Goal: Task Accomplishment & Management: Manage account settings

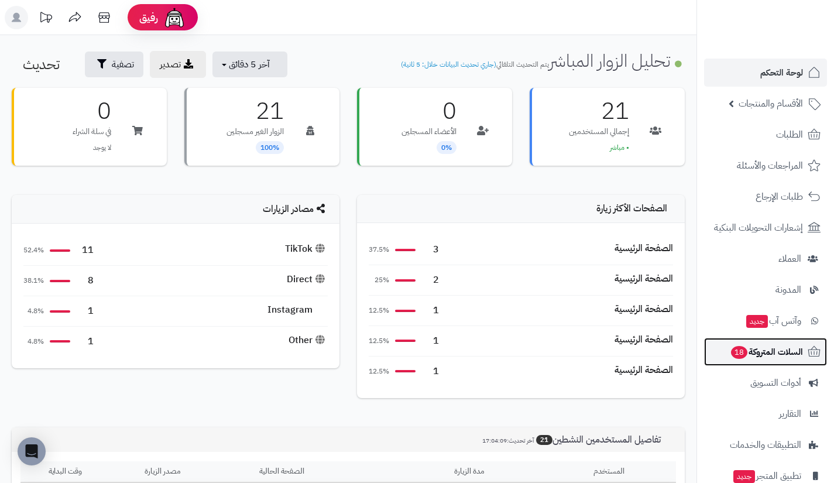
click at [754, 351] on span "السلات المتروكة 18" at bounding box center [766, 351] width 73 height 16
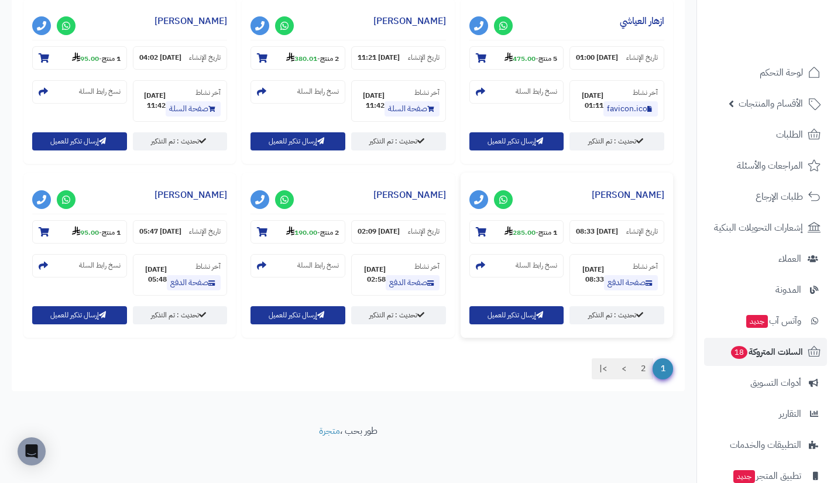
scroll to position [1056, 0]
click at [642, 379] on link "2" at bounding box center [643, 368] width 20 height 21
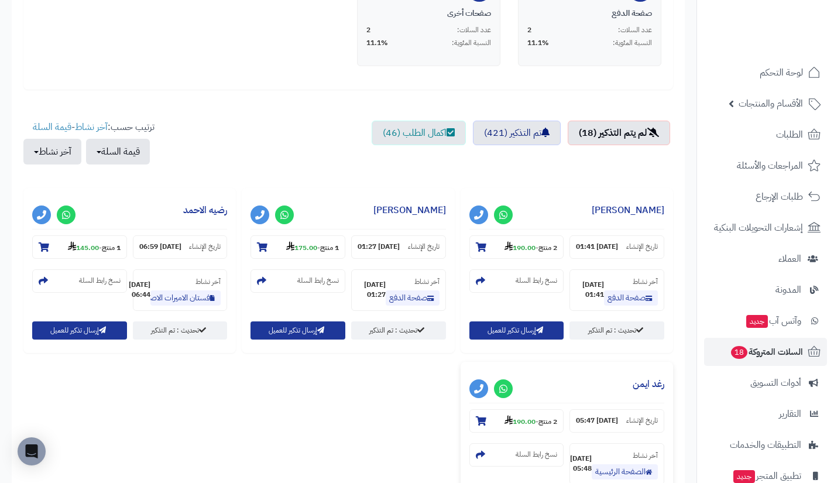
scroll to position [317, 0]
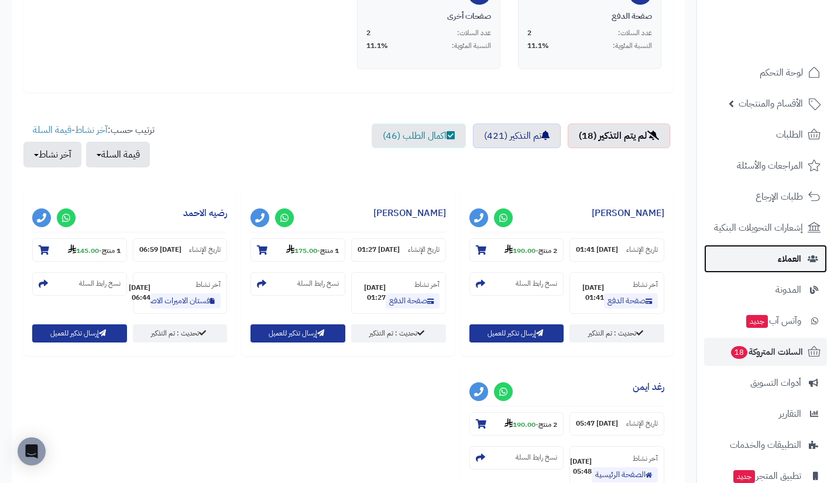
click at [740, 247] on link "العملاء" at bounding box center [765, 259] width 123 height 28
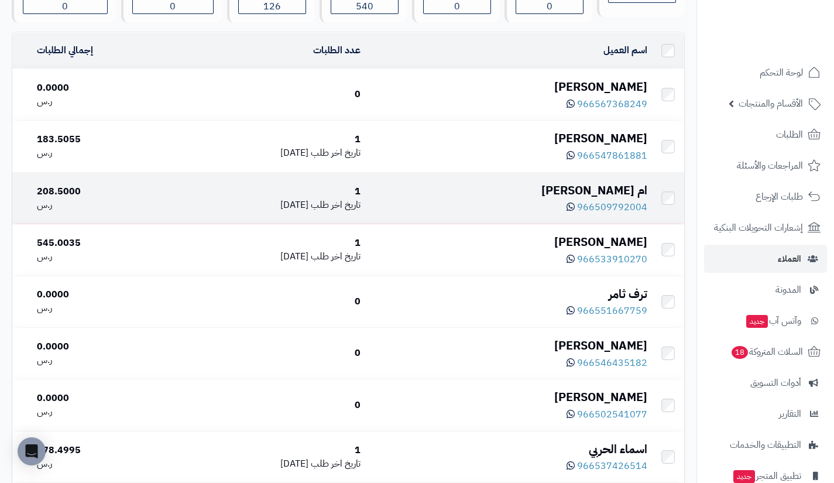
scroll to position [136, 0]
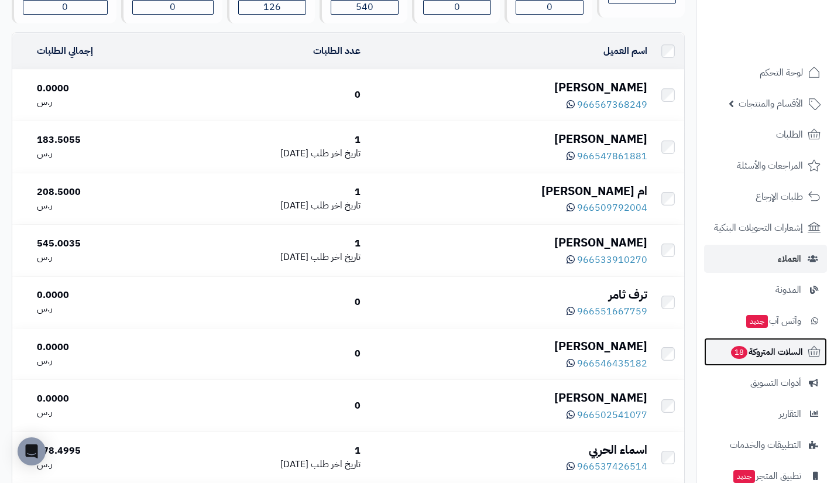
click at [742, 363] on link "السلات المتروكة 18" at bounding box center [765, 352] width 123 height 28
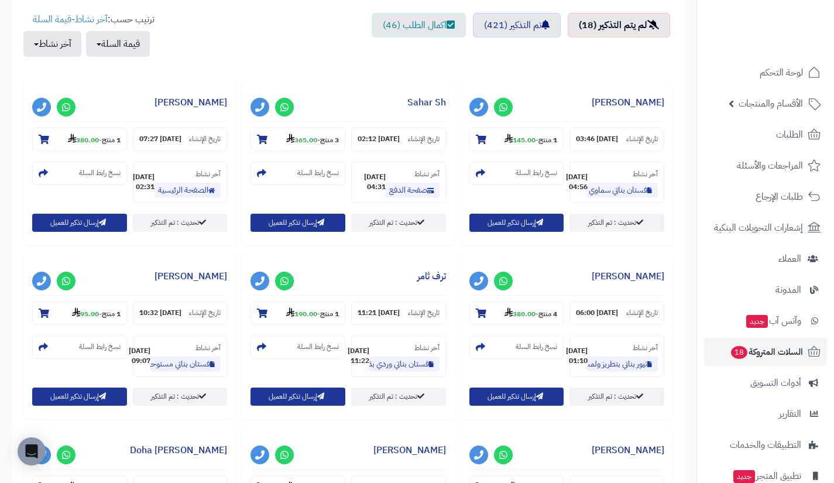
scroll to position [431, 0]
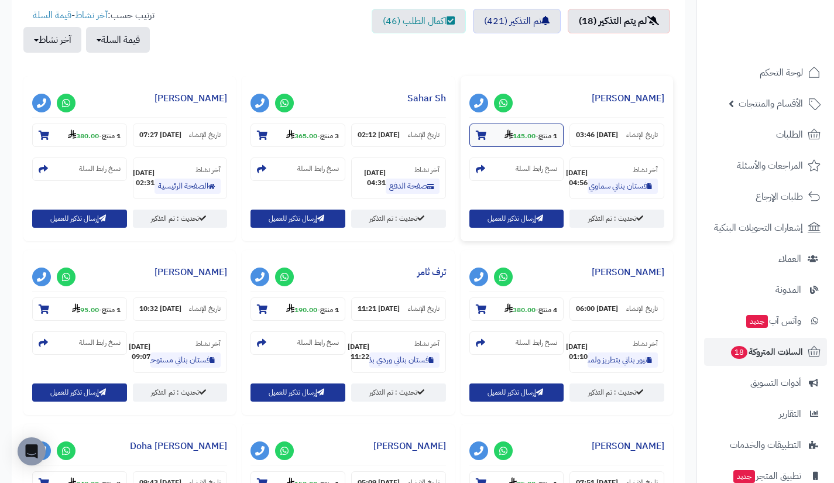
click at [522, 138] on strong "145.00" at bounding box center [519, 135] width 31 height 11
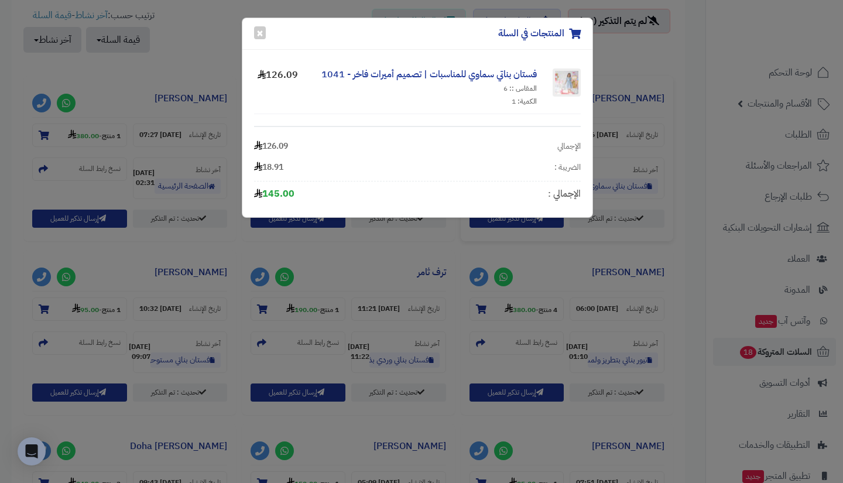
click at [690, 157] on div "المنتجات في السلة × فستان بناتي سماوي للمناسبات | تصميم أميرات فاخر - 1041 المق…" at bounding box center [421, 241] width 843 height 483
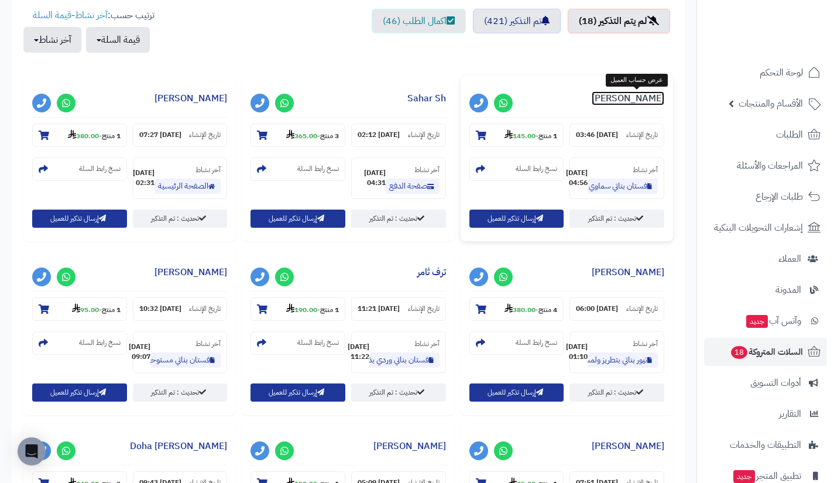
click at [635, 101] on link "[PERSON_NAME]" at bounding box center [628, 98] width 73 height 14
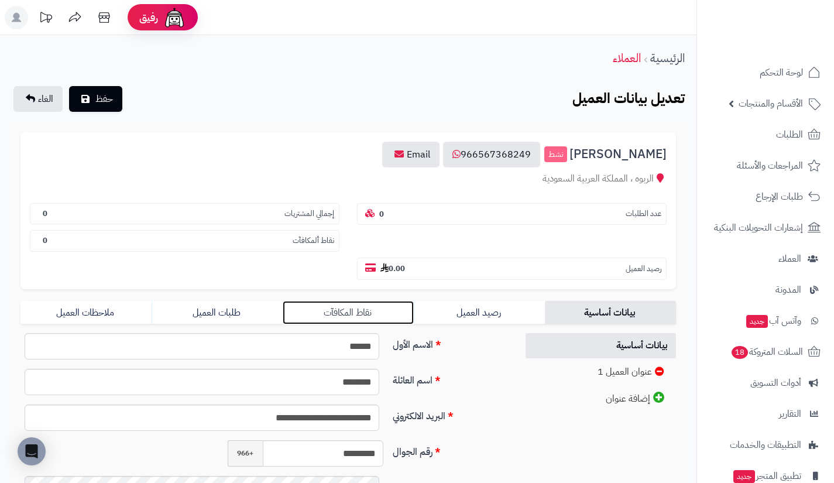
click at [395, 312] on link "نقاط المكافآت" at bounding box center [348, 312] width 131 height 23
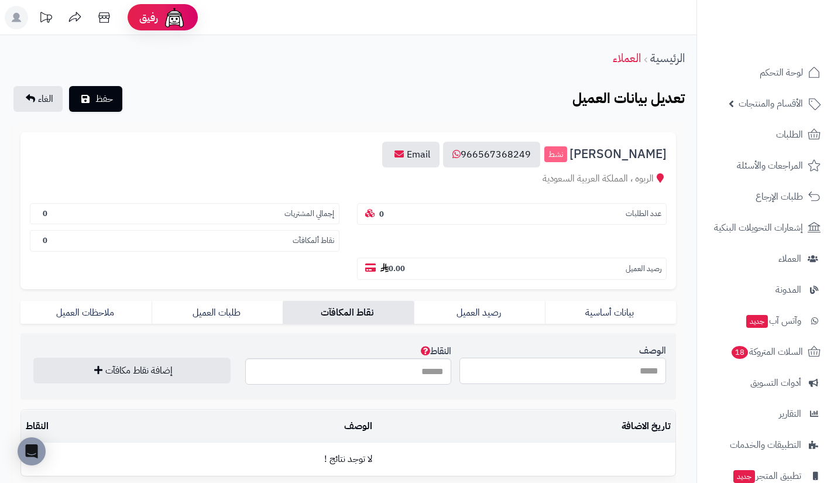
click at [513, 360] on input "الوصف" at bounding box center [562, 371] width 207 height 26
type input "**********"
click at [417, 378] on input "النقاط" at bounding box center [348, 371] width 207 height 26
type input "**"
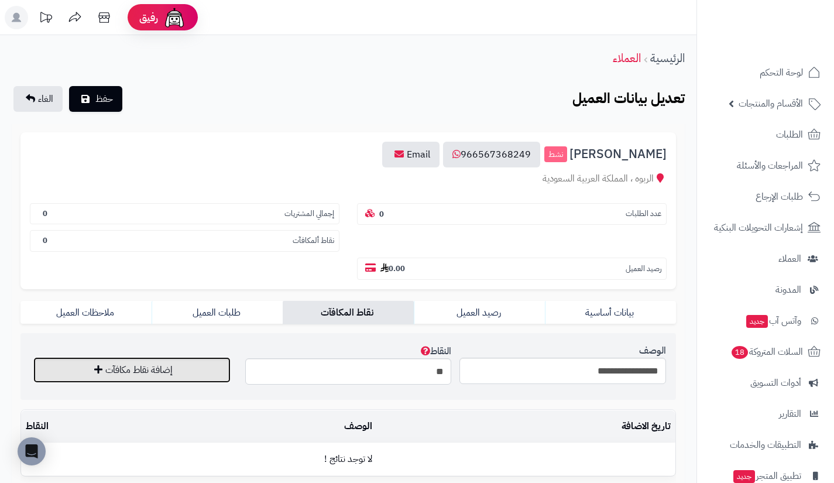
click at [202, 359] on button "إضافة نقاط مكافآت" at bounding box center [131, 370] width 197 height 26
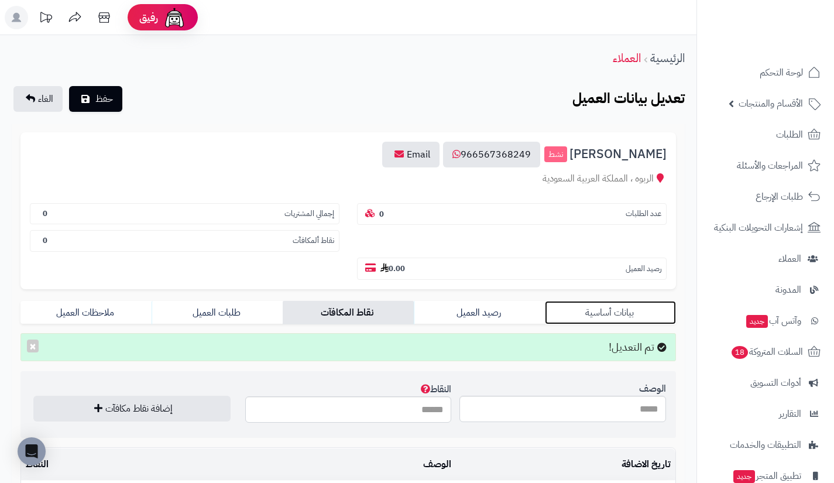
click at [599, 314] on link "بيانات أساسية" at bounding box center [610, 312] width 131 height 23
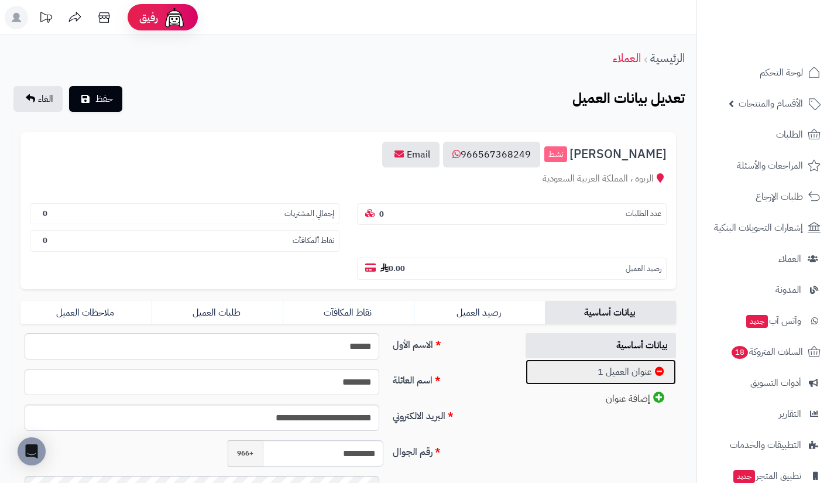
click at [597, 369] on link "عنوان العميل 1" at bounding box center [600, 371] width 151 height 25
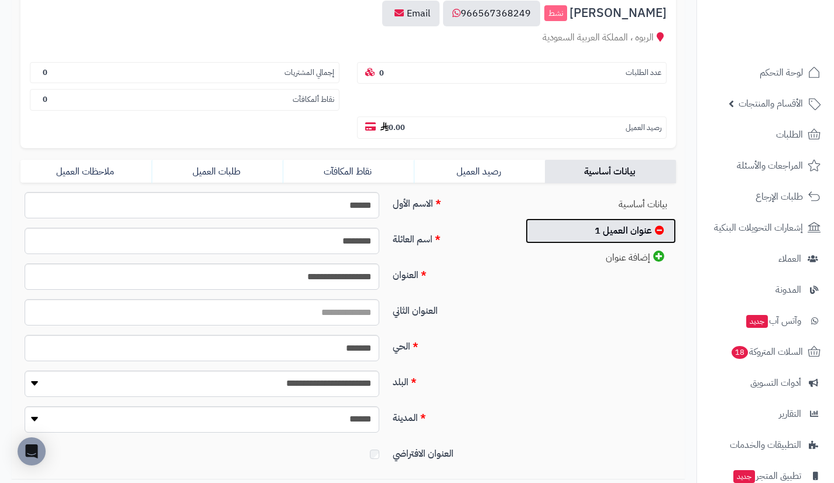
scroll to position [142, 0]
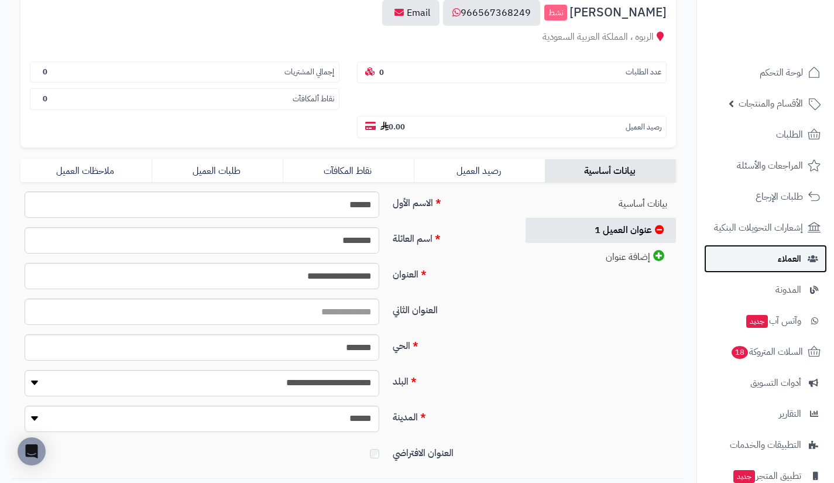
click at [743, 255] on link "العملاء" at bounding box center [765, 259] width 123 height 28
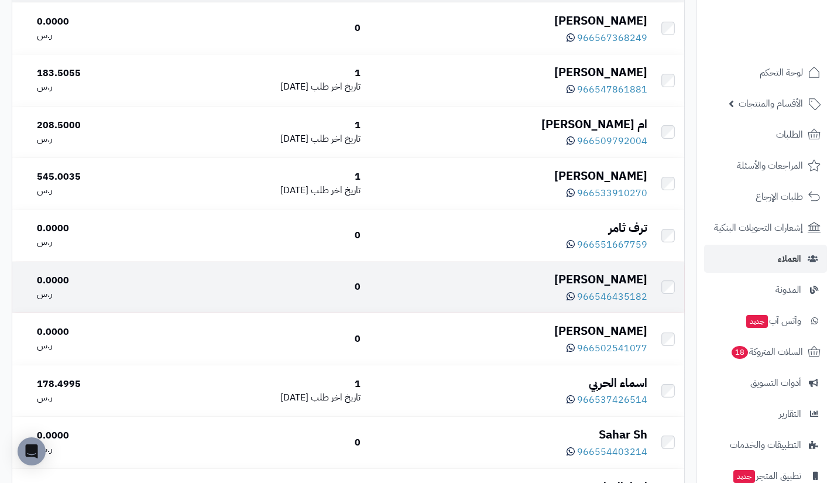
scroll to position [203, 0]
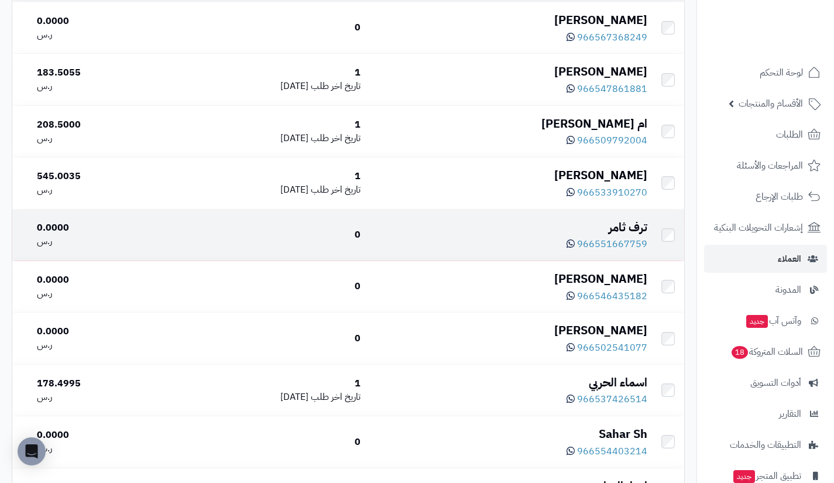
click at [620, 223] on div "ترف ثامر" at bounding box center [508, 227] width 277 height 17
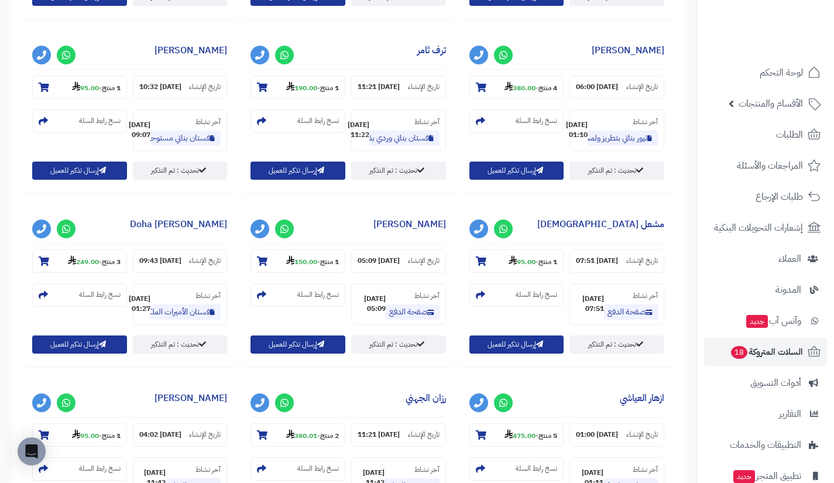
scroll to position [652, 0]
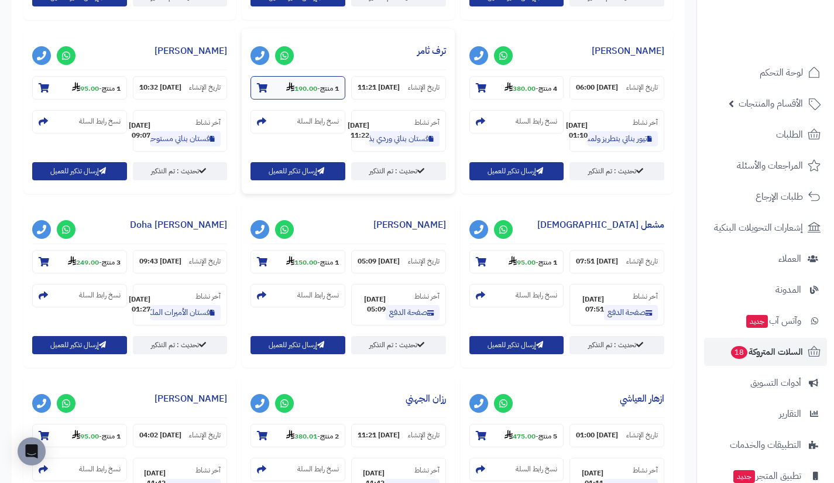
click at [304, 94] on strong "190.00" at bounding box center [301, 88] width 31 height 11
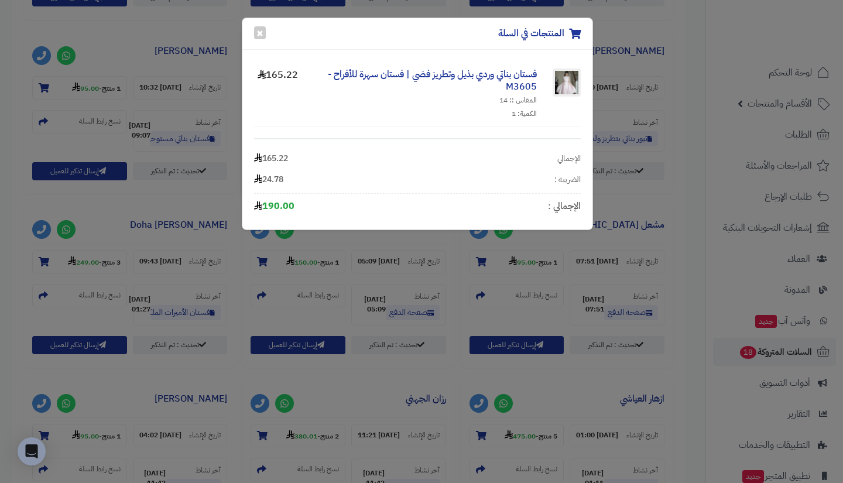
click at [211, 42] on div "المنتجات في السلة × فستان بناتي وردي بذيل وتطريز فضي | فستان سهرة للأفراح - M36…" at bounding box center [421, 241] width 843 height 483
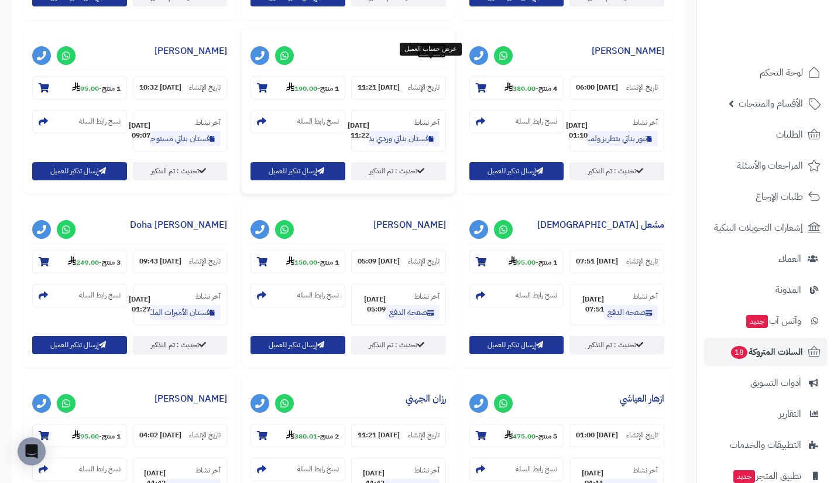
click at [422, 58] on link "ترف ثامر" at bounding box center [431, 51] width 29 height 14
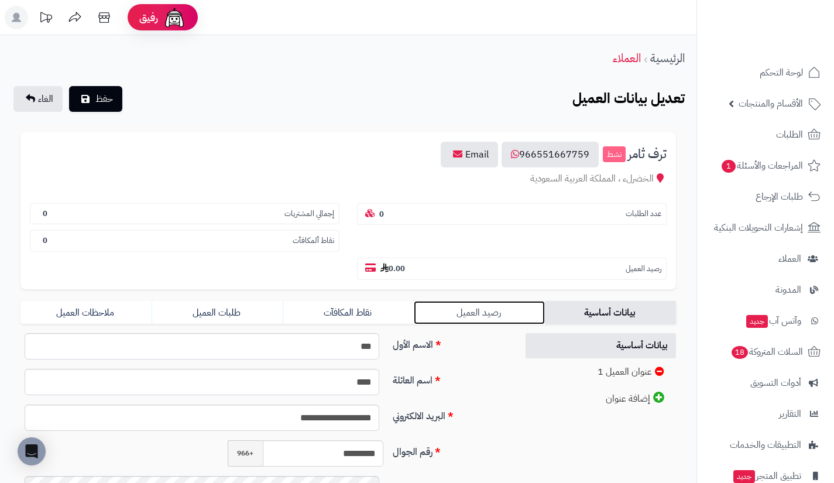
click at [473, 308] on link "رصيد العميل" at bounding box center [479, 312] width 131 height 23
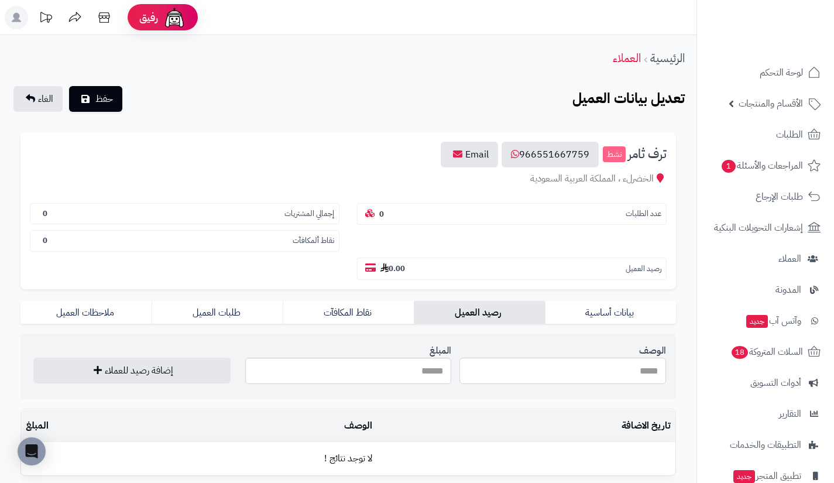
click at [496, 373] on input "الوصف" at bounding box center [562, 371] width 207 height 26
type input "**********"
click at [420, 373] on input "المبلغ" at bounding box center [348, 371] width 207 height 26
type input "*"
type input "***"
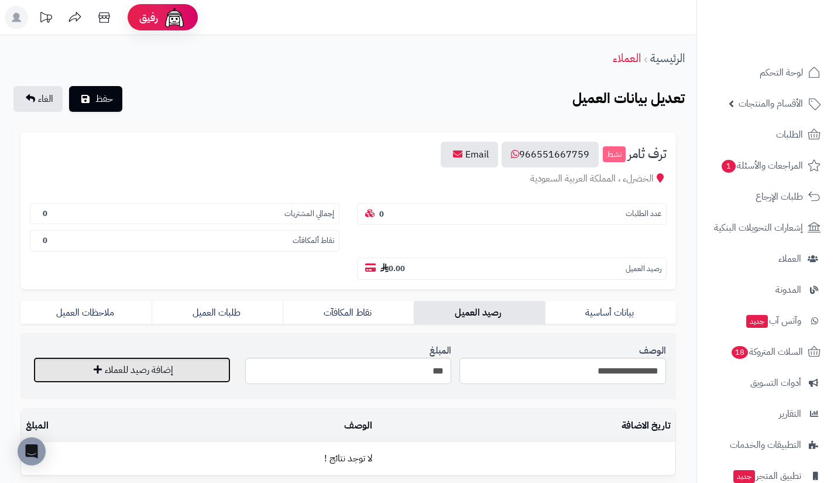
click at [218, 358] on button "إضافة رصيد للعملاء" at bounding box center [131, 370] width 197 height 26
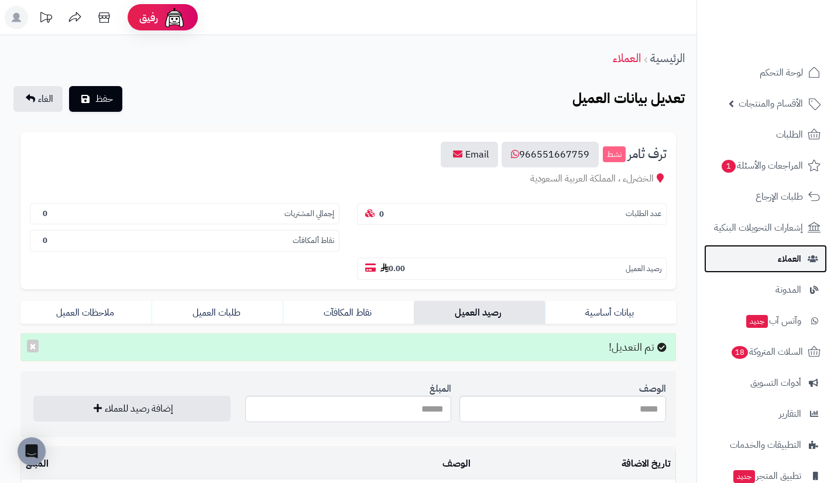
click at [742, 260] on link "العملاء" at bounding box center [765, 259] width 123 height 28
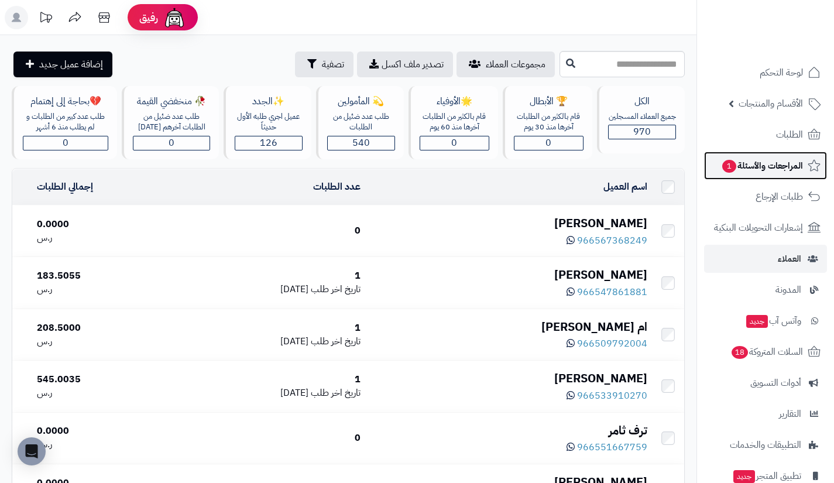
click at [741, 173] on span "المراجعات والأسئلة 1" at bounding box center [762, 165] width 82 height 16
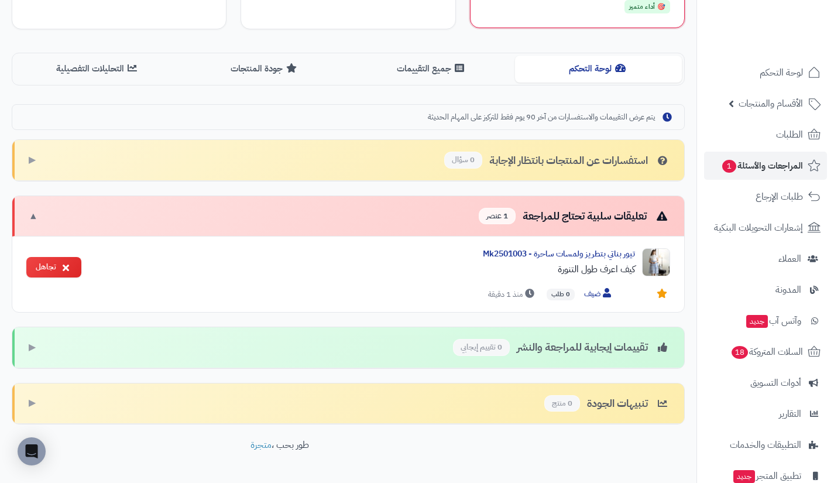
scroll to position [272, 0]
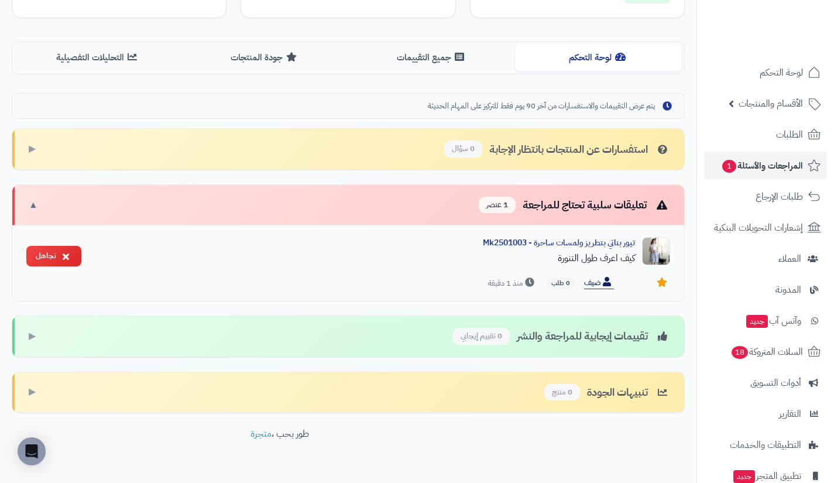
click at [590, 284] on span "ضيف" at bounding box center [599, 283] width 30 height 12
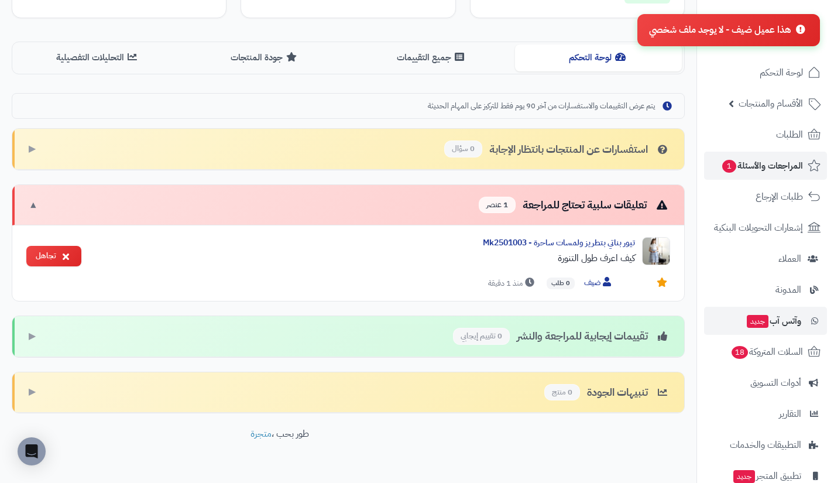
scroll to position [84, 0]
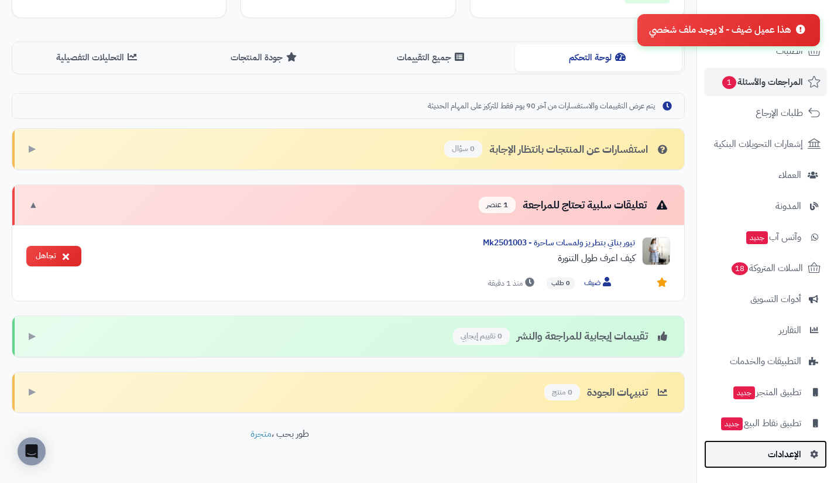
click at [757, 441] on link "الإعدادات" at bounding box center [765, 454] width 123 height 28
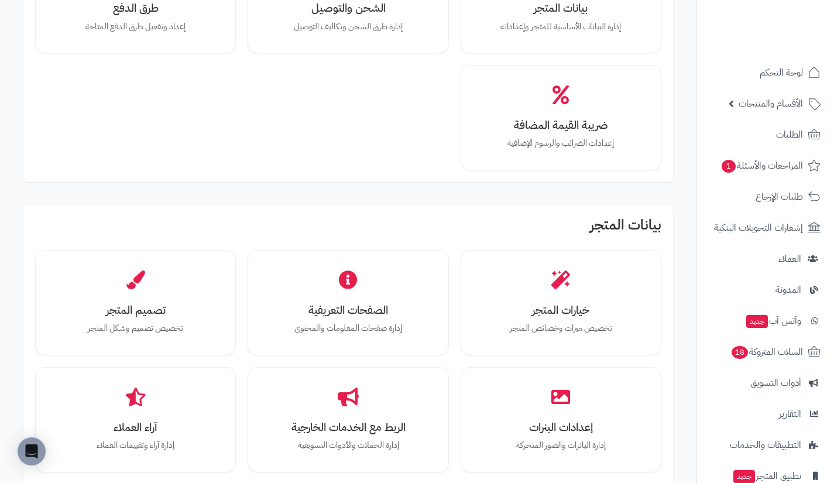
scroll to position [161, 0]
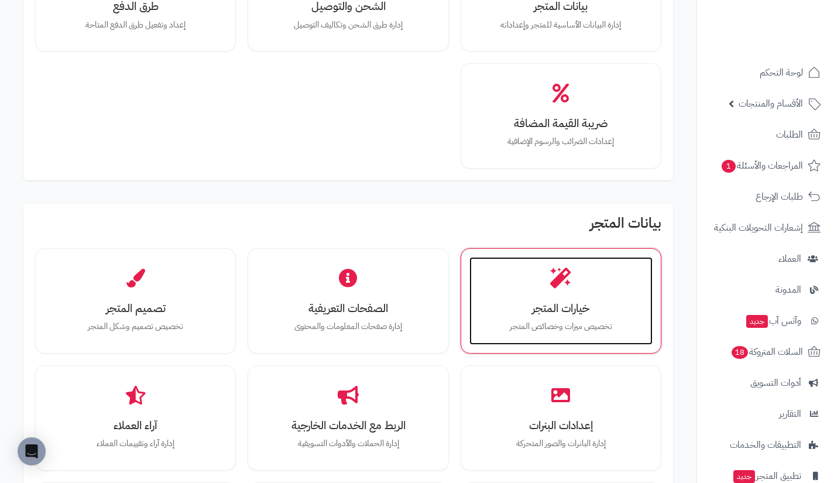
click at [490, 326] on p "تخصيص ميزات وخصائص المتجر" at bounding box center [561, 326] width 160 height 13
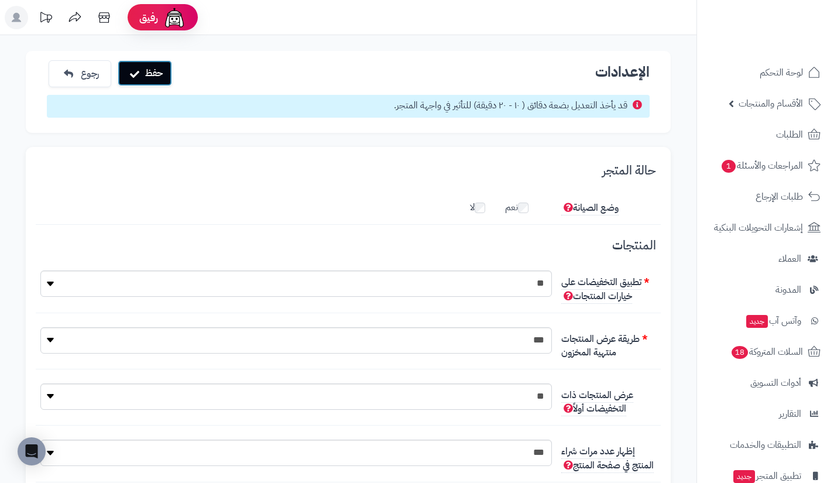
click at [152, 66] on button "حفظ" at bounding box center [145, 73] width 54 height 26
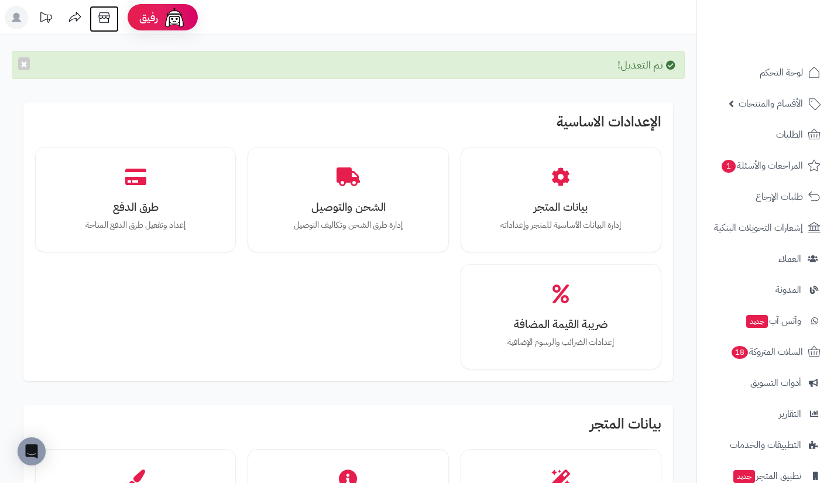
click at [95, 18] on icon at bounding box center [103, 17] width 23 height 23
click at [737, 245] on link "العملاء" at bounding box center [765, 259] width 123 height 28
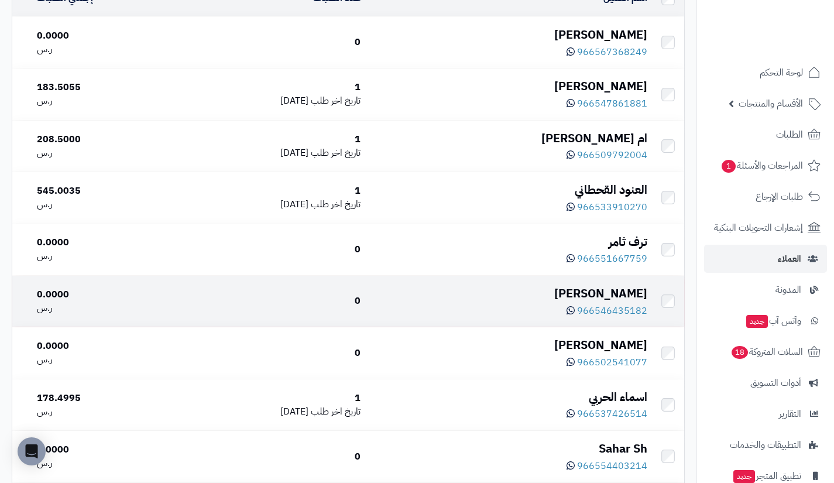
scroll to position [189, 0]
click at [575, 307] on icon at bounding box center [570, 309] width 8 height 9
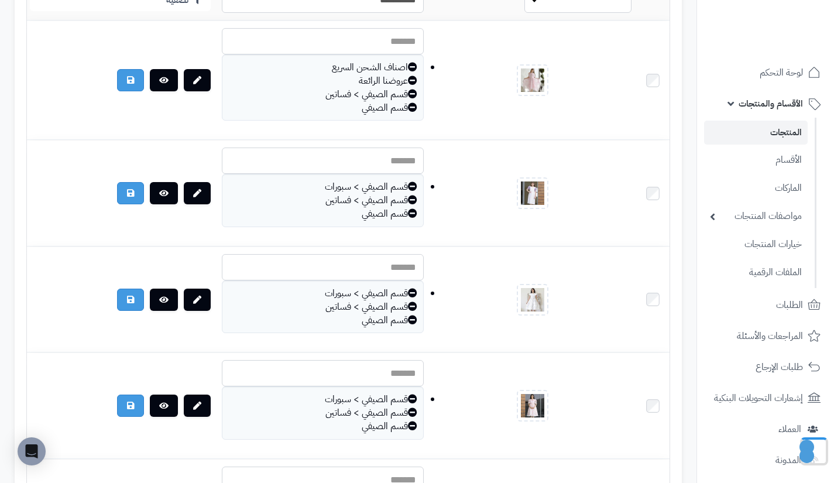
scroll to position [411, 0]
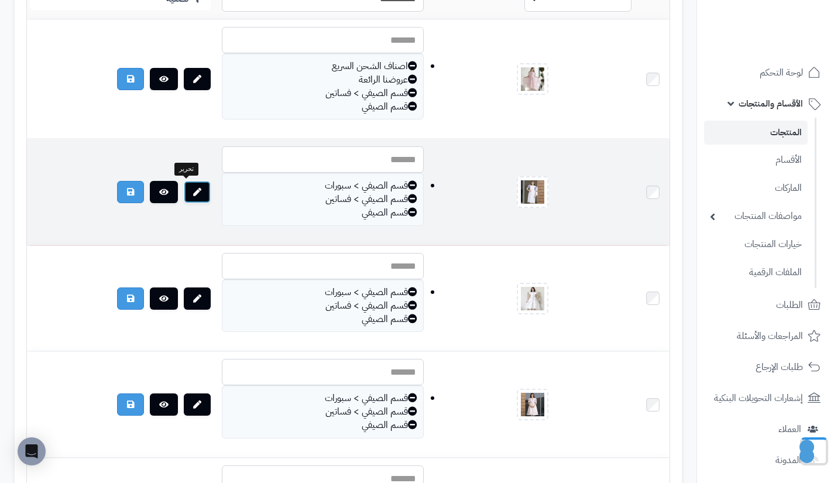
click at [184, 188] on link at bounding box center [197, 192] width 27 height 22
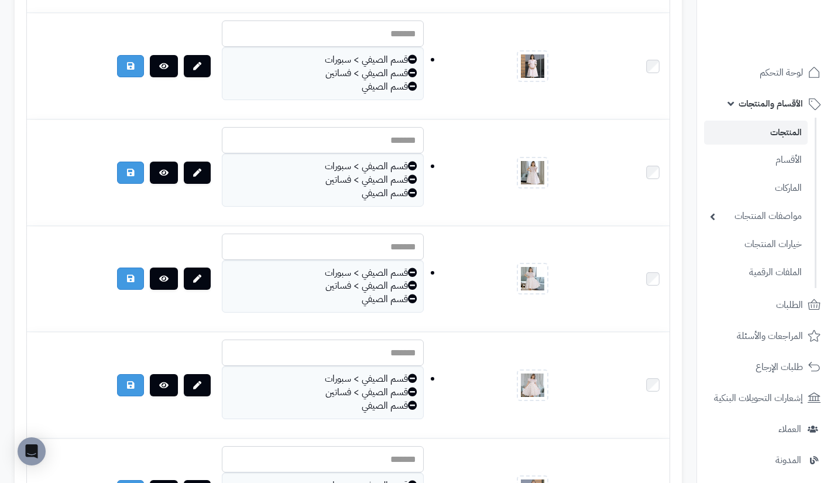
scroll to position [751, 0]
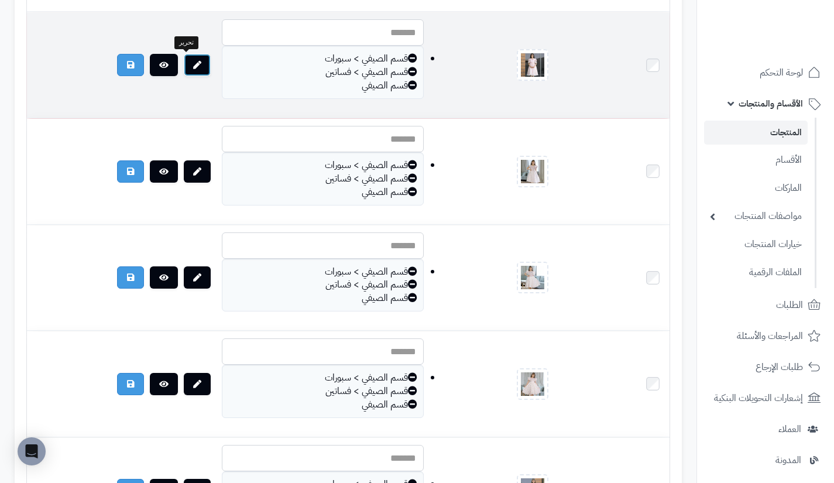
click at [193, 63] on icon at bounding box center [197, 65] width 8 height 8
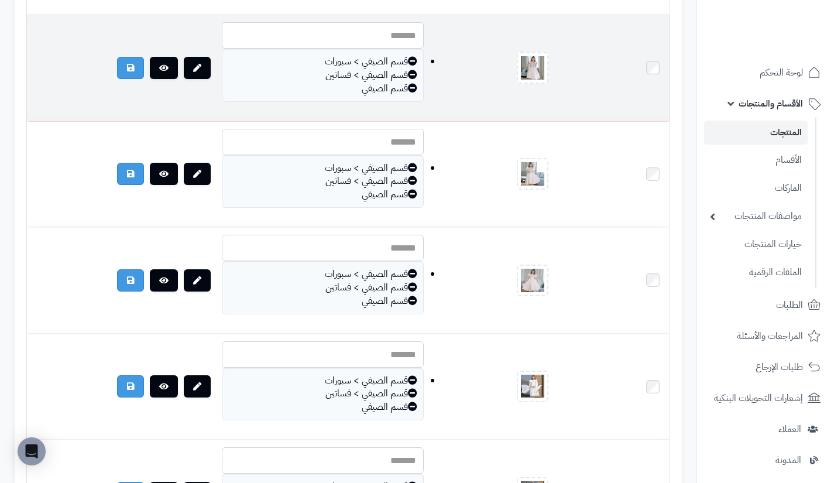
scroll to position [855, 0]
click at [192, 71] on link at bounding box center [197, 67] width 27 height 22
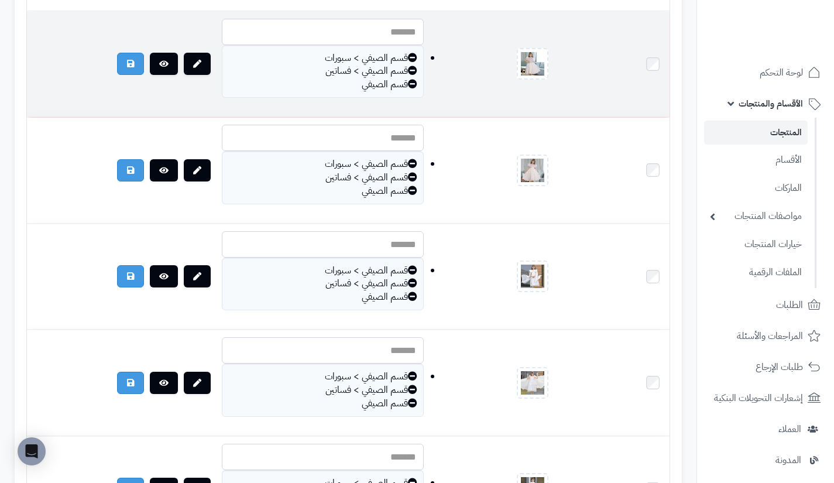
scroll to position [967, 0]
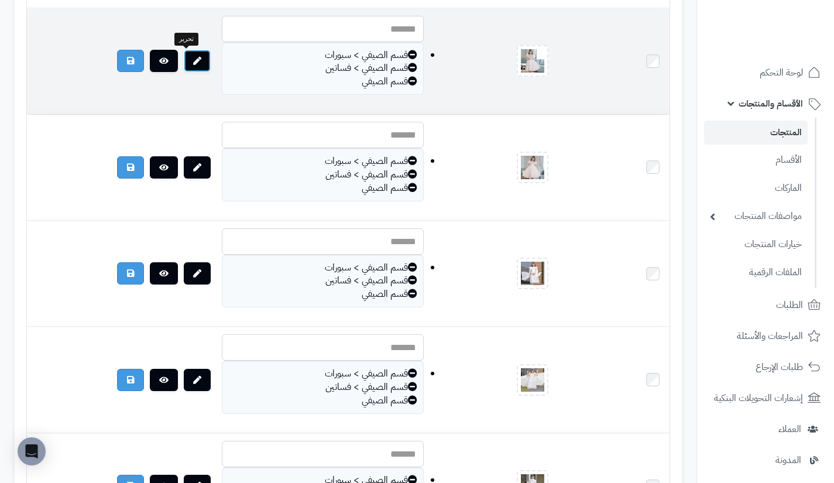
click at [190, 55] on link at bounding box center [197, 61] width 27 height 22
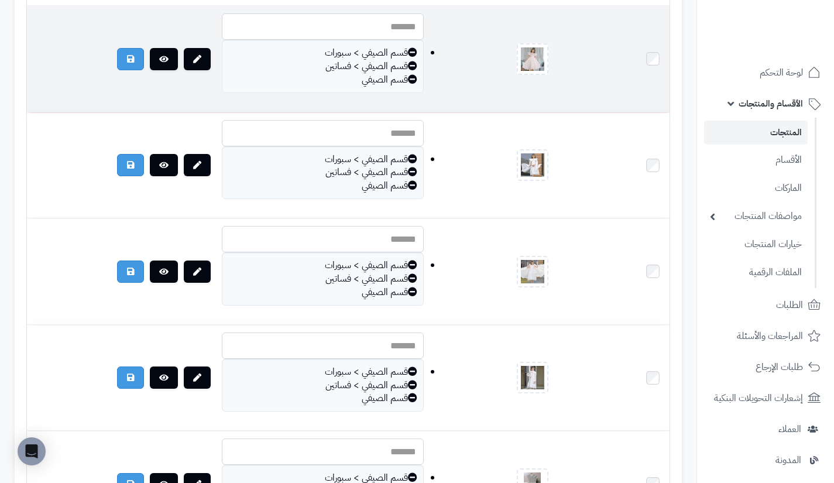
scroll to position [1077, 0]
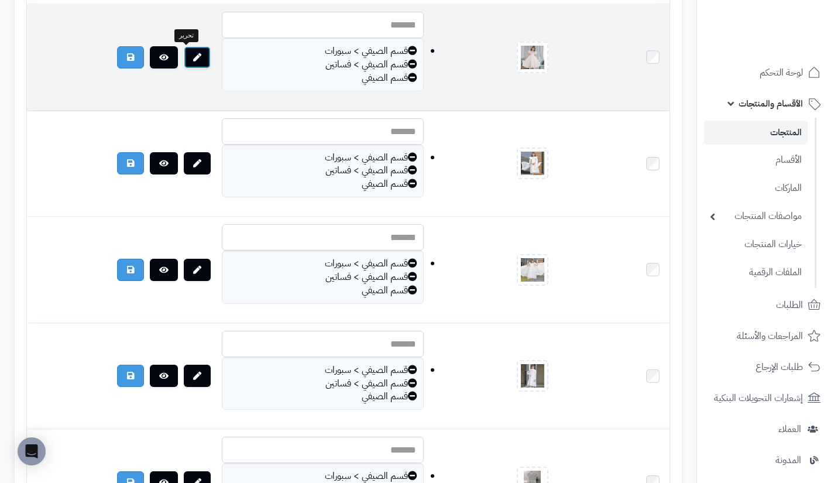
click at [193, 61] on icon at bounding box center [197, 57] width 8 height 8
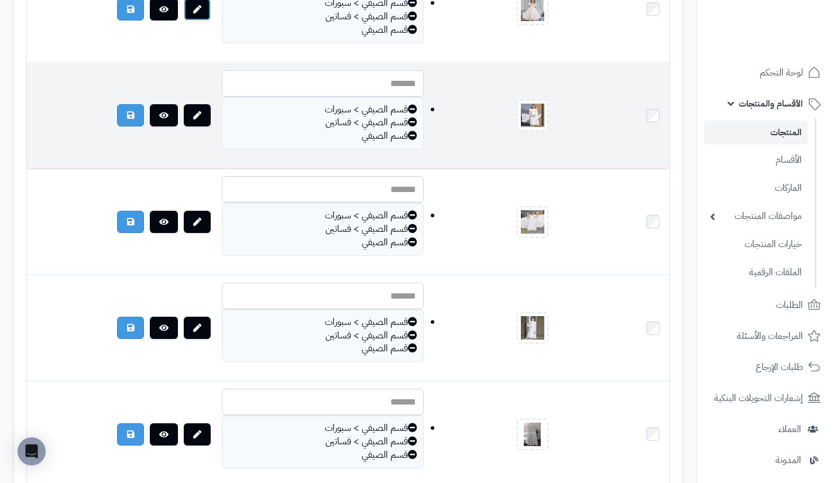
scroll to position [1127, 0]
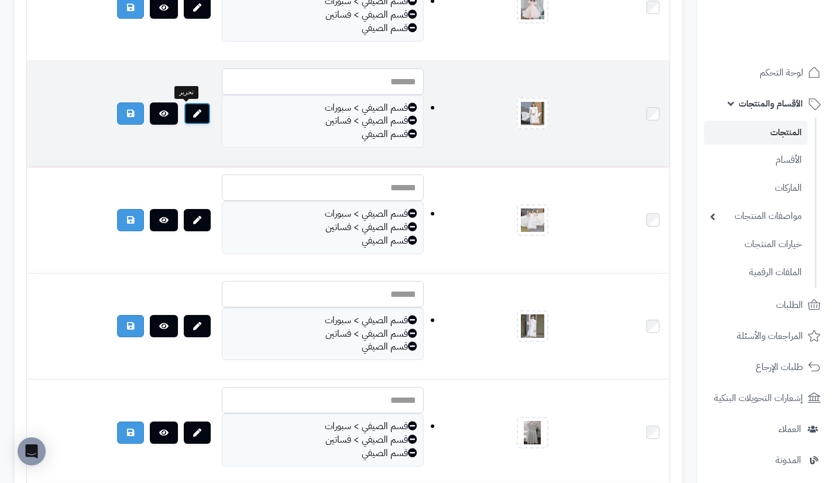
click at [185, 120] on link at bounding box center [197, 113] width 27 height 22
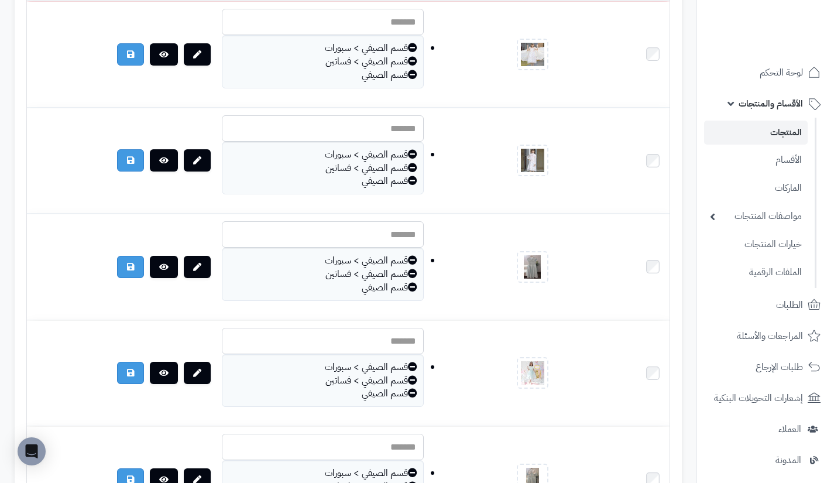
scroll to position [1294, 0]
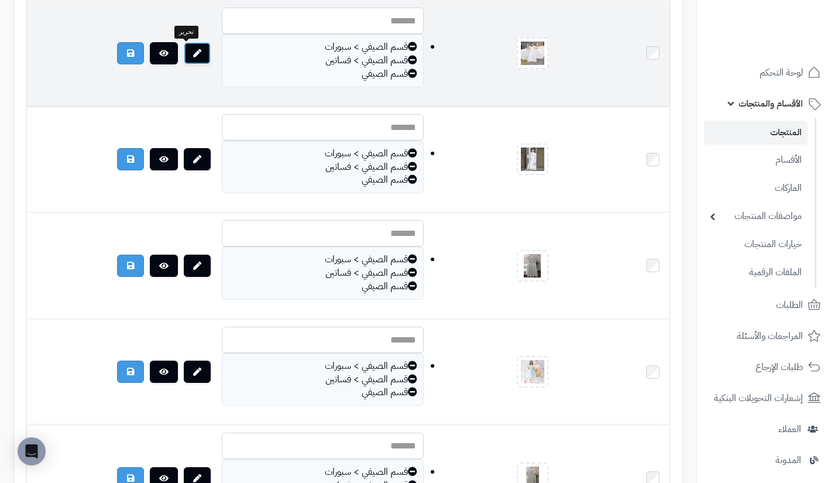
click at [184, 63] on link at bounding box center [197, 53] width 27 height 22
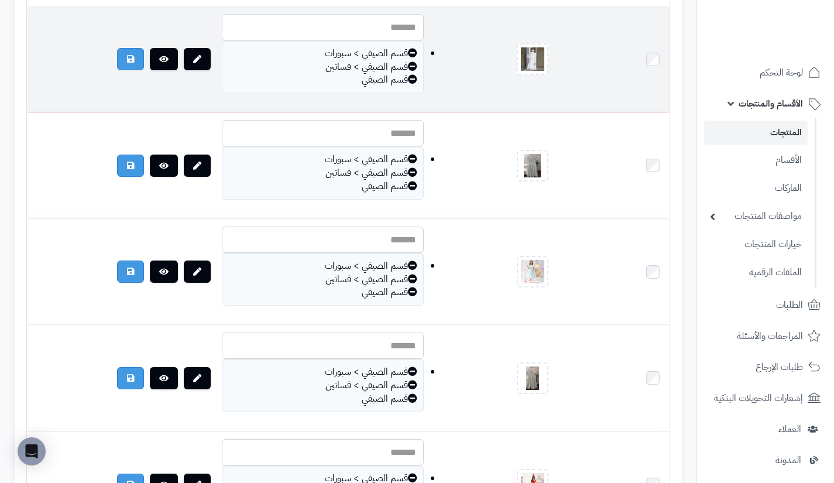
scroll to position [1395, 0]
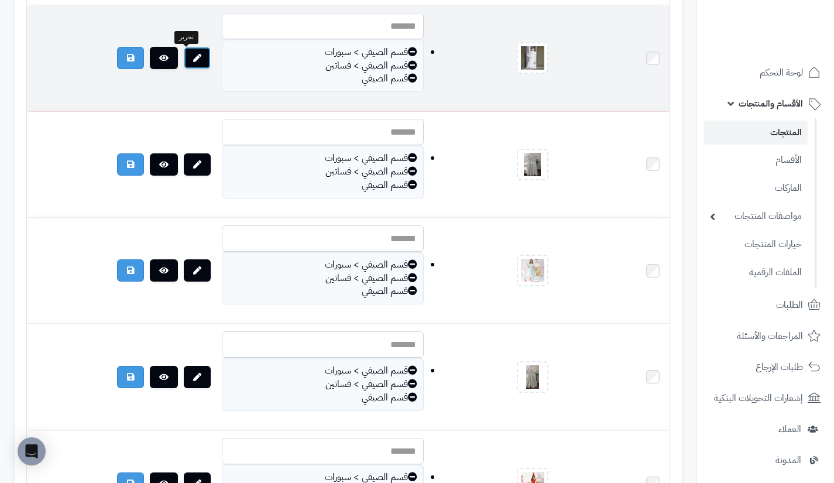
click at [193, 60] on icon at bounding box center [197, 58] width 8 height 8
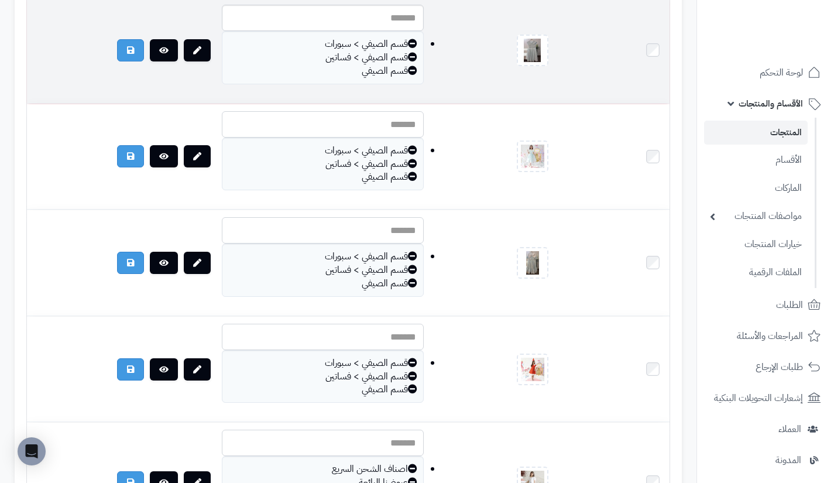
scroll to position [1510, 0]
click at [193, 53] on icon at bounding box center [197, 50] width 8 height 8
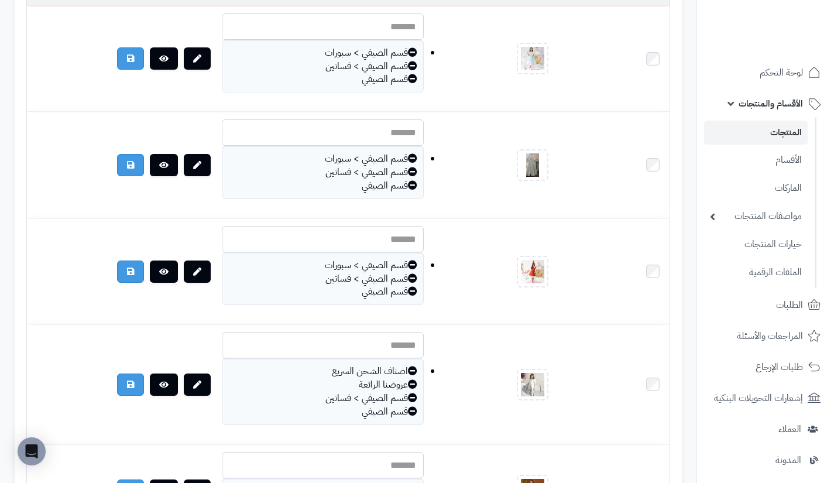
scroll to position [1607, 0]
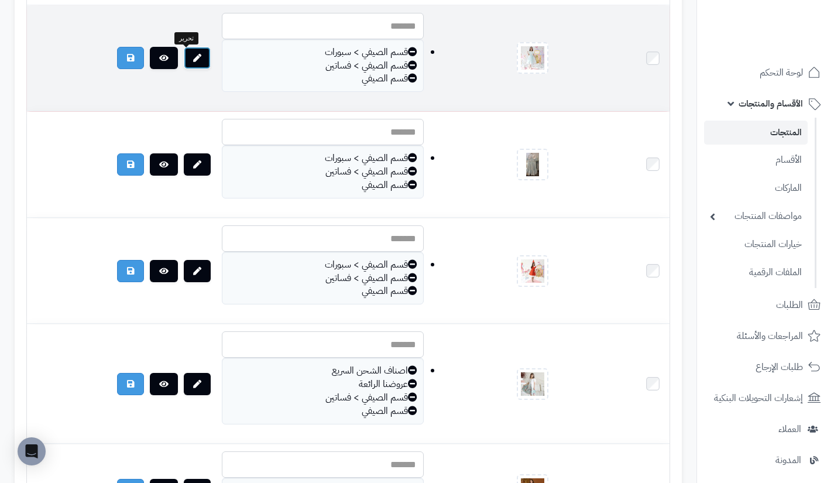
click at [191, 52] on link at bounding box center [197, 58] width 27 height 22
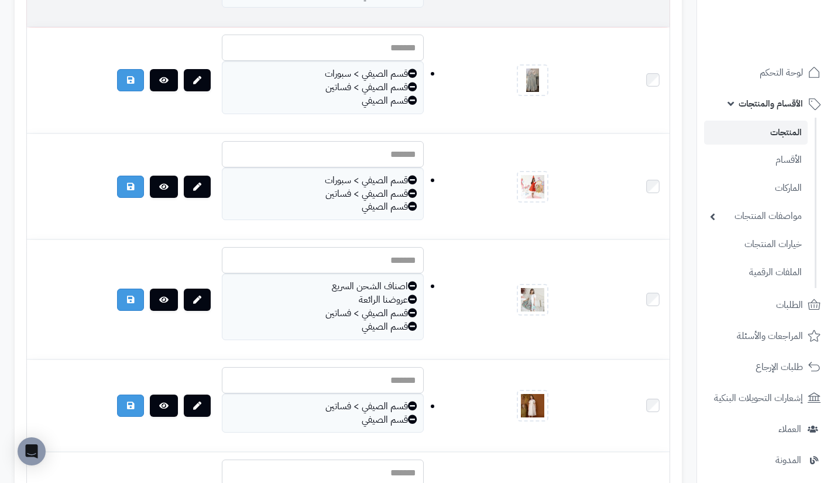
scroll to position [1712, 0]
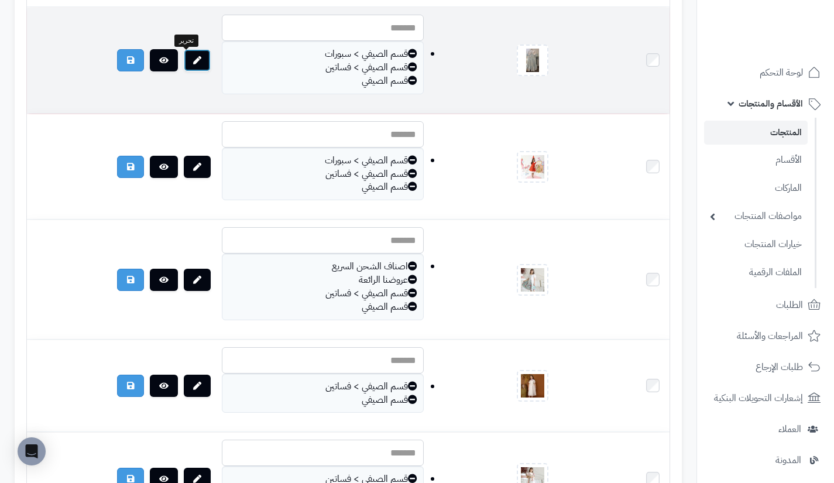
click at [193, 59] on icon at bounding box center [197, 60] width 8 height 8
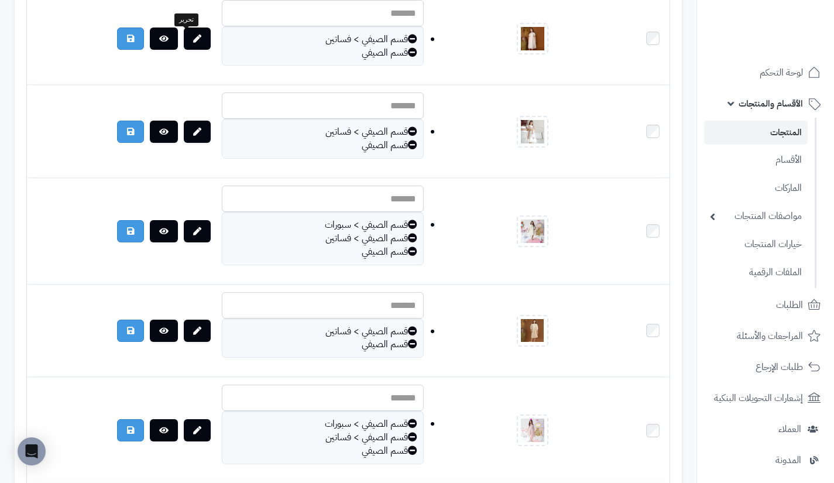
scroll to position [2059, 0]
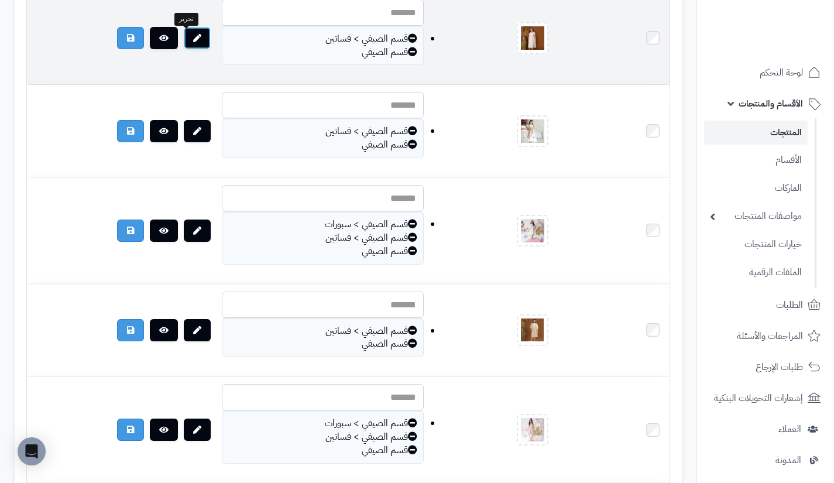
click at [193, 42] on icon at bounding box center [197, 38] width 8 height 8
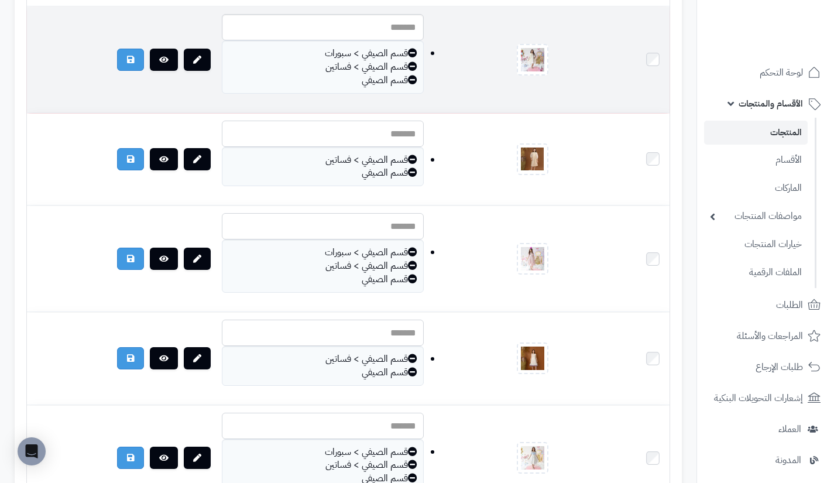
scroll to position [2231, 0]
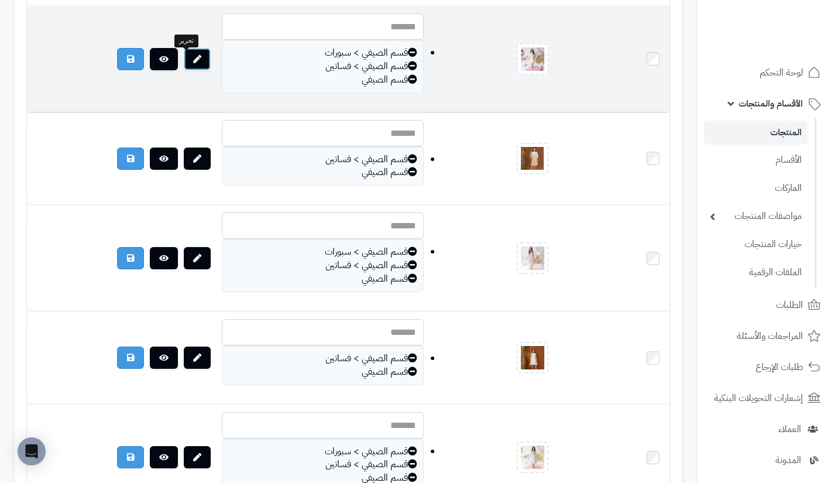
click at [192, 63] on link at bounding box center [197, 59] width 27 height 22
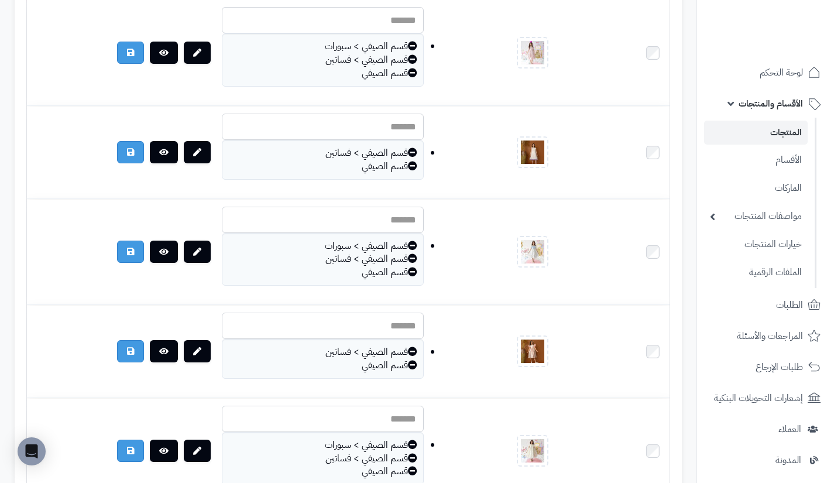
scroll to position [2437, 0]
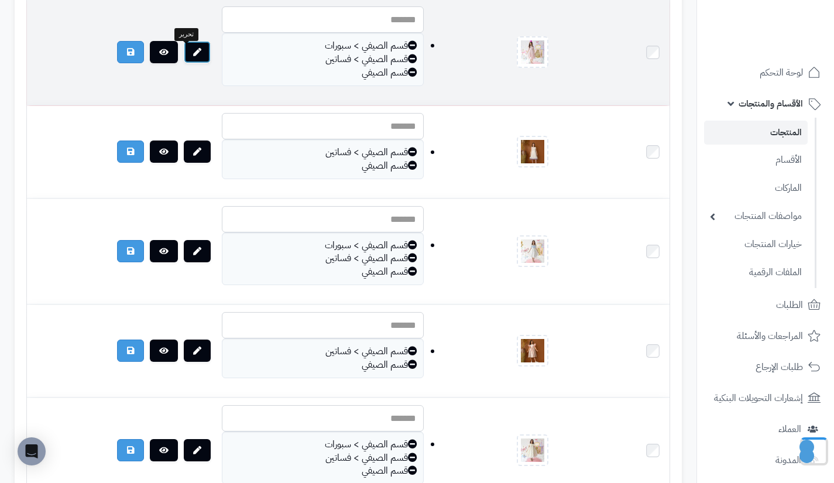
click at [192, 57] on link at bounding box center [197, 52] width 27 height 22
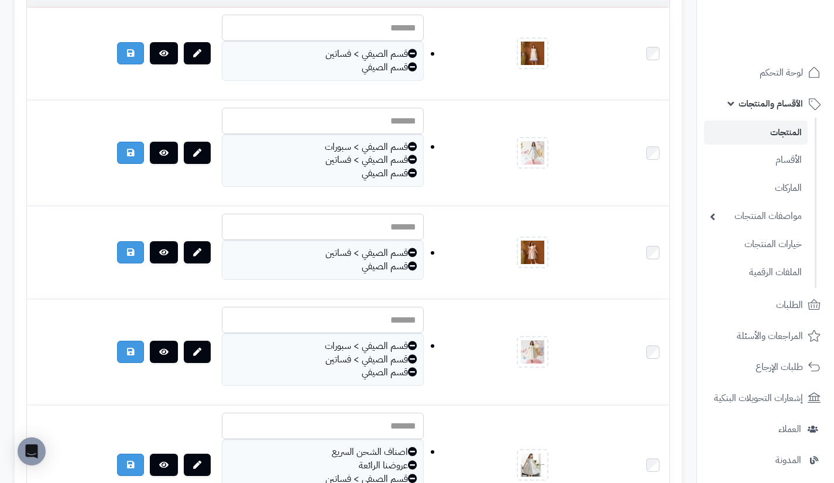
scroll to position [2538, 0]
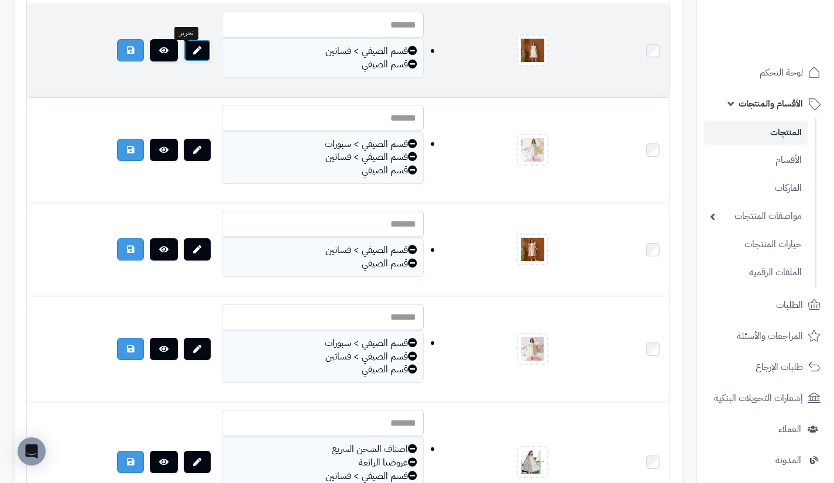
click at [193, 49] on link at bounding box center [197, 50] width 27 height 22
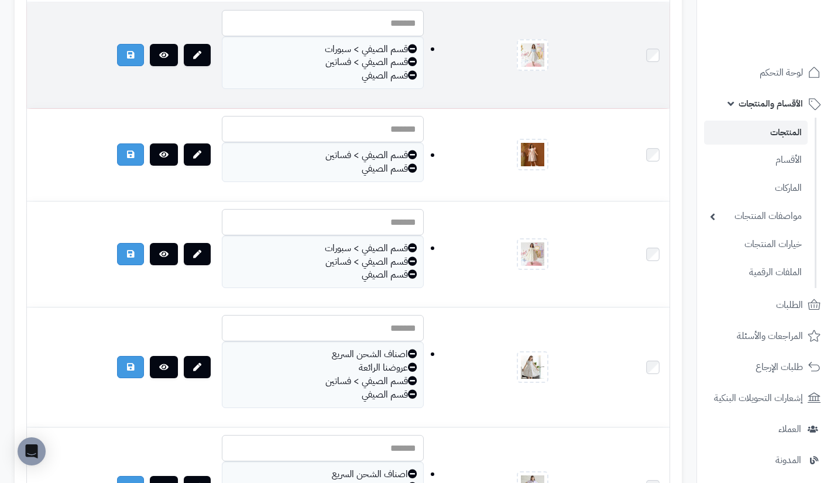
scroll to position [2633, 0]
click at [184, 57] on link at bounding box center [197, 54] width 27 height 22
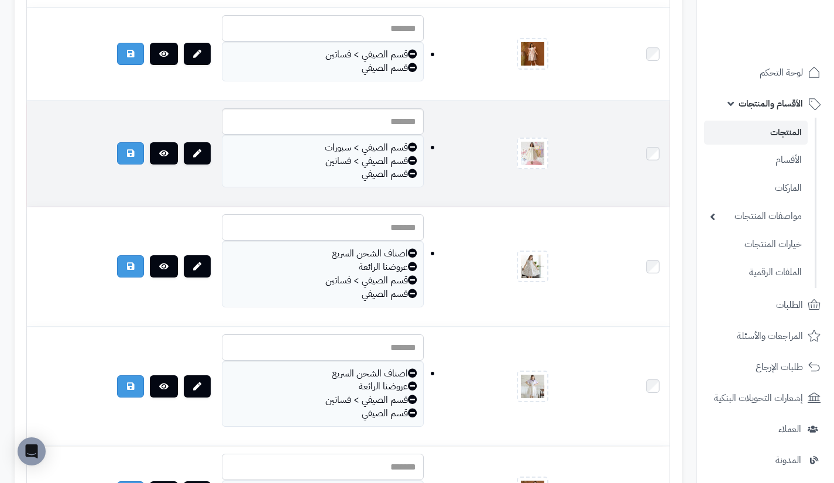
scroll to position [2734, 0]
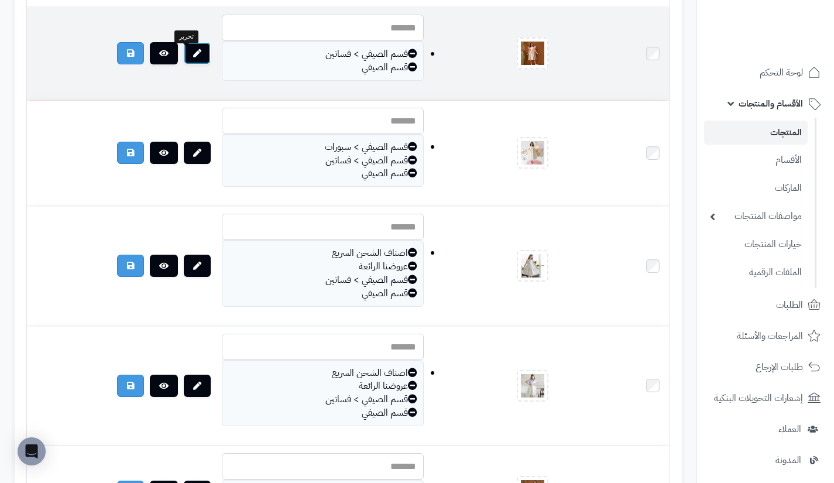
click at [184, 62] on link at bounding box center [197, 53] width 27 height 22
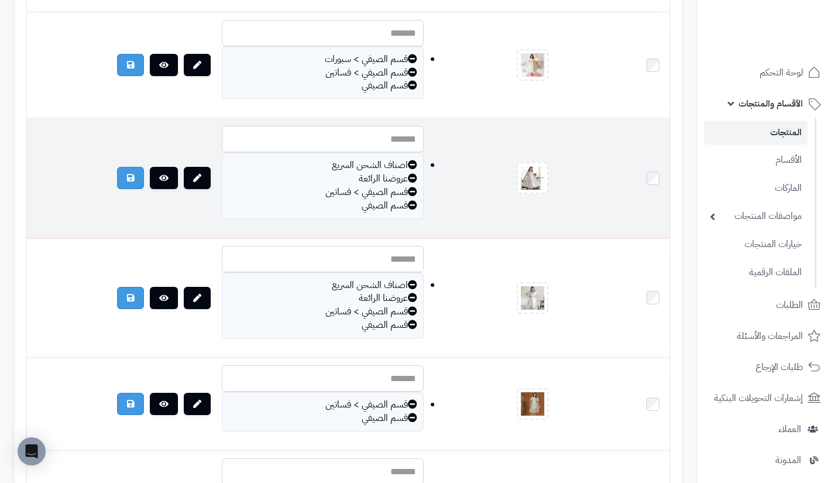
scroll to position [2823, 0]
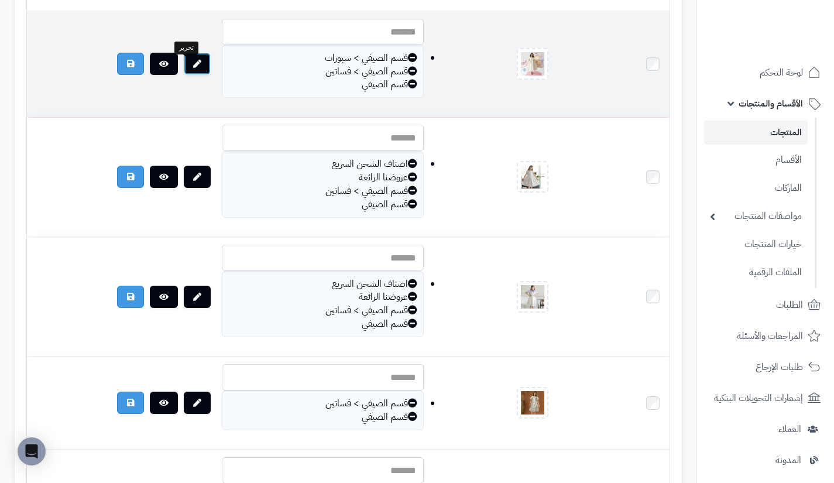
click at [184, 63] on link at bounding box center [197, 64] width 27 height 22
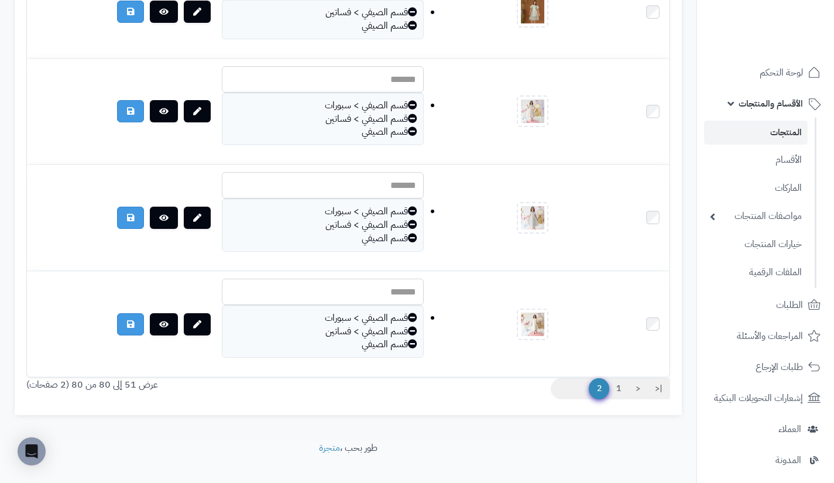
scroll to position [3217, 0]
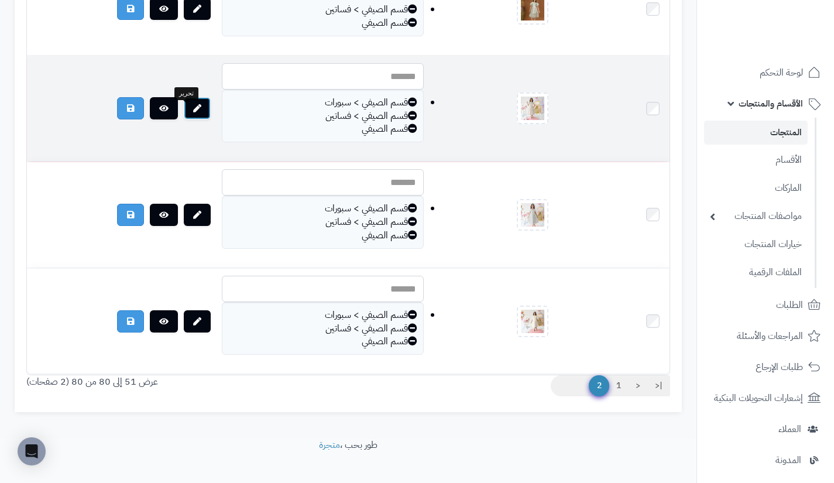
click at [197, 110] on link at bounding box center [197, 108] width 27 height 22
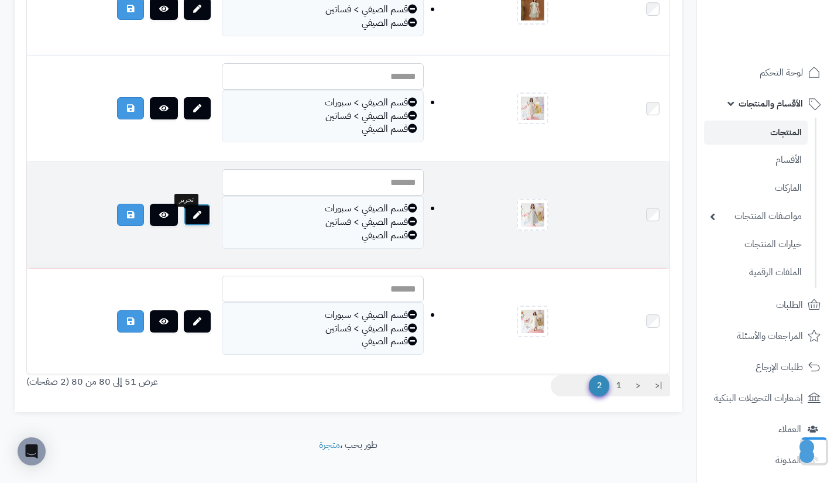
click at [190, 218] on link at bounding box center [197, 215] width 27 height 22
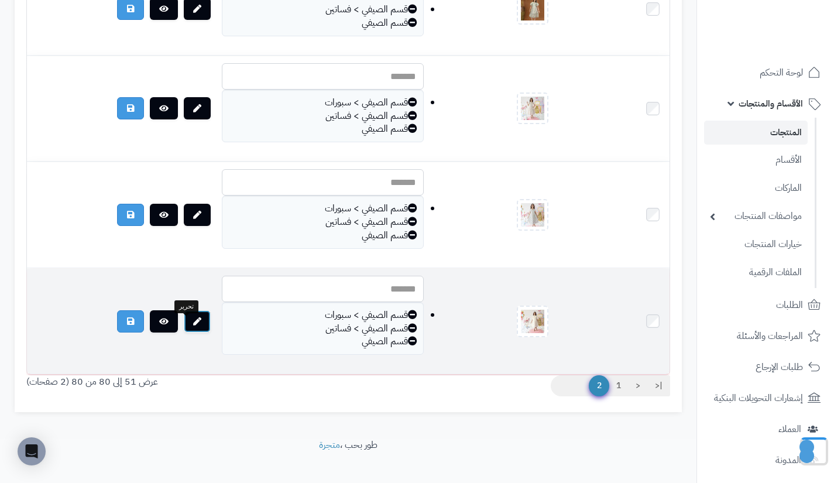
click at [193, 325] on icon at bounding box center [197, 321] width 8 height 8
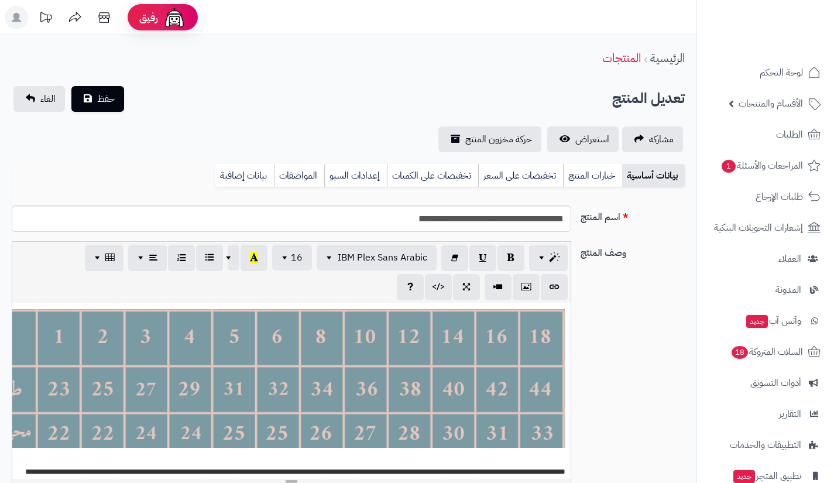
scroll to position [137, 0]
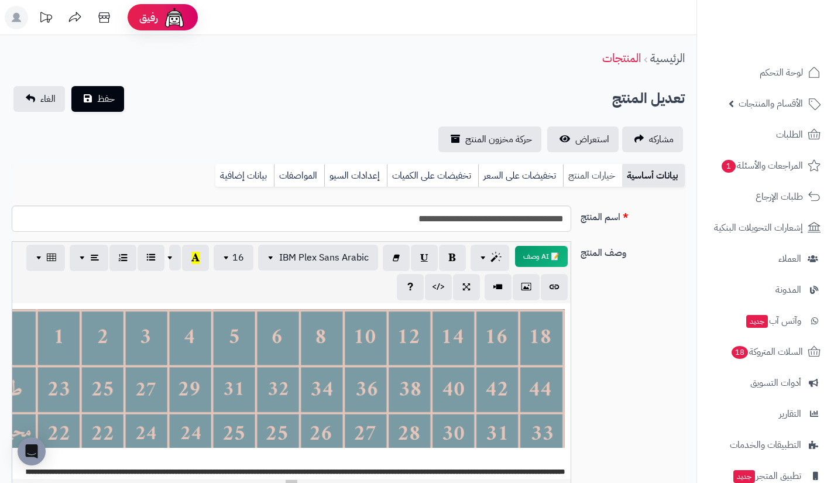
click at [606, 178] on link "خيارات المنتج" at bounding box center [592, 175] width 59 height 23
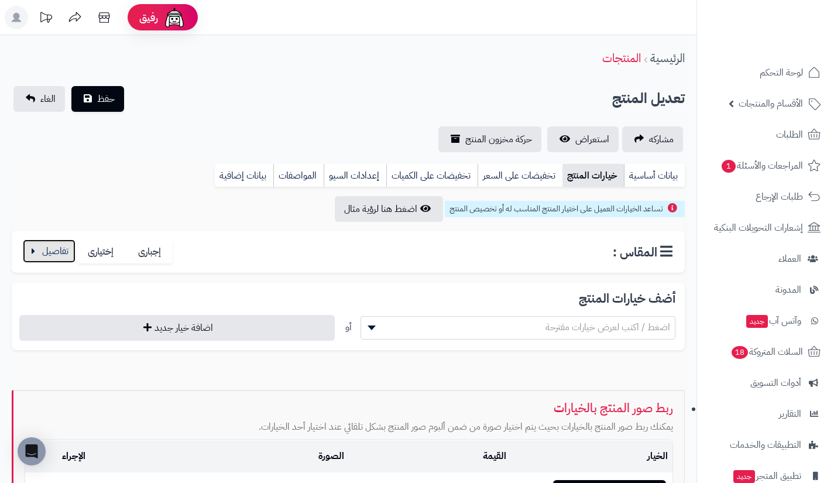
click at [44, 255] on button "button" at bounding box center [49, 250] width 53 height 23
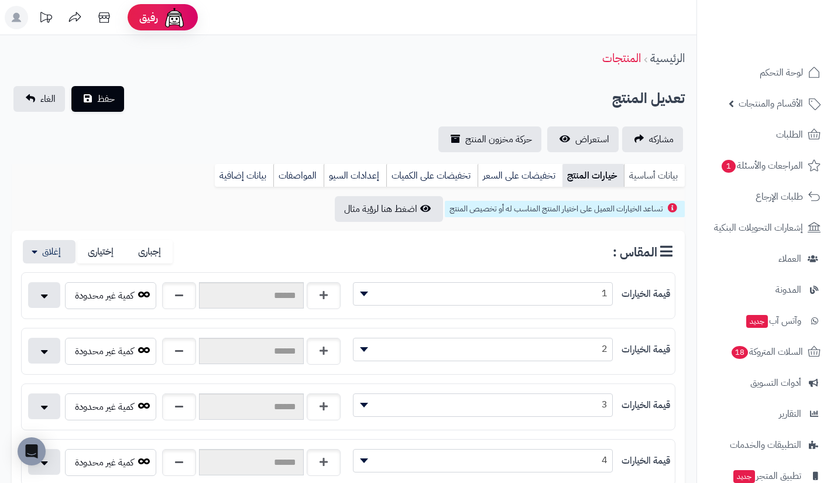
click at [655, 184] on link "بيانات أساسية" at bounding box center [654, 175] width 61 height 23
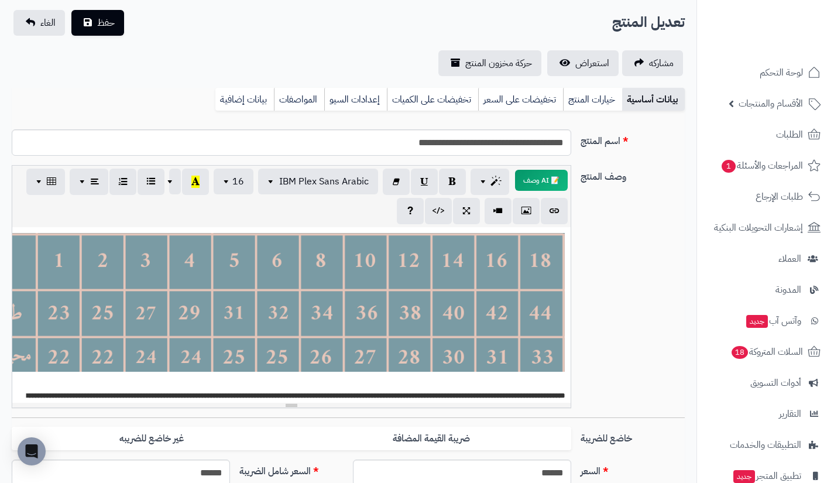
scroll to position [0, 0]
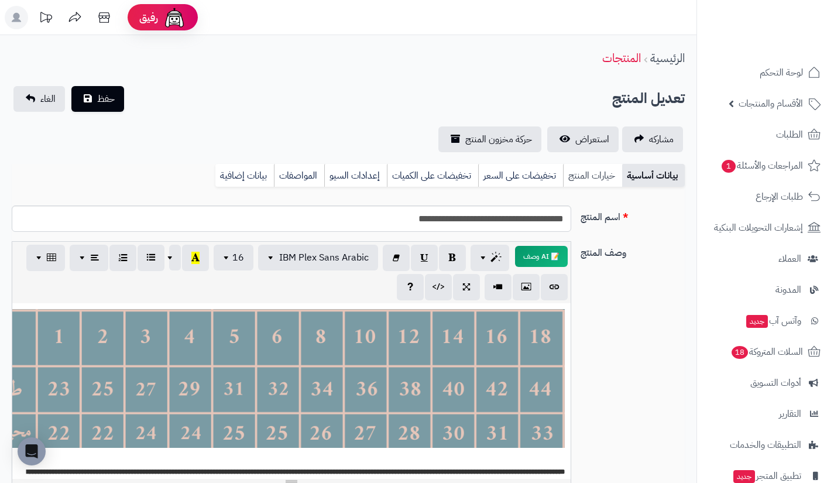
click at [597, 173] on link "خيارات المنتج" at bounding box center [592, 175] width 59 height 23
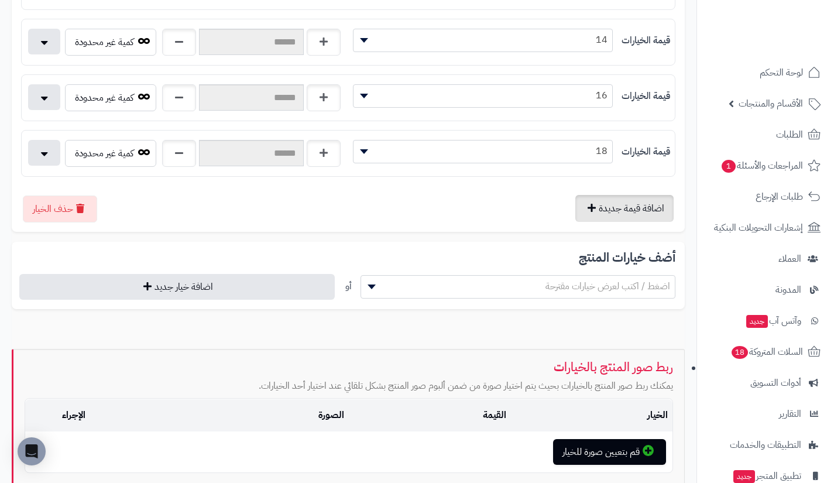
scroll to position [754, 0]
click at [596, 218] on button "اضافة قيمة جديدة" at bounding box center [624, 207] width 98 height 27
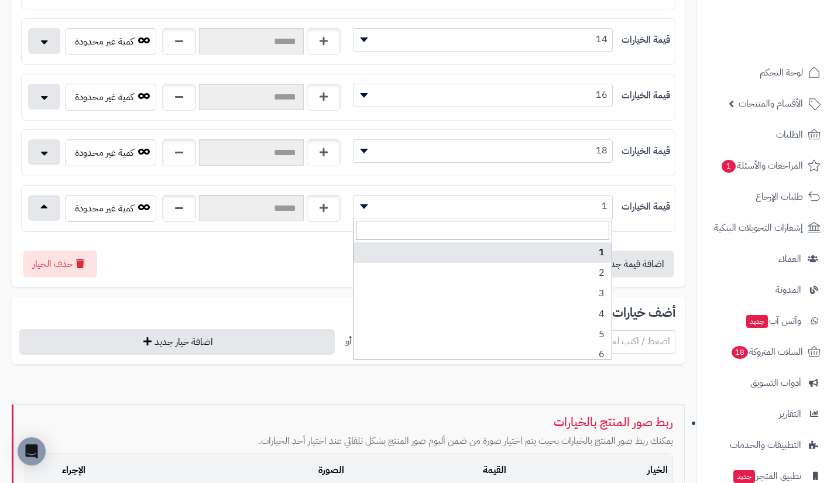
click at [548, 210] on span "1" at bounding box center [482, 206] width 259 height 18
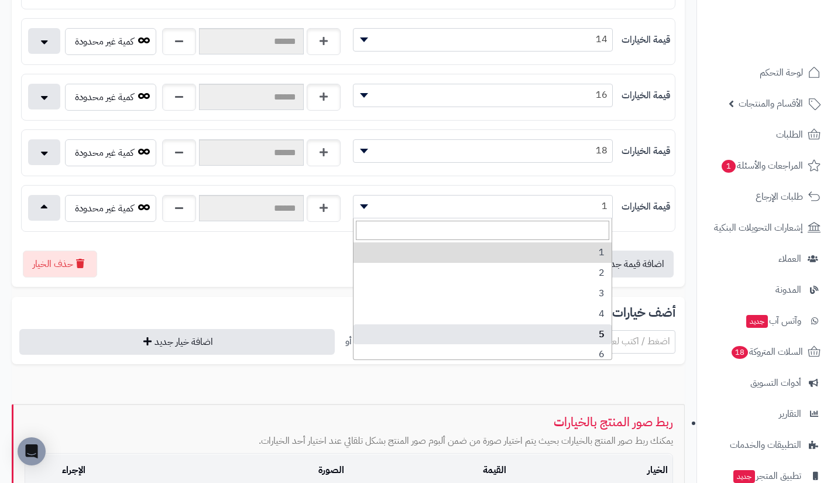
scroll to position [148, 0]
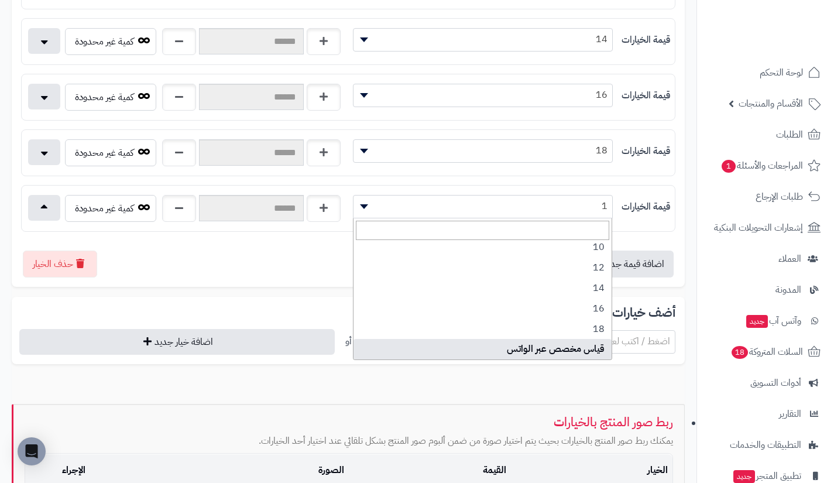
select select "***"
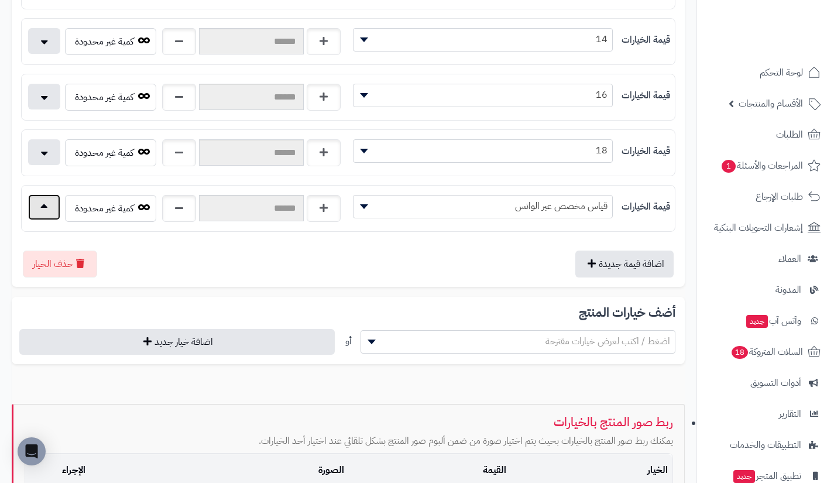
click at [50, 213] on button "button" at bounding box center [44, 207] width 32 height 26
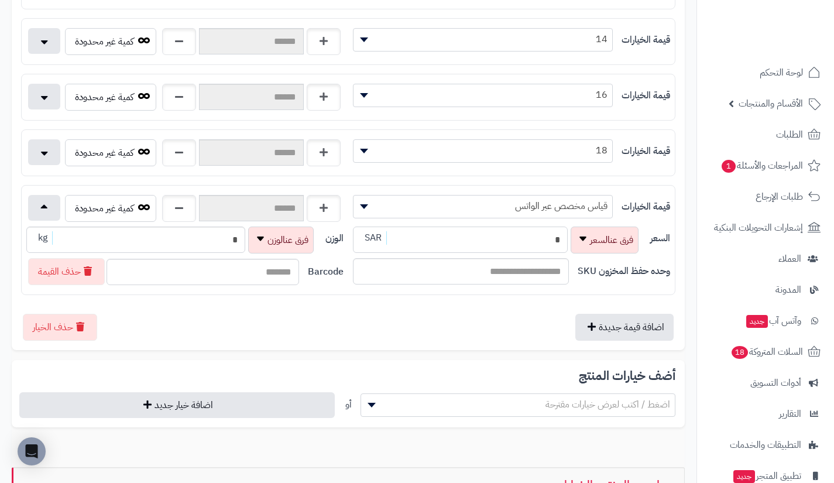
click at [495, 245] on input "*" at bounding box center [460, 239] width 215 height 26
type input "**********"
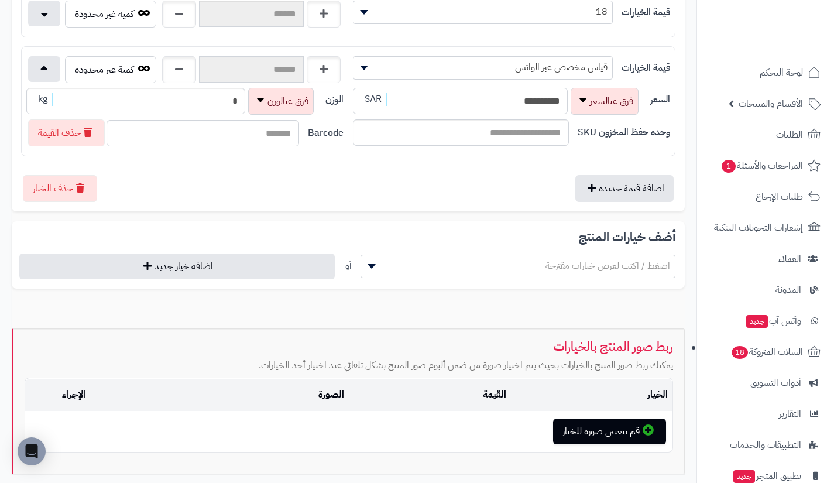
scroll to position [979, 0]
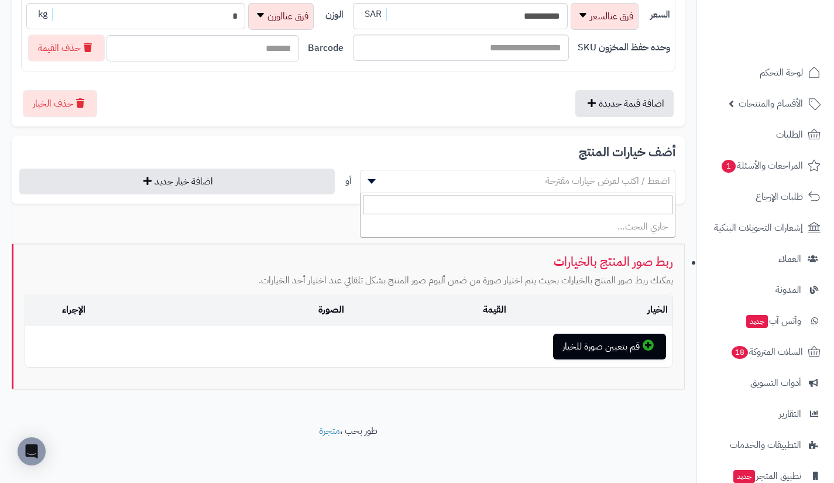
click at [496, 184] on span "اضغط / اكتب لعرض خيارات مقترحة" at bounding box center [518, 181] width 314 height 18
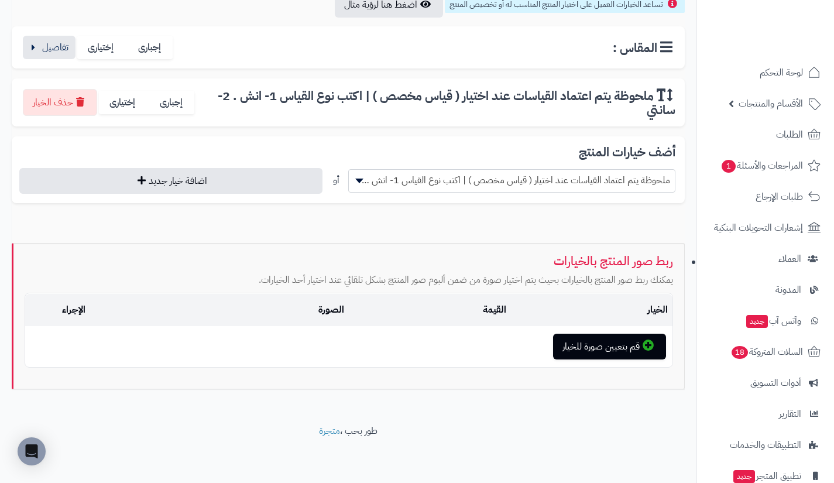
scroll to position [204, 0]
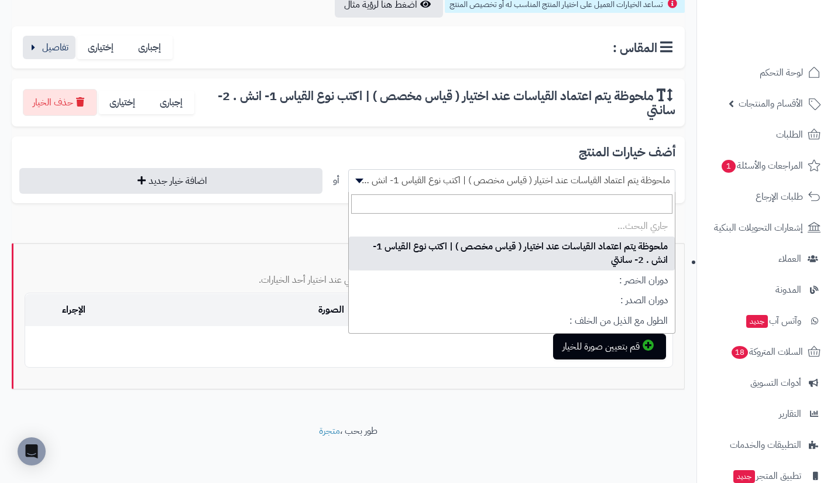
click at [496, 184] on span "ملحوظة يتم اعتماد القياسات عند اختيار ( قياس مخصص ) | اكتب نوع القياس 1- انش . …" at bounding box center [512, 180] width 326 height 18
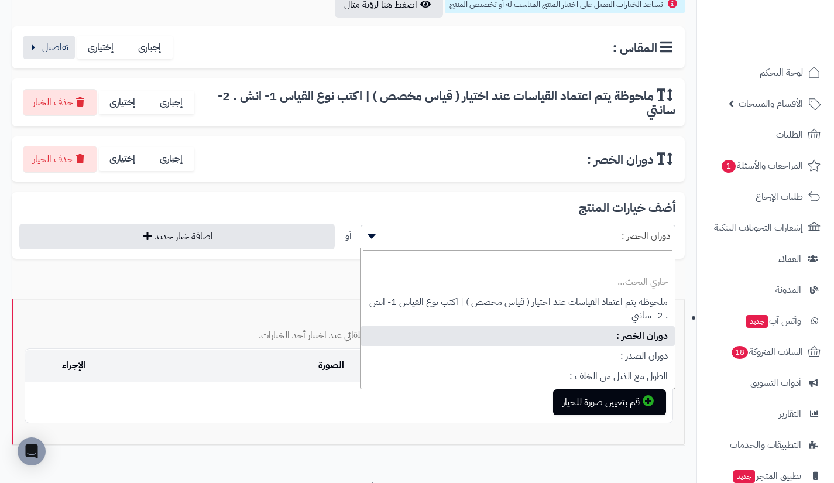
click at [494, 243] on span "دوران الخصر :" at bounding box center [518, 236] width 314 height 18
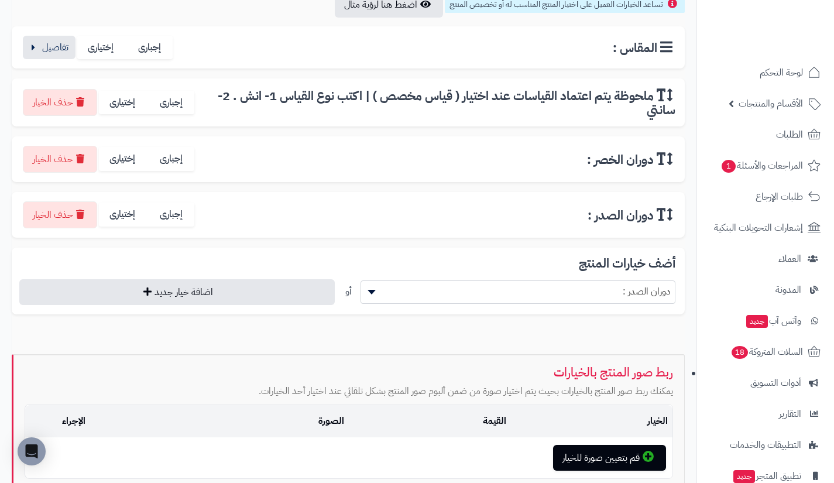
click at [490, 300] on span "دوران الصدر :" at bounding box center [517, 291] width 315 height 23
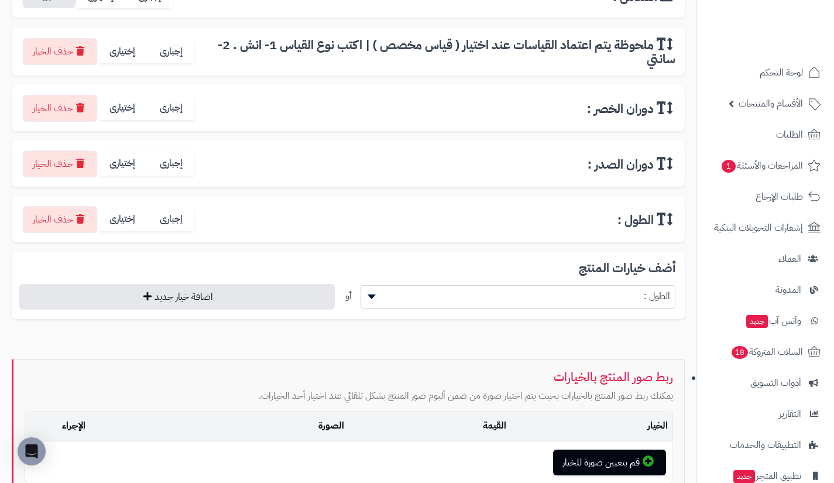
scroll to position [256, 0]
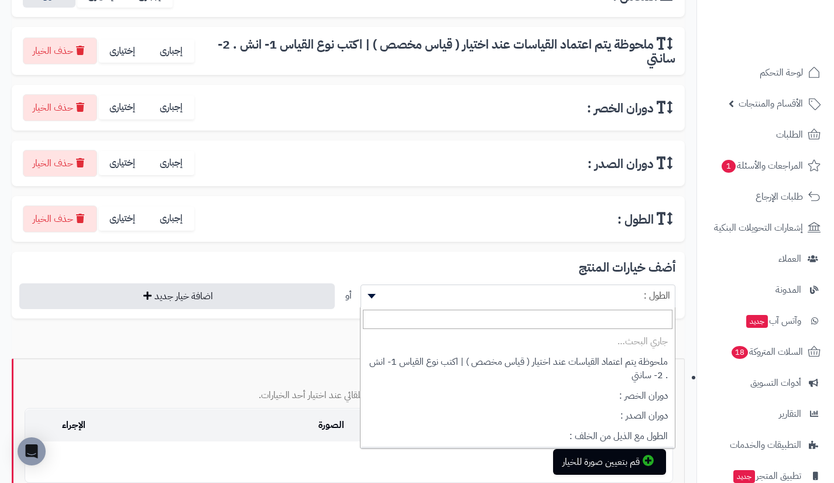
click at [490, 300] on span "الطول :" at bounding box center [518, 296] width 314 height 18
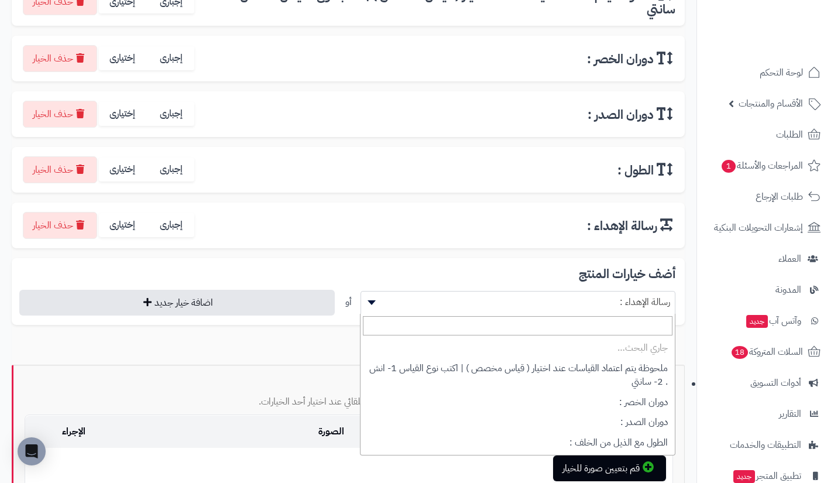
scroll to position [115, 0]
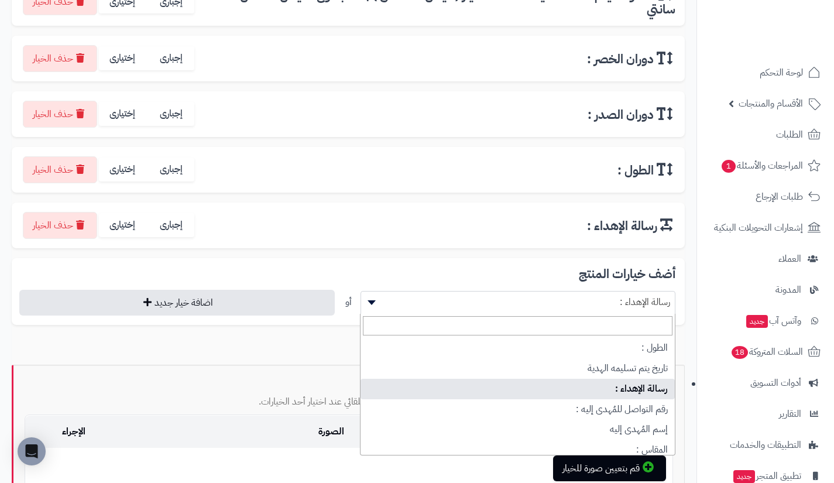
click at [490, 300] on span "رسالة الإهداء :" at bounding box center [518, 302] width 314 height 18
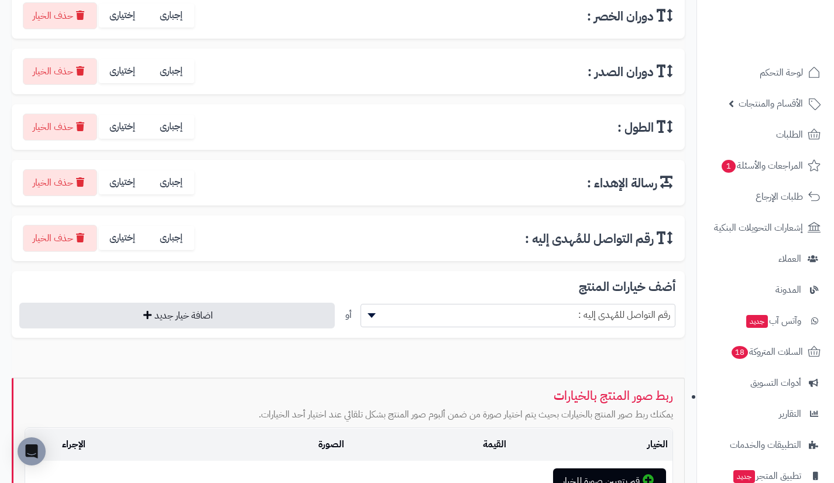
scroll to position [369, 0]
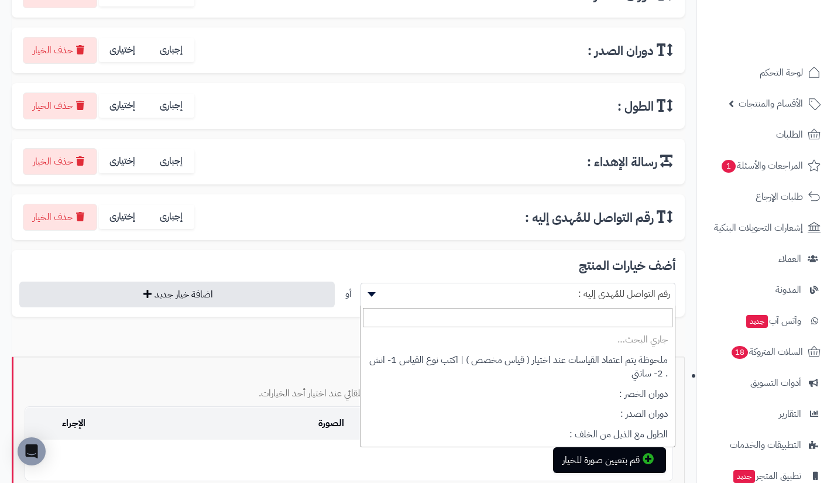
click at [488, 293] on span "رقم التواصل للمُهدى إليه :" at bounding box center [518, 294] width 314 height 18
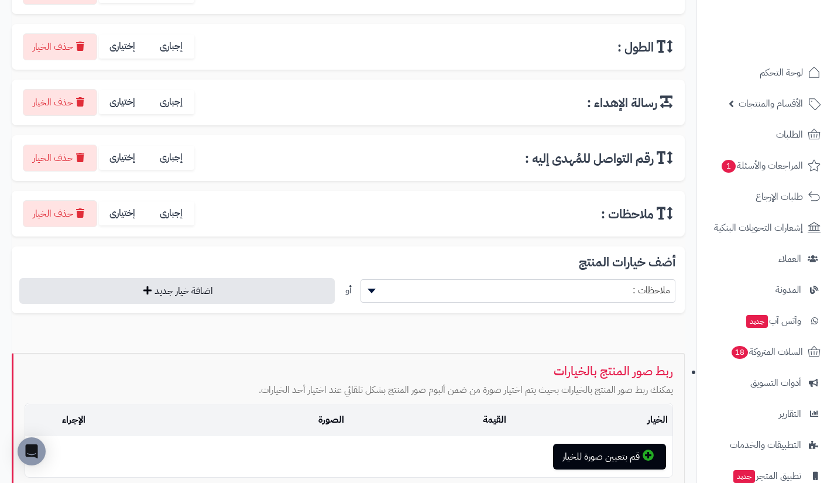
scroll to position [428, 0]
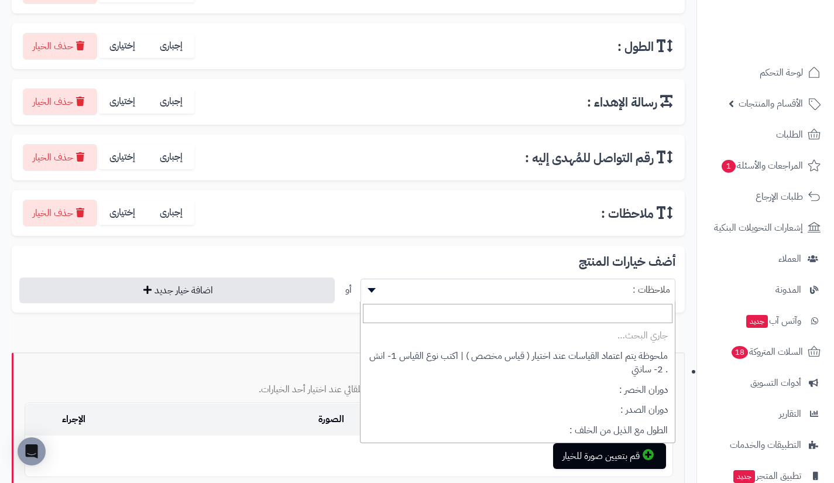
click at [488, 293] on span "ملاحظات :" at bounding box center [518, 290] width 314 height 18
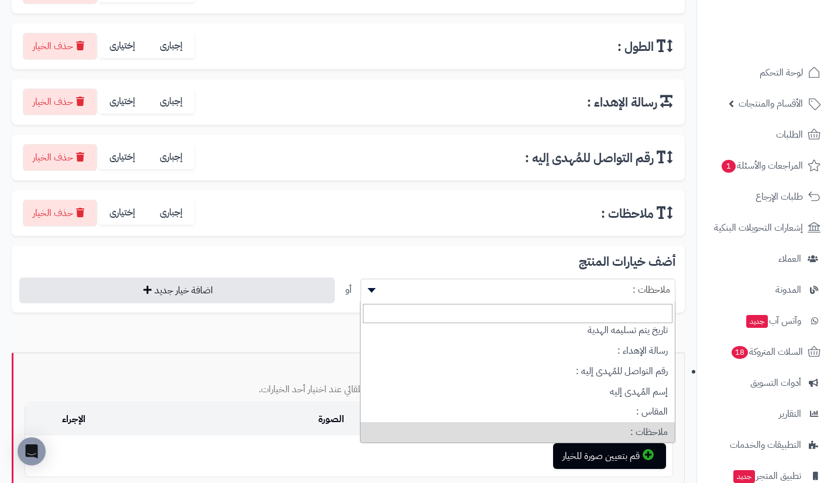
scroll to position [154, 0]
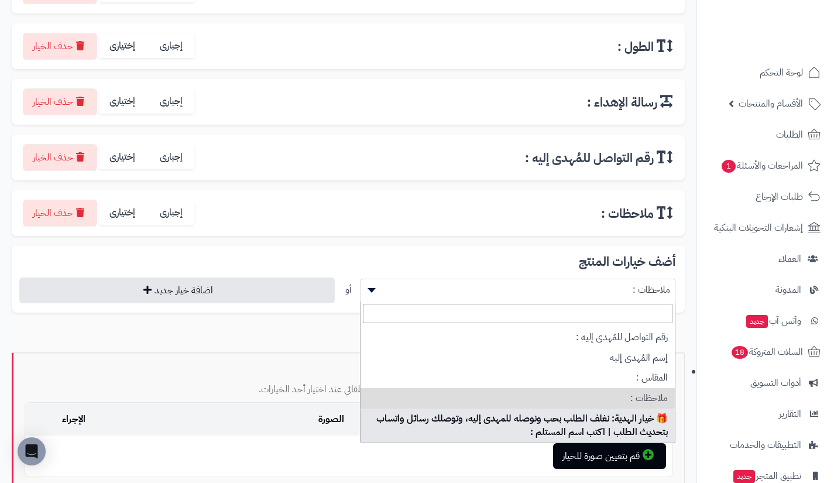
select select "**"
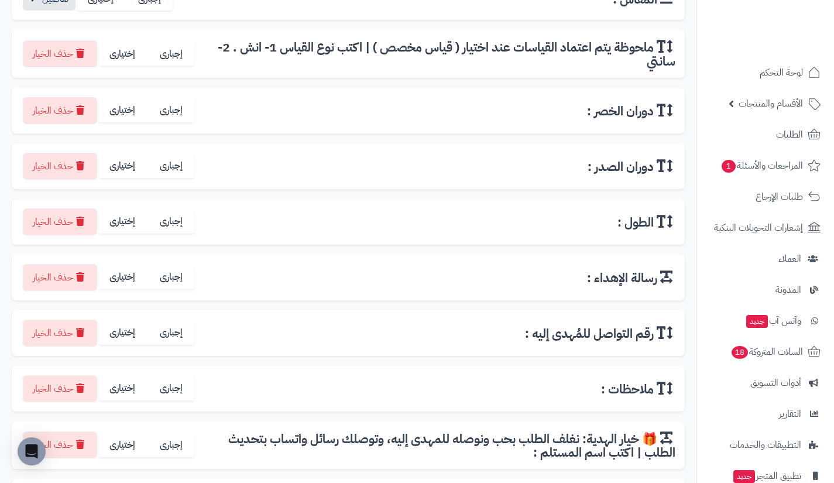
scroll to position [255, 0]
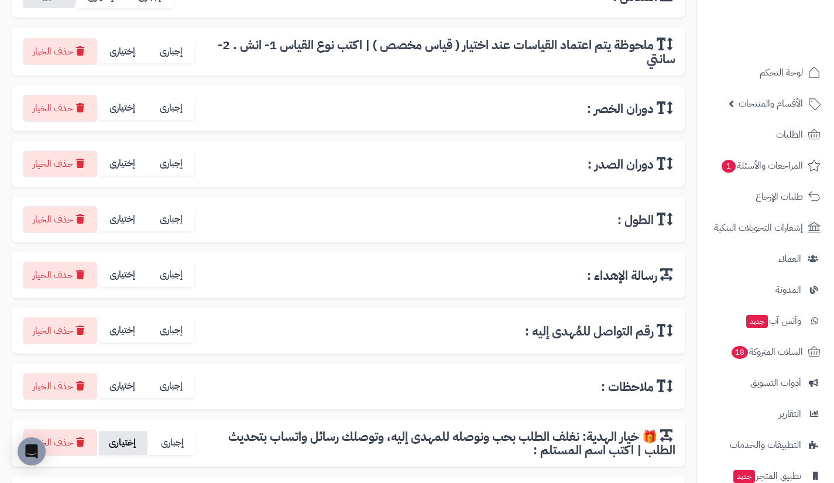
click at [128, 442] on label "إختيارى" at bounding box center [123, 443] width 49 height 24
click at [123, 390] on label "إختيارى" at bounding box center [123, 386] width 49 height 24
click at [121, 342] on label "إختيارى" at bounding box center [123, 330] width 49 height 24
click at [124, 284] on label "إختيارى" at bounding box center [123, 275] width 49 height 24
click at [123, 228] on label "إختيارى" at bounding box center [123, 219] width 49 height 24
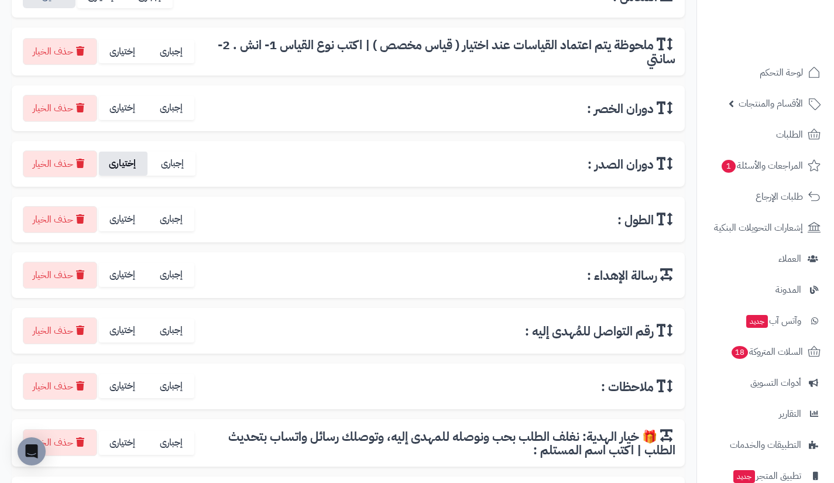
click at [129, 170] on label "إختيارى" at bounding box center [123, 164] width 49 height 24
click at [120, 116] on label "إختيارى" at bounding box center [123, 108] width 49 height 24
click at [124, 47] on label "إختيارى" at bounding box center [123, 52] width 49 height 24
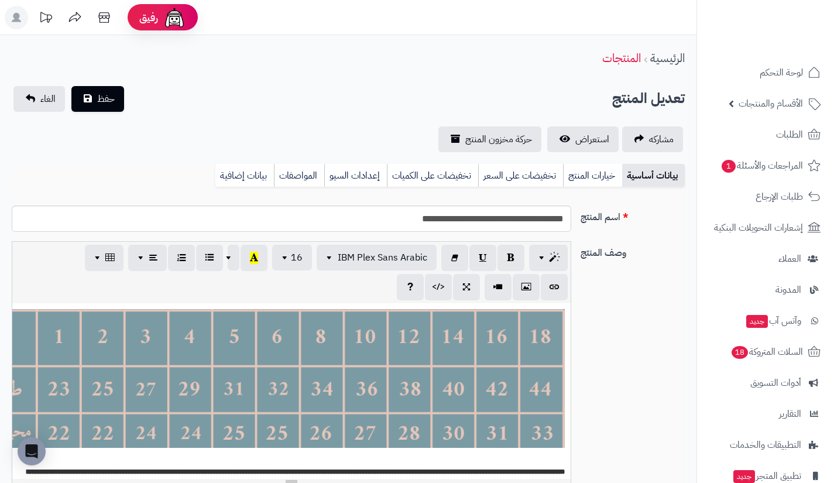
scroll to position [137, 0]
click at [585, 181] on link "خيارات المنتج" at bounding box center [592, 175] width 59 height 23
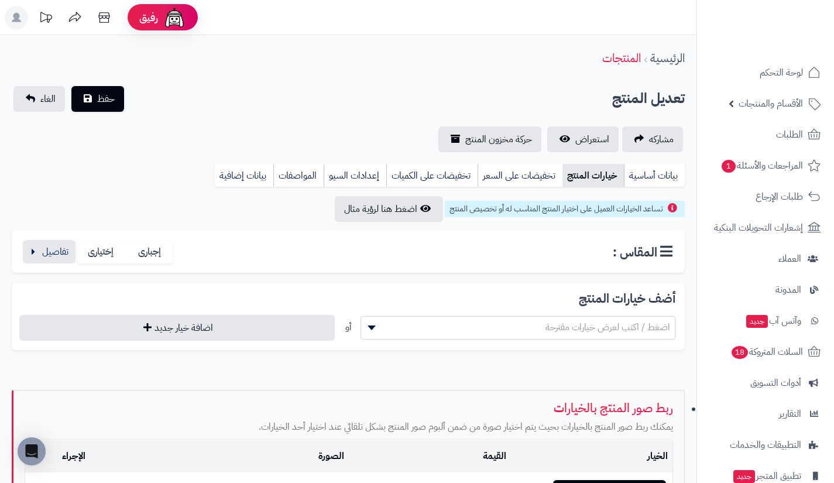
click at [75, 253] on div "إجبارى إختيارى" at bounding box center [101, 252] width 160 height 24
click at [66, 252] on button "button" at bounding box center [49, 250] width 53 height 23
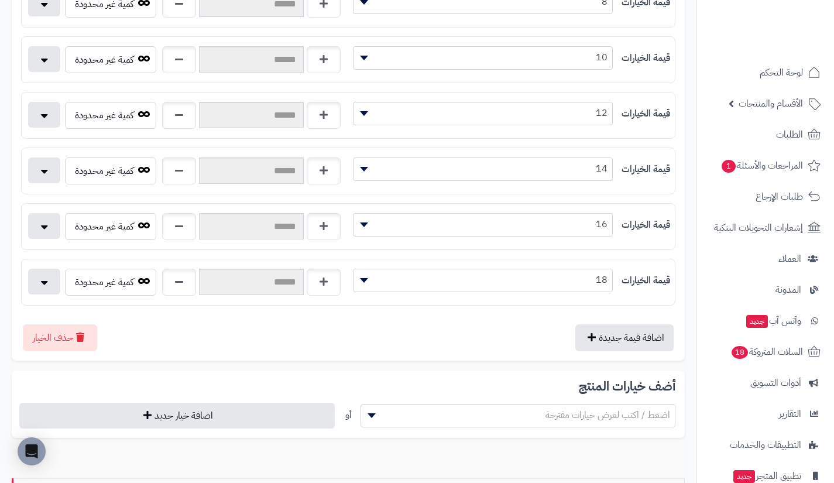
scroll to position [635, 0]
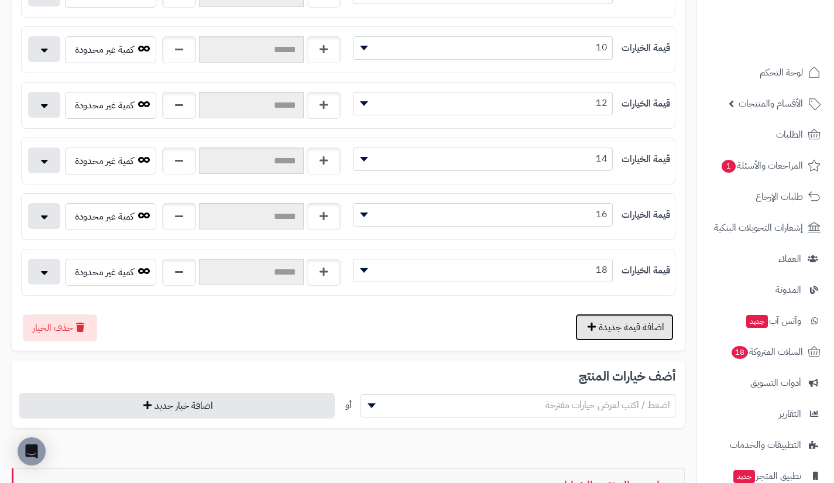
click at [604, 319] on button "اضافة قيمة جديدة" at bounding box center [624, 327] width 98 height 27
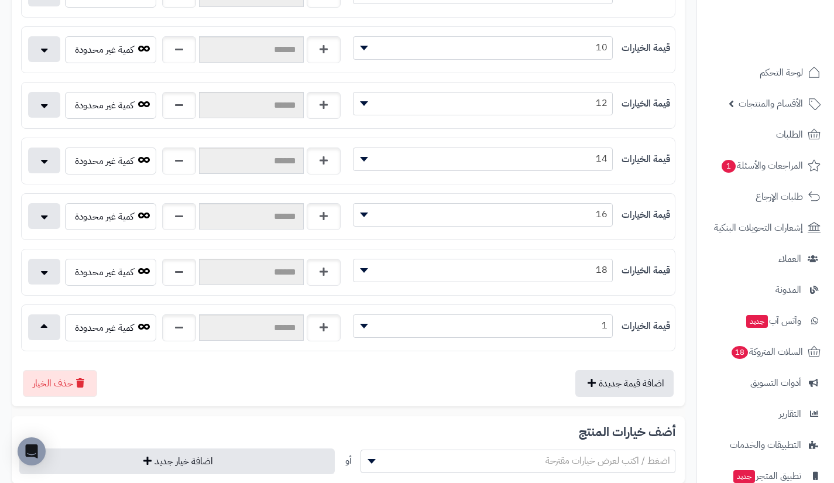
click at [536, 323] on span "1" at bounding box center [482, 326] width 259 height 18
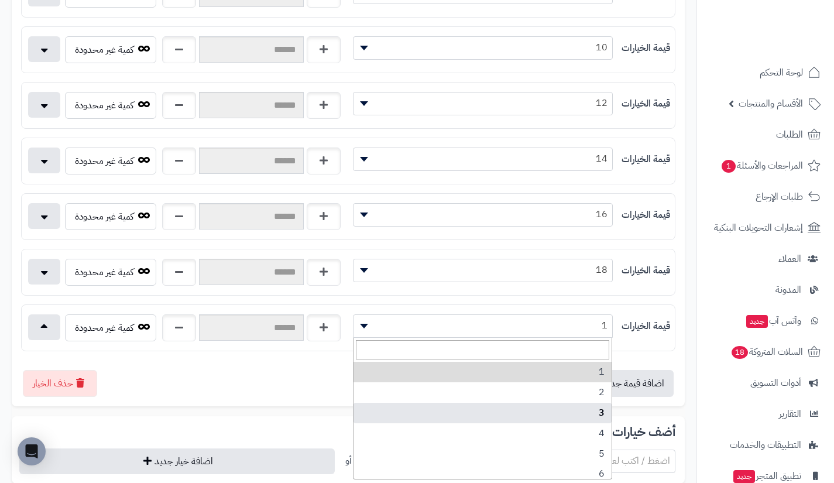
scroll to position [148, 0]
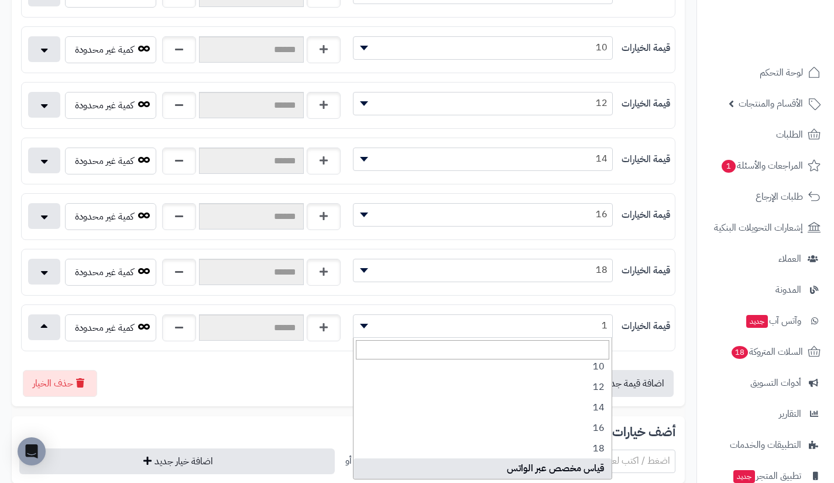
select select "***"
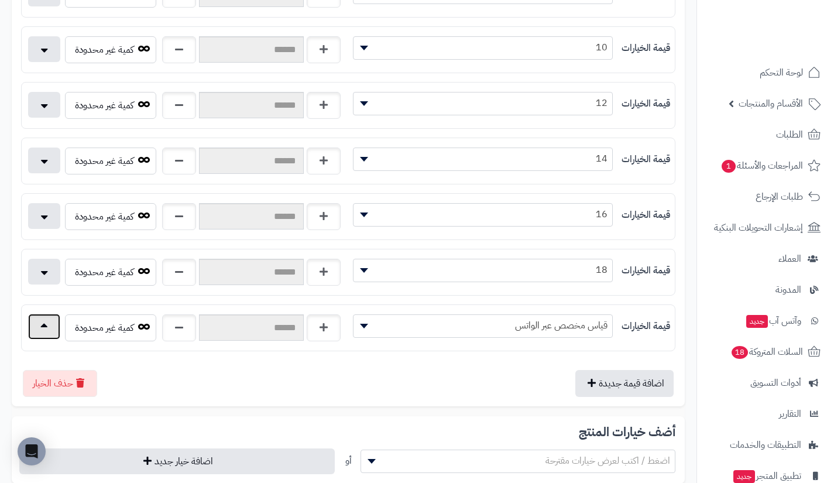
click at [57, 324] on button "button" at bounding box center [44, 327] width 32 height 26
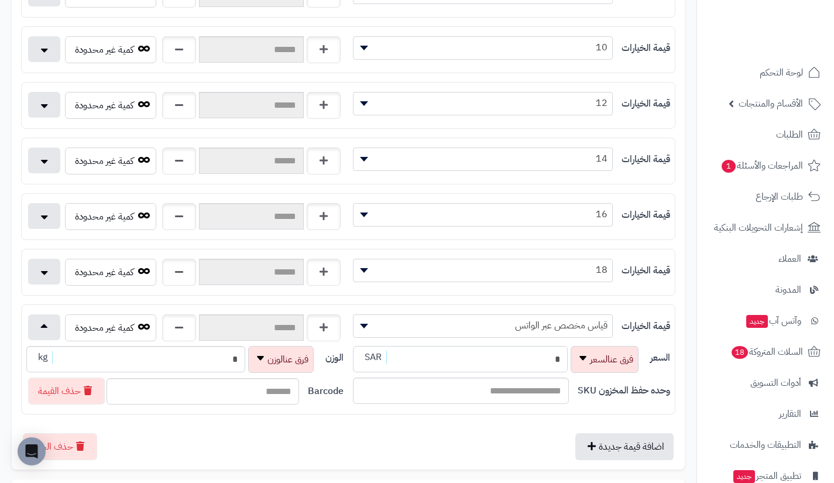
click at [501, 357] on input "*" at bounding box center [460, 359] width 215 height 26
type input "**********"
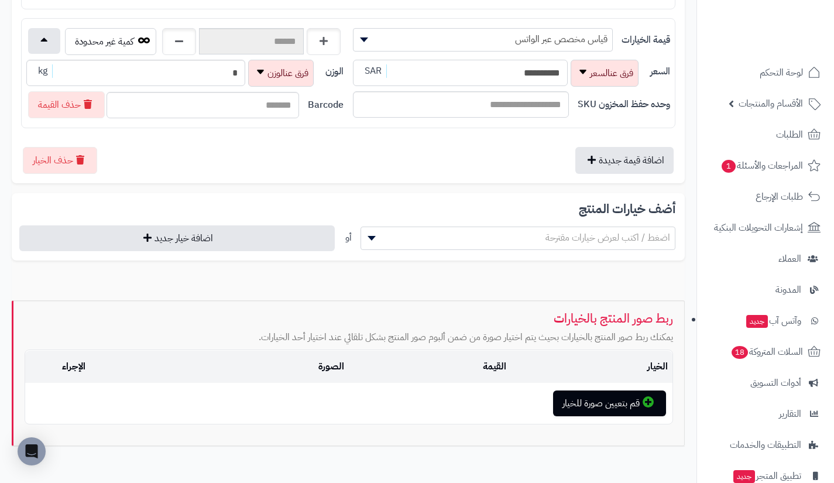
scroll to position [926, 0]
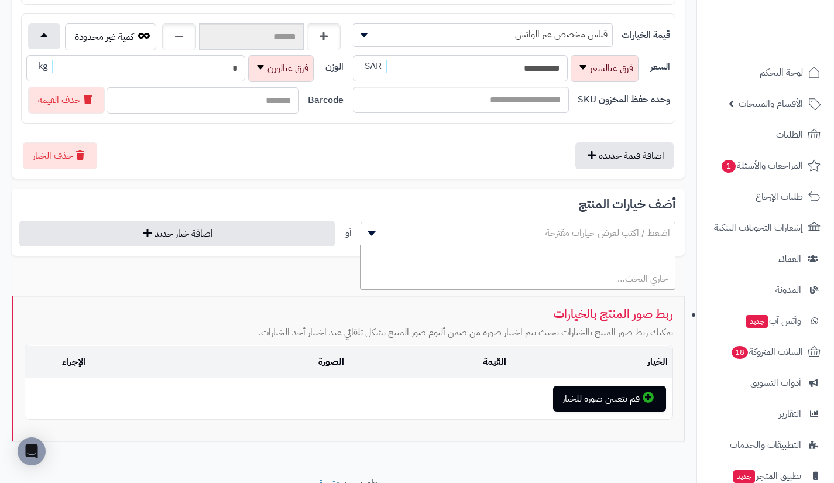
click at [558, 225] on span "اضغط / اكتب لعرض خيارات مقترحة" at bounding box center [518, 233] width 314 height 18
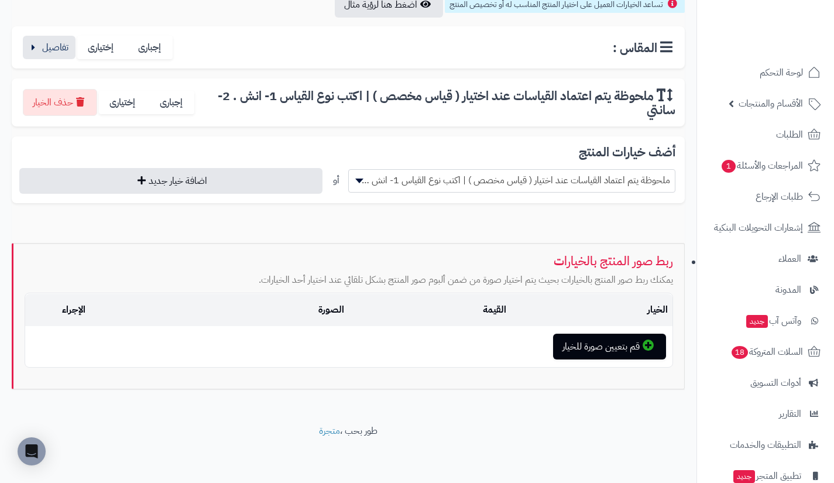
scroll to position [204, 0]
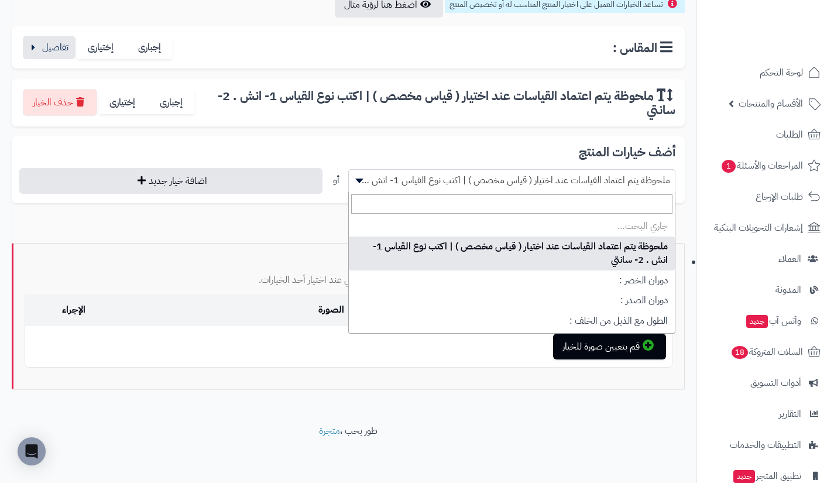
click at [540, 178] on span "ملحوظة يتم اعتماد القياسات عند اختيار ( قياس مخصص ) | اكتب نوع القياس 1- انش . …" at bounding box center [512, 180] width 326 height 18
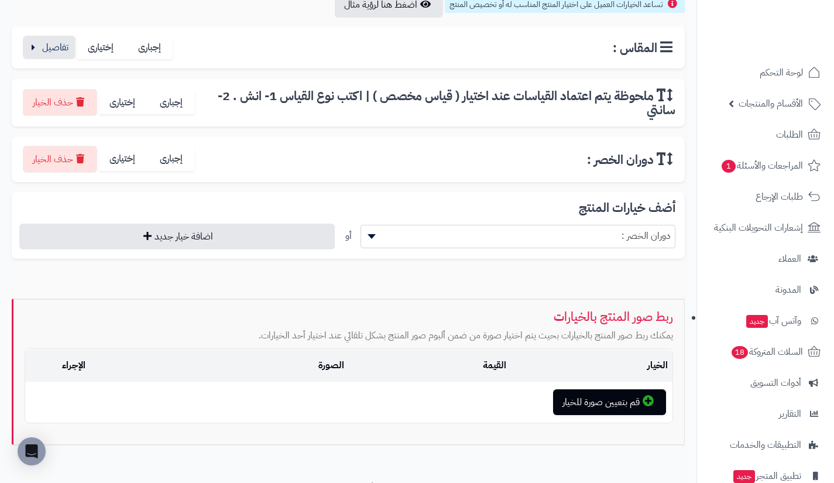
scroll to position [260, 0]
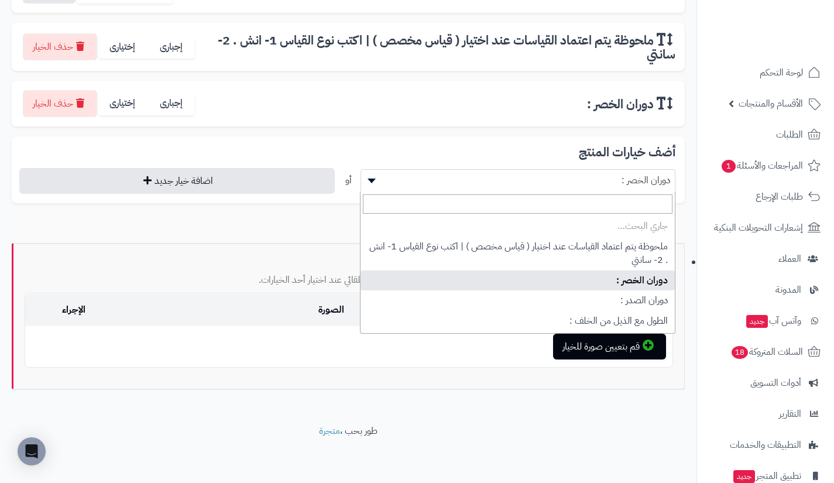
click at [540, 178] on span "دوران الخصر :" at bounding box center [518, 180] width 314 height 18
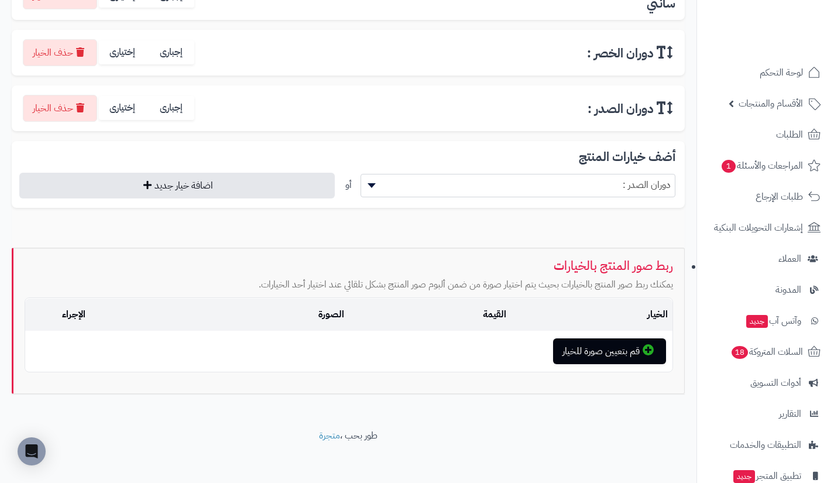
scroll to position [315, 0]
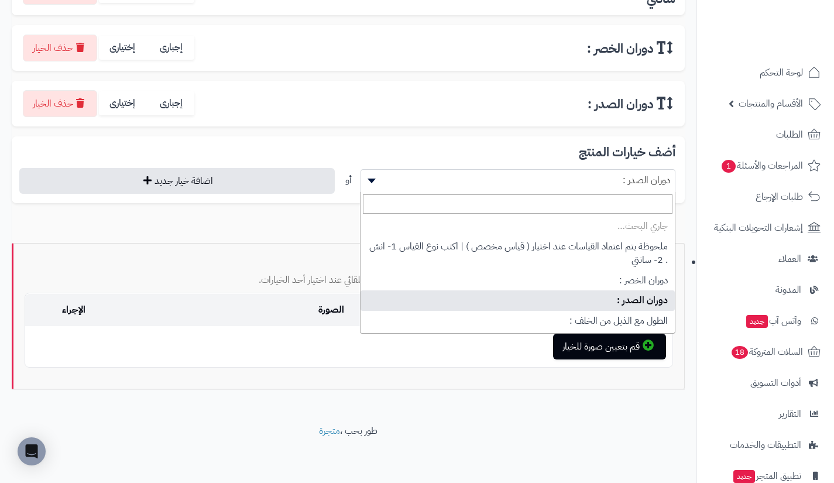
click at [540, 178] on span "دوران الصدر :" at bounding box center [518, 180] width 314 height 18
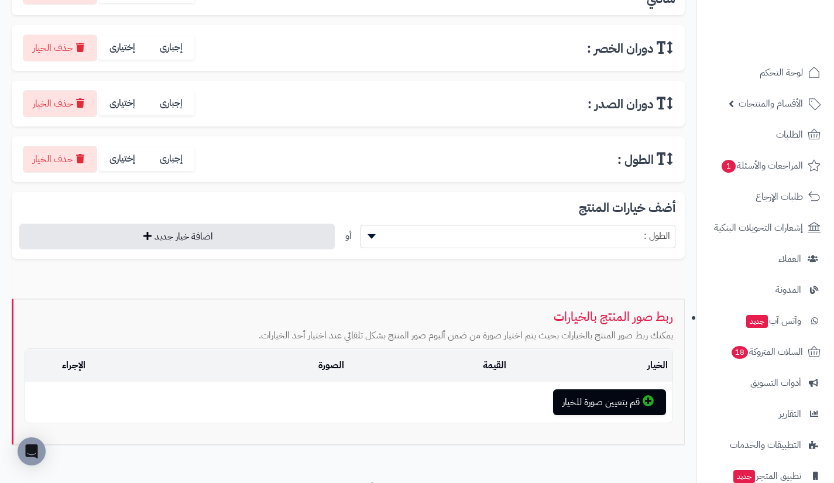
scroll to position [371, 0]
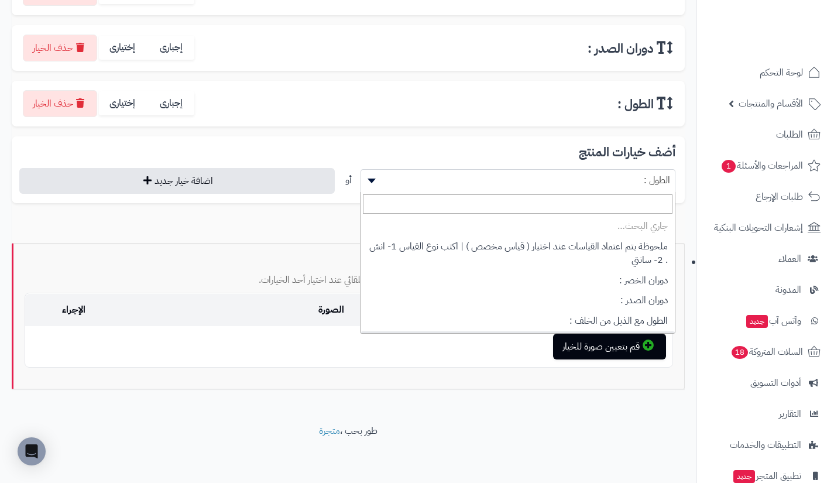
click at [540, 178] on span "الطول :" at bounding box center [518, 180] width 314 height 18
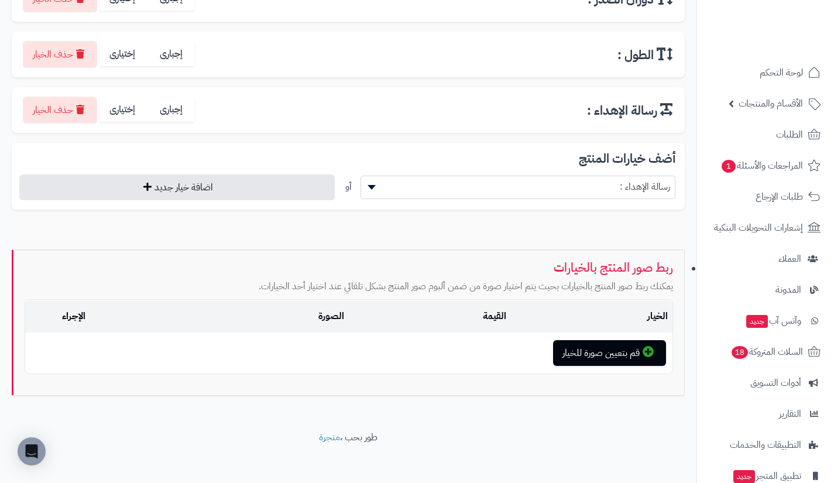
scroll to position [421, 0]
click at [540, 178] on span "رسالة الإهداء :" at bounding box center [518, 186] width 314 height 18
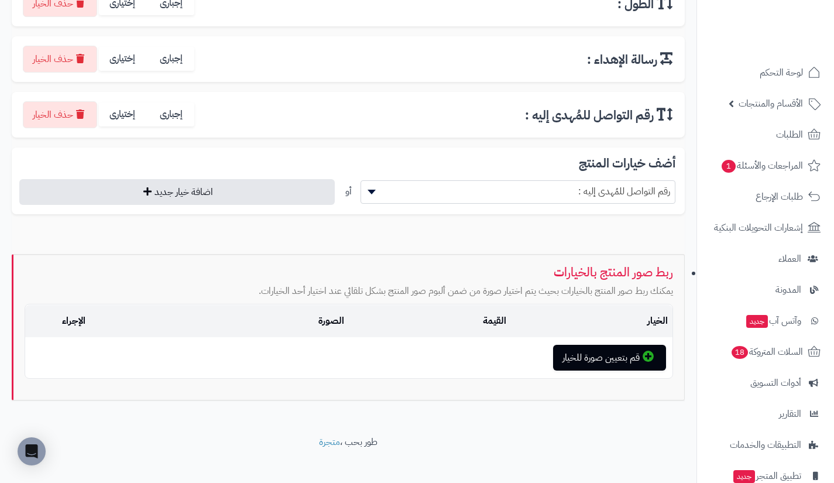
scroll to position [482, 0]
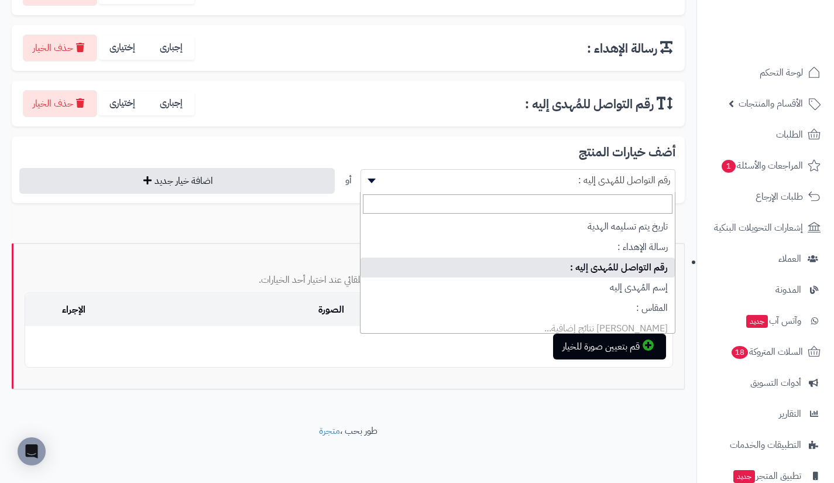
click at [540, 178] on span "رقم التواصل للمُهدى إليه :" at bounding box center [518, 180] width 314 height 18
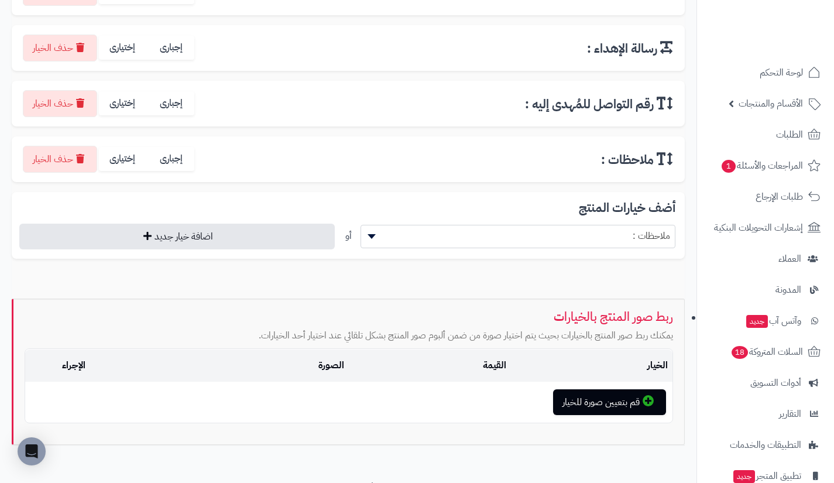
scroll to position [538, 0]
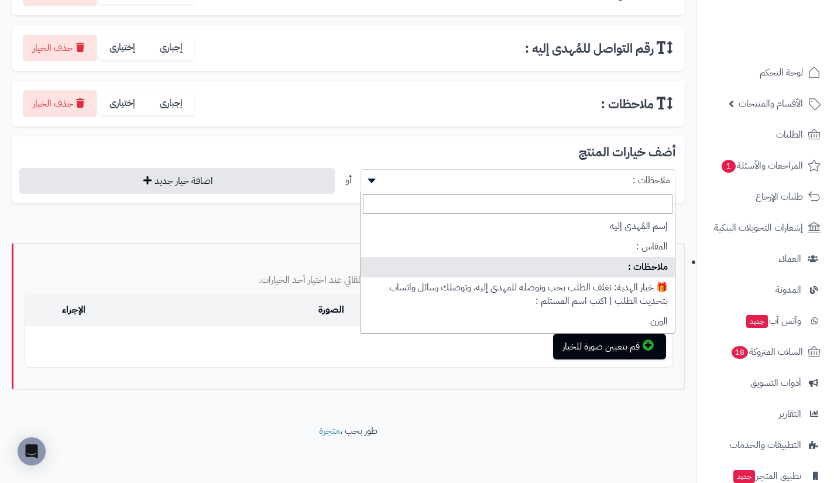
click at [540, 178] on span "ملاحظات :" at bounding box center [518, 180] width 314 height 18
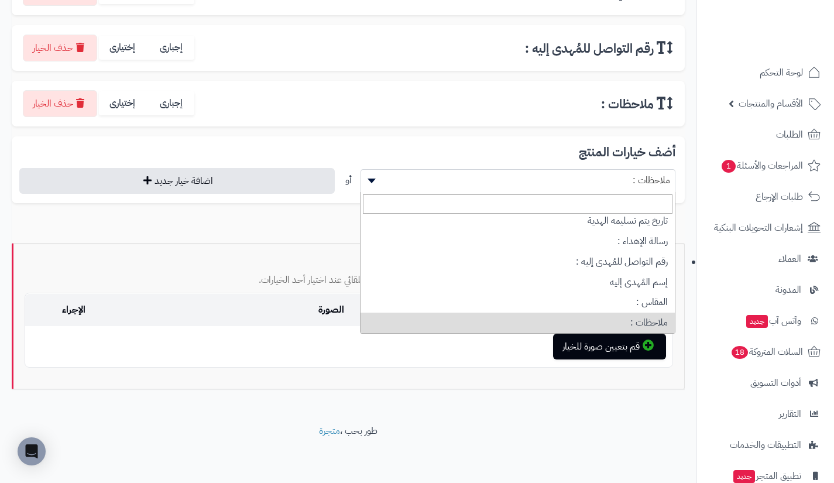
scroll to position [154, 0]
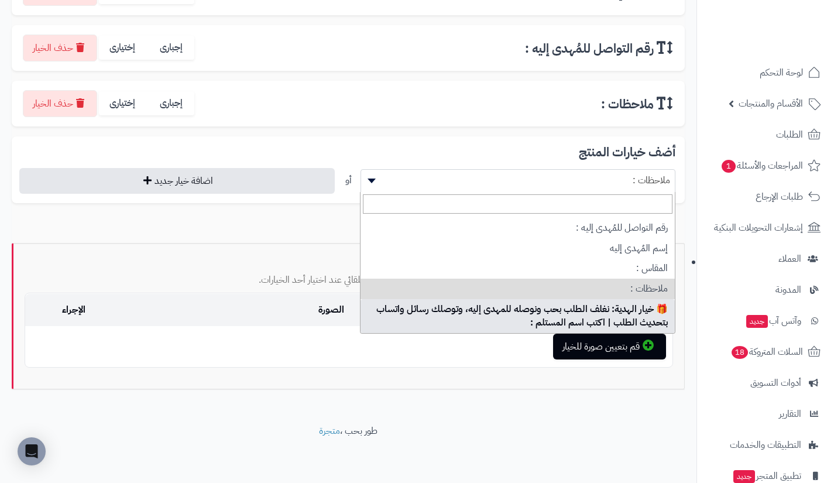
select select "**"
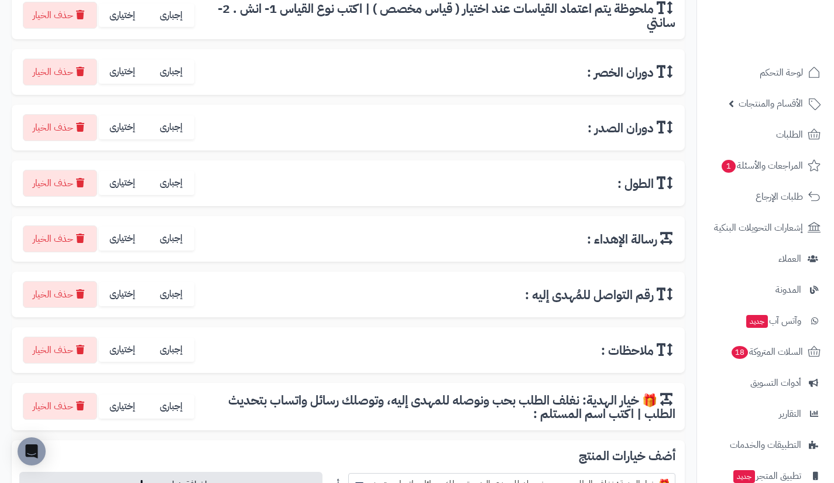
scroll to position [283, 0]
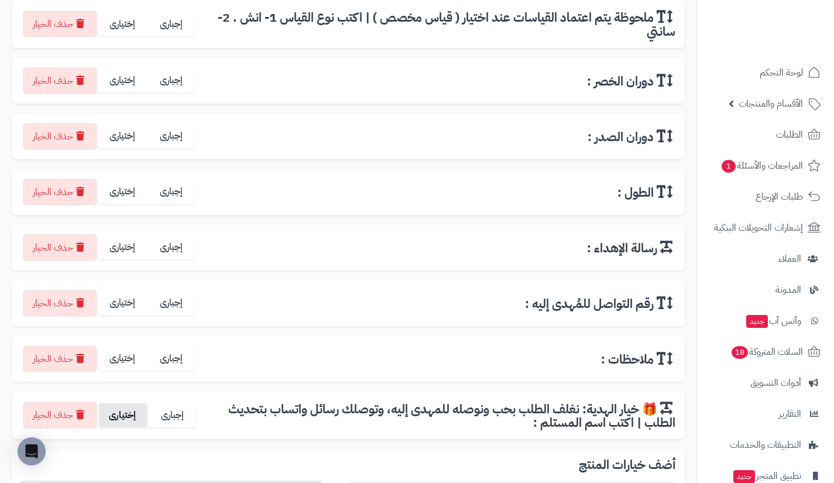
click at [122, 418] on label "إختيارى" at bounding box center [123, 415] width 49 height 24
click at [122, 367] on label "إختيارى" at bounding box center [123, 358] width 49 height 24
click at [121, 311] on label "إختيارى" at bounding box center [123, 303] width 49 height 24
click at [122, 248] on label "إختيارى" at bounding box center [123, 247] width 49 height 24
click at [124, 197] on label "إختيارى" at bounding box center [123, 192] width 49 height 24
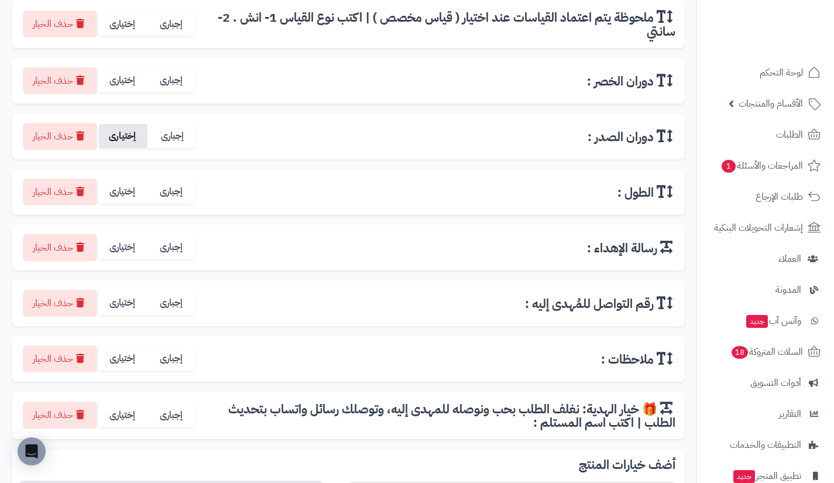
click at [126, 146] on label "إختيارى" at bounding box center [123, 136] width 49 height 24
click at [125, 83] on label "إختيارى" at bounding box center [123, 80] width 49 height 24
click at [120, 22] on label "إختيارى" at bounding box center [123, 24] width 49 height 24
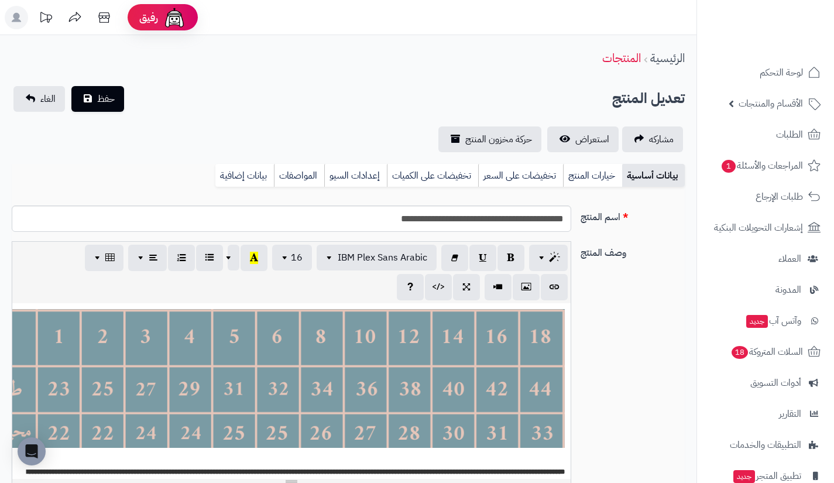
scroll to position [137, 0]
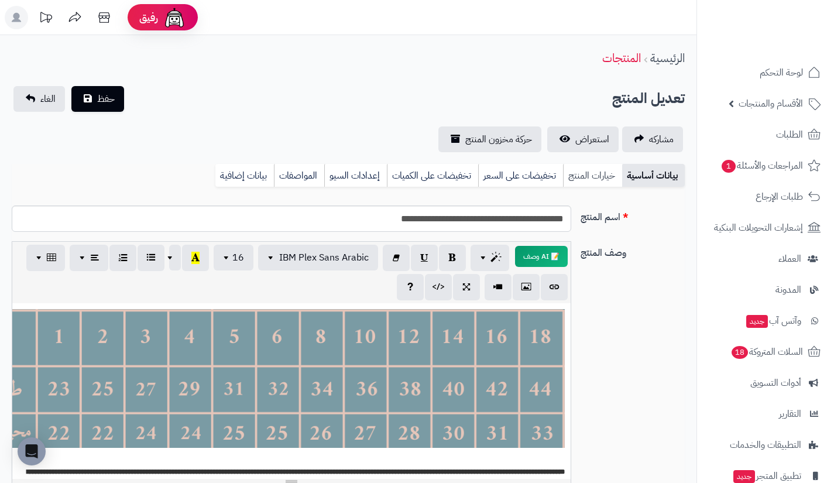
click at [595, 168] on link "خيارات المنتج" at bounding box center [592, 175] width 59 height 23
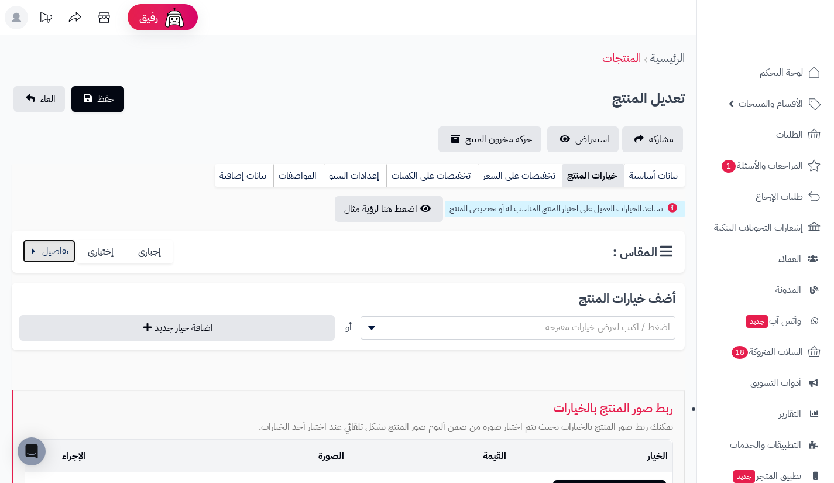
click at [54, 249] on button "button" at bounding box center [49, 250] width 53 height 23
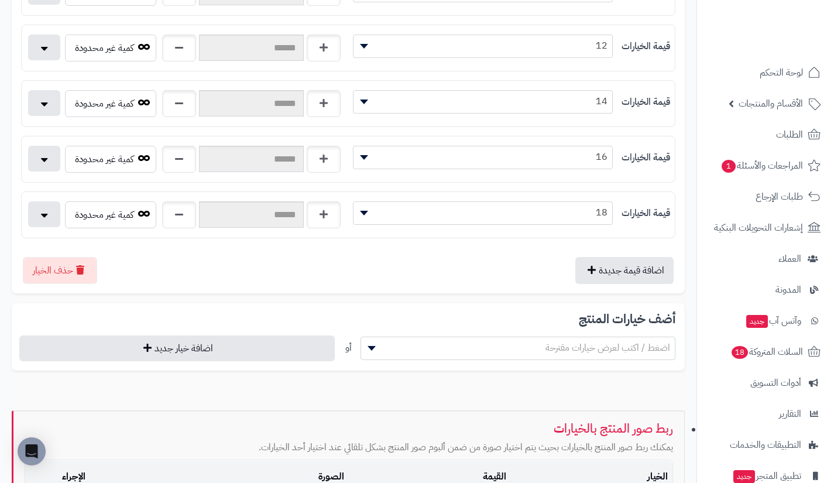
scroll to position [755, 0]
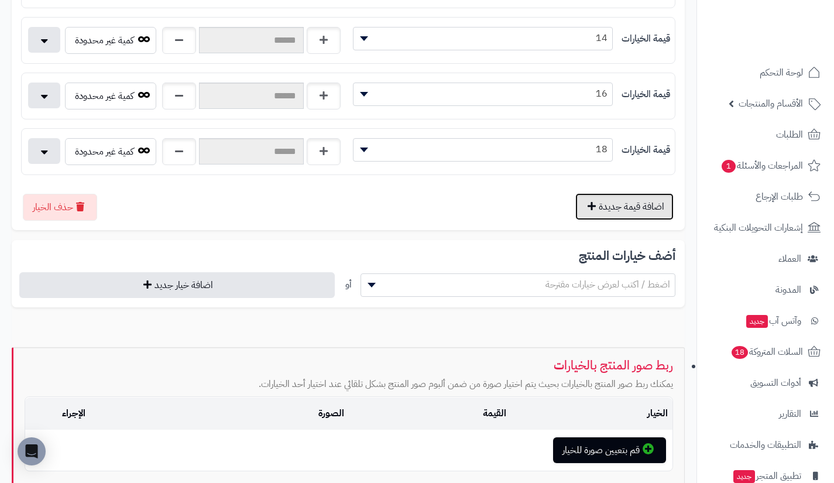
click at [599, 212] on button "اضافة قيمة جديدة" at bounding box center [624, 206] width 98 height 27
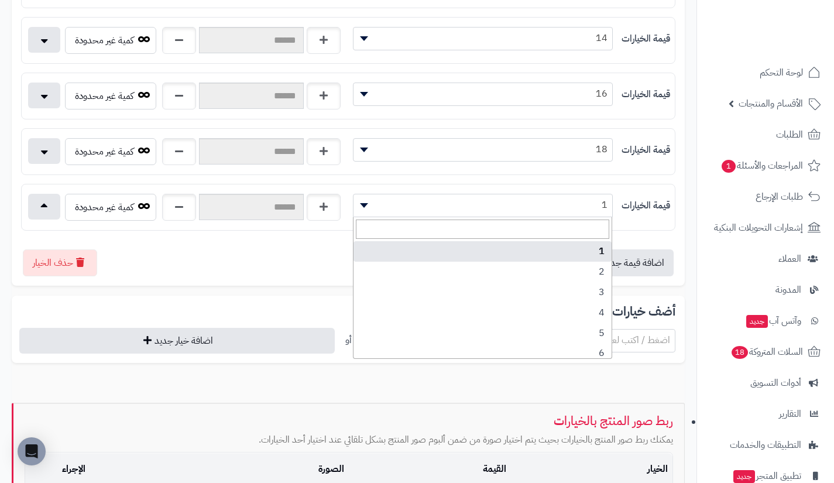
click at [564, 210] on span "1" at bounding box center [482, 205] width 259 height 18
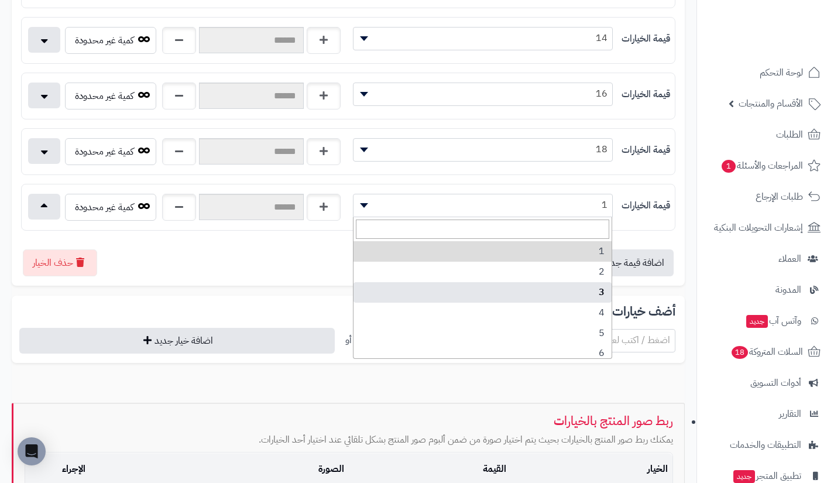
scroll to position [148, 0]
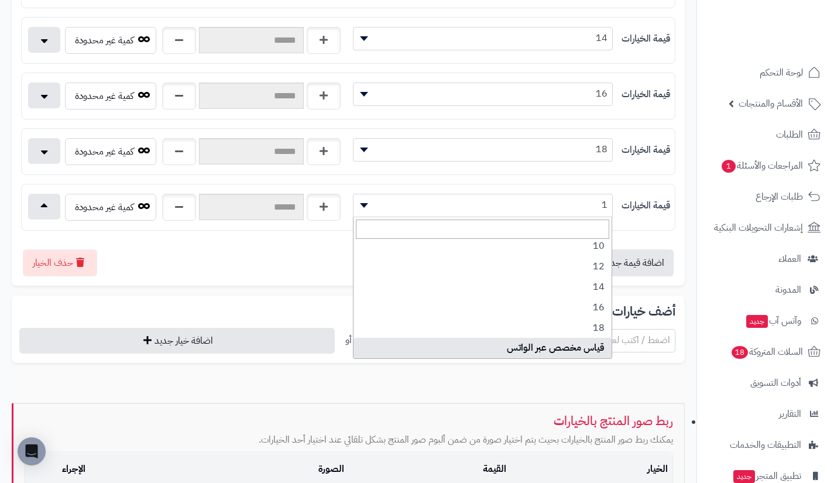
select select "***"
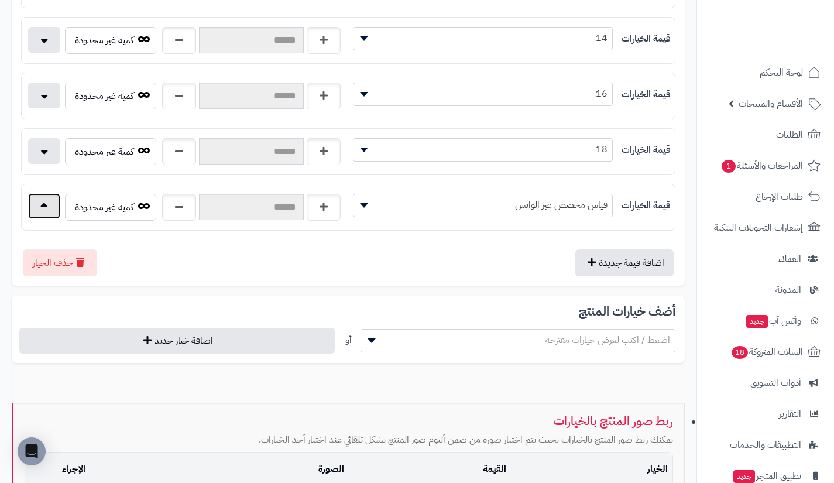
click at [49, 207] on button "button" at bounding box center [44, 206] width 32 height 26
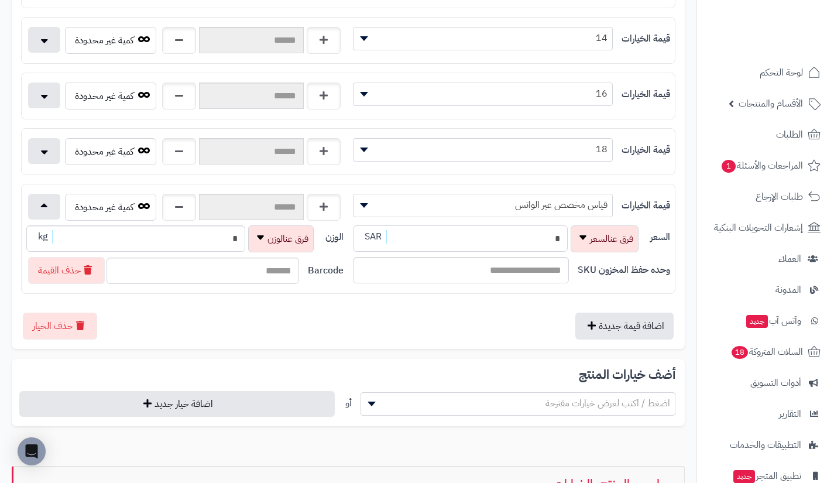
click at [465, 239] on input "*" at bounding box center [460, 238] width 215 height 26
type input "**********"
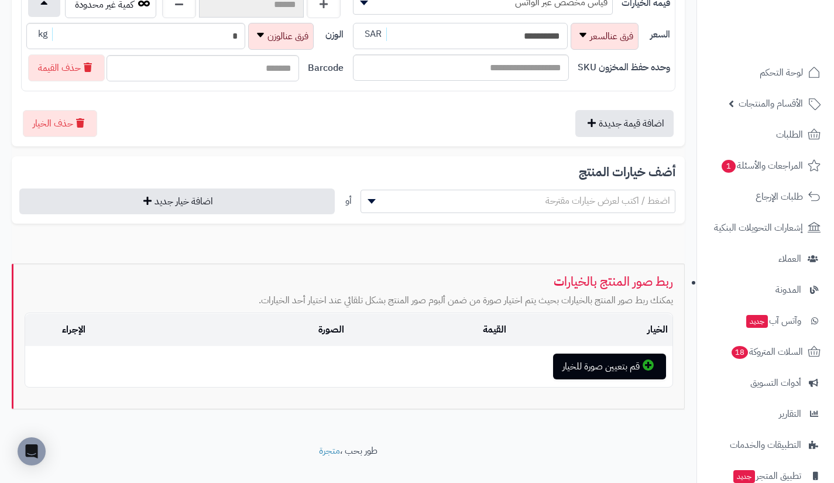
scroll to position [965, 0]
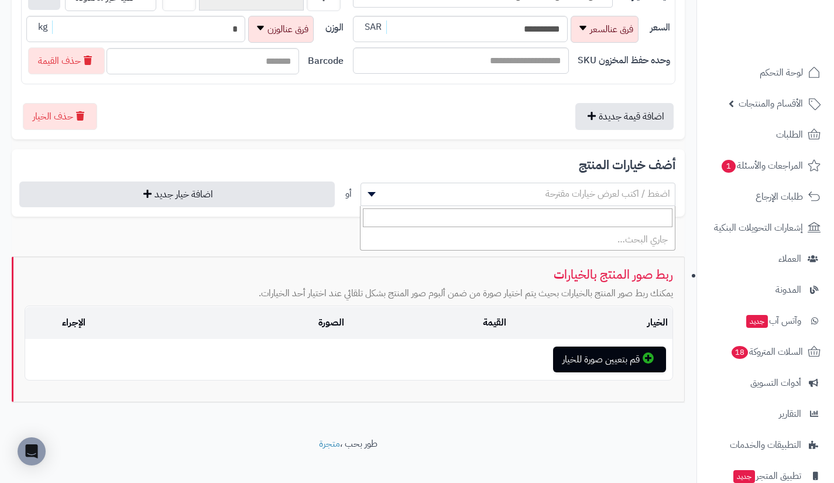
click at [499, 201] on span "اضغط / اكتب لعرض خيارات مقترحة" at bounding box center [518, 194] width 314 height 18
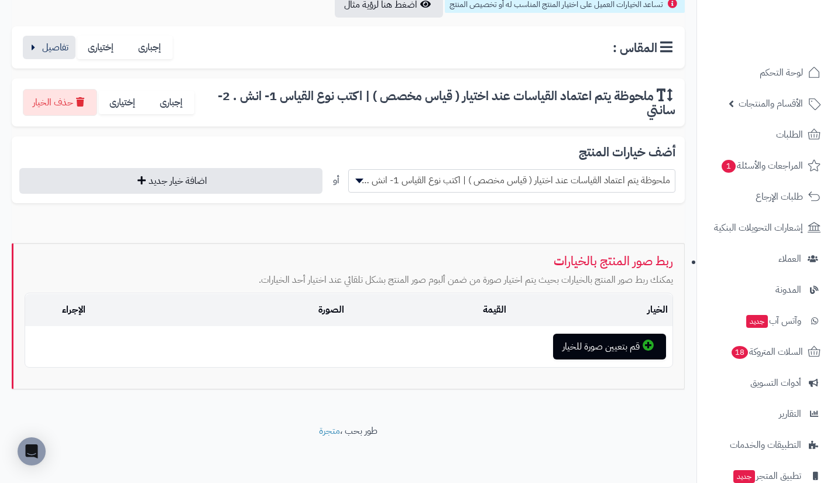
scroll to position [204, 0]
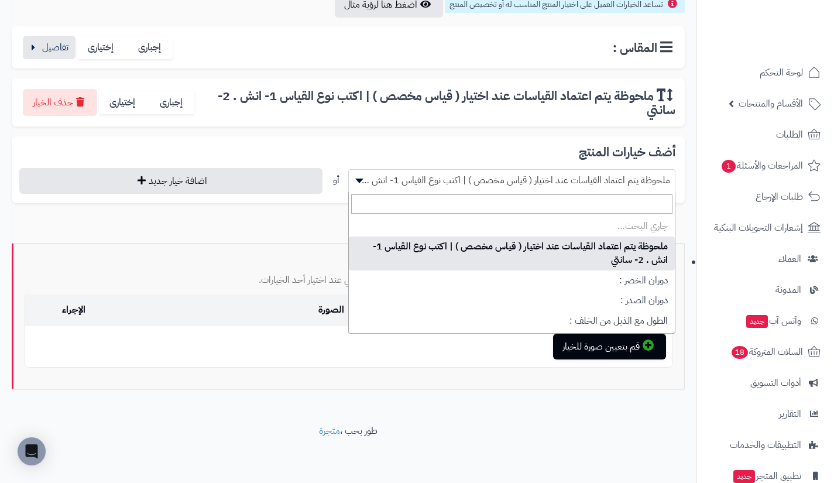
click at [483, 173] on span "ملحوظة يتم اعتماد القياسات عند اختيار ( قياس مخصص ) | اكتب نوع القياس 1- انش . …" at bounding box center [512, 180] width 326 height 18
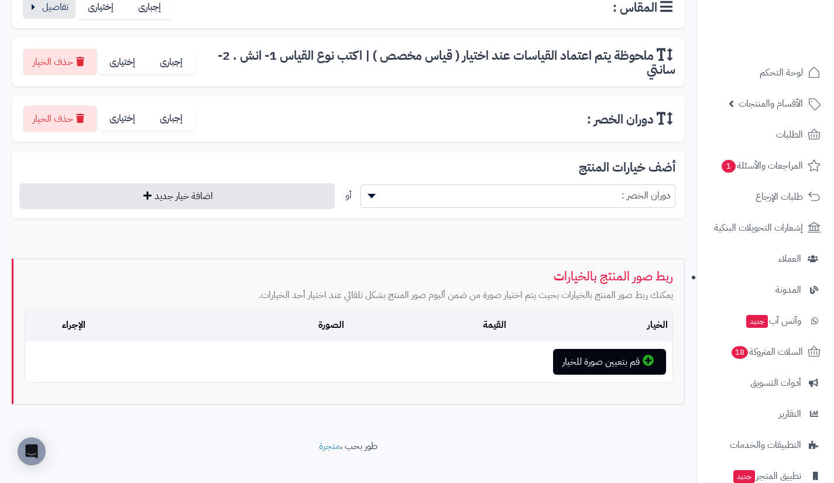
scroll to position [260, 0]
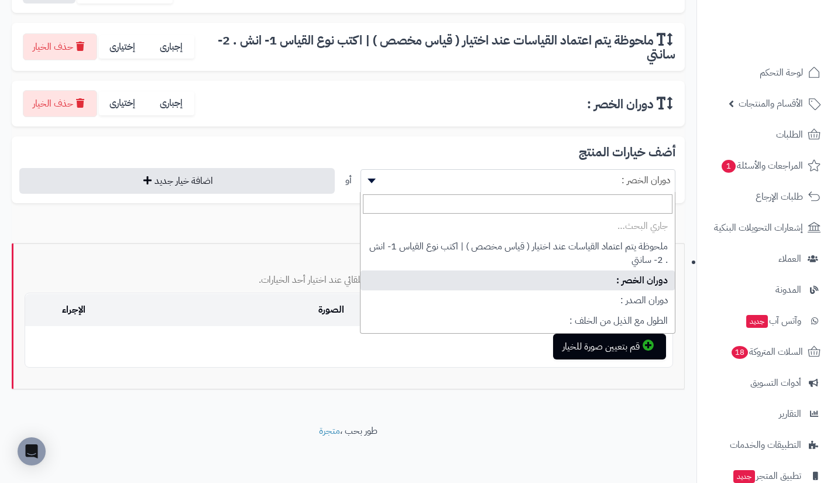
click at [483, 173] on span "دوران الخصر :" at bounding box center [518, 180] width 314 height 18
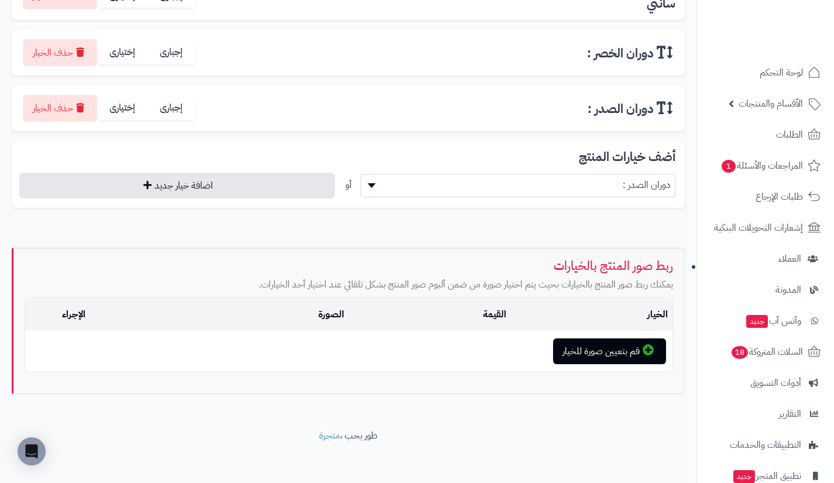
scroll to position [312, 0]
click at [483, 173] on span "دوران الصدر :" at bounding box center [517, 184] width 315 height 23
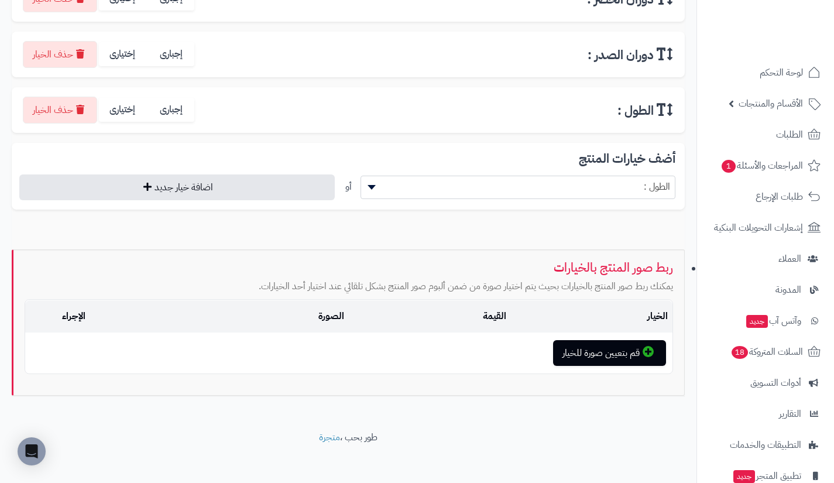
scroll to position [371, 0]
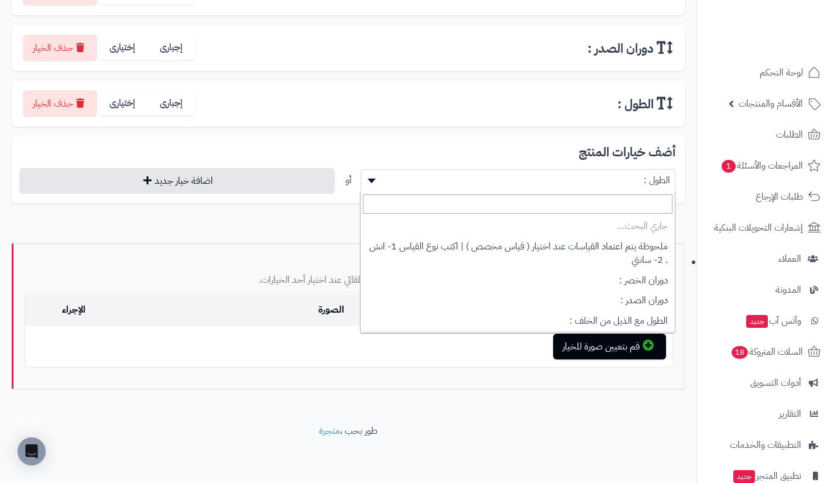
click at [483, 173] on span "الطول :" at bounding box center [518, 180] width 314 height 18
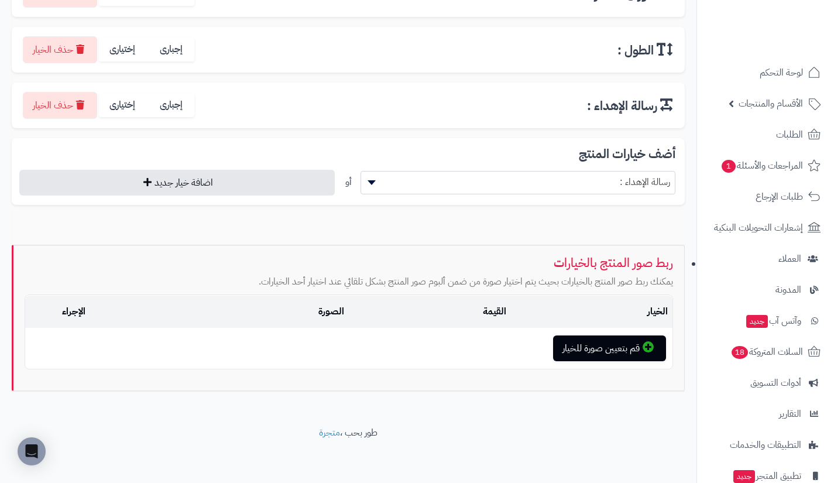
scroll to position [427, 0]
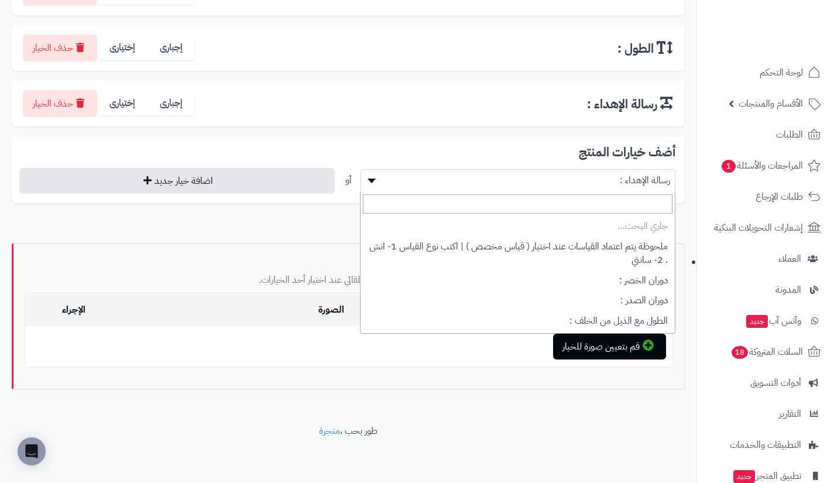
click at [483, 173] on span "رسالة الإهداء :" at bounding box center [518, 180] width 314 height 18
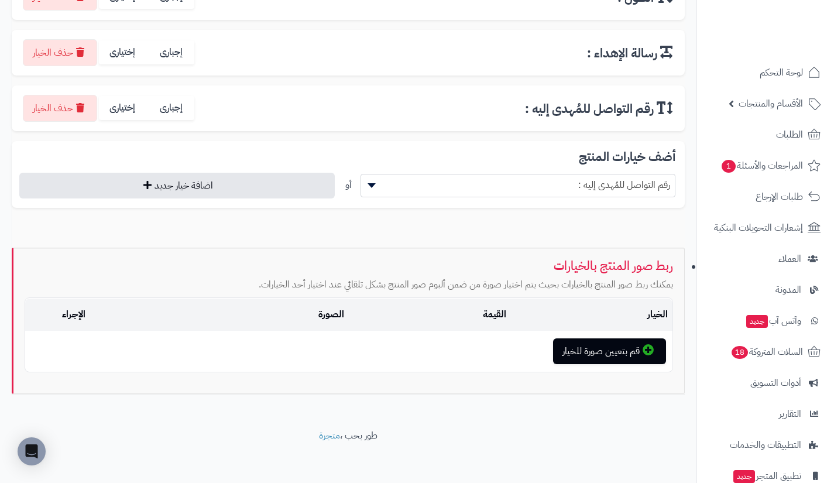
scroll to position [482, 0]
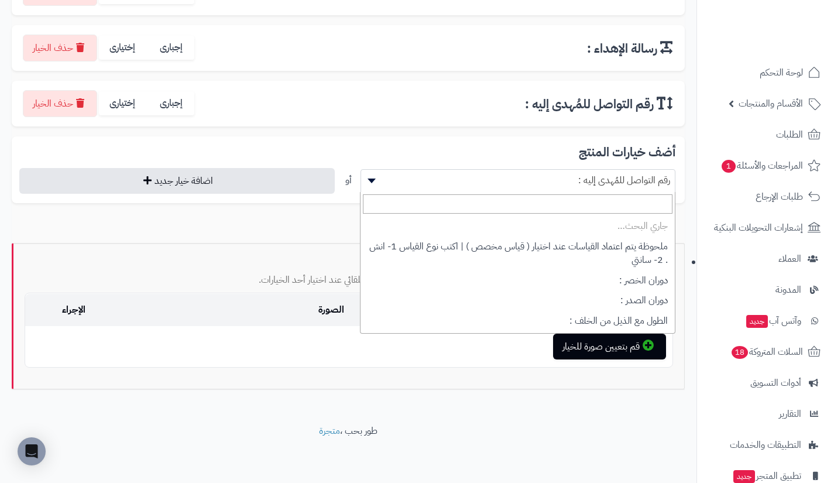
click at [483, 173] on span "رقم التواصل للمُهدى إليه :" at bounding box center [518, 180] width 314 height 18
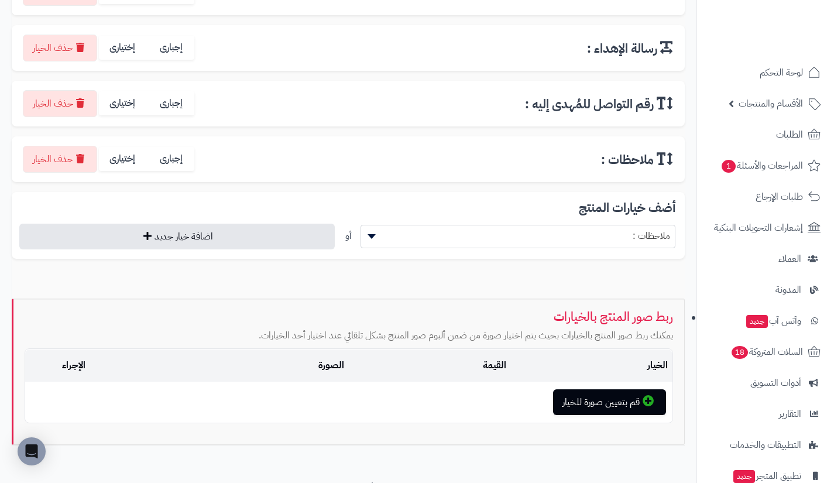
scroll to position [538, 0]
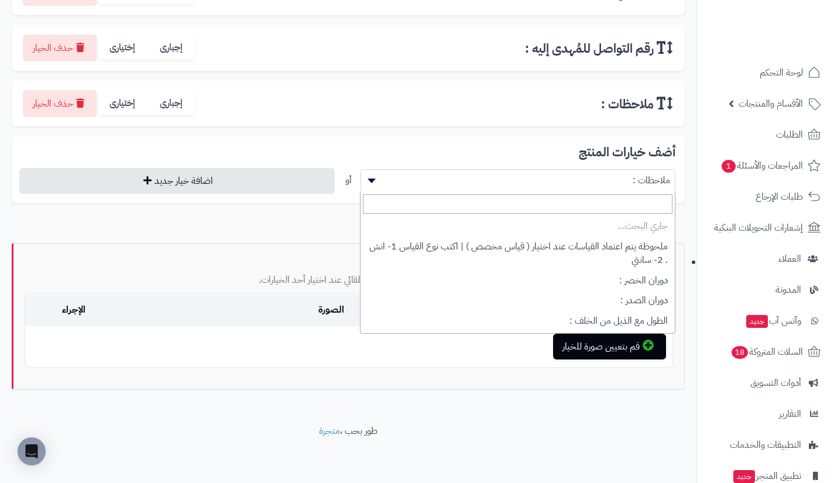
click at [483, 173] on span "ملاحظات :" at bounding box center [518, 180] width 314 height 18
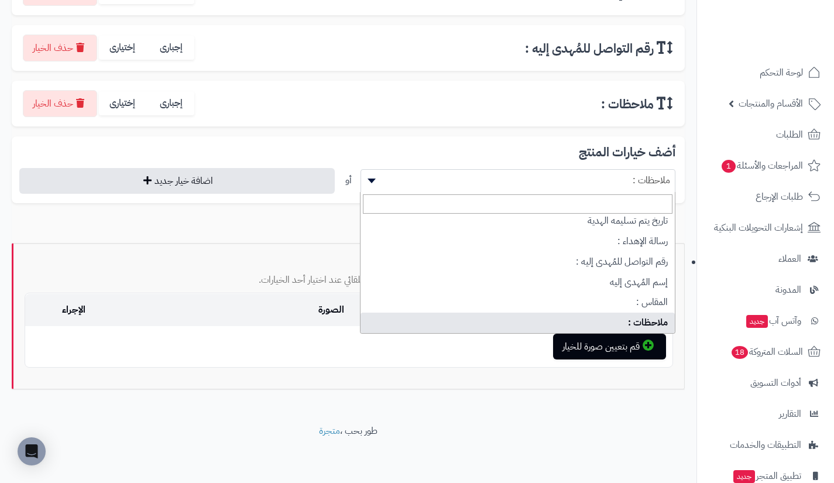
scroll to position [154, 0]
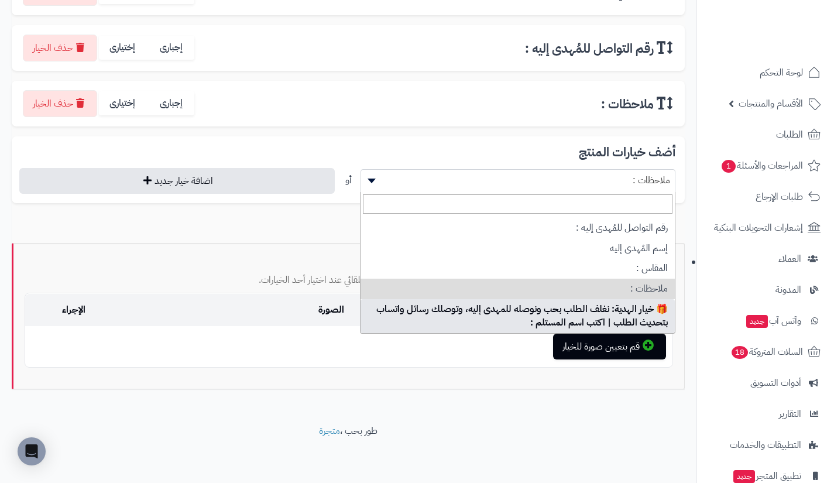
select select "**"
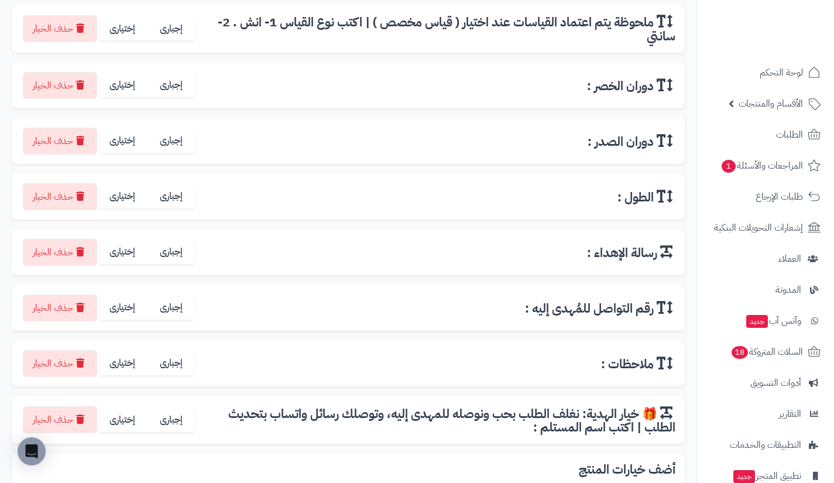
scroll to position [276, 0]
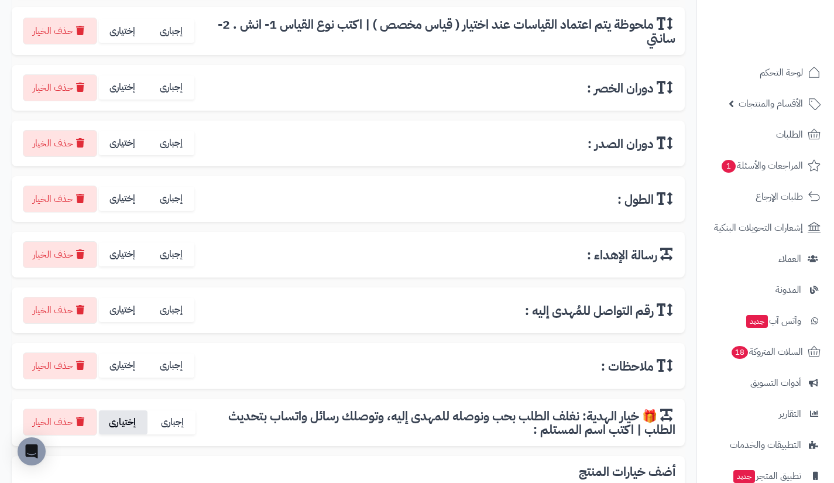
click at [121, 418] on label "إختيارى" at bounding box center [123, 422] width 49 height 24
click at [122, 366] on label "إختيارى" at bounding box center [123, 365] width 49 height 24
click at [124, 304] on label "إختيارى" at bounding box center [123, 310] width 49 height 24
click at [127, 256] on label "إختيارى" at bounding box center [123, 254] width 49 height 24
click at [120, 193] on label "إختيارى" at bounding box center [123, 199] width 49 height 24
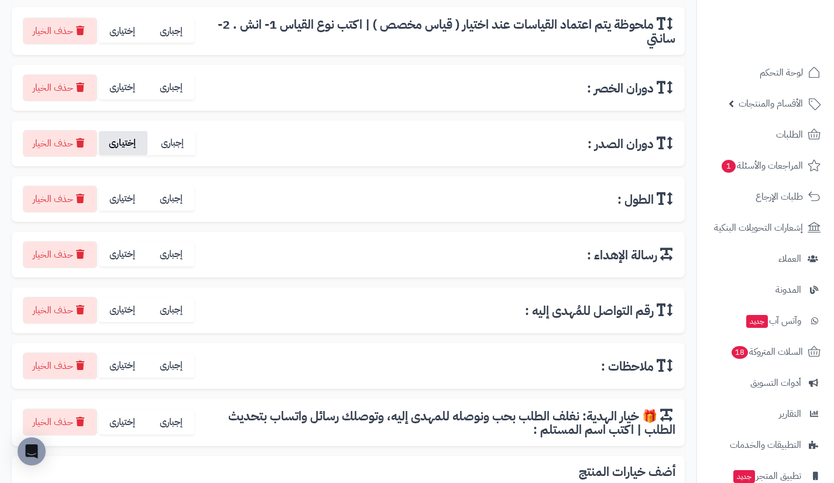
click at [123, 137] on label "إختيارى" at bounding box center [123, 143] width 49 height 24
click at [126, 84] on label "إختيارى" at bounding box center [123, 87] width 49 height 24
click at [122, 31] on label "إختيارى" at bounding box center [123, 31] width 49 height 24
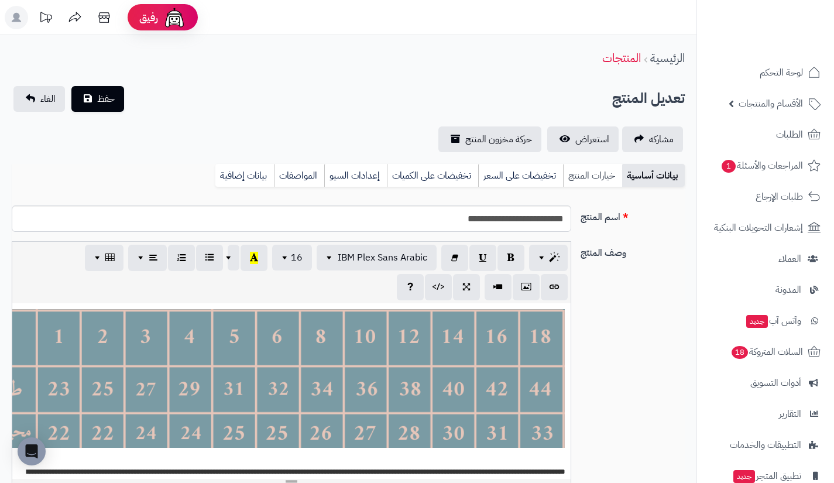
scroll to position [127, 0]
click at [599, 181] on link "خيارات المنتج" at bounding box center [592, 175] width 59 height 23
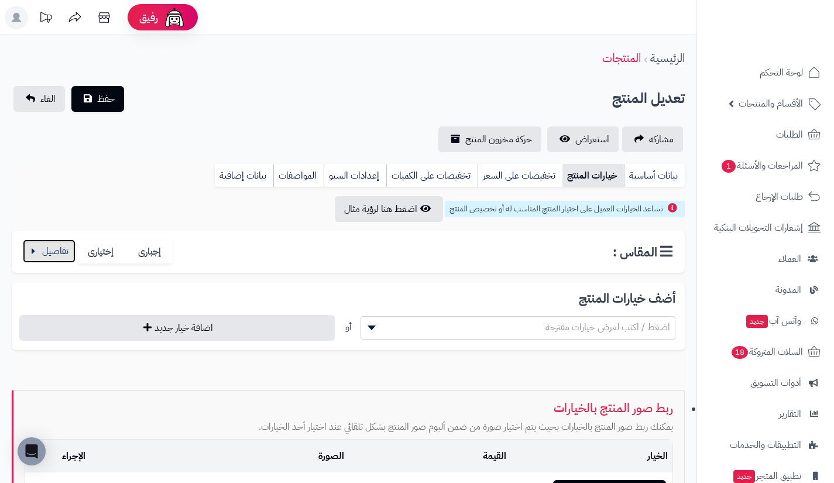
click at [31, 256] on button "button" at bounding box center [49, 250] width 53 height 23
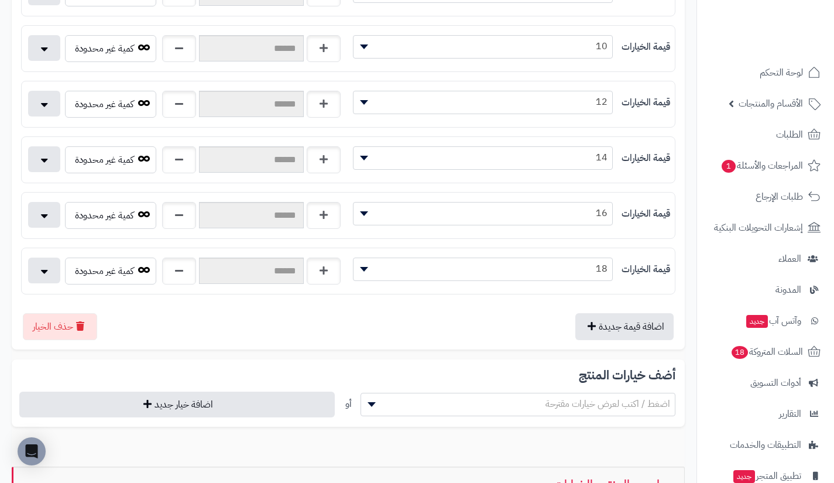
scroll to position [652, 0]
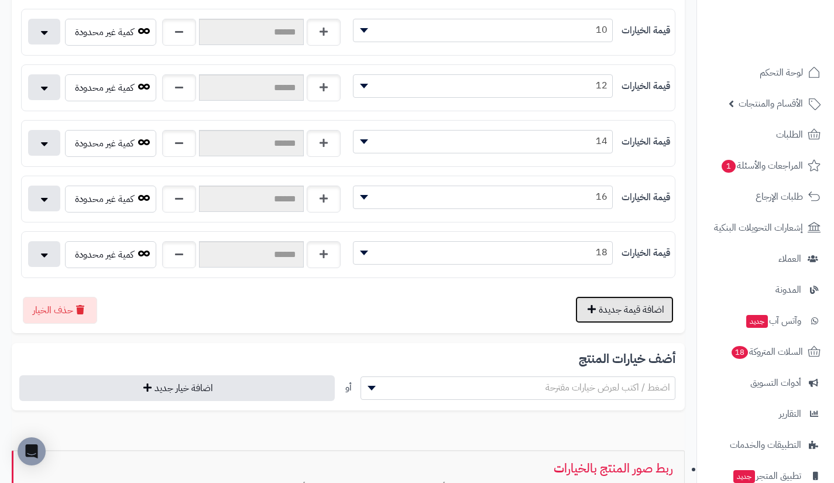
click at [617, 303] on button "اضافة قيمة جديدة" at bounding box center [624, 309] width 98 height 27
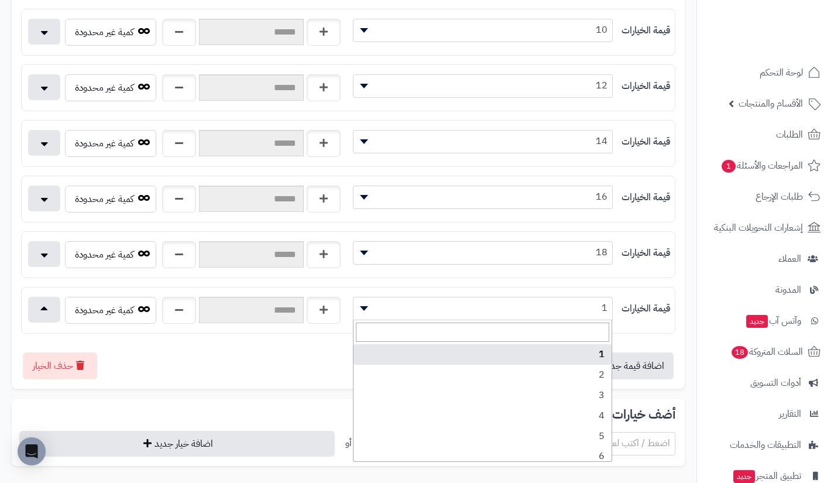
click at [556, 305] on span "1" at bounding box center [482, 308] width 259 height 18
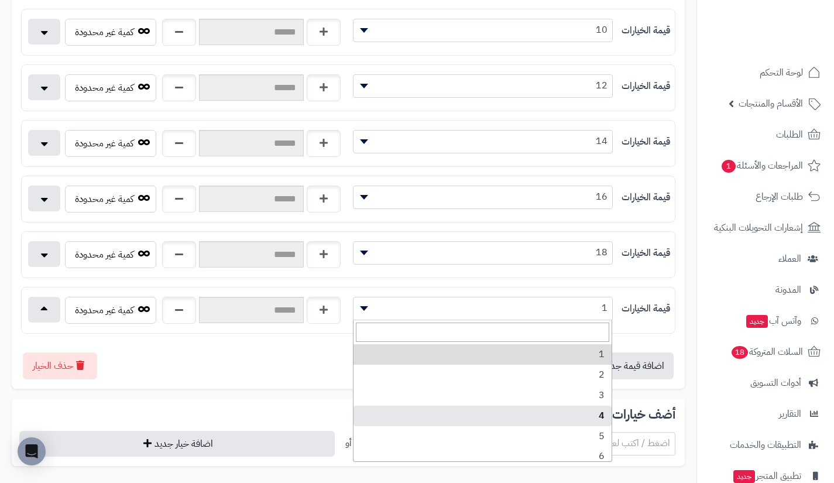
scroll to position [148, 0]
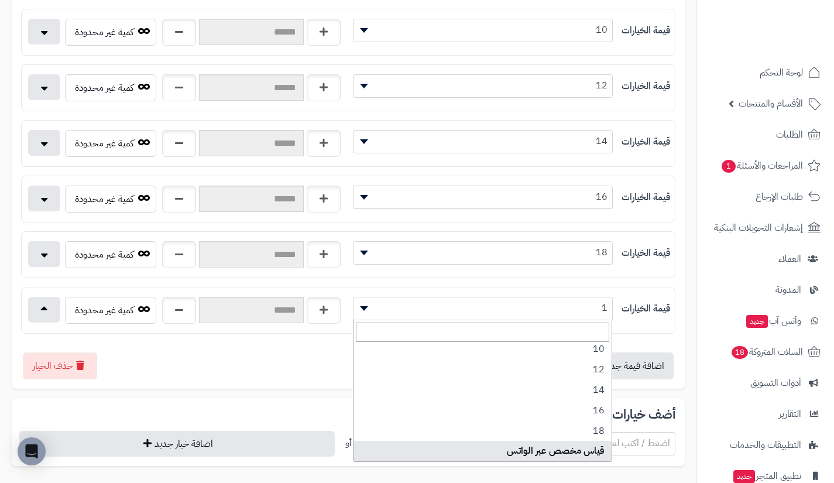
select select "***"
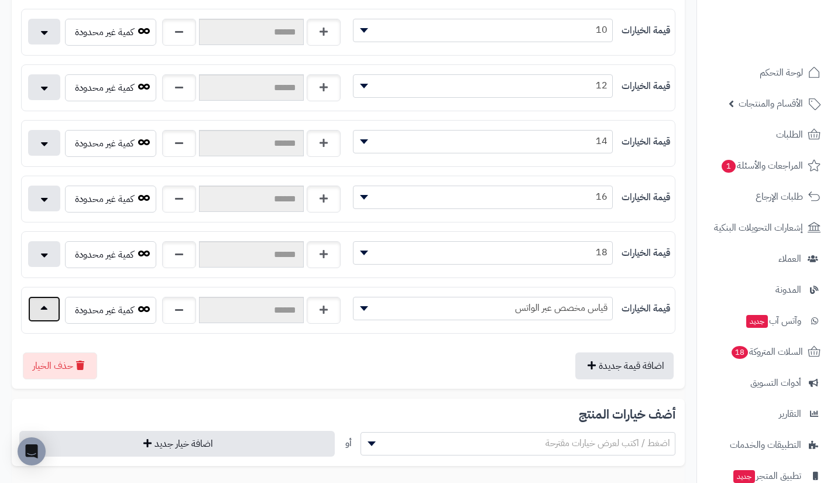
click at [47, 305] on button "button" at bounding box center [44, 309] width 32 height 26
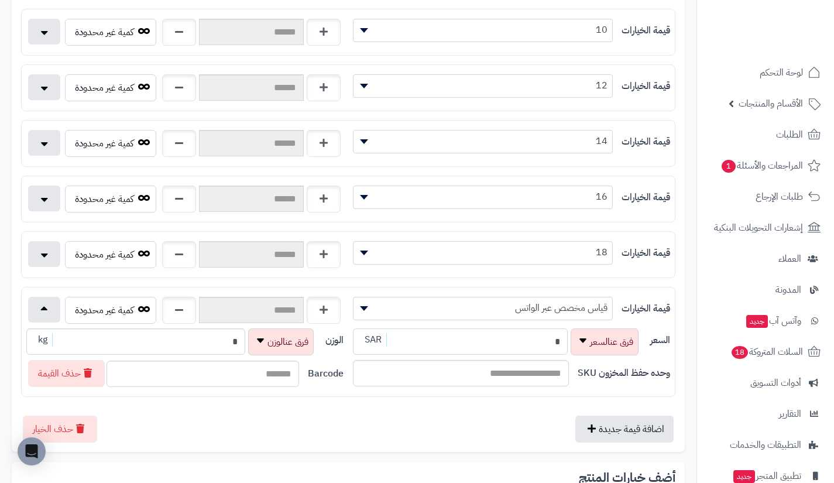
click at [449, 346] on input "*" at bounding box center [460, 341] width 215 height 26
type input "**********"
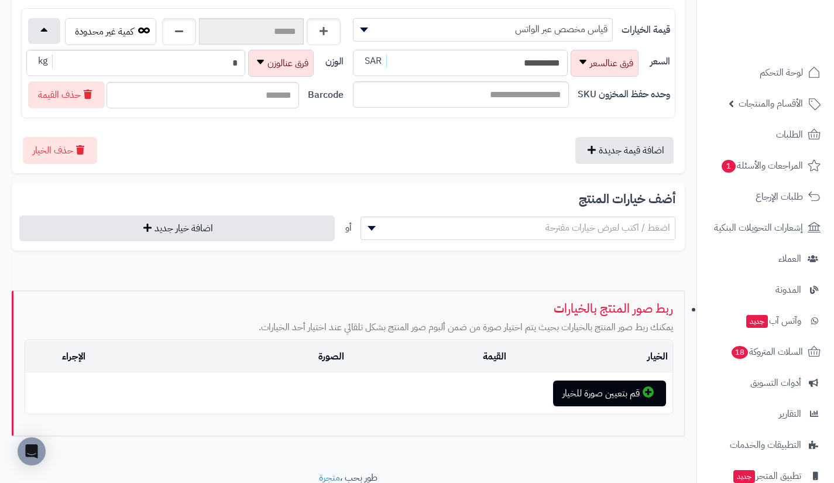
scroll to position [934, 0]
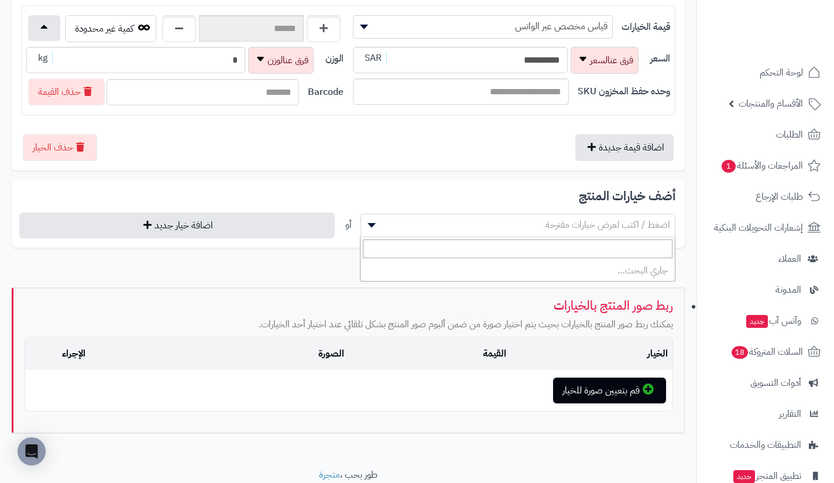
click at [529, 220] on span "اضغط / اكتب لعرض خيارات مقترحة" at bounding box center [518, 225] width 314 height 18
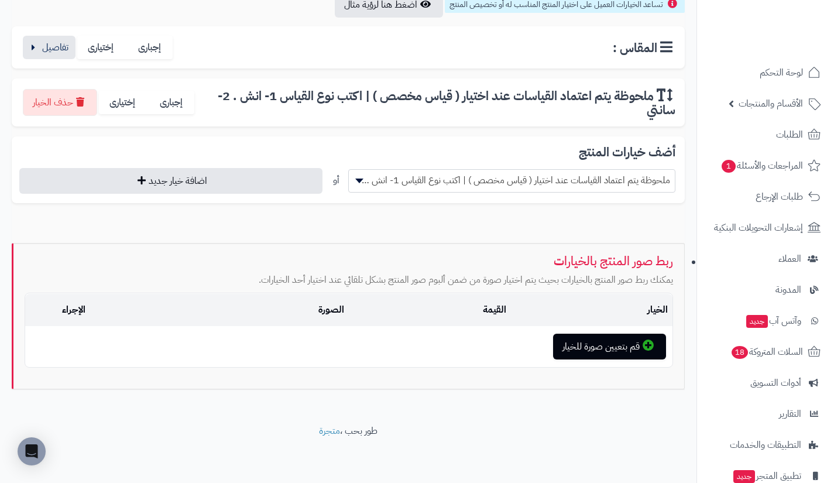
scroll to position [204, 0]
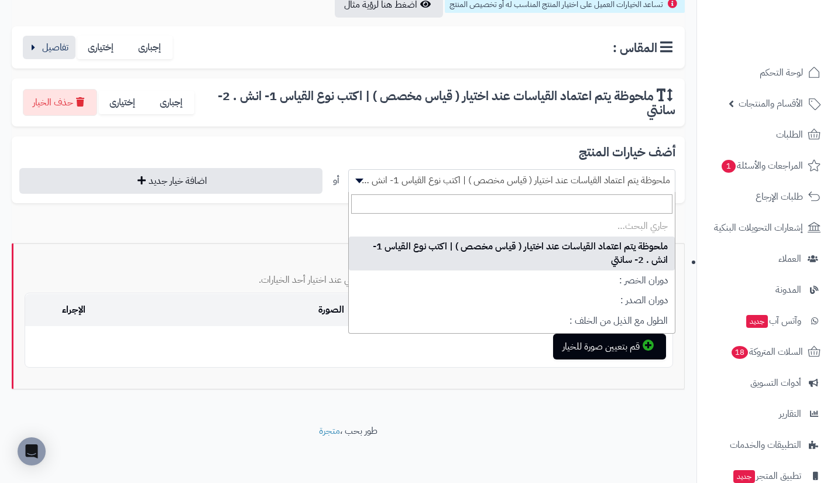
click at [502, 175] on span "ملحوظة يتم اعتماد القياسات عند اختيار ( قياس مخصص ) | اكتب نوع القياس 1- انش . …" at bounding box center [512, 180] width 326 height 18
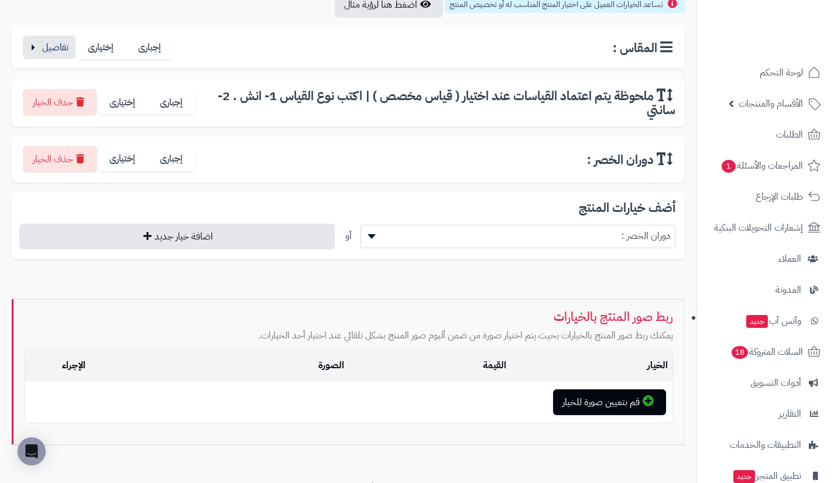
scroll to position [260, 0]
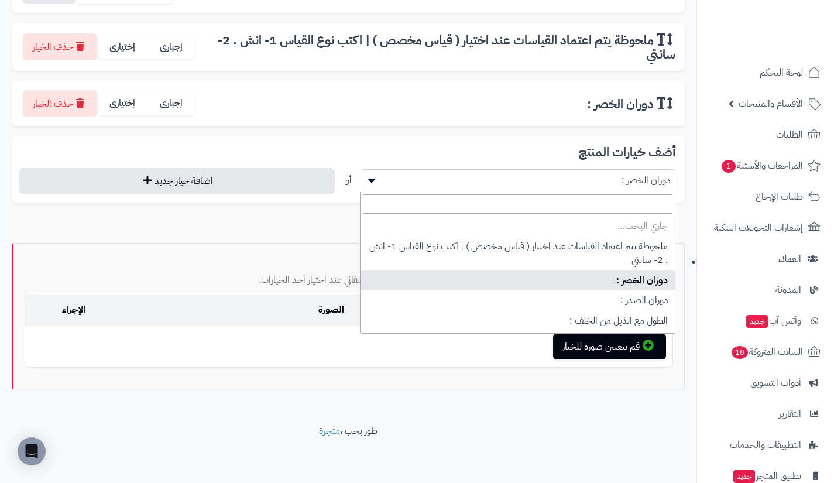
click at [502, 175] on span "دوران الخصر :" at bounding box center [518, 180] width 314 height 18
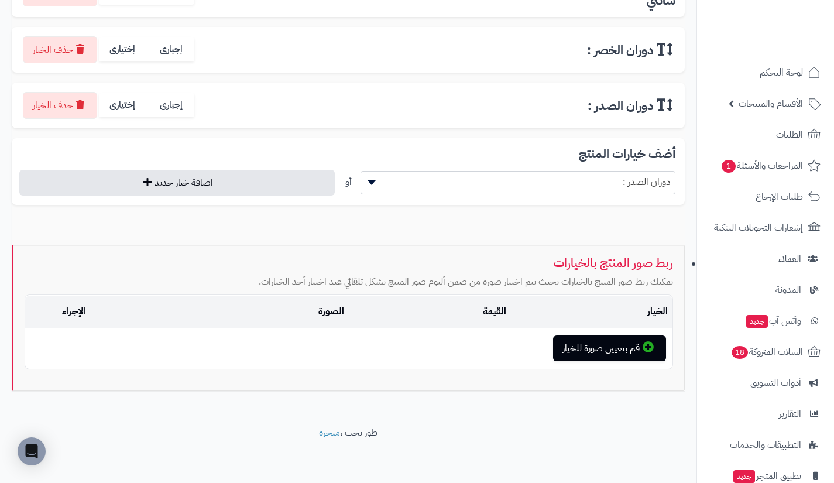
scroll to position [315, 0]
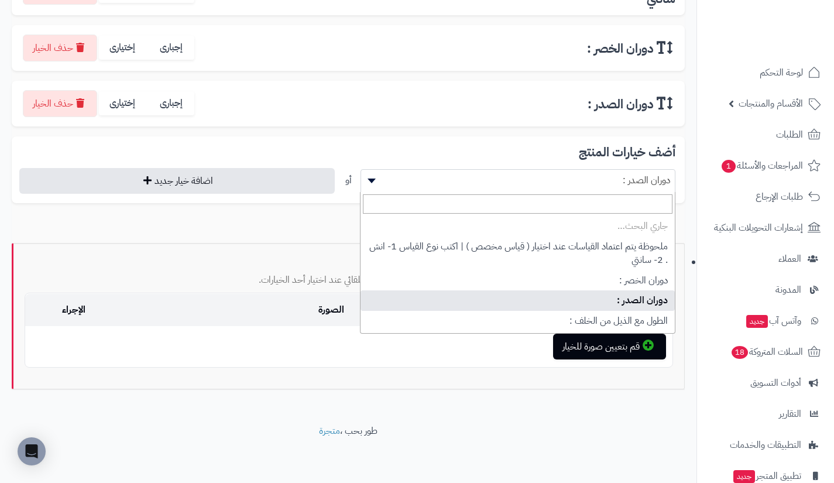
click at [502, 175] on span "دوران الصدر :" at bounding box center [518, 180] width 314 height 18
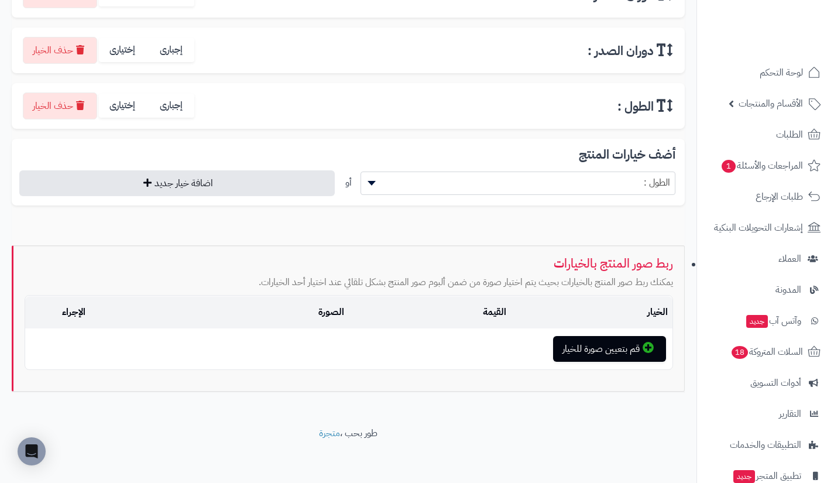
scroll to position [371, 0]
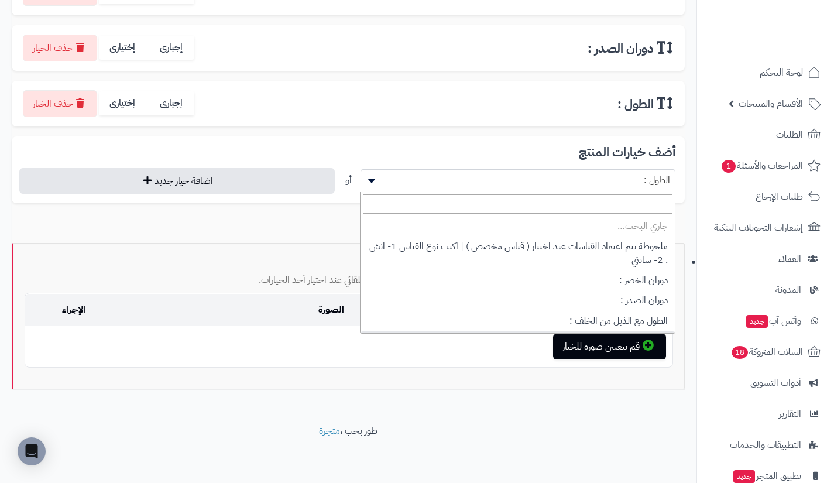
click at [502, 175] on span "الطول :" at bounding box center [518, 180] width 314 height 18
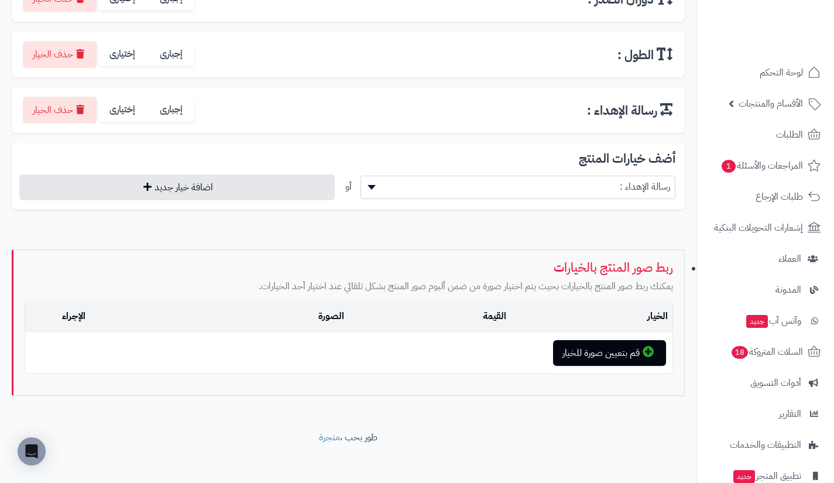
scroll to position [422, 0]
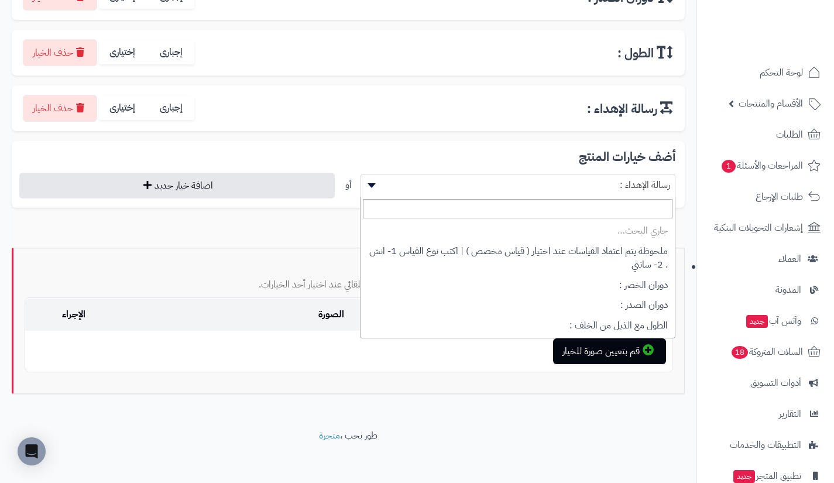
click at [502, 176] on span "رسالة الإهداء :" at bounding box center [518, 185] width 314 height 18
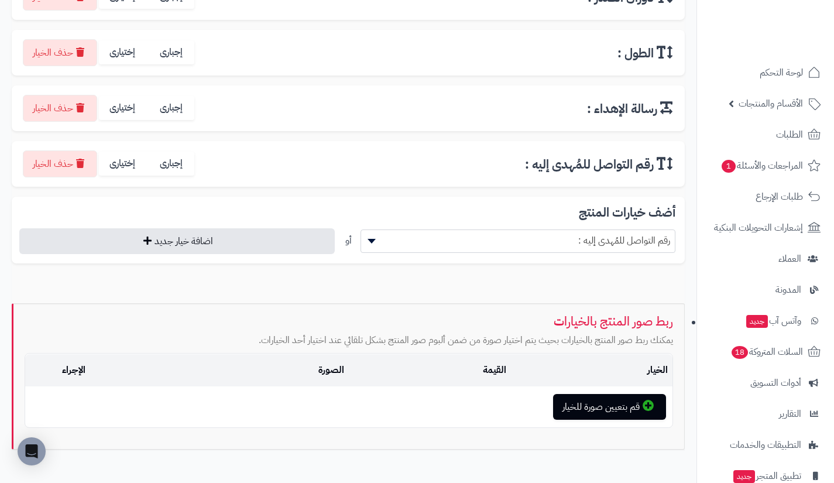
scroll to position [482, 0]
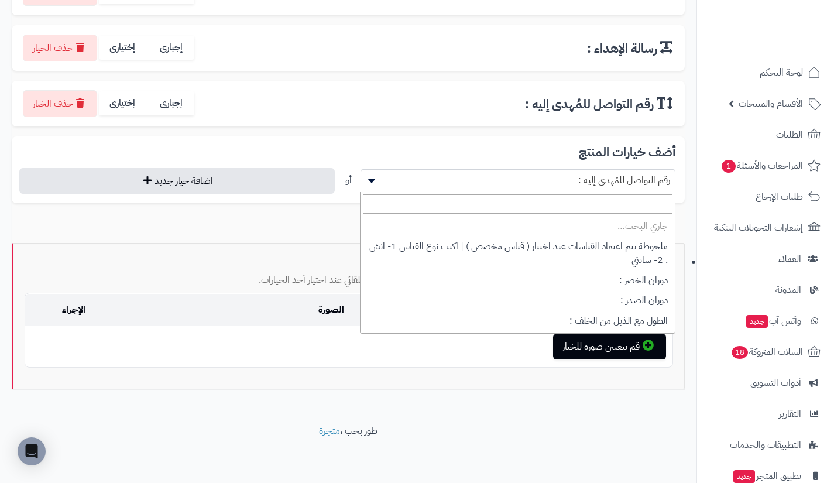
click at [502, 175] on span "رقم التواصل للمُهدى إليه :" at bounding box center [518, 180] width 314 height 18
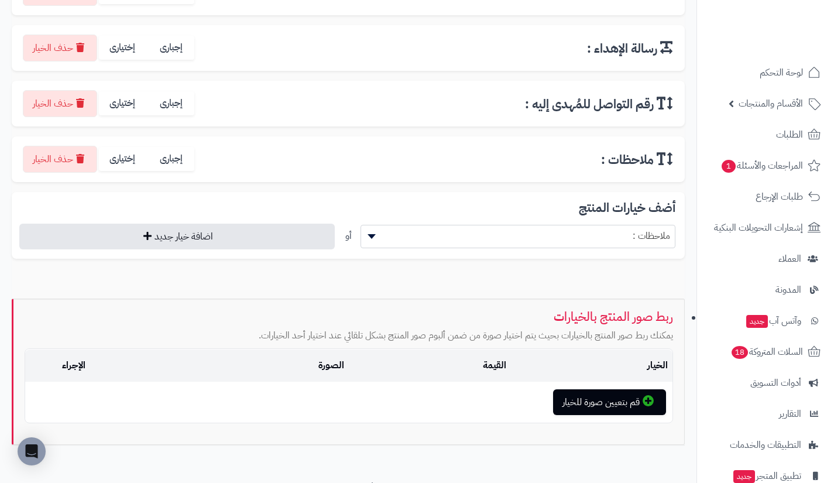
scroll to position [538, 0]
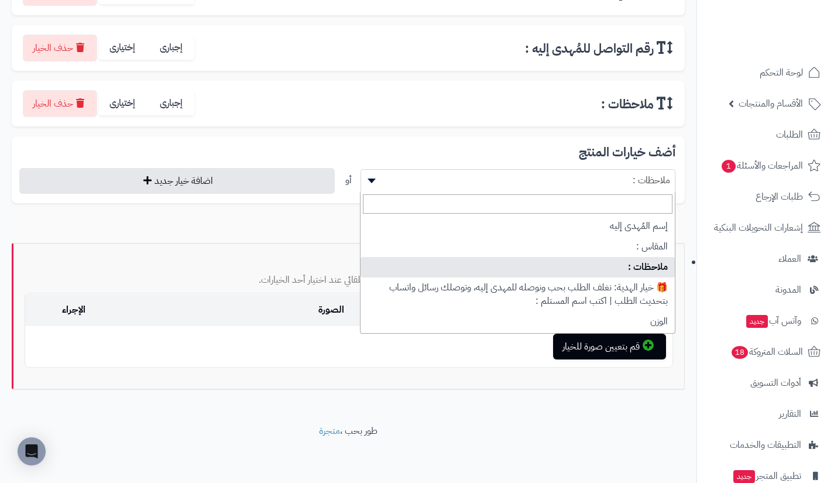
click at [502, 175] on span "ملاحظات :" at bounding box center [518, 180] width 314 height 18
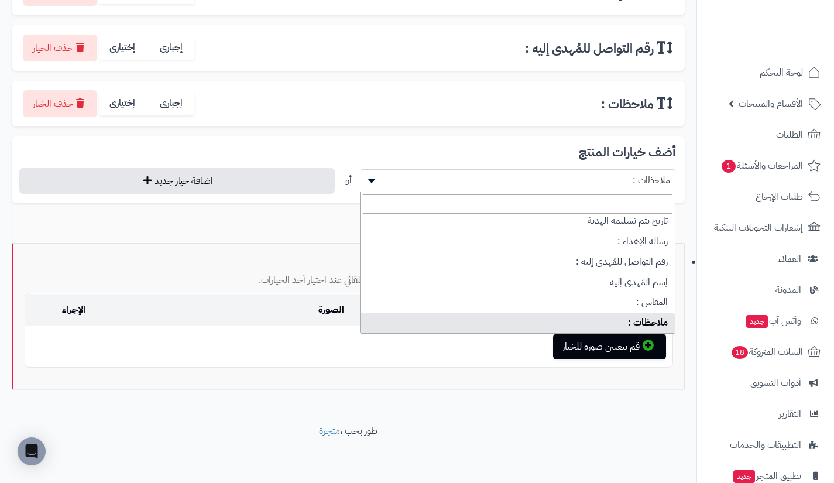
scroll to position [154, 0]
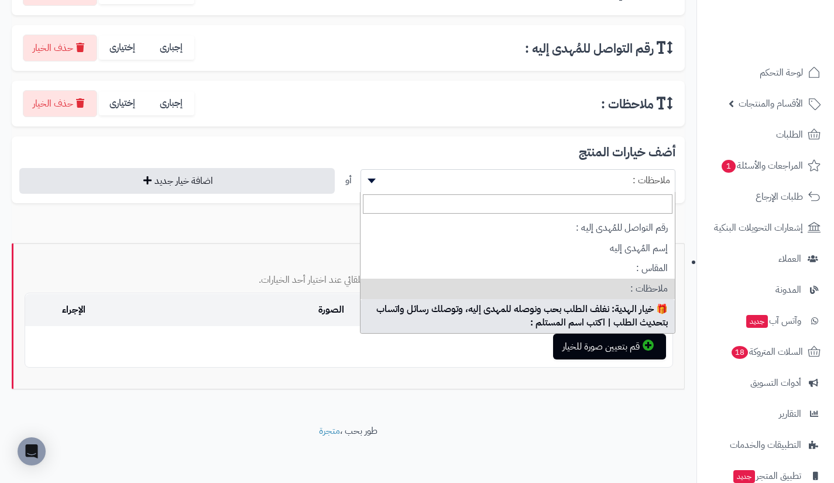
select select "**"
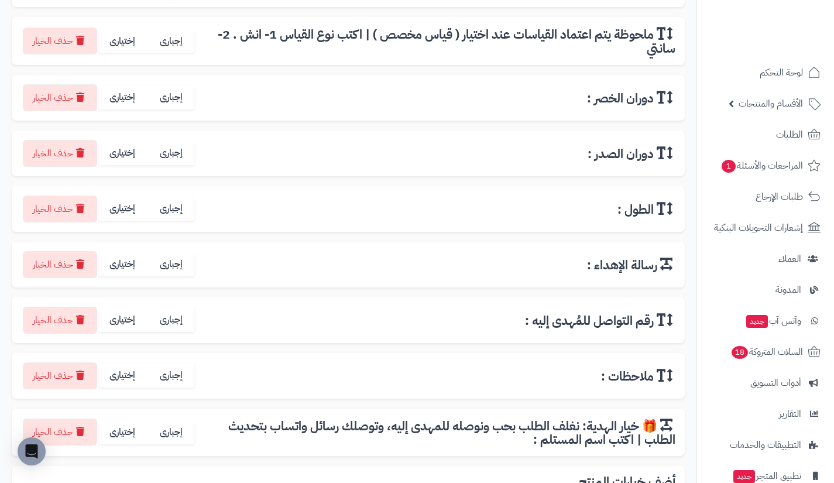
scroll to position [265, 0]
click at [121, 438] on label "إختيارى" at bounding box center [123, 433] width 49 height 24
click at [130, 383] on label "إختيارى" at bounding box center [123, 376] width 49 height 24
click at [126, 321] on label "إختيارى" at bounding box center [123, 320] width 49 height 24
click at [125, 271] on label "إختيارى" at bounding box center [123, 265] width 49 height 24
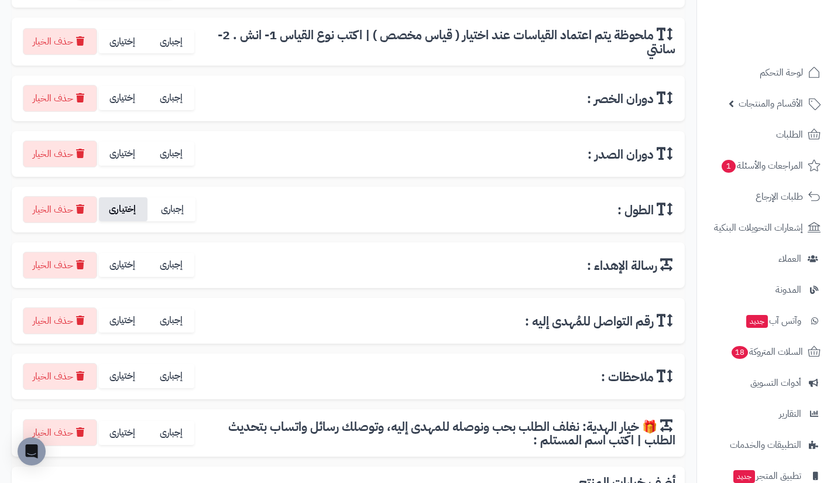
click at [118, 212] on label "إختيارى" at bounding box center [123, 209] width 49 height 24
click at [122, 156] on label "إختيارى" at bounding box center [123, 154] width 49 height 24
click at [127, 105] on label "إختيارى" at bounding box center [123, 98] width 49 height 24
click at [119, 40] on label "إختيارى" at bounding box center [123, 42] width 49 height 24
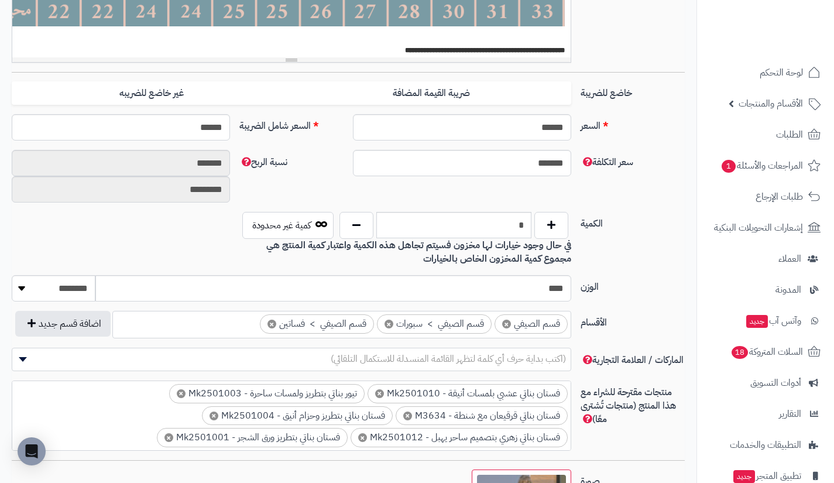
scroll to position [423, 0]
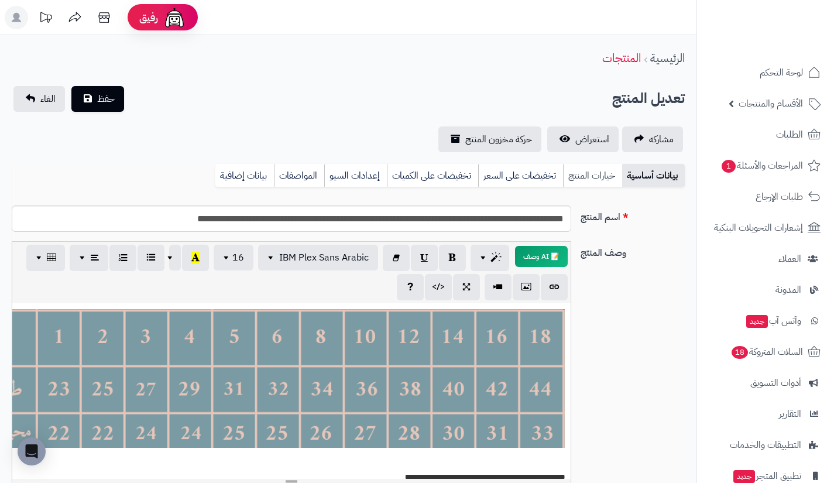
click at [586, 174] on link "خيارات المنتج" at bounding box center [592, 175] width 59 height 23
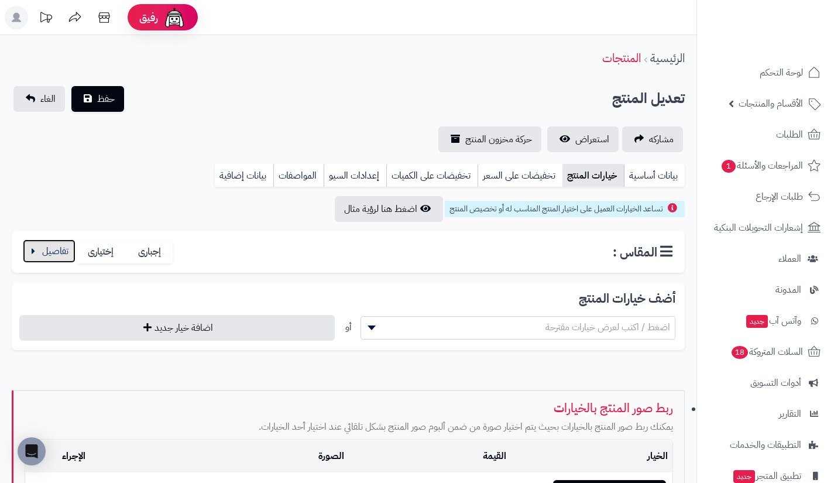
click at [63, 242] on button "button" at bounding box center [49, 250] width 53 height 23
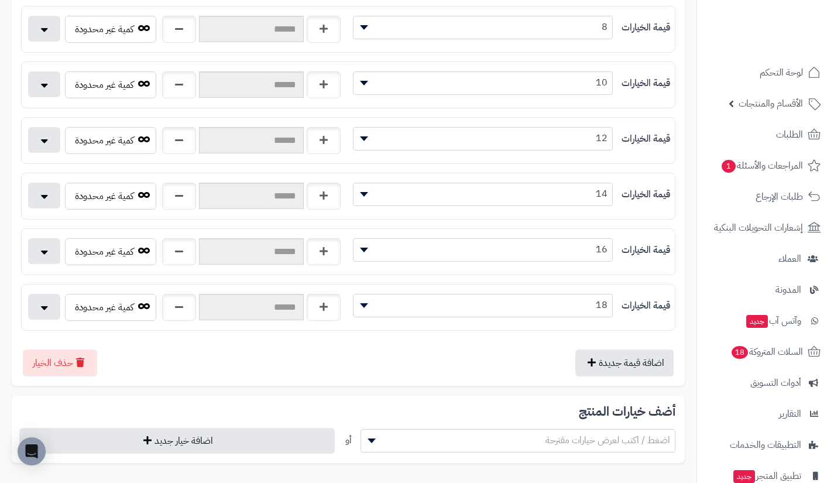
scroll to position [640, 0]
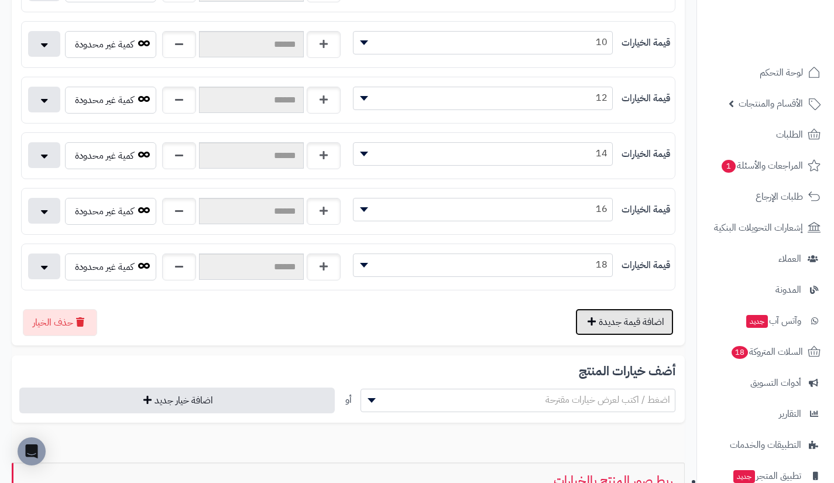
click at [592, 314] on button "اضافة قيمة جديدة" at bounding box center [624, 321] width 98 height 27
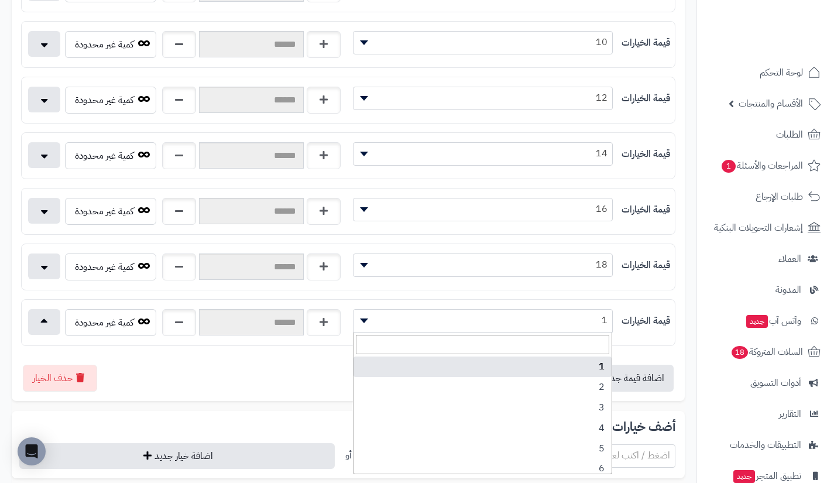
click at [542, 312] on span "1" at bounding box center [482, 320] width 259 height 18
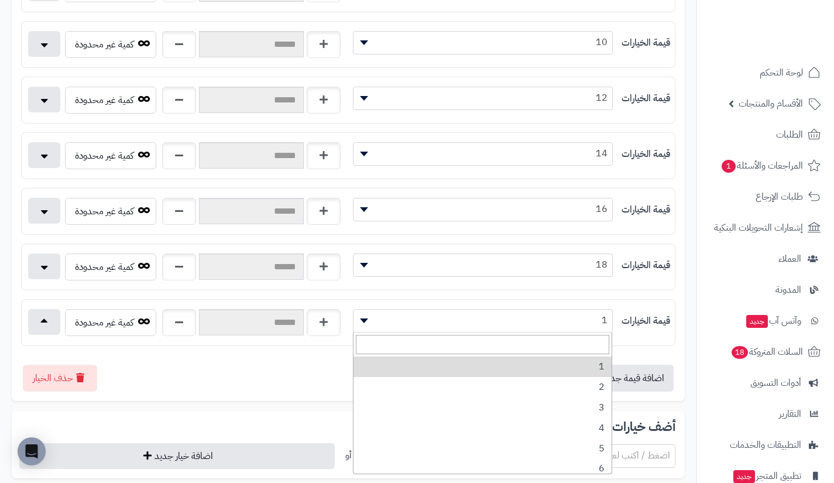
scroll to position [148, 0]
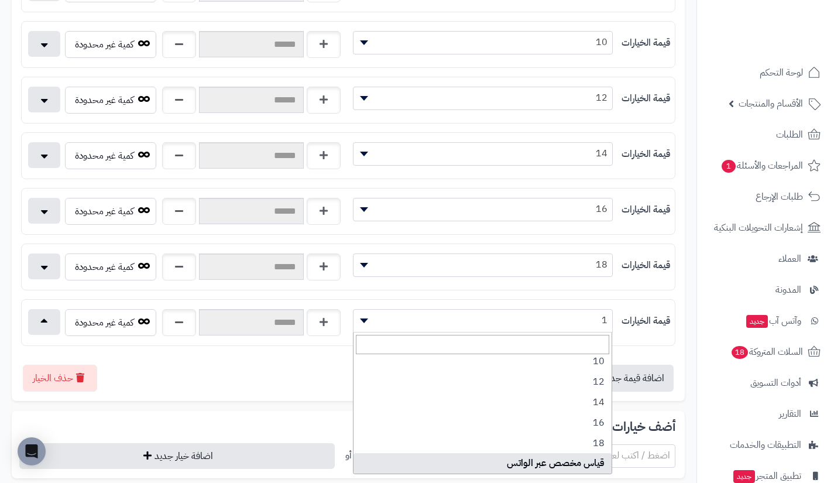
select select "***"
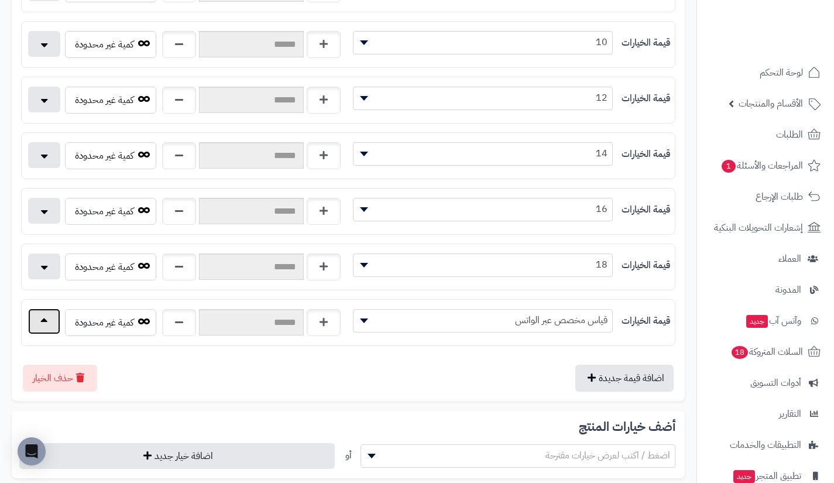
click at [52, 325] on button "button" at bounding box center [44, 321] width 32 height 26
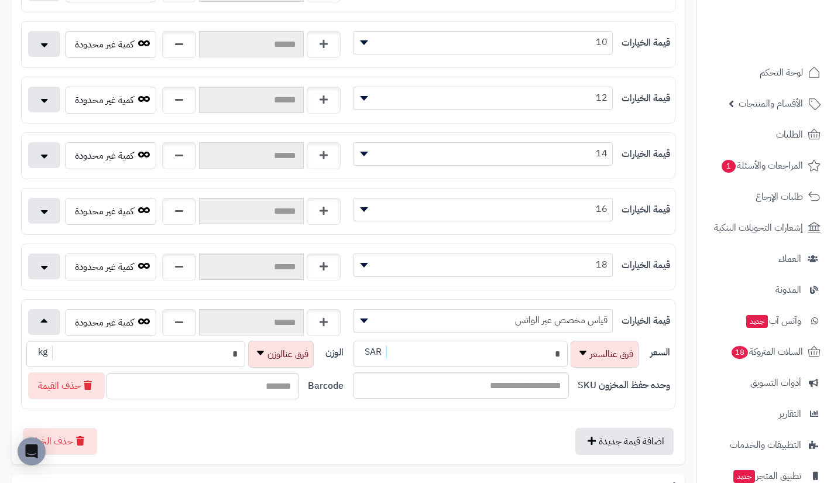
click at [470, 360] on input "*" at bounding box center [460, 354] width 215 height 26
type input "**********"
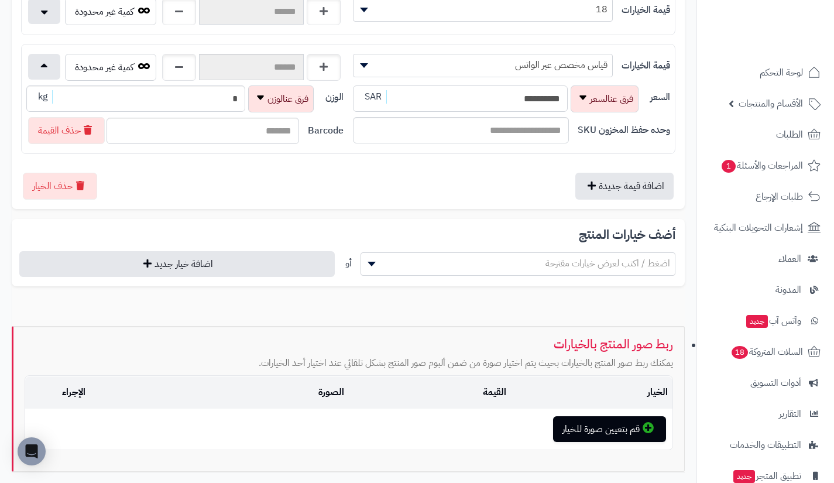
scroll to position [903, 0]
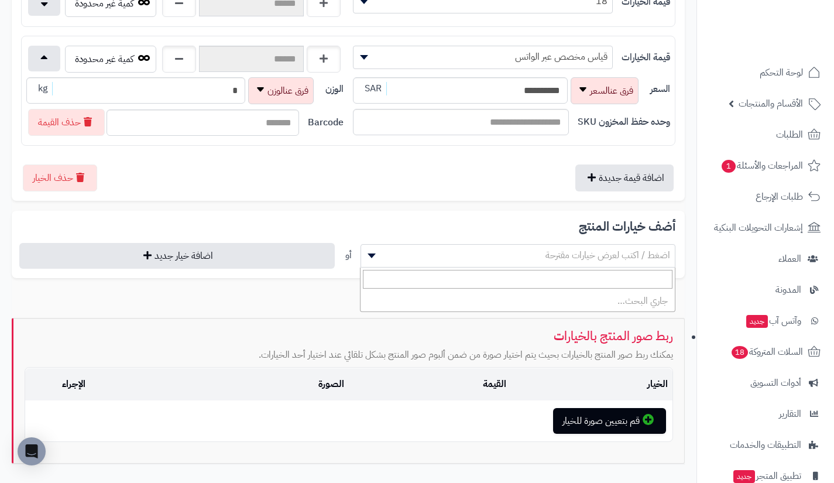
click at [538, 255] on span "اضغط / اكتب لعرض خيارات مقترحة" at bounding box center [518, 255] width 314 height 18
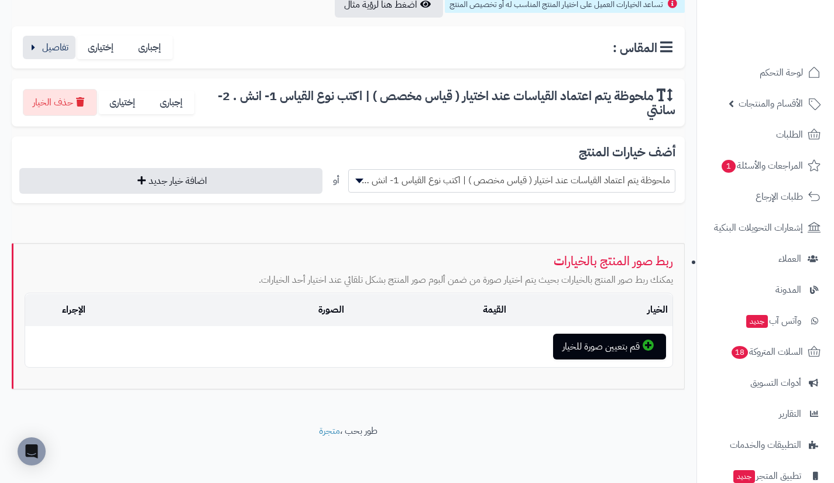
scroll to position [204, 0]
click at [461, 176] on span "ملحوظة يتم اعتماد القياسات عند اختيار ( قياس مخصص ) | اكتب نوع القياس 1- انش . …" at bounding box center [512, 180] width 326 height 18
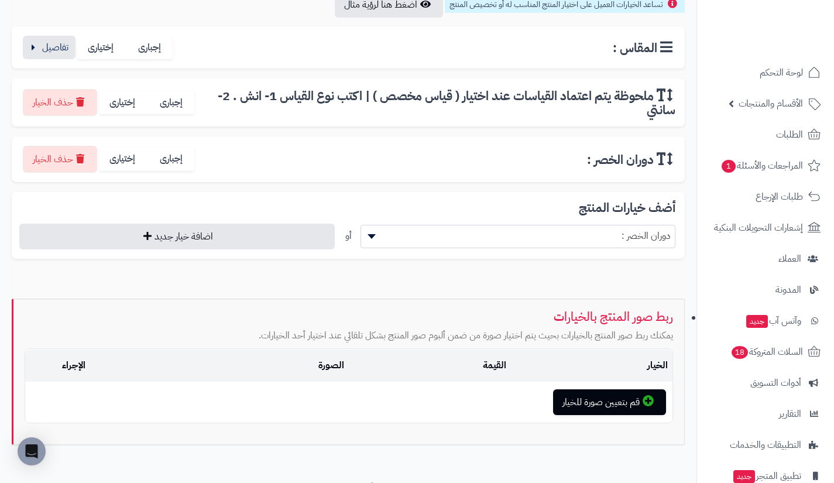
scroll to position [260, 0]
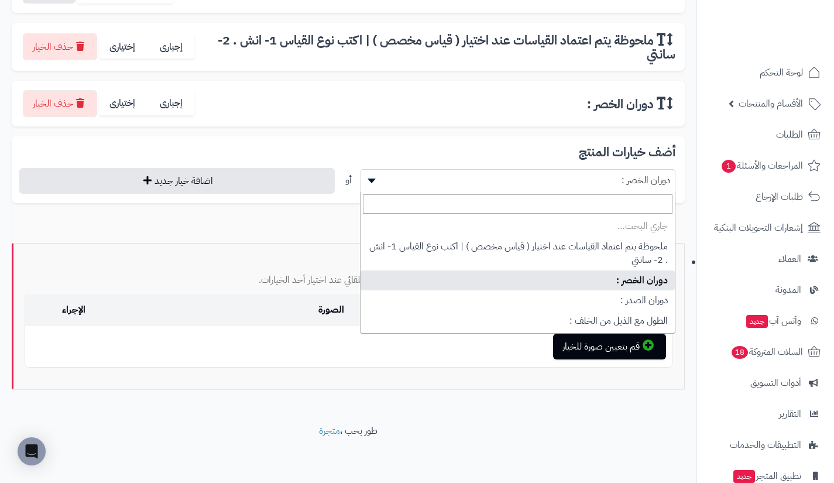
click at [461, 176] on span "دوران الخصر :" at bounding box center [518, 180] width 314 height 18
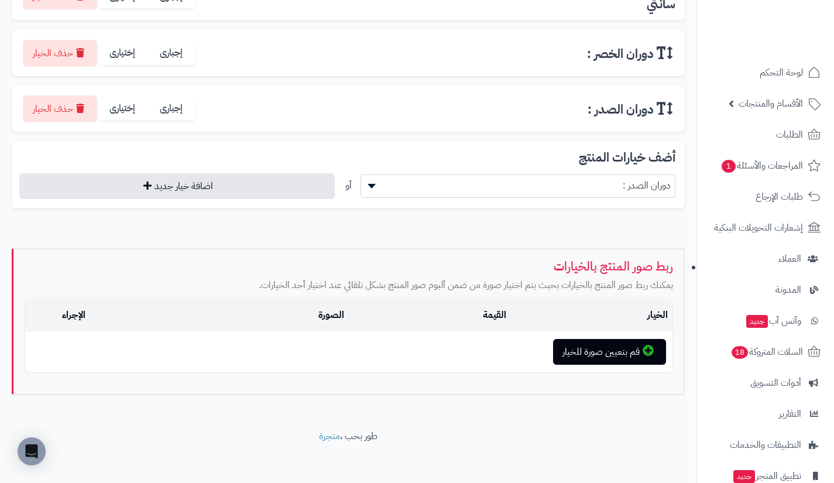
scroll to position [315, 0]
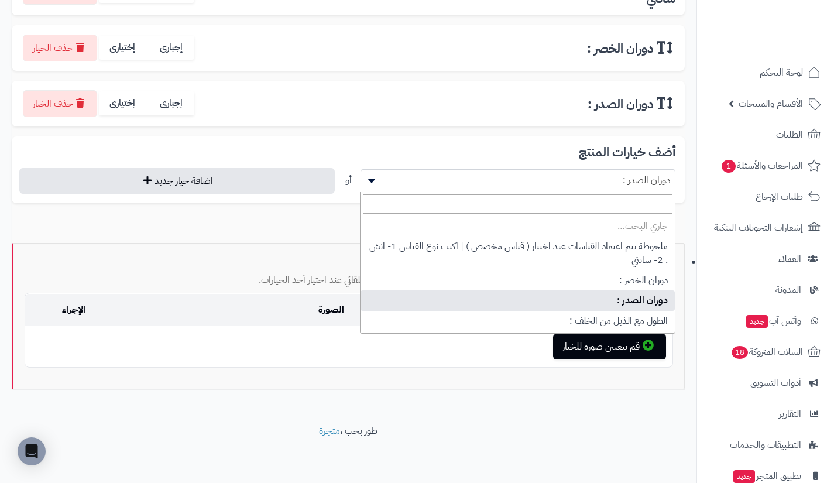
click at [461, 176] on span "دوران الصدر :" at bounding box center [518, 180] width 314 height 18
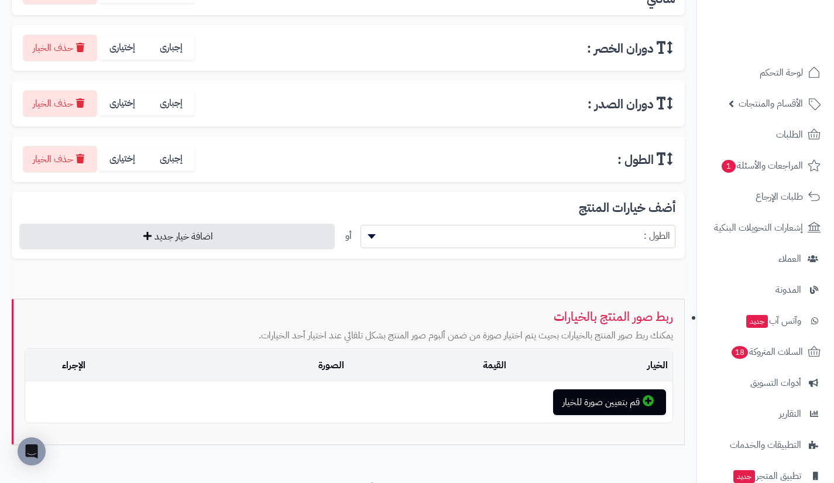
scroll to position [371, 0]
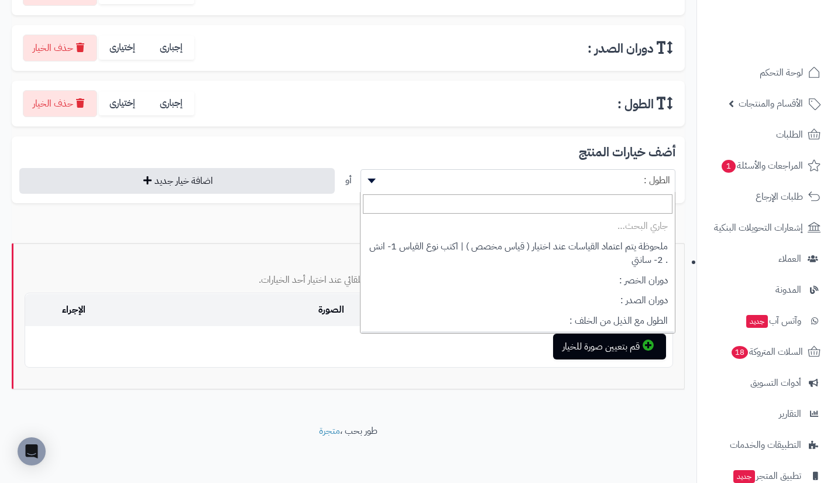
click at [461, 176] on span "الطول :" at bounding box center [518, 180] width 314 height 18
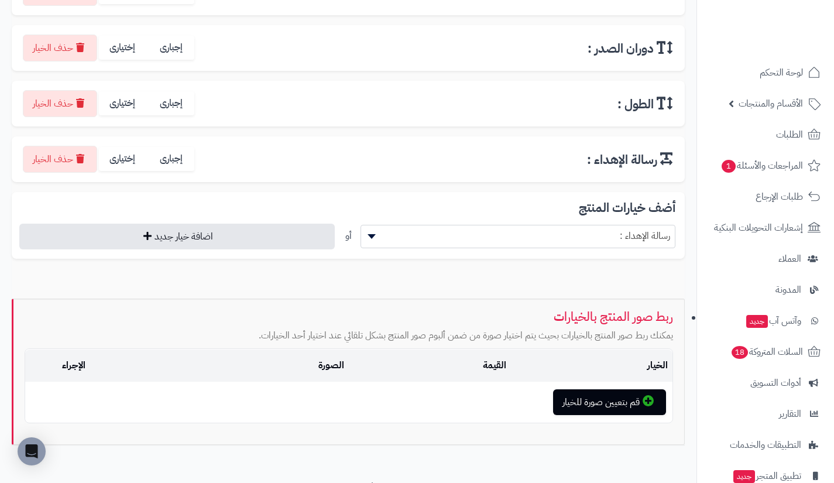
scroll to position [427, 0]
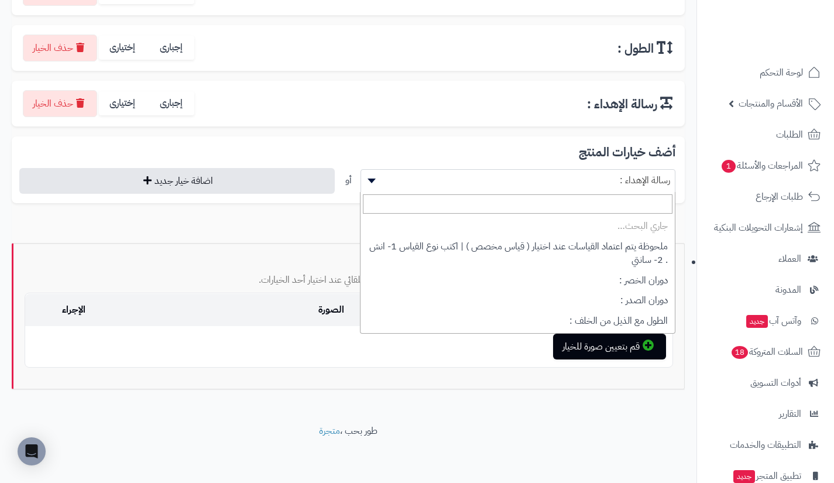
click at [461, 176] on span "رسالة الإهداء :" at bounding box center [518, 180] width 314 height 18
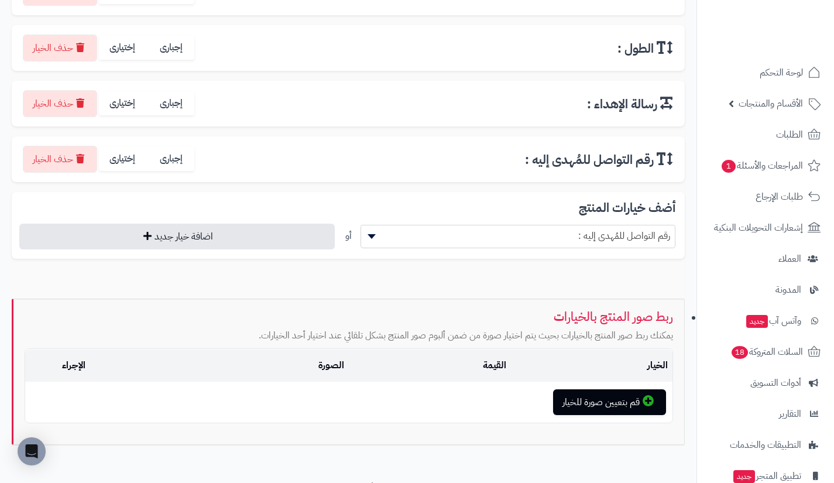
scroll to position [482, 0]
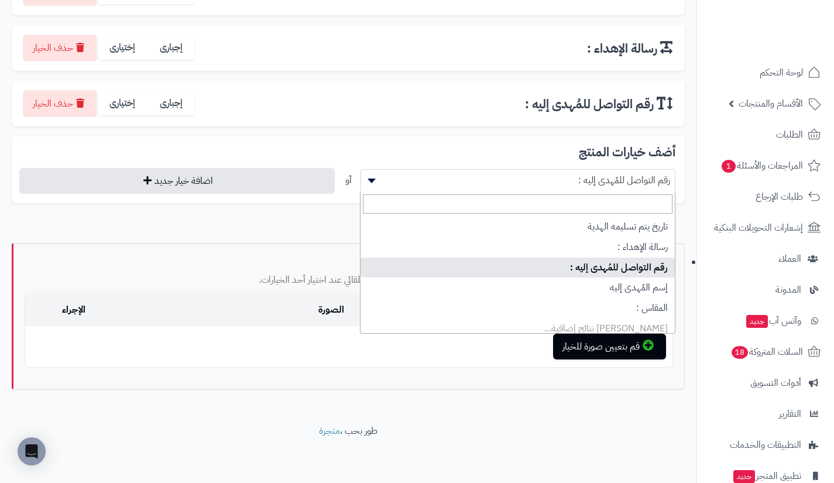
click at [461, 176] on span "رقم التواصل للمُهدى إليه :" at bounding box center [518, 180] width 314 height 18
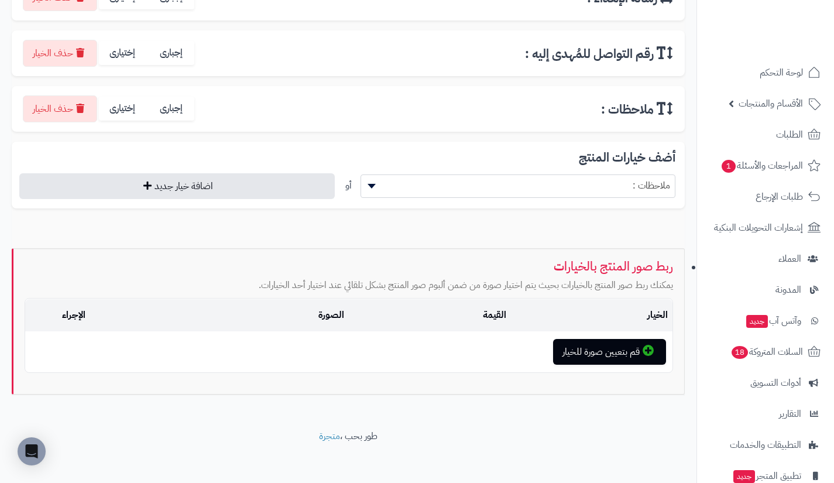
scroll to position [538, 0]
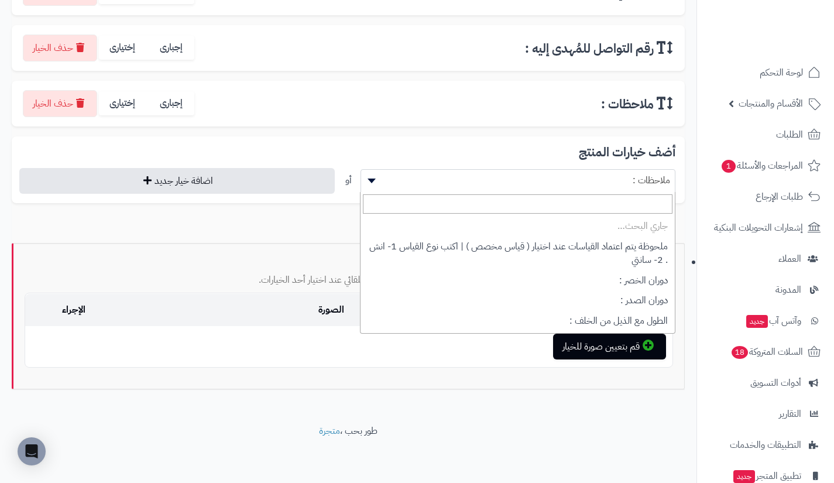
click at [461, 176] on span "ملاحظات :" at bounding box center [518, 180] width 314 height 18
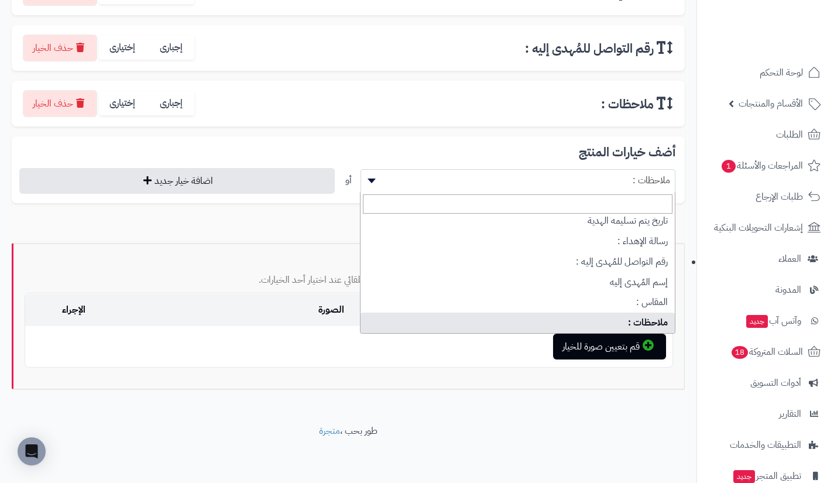
scroll to position [154, 0]
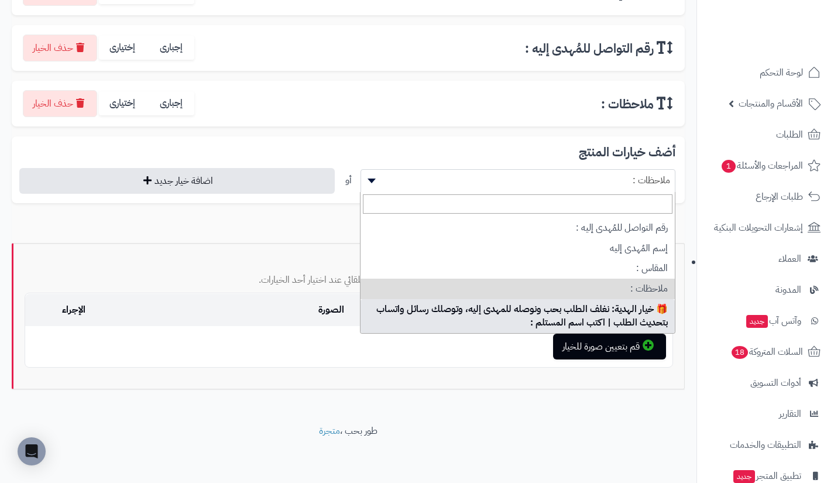
select select "**"
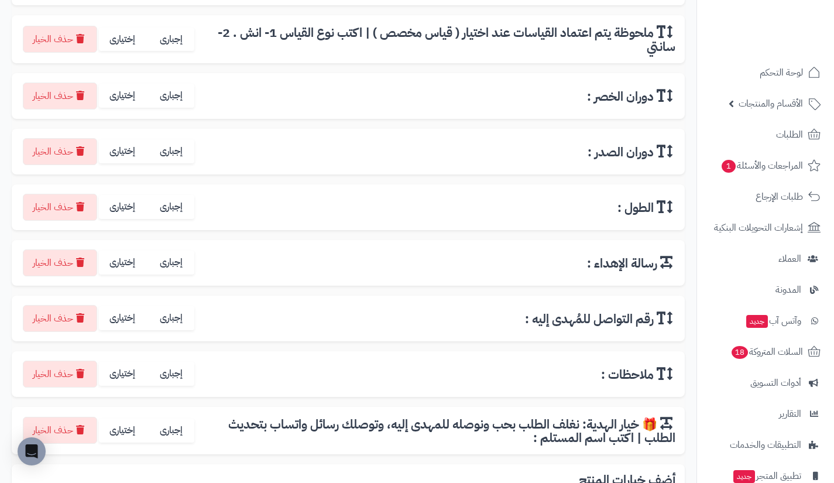
scroll to position [248, 0]
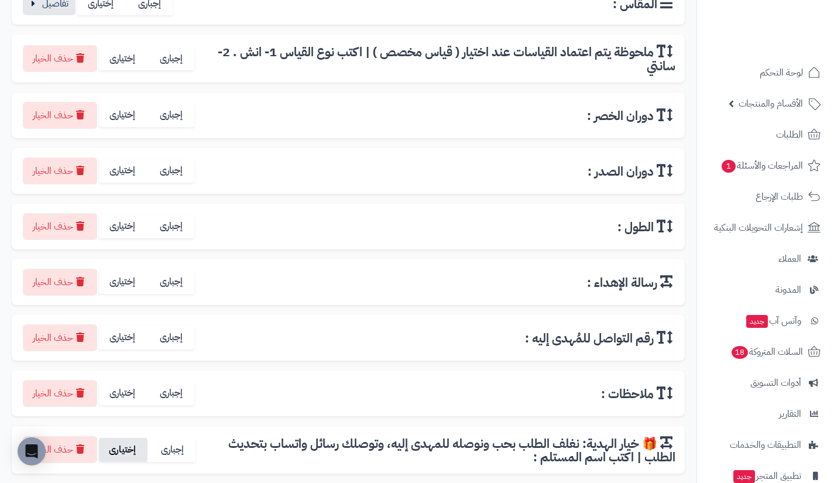
click at [123, 452] on label "إختيارى" at bounding box center [123, 450] width 49 height 24
click at [124, 396] on label "إختيارى" at bounding box center [123, 393] width 49 height 24
click at [128, 345] on label "إختيارى" at bounding box center [123, 337] width 49 height 24
click at [124, 288] on label "إختيارى" at bounding box center [123, 282] width 49 height 24
click at [128, 236] on label "إختيارى" at bounding box center [123, 226] width 49 height 24
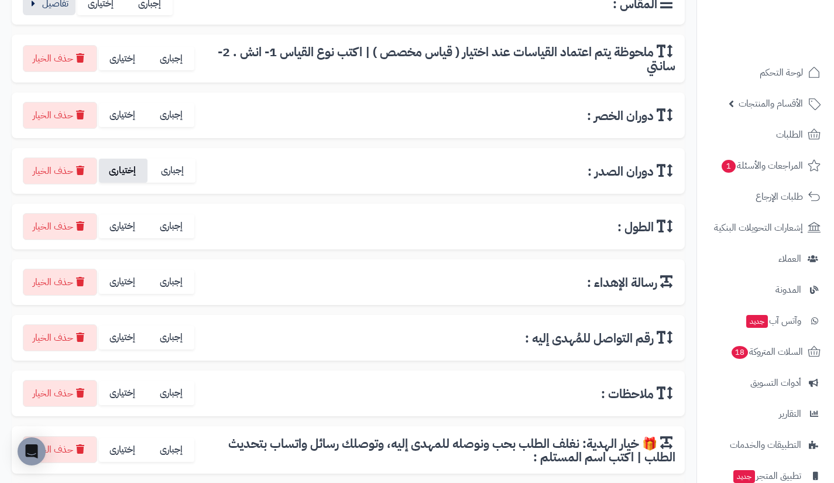
click at [128, 181] on label "إختيارى" at bounding box center [123, 171] width 49 height 24
click at [126, 116] on label "إختيارى" at bounding box center [123, 115] width 49 height 24
click at [125, 55] on label "إختيارى" at bounding box center [123, 59] width 49 height 24
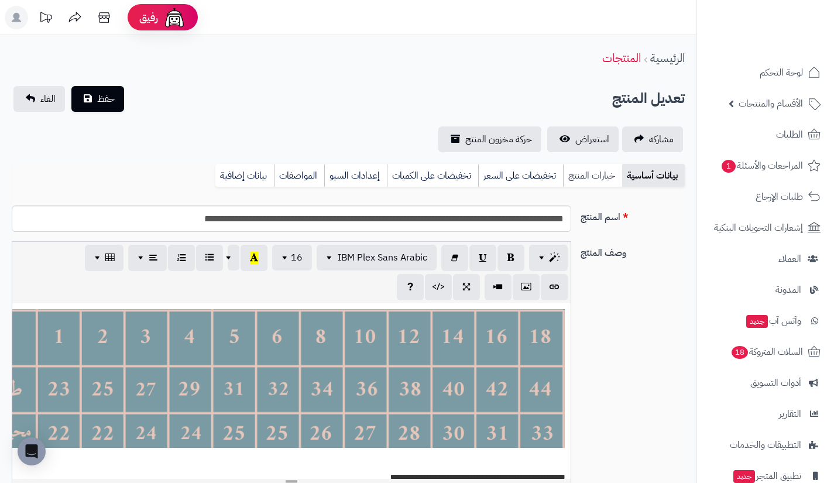
scroll to position [127, 0]
drag, startPoint x: 0, startPoint y: 0, endPoint x: 593, endPoint y: 178, distance: 618.9
click at [593, 178] on link "خيارات المنتج" at bounding box center [592, 175] width 59 height 23
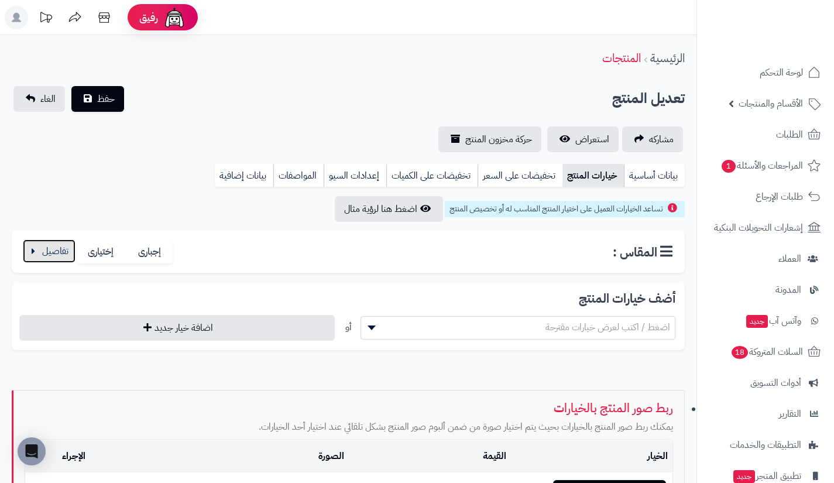
click at [68, 249] on button "button" at bounding box center [49, 250] width 53 height 23
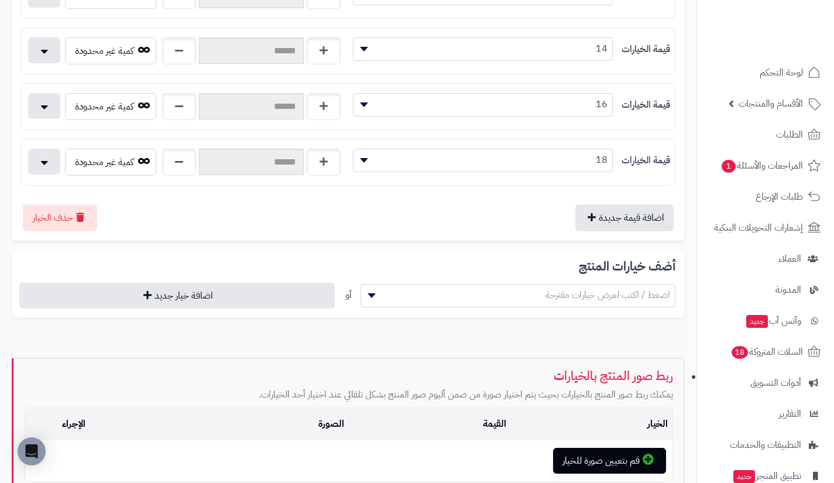
scroll to position [745, 0]
click at [640, 217] on button "اضافة قيمة جديدة" at bounding box center [624, 216] width 98 height 27
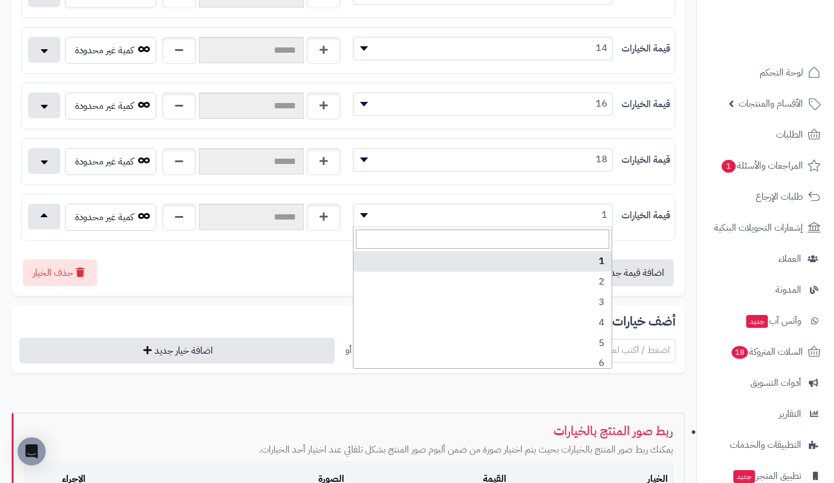
click at [532, 222] on span "1" at bounding box center [482, 215] width 259 height 18
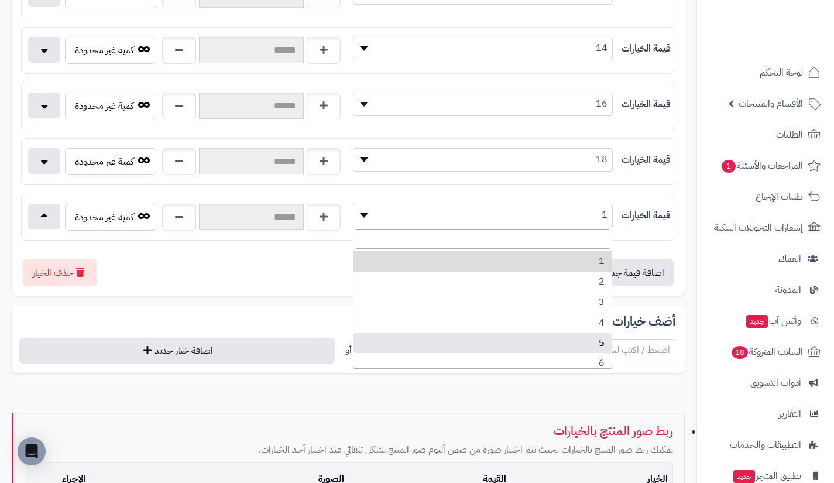
scroll to position [148, 0]
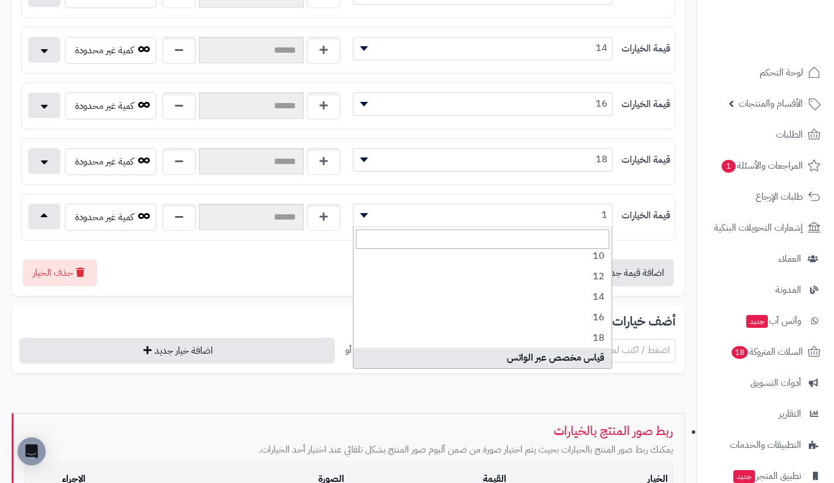
select select "***"
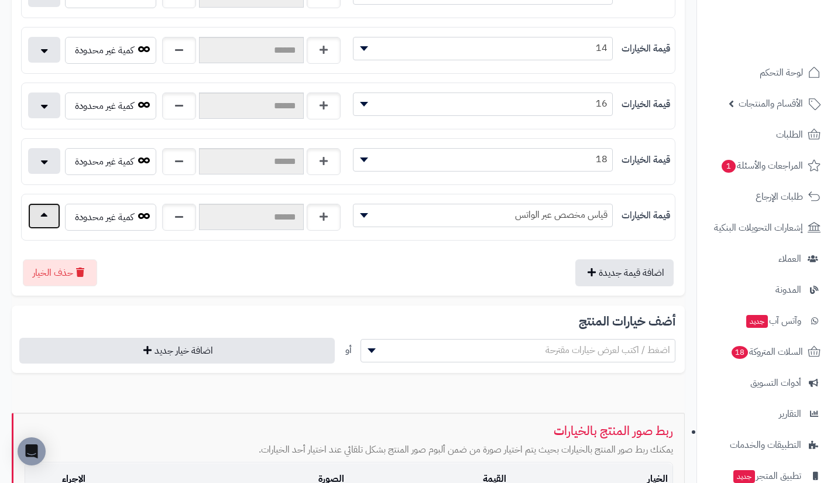
click at [50, 218] on button "button" at bounding box center [44, 216] width 32 height 26
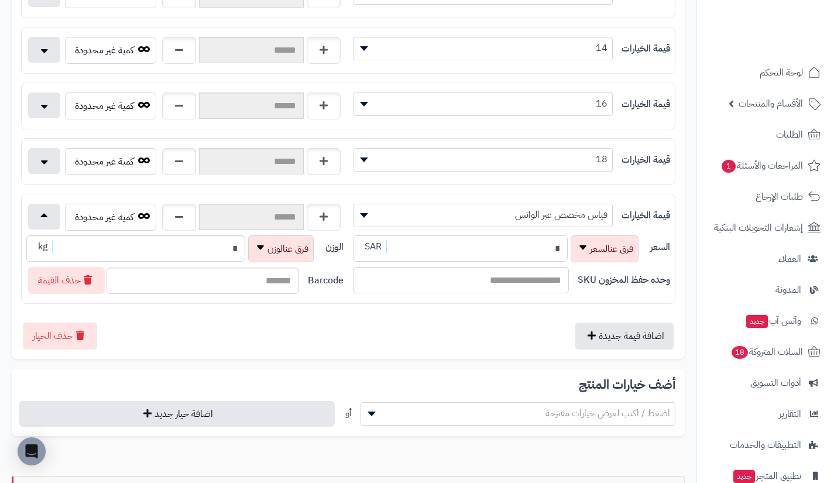
click at [466, 236] on input "*" at bounding box center [460, 248] width 215 height 26
type input "**********"
click at [526, 406] on span "اضغط / اكتب لعرض خيارات مقترحة" at bounding box center [518, 413] width 314 height 18
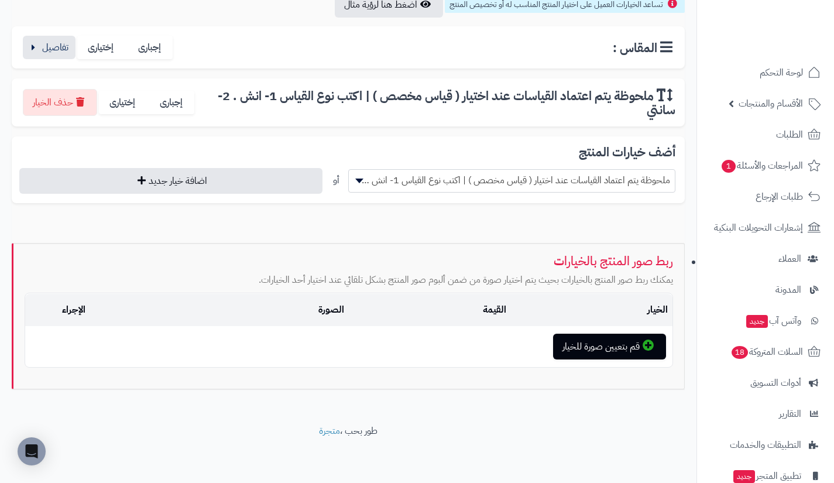
scroll to position [204, 0]
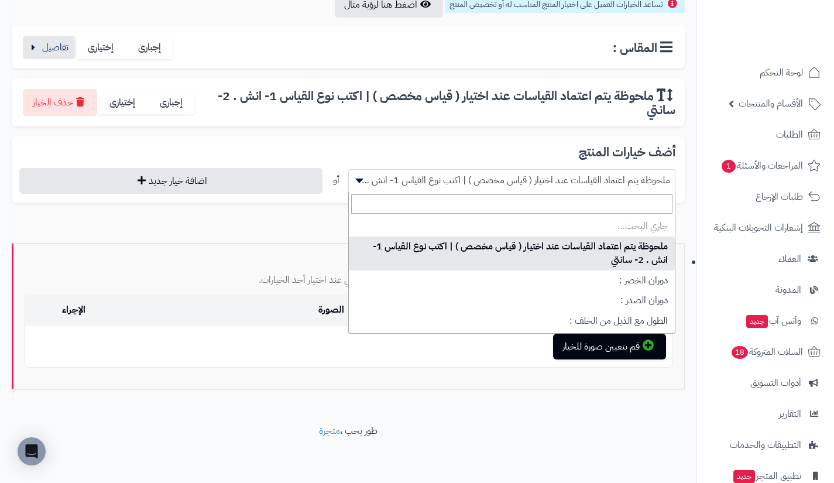
click at [498, 177] on span "ملحوظة يتم اعتماد القياسات عند اختيار ( قياس مخصص ) | اكتب نوع القياس 1- انش . …" at bounding box center [512, 180] width 326 height 18
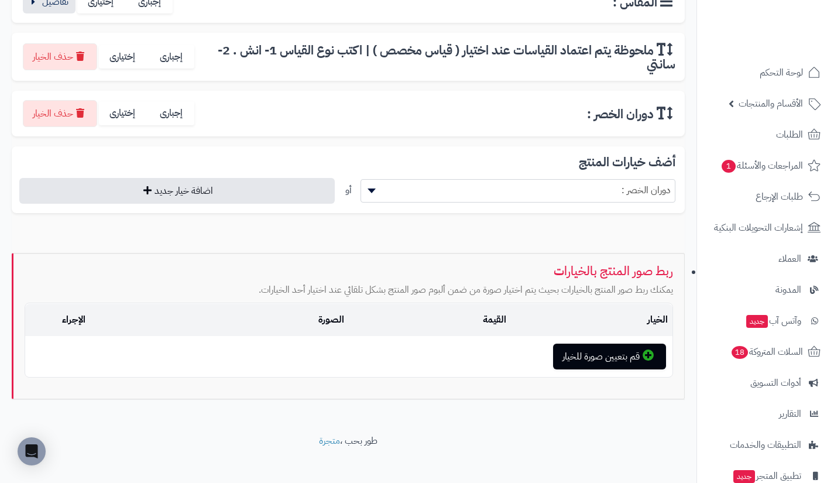
scroll to position [253, 0]
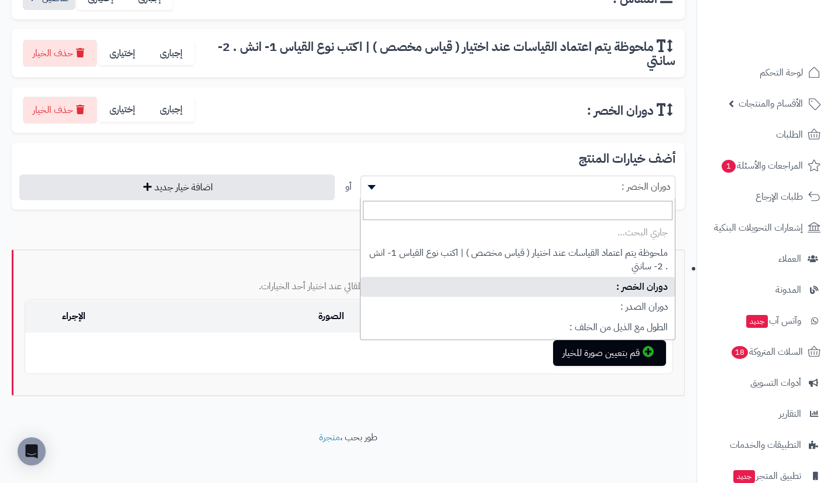
click at [498, 178] on span "دوران الخصر :" at bounding box center [518, 187] width 314 height 18
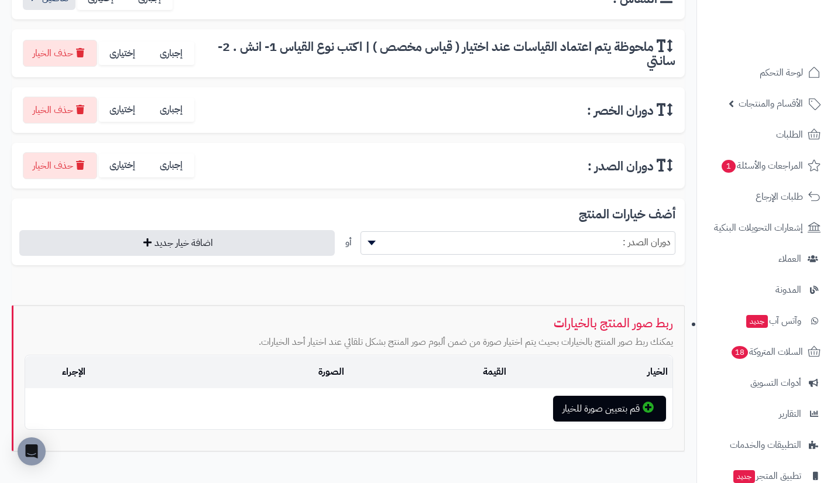
scroll to position [315, 0]
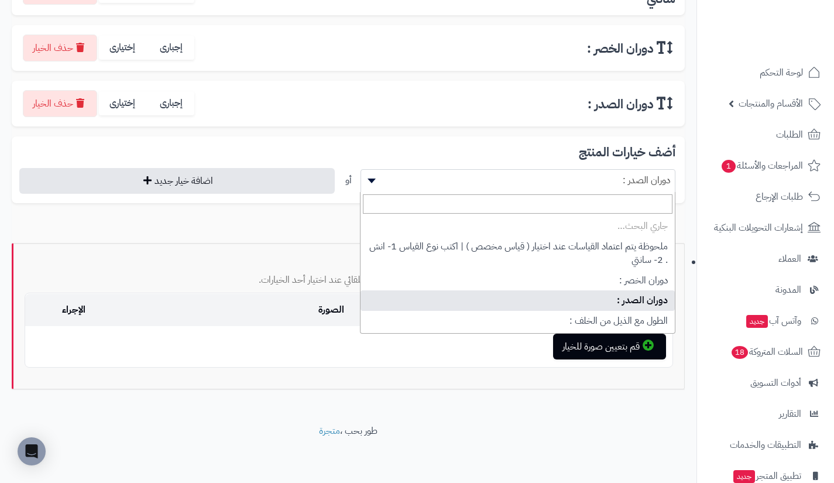
click at [498, 177] on span "دوران الصدر :" at bounding box center [518, 180] width 314 height 18
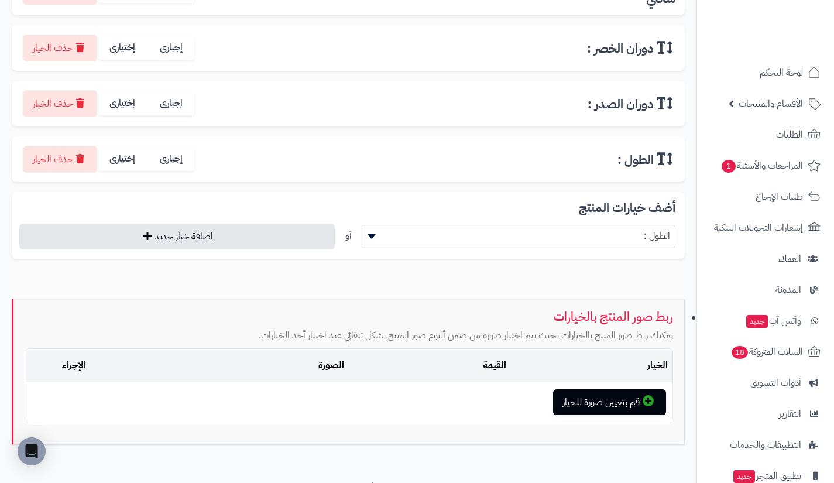
scroll to position [371, 0]
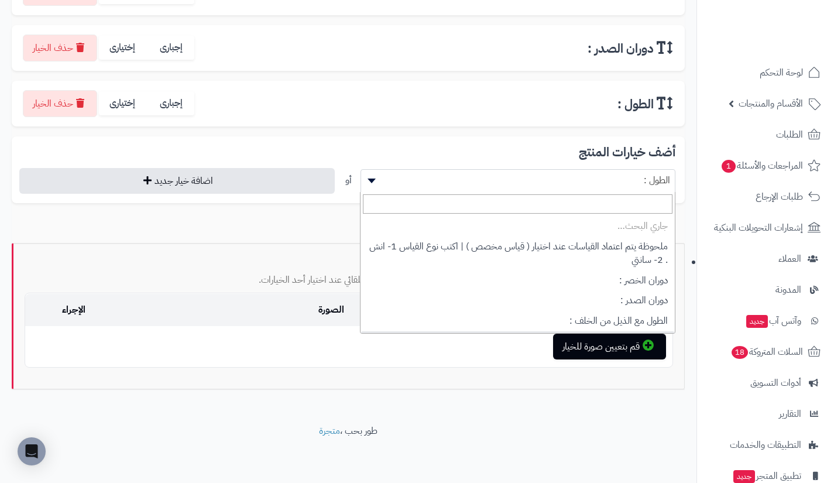
click at [498, 177] on span "الطول :" at bounding box center [518, 180] width 314 height 18
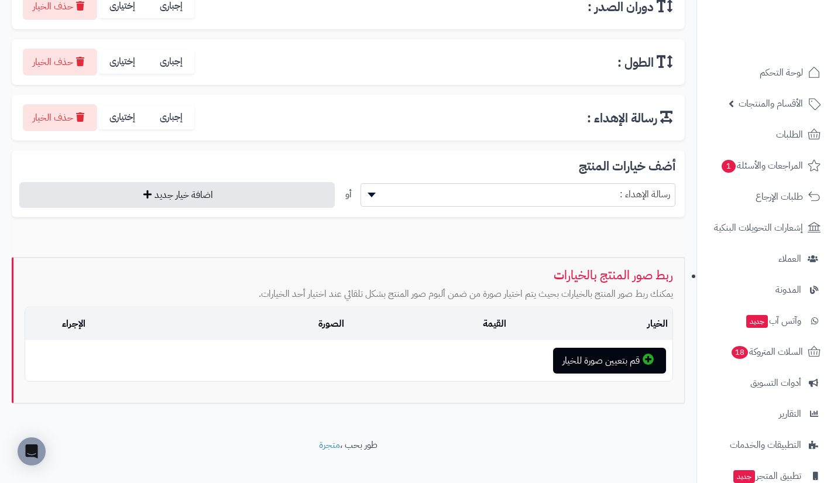
scroll to position [427, 0]
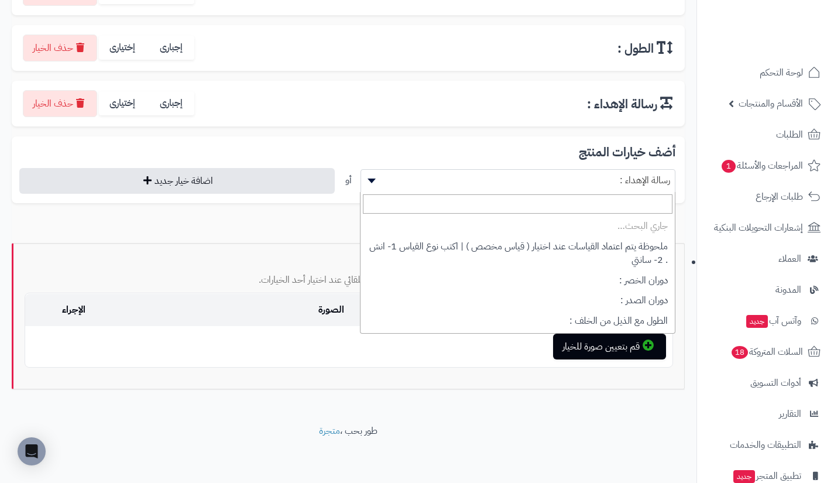
click at [498, 177] on span "رسالة الإهداء :" at bounding box center [518, 180] width 314 height 18
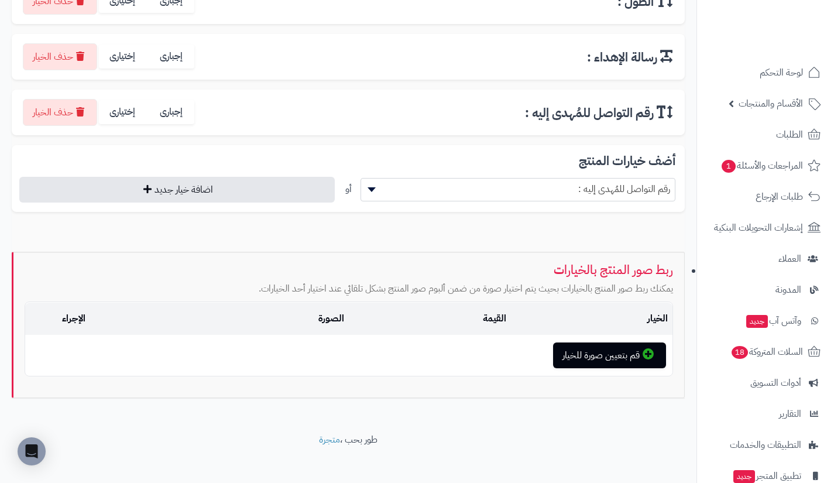
scroll to position [482, 0]
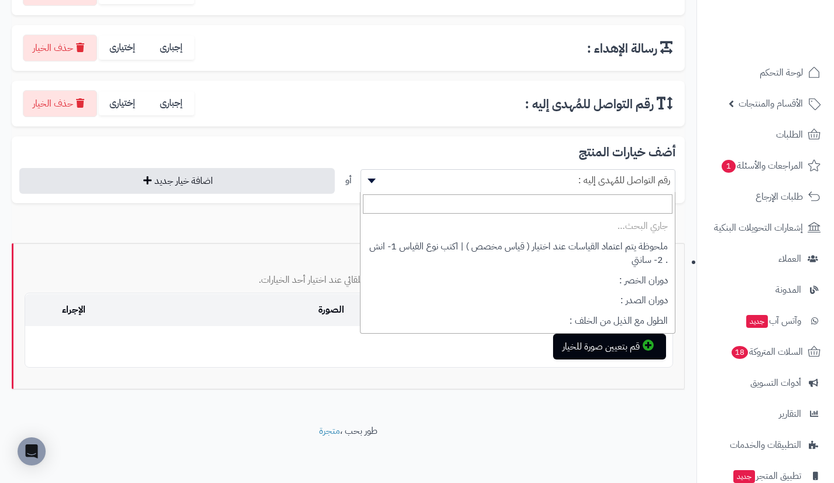
click at [498, 177] on span "رقم التواصل للمُهدى إليه :" at bounding box center [518, 180] width 314 height 18
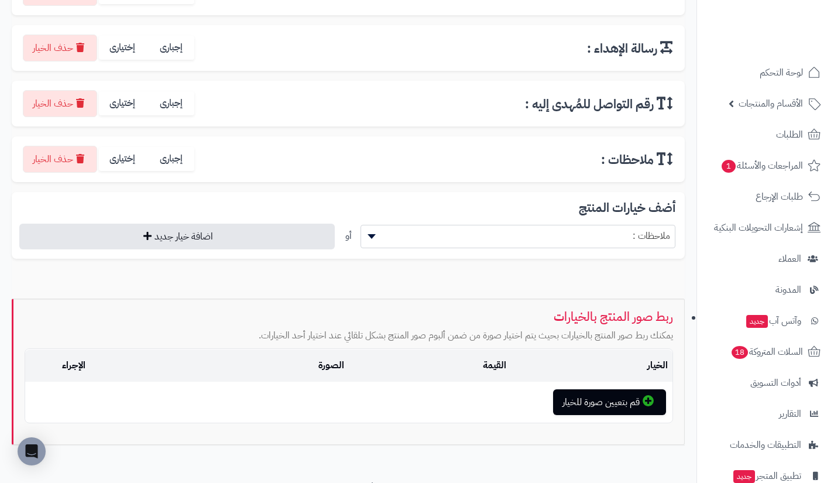
scroll to position [538, 0]
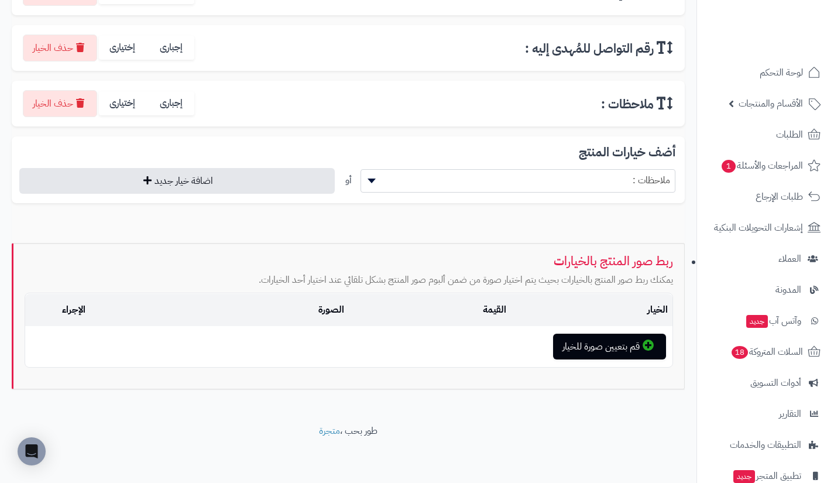
click at [498, 177] on span "ملاحظات :" at bounding box center [518, 180] width 314 height 18
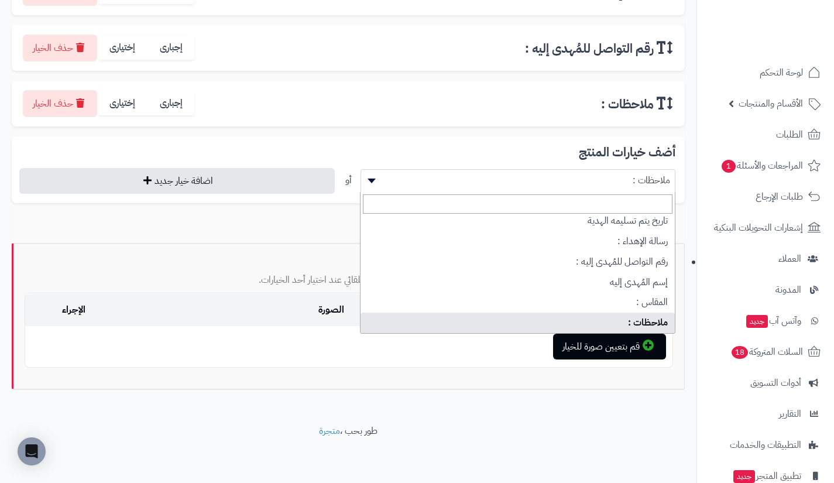
scroll to position [154, 0]
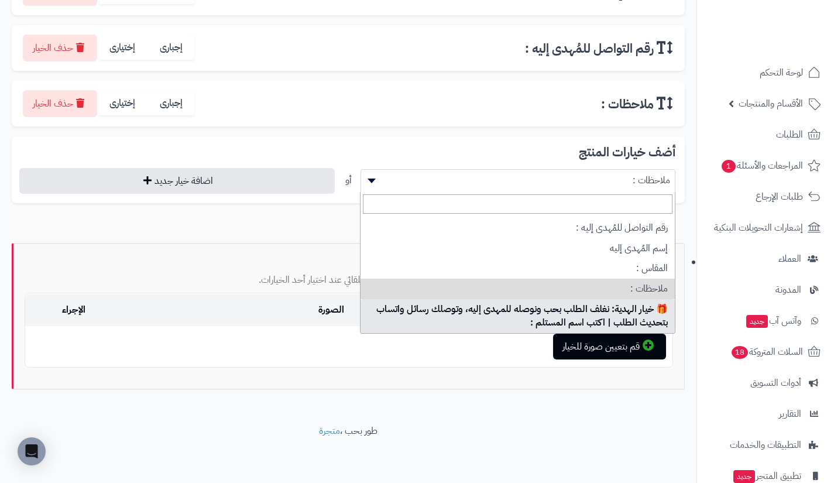
select select "**"
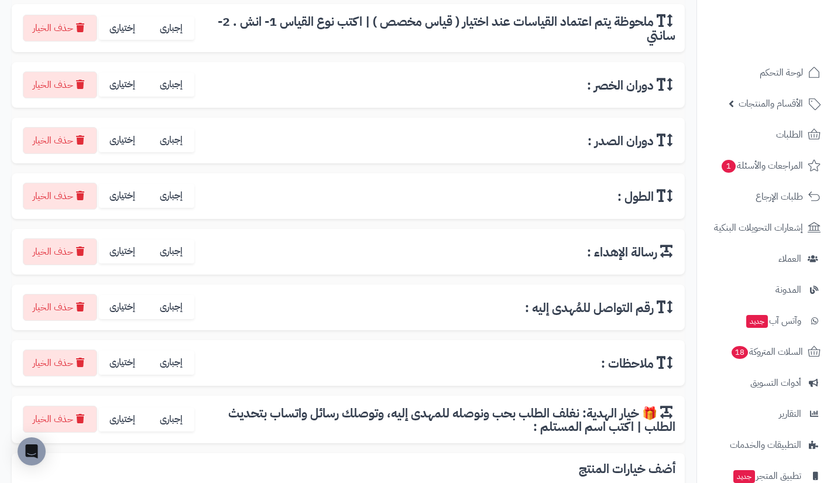
scroll to position [242, 0]
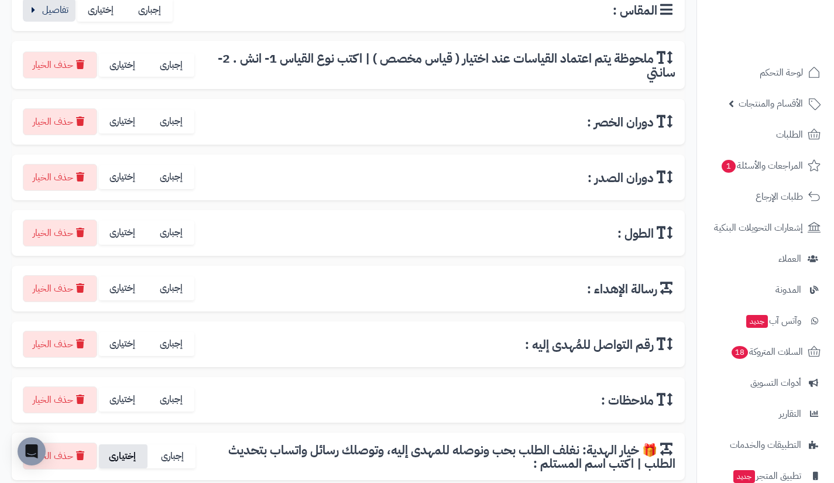
click at [135, 453] on label "إختيارى" at bounding box center [123, 456] width 49 height 24
click at [130, 403] on label "إختيارى" at bounding box center [123, 399] width 49 height 24
click at [128, 348] on label "إختيارى" at bounding box center [123, 344] width 49 height 24
click at [125, 290] on label "إختيارى" at bounding box center [123, 288] width 49 height 24
click at [125, 237] on label "إختيارى" at bounding box center [123, 233] width 49 height 24
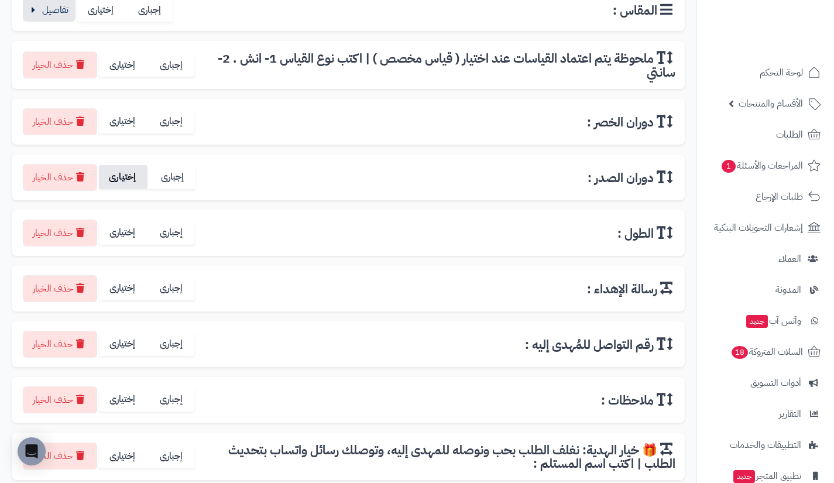
click at [126, 178] on label "إختيارى" at bounding box center [123, 177] width 49 height 24
click at [125, 126] on label "إختيارى" at bounding box center [123, 121] width 49 height 24
click at [126, 74] on label "إختيارى" at bounding box center [123, 65] width 49 height 24
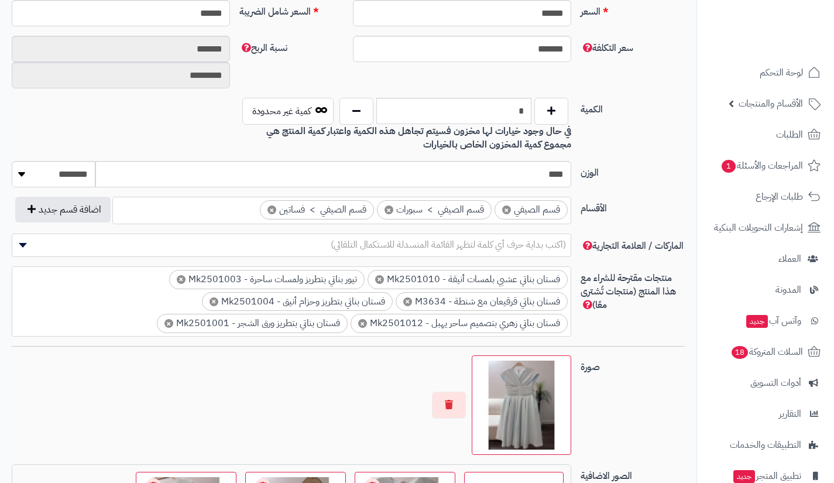
scroll to position [137, 0]
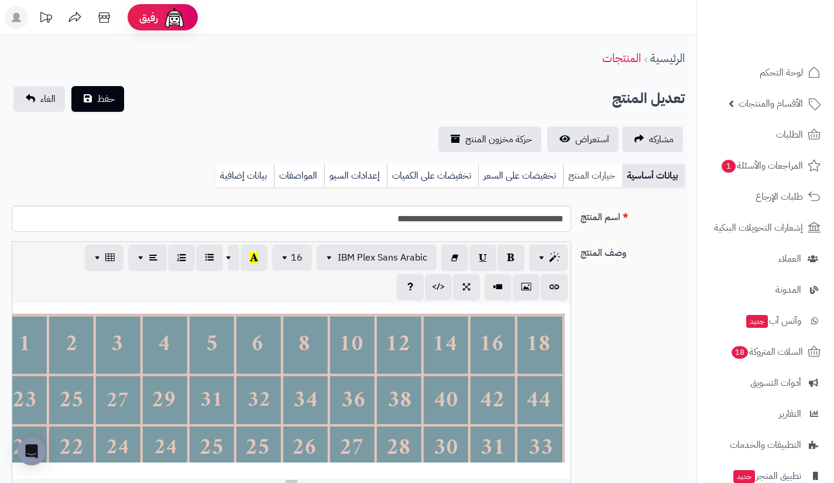
scroll to position [127, 0]
click at [589, 179] on link "خيارات المنتج" at bounding box center [592, 175] width 59 height 23
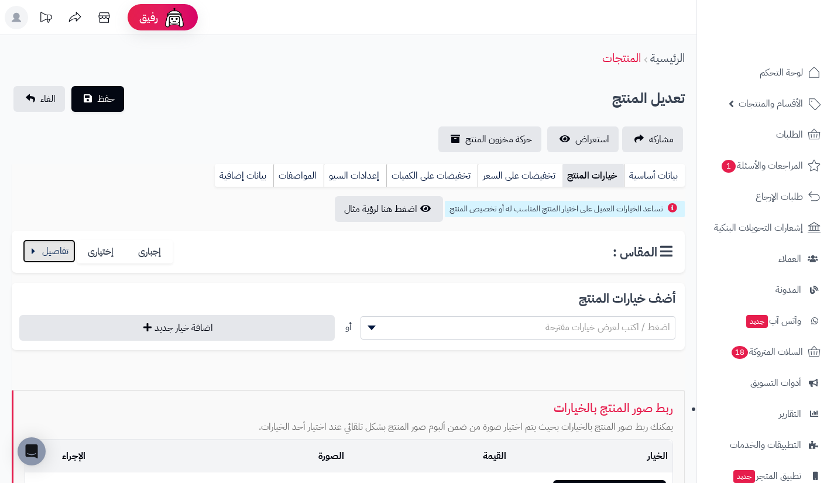
click at [47, 255] on button "button" at bounding box center [49, 250] width 53 height 23
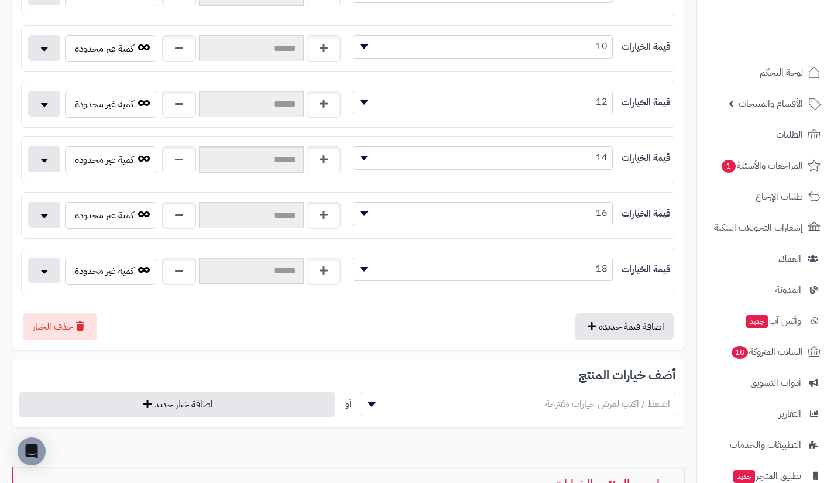
scroll to position [637, 0]
click at [594, 327] on button "اضافة قيمة جديدة" at bounding box center [624, 325] width 98 height 27
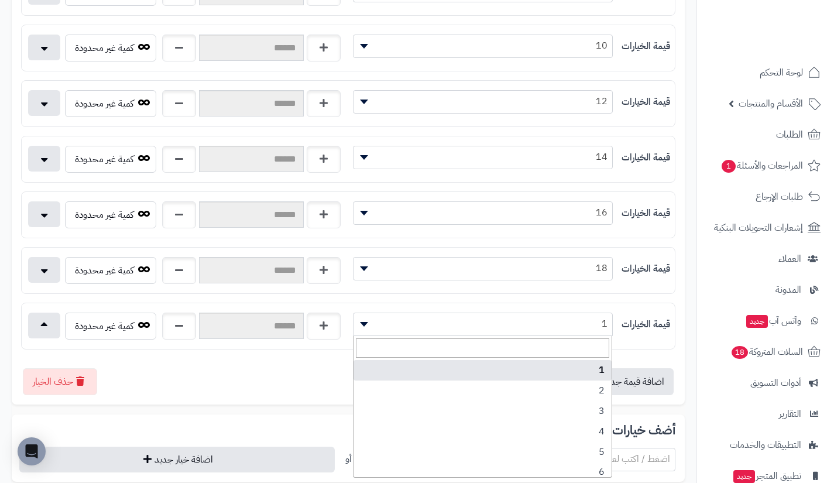
click at [554, 316] on span "1" at bounding box center [482, 324] width 259 height 18
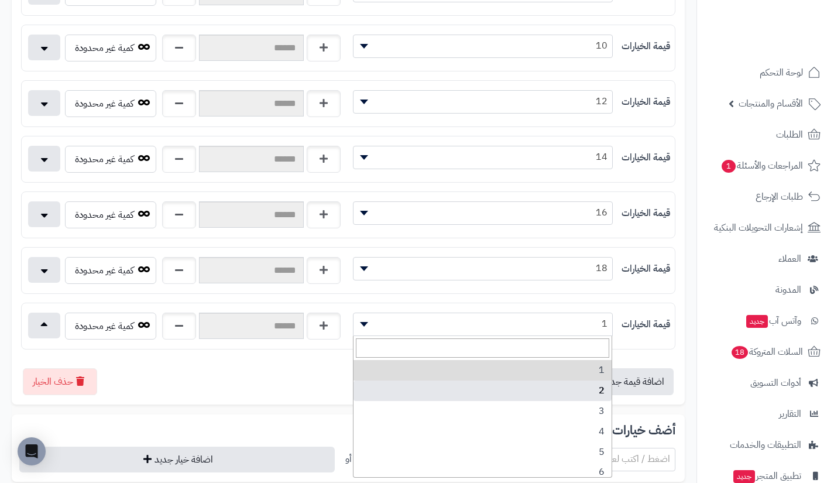
scroll to position [148, 0]
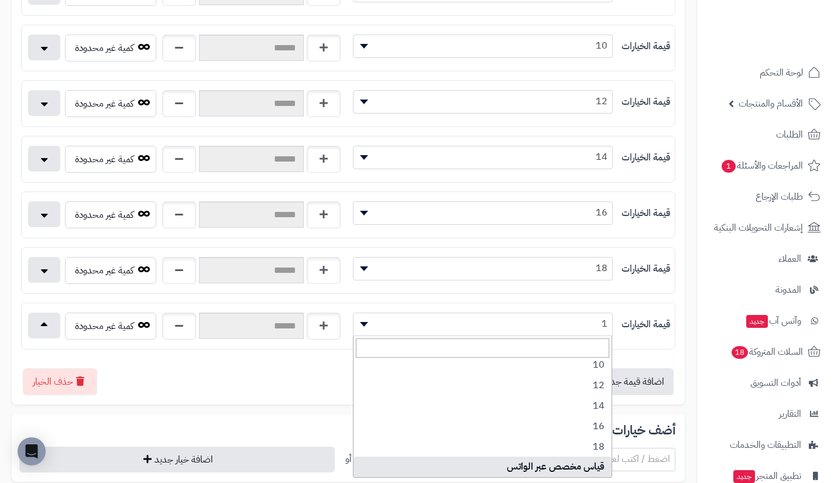
select select "***"
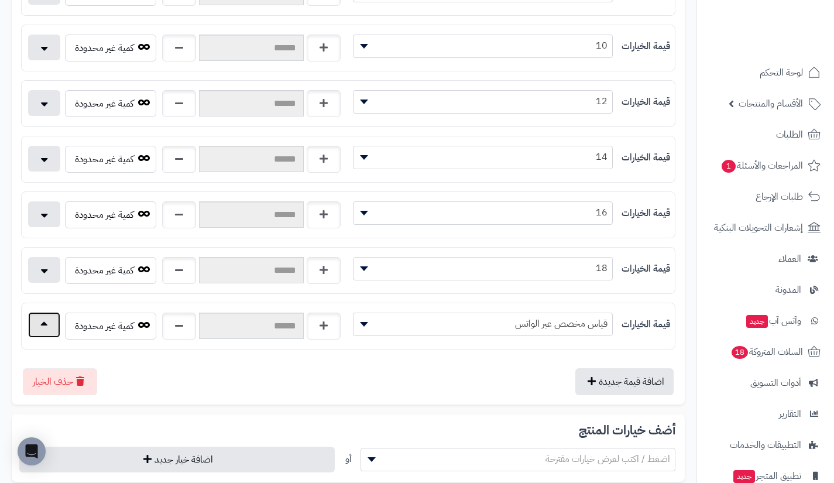
click at [57, 325] on button "button" at bounding box center [44, 325] width 32 height 26
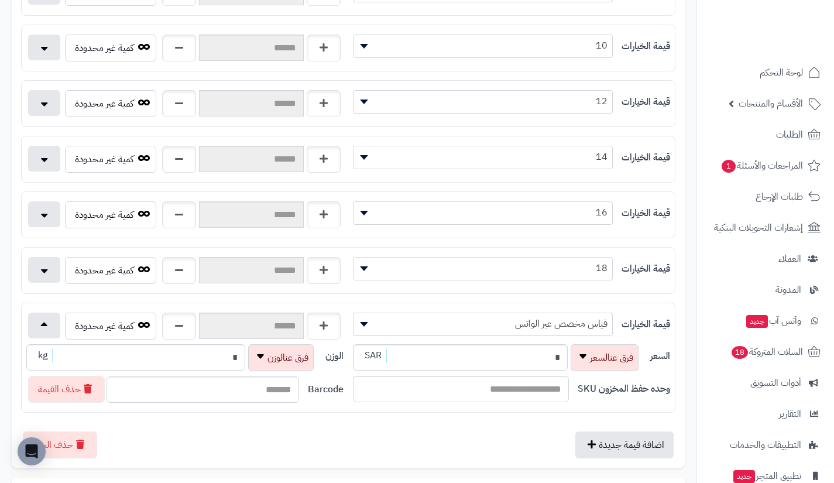
click at [472, 367] on div "* SAR" at bounding box center [460, 357] width 215 height 27
click at [472, 367] on input "*" at bounding box center [460, 357] width 215 height 26
type input "**********"
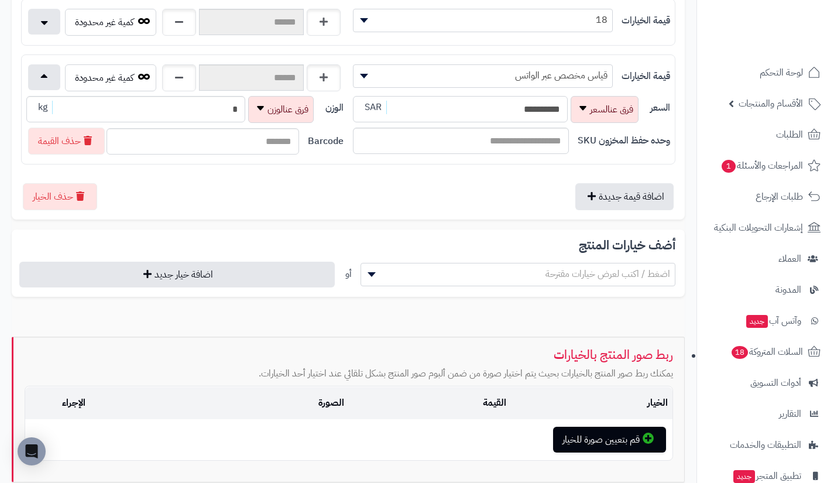
scroll to position [892, 0]
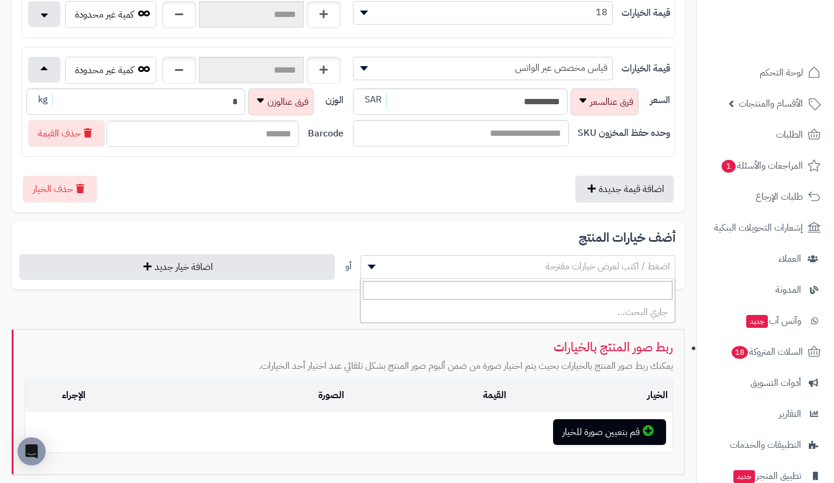
click at [518, 257] on span "اضغط / اكتب لعرض خيارات مقترحة" at bounding box center [517, 266] width 315 height 23
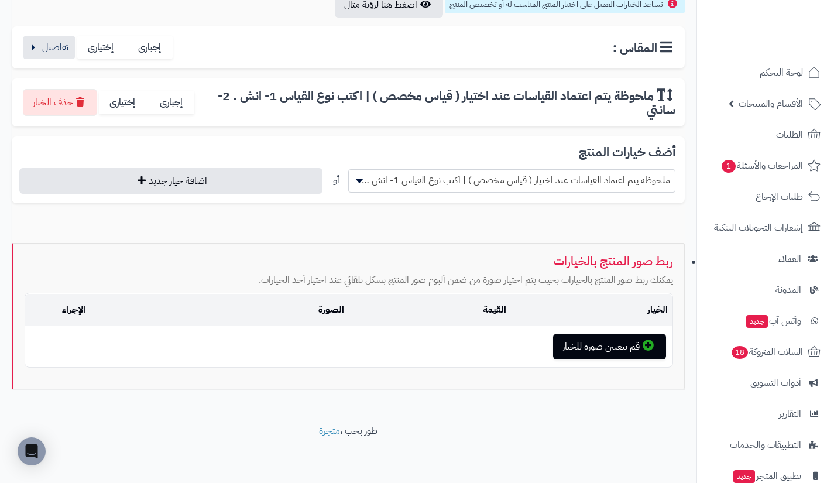
scroll to position [204, 0]
click at [497, 180] on span "ملحوظة يتم اعتماد القياسات عند اختيار ( قياس مخصص ) | اكتب نوع القياس 1- انش . …" at bounding box center [512, 180] width 326 height 18
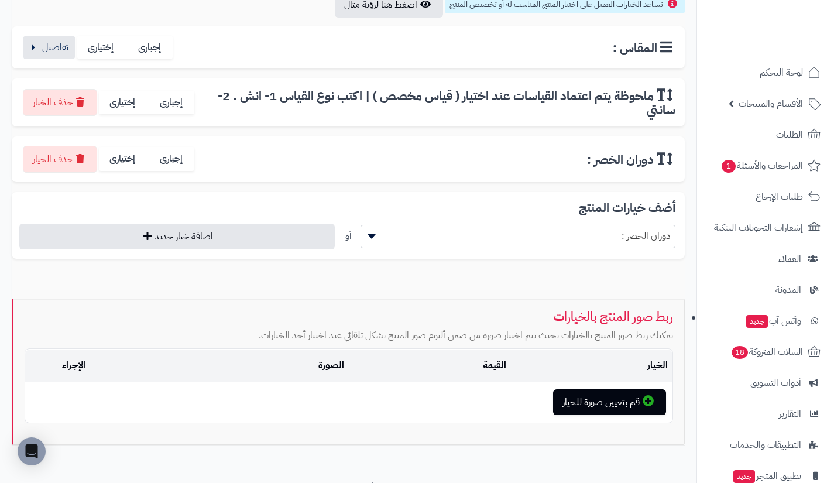
scroll to position [260, 0]
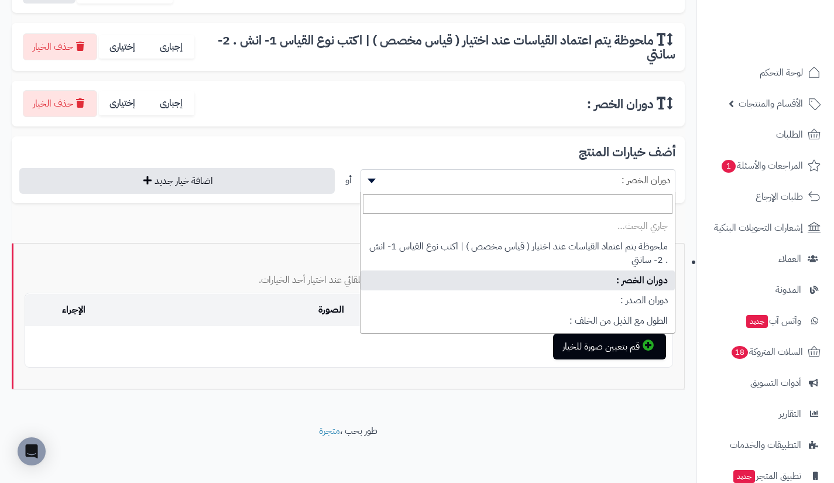
click at [497, 180] on span "دوران الخصر :" at bounding box center [518, 180] width 314 height 18
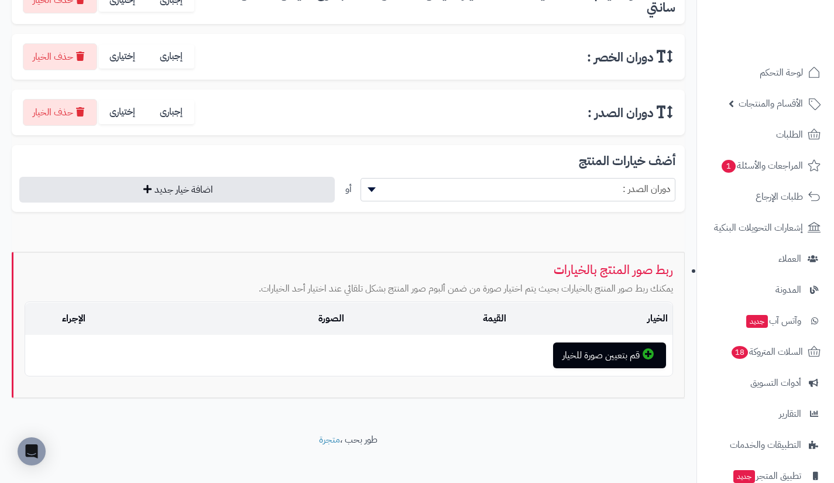
scroll to position [311, 0]
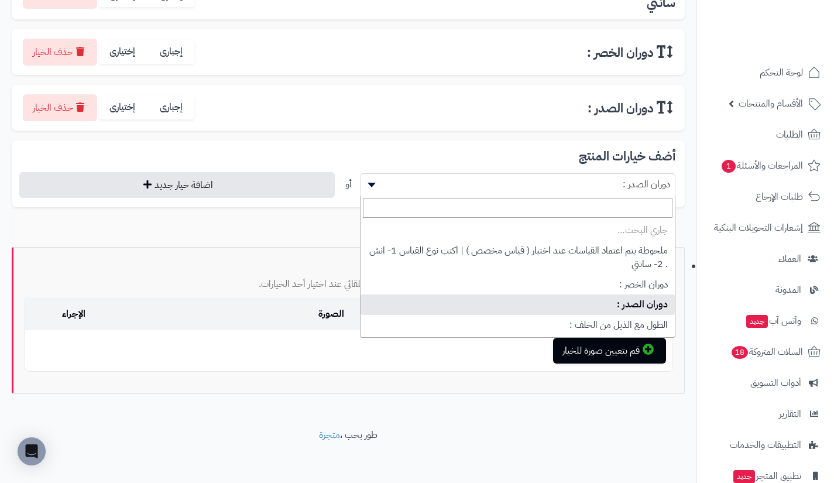
click at [497, 180] on span "دوران الصدر :" at bounding box center [518, 185] width 314 height 18
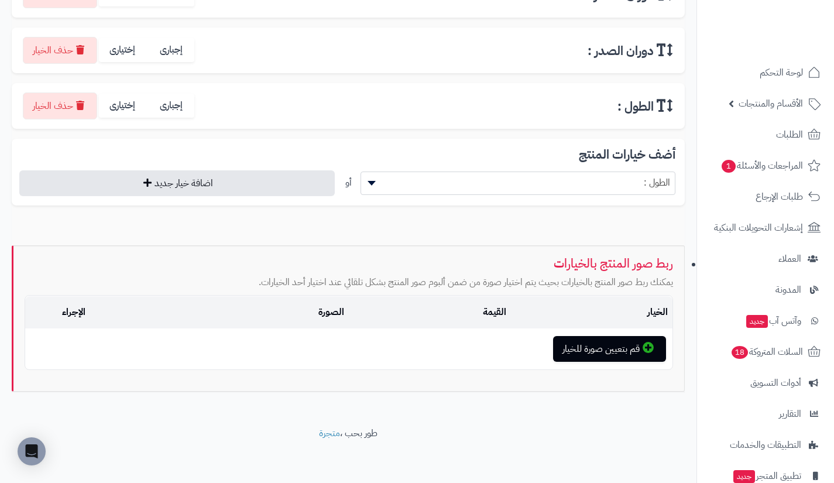
scroll to position [371, 0]
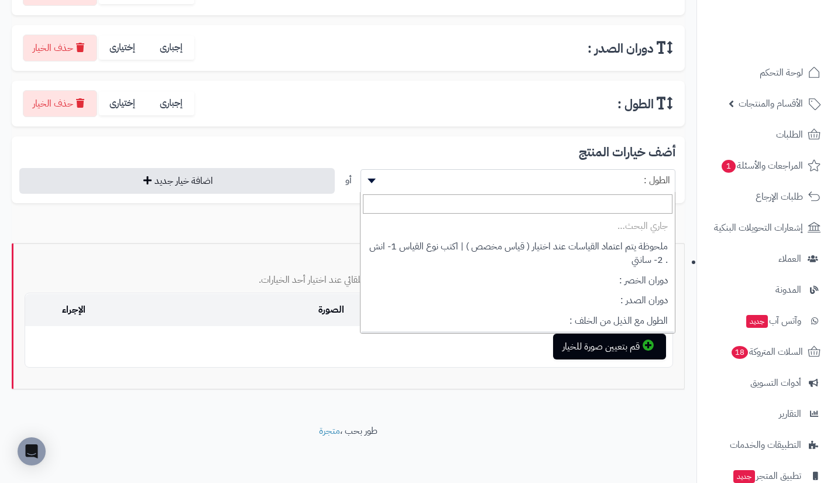
click at [497, 180] on span "الطول :" at bounding box center [518, 180] width 314 height 18
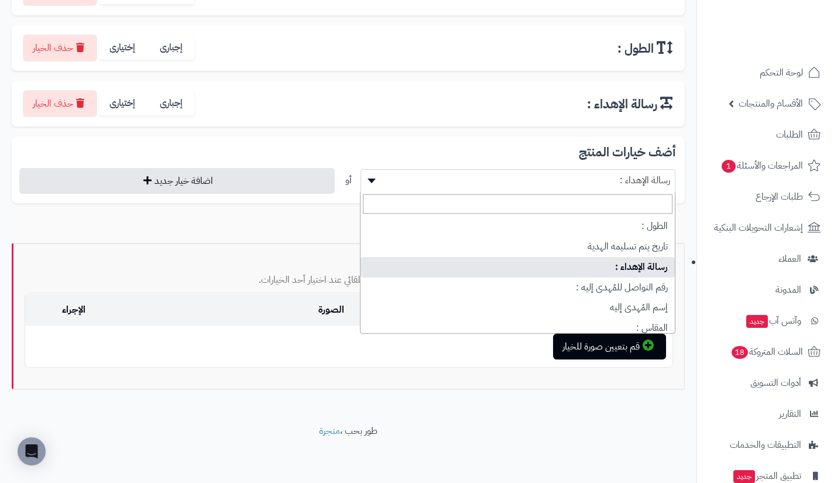
click at [497, 180] on span "رسالة الإهداء :" at bounding box center [518, 180] width 314 height 18
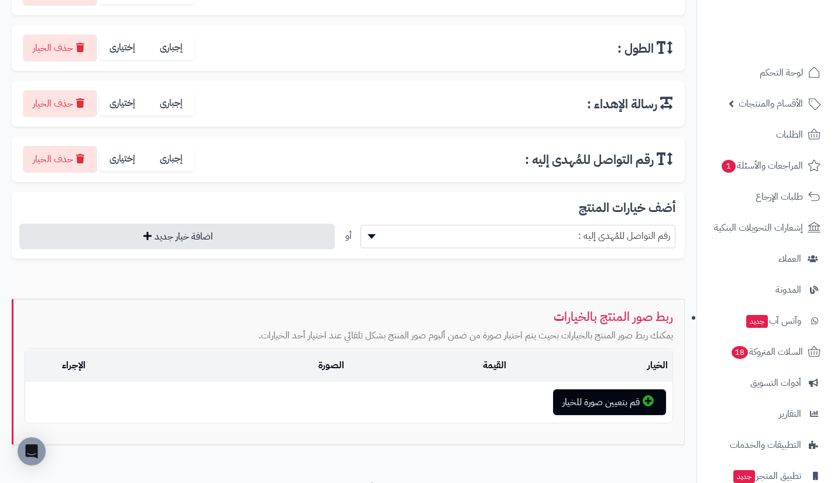
scroll to position [482, 0]
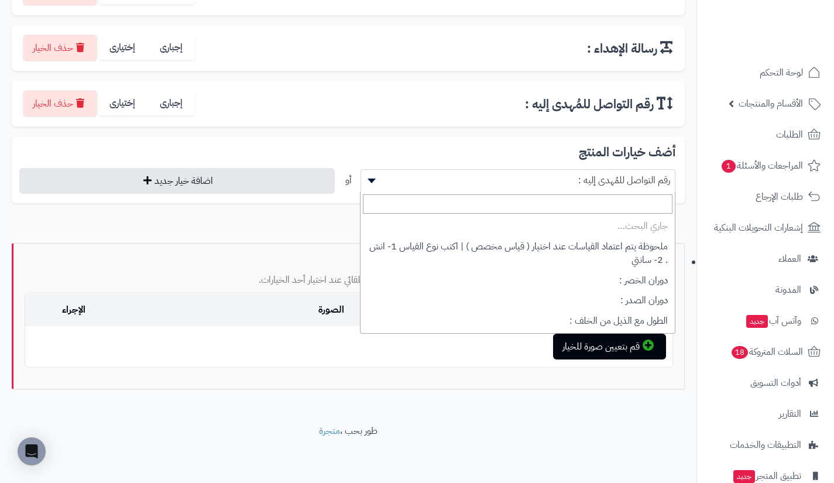
click at [497, 180] on span "رقم التواصل للمُهدى إليه :" at bounding box center [518, 180] width 314 height 18
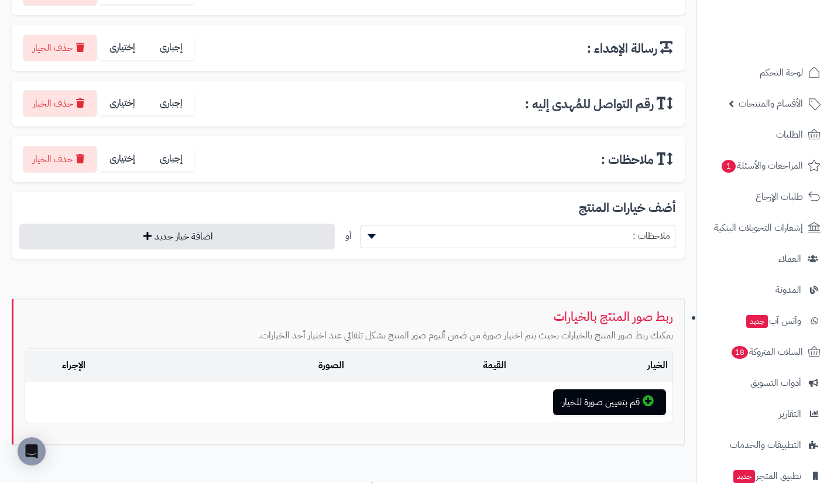
scroll to position [538, 0]
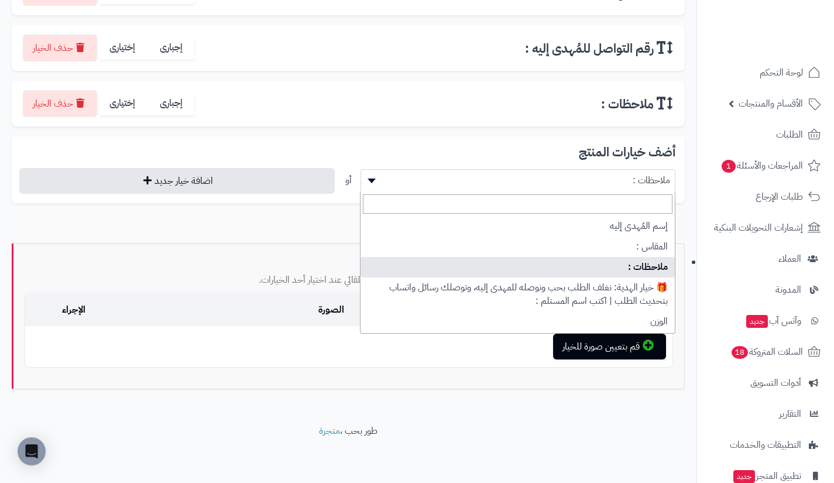
click at [497, 180] on span "ملاحظات :" at bounding box center [518, 180] width 314 height 18
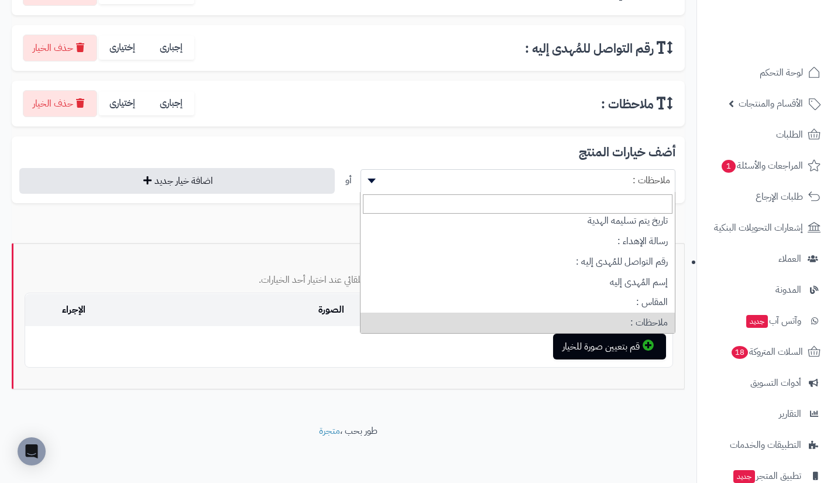
scroll to position [154, 0]
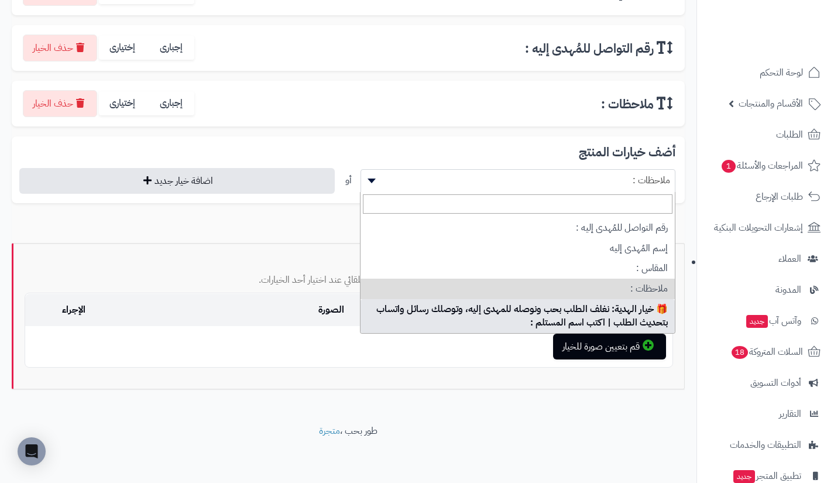
select select "**"
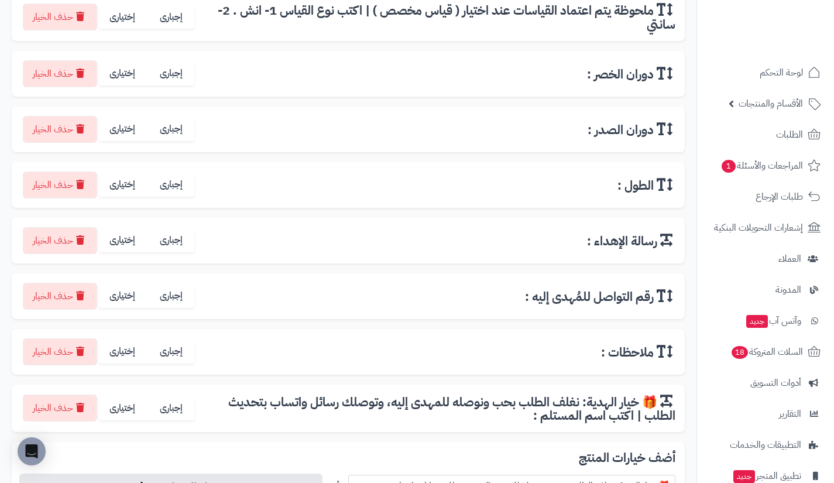
scroll to position [289, 0]
click at [125, 414] on label "إختيارى" at bounding box center [123, 409] width 49 height 24
click at [123, 362] on label "إختيارى" at bounding box center [123, 352] width 49 height 24
click at [125, 304] on label "إختيارى" at bounding box center [123, 296] width 49 height 24
click at [125, 239] on label "إختيارى" at bounding box center [123, 241] width 49 height 24
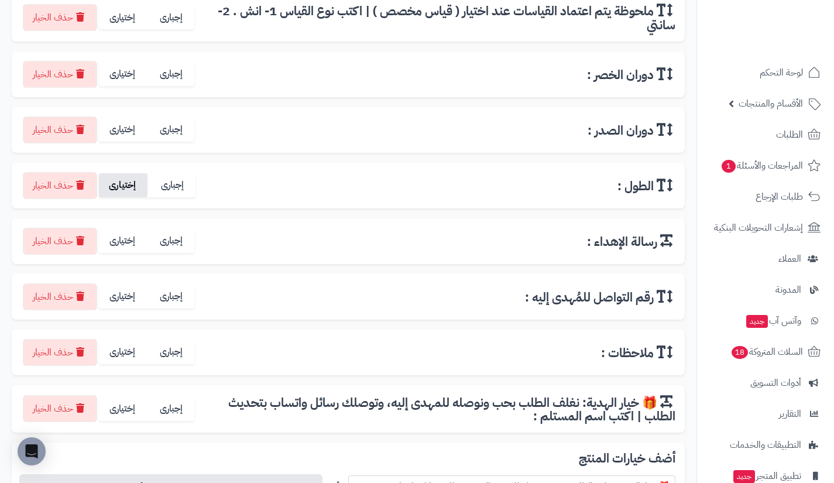
click at [125, 187] on label "إختيارى" at bounding box center [123, 185] width 49 height 24
click at [121, 119] on label "إختيارى" at bounding box center [123, 130] width 49 height 24
click at [123, 83] on label "إختيارى" at bounding box center [123, 74] width 49 height 24
click at [123, 18] on label "إختيارى" at bounding box center [123, 18] width 49 height 24
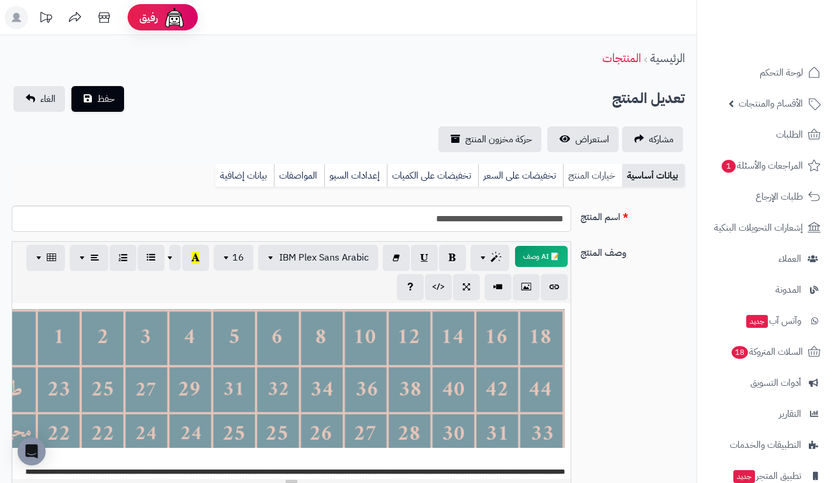
click at [587, 176] on link "خيارات المنتج" at bounding box center [592, 175] width 59 height 23
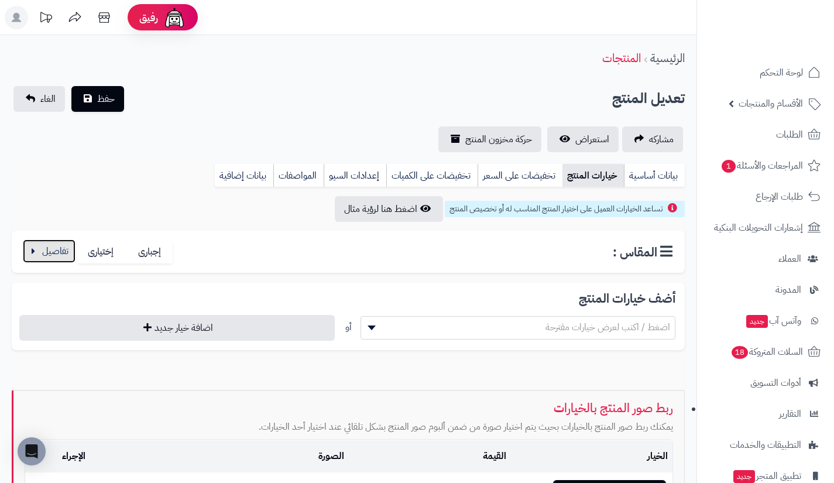
click at [52, 252] on button "button" at bounding box center [49, 250] width 53 height 23
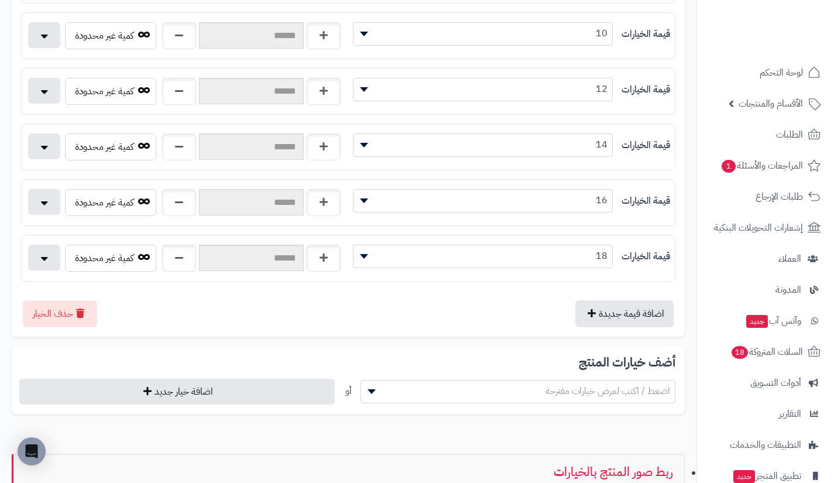
scroll to position [655, 0]
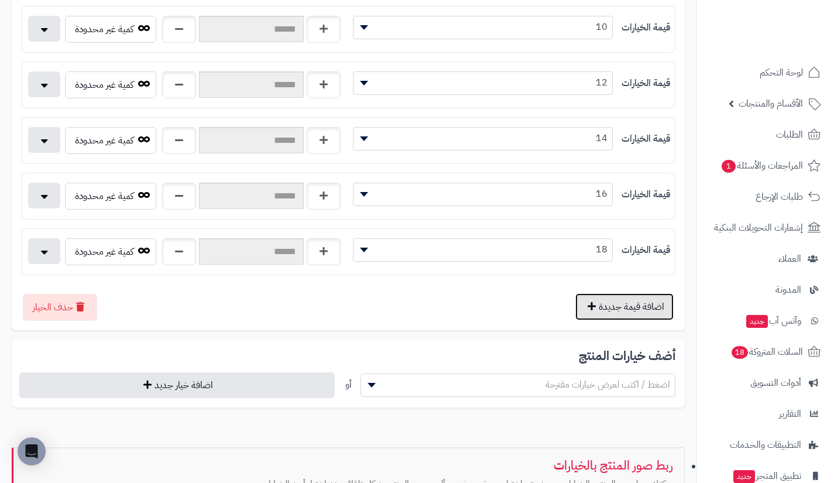
click at [598, 300] on button "اضافة قيمة جديدة" at bounding box center [624, 306] width 98 height 27
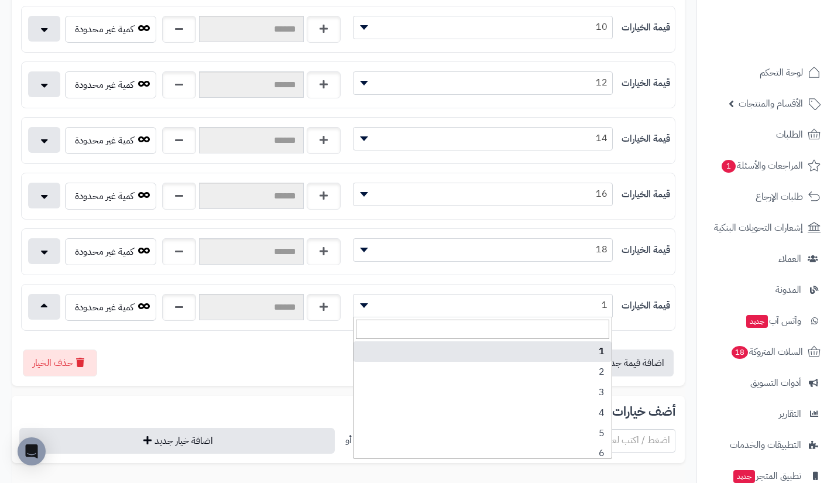
click at [565, 301] on span "1" at bounding box center [482, 305] width 259 height 18
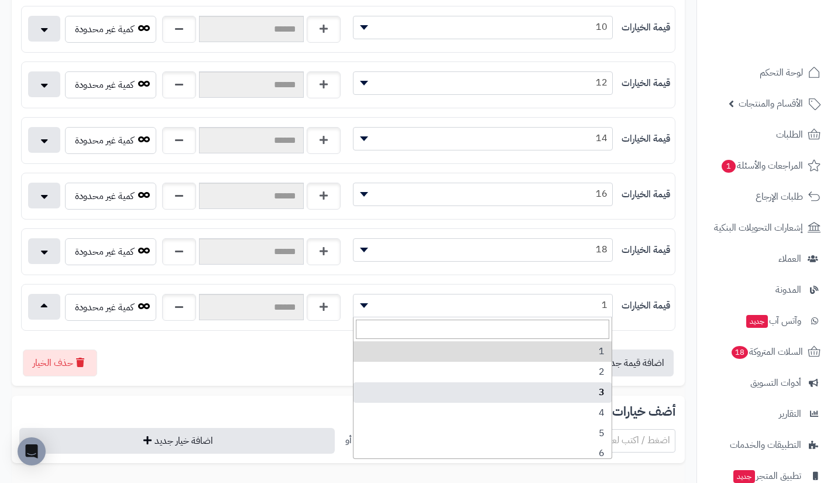
scroll to position [148, 0]
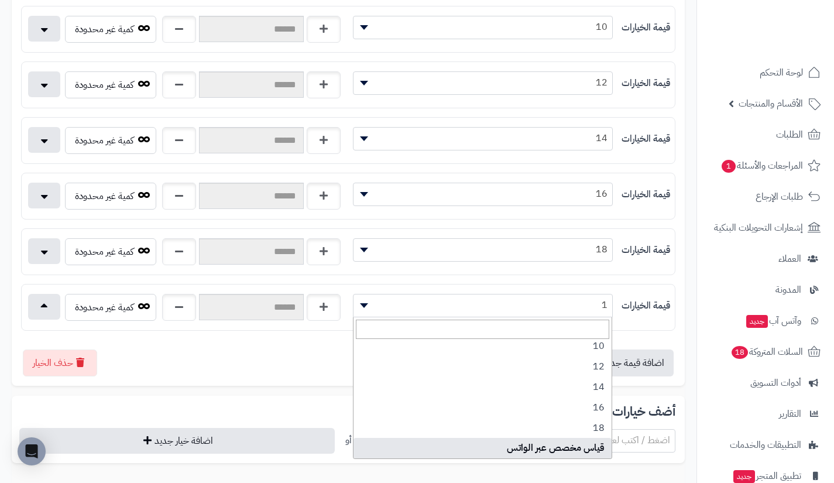
select select "***"
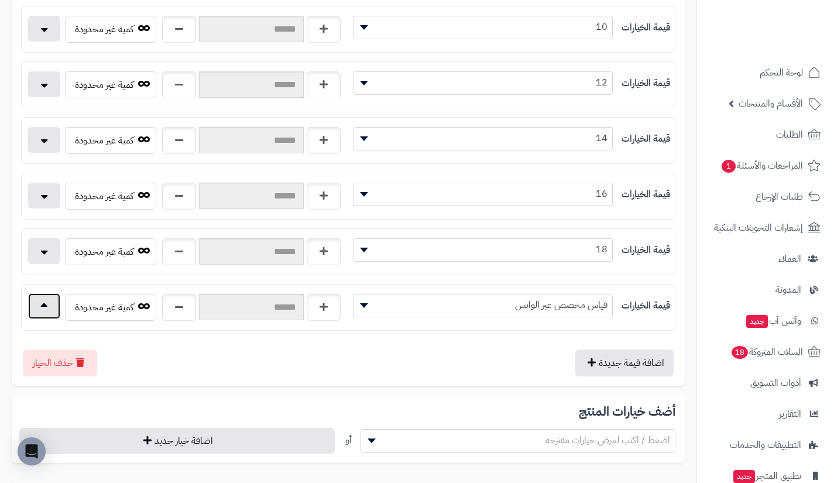
click at [58, 306] on button "button" at bounding box center [44, 306] width 32 height 26
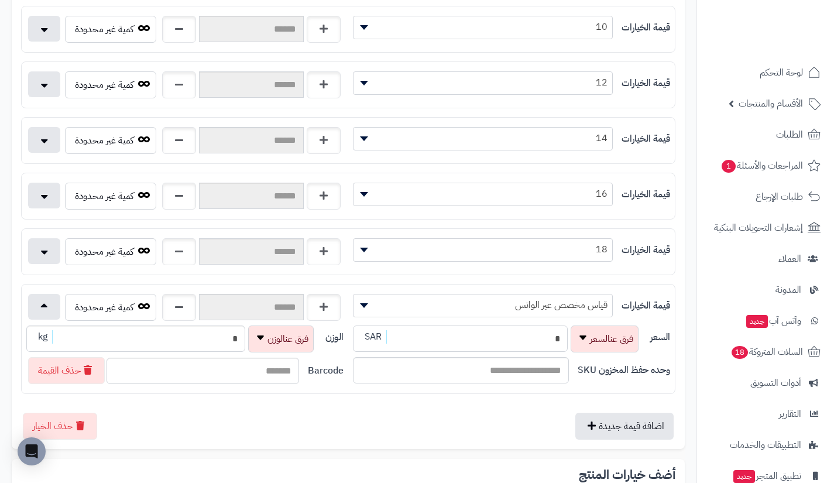
click at [437, 340] on input "*" at bounding box center [460, 338] width 215 height 26
type input "**********"
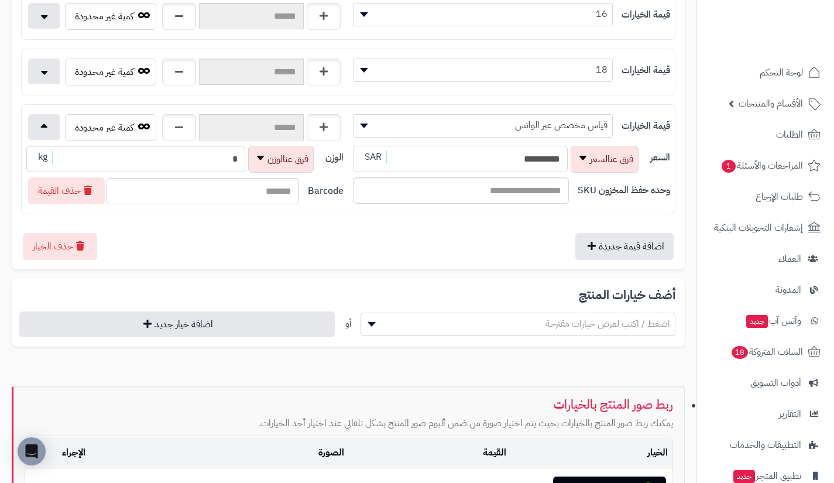
scroll to position [841, 0]
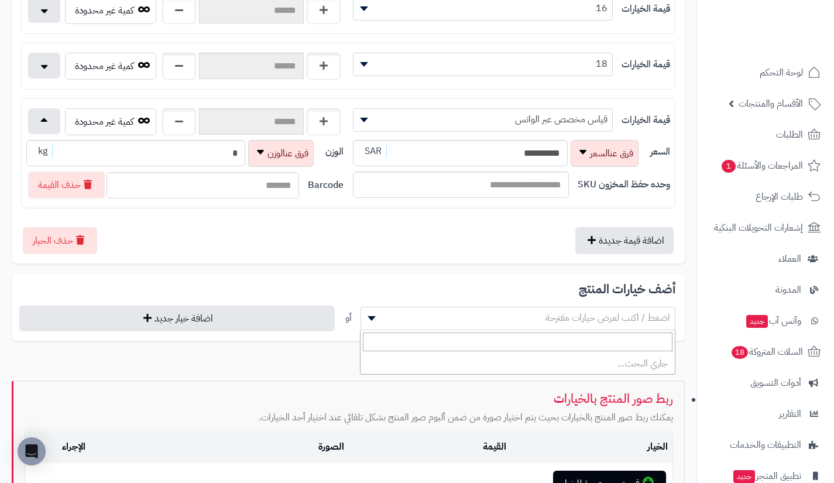
click at [469, 320] on span "اضغط / اكتب لعرض خيارات مقترحة" at bounding box center [518, 318] width 314 height 18
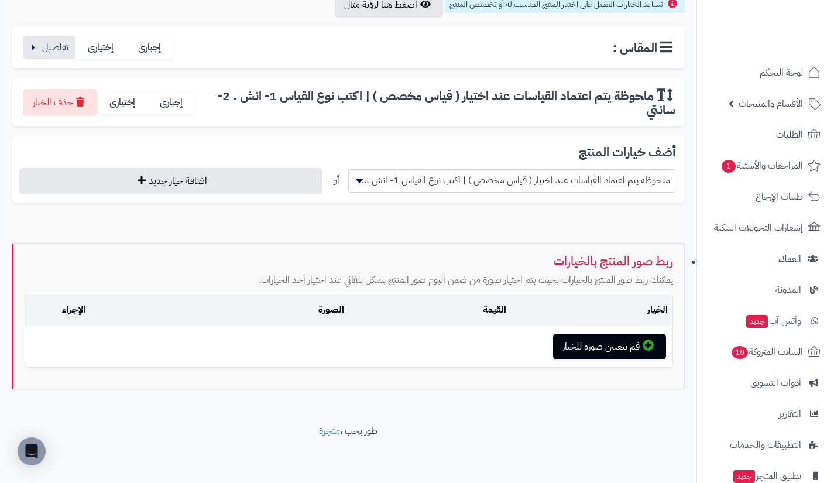
scroll to position [204, 0]
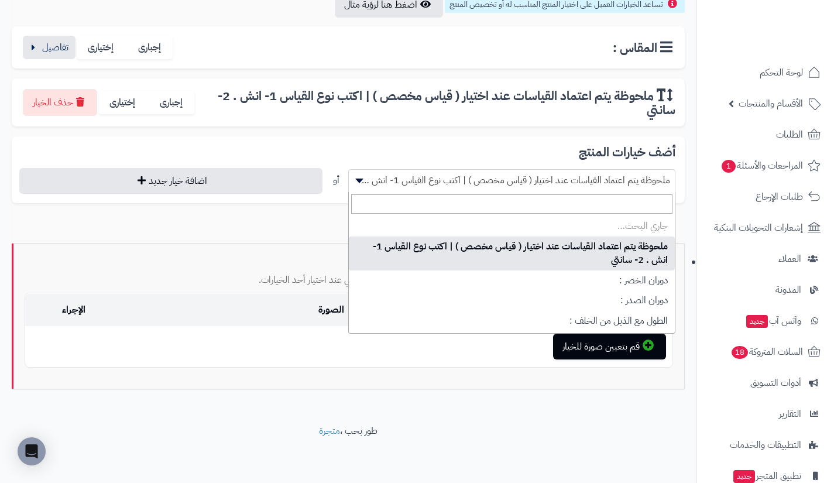
click at [494, 188] on span "ملحوظة يتم اعتماد القياسات عند اختيار ( قياس مخصص ) | اكتب نوع القياس 1- انش . …" at bounding box center [512, 180] width 326 height 18
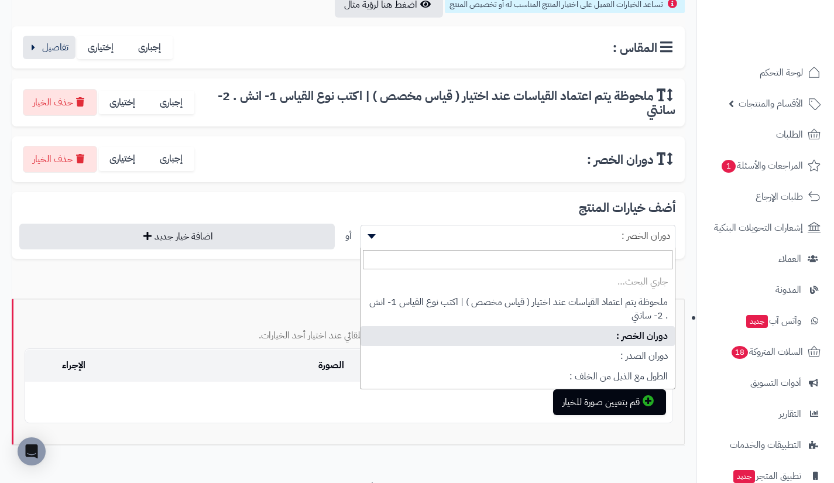
click at [492, 228] on span "دوران الخصر :" at bounding box center [518, 236] width 314 height 18
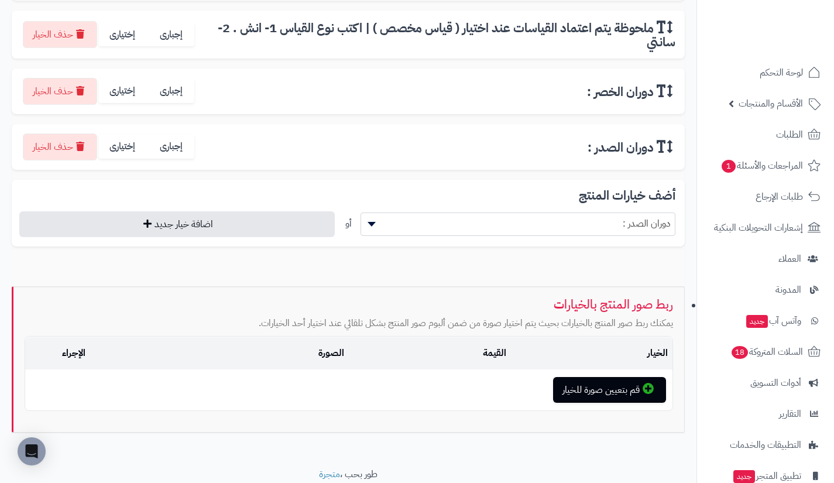
scroll to position [274, 0]
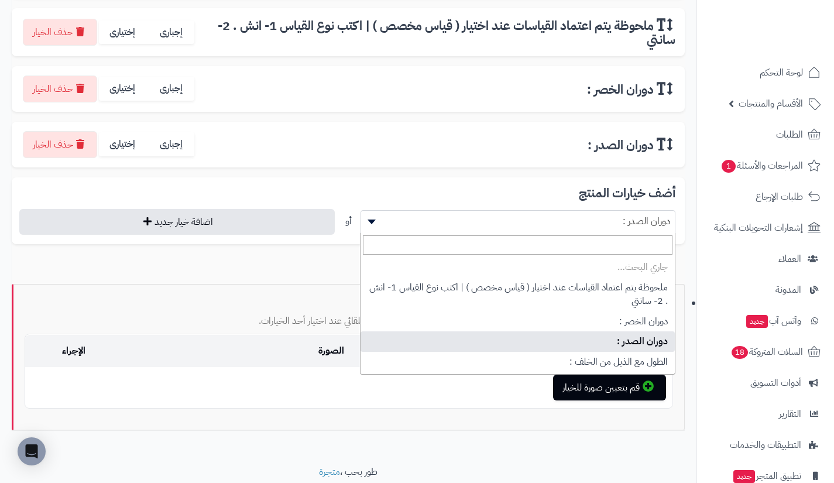
click at [492, 228] on span "دوران الصدر :" at bounding box center [518, 221] width 314 height 18
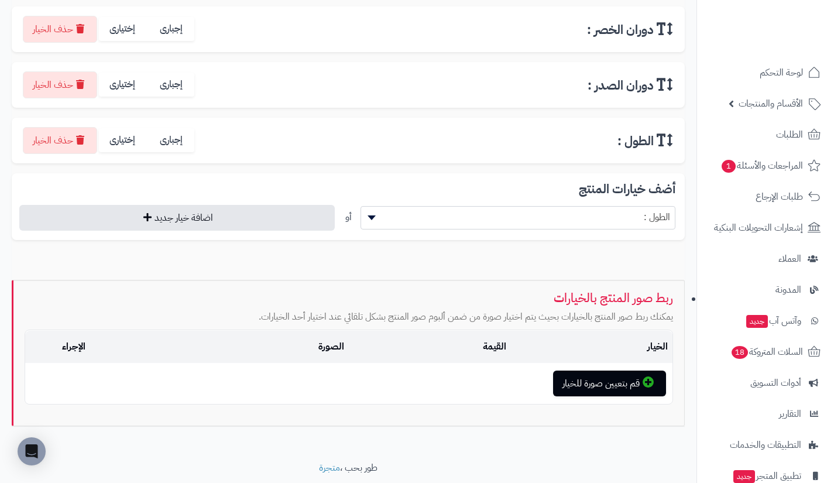
scroll to position [335, 0]
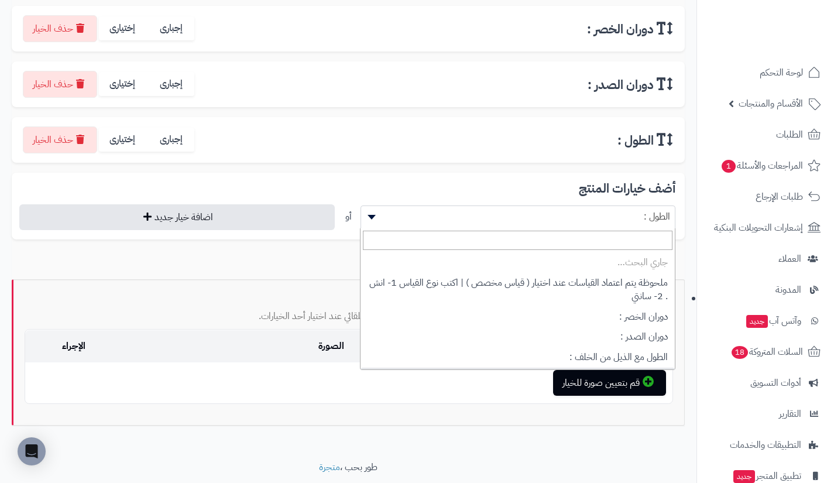
click at [490, 224] on span "الطول :" at bounding box center [518, 217] width 314 height 18
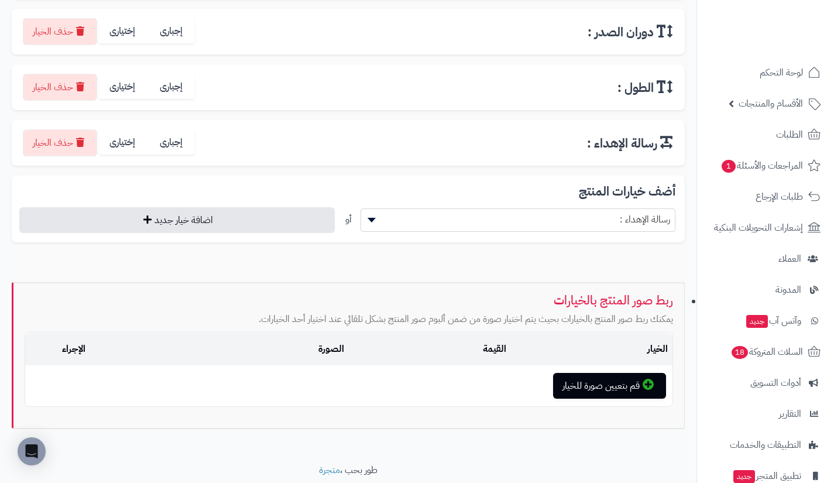
scroll to position [388, 0]
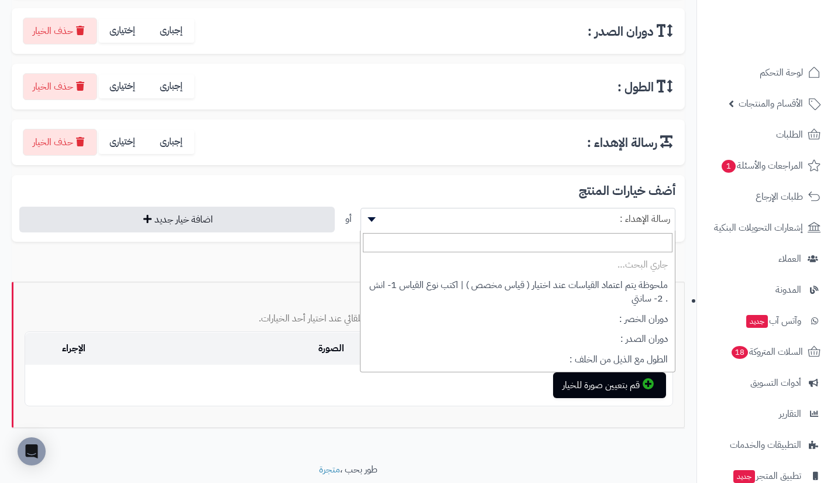
click at [490, 224] on span "رسالة الإهداء :" at bounding box center [518, 219] width 314 height 18
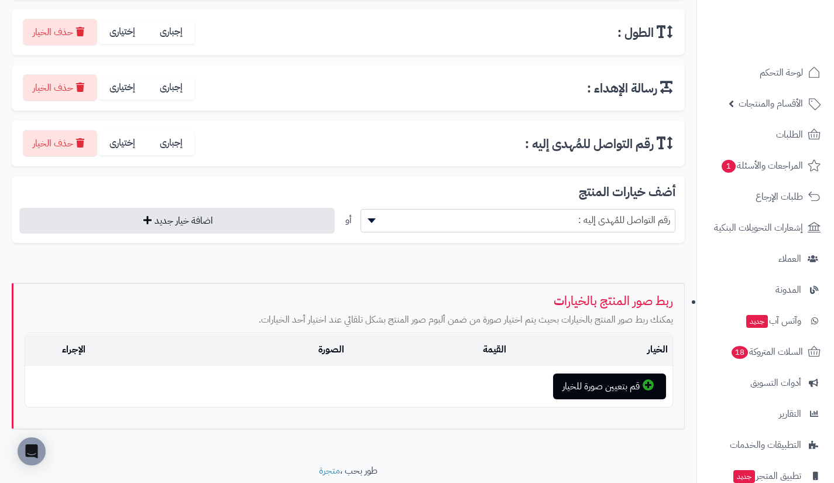
scroll to position [443, 0]
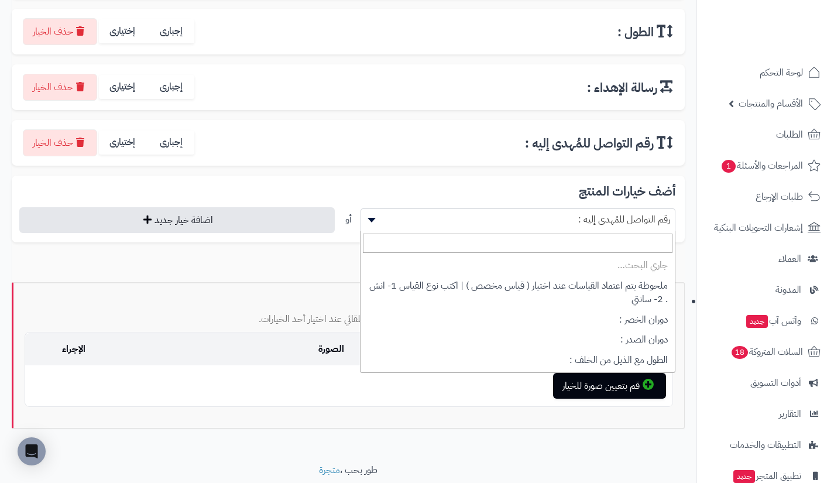
click at [490, 224] on span "رقم التواصل للمُهدى إليه :" at bounding box center [518, 220] width 314 height 18
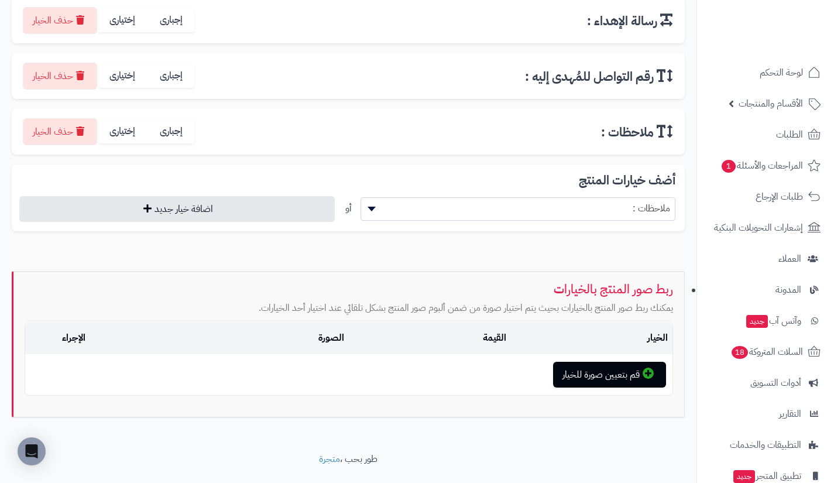
scroll to position [510, 0]
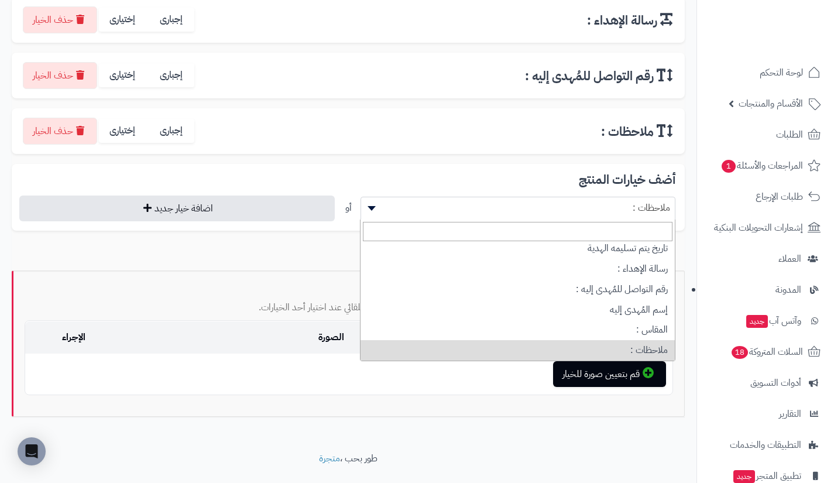
scroll to position [154, 0]
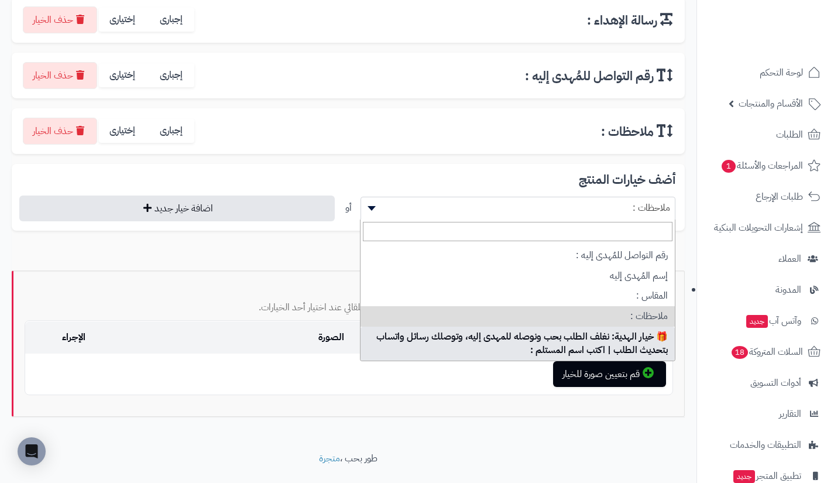
select select "**"
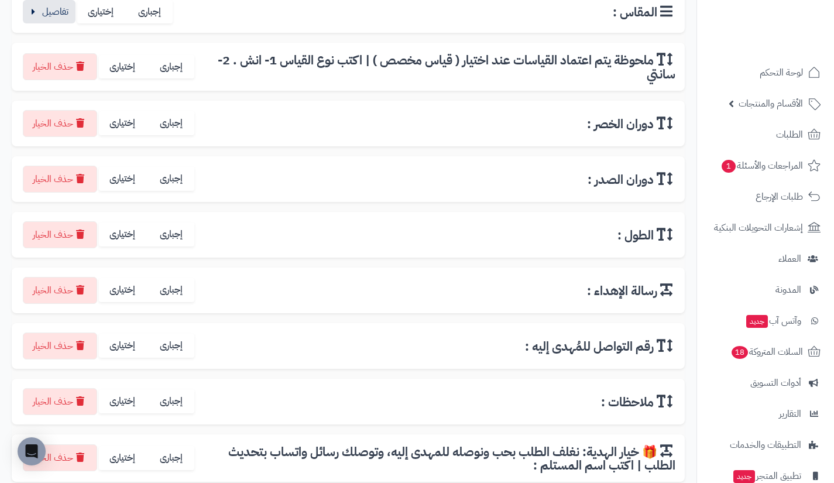
scroll to position [239, 0]
click at [126, 459] on label "إختيارى" at bounding box center [123, 458] width 49 height 24
click at [130, 404] on label "إختيارى" at bounding box center [123, 402] width 49 height 24
click at [125, 351] on label "إختيارى" at bounding box center [123, 346] width 49 height 24
click at [123, 298] on label "إختيارى" at bounding box center [123, 291] width 49 height 24
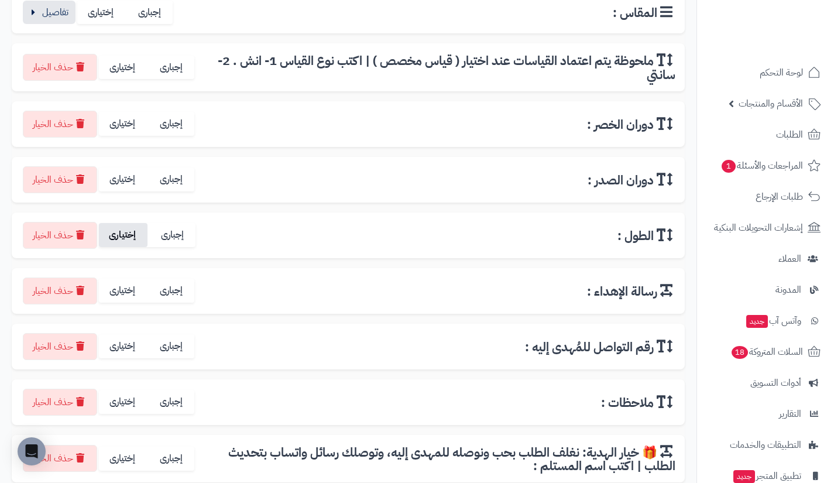
click at [125, 239] on label "إختيارى" at bounding box center [123, 235] width 49 height 24
click at [124, 187] on label "إختيارى" at bounding box center [123, 179] width 49 height 24
click at [123, 121] on label "إختيارى" at bounding box center [123, 124] width 49 height 24
click at [123, 61] on label "إختيارى" at bounding box center [123, 68] width 49 height 24
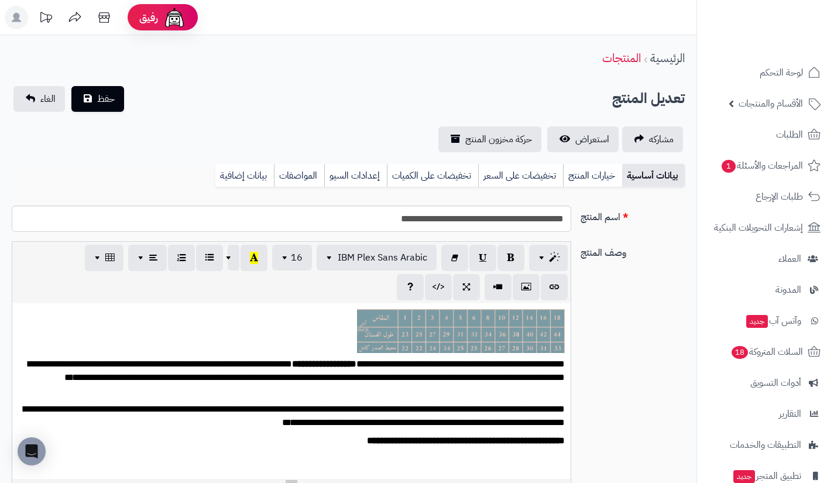
scroll to position [137, 0]
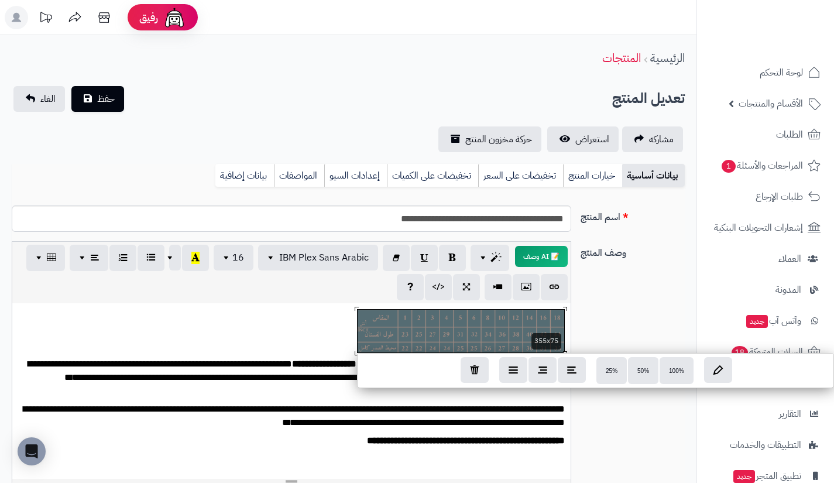
click at [545, 319] on div "**********" at bounding box center [291, 391] width 558 height 176
click at [695, 367] on div "100% 50% 25%" at bounding box center [595, 370] width 475 height 33
click at [681, 367] on span "100%" at bounding box center [676, 370] width 15 height 6
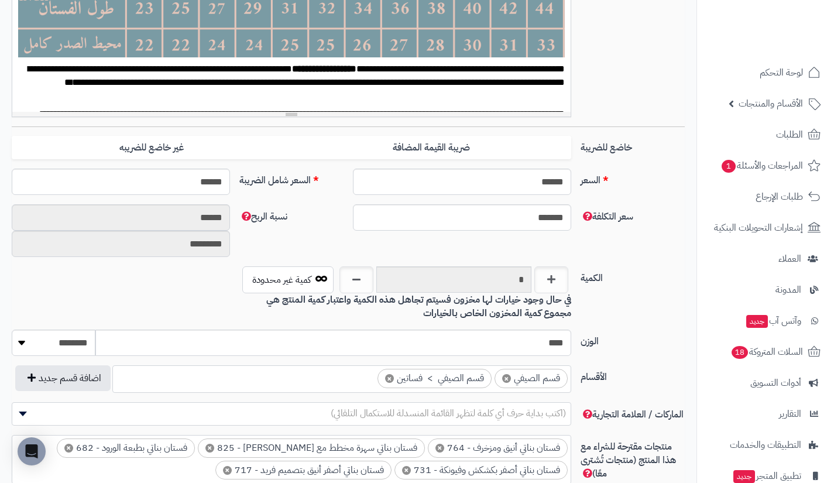
scroll to position [368, 0]
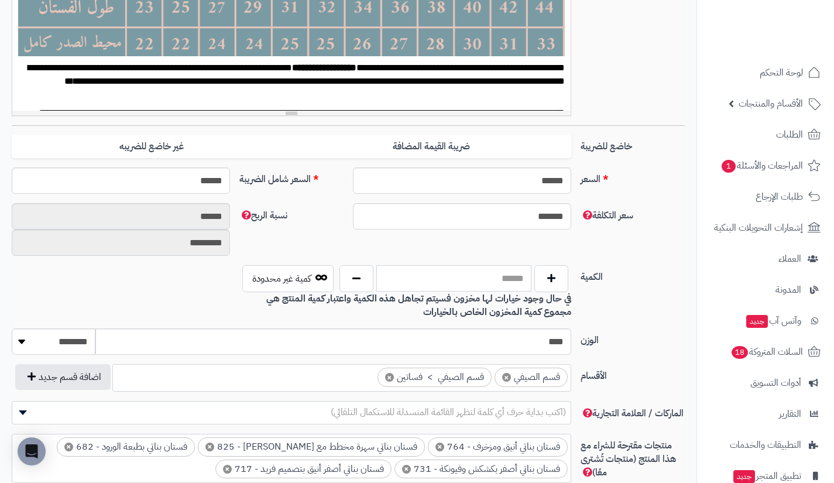
click at [415, 278] on input "text" at bounding box center [453, 278] width 155 height 26
type input "****"
click at [582, 252] on div "سعر التكلفة ******* نسبة الربح ****** *********" at bounding box center [348, 234] width 682 height 62
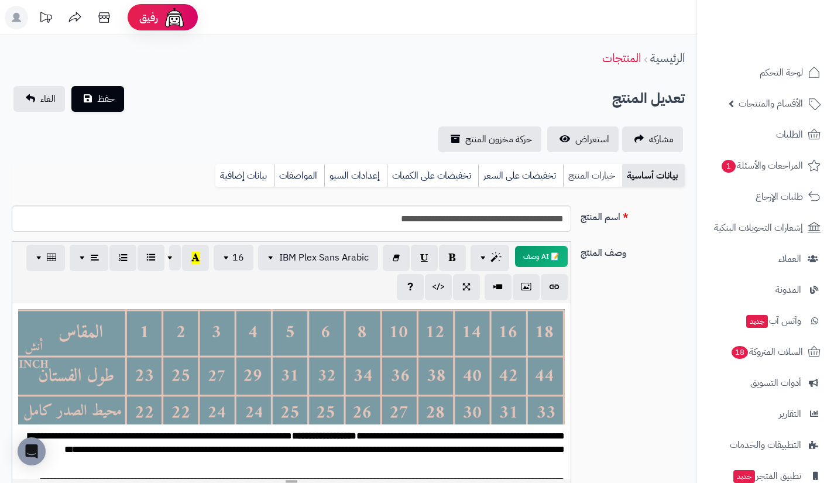
click at [574, 171] on link "خيارات المنتج" at bounding box center [592, 175] width 59 height 23
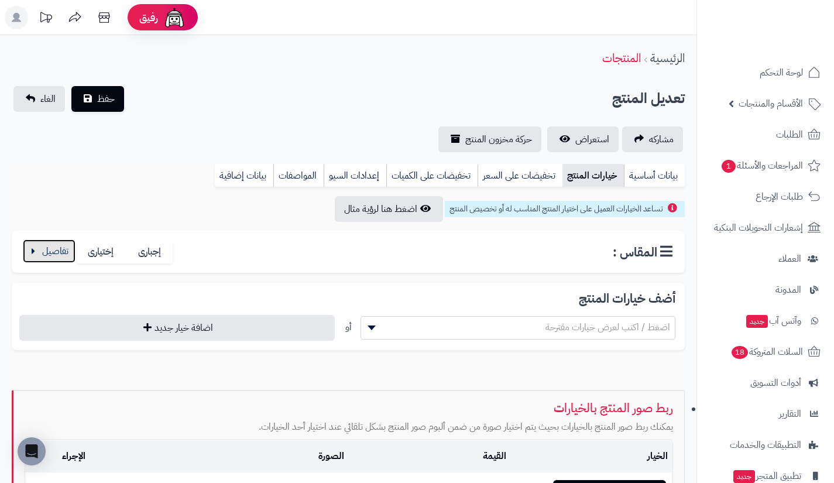
click at [64, 253] on button "button" at bounding box center [49, 250] width 53 height 23
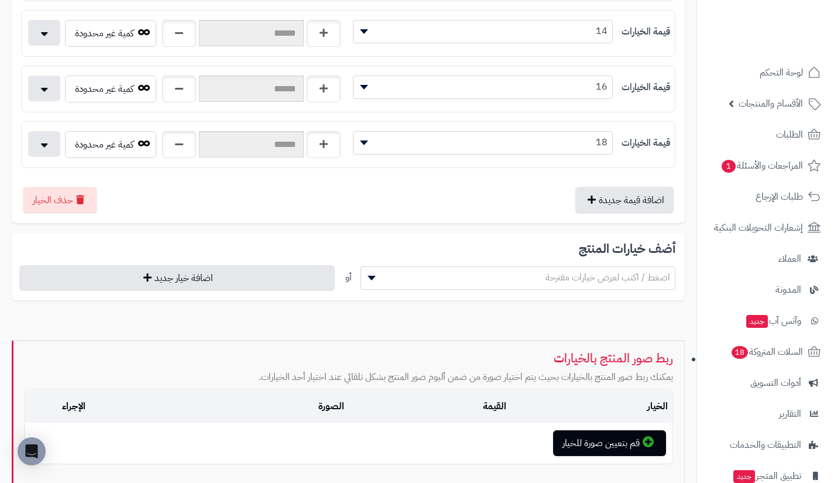
scroll to position [763, 0]
click at [606, 187] on button "اضافة قيمة جديدة" at bounding box center [624, 198] width 98 height 27
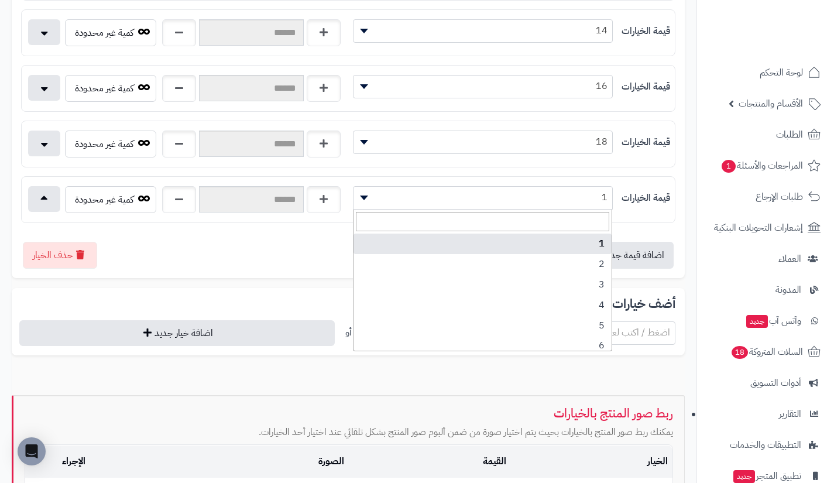
click at [552, 202] on span "1" at bounding box center [482, 197] width 259 height 18
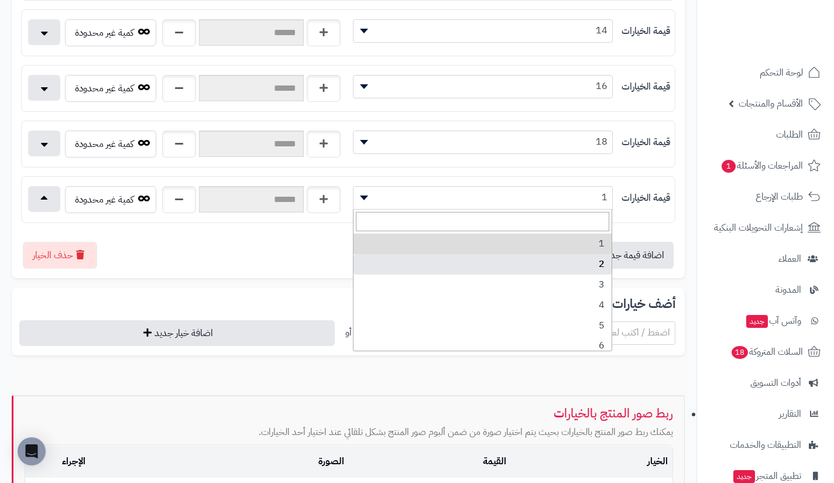
scroll to position [148, 0]
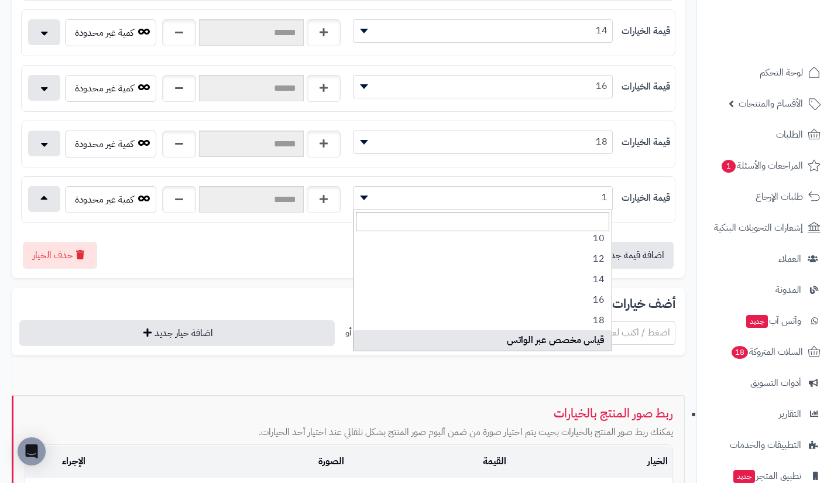
select select "***"
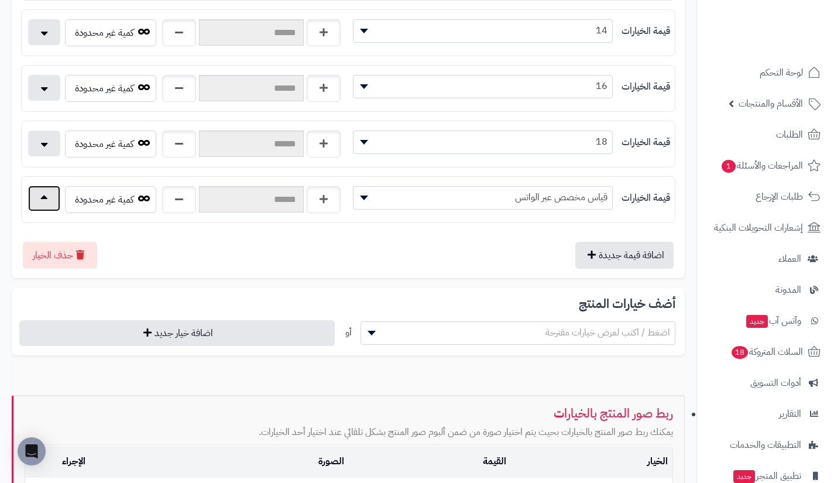
click at [58, 192] on button "button" at bounding box center [44, 198] width 32 height 26
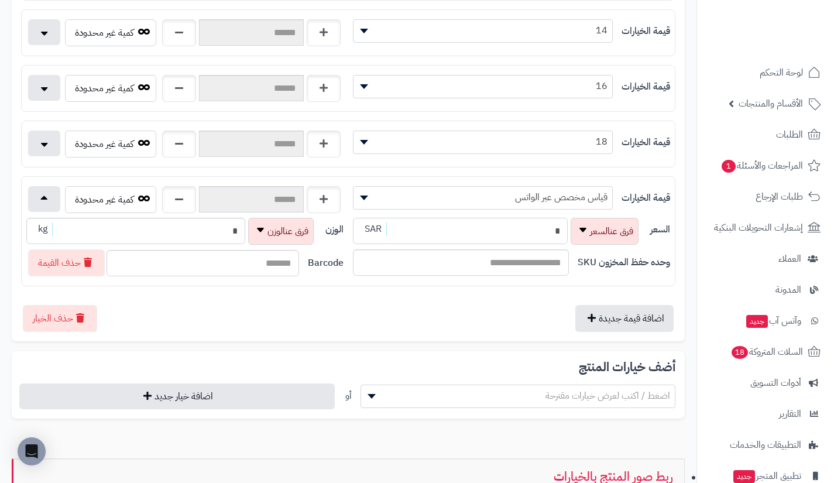
click at [465, 235] on input "*" at bounding box center [460, 231] width 215 height 26
type input "**********"
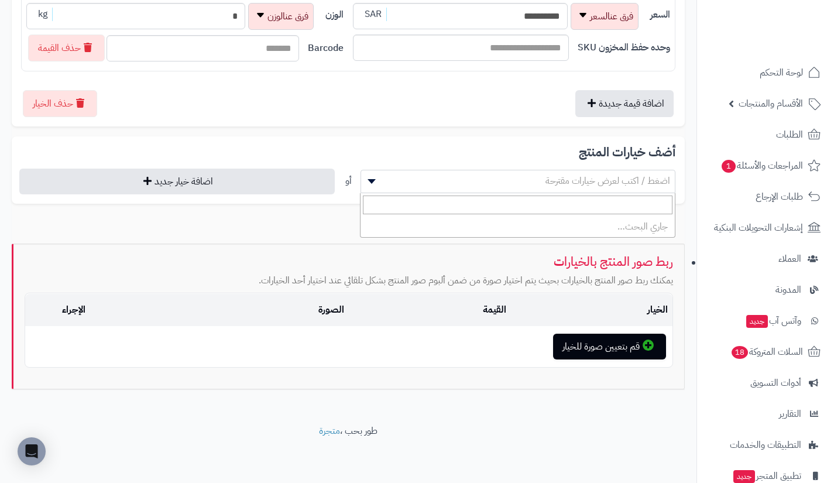
click at [505, 186] on span "اضغط / اكتب لعرض خيارات مقترحة" at bounding box center [518, 181] width 314 height 18
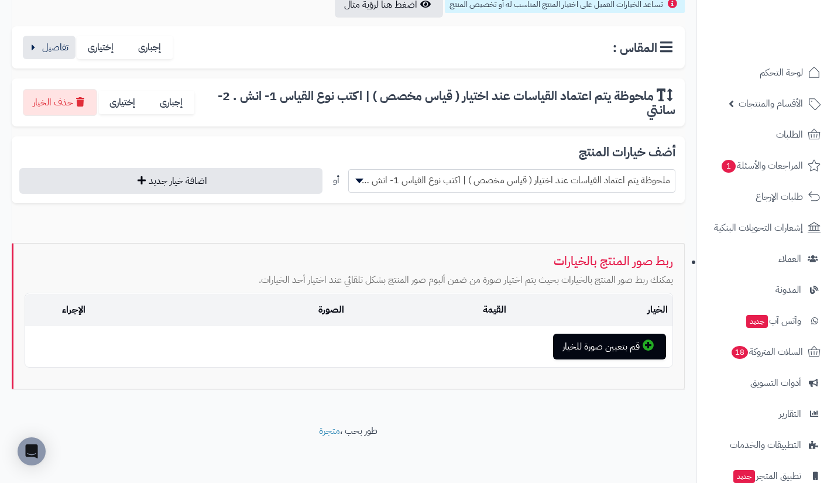
scroll to position [204, 0]
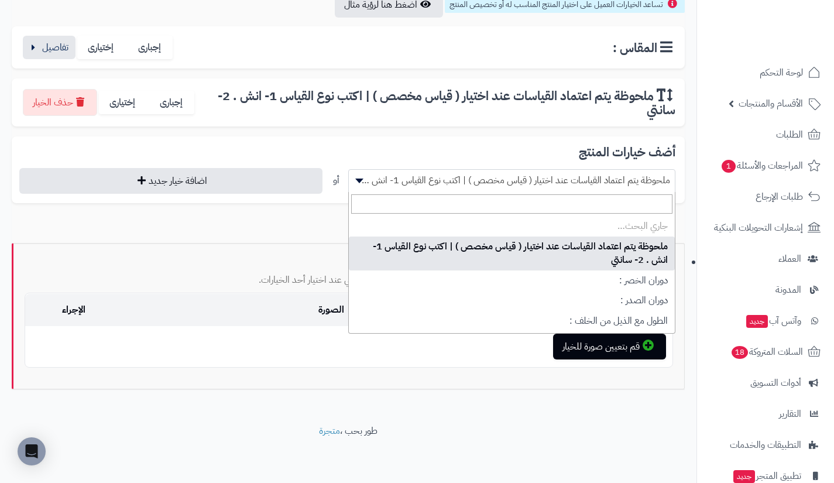
click at [505, 186] on span "ملحوظة يتم اعتماد القياسات عند اختيار ( قياس مخصص ) | اكتب نوع القياس 1- انش . …" at bounding box center [512, 180] width 326 height 18
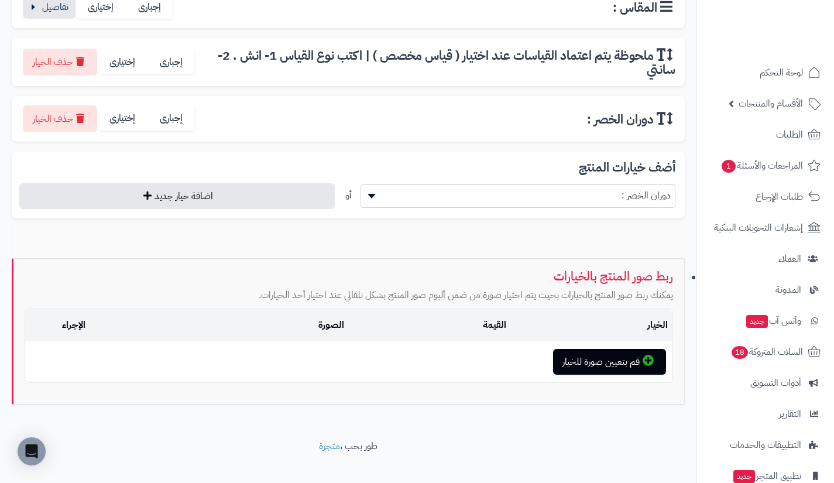
scroll to position [252, 0]
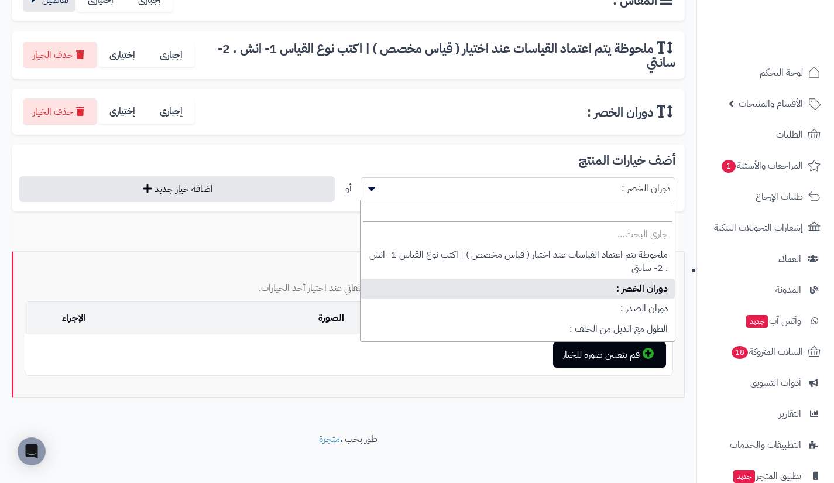
click at [507, 186] on span "دوران الخصر :" at bounding box center [518, 189] width 314 height 18
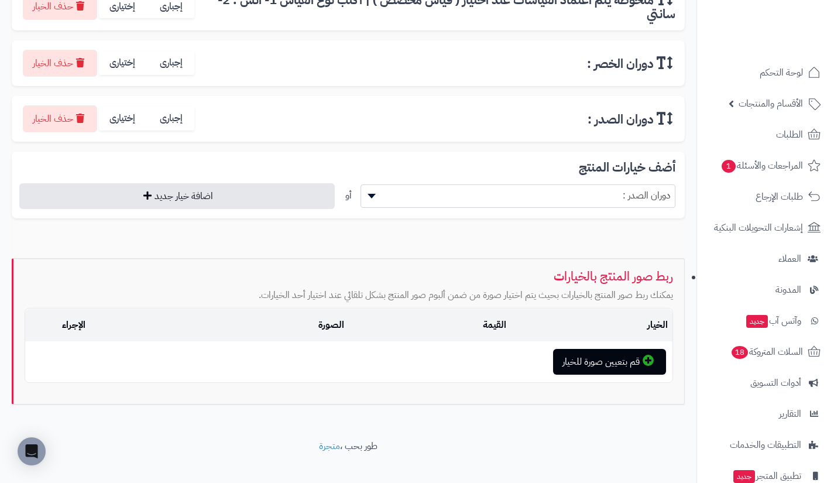
scroll to position [301, 0]
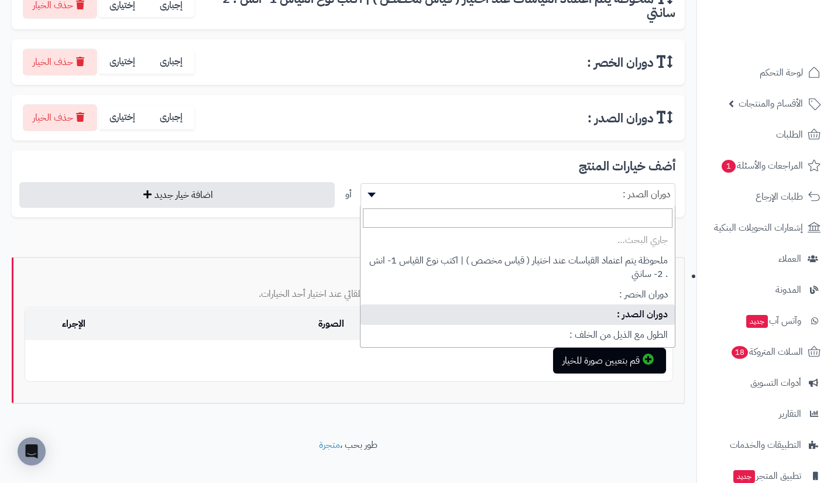
click at [507, 186] on span "دوران الصدر :" at bounding box center [518, 194] width 314 height 18
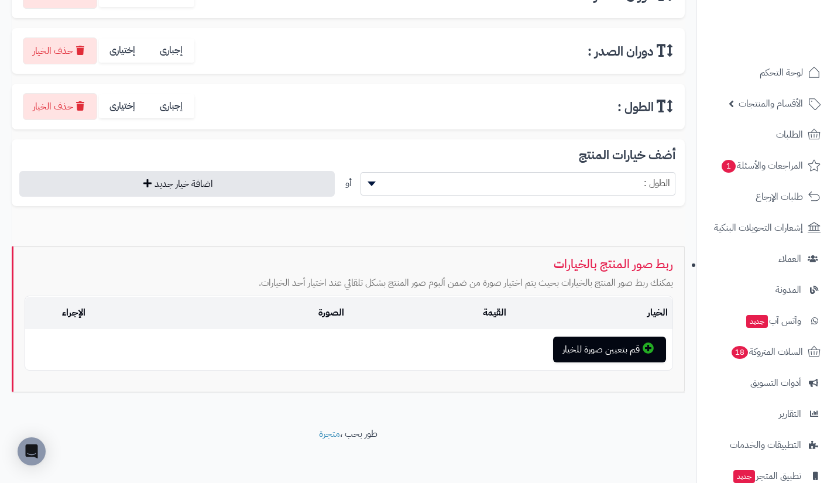
scroll to position [371, 0]
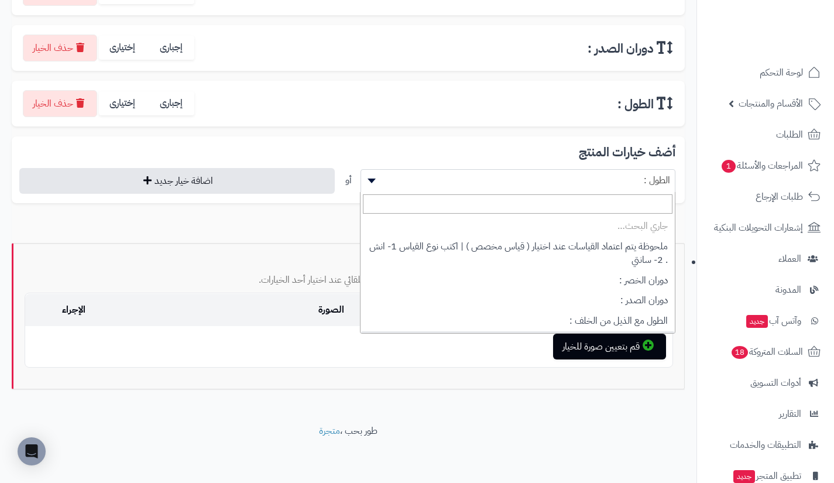
click at [507, 186] on span "الطول :" at bounding box center [518, 180] width 314 height 18
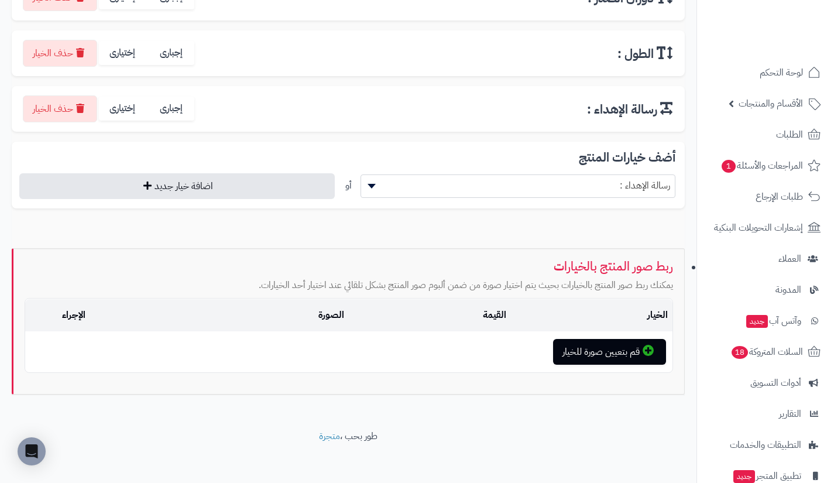
scroll to position [427, 0]
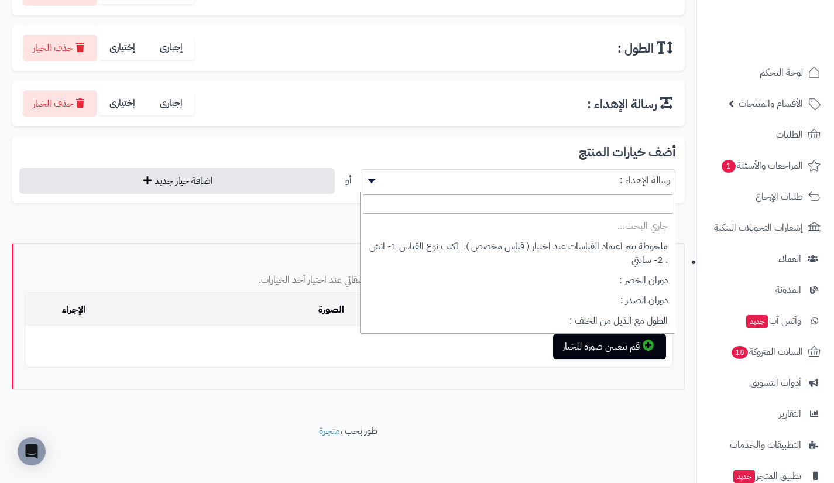
click at [507, 186] on span "رسالة الإهداء :" at bounding box center [518, 180] width 314 height 18
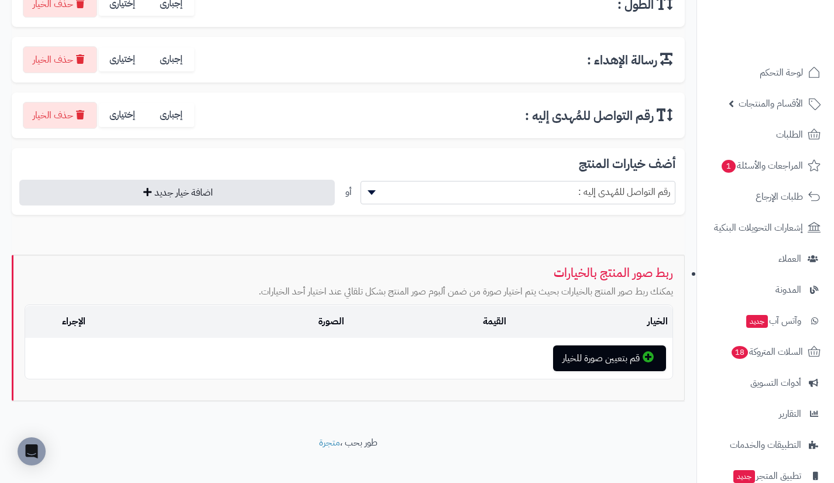
scroll to position [471, 0]
click at [507, 186] on span "رقم التواصل للمُهدى إليه :" at bounding box center [518, 192] width 314 height 18
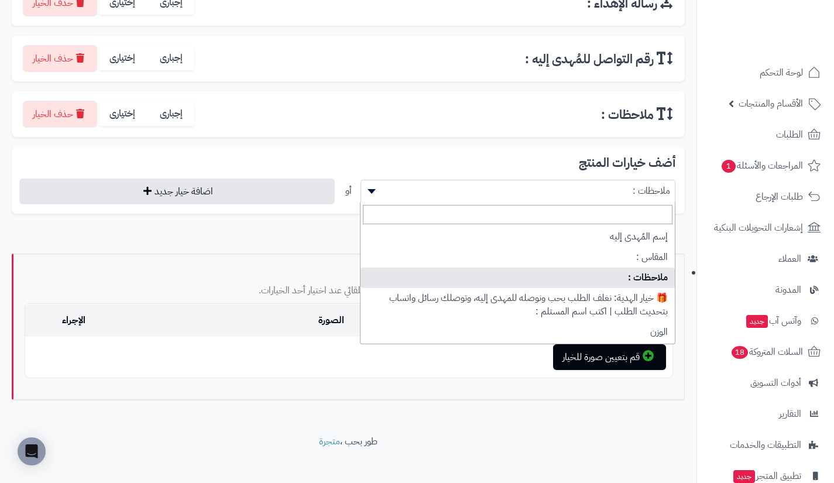
click at [507, 186] on span "ملاحظات :" at bounding box center [518, 191] width 314 height 18
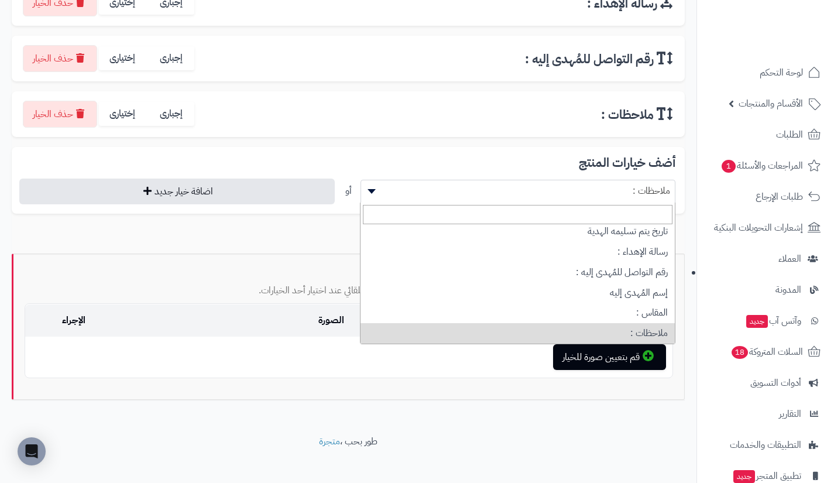
scroll to position [154, 0]
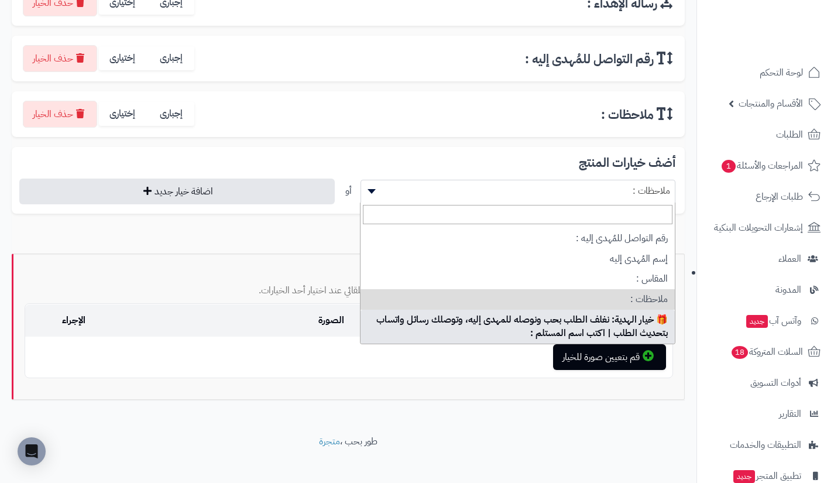
select select "**"
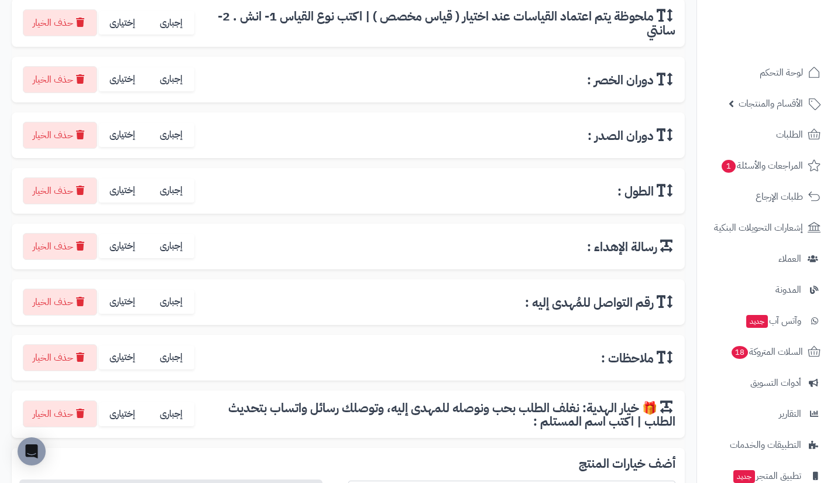
scroll to position [259, 0]
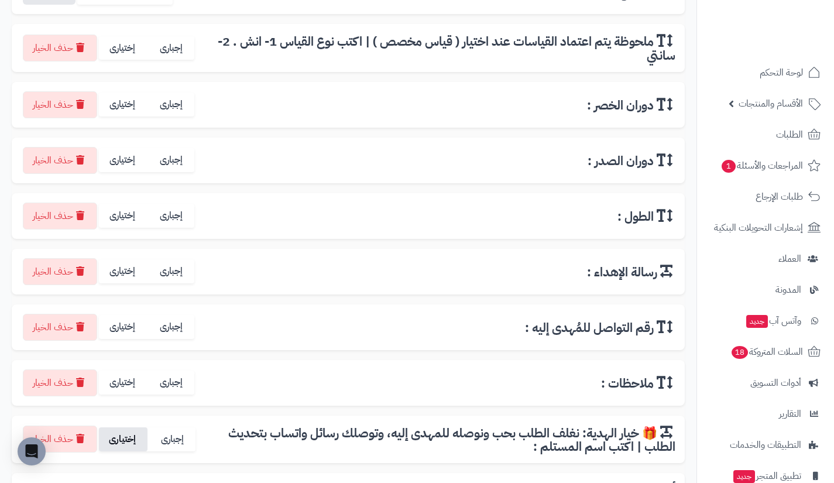
click at [125, 438] on label "إختيارى" at bounding box center [123, 439] width 49 height 24
click at [122, 381] on label "إختيارى" at bounding box center [123, 382] width 49 height 24
click at [125, 329] on label "إختيارى" at bounding box center [123, 327] width 49 height 24
click at [122, 276] on label "إختيارى" at bounding box center [123, 271] width 49 height 24
click at [126, 212] on label "إختيارى" at bounding box center [123, 216] width 49 height 24
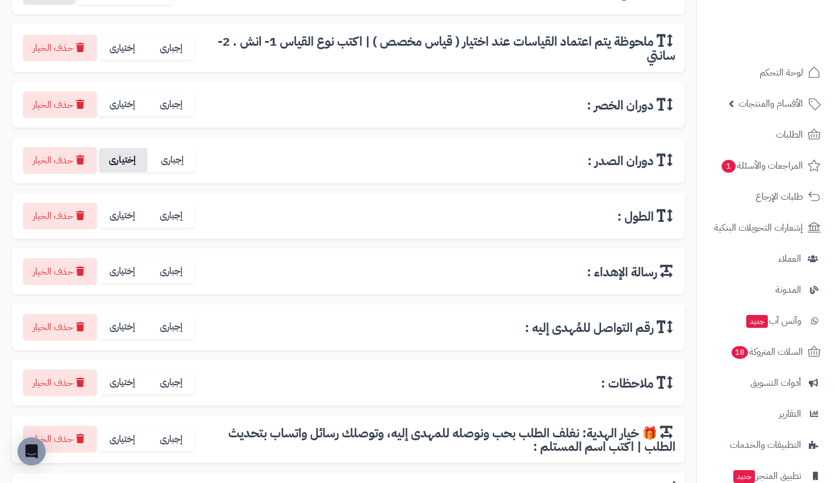
click at [123, 160] on label "إختيارى" at bounding box center [123, 160] width 49 height 24
click at [123, 106] on label "إختيارى" at bounding box center [123, 104] width 49 height 24
click at [126, 40] on label "إختيارى" at bounding box center [123, 48] width 49 height 24
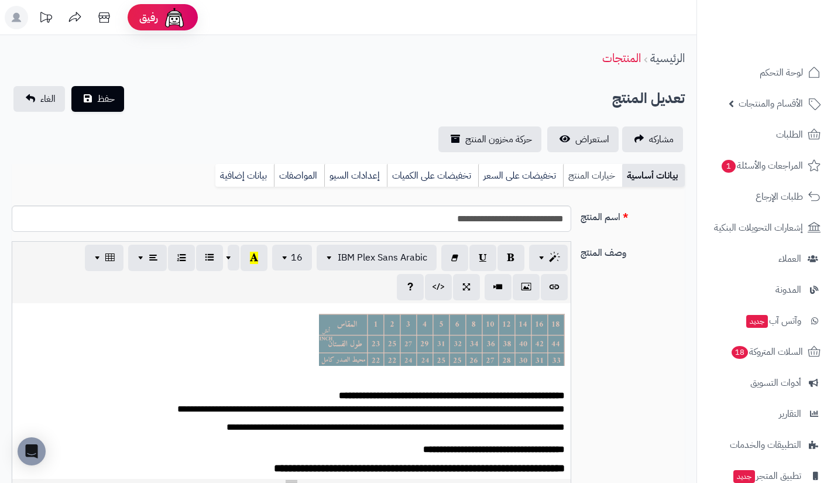
scroll to position [137, 0]
click at [492, 328] on div "**********" at bounding box center [291, 391] width 558 height 176
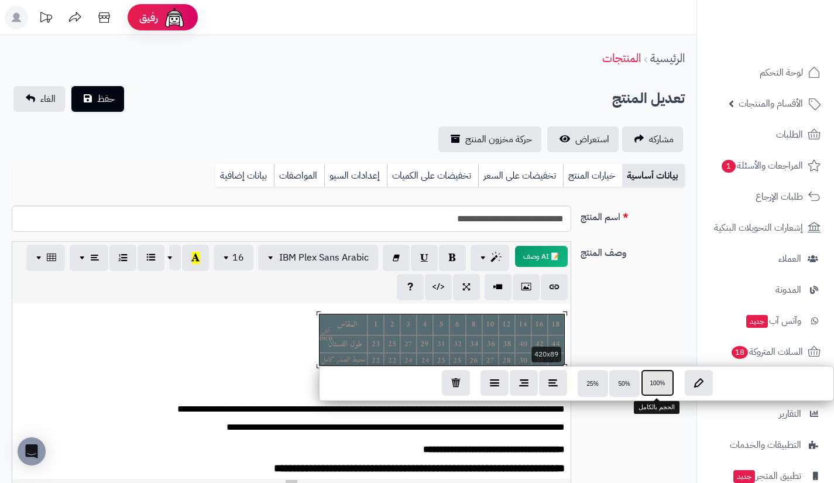
click at [652, 378] on button "100%" at bounding box center [658, 382] width 34 height 27
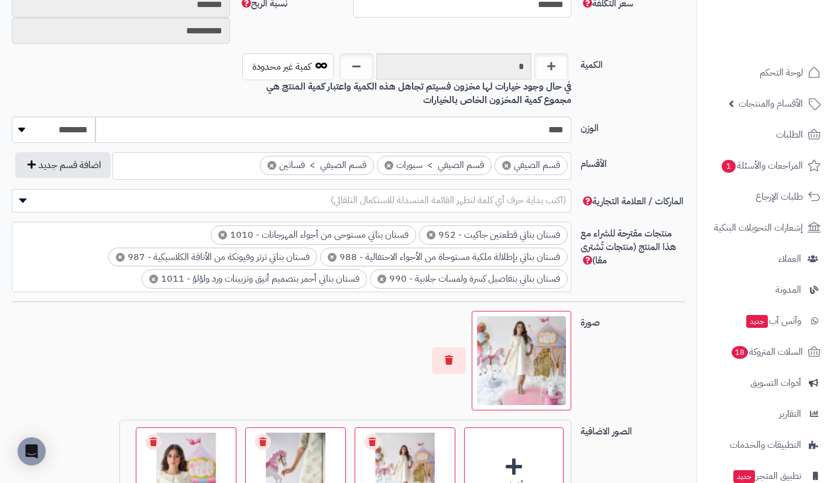
scroll to position [585, 0]
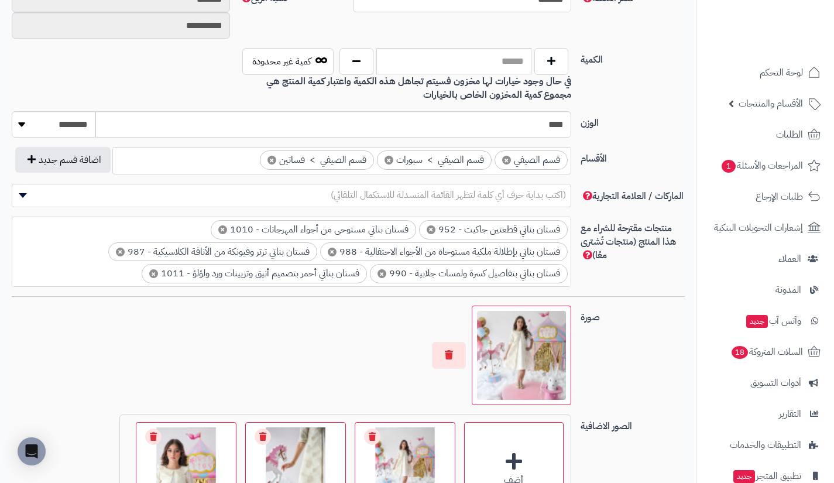
click at [429, 77] on b "في حال وجود خيارات لها مخزون فسيتم تجاهل هذه الكمية واعتبار كمية المنتج هي مجمو…" at bounding box center [418, 88] width 305 height 28
click at [453, 71] on input "text" at bounding box center [453, 61] width 155 height 26
type input "****"
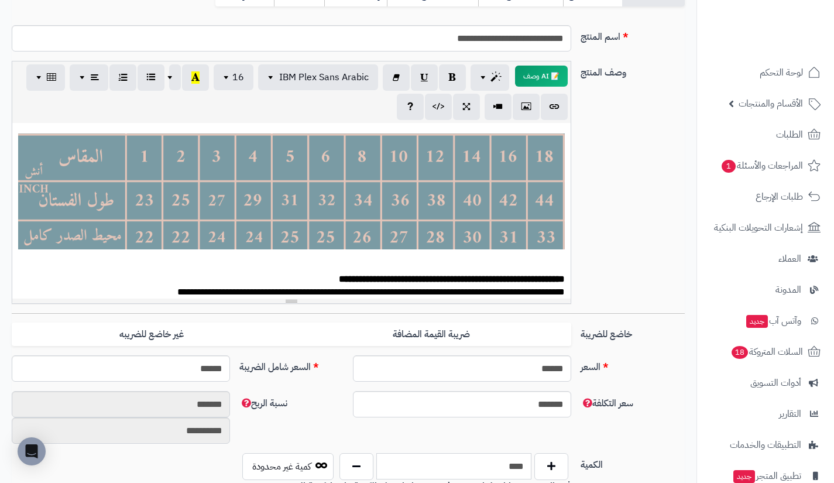
scroll to position [0, 0]
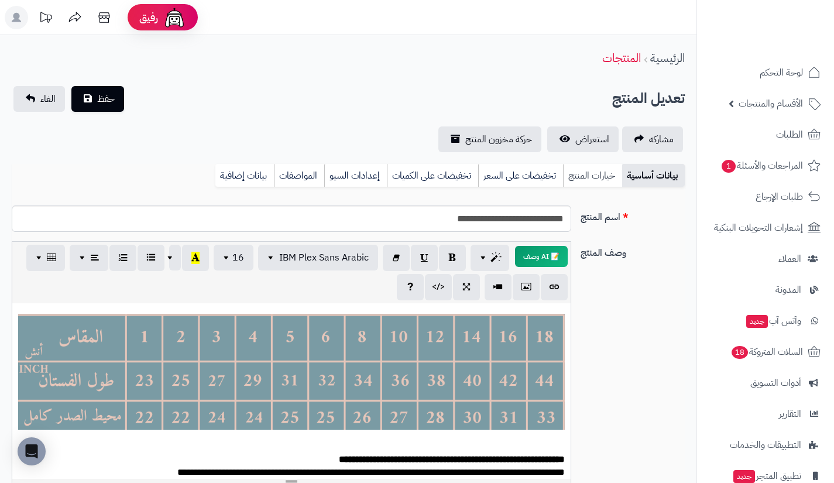
click at [585, 176] on link "خيارات المنتج" at bounding box center [592, 175] width 59 height 23
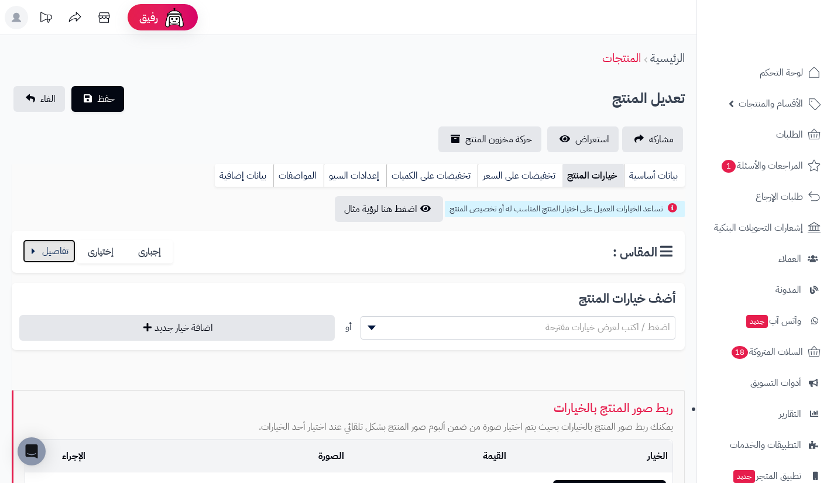
click at [47, 256] on button "button" at bounding box center [49, 250] width 53 height 23
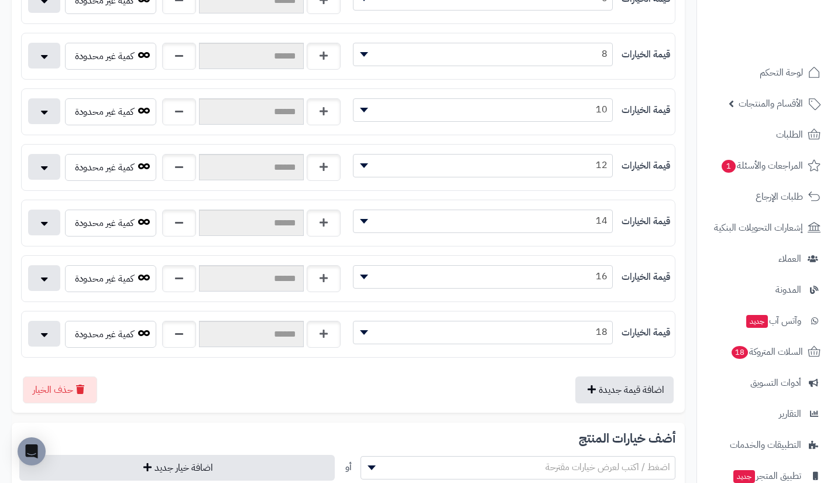
scroll to position [601, 0]
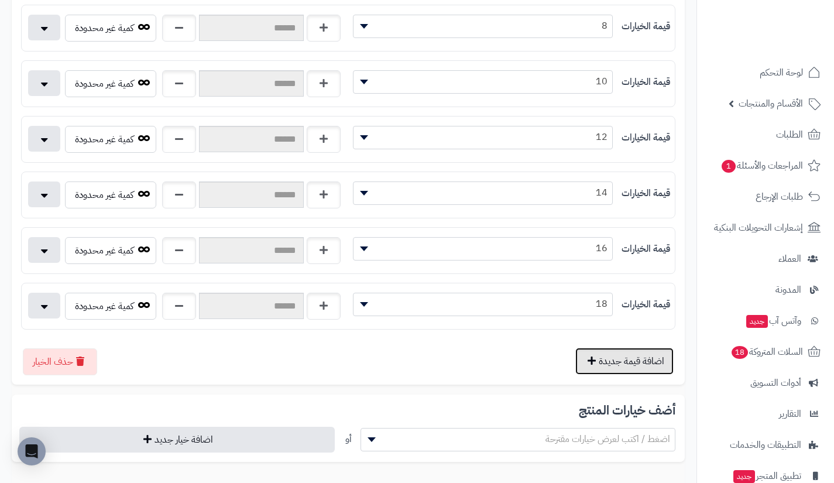
click at [610, 364] on button "اضافة قيمة جديدة" at bounding box center [624, 361] width 98 height 27
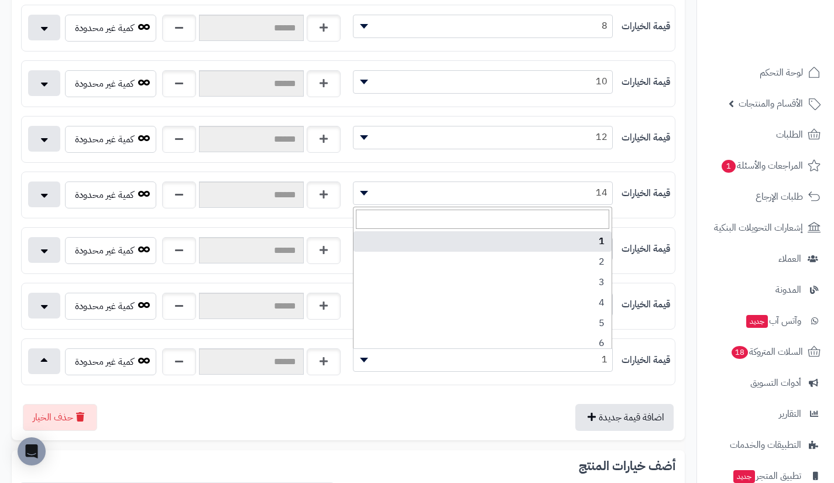
click at [559, 352] on span "1" at bounding box center [482, 360] width 259 height 18
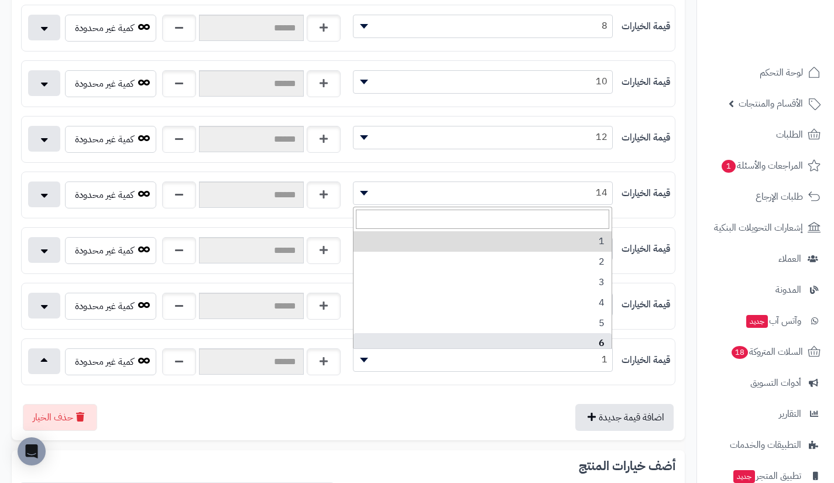
scroll to position [148, 0]
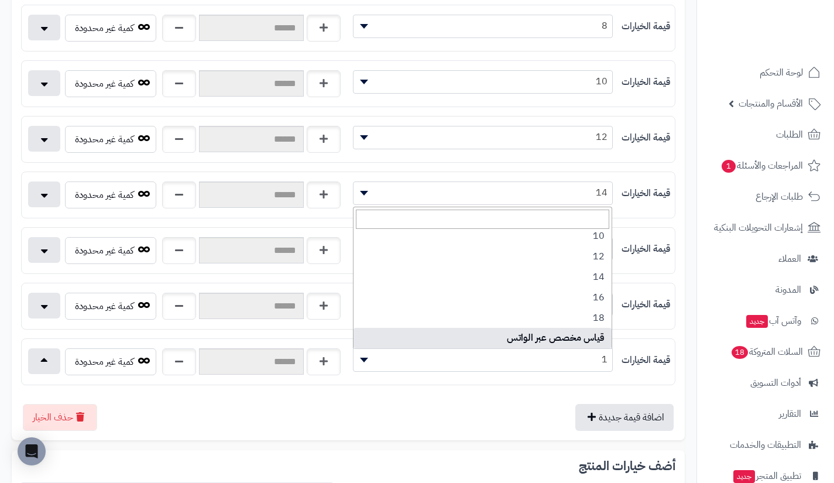
select select "***"
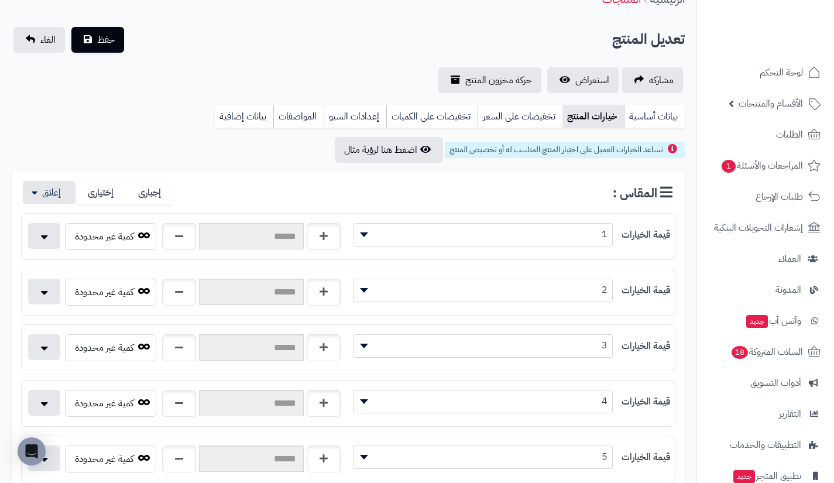
scroll to position [0, 0]
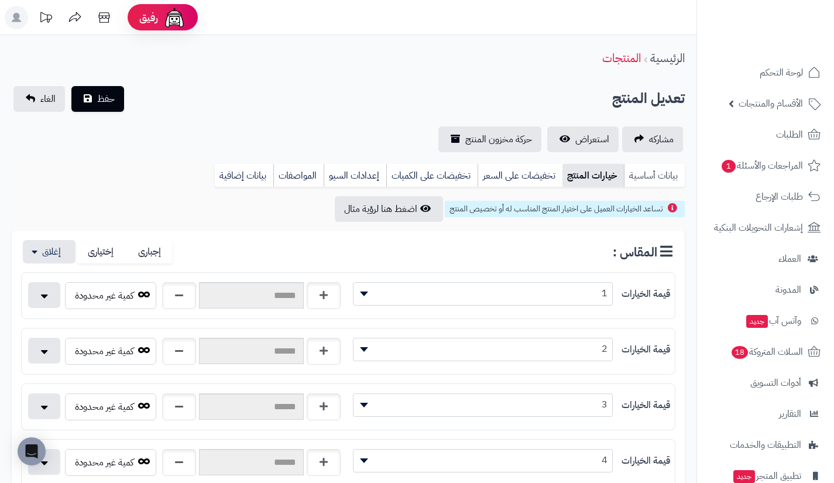
click at [666, 181] on link "بيانات أساسية" at bounding box center [654, 175] width 61 height 23
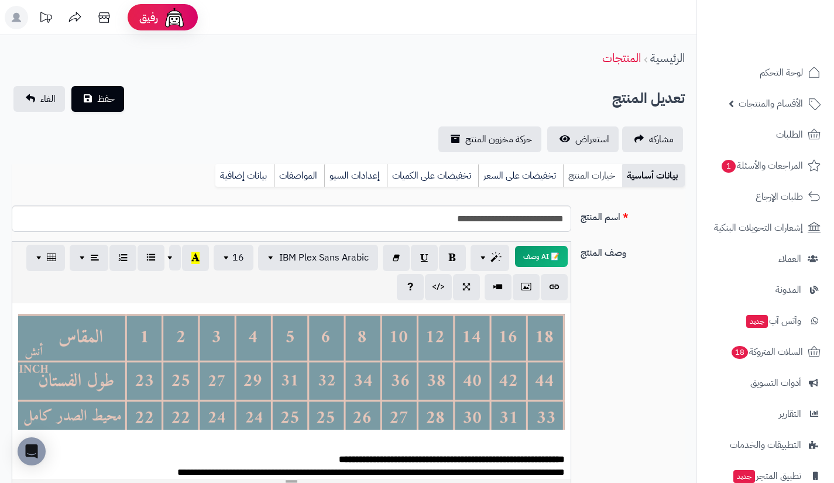
click at [587, 178] on link "خيارات المنتج" at bounding box center [592, 175] width 59 height 23
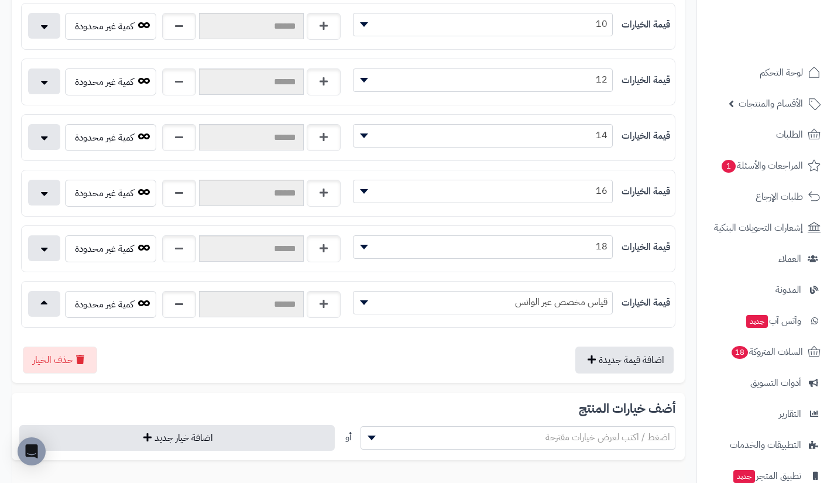
scroll to position [661, 0]
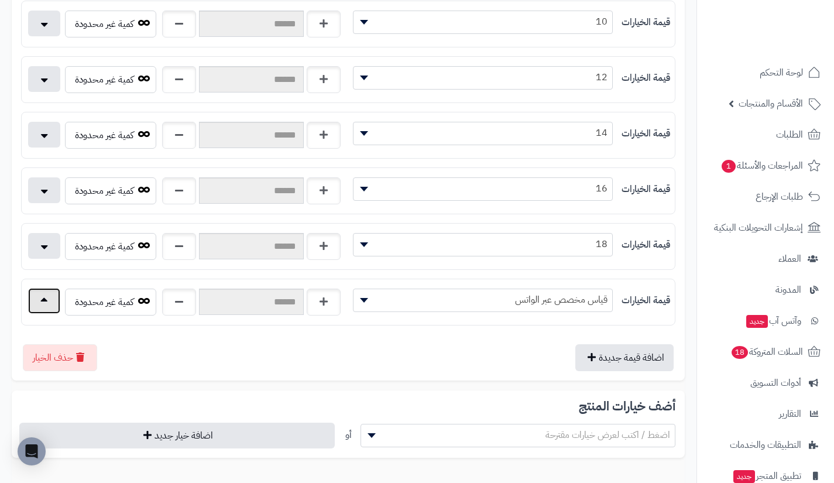
click at [37, 304] on button "button" at bounding box center [44, 301] width 32 height 26
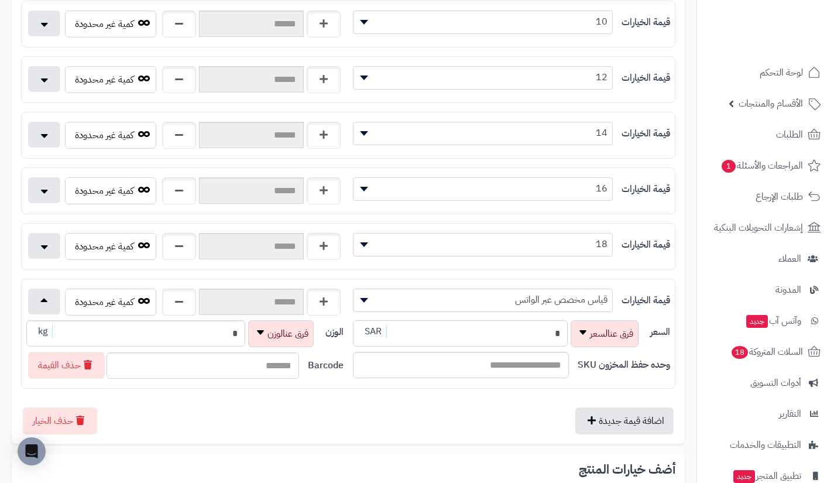
click at [469, 339] on input "*" at bounding box center [460, 333] width 215 height 26
type input "**********"
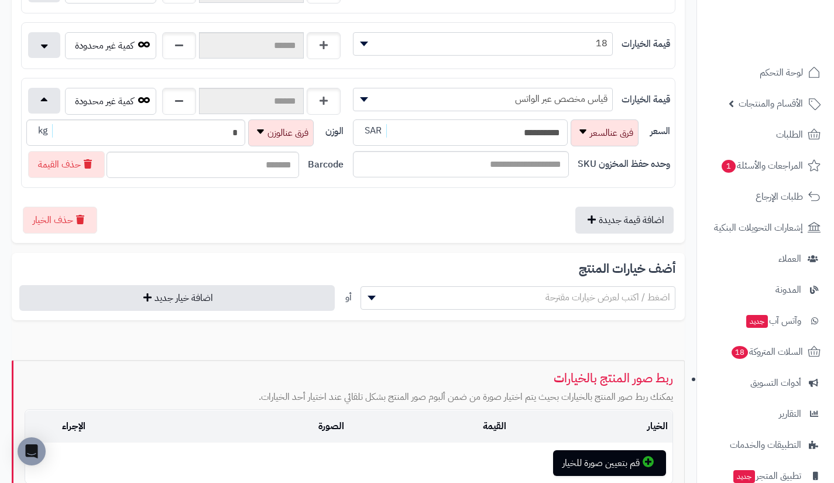
scroll to position [979, 0]
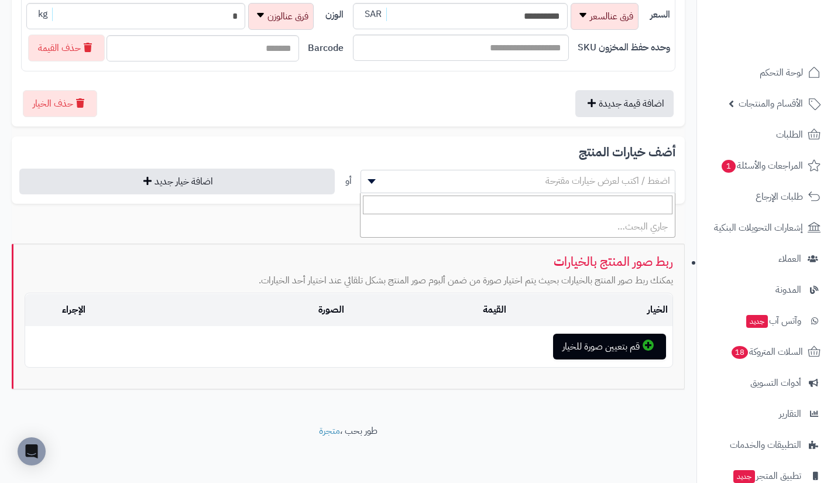
click at [511, 188] on span "اضغط / اكتب لعرض خيارات مقترحة" at bounding box center [518, 181] width 314 height 18
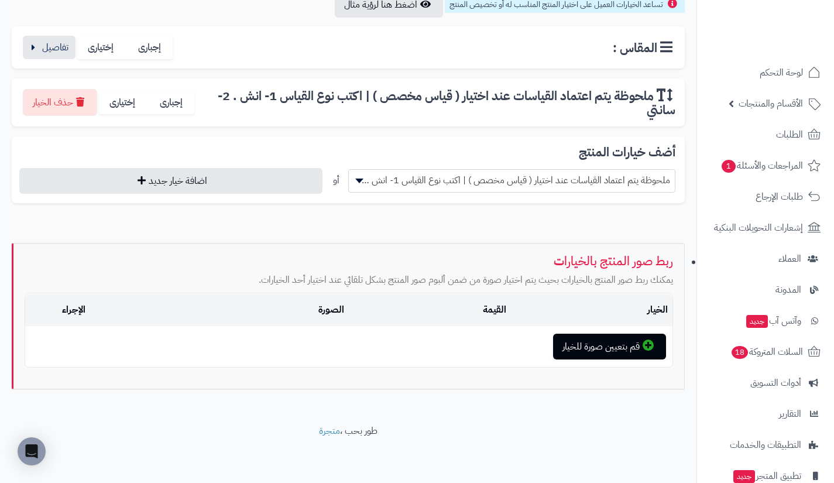
scroll to position [204, 0]
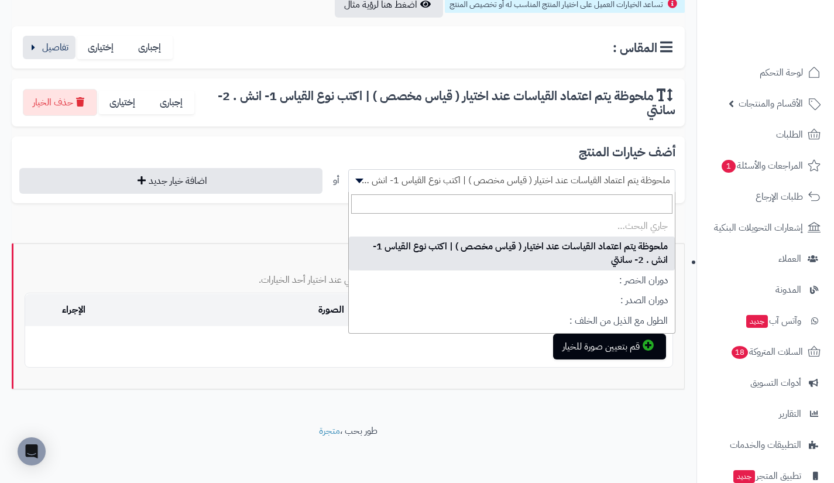
click at [506, 183] on span "ملحوظة يتم اعتماد القياسات عند اختيار ( قياس مخصص ) | اكتب نوع القياس 1- انش . …" at bounding box center [512, 180] width 326 height 18
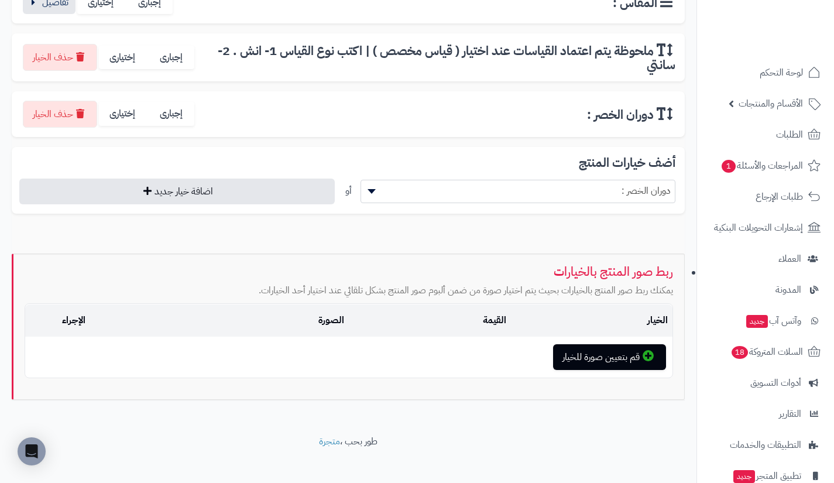
scroll to position [250, 0]
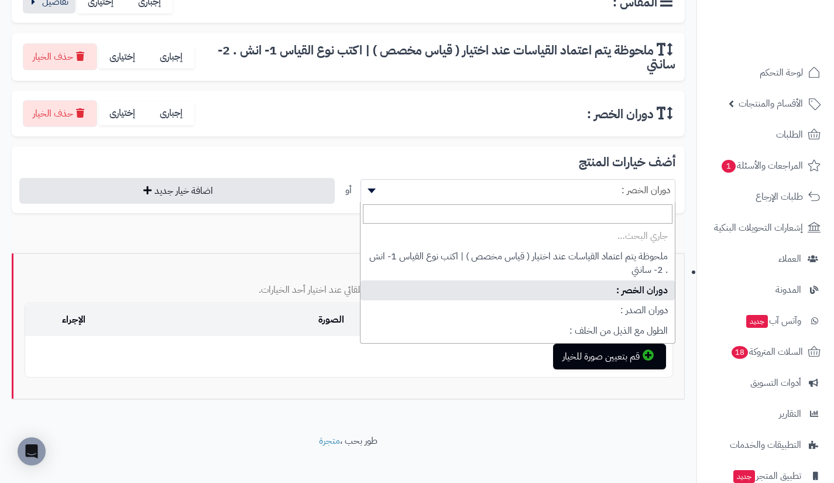
click at [506, 183] on span "دوران الخصر :" at bounding box center [518, 190] width 314 height 18
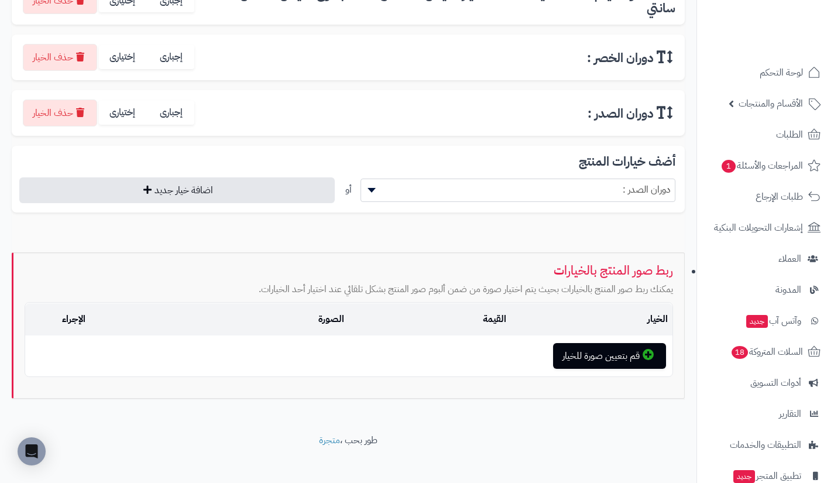
scroll to position [315, 0]
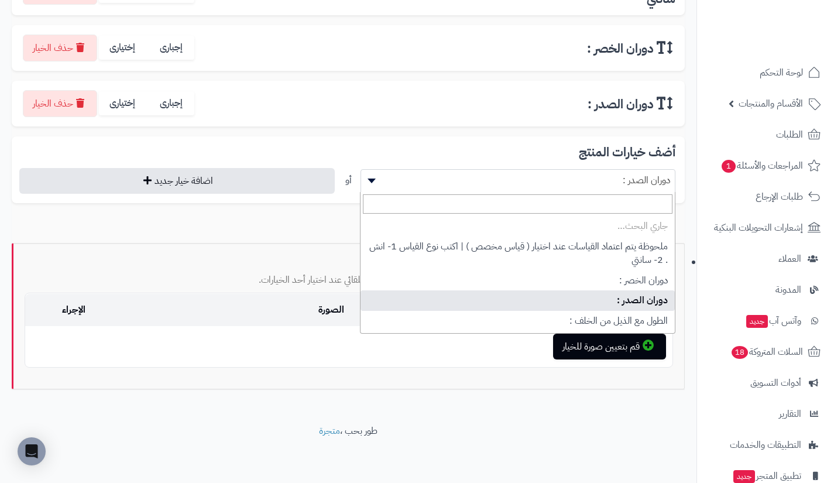
click at [506, 183] on span "دوران الصدر :" at bounding box center [518, 180] width 314 height 18
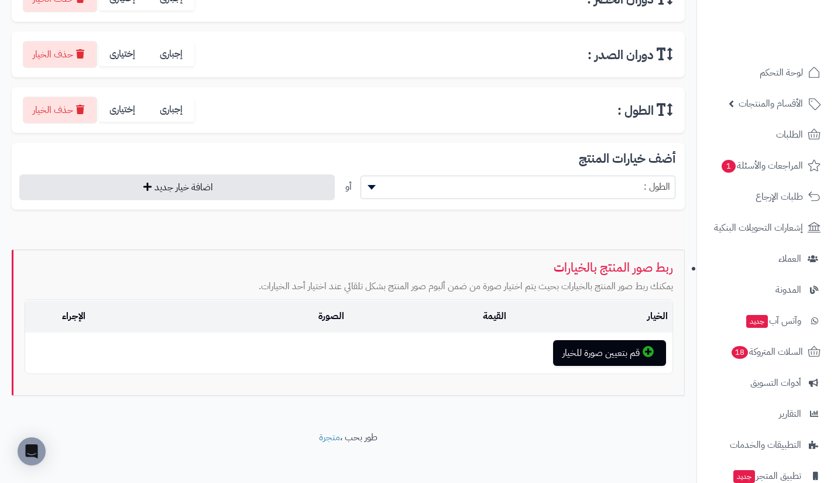
scroll to position [365, 0]
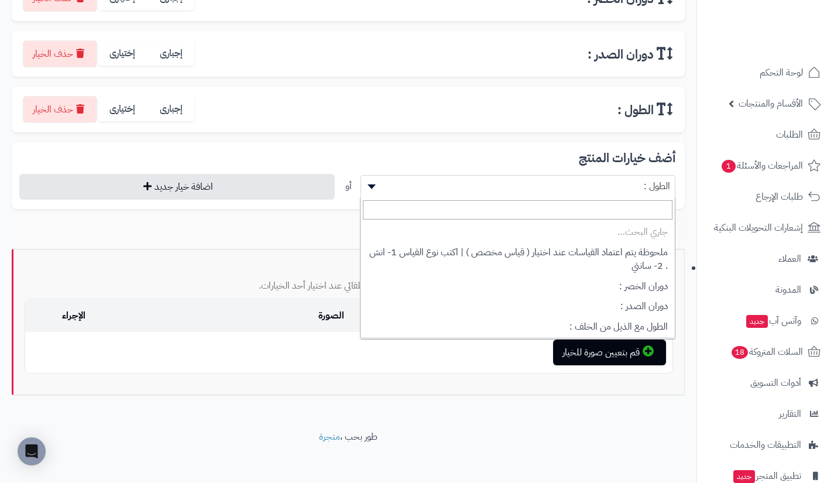
click at [506, 183] on span "الطول :" at bounding box center [518, 186] width 314 height 18
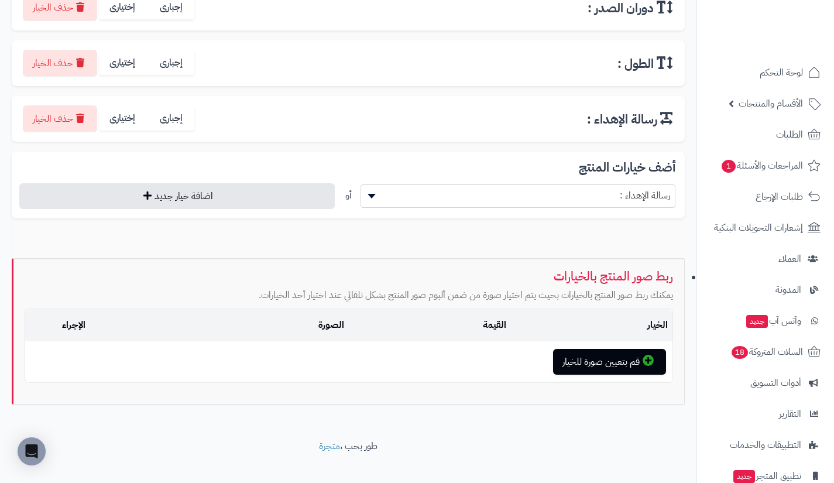
scroll to position [421, 0]
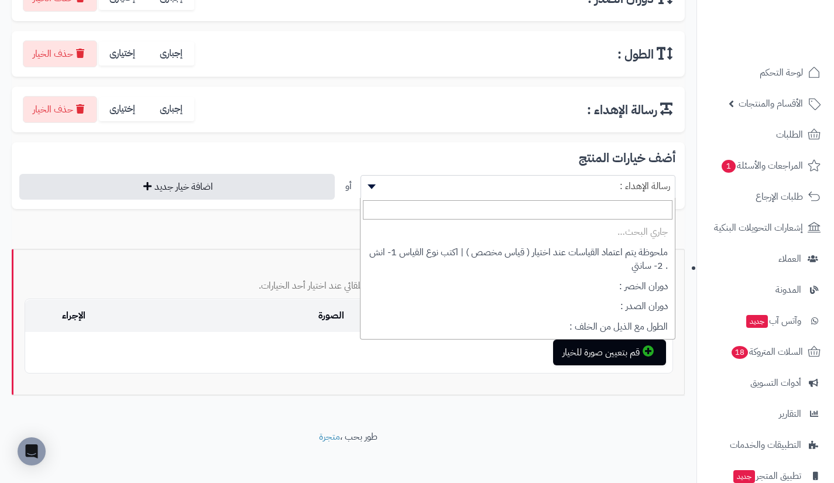
click at [506, 183] on span "رسالة الإهداء :" at bounding box center [518, 186] width 314 height 18
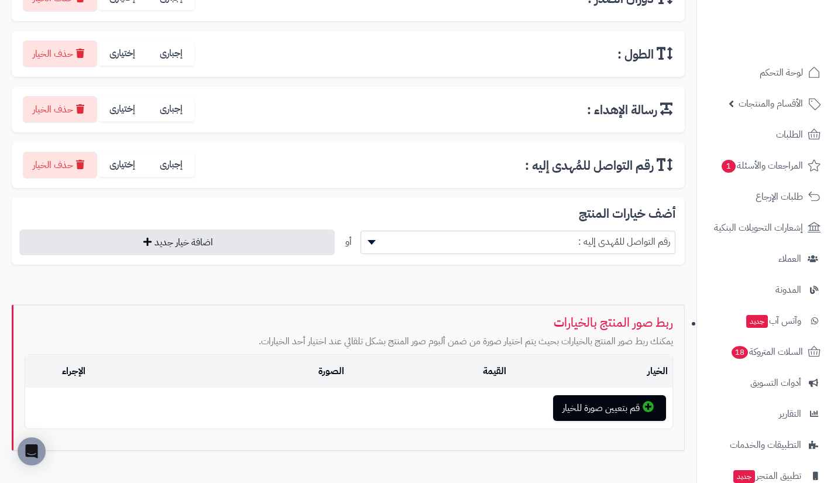
scroll to position [482, 0]
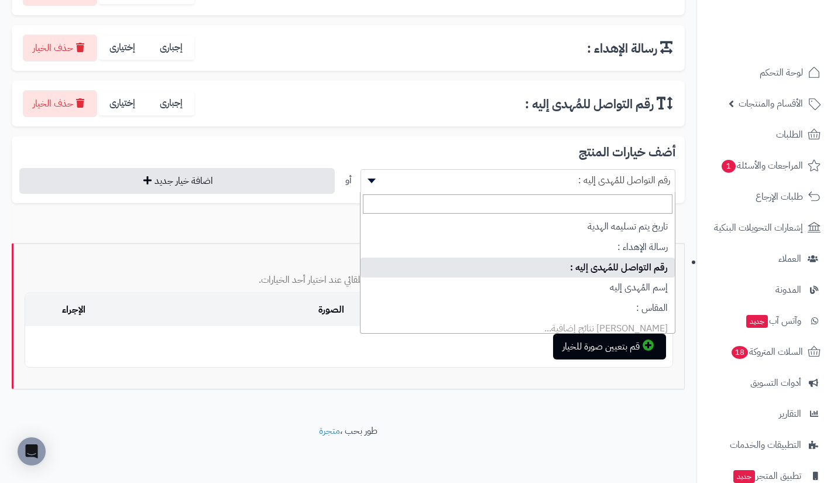
click at [506, 183] on span "رقم التواصل للمُهدى إليه :" at bounding box center [518, 180] width 314 height 18
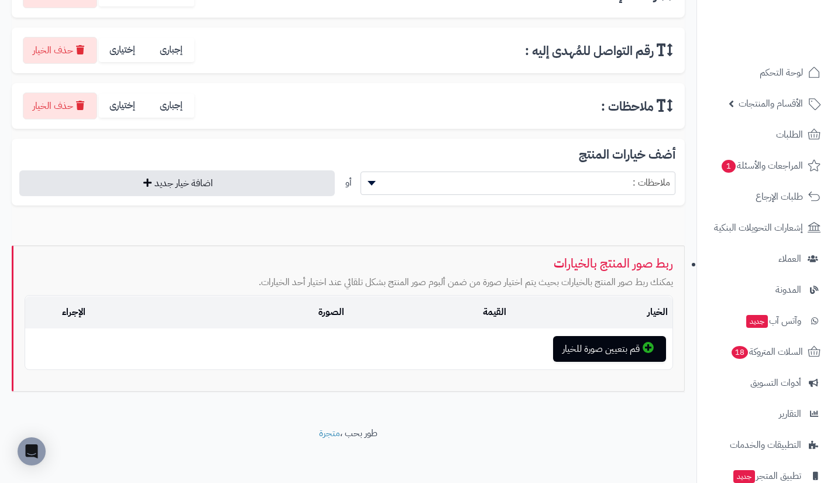
scroll to position [538, 0]
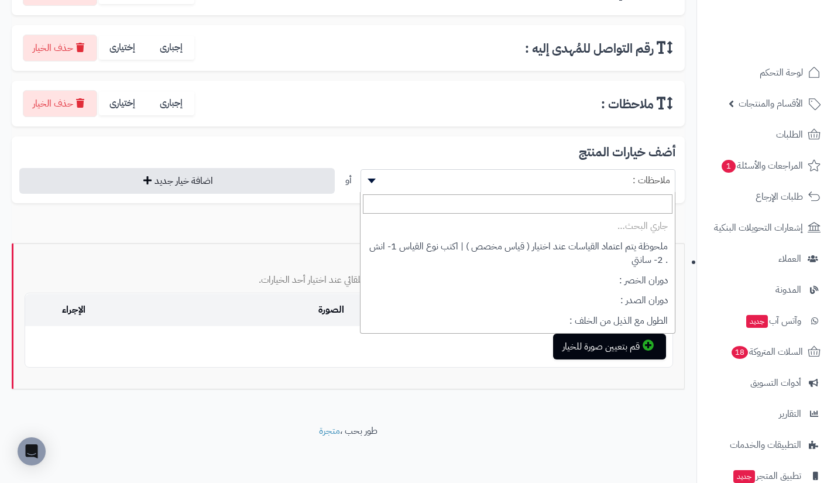
click at [506, 183] on span "ملاحظات :" at bounding box center [518, 180] width 314 height 18
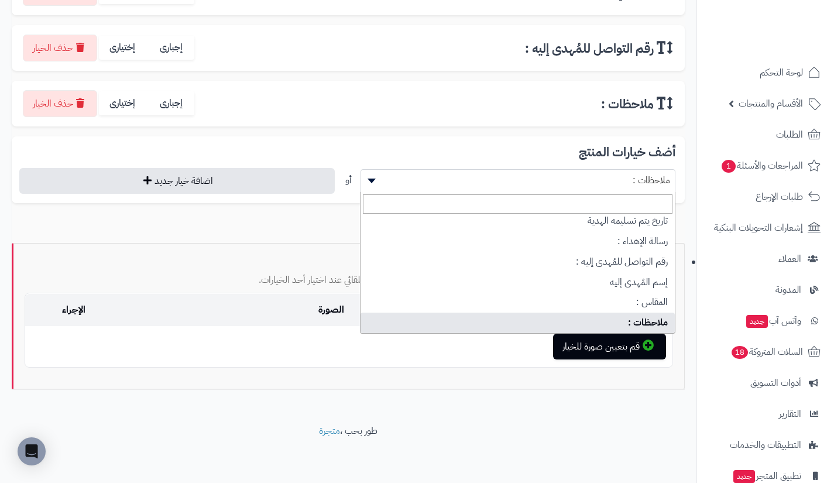
scroll to position [154, 0]
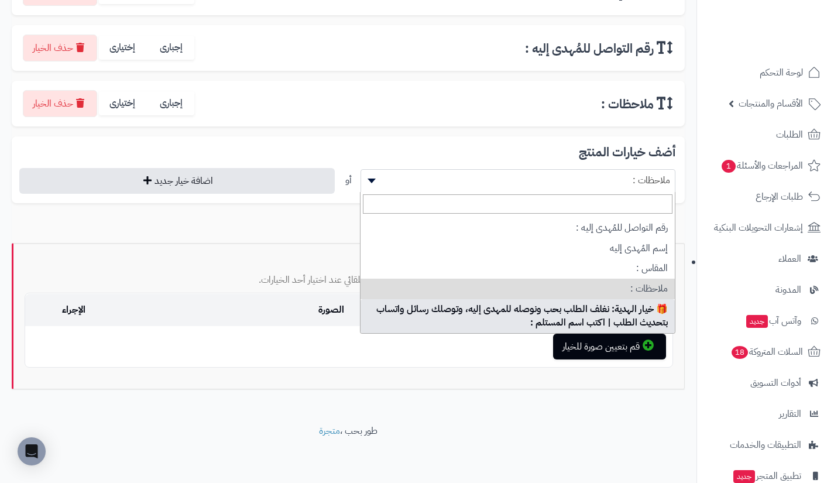
select select "**"
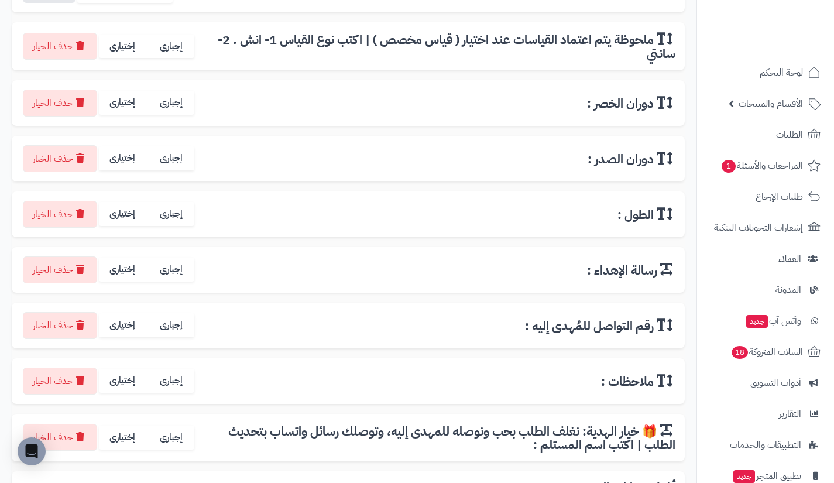
scroll to position [260, 0]
click at [125, 441] on label "إختيارى" at bounding box center [123, 438] width 49 height 24
click at [129, 379] on label "إختيارى" at bounding box center [123, 381] width 49 height 24
click at [125, 325] on label "إختيارى" at bounding box center [123, 326] width 49 height 24
click at [125, 267] on label "إختيارى" at bounding box center [123, 270] width 49 height 24
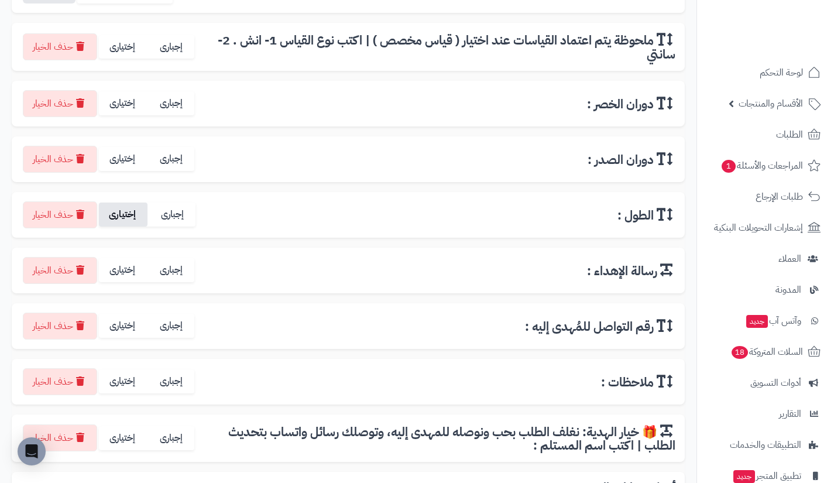
click at [122, 218] on label "إختيارى" at bounding box center [123, 214] width 49 height 24
click at [122, 162] on label "إختيارى" at bounding box center [123, 159] width 49 height 24
click at [125, 94] on label "إختيارى" at bounding box center [123, 103] width 49 height 24
click at [121, 41] on label "إختيارى" at bounding box center [123, 47] width 49 height 24
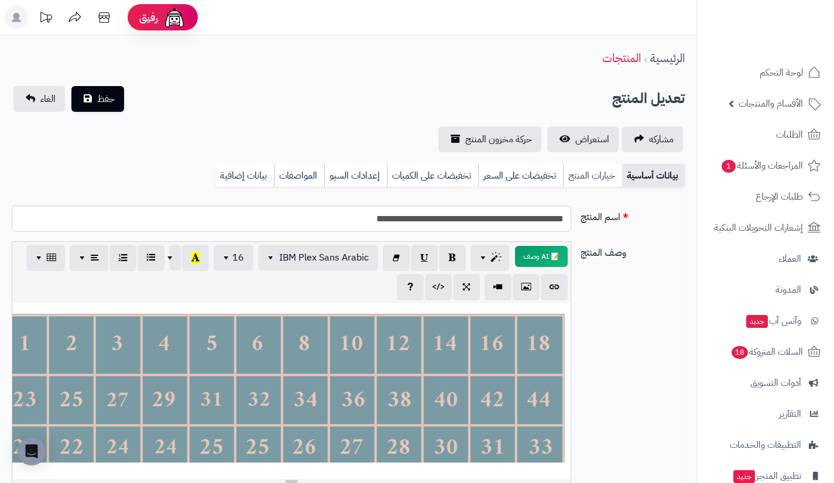
click at [581, 176] on link "خيارات المنتج" at bounding box center [592, 175] width 59 height 23
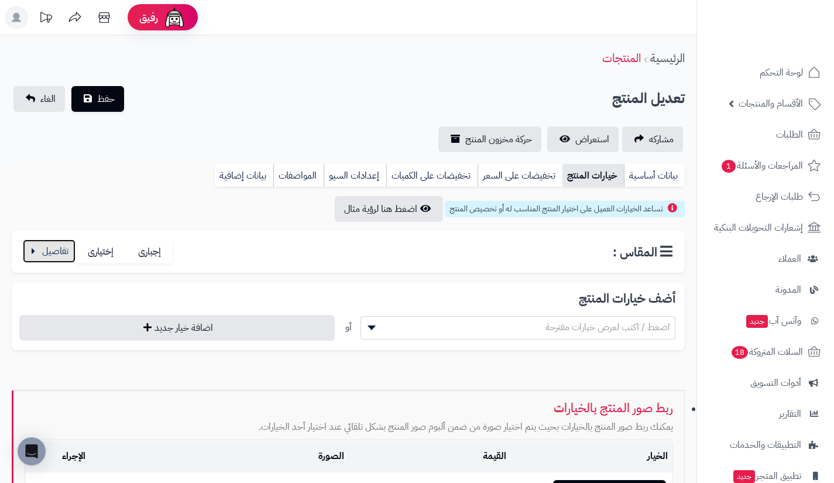
click at [57, 254] on button "button" at bounding box center [49, 250] width 53 height 23
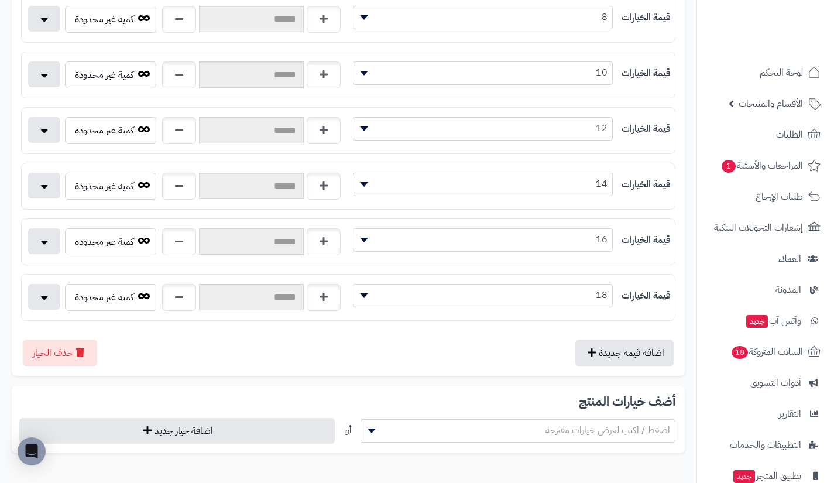
scroll to position [616, 0]
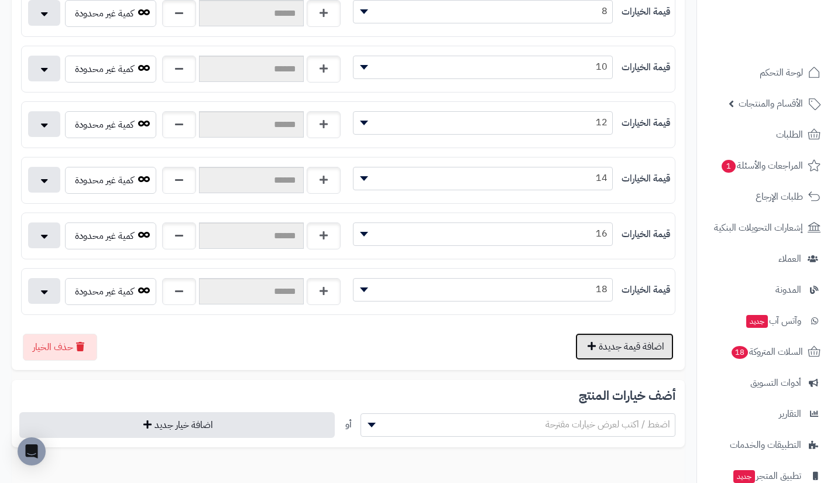
click at [599, 341] on button "اضافة قيمة جديدة" at bounding box center [624, 346] width 98 height 27
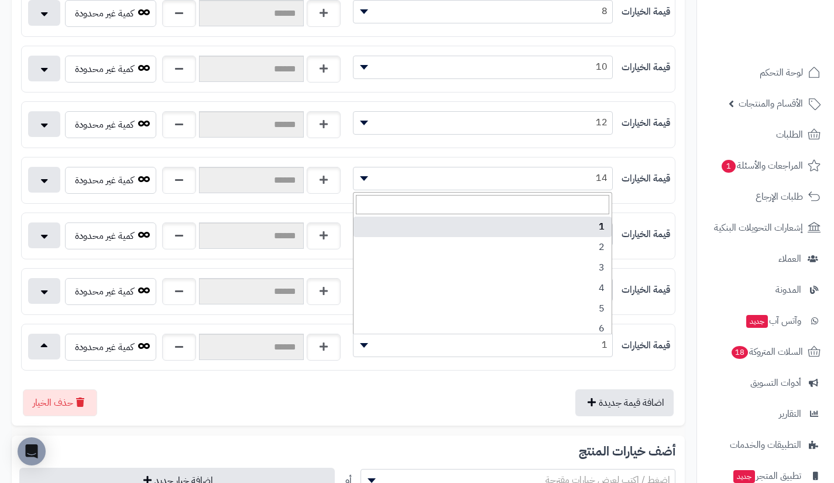
click at [561, 340] on span "1" at bounding box center [482, 345] width 259 height 18
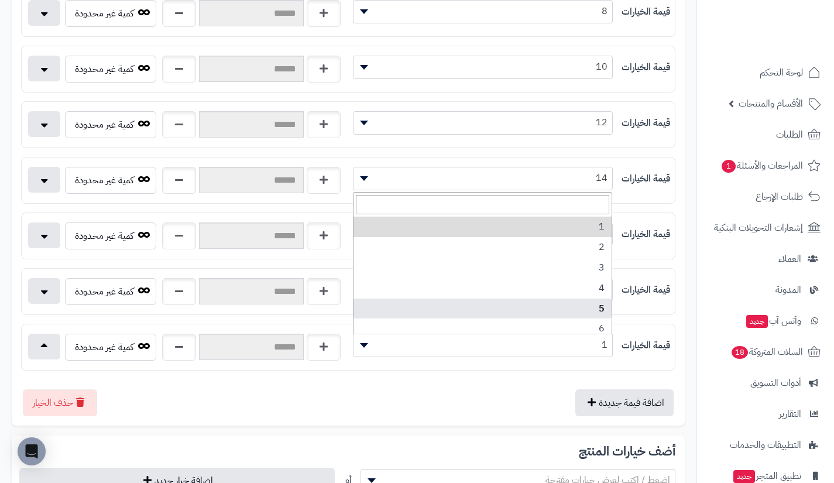
scroll to position [148, 0]
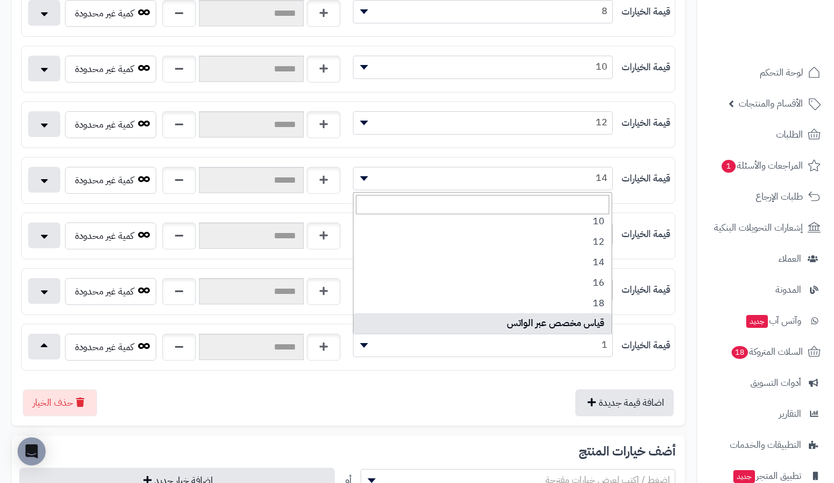
select select "***"
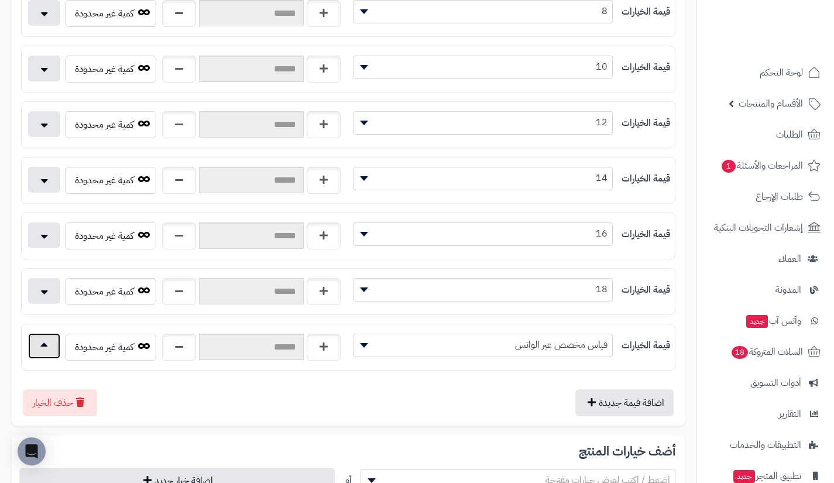
click at [37, 352] on button "button" at bounding box center [44, 346] width 32 height 26
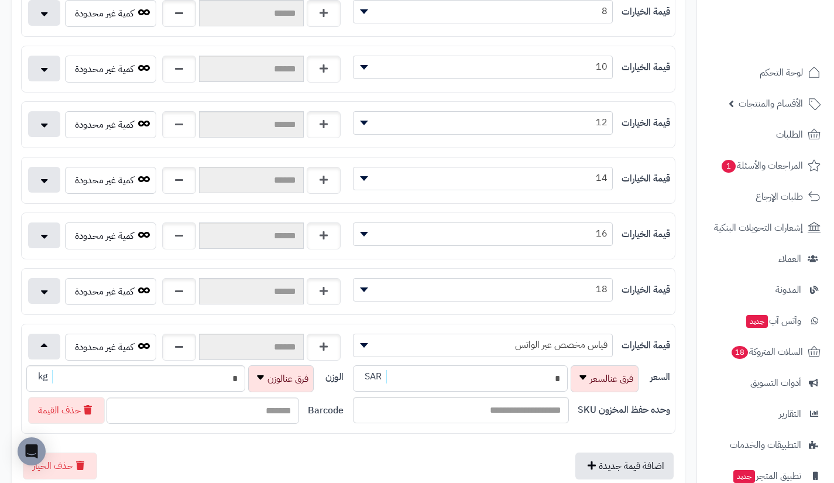
click at [468, 380] on input "*" at bounding box center [460, 378] width 215 height 26
type input "**********"
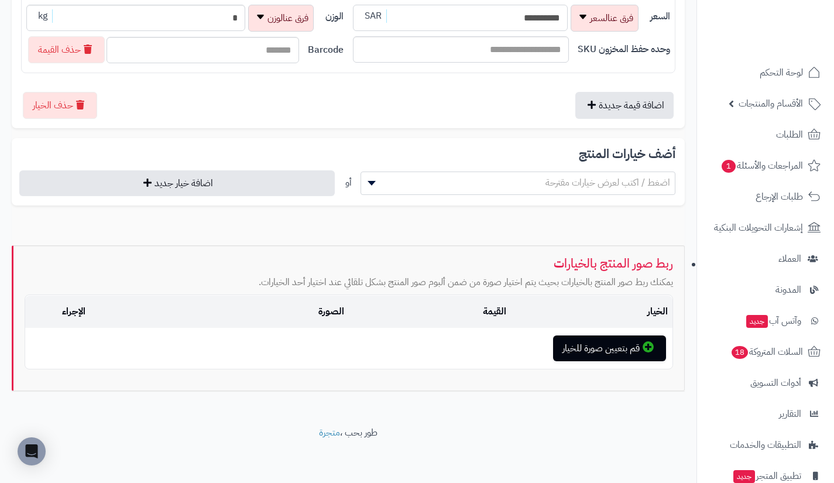
scroll to position [979, 0]
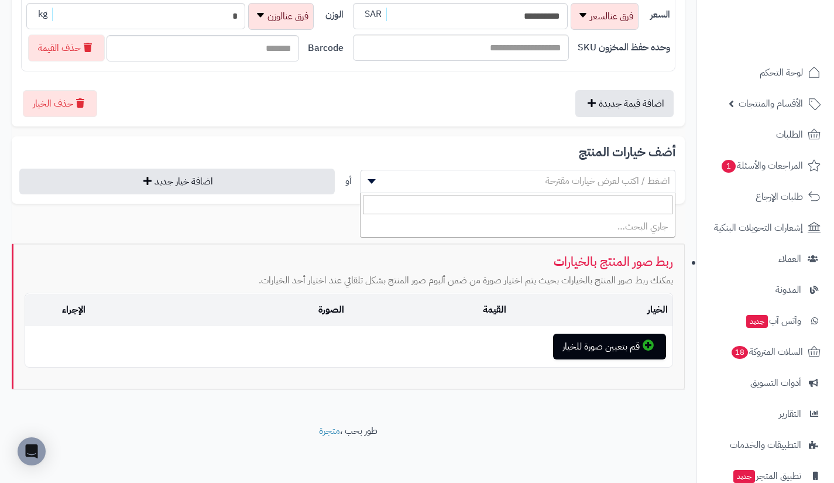
click at [578, 178] on span "اضغط / اكتب لعرض خيارات مقترحة" at bounding box center [607, 181] width 125 height 14
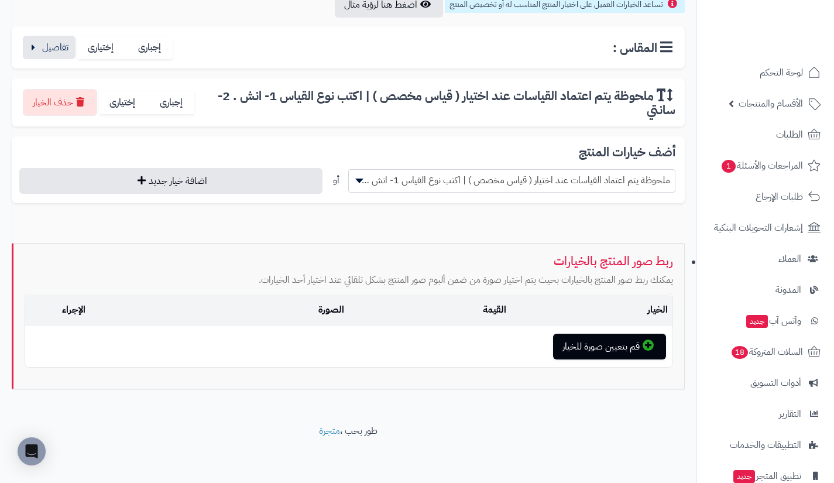
scroll to position [204, 0]
click at [578, 178] on span "ملحوظة يتم اعتماد القياسات عند اختيار ( قياس مخصص ) | اكتب نوع القياس 1- انش . …" at bounding box center [512, 180] width 326 height 18
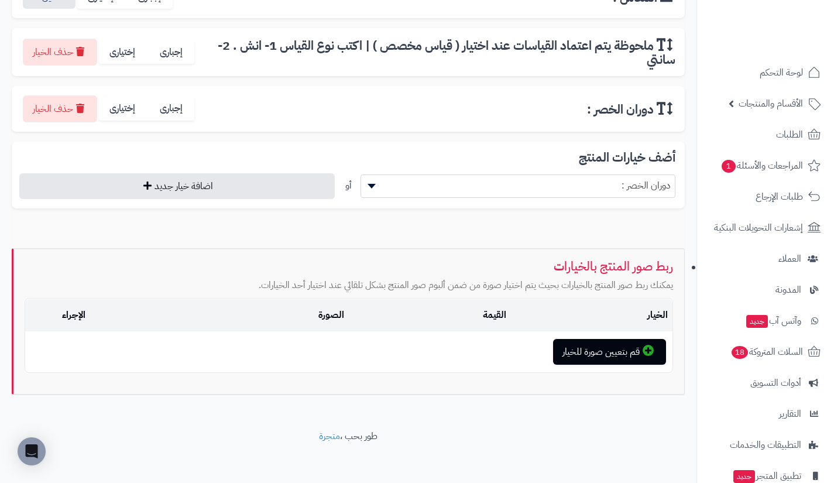
scroll to position [255, 0]
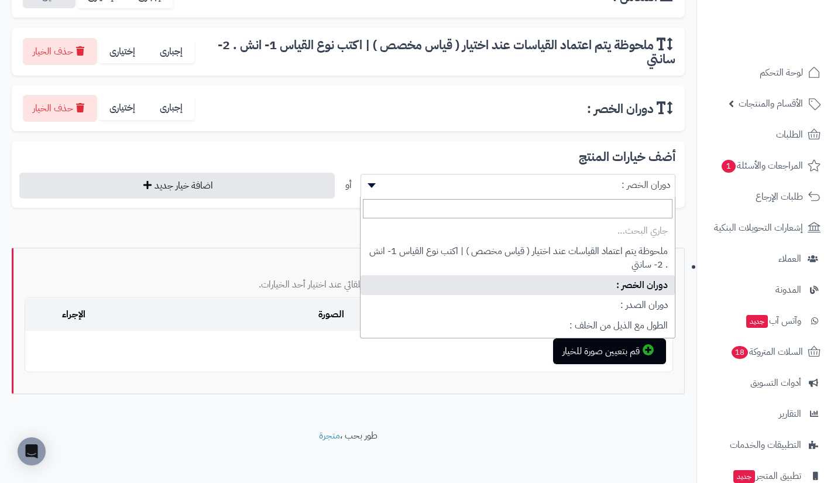
click at [578, 178] on span "دوران الخصر :" at bounding box center [518, 185] width 314 height 18
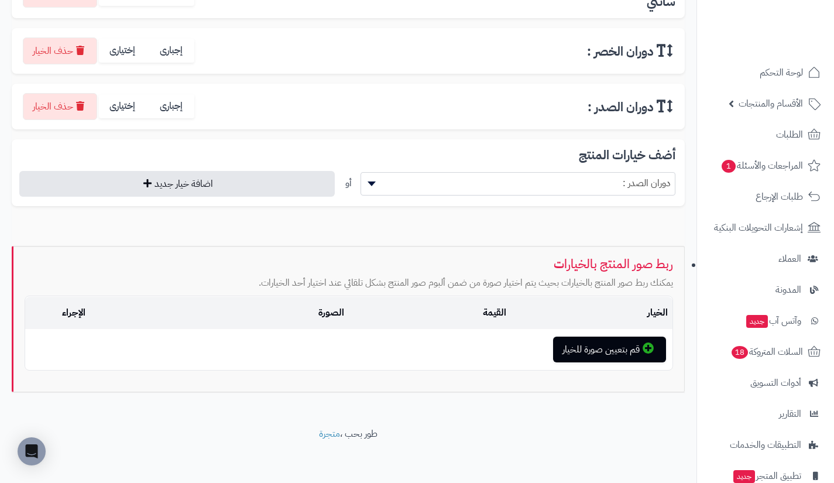
scroll to position [315, 0]
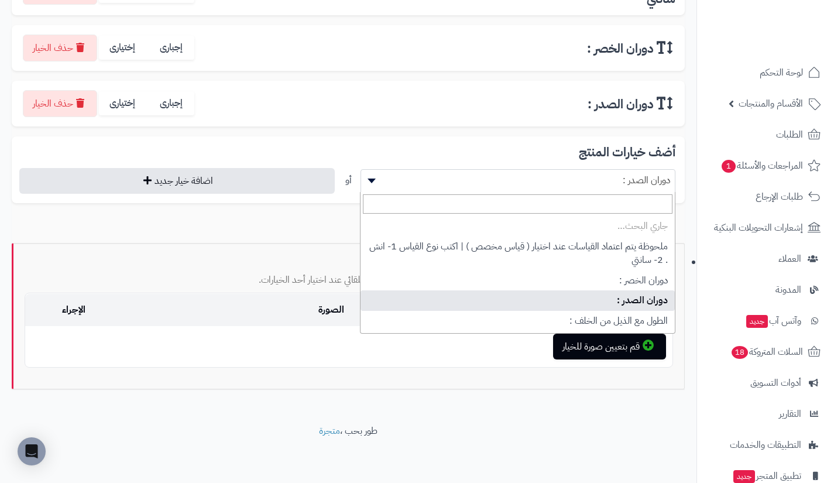
click at [578, 178] on span "دوران الصدر :" at bounding box center [518, 180] width 314 height 18
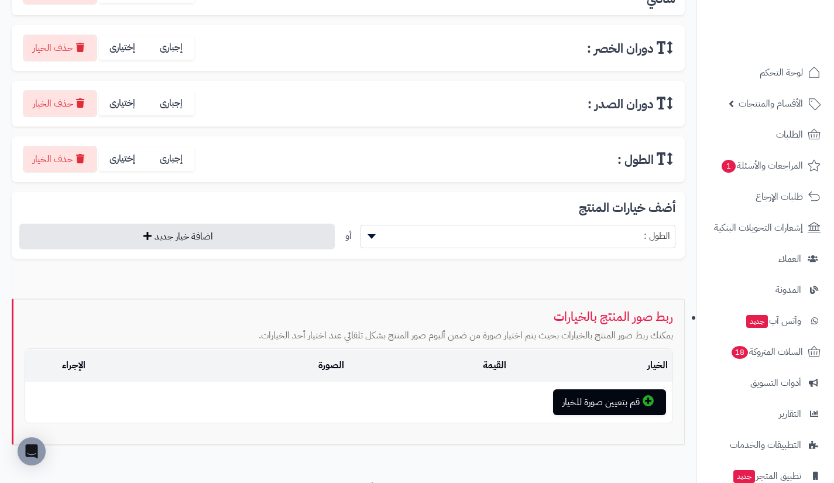
scroll to position [371, 0]
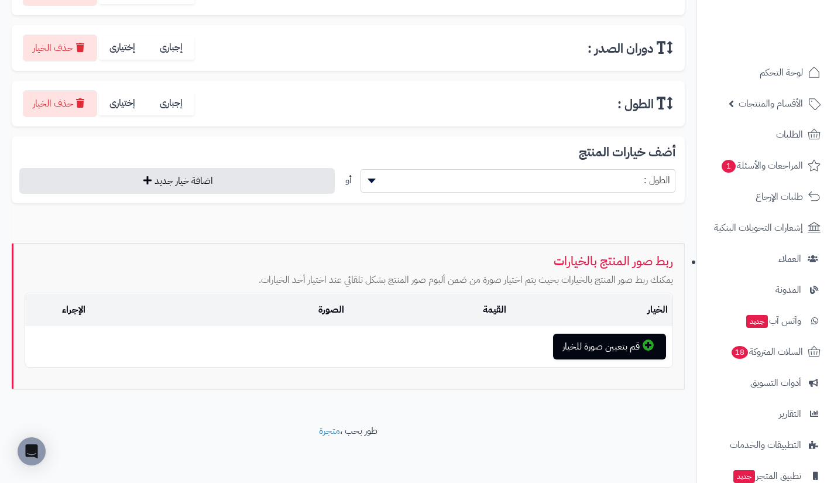
click at [578, 178] on span "الطول :" at bounding box center [518, 180] width 314 height 18
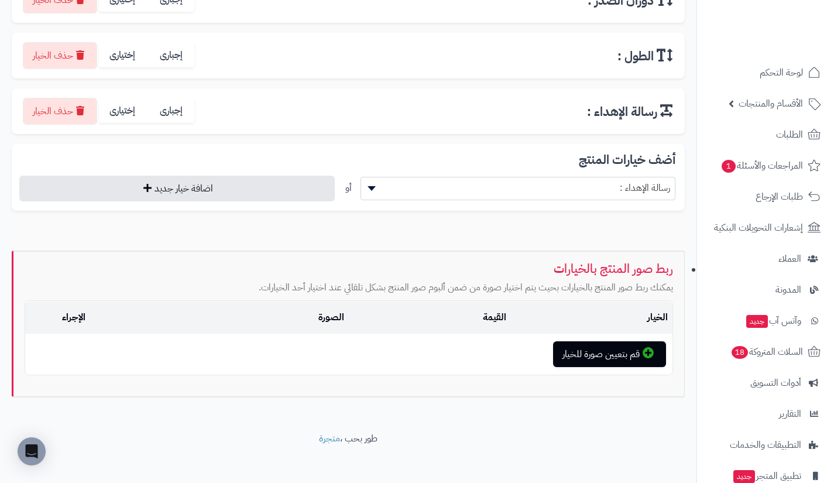
scroll to position [427, 0]
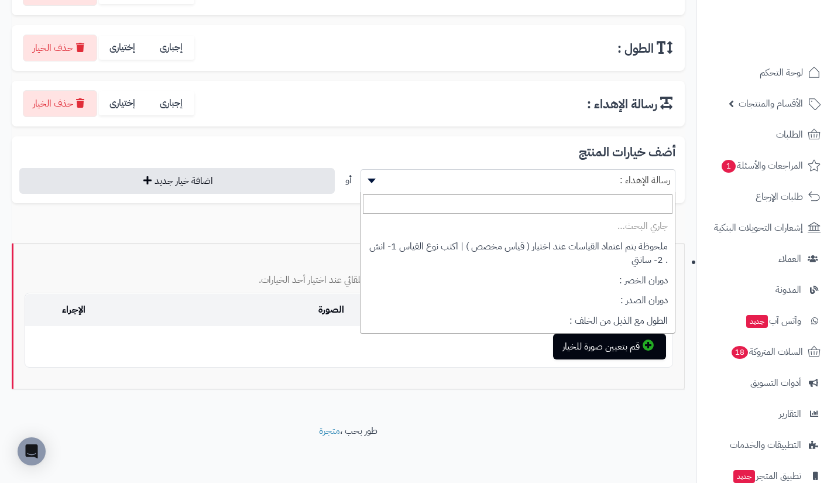
click at [578, 178] on span "رسالة الإهداء :" at bounding box center [518, 180] width 314 height 18
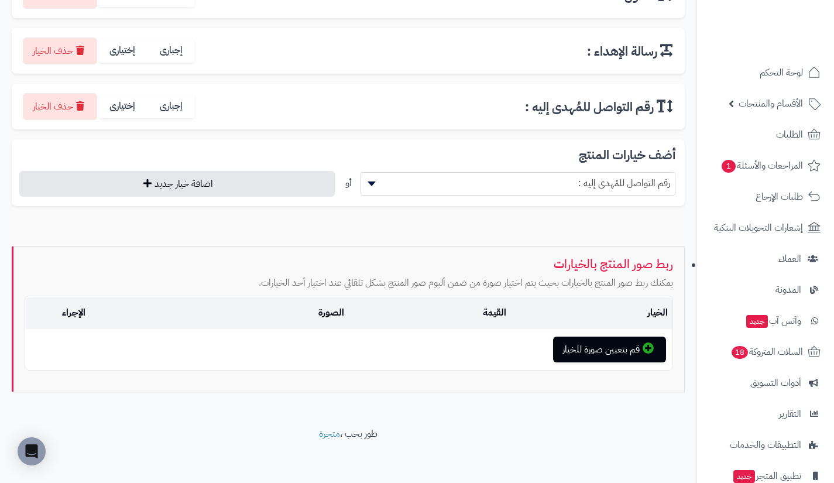
scroll to position [480, 0]
click at [578, 178] on span "رقم التواصل للمُهدى إليه :" at bounding box center [518, 183] width 314 height 18
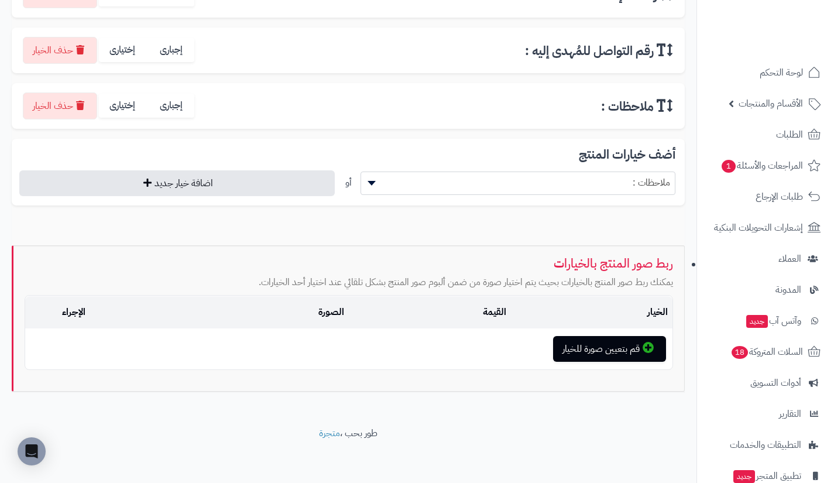
scroll to position [538, 0]
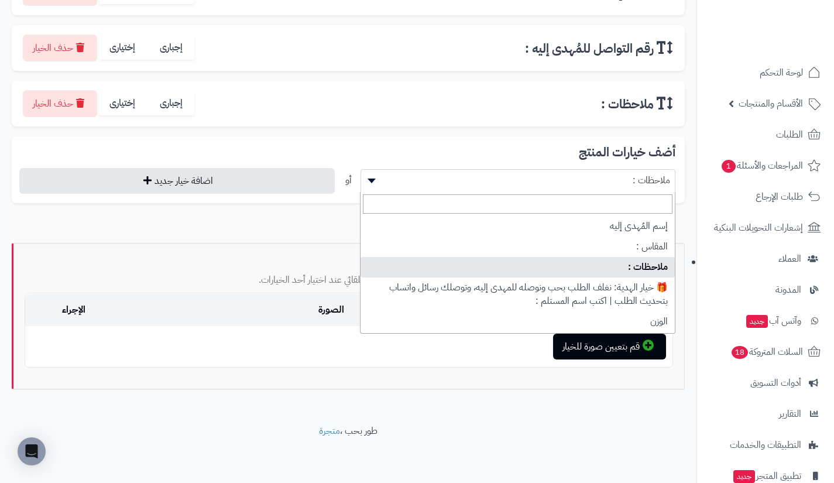
click at [578, 178] on span "ملاحظات :" at bounding box center [518, 180] width 314 height 18
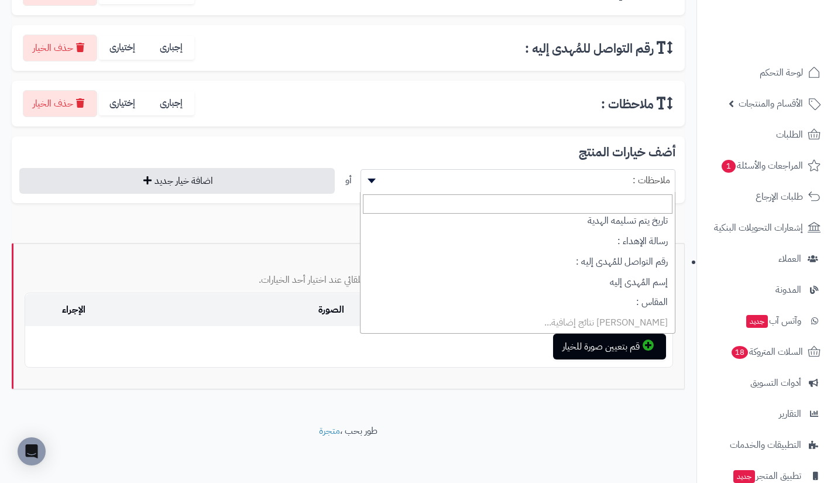
scroll to position [154, 0]
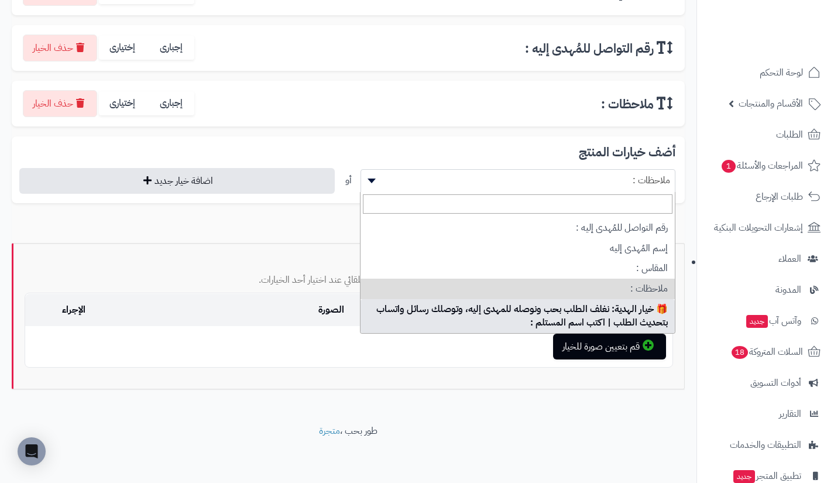
select select "**"
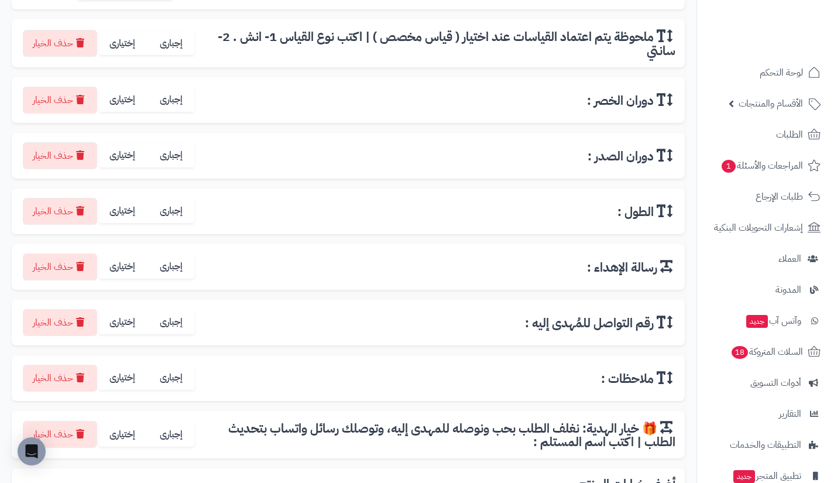
scroll to position [262, 0]
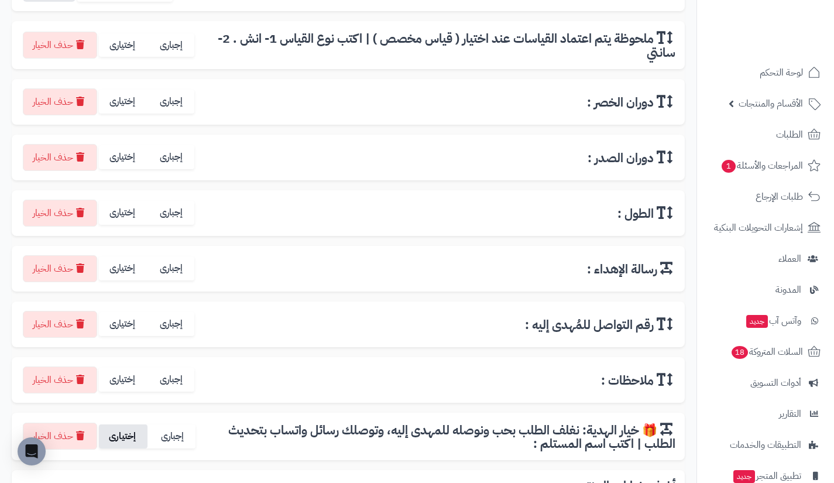
click at [123, 441] on label "إختيارى" at bounding box center [123, 436] width 49 height 24
click at [123, 390] on label "إختيارى" at bounding box center [123, 379] width 49 height 24
click at [123, 333] on label "إختيارى" at bounding box center [123, 324] width 49 height 24
click at [118, 278] on label "إختيارى" at bounding box center [123, 268] width 49 height 24
click at [120, 221] on label "إختيارى" at bounding box center [123, 213] width 49 height 24
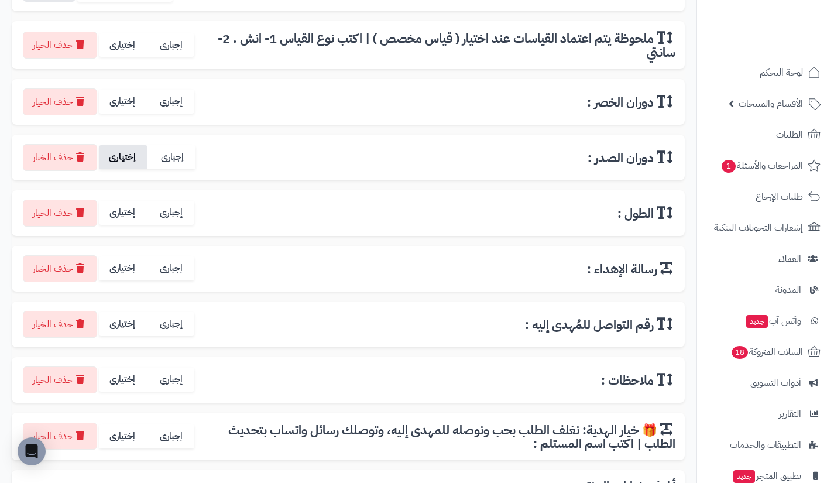
click at [123, 160] on label "إختيارى" at bounding box center [123, 157] width 49 height 24
click at [123, 103] on label "إختيارى" at bounding box center [123, 102] width 49 height 24
click at [126, 46] on label "إختيارى" at bounding box center [123, 45] width 49 height 24
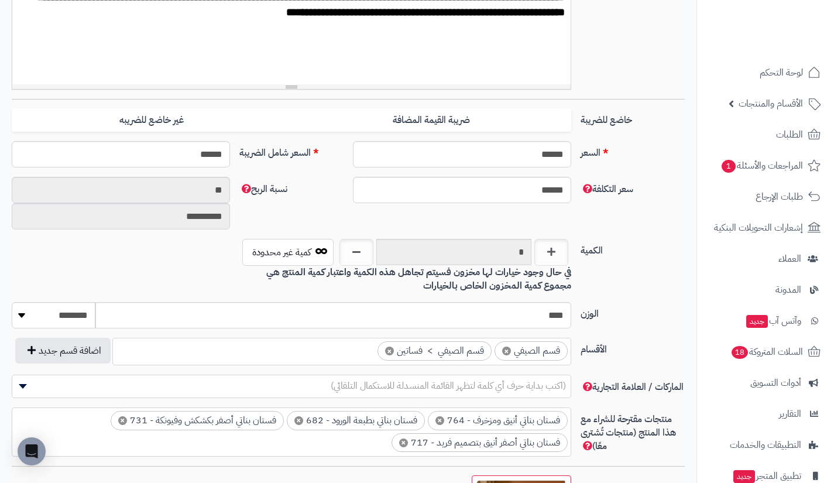
scroll to position [393, 0]
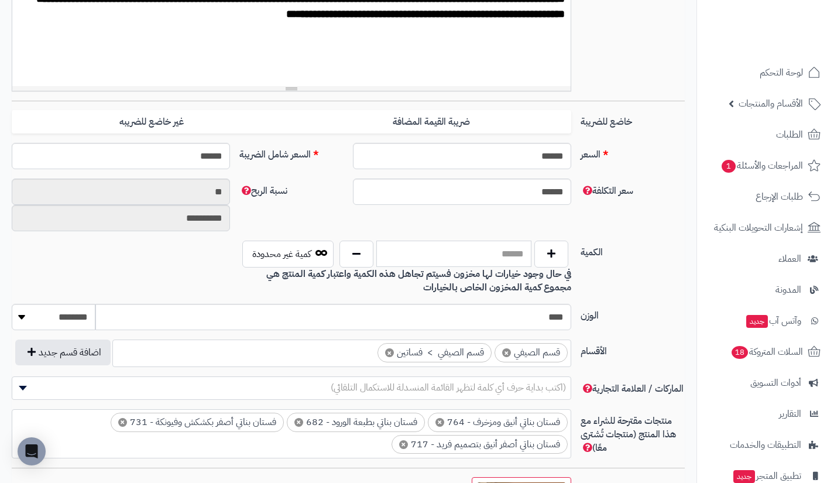
click at [435, 263] on input "text" at bounding box center [453, 253] width 155 height 26
type input "****"
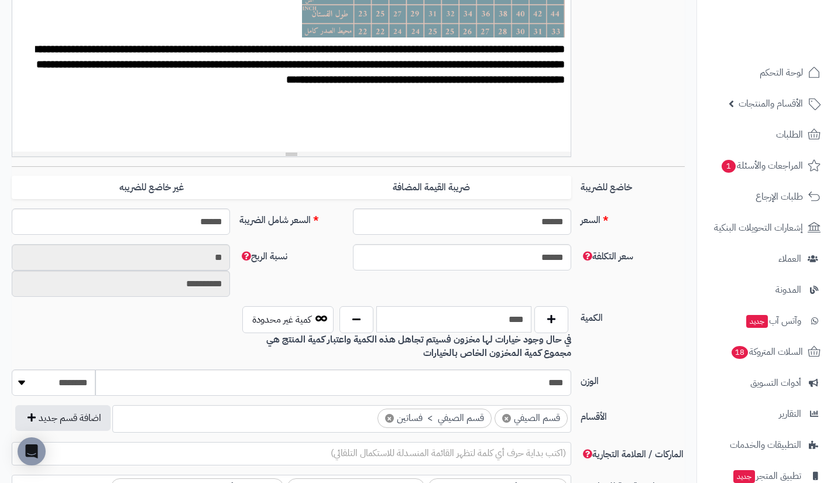
scroll to position [326, 0]
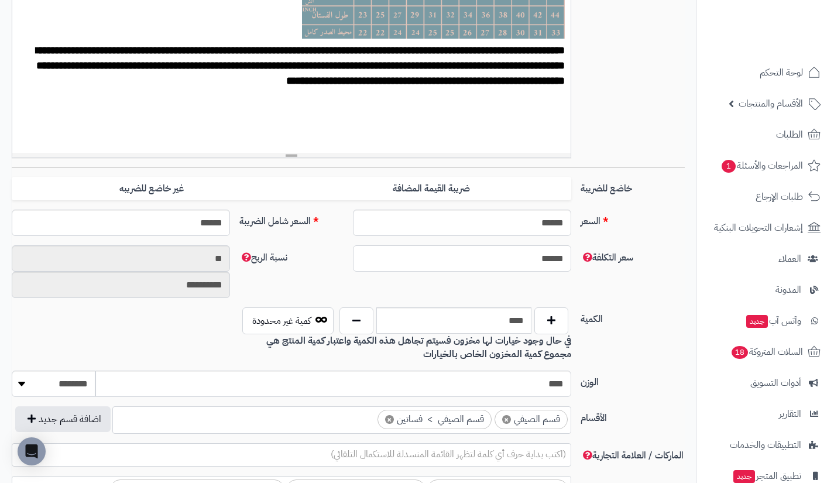
click at [506, 267] on input "******" at bounding box center [462, 258] width 218 height 26
type input "*"
type input "********"
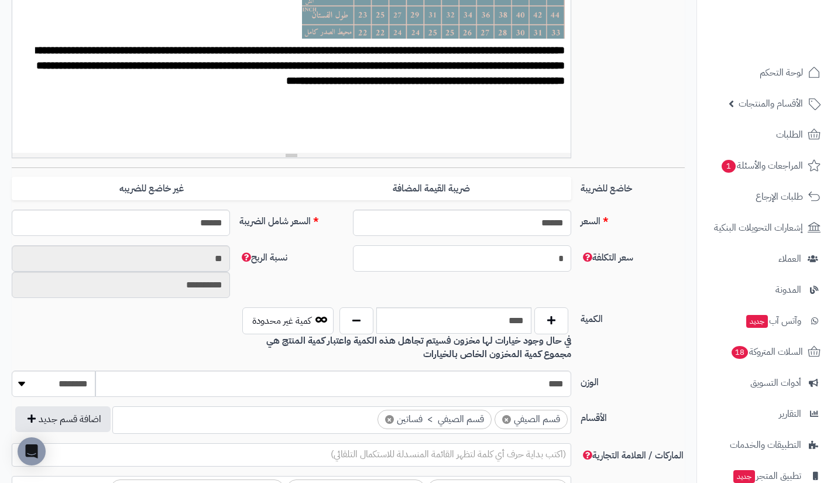
type input "**********"
type input "**"
type input "******"
type input "*********"
type input "**"
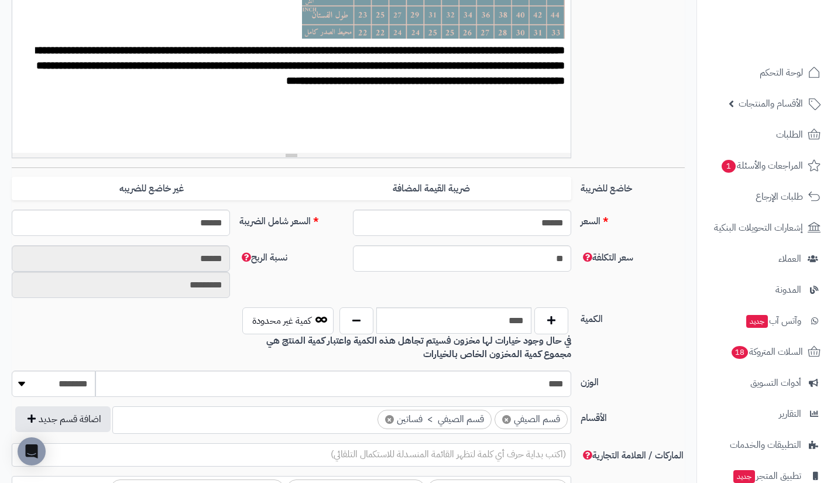
click at [618, 282] on div "سعر التكلفة ** نسبة الربح ****** *********" at bounding box center [348, 276] width 682 height 62
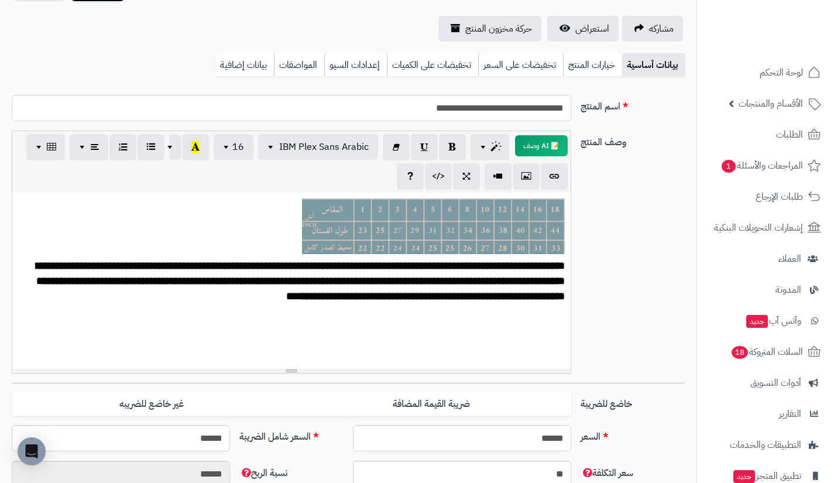
scroll to position [92, 0]
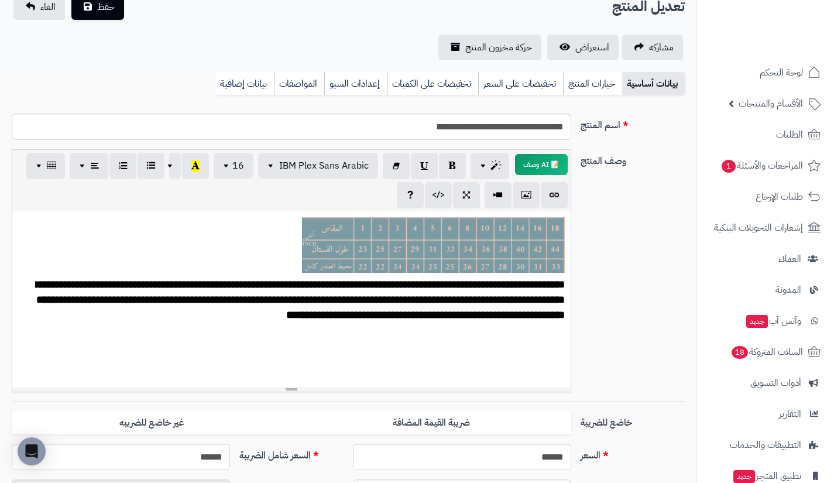
click at [538, 259] on div "**********" at bounding box center [291, 299] width 558 height 176
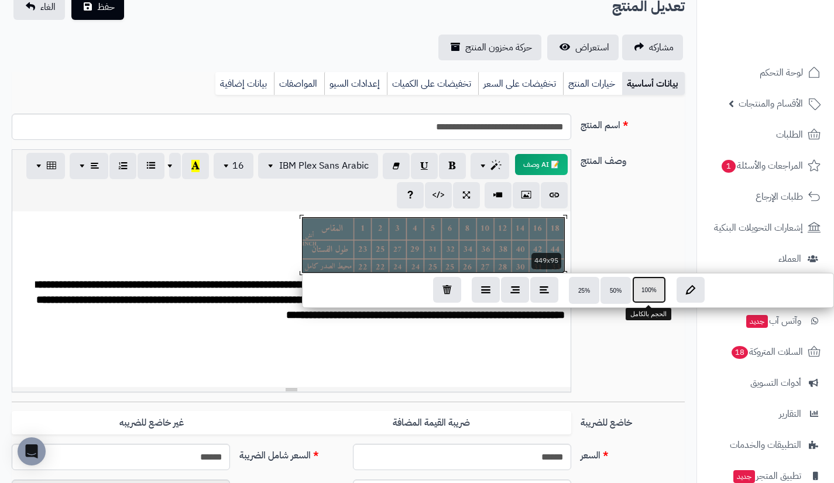
click at [649, 290] on span "100%" at bounding box center [648, 290] width 15 height 6
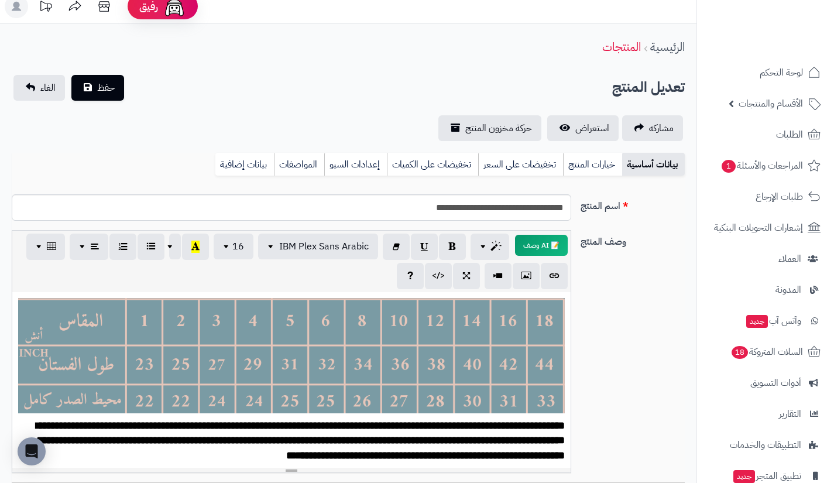
scroll to position [11, 0]
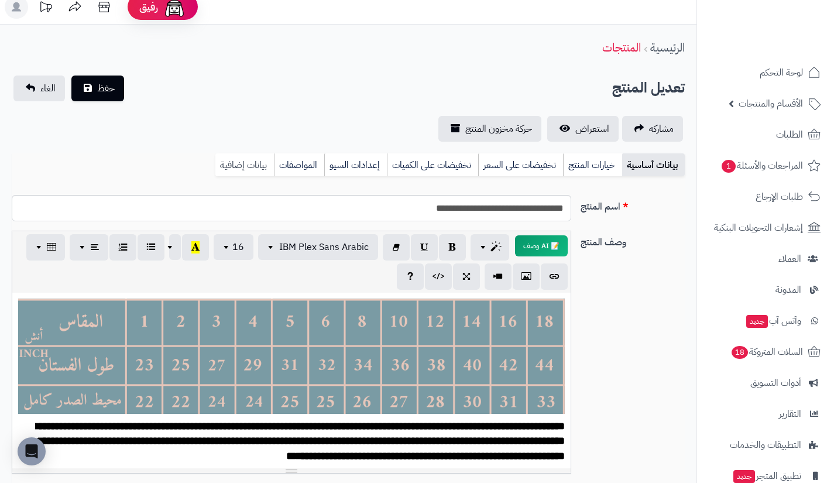
click at [248, 163] on link "بيانات إضافية" at bounding box center [244, 164] width 59 height 23
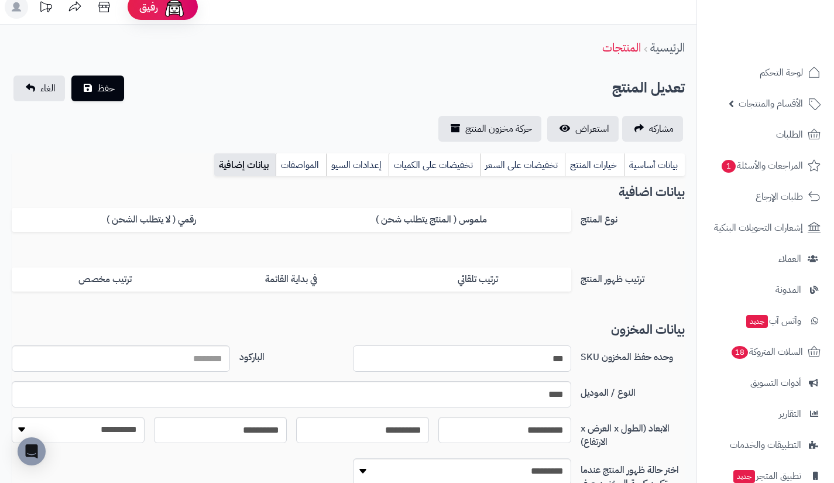
click at [461, 352] on input "***" at bounding box center [462, 358] width 218 height 26
click at [466, 380] on div "وحده حفظ المخزون SKU *** الباركود" at bounding box center [348, 363] width 682 height 36
click at [499, 358] on input "***" at bounding box center [462, 358] width 218 height 26
click at [638, 166] on link "بيانات أساسية" at bounding box center [654, 164] width 61 height 23
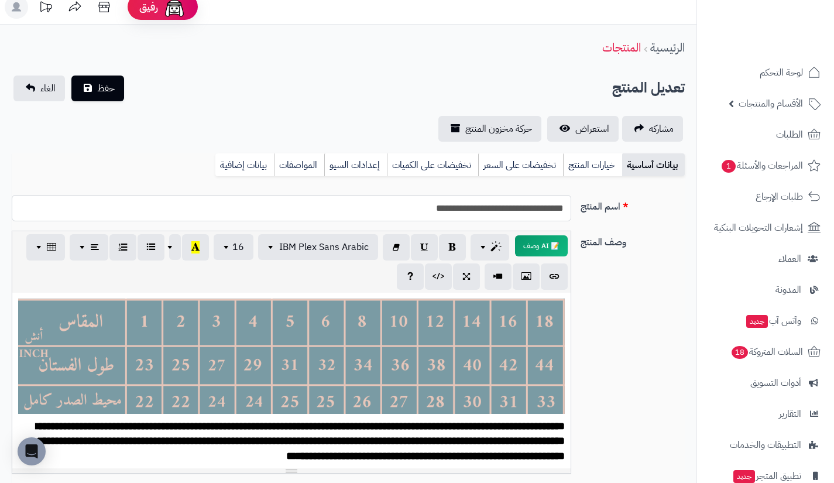
click at [379, 199] on input "**********" at bounding box center [291, 208] width 559 height 26
paste input "****"
type input "**********"
click at [590, 160] on link "خيارات المنتج" at bounding box center [592, 164] width 59 height 23
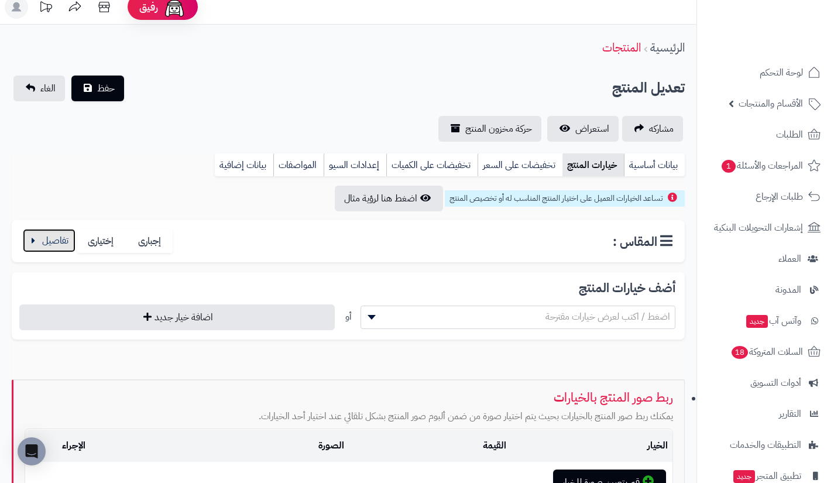
click at [38, 234] on button "button" at bounding box center [49, 240] width 53 height 23
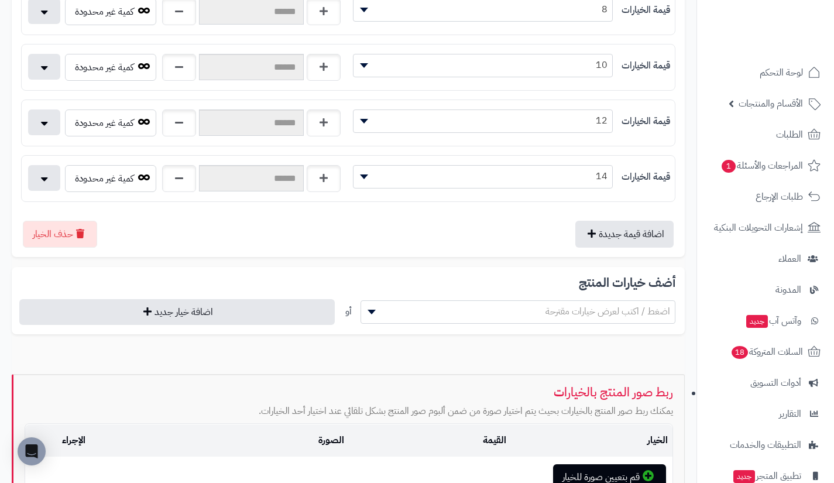
scroll to position [626, 0]
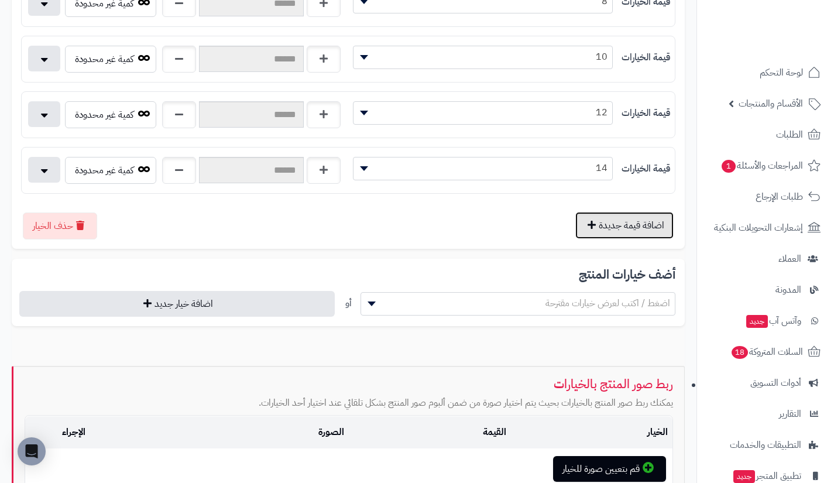
click at [598, 221] on button "اضافة قيمة جديدة" at bounding box center [624, 225] width 98 height 27
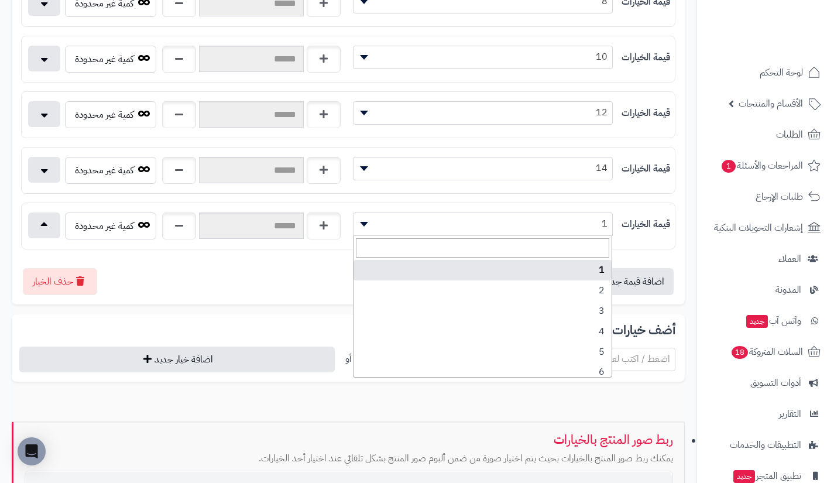
click at [569, 219] on span "1" at bounding box center [482, 224] width 259 height 18
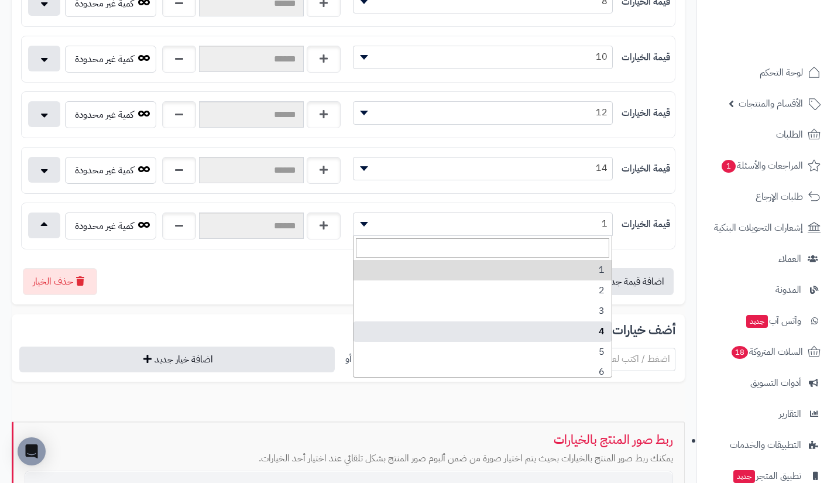
scroll to position [148, 0]
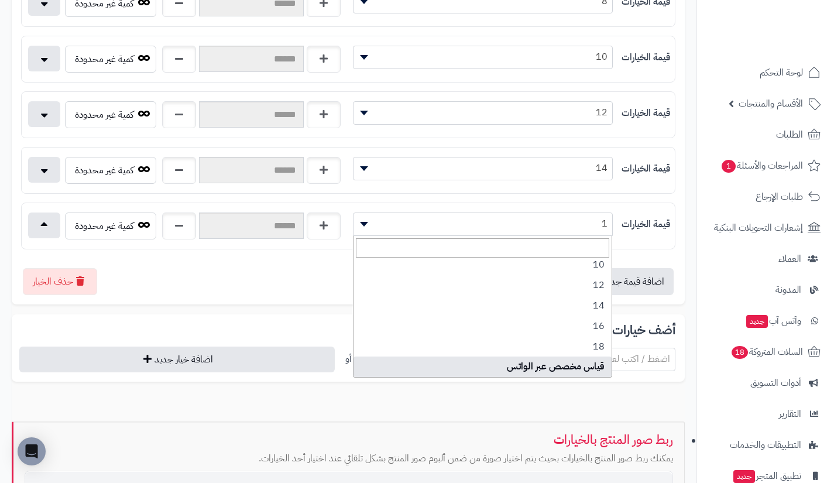
select select "***"
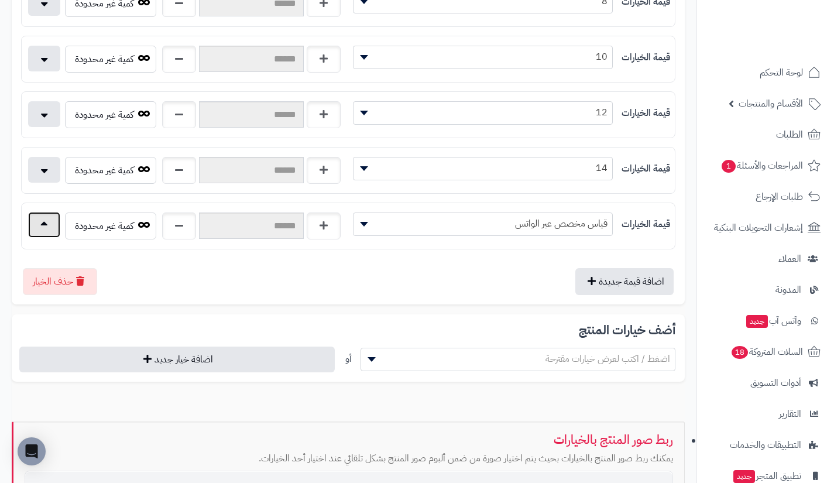
click at [36, 225] on button "button" at bounding box center [44, 225] width 32 height 26
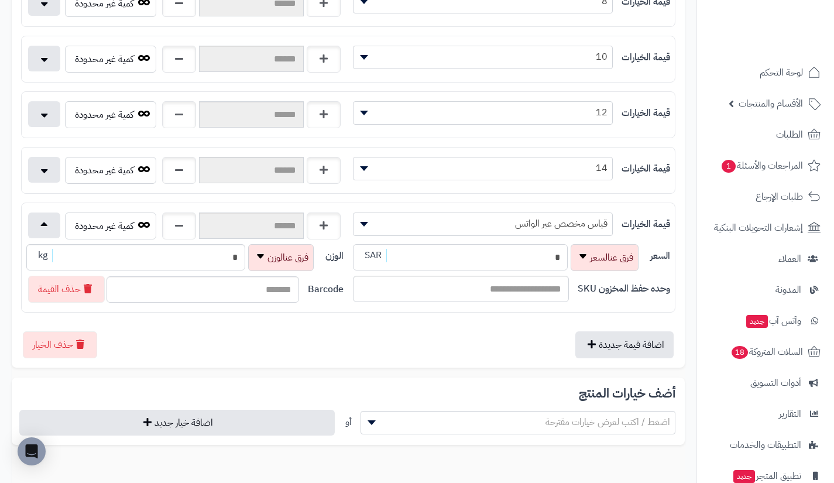
click at [511, 264] on input "*" at bounding box center [460, 257] width 215 height 26
type input "**********"
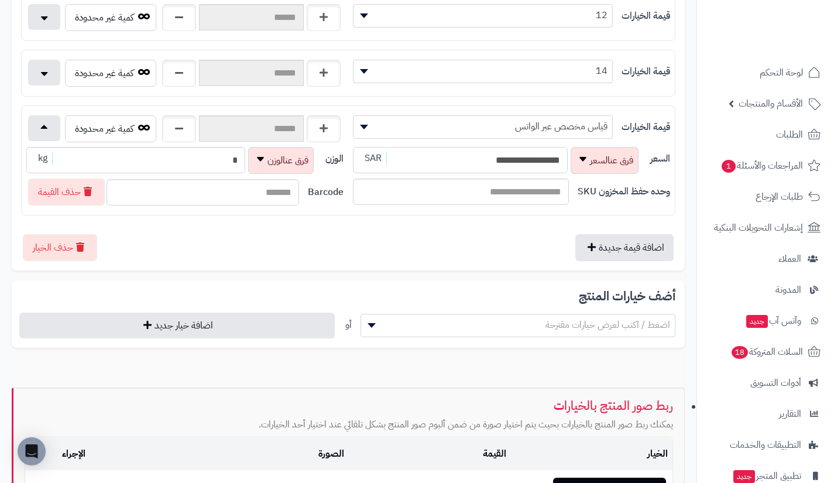
scroll to position [725, 0]
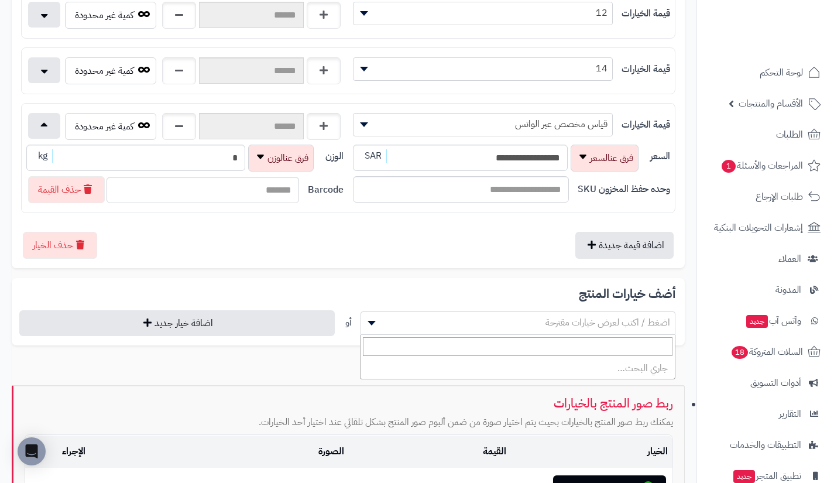
click at [439, 325] on span "اضغط / اكتب لعرض خيارات مقترحة" at bounding box center [518, 323] width 314 height 18
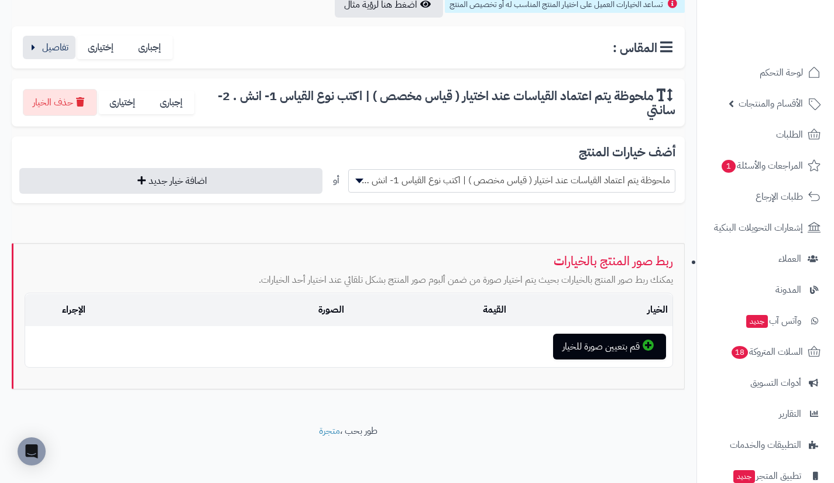
scroll to position [204, 0]
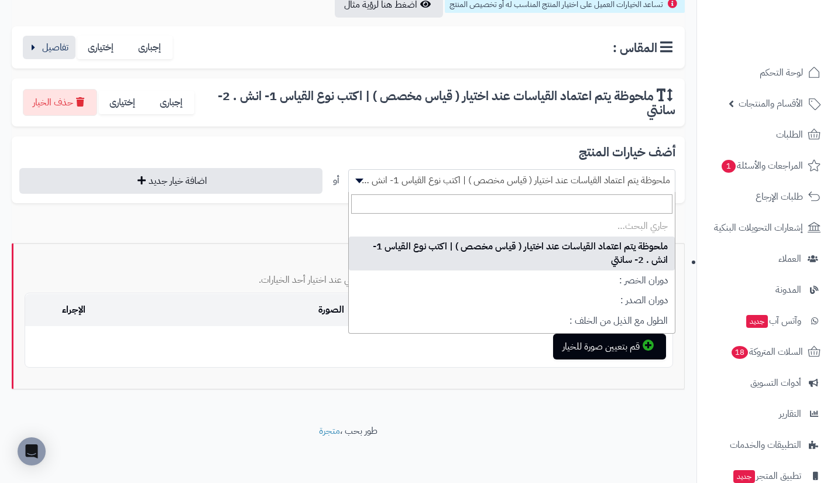
click at [449, 189] on span "ملحوظة يتم اعتماد القياسات عند اختيار ( قياس مخصص ) | اكتب نوع القياس 1- انش . …" at bounding box center [511, 180] width 327 height 23
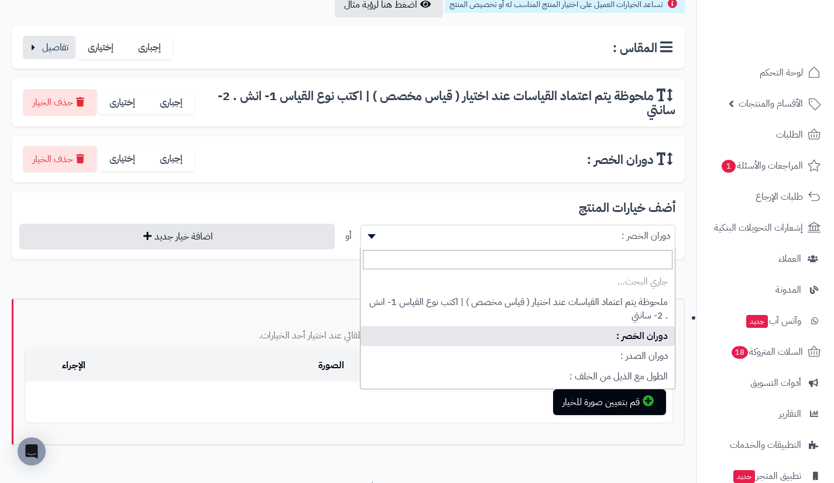
click at [446, 234] on span "دوران الخصر :" at bounding box center [518, 236] width 314 height 18
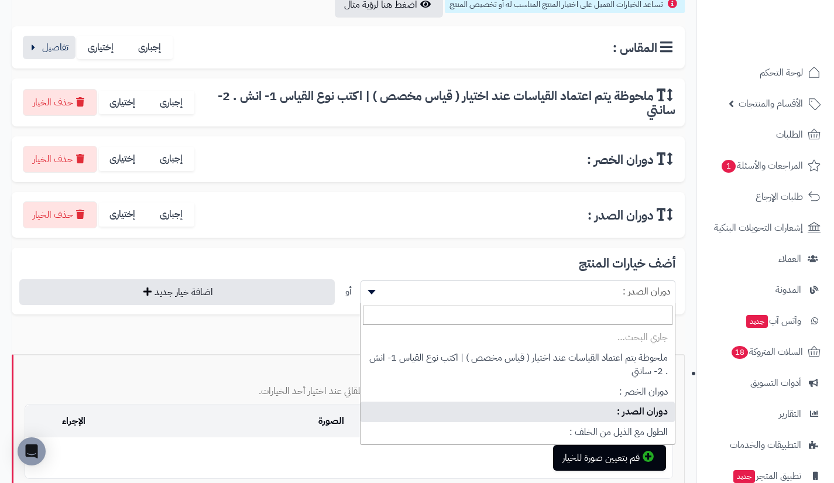
click at [436, 294] on span "دوران الصدر :" at bounding box center [518, 292] width 314 height 18
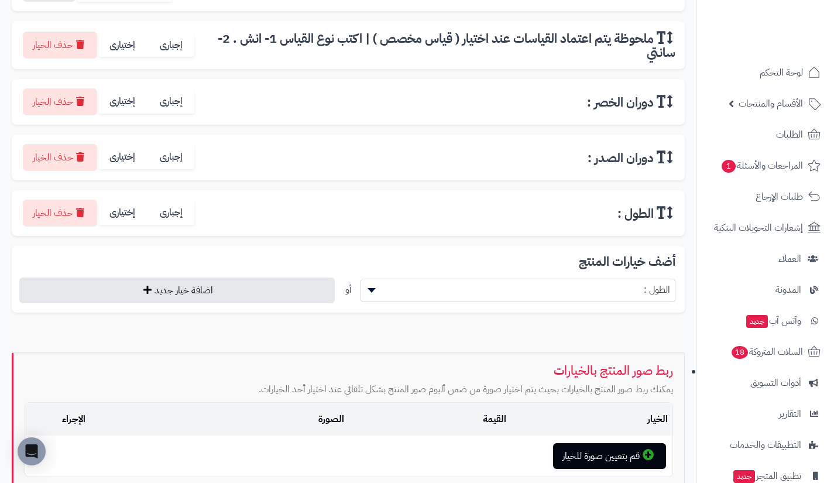
scroll to position [264, 0]
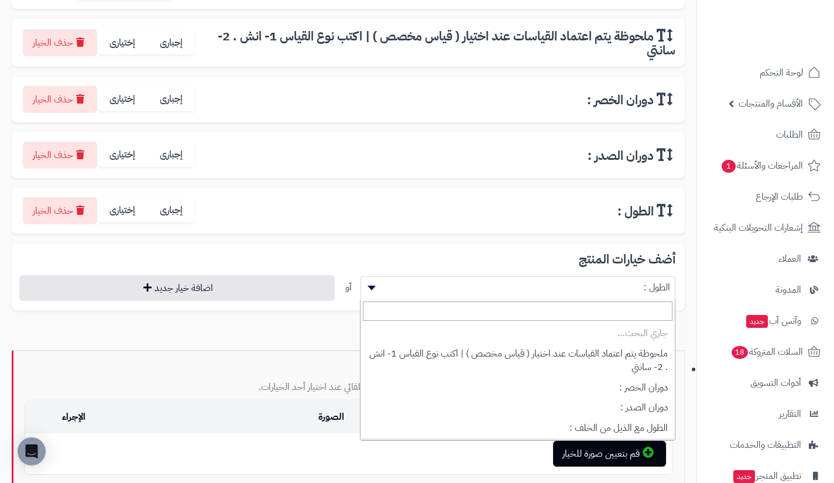
click at [436, 294] on span "الطول :" at bounding box center [518, 288] width 314 height 18
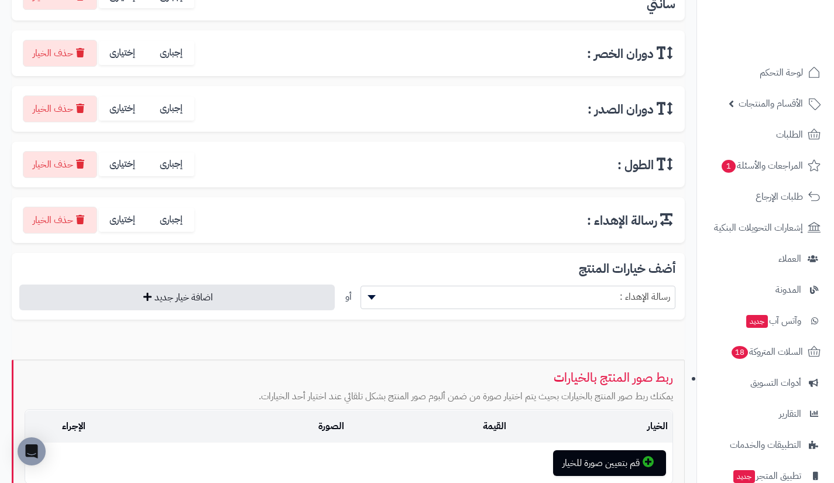
scroll to position [311, 0]
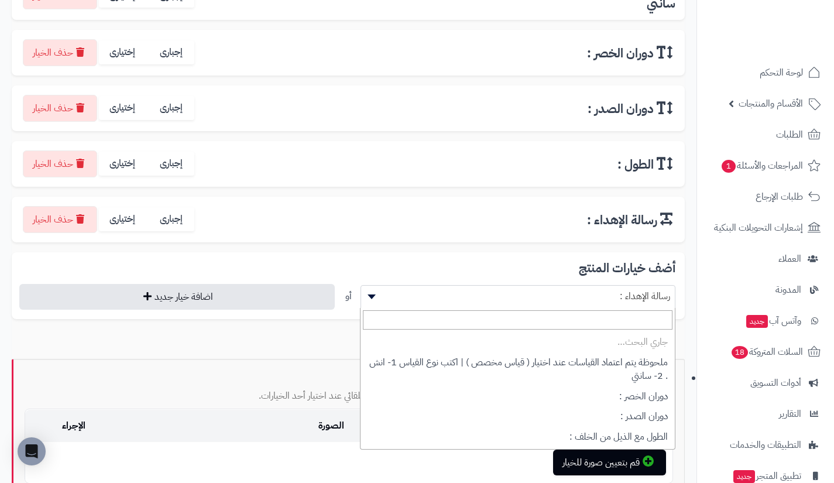
click at [436, 294] on span "رسالة الإهداء :" at bounding box center [518, 296] width 314 height 18
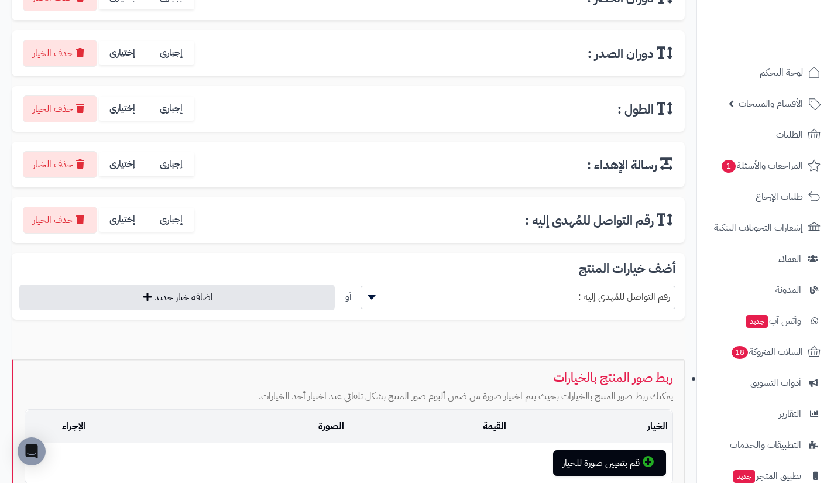
scroll to position [376, 0]
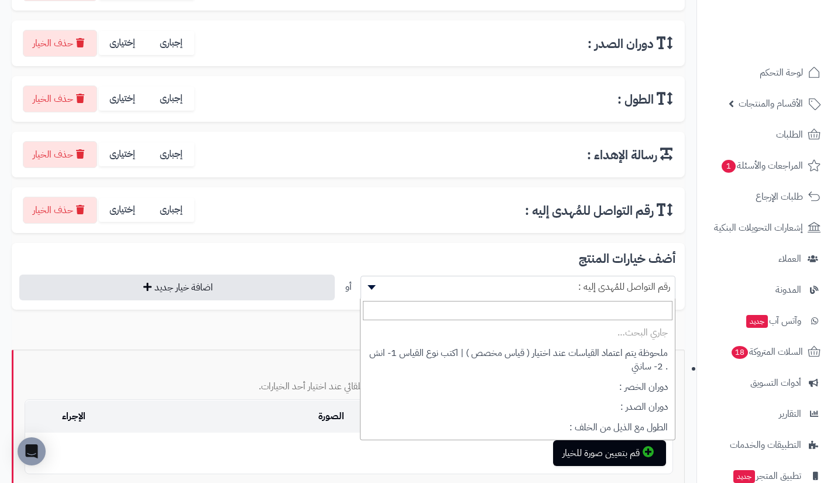
click at [436, 294] on span "رقم التواصل للمُهدى إليه :" at bounding box center [518, 287] width 314 height 18
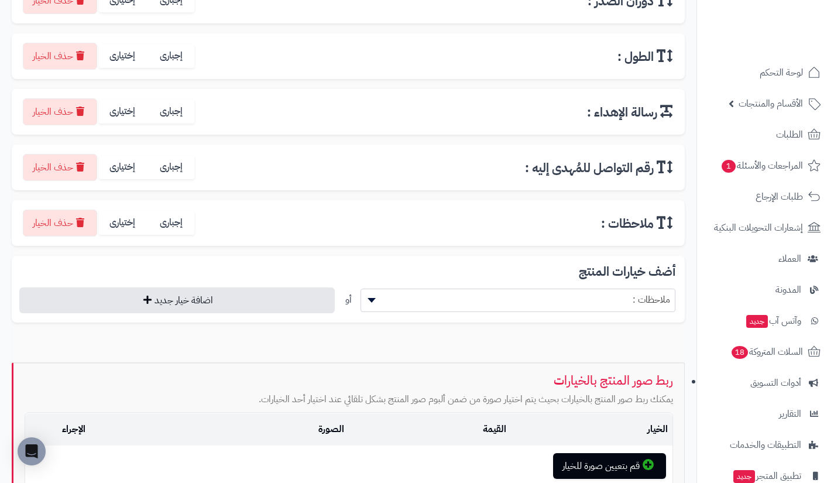
scroll to position [419, 0]
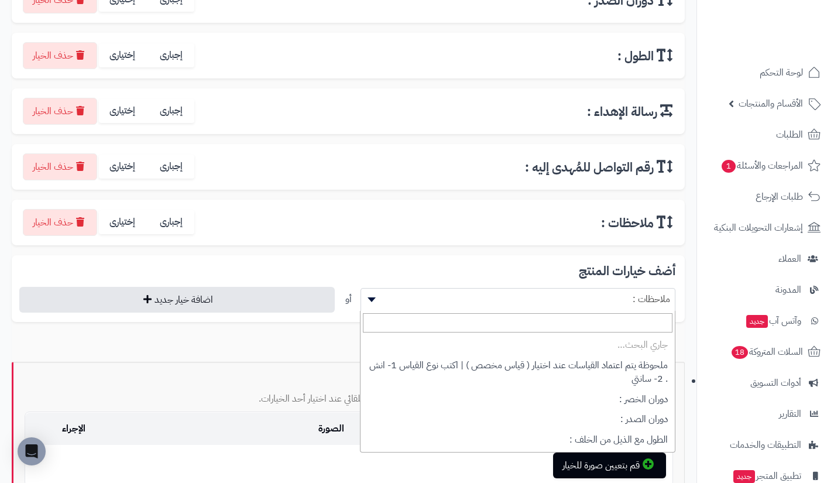
click at [436, 294] on span "ملاحظات :" at bounding box center [518, 299] width 314 height 18
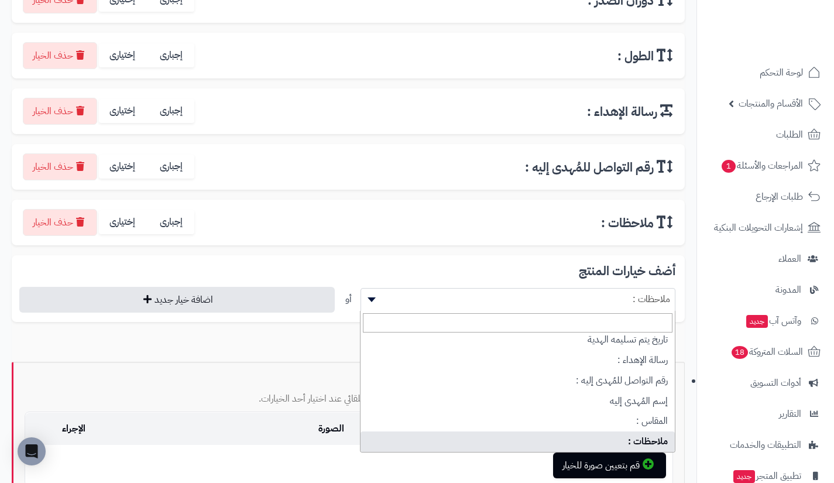
scroll to position [154, 0]
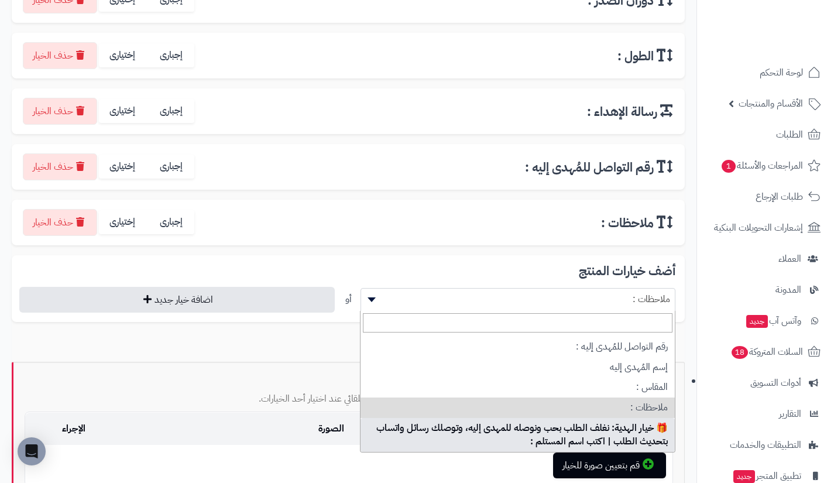
select select "**"
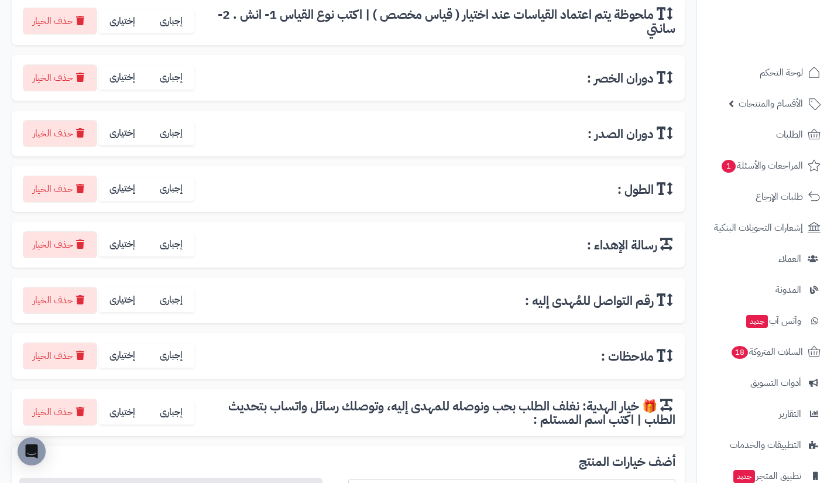
scroll to position [258, 0]
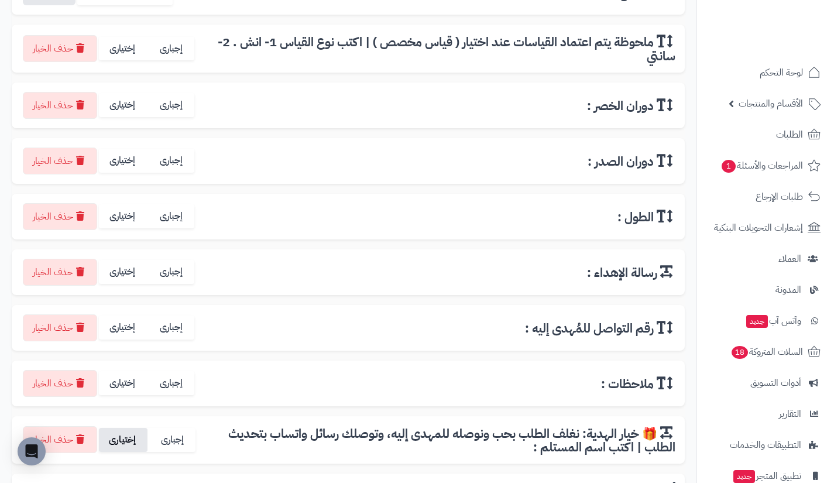
click at [128, 440] on label "إختيارى" at bounding box center [123, 440] width 49 height 24
click at [126, 390] on label "إختيارى" at bounding box center [123, 383] width 49 height 24
click at [123, 332] on label "إختيارى" at bounding box center [123, 327] width 49 height 24
click at [124, 283] on label "إختيارى" at bounding box center [123, 272] width 49 height 24
click at [123, 220] on label "إختيارى" at bounding box center [123, 216] width 49 height 24
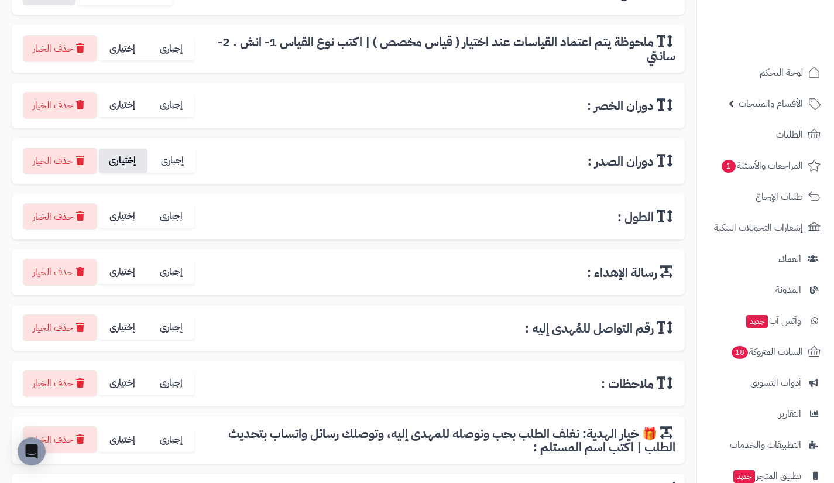
click at [124, 163] on label "إختيارى" at bounding box center [123, 161] width 49 height 24
click at [127, 106] on label "إختيارى" at bounding box center [123, 105] width 49 height 24
click at [122, 52] on label "إختيارى" at bounding box center [123, 49] width 49 height 24
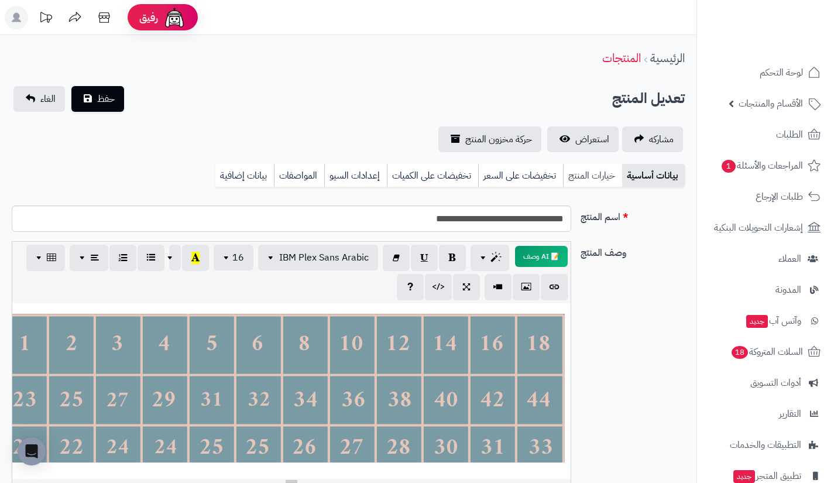
click at [596, 178] on link "خيارات المنتج" at bounding box center [592, 175] width 59 height 23
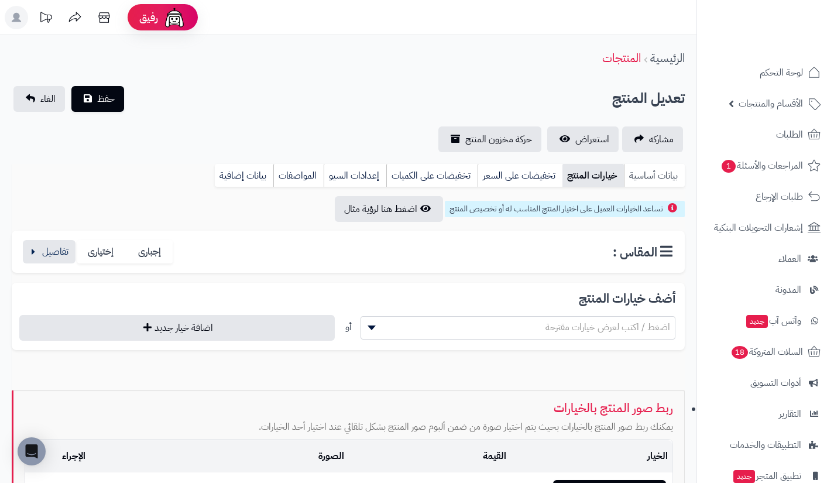
click at [635, 171] on link "بيانات أساسية" at bounding box center [654, 175] width 61 height 23
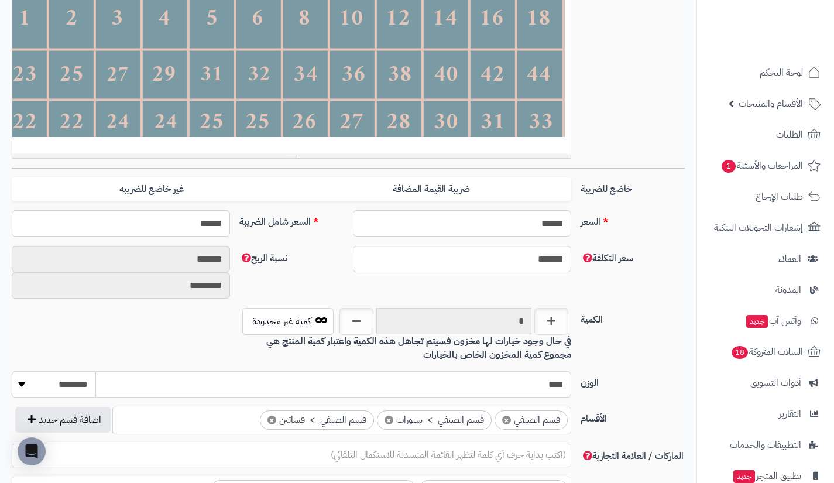
scroll to position [327, 0]
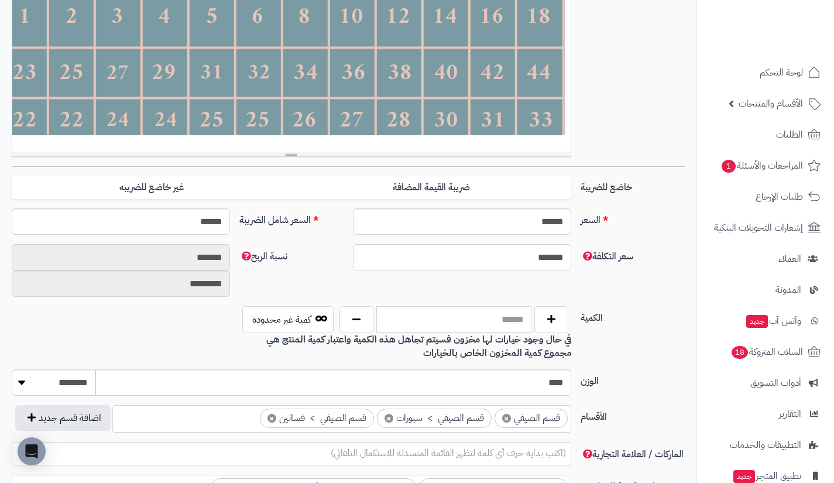
click at [409, 318] on input "text" at bounding box center [453, 319] width 155 height 26
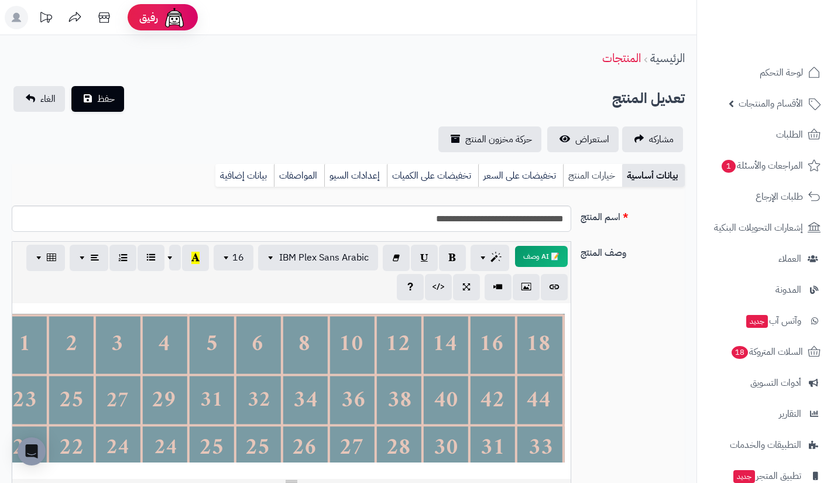
type input "****"
click at [581, 170] on link "خيارات المنتج" at bounding box center [592, 175] width 59 height 23
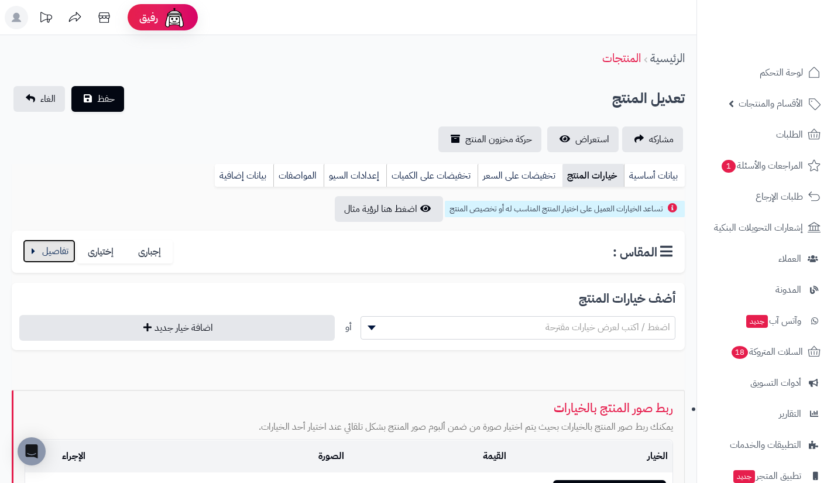
click at [39, 243] on button "button" at bounding box center [49, 250] width 53 height 23
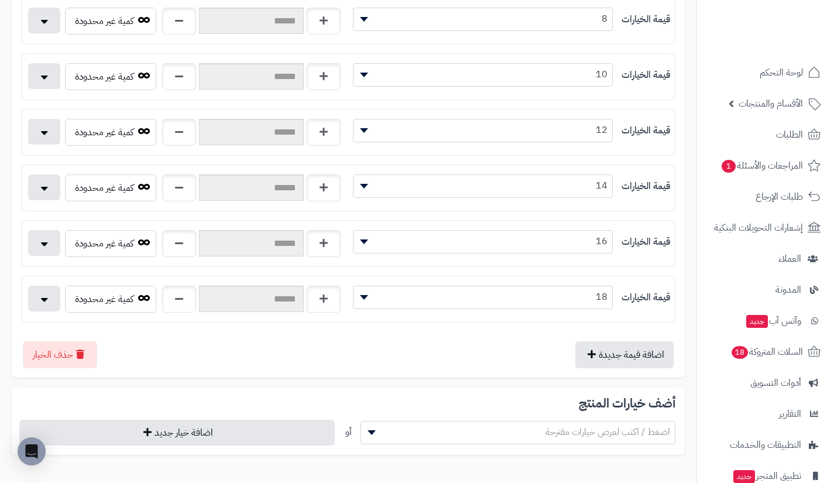
scroll to position [610, 0]
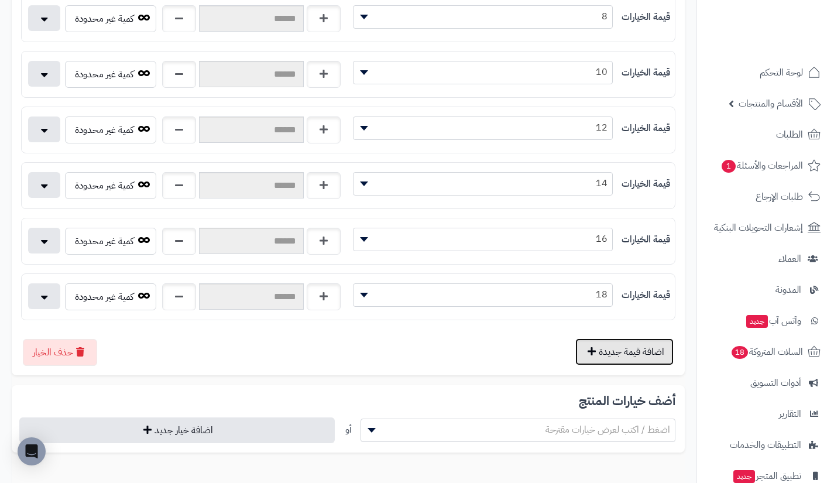
click at [595, 342] on button "اضافة قيمة جديدة" at bounding box center [624, 351] width 98 height 27
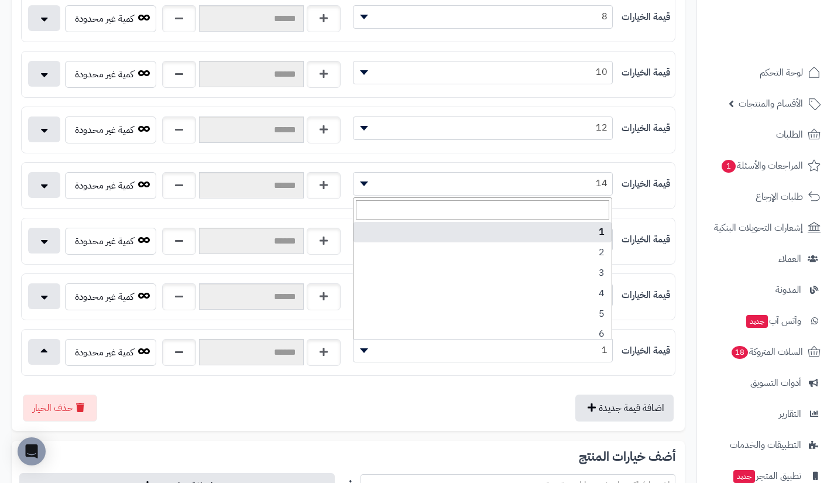
click at [542, 350] on span "1" at bounding box center [482, 350] width 259 height 18
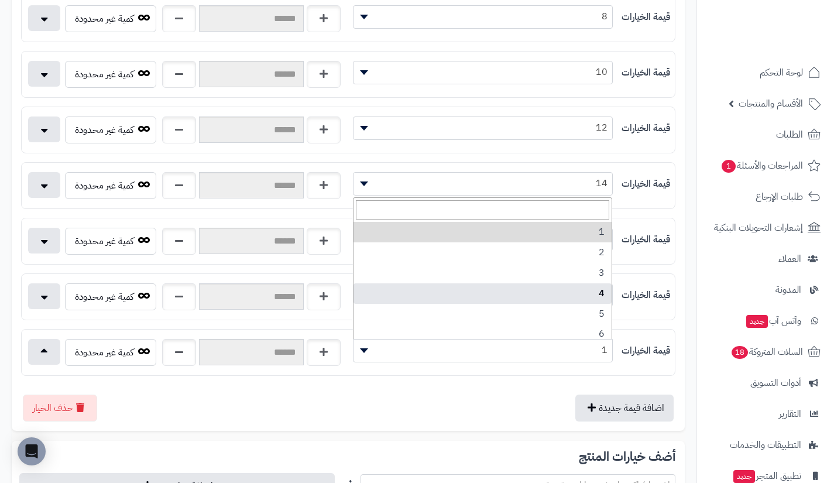
scroll to position [148, 0]
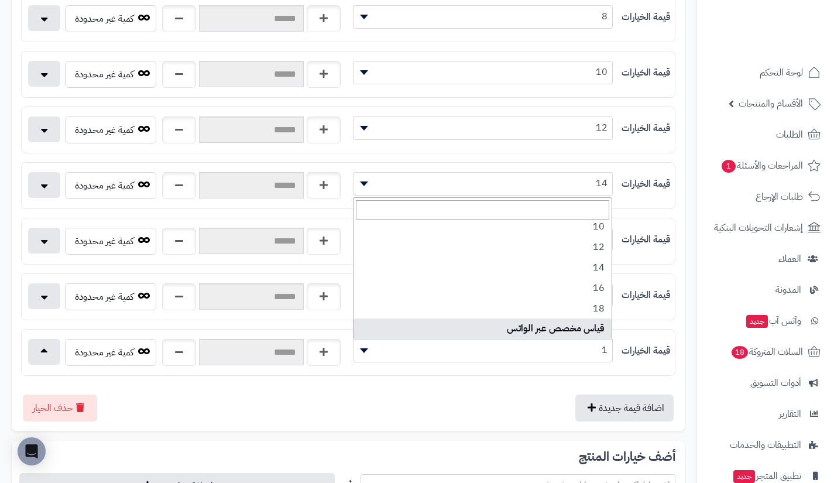
select select "***"
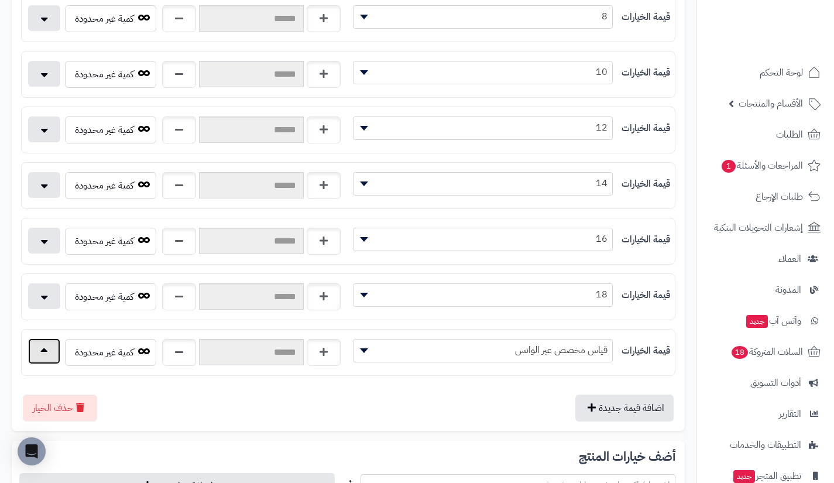
click at [47, 342] on button "button" at bounding box center [44, 351] width 32 height 26
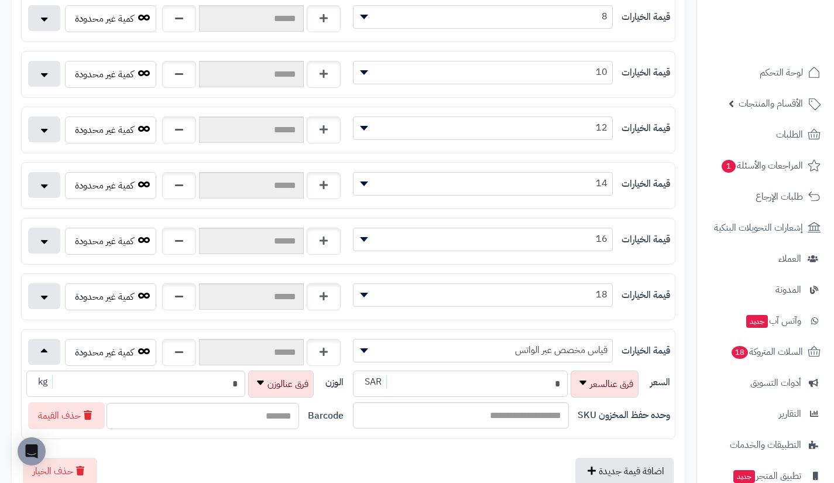
click at [453, 387] on input "*" at bounding box center [460, 383] width 215 height 26
type input "**********"
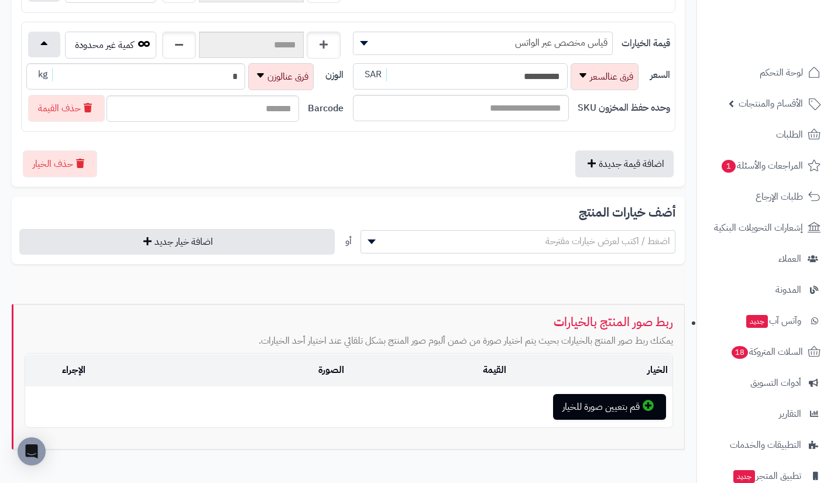
scroll to position [925, 0]
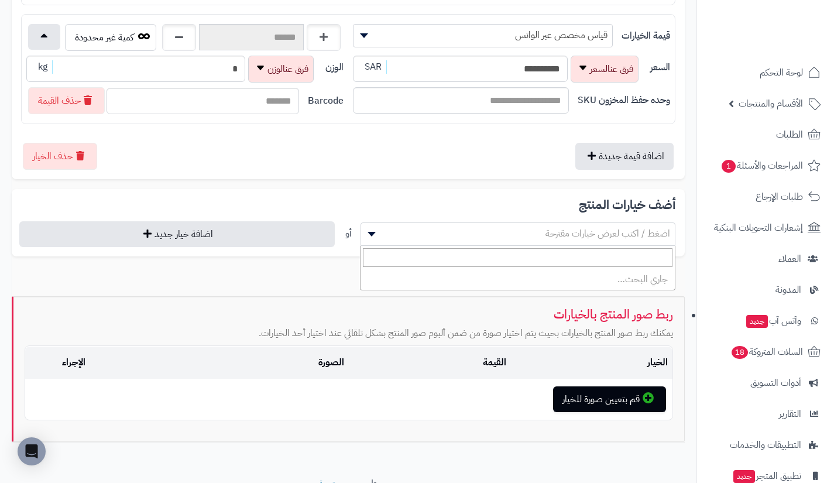
click at [511, 229] on span "اضغط / اكتب لعرض خيارات مقترحة" at bounding box center [518, 234] width 314 height 18
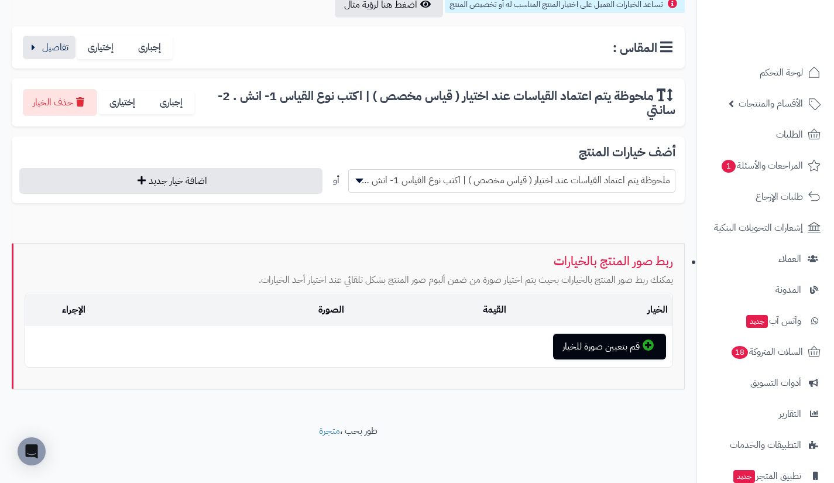
scroll to position [204, 0]
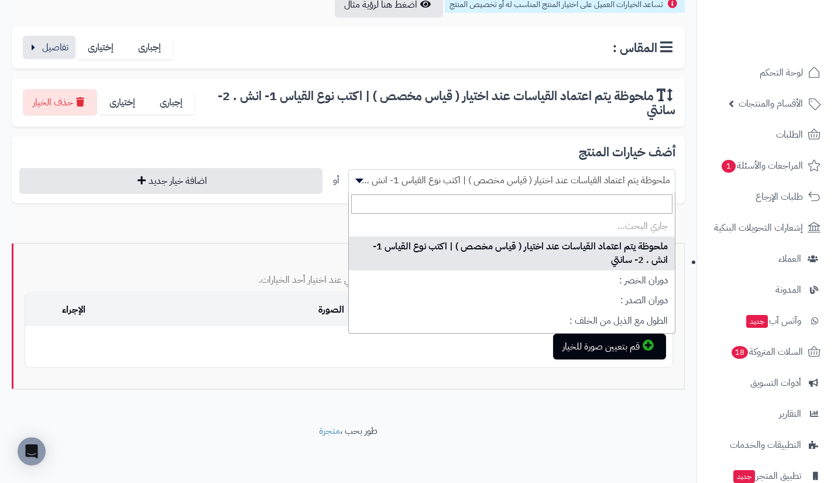
click at [507, 180] on span "ملحوظة يتم اعتماد القياسات عند اختيار ( قياس مخصص ) | اكتب نوع القياس 1- انش . …" at bounding box center [512, 180] width 326 height 18
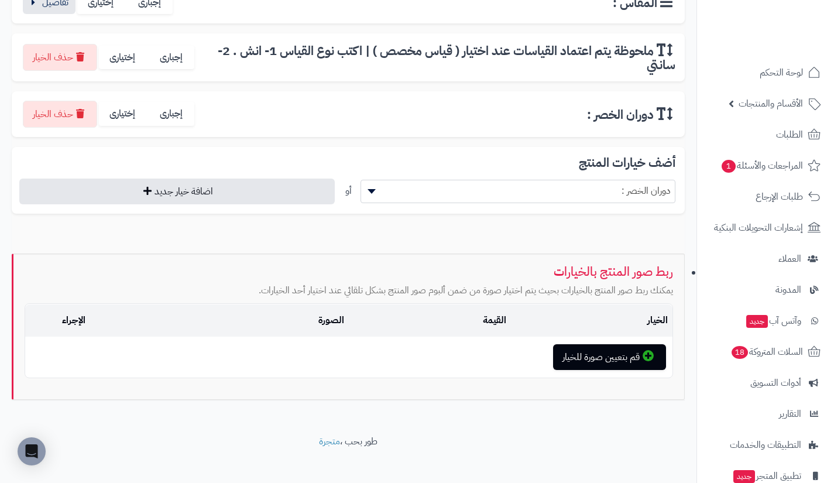
scroll to position [260, 0]
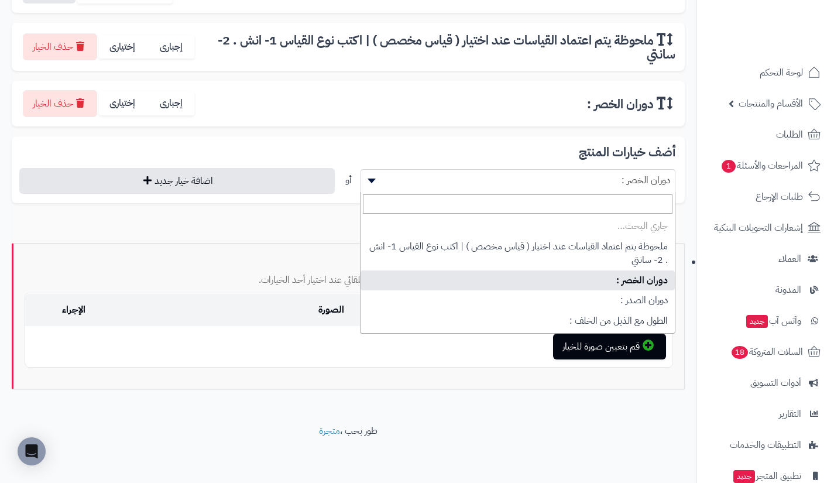
click at [507, 180] on span "دوران الخصر :" at bounding box center [518, 180] width 314 height 18
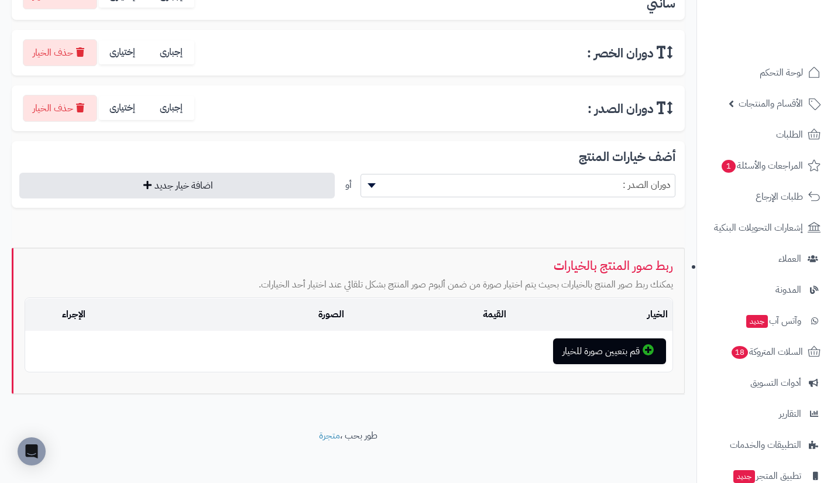
scroll to position [311, 0]
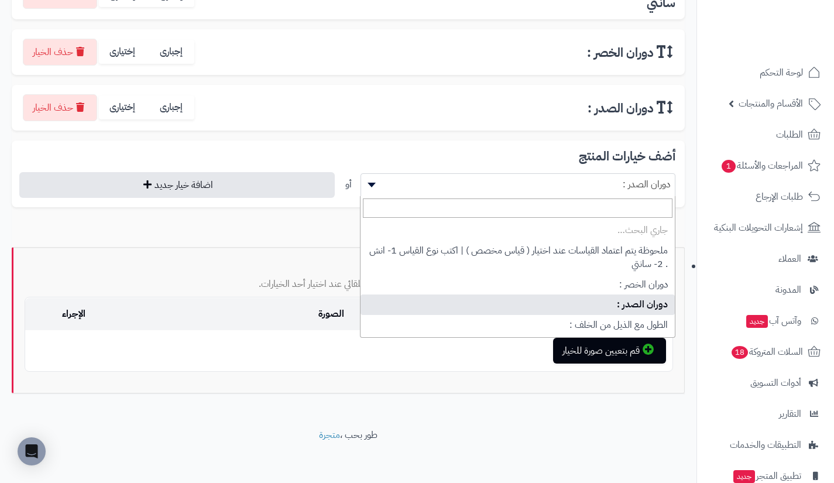
click at [507, 180] on span "دوران الصدر :" at bounding box center [518, 185] width 314 height 18
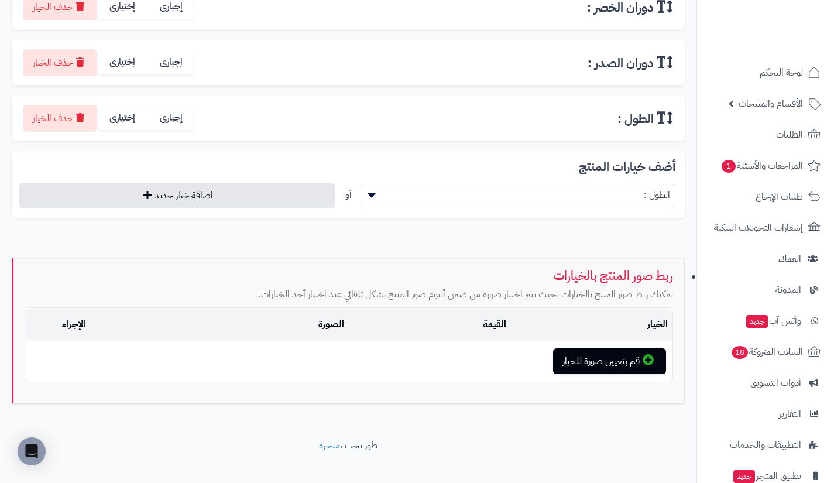
scroll to position [371, 0]
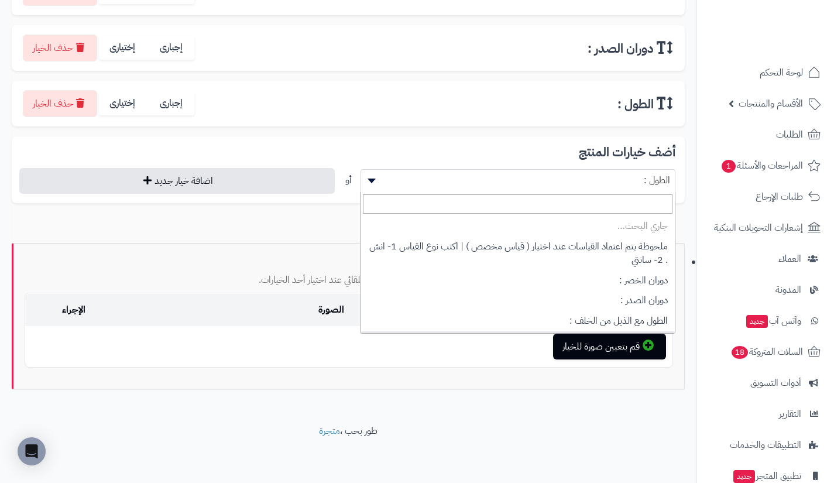
click at [507, 180] on span "الطول :" at bounding box center [518, 180] width 314 height 18
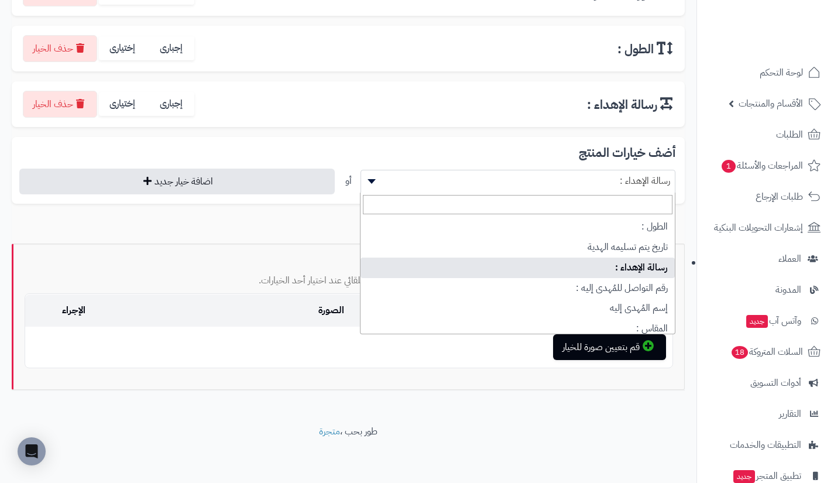
click at [507, 180] on span "رسالة الإهداء :" at bounding box center [518, 181] width 314 height 18
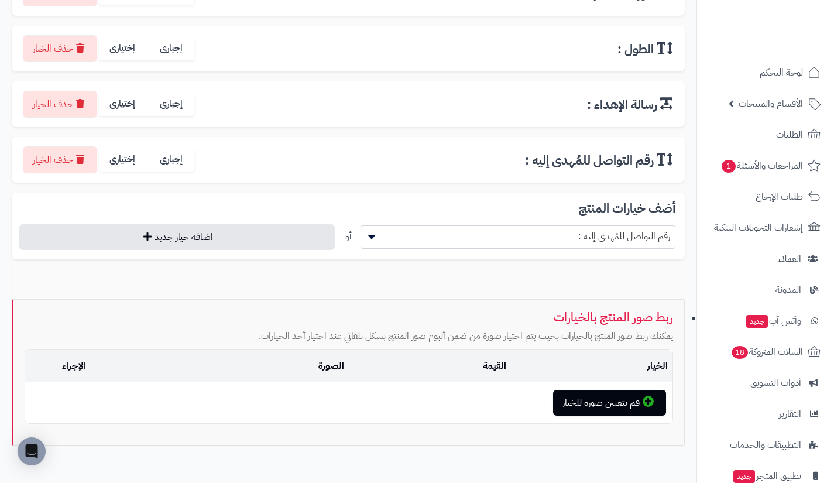
scroll to position [482, 0]
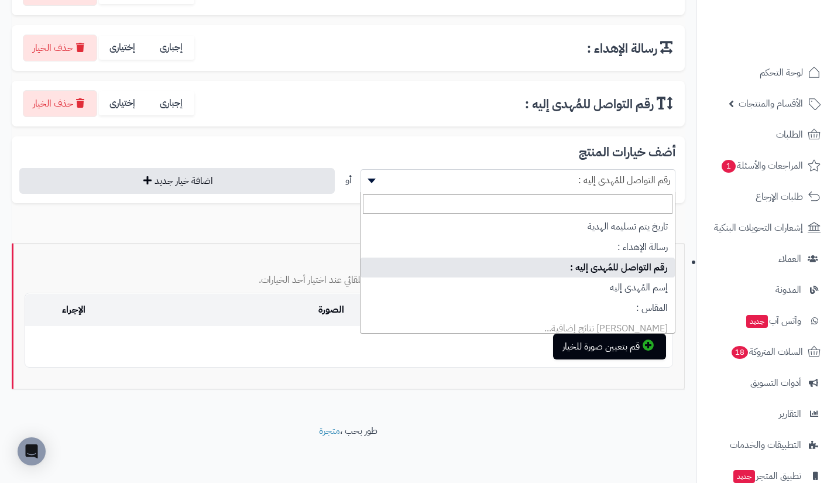
click at [507, 180] on span "رقم التواصل للمُهدى إليه :" at bounding box center [518, 180] width 314 height 18
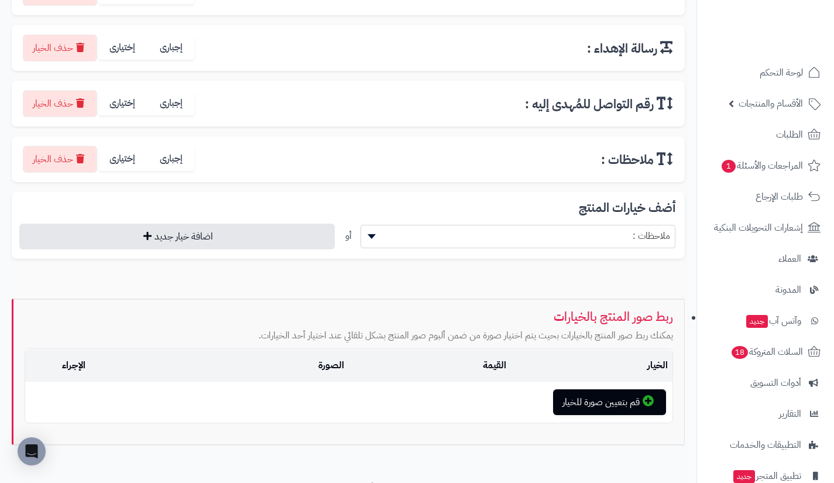
scroll to position [538, 0]
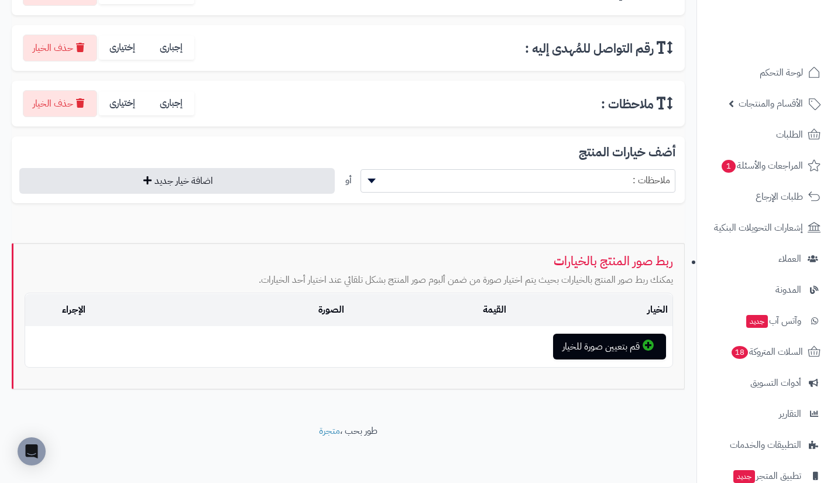
click at [507, 180] on span "ملاحظات :" at bounding box center [518, 180] width 314 height 18
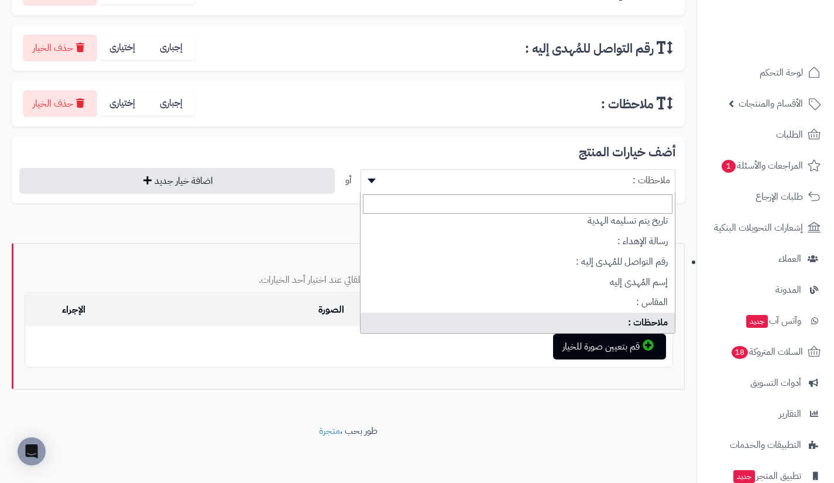
scroll to position [154, 0]
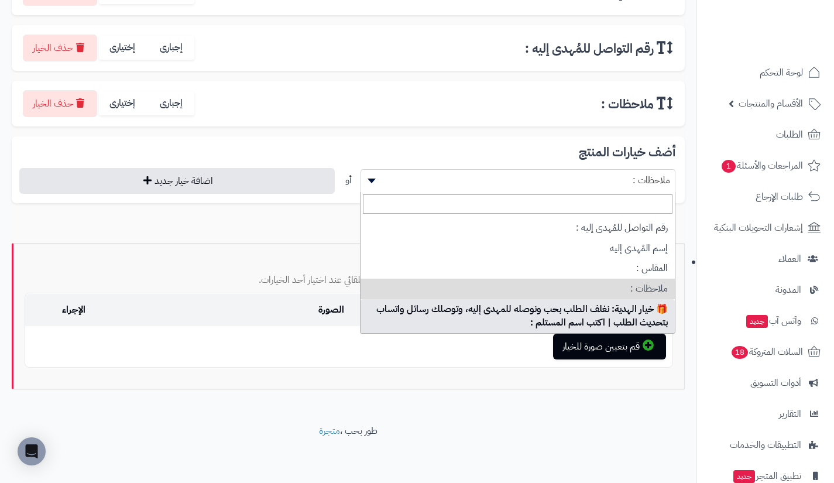
select select "**"
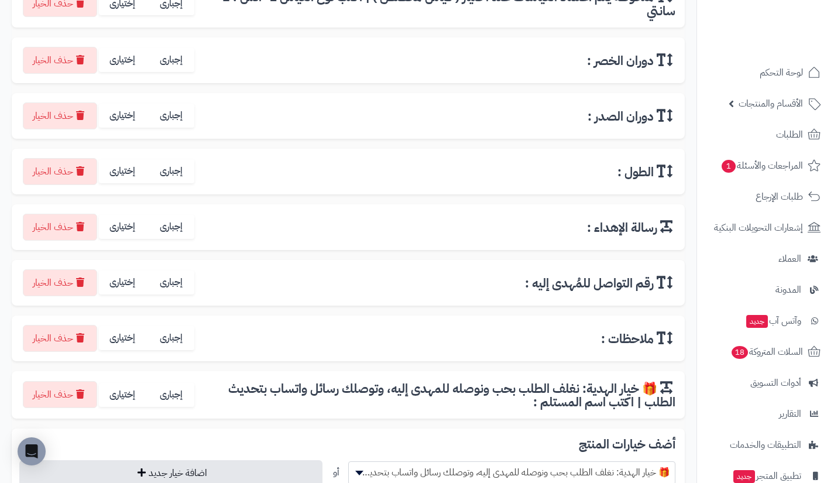
scroll to position [275, 0]
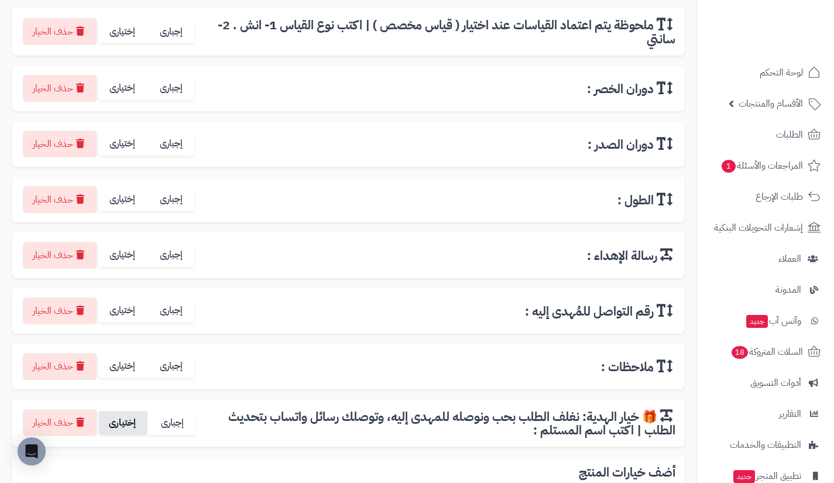
click at [128, 427] on label "إختيارى" at bounding box center [123, 423] width 49 height 24
click at [125, 365] on label "إختيارى" at bounding box center [123, 366] width 49 height 24
click at [123, 311] on label "إختيارى" at bounding box center [123, 310] width 49 height 24
click at [123, 257] on label "إختيارى" at bounding box center [123, 255] width 49 height 24
click at [124, 209] on label "إختيارى" at bounding box center [123, 199] width 49 height 24
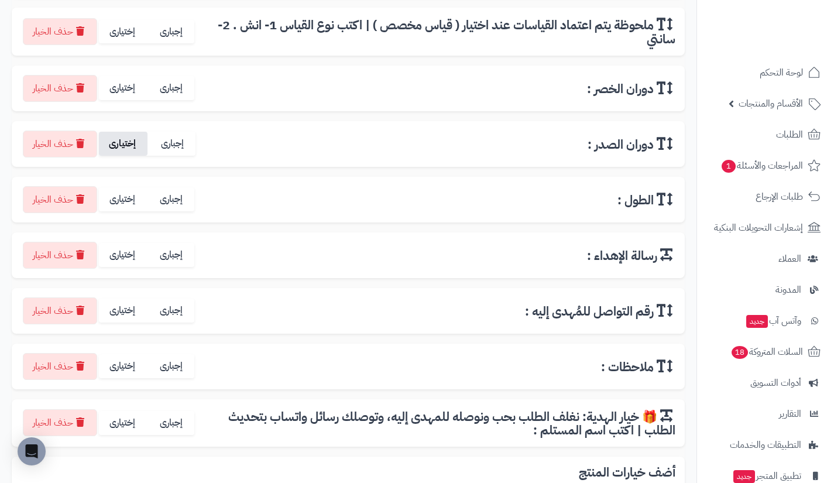
click at [125, 152] on label "إختيارى" at bounding box center [123, 144] width 49 height 24
click at [122, 93] on label "إختيارى" at bounding box center [123, 88] width 49 height 24
click at [125, 29] on label "إختيارى" at bounding box center [123, 32] width 49 height 24
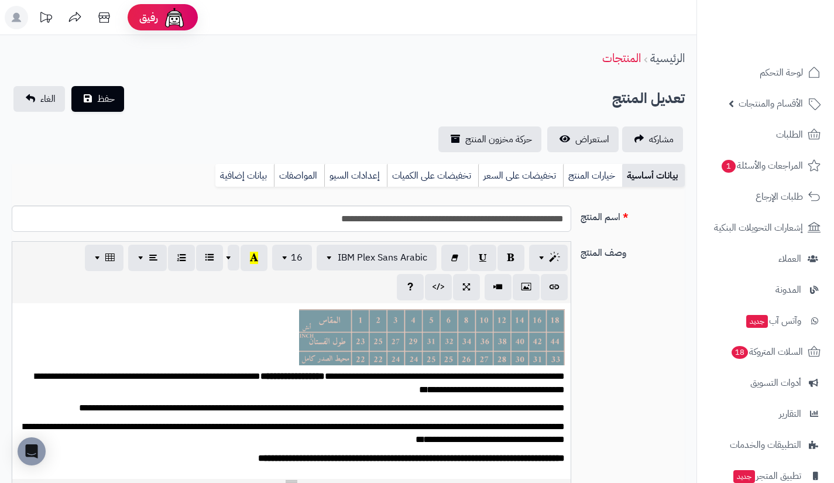
scroll to position [137, 0]
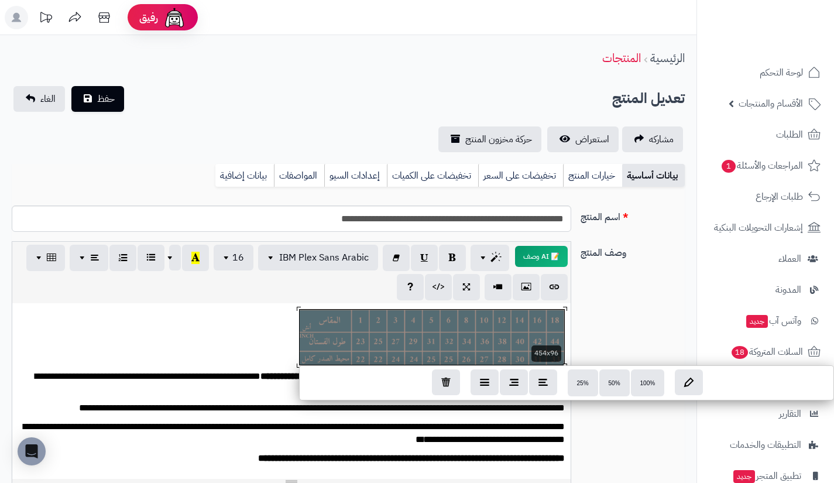
click at [525, 329] on div "**********" at bounding box center [291, 391] width 558 height 176
click at [634, 380] on button "100%" at bounding box center [648, 382] width 34 height 27
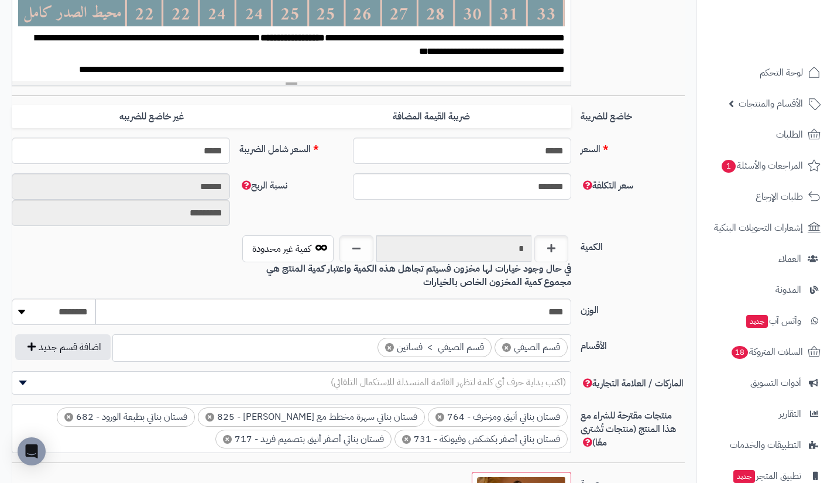
scroll to position [399, 0]
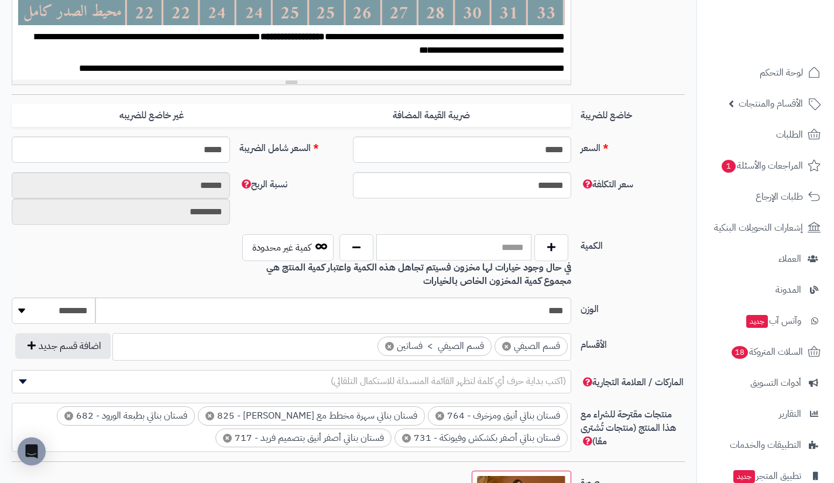
click at [492, 257] on input "text" at bounding box center [453, 247] width 155 height 26
type input "****"
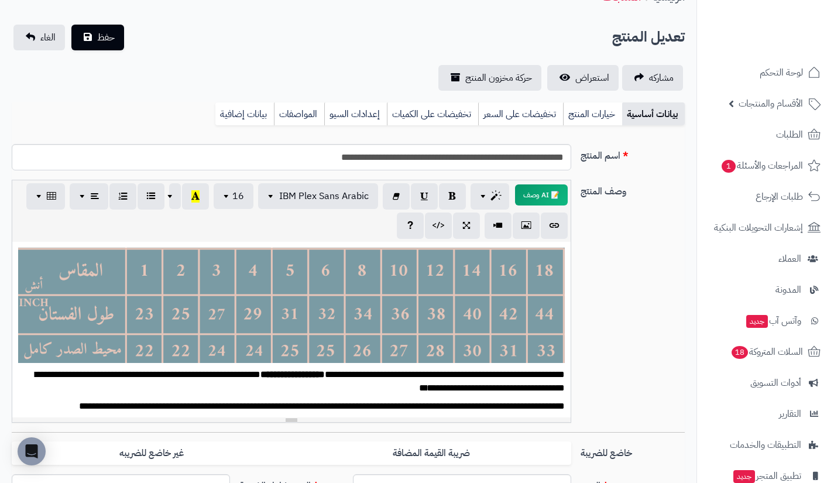
scroll to position [0, 0]
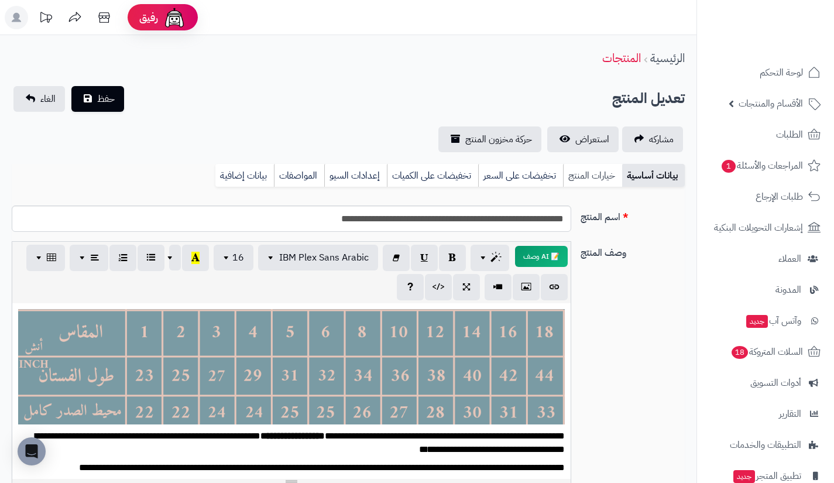
click at [585, 173] on link "خيارات المنتج" at bounding box center [592, 175] width 59 height 23
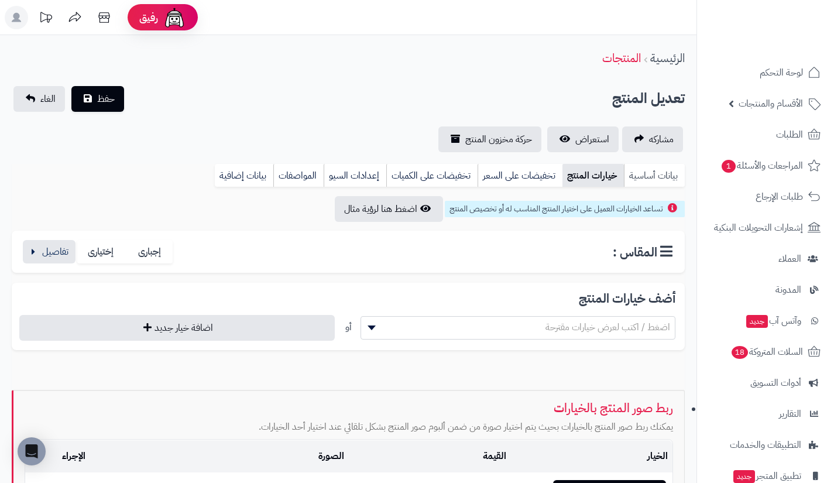
click at [637, 176] on link "بيانات أساسية" at bounding box center [654, 175] width 61 height 23
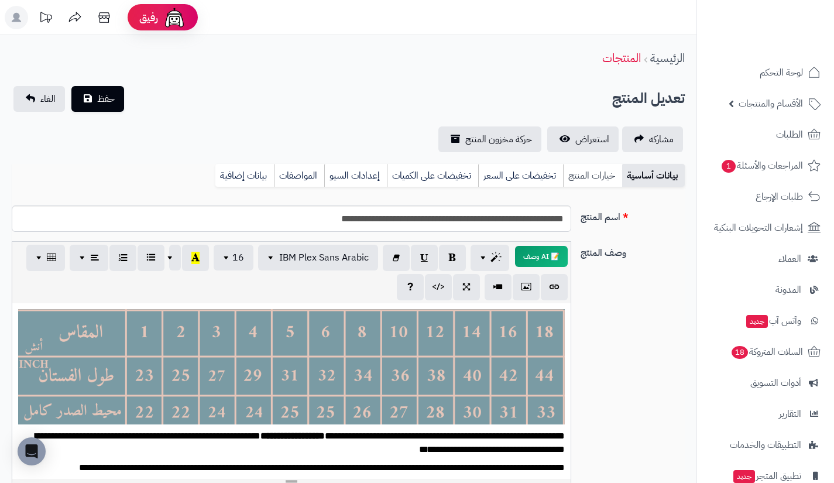
click at [603, 174] on link "خيارات المنتج" at bounding box center [592, 175] width 59 height 23
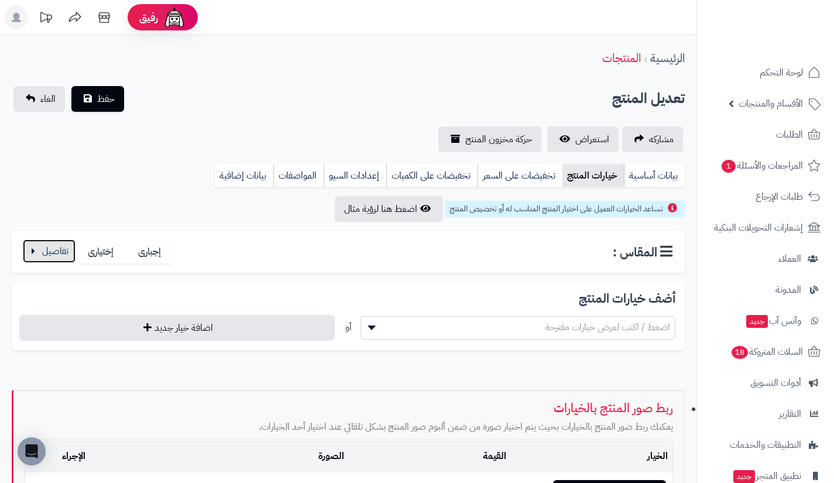
click at [53, 249] on button "button" at bounding box center [49, 250] width 53 height 23
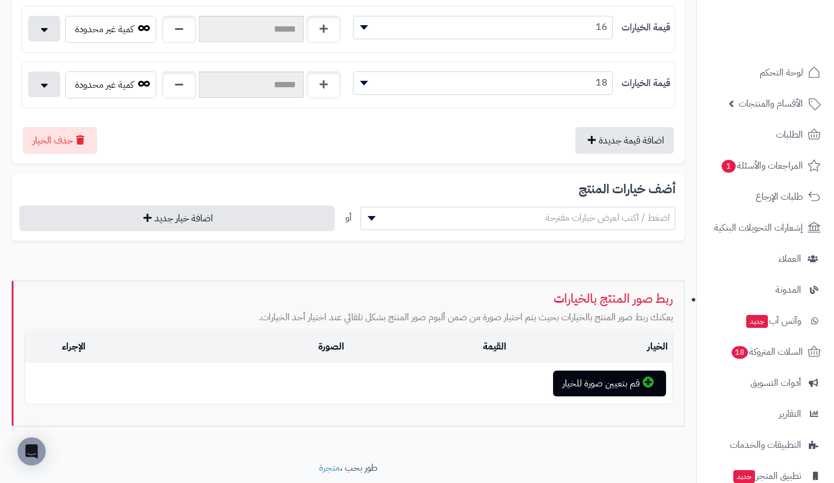
scroll to position [860, 0]
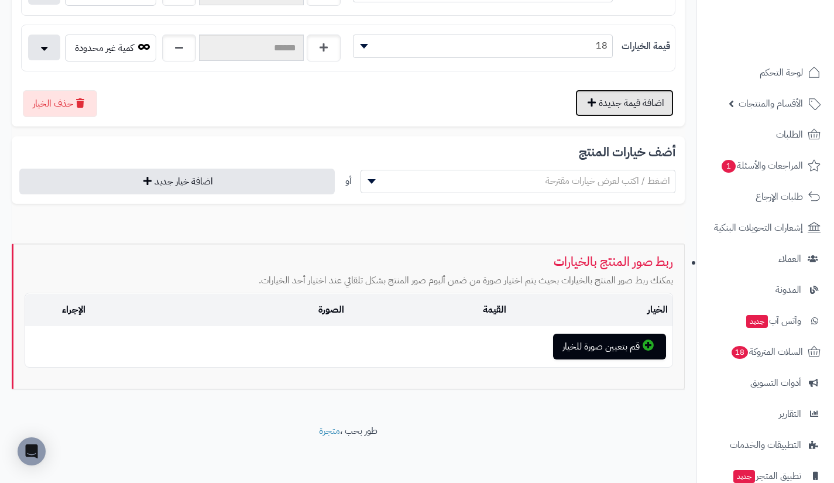
click at [631, 95] on button "اضافة قيمة جديدة" at bounding box center [624, 103] width 98 height 27
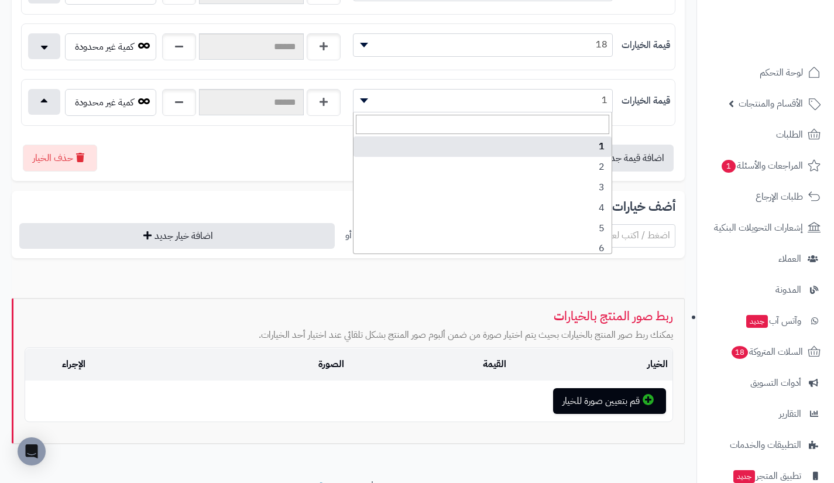
click at [579, 94] on span "1" at bounding box center [482, 100] width 259 height 18
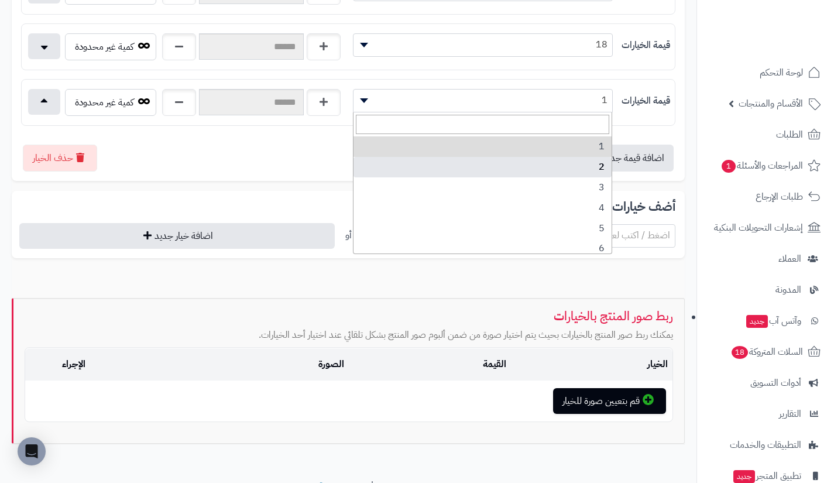
scroll to position [148, 0]
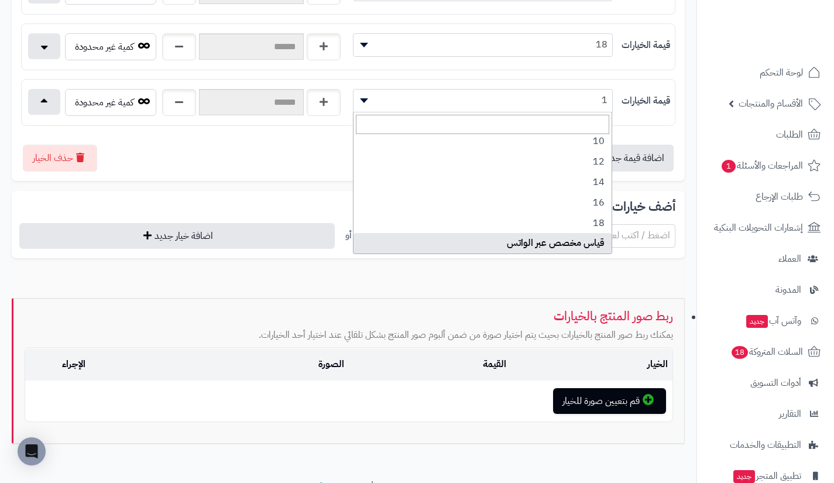
select select "***"
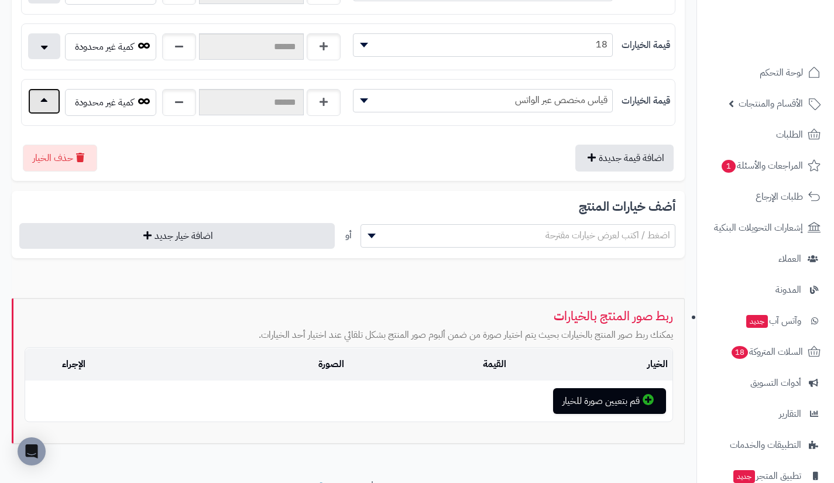
click at [54, 103] on button "button" at bounding box center [44, 101] width 32 height 26
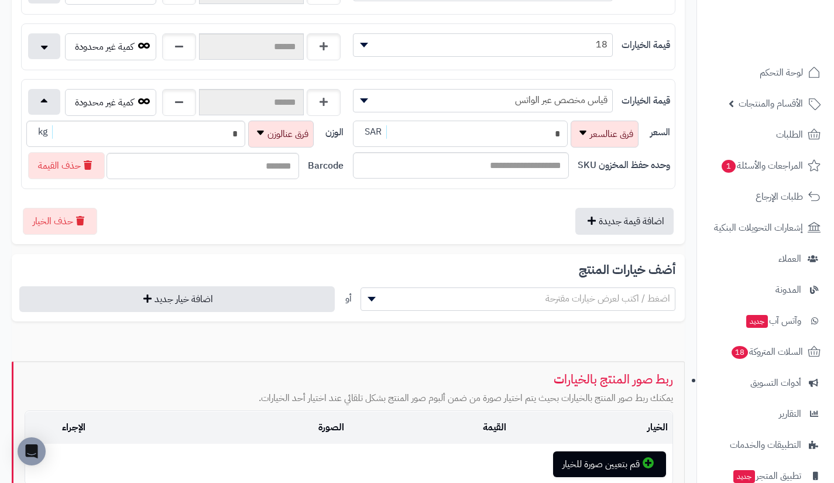
click at [470, 142] on input "*" at bounding box center [460, 134] width 215 height 26
type input "**********"
click at [544, 285] on div "أضف خيارات المنتج اضغط / اكتب لعرض خيارات مقترحة أو اضافة خيار جديد" at bounding box center [348, 287] width 673 height 67
click at [542, 294] on span "اضغط / اكتب لعرض خيارات مقترحة" at bounding box center [518, 299] width 314 height 18
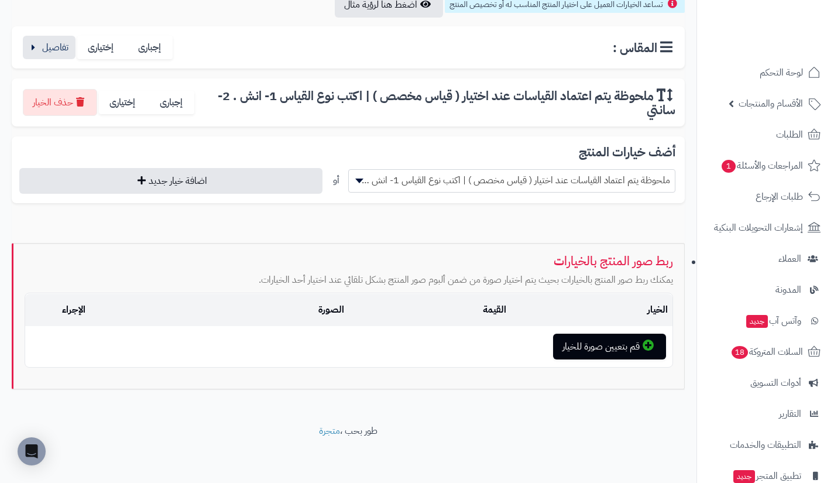
scroll to position [204, 0]
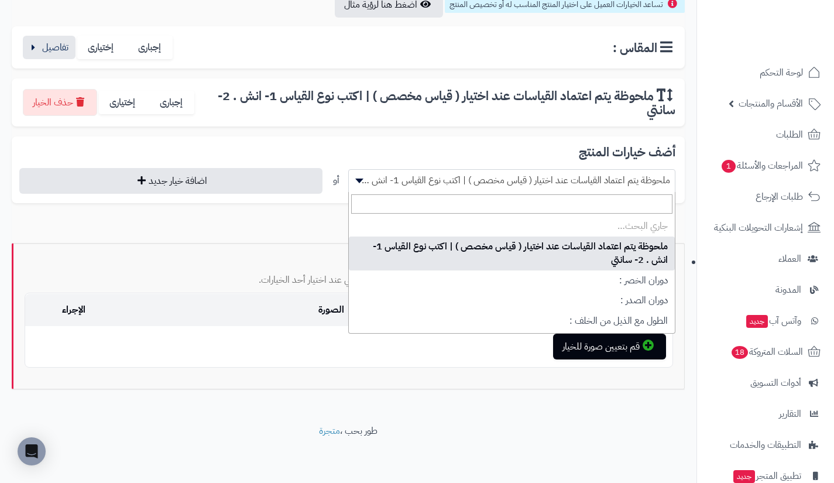
click at [516, 171] on span "ملحوظة يتم اعتماد القياسات عند اختيار ( قياس مخصص ) | اكتب نوع القياس 1- انش . …" at bounding box center [512, 180] width 326 height 18
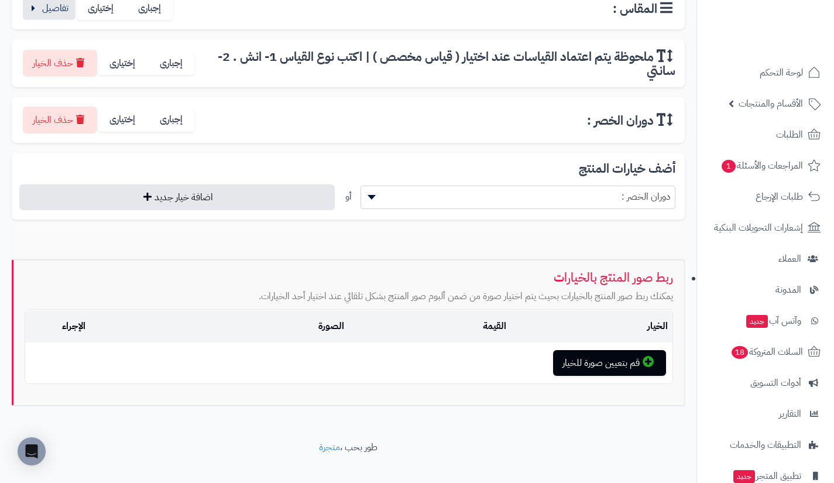
scroll to position [260, 0]
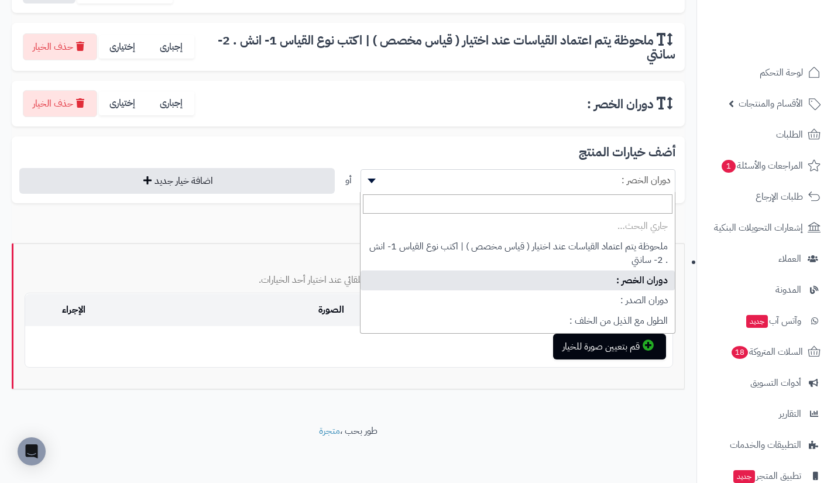
click at [516, 171] on span "دوران الخصر :" at bounding box center [518, 180] width 314 height 18
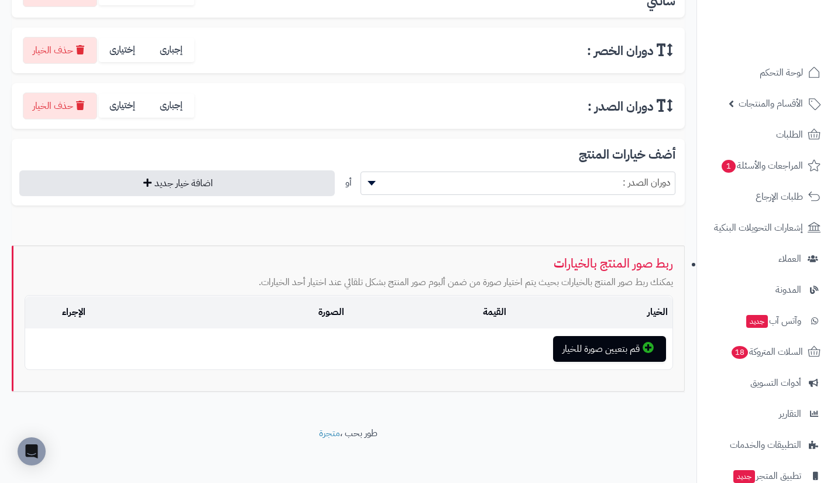
scroll to position [315, 0]
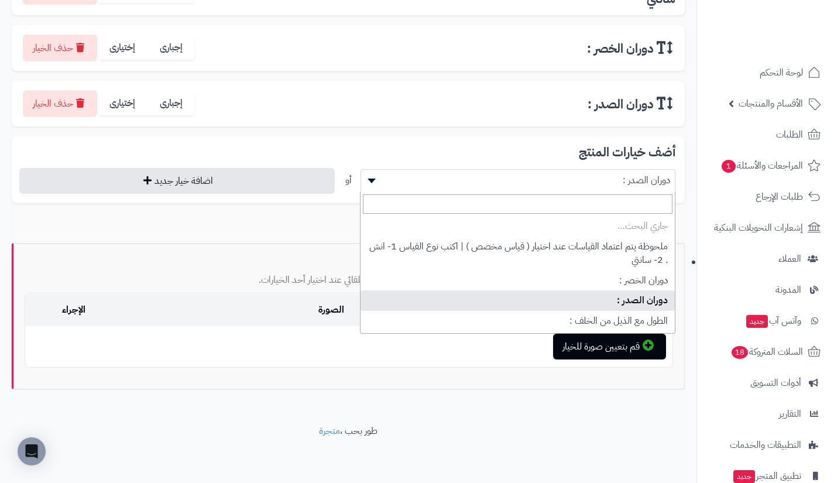
click at [516, 171] on span "دوران الصدر :" at bounding box center [518, 180] width 314 height 18
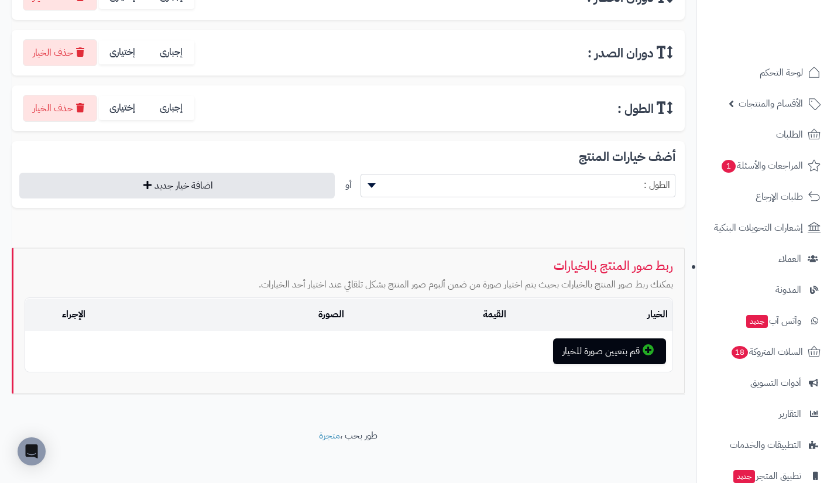
scroll to position [371, 0]
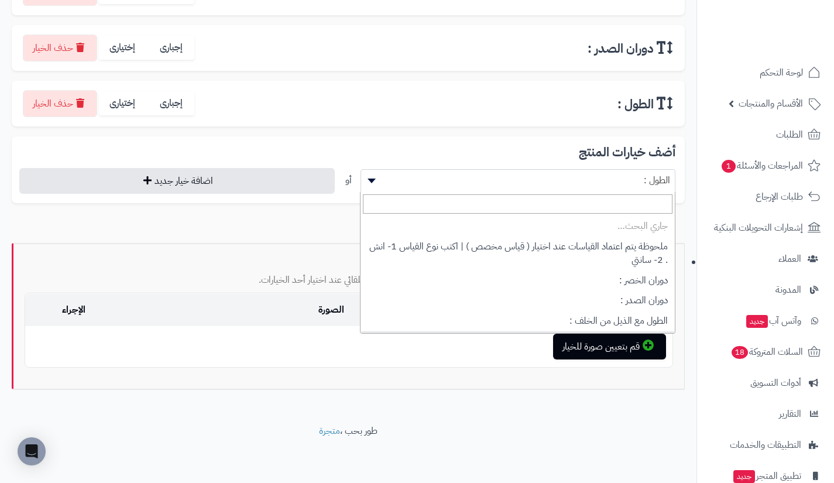
click at [516, 171] on span "الطول :" at bounding box center [518, 180] width 314 height 18
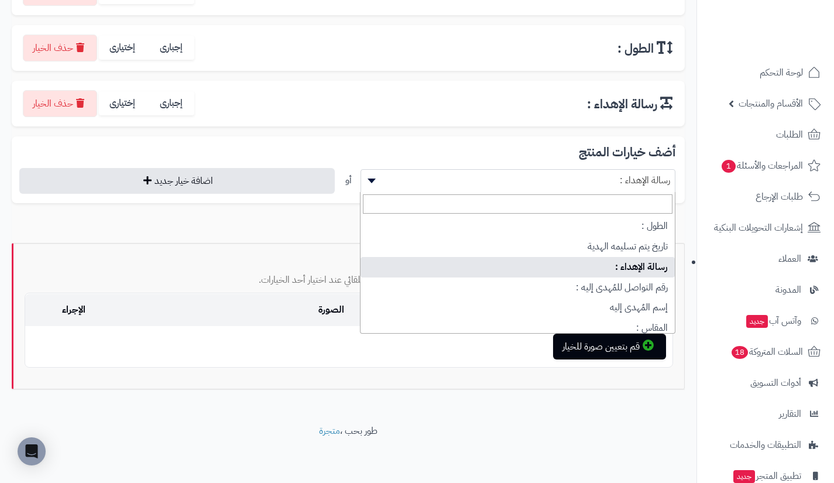
click at [516, 171] on span "رسالة الإهداء :" at bounding box center [518, 180] width 314 height 18
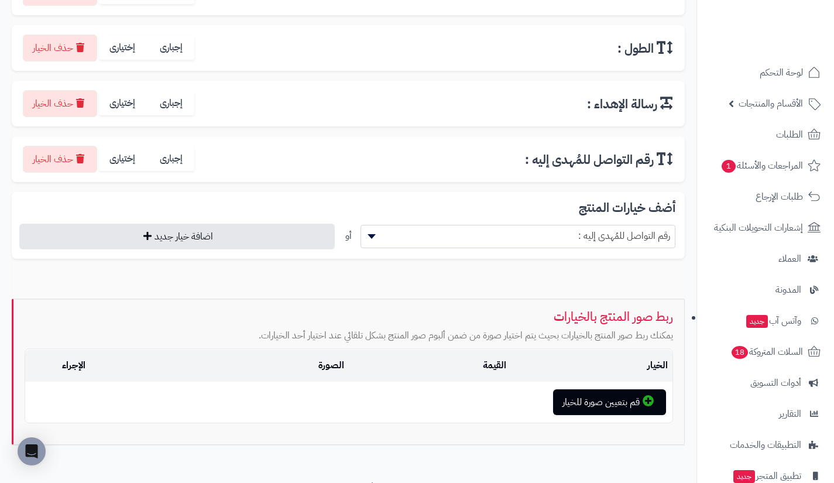
scroll to position [482, 0]
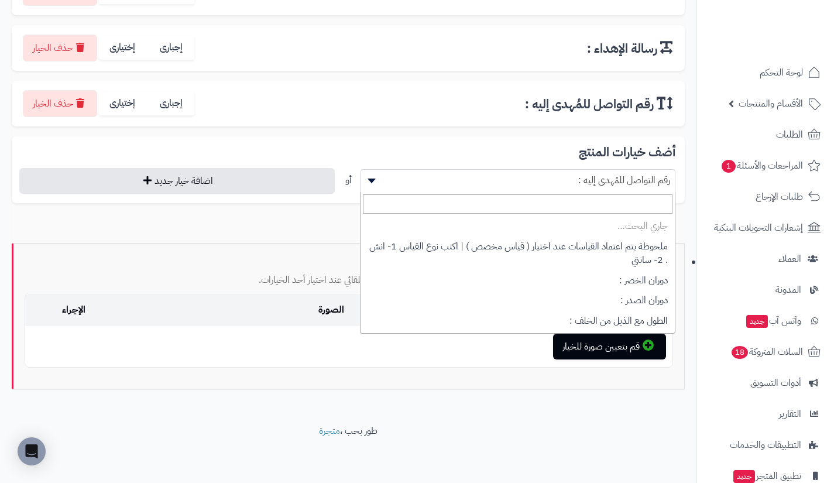
click at [516, 171] on span "رقم التواصل للمُهدى إليه :" at bounding box center [518, 180] width 314 height 18
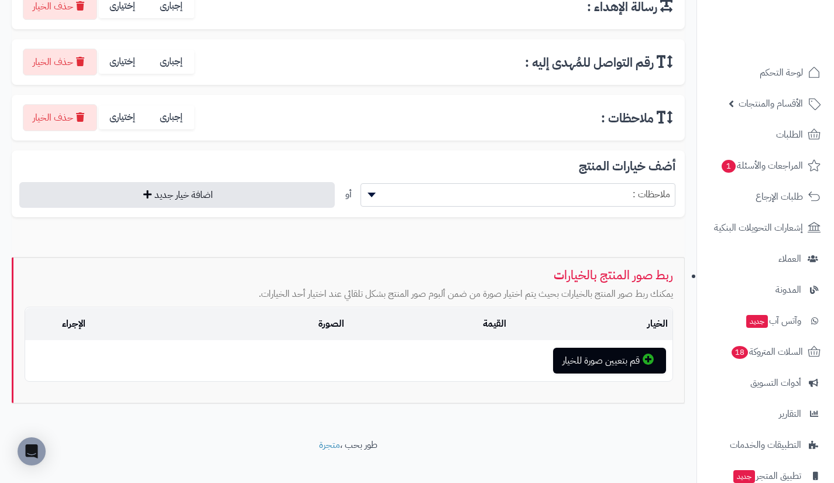
scroll to position [538, 0]
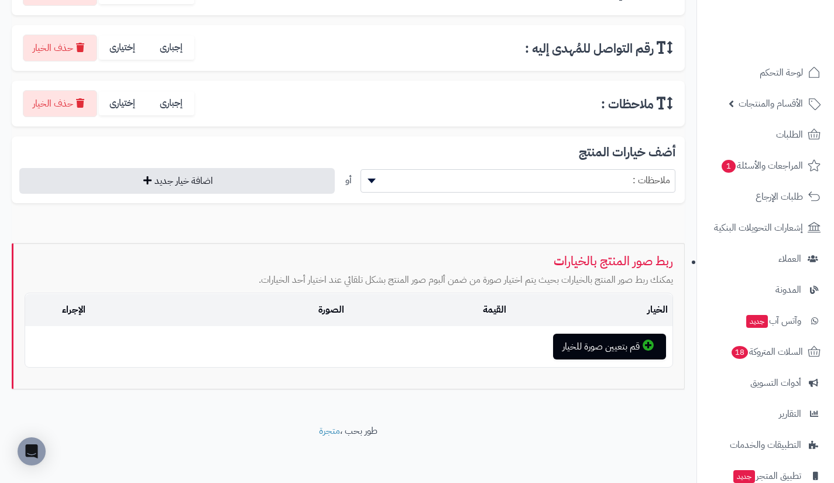
click at [516, 171] on span "ملاحظات :" at bounding box center [518, 180] width 314 height 18
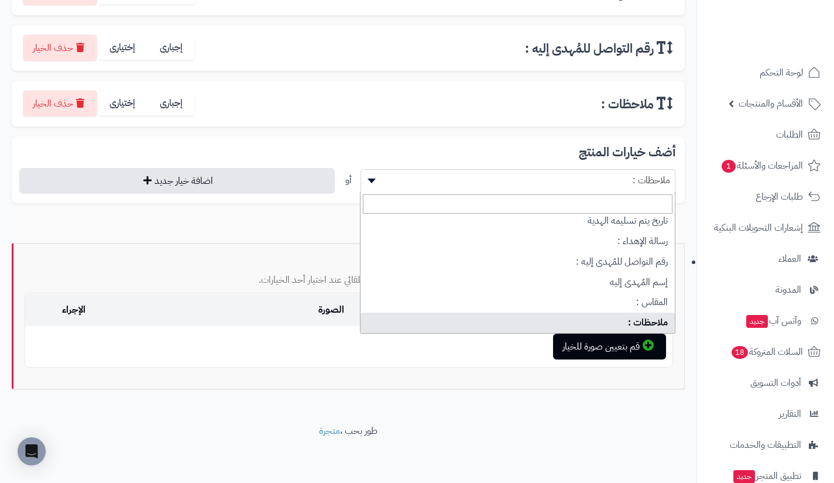
scroll to position [154, 0]
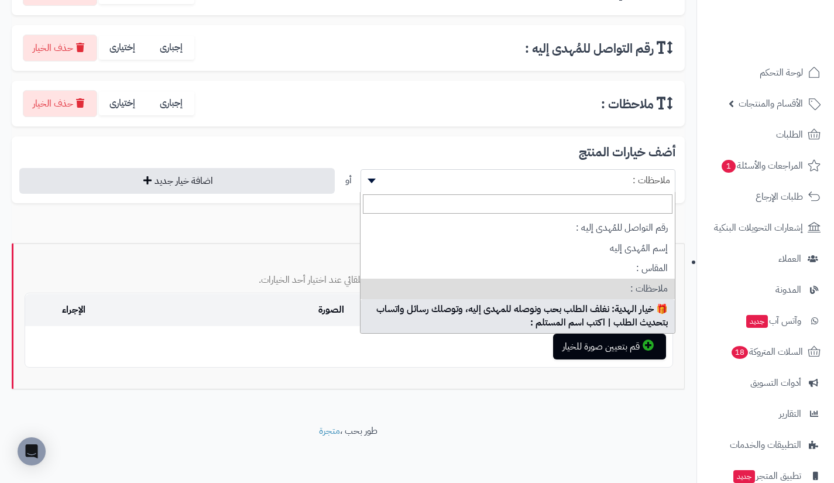
select select "**"
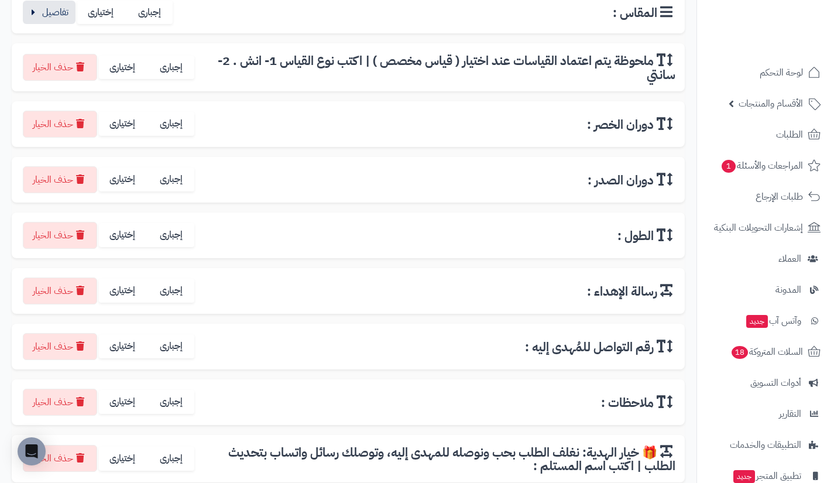
scroll to position [239, 0]
click at [126, 461] on label "إختيارى" at bounding box center [123, 459] width 49 height 24
click at [125, 409] on label "إختيارى" at bounding box center [123, 402] width 49 height 24
click at [126, 350] on label "إختيارى" at bounding box center [123, 347] width 49 height 24
click at [124, 294] on label "إختيارى" at bounding box center [123, 291] width 49 height 24
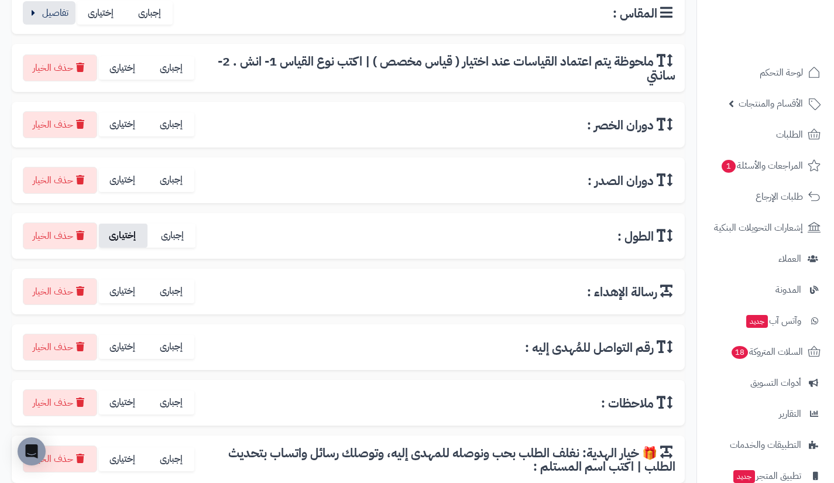
click at [121, 231] on label "إختيارى" at bounding box center [123, 236] width 49 height 24
click at [129, 183] on label "إختيارى" at bounding box center [123, 180] width 49 height 24
click at [128, 130] on label "إختيارى" at bounding box center [123, 124] width 49 height 24
click at [126, 72] on label "إختيارى" at bounding box center [123, 68] width 49 height 24
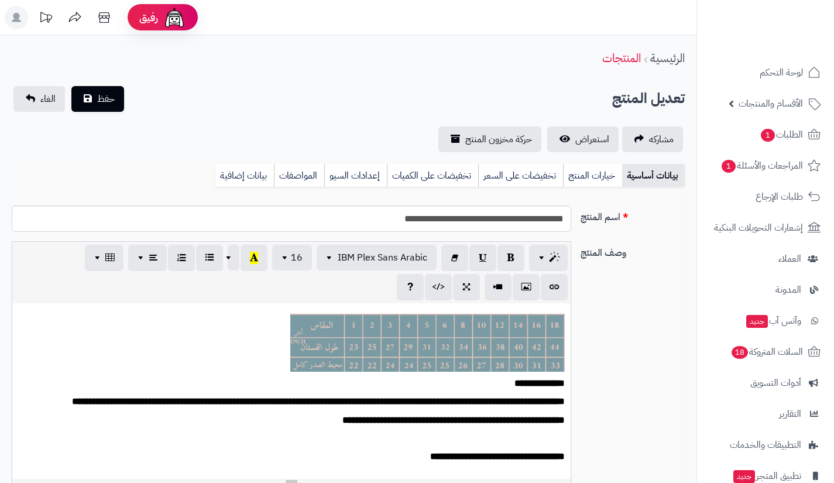
scroll to position [137, 0]
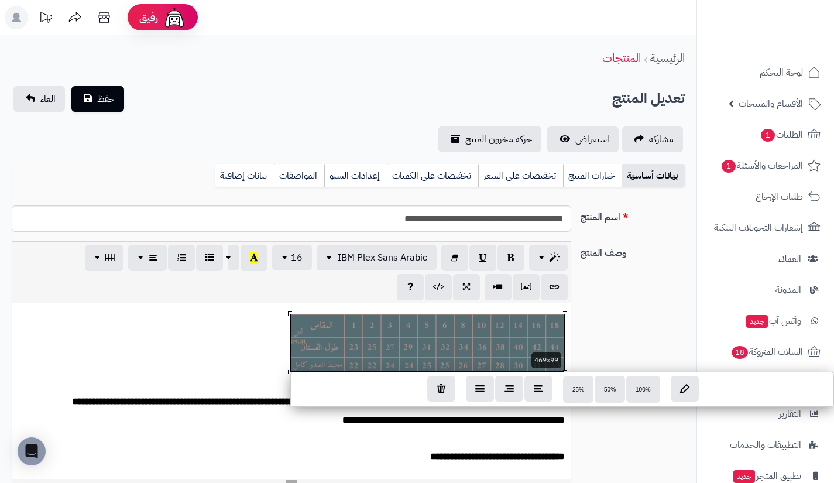
click at [524, 363] on div "**********" at bounding box center [291, 391] width 558 height 176
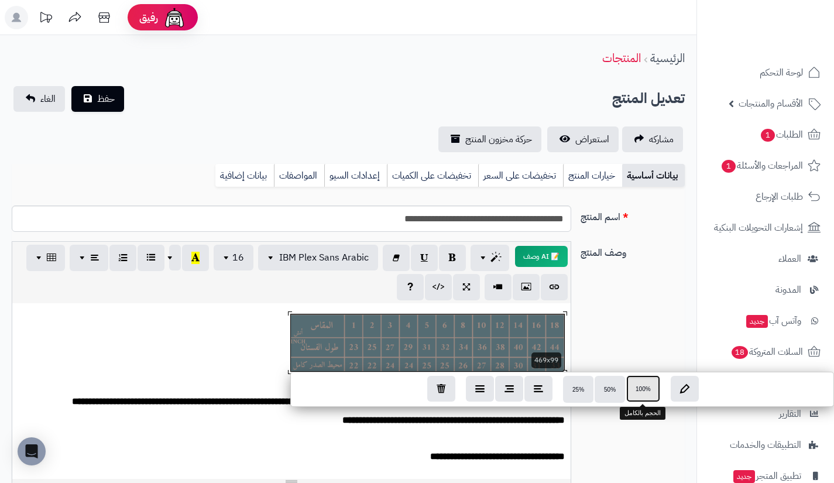
click at [645, 394] on button "100%" at bounding box center [643, 388] width 34 height 27
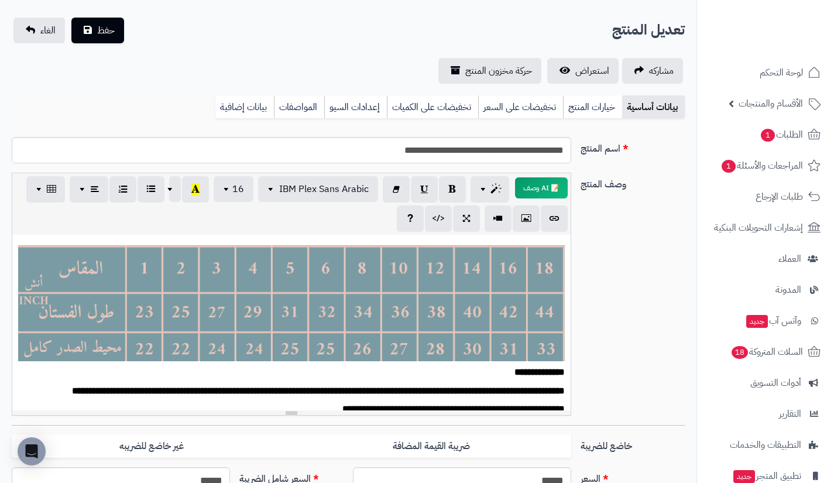
scroll to position [51, 0]
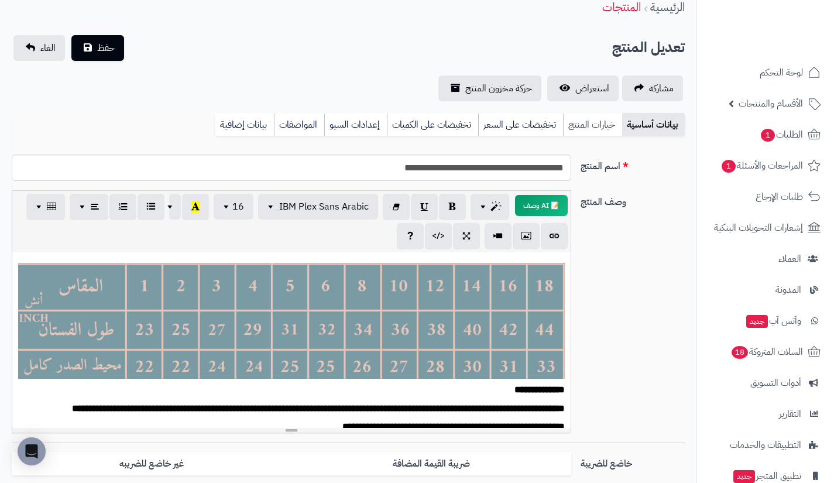
click at [593, 126] on link "خيارات المنتج" at bounding box center [592, 124] width 59 height 23
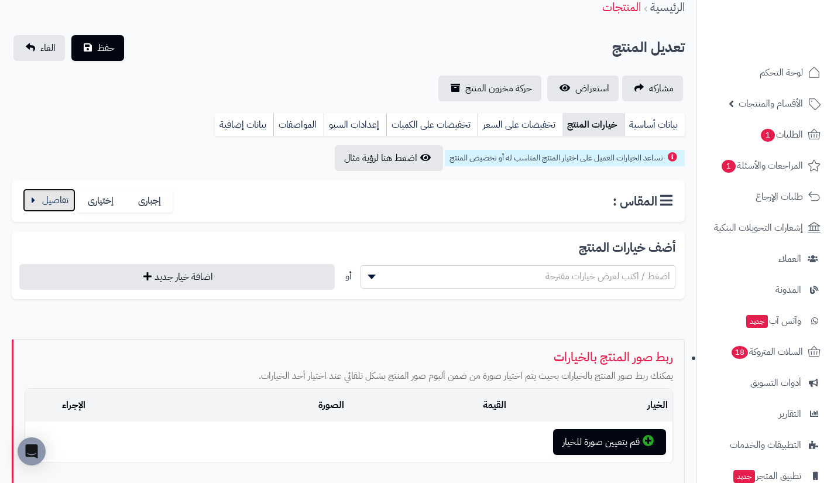
click at [39, 204] on button "button" at bounding box center [49, 199] width 53 height 23
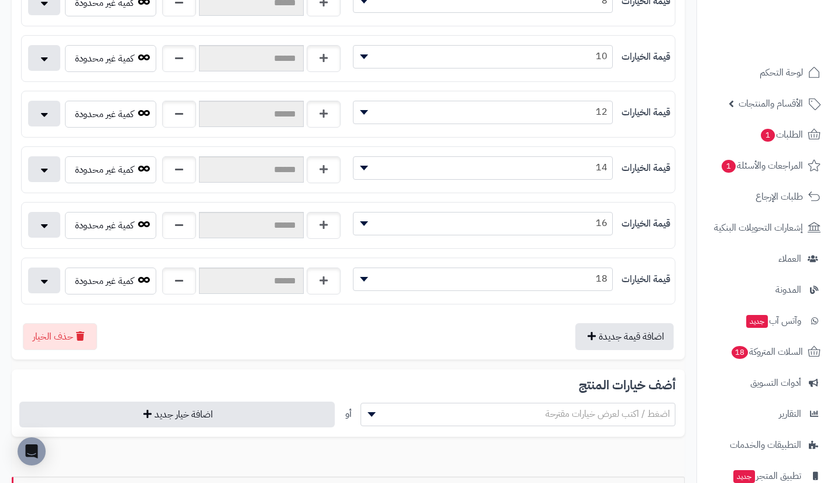
scroll to position [638, 0]
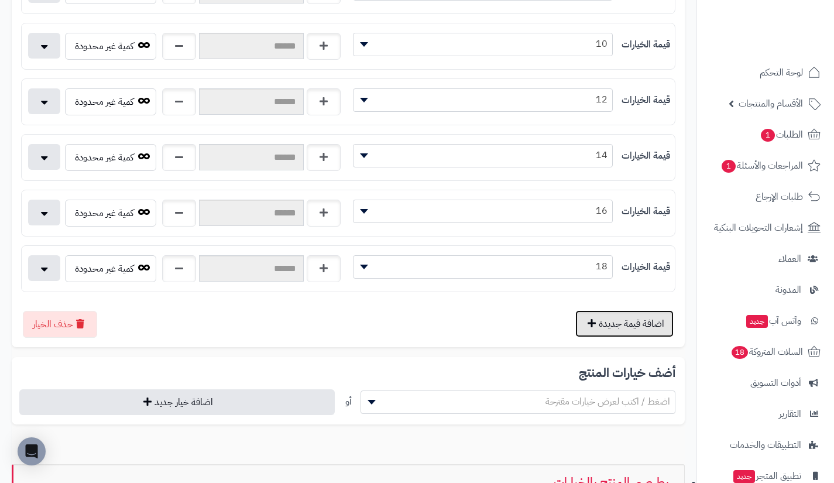
click at [591, 324] on button "اضافة قيمة جديدة" at bounding box center [624, 323] width 98 height 27
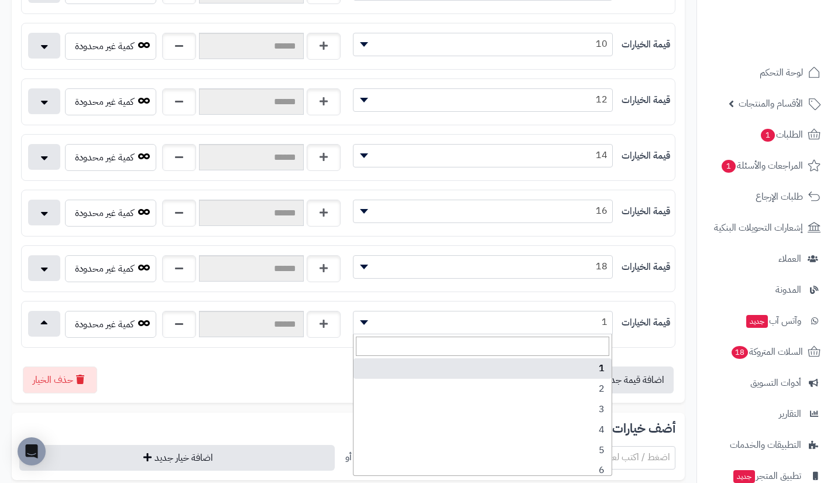
click at [552, 317] on span "1" at bounding box center [482, 322] width 259 height 18
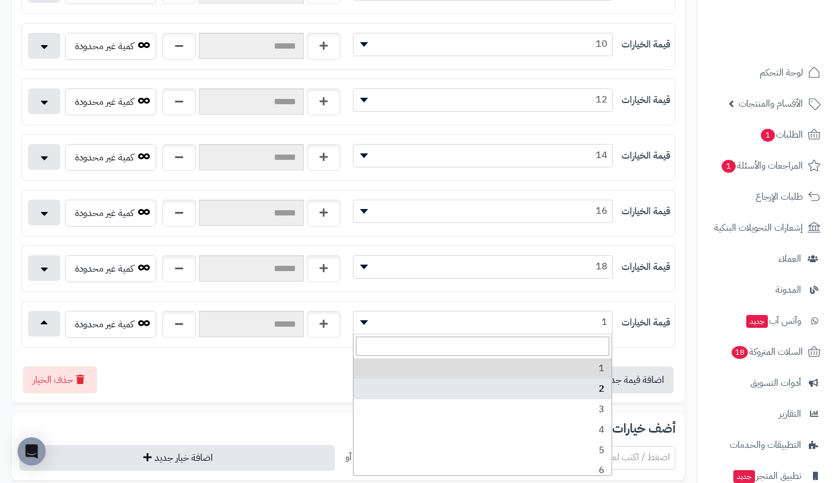
scroll to position [148, 0]
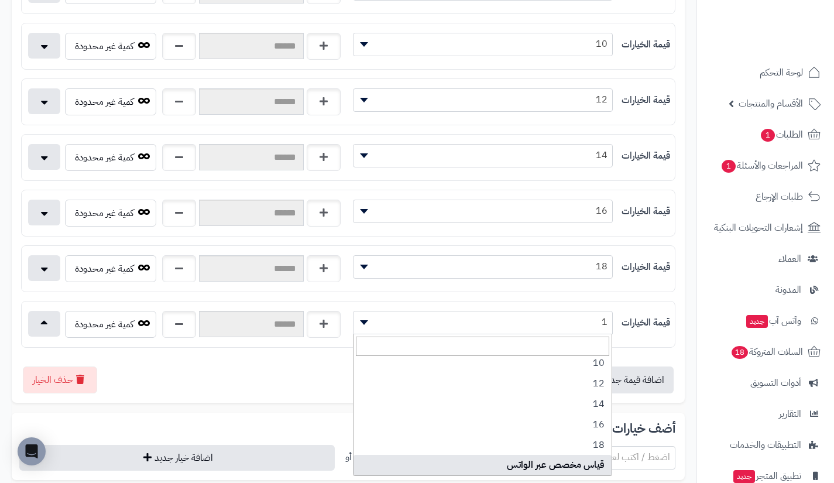
select select "***"
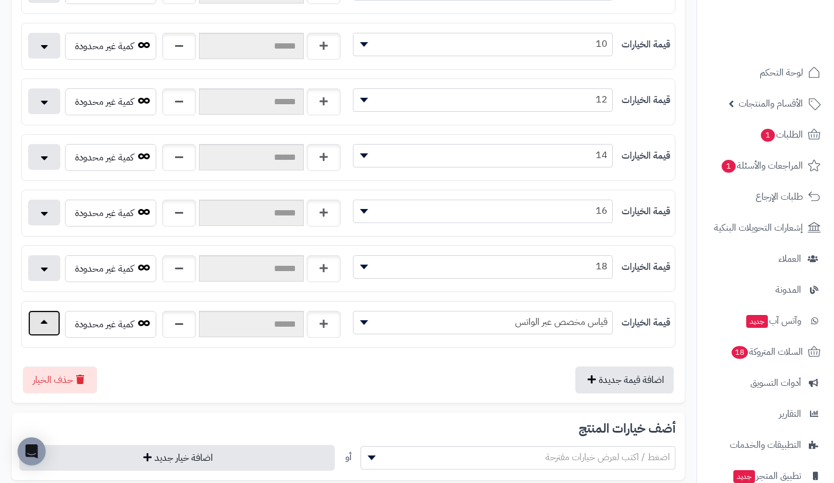
click at [59, 325] on button "button" at bounding box center [44, 323] width 32 height 26
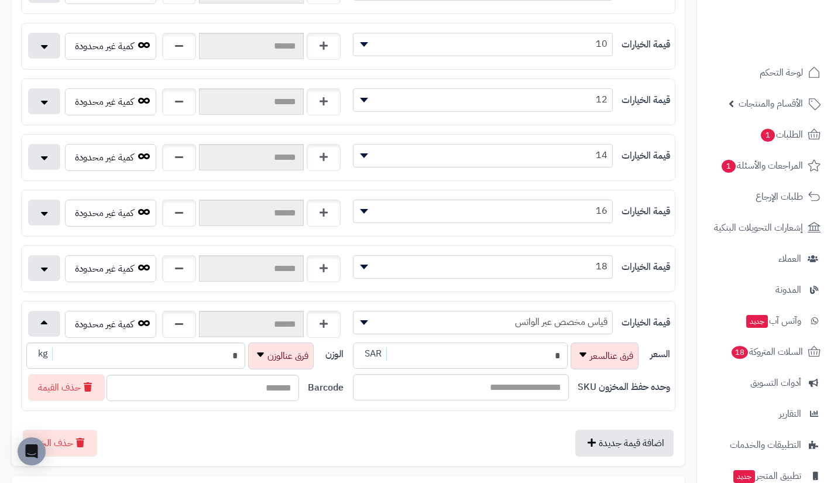
click at [450, 365] on input "*" at bounding box center [460, 355] width 215 height 26
type input "**********"
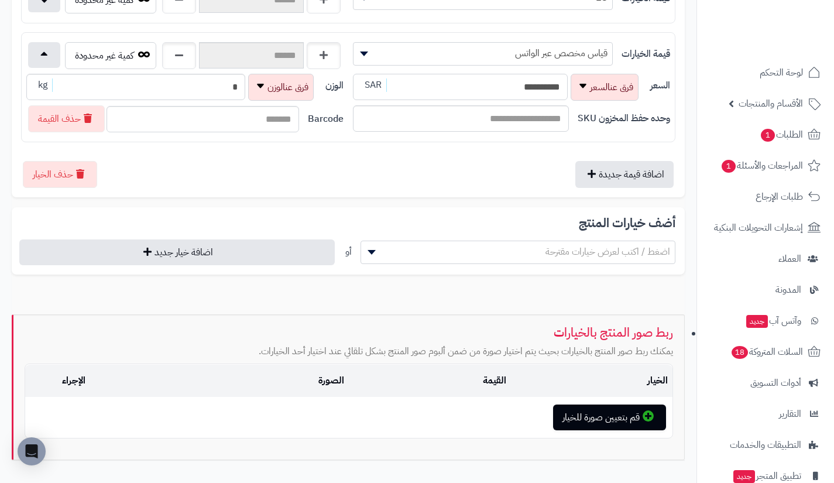
scroll to position [909, 0]
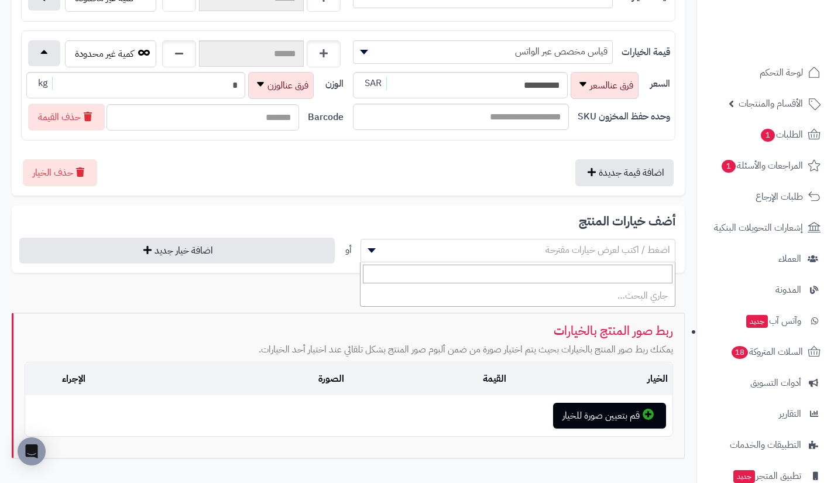
click at [521, 242] on span "اضغط / اكتب لعرض خيارات مقترحة" at bounding box center [518, 250] width 314 height 18
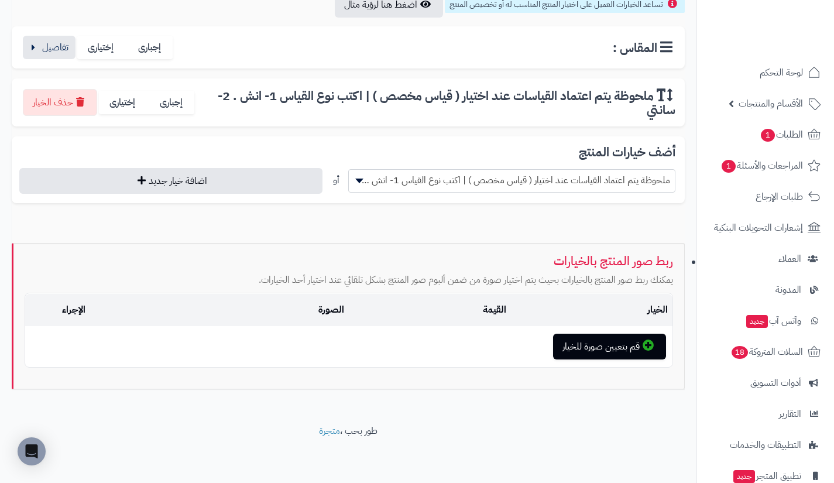
scroll to position [204, 0]
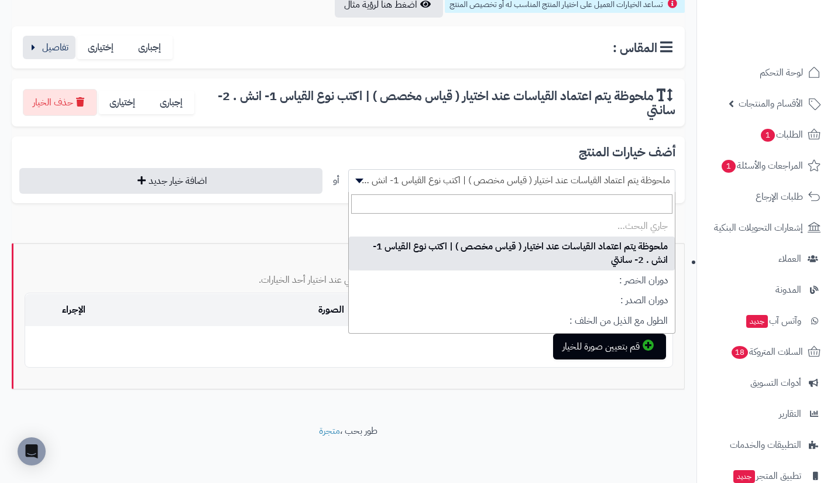
click at [509, 170] on span "ملحوظة يتم اعتماد القياسات عند اختيار ( قياس مخصص ) | اكتب نوع القياس 1- انش . …" at bounding box center [511, 180] width 327 height 23
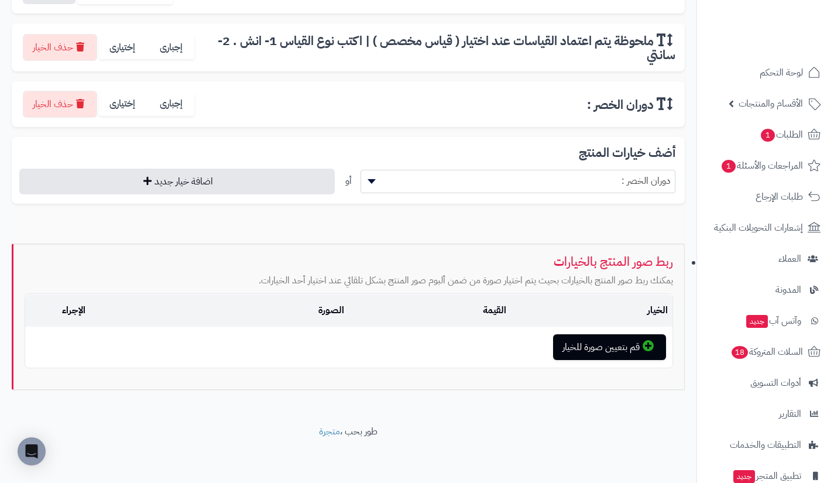
scroll to position [260, 0]
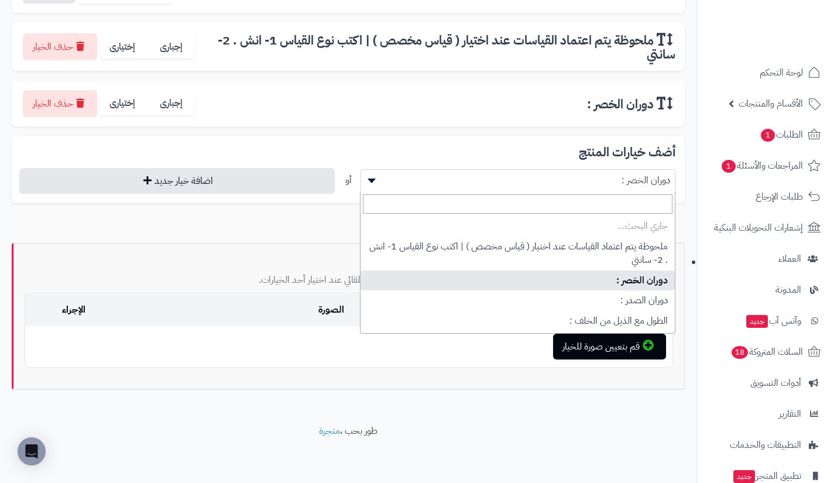
click at [509, 170] on span "دوران الخصر :" at bounding box center [517, 180] width 315 height 23
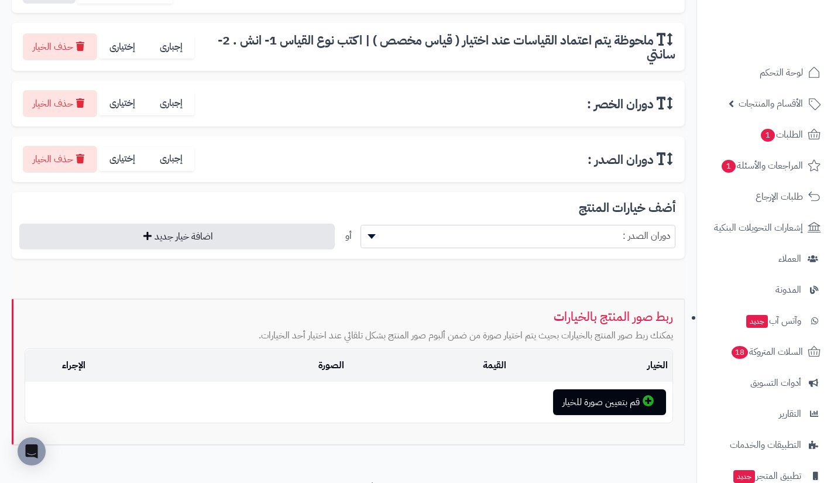
scroll to position [315, 0]
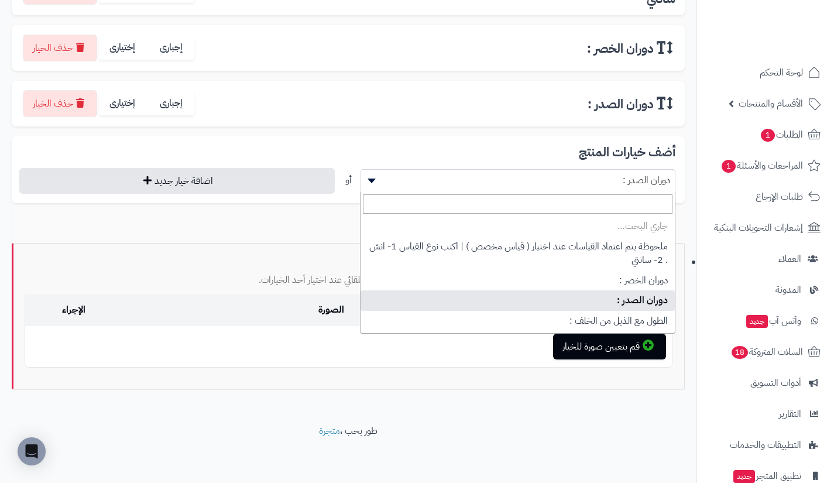
click at [506, 177] on span "دوران الصدر :" at bounding box center [518, 180] width 314 height 18
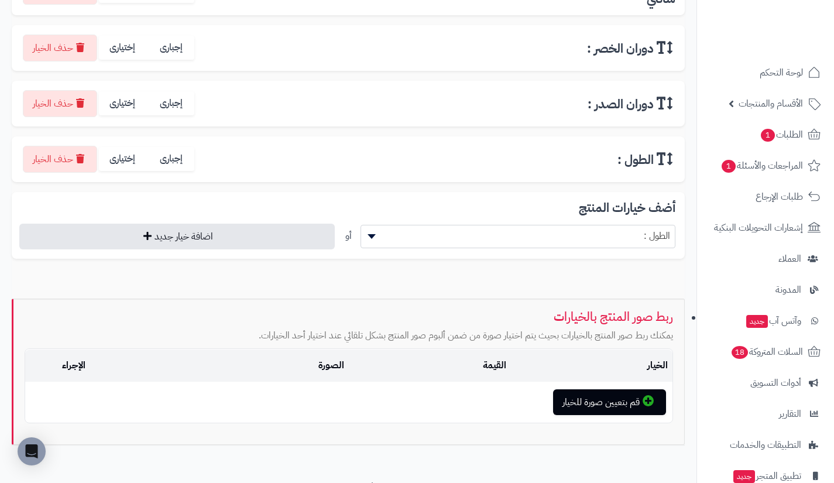
scroll to position [371, 0]
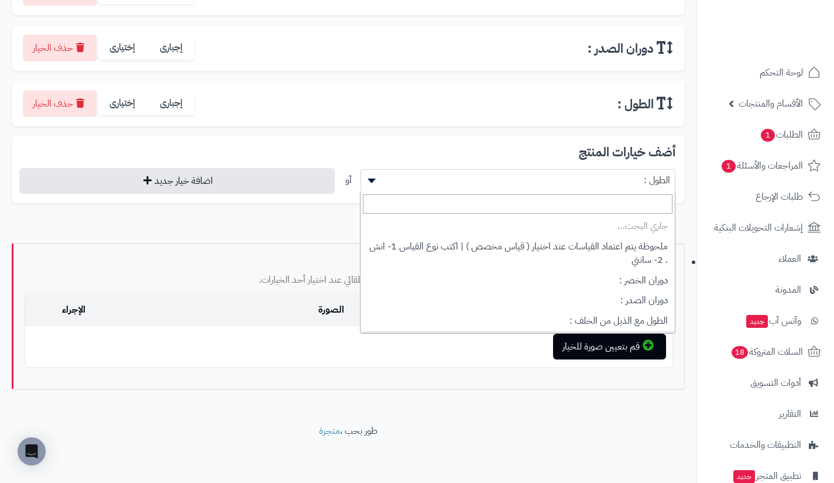
click at [506, 177] on span "الطول :" at bounding box center [518, 180] width 314 height 18
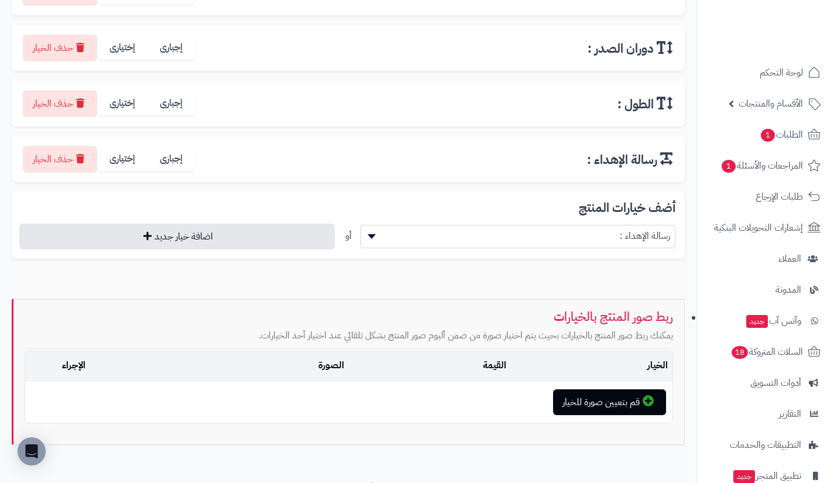
scroll to position [427, 0]
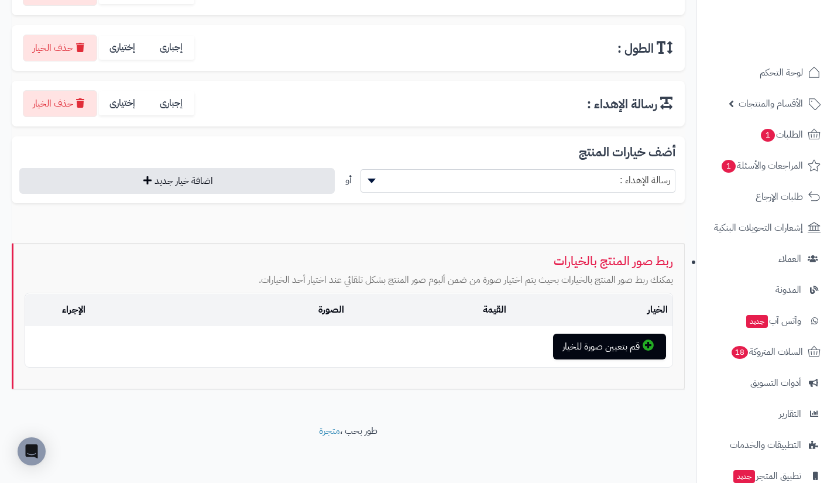
click at [506, 177] on span "رسالة الإهداء :" at bounding box center [518, 180] width 314 height 18
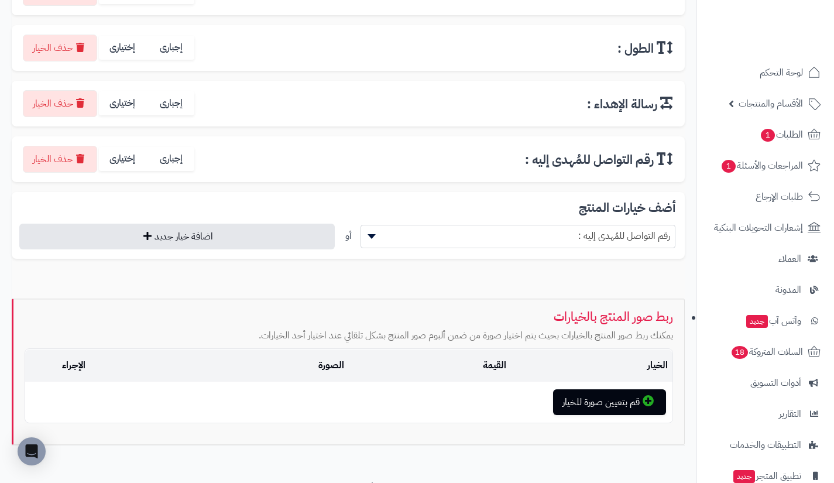
scroll to position [482, 0]
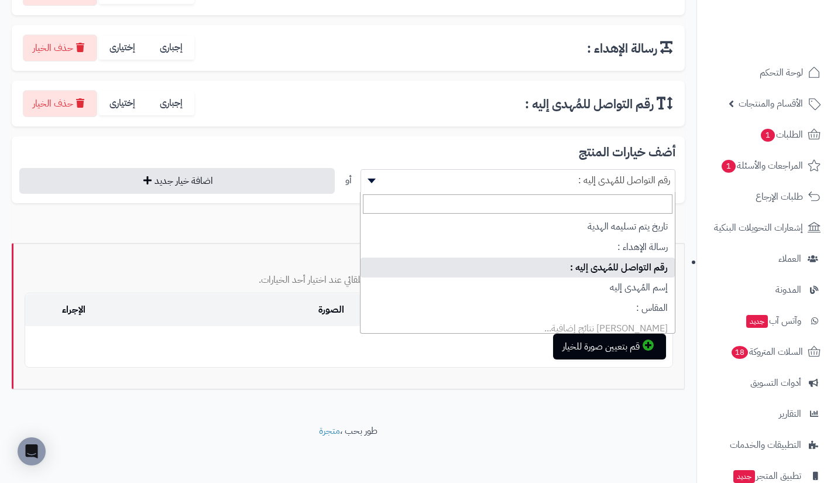
click at [506, 177] on span "رقم التواصل للمُهدى إليه :" at bounding box center [518, 180] width 314 height 18
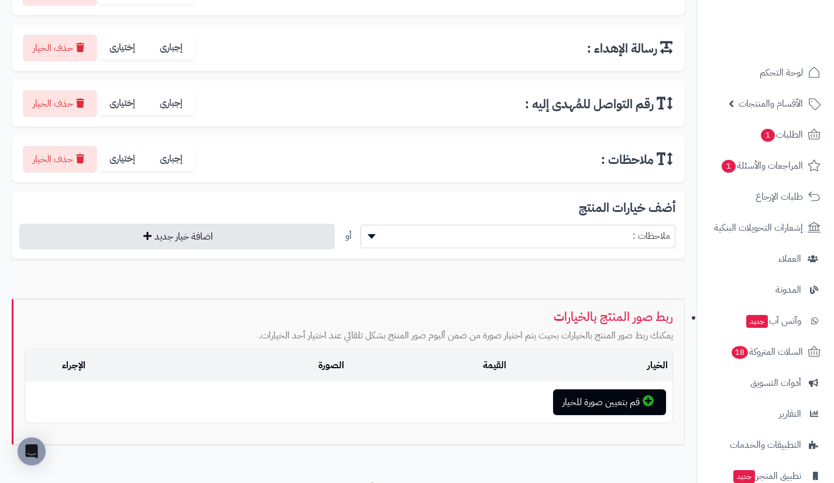
scroll to position [538, 0]
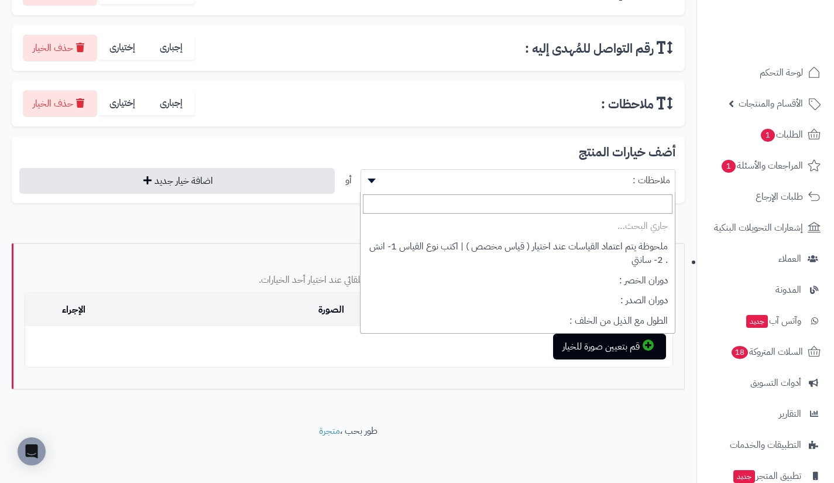
click at [506, 177] on span "ملاحظات :" at bounding box center [518, 180] width 314 height 18
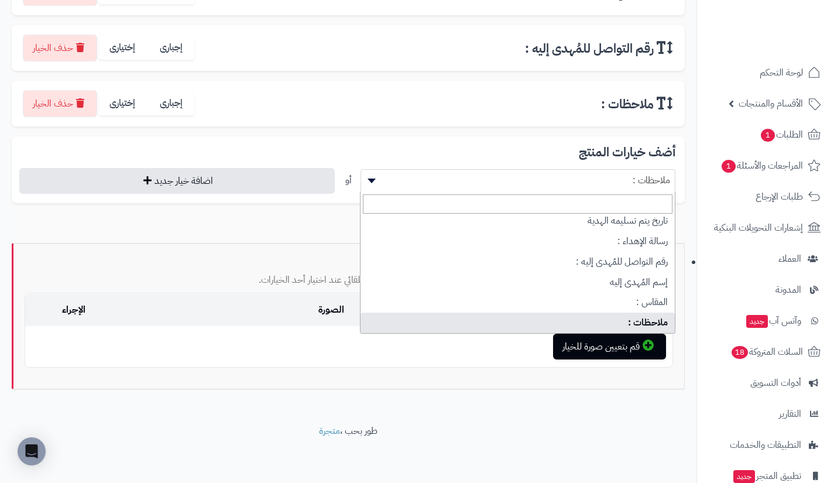
scroll to position [154, 0]
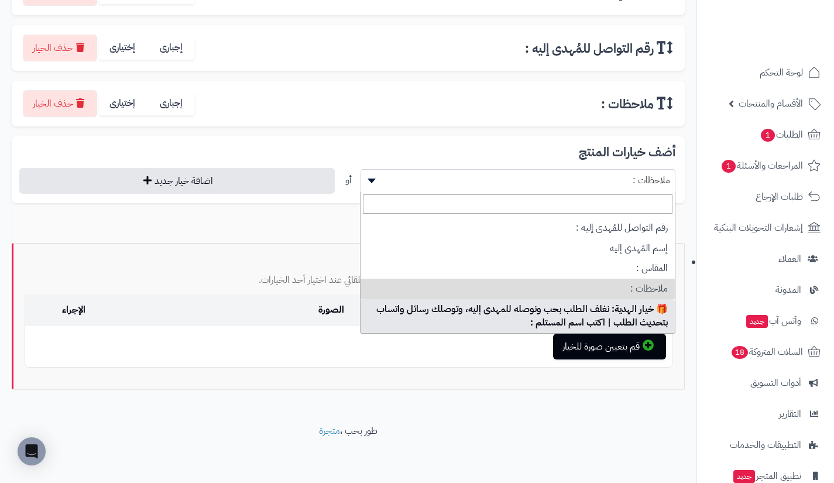
select select "**"
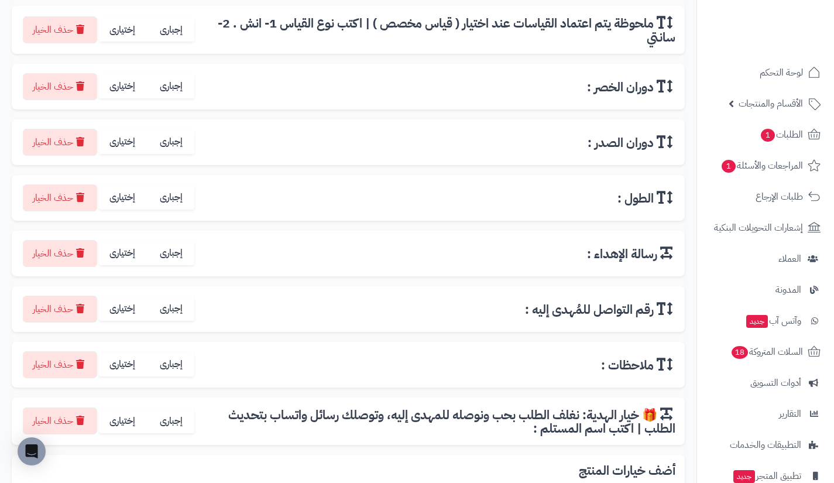
scroll to position [273, 0]
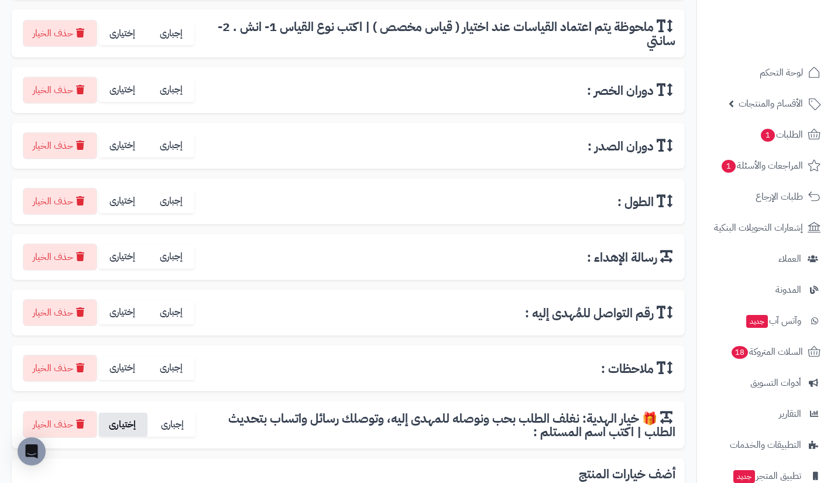
click at [121, 430] on label "إختيارى" at bounding box center [123, 425] width 49 height 24
click at [123, 366] on label "إختيارى" at bounding box center [123, 368] width 49 height 24
click at [123, 306] on label "إختيارى" at bounding box center [123, 312] width 49 height 24
click at [123, 257] on label "إختيارى" at bounding box center [123, 257] width 49 height 24
click at [122, 202] on label "إختيارى" at bounding box center [123, 201] width 49 height 24
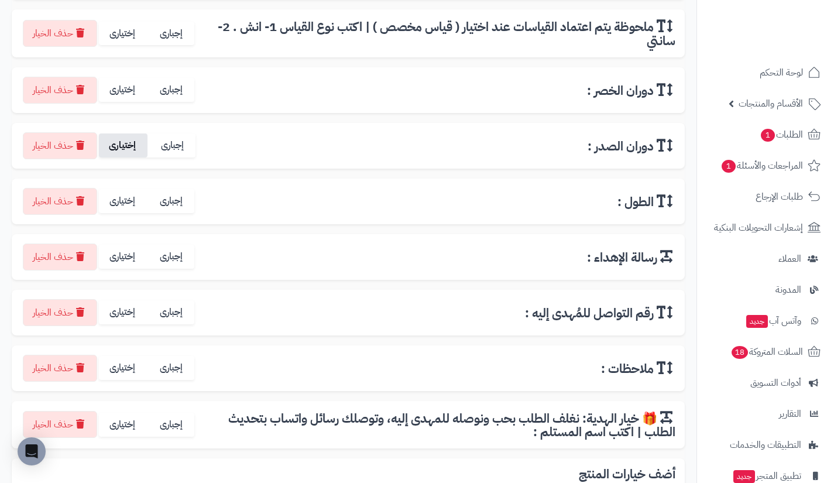
click at [123, 147] on label "إختيارى" at bounding box center [123, 145] width 49 height 24
click at [122, 97] on label "إختيارى" at bounding box center [123, 90] width 49 height 24
click at [119, 40] on label "إختيارى" at bounding box center [123, 34] width 49 height 24
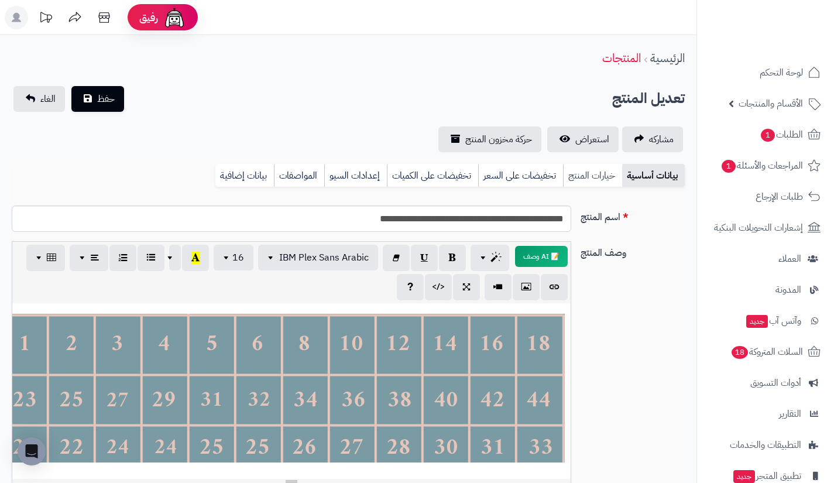
click at [592, 183] on link "خيارات المنتج" at bounding box center [592, 175] width 59 height 23
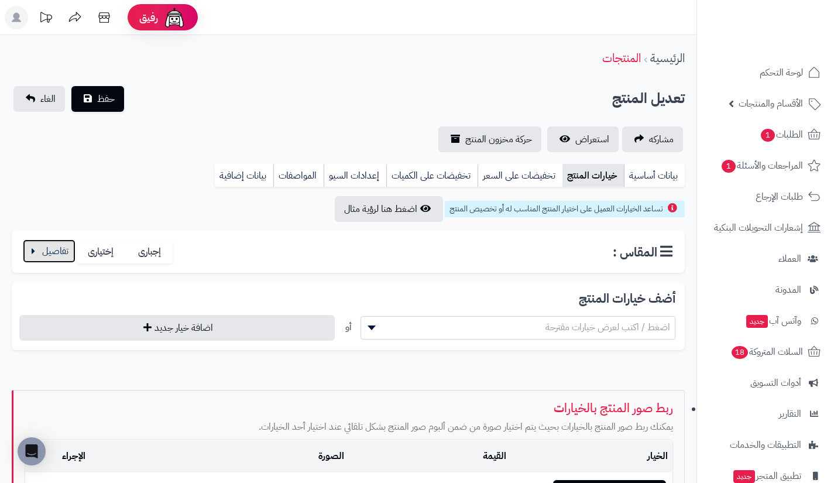
click at [41, 254] on button "button" at bounding box center [49, 250] width 53 height 23
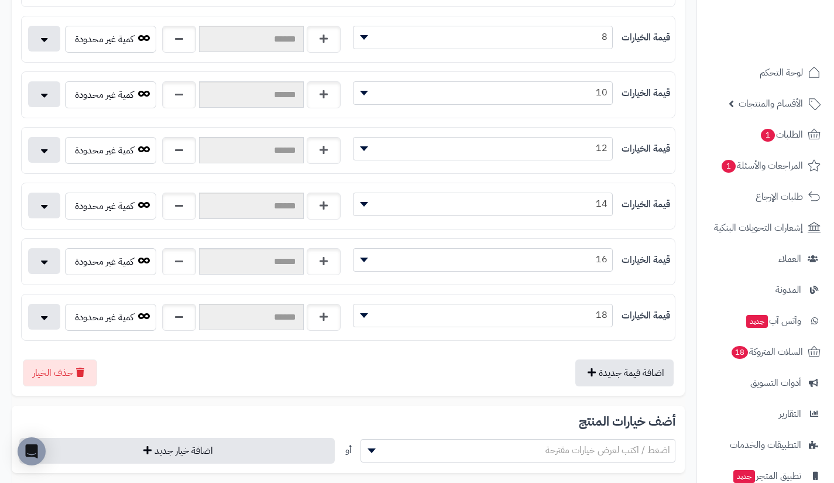
scroll to position [603, 0]
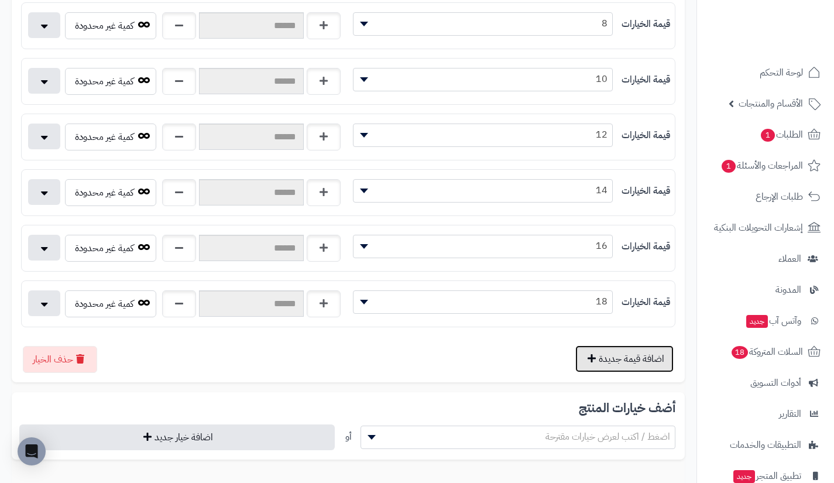
click at [584, 352] on button "اضافة قيمة جديدة" at bounding box center [624, 358] width 98 height 27
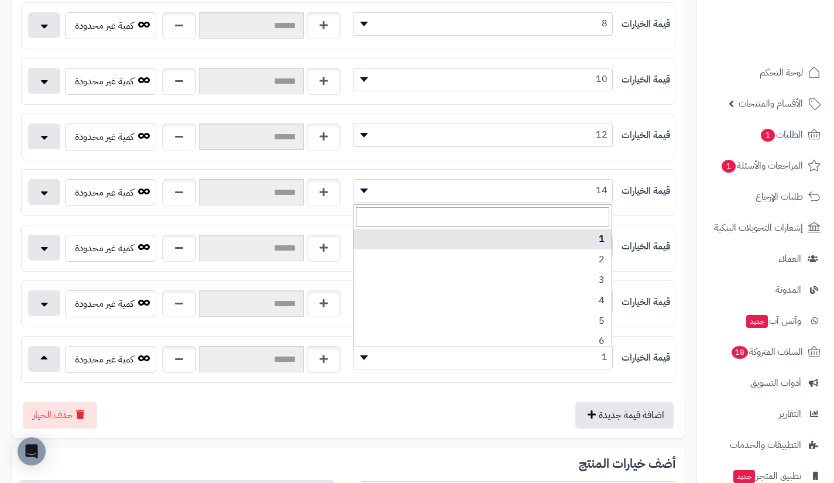
click at [552, 354] on span "1" at bounding box center [482, 357] width 259 height 18
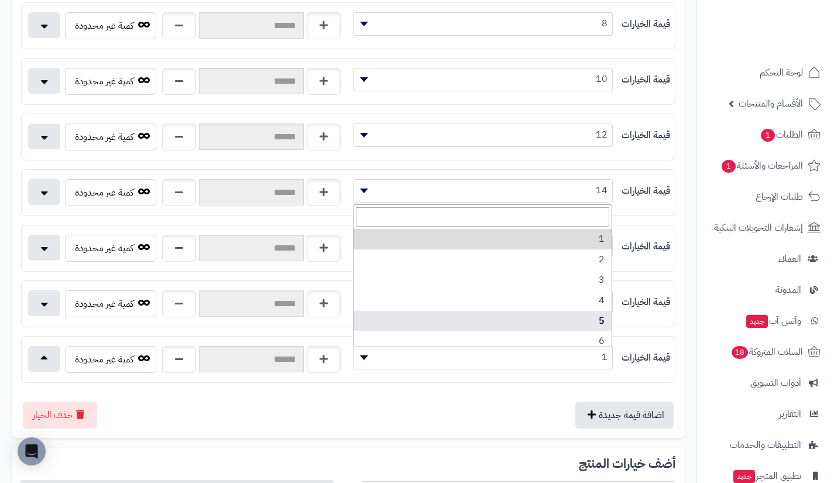
scroll to position [148, 0]
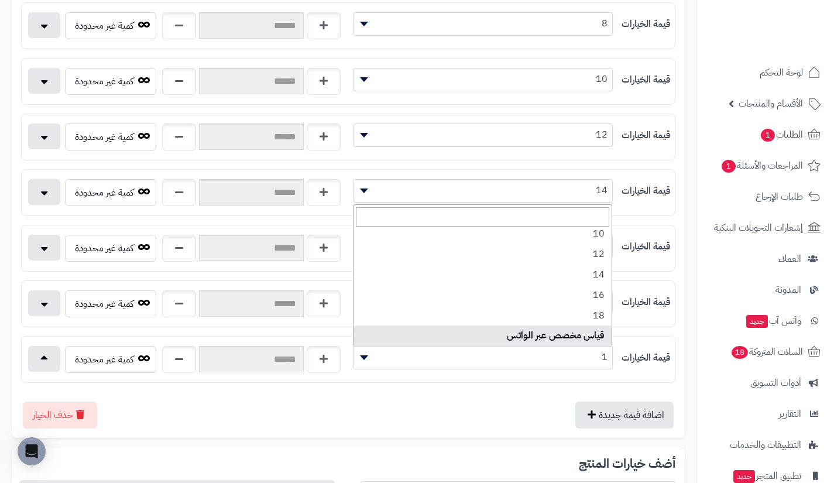
select select "***"
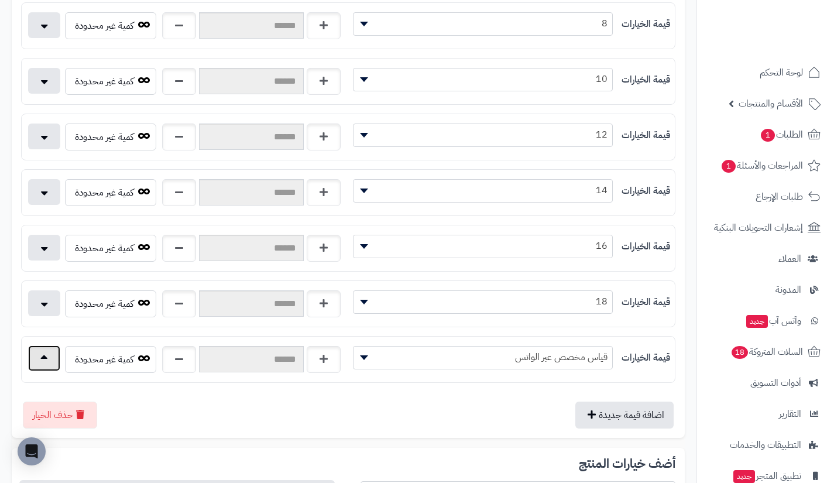
click at [54, 356] on button "button" at bounding box center [44, 358] width 32 height 26
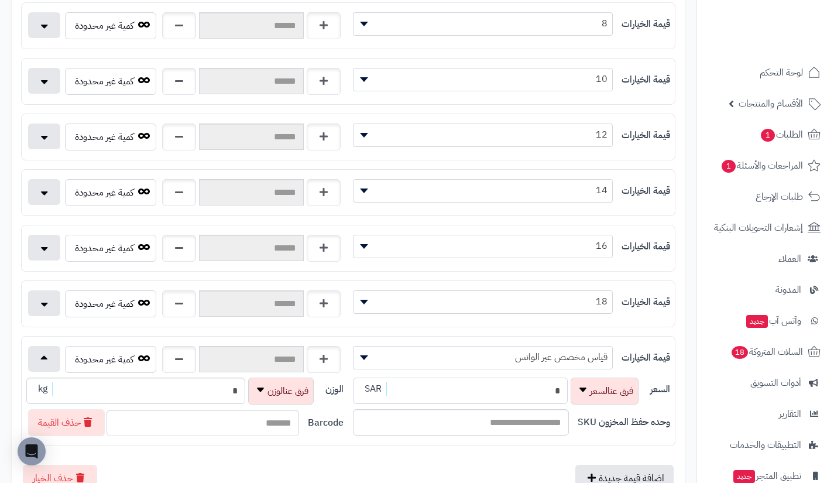
click at [468, 399] on input "*" at bounding box center [460, 390] width 215 height 26
type input "**********"
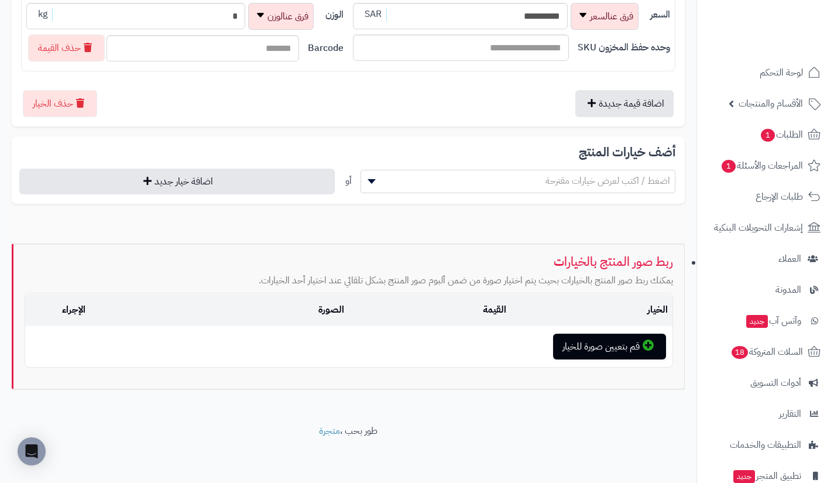
click at [521, 189] on span "اضغط / اكتب لعرض خيارات مقترحة" at bounding box center [517, 181] width 315 height 23
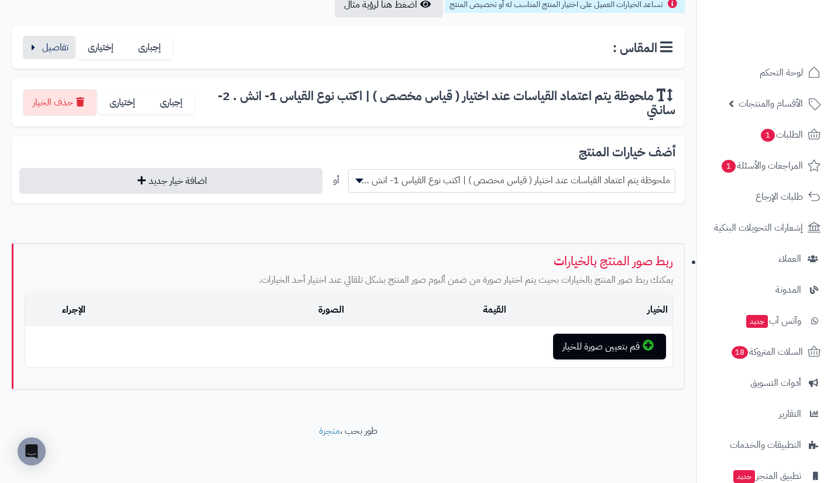
scroll to position [204, 0]
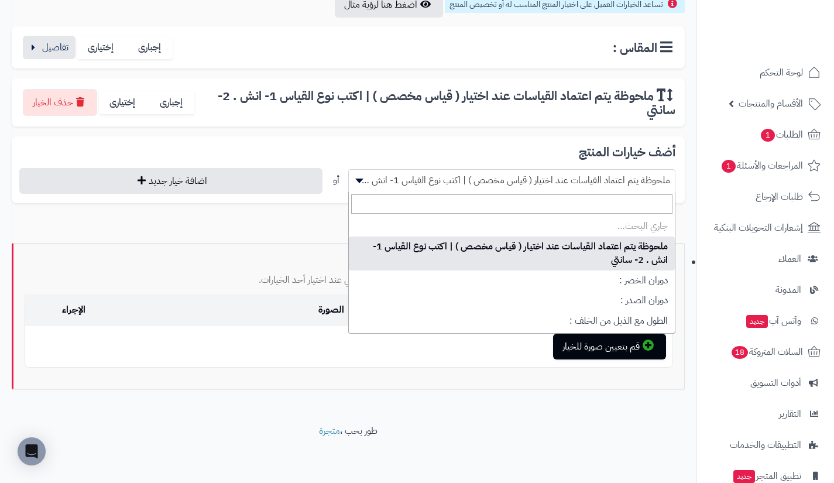
click at [516, 186] on span "ملحوظة يتم اعتماد القياسات عند اختيار ( قياس مخصص ) | اكتب نوع القياس 1- انش . …" at bounding box center [512, 180] width 326 height 18
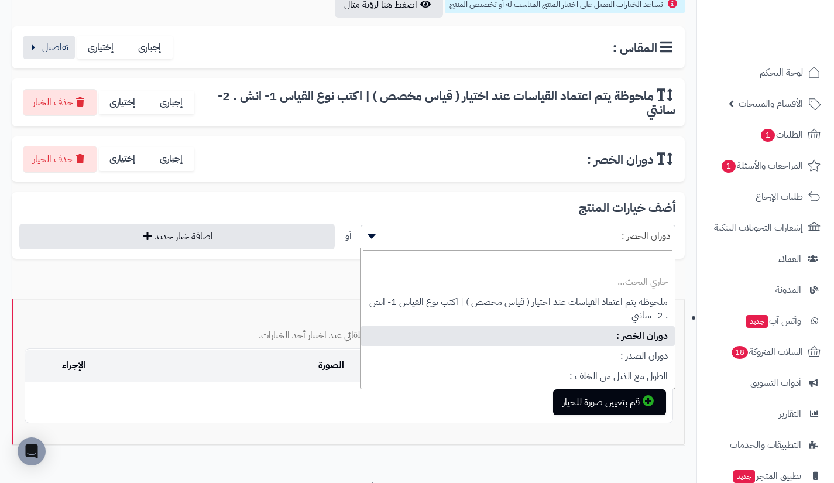
click at [484, 233] on span "دوران الخصر :" at bounding box center [518, 236] width 314 height 18
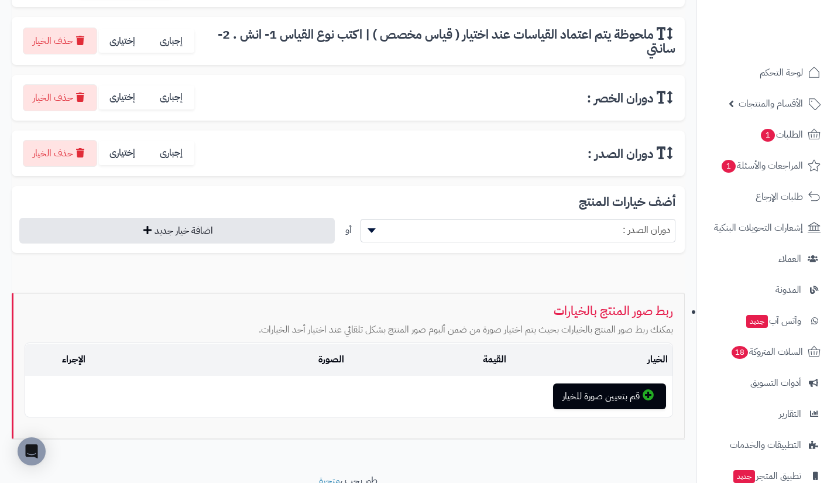
scroll to position [266, 0]
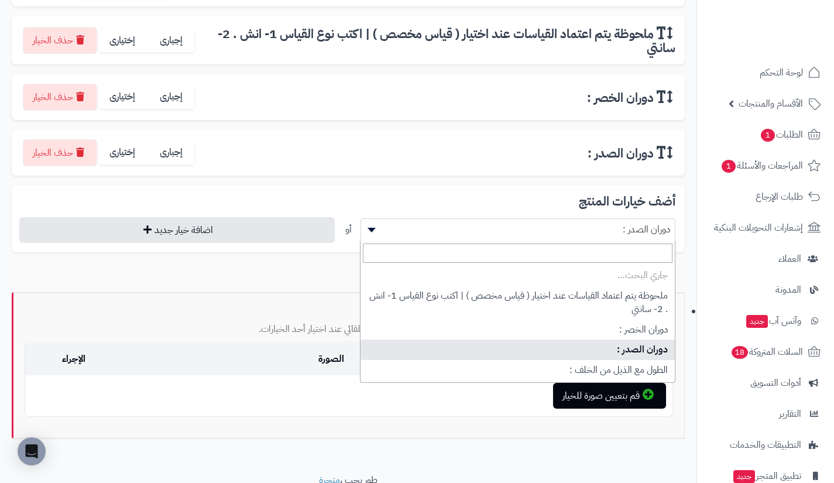
click at [484, 233] on span "دوران الصدر :" at bounding box center [518, 230] width 314 height 18
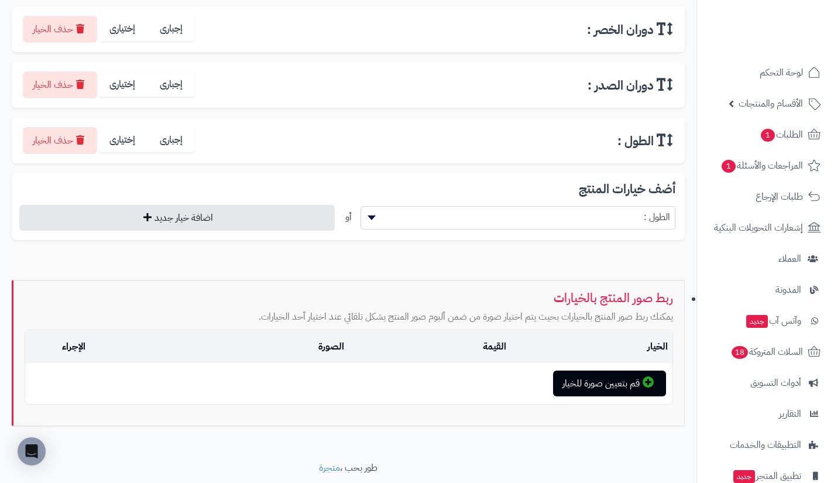
scroll to position [335, 0]
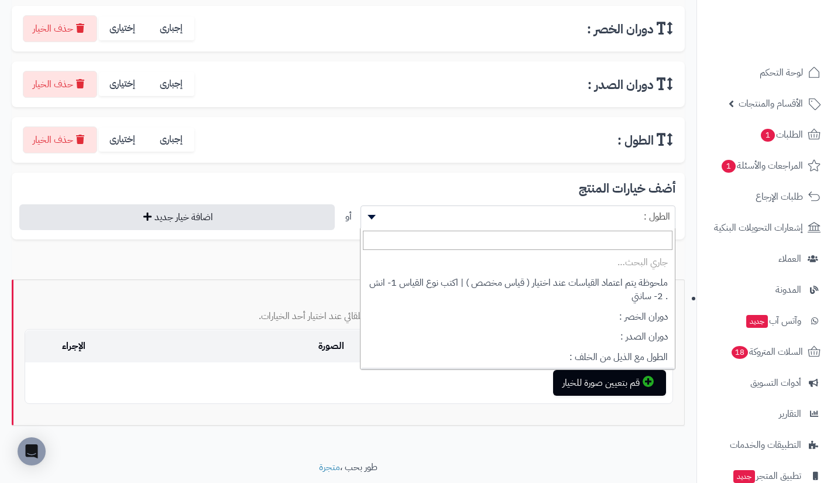
click at [481, 218] on span "الطول :" at bounding box center [518, 217] width 314 height 18
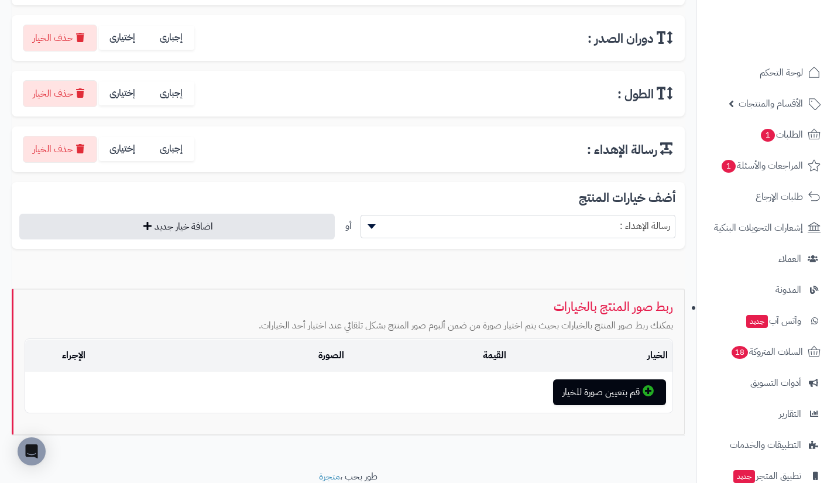
scroll to position [382, 0]
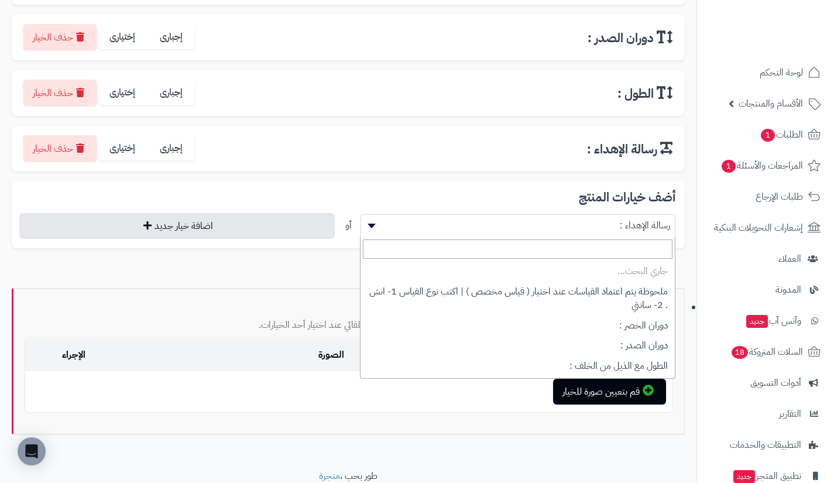
click at [481, 218] on span "رسالة الإهداء :" at bounding box center [518, 226] width 314 height 18
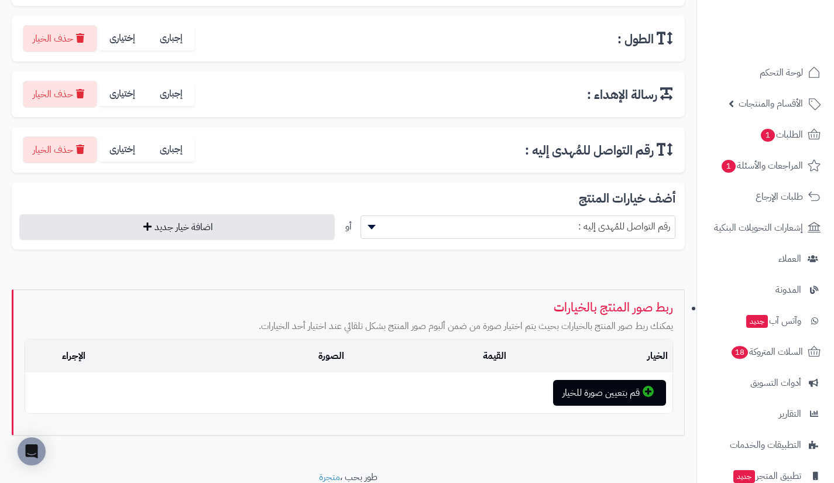
scroll to position [437, 0]
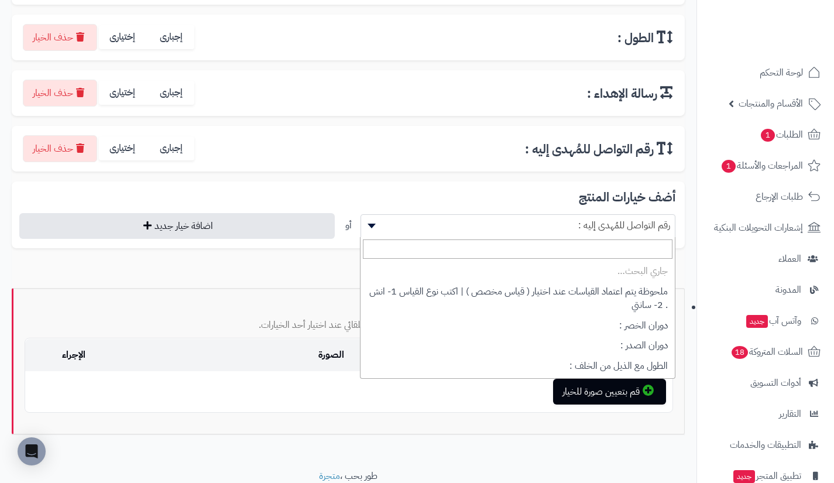
click at [481, 218] on span "رقم التواصل للمُهدى إليه :" at bounding box center [518, 226] width 314 height 18
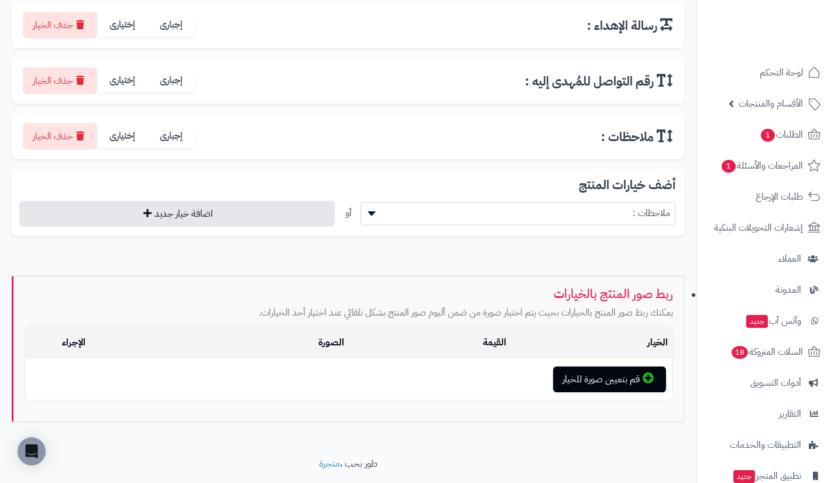
scroll to position [506, 0]
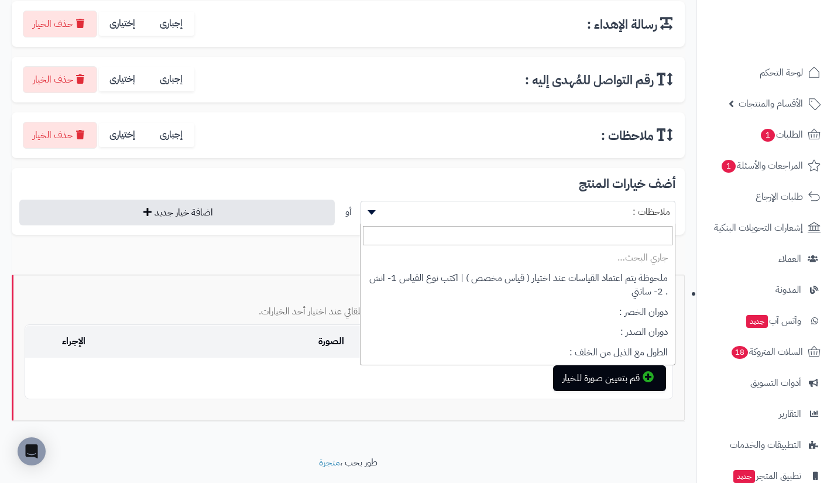
click at [481, 218] on span "ملاحظات :" at bounding box center [518, 212] width 314 height 18
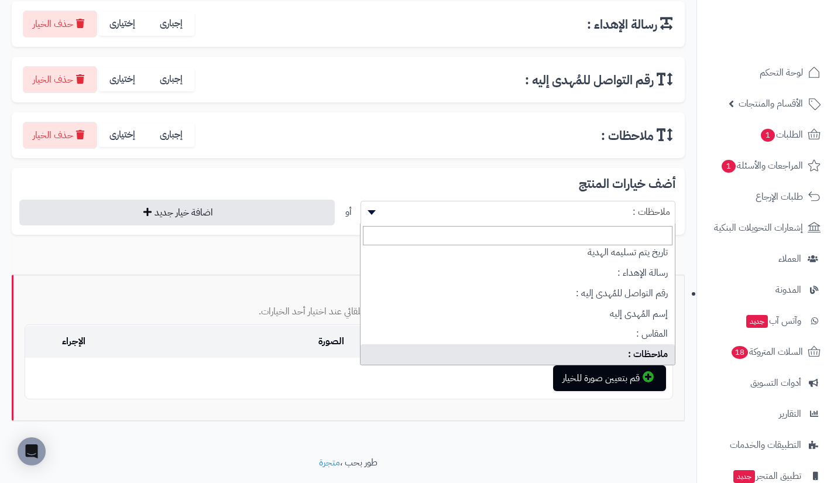
scroll to position [154, 0]
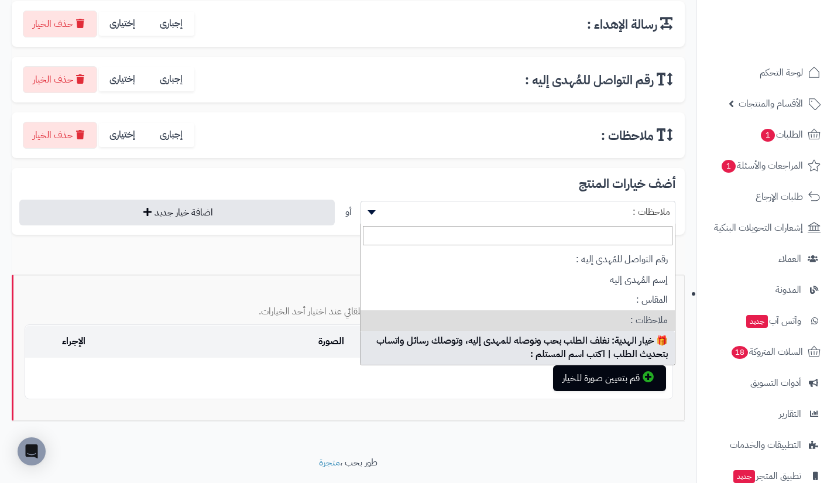
select select "**"
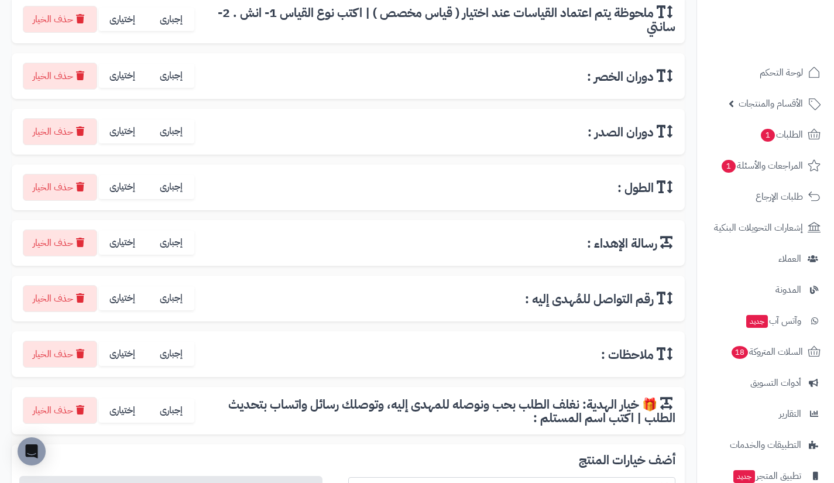
scroll to position [285, 0]
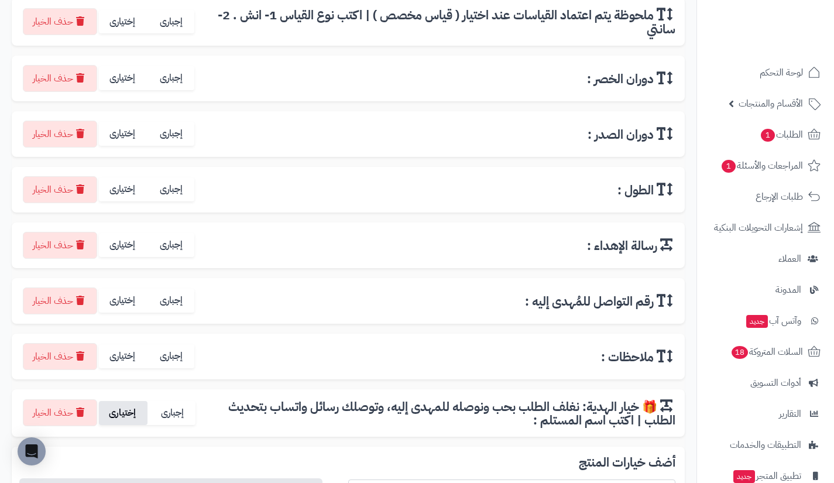
click at [125, 418] on label "إختيارى" at bounding box center [123, 413] width 49 height 24
click at [125, 360] on label "إختيارى" at bounding box center [123, 356] width 49 height 24
click at [124, 293] on label "إختيارى" at bounding box center [123, 300] width 49 height 24
click at [124, 246] on label "إختيارى" at bounding box center [123, 245] width 49 height 24
click at [122, 194] on label "إختيارى" at bounding box center [123, 189] width 49 height 24
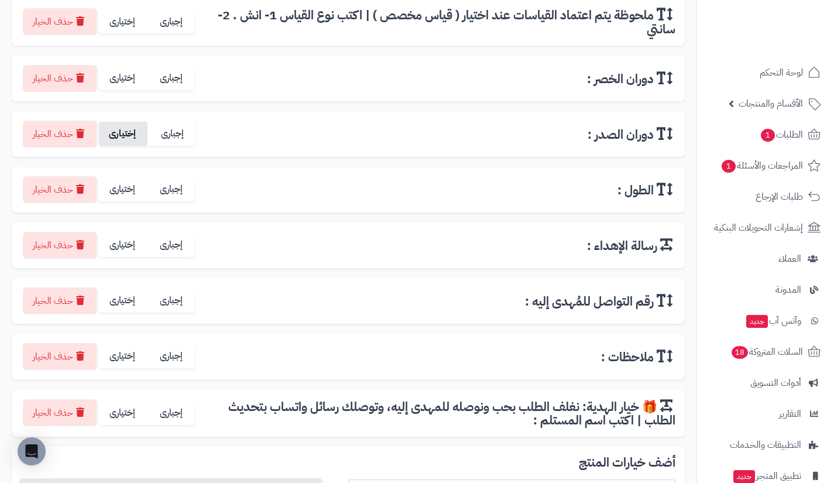
click at [120, 128] on label "إختيارى" at bounding box center [123, 134] width 49 height 24
click at [119, 86] on label "إختيارى" at bounding box center [123, 78] width 49 height 24
click at [121, 27] on label "إختيارى" at bounding box center [123, 22] width 49 height 24
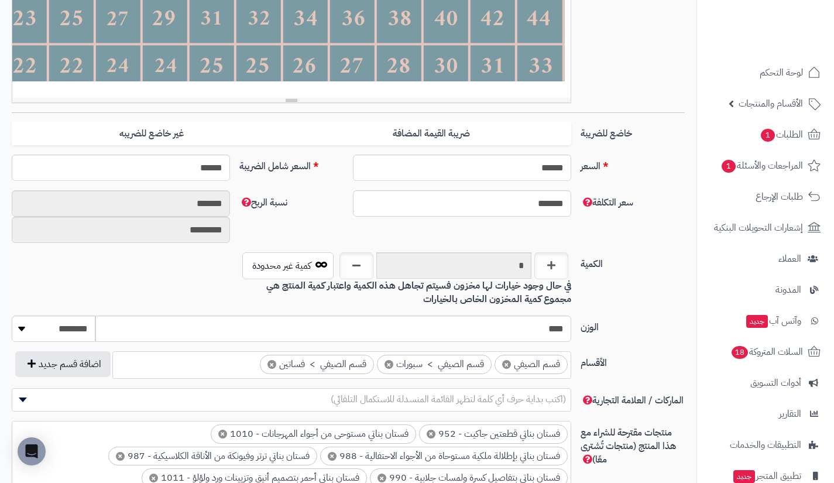
scroll to position [376, 0]
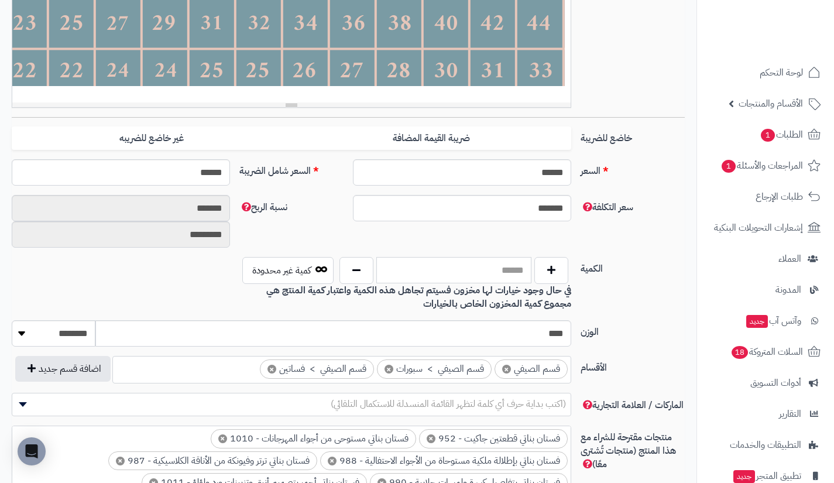
click at [455, 272] on input "text" at bounding box center [453, 270] width 155 height 26
type input "****"
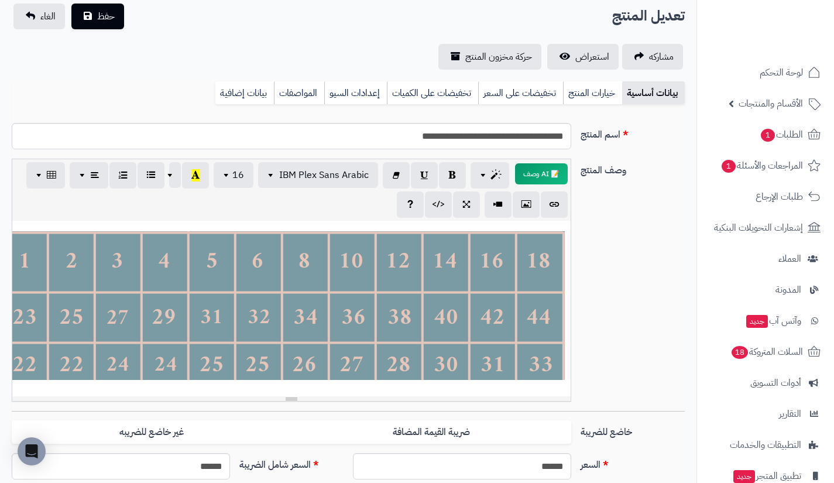
scroll to position [0, 0]
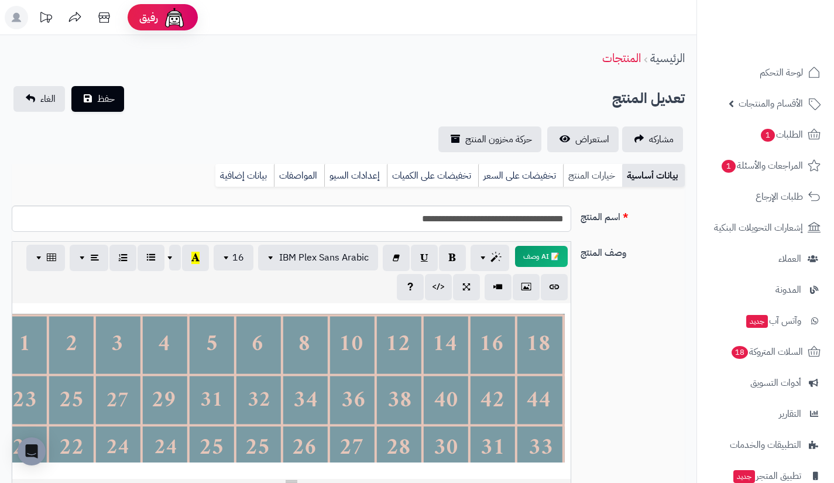
click at [590, 171] on link "خيارات المنتج" at bounding box center [592, 175] width 59 height 23
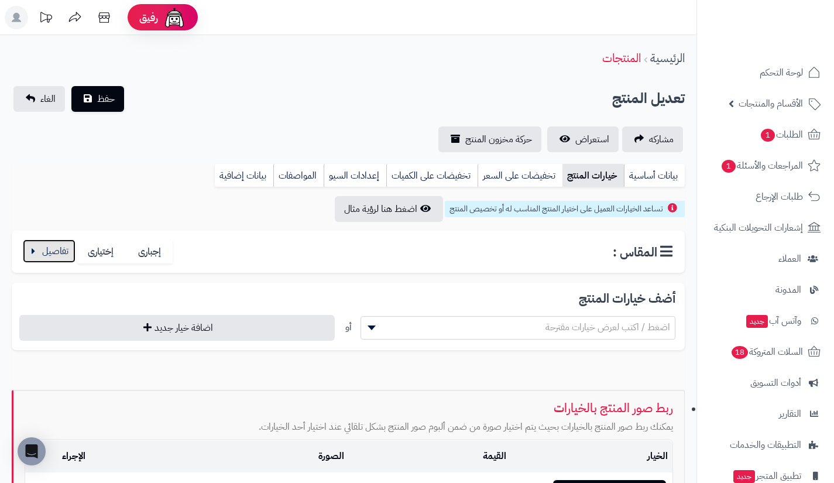
click at [43, 249] on button "button" at bounding box center [49, 250] width 53 height 23
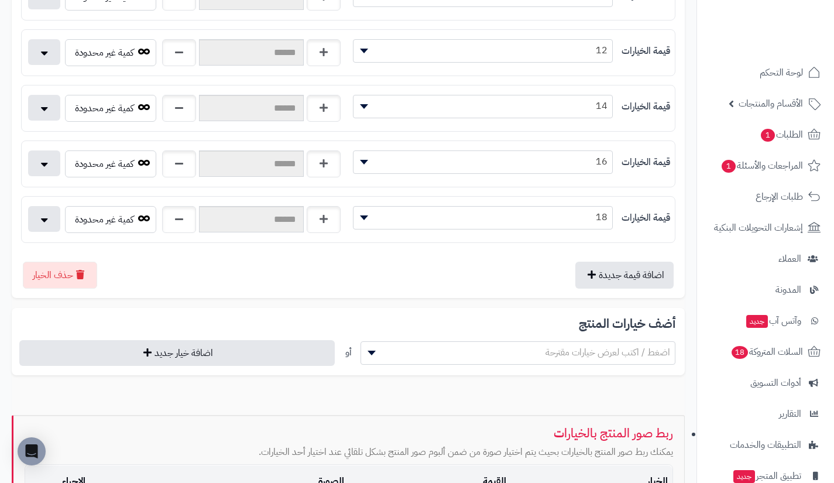
scroll to position [686, 0]
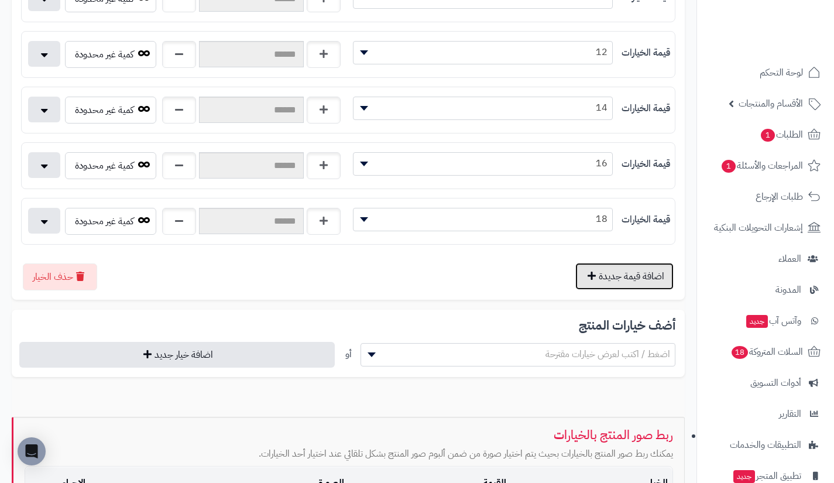
click at [620, 274] on button "اضافة قيمة جديدة" at bounding box center [624, 276] width 98 height 27
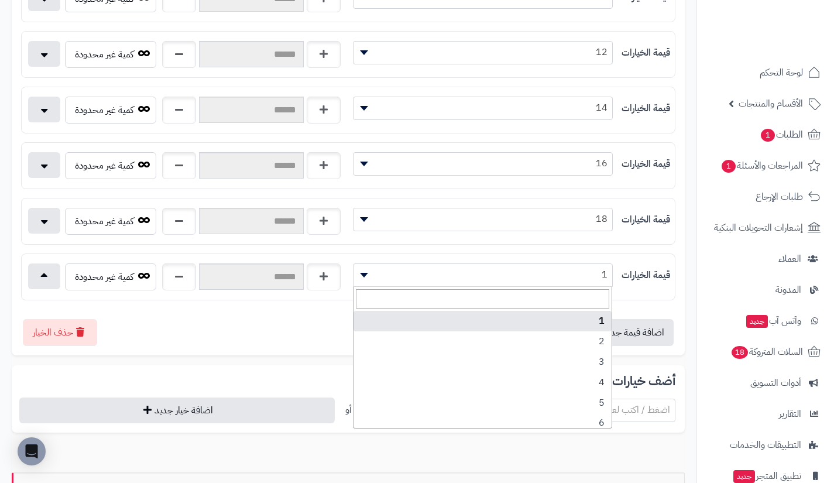
click at [575, 265] on span "1" at bounding box center [483, 274] width 260 height 23
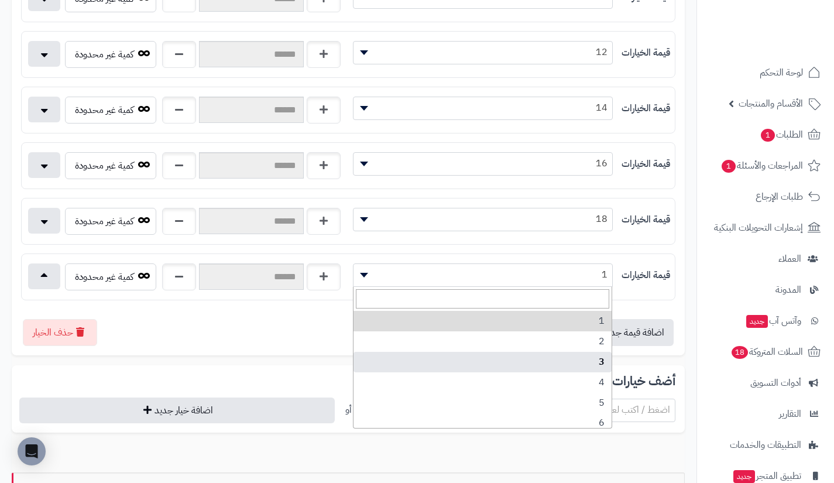
scroll to position [148, 0]
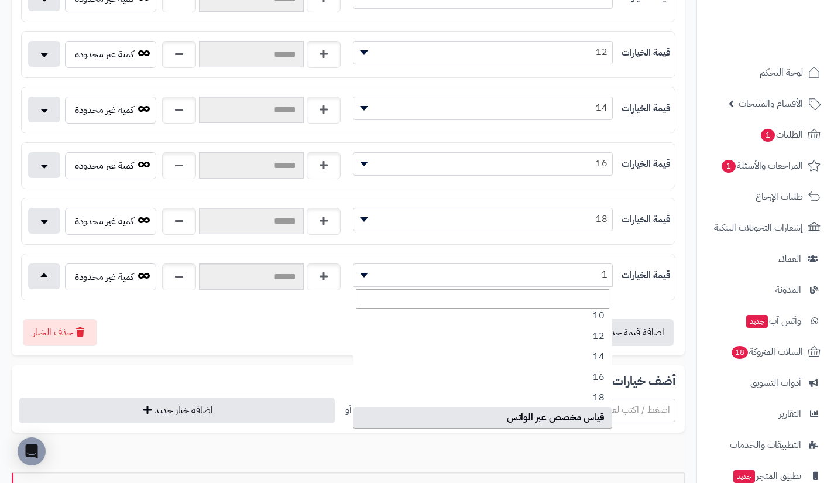
select select "***"
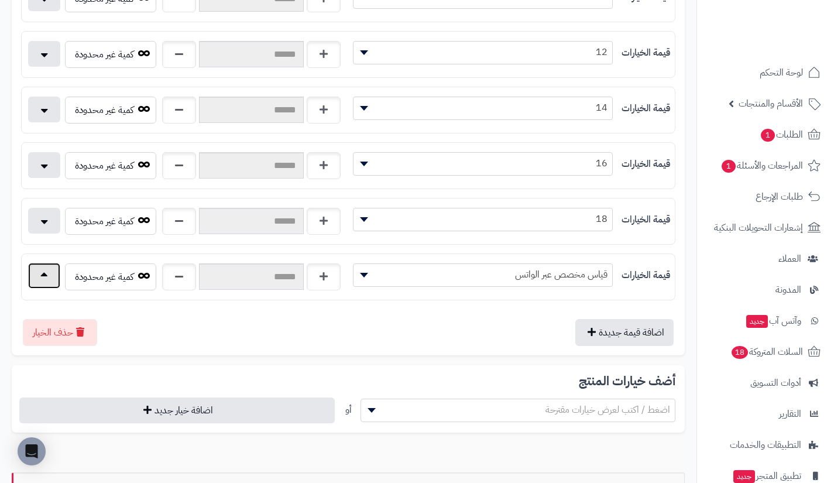
click at [42, 267] on button "button" at bounding box center [44, 276] width 32 height 26
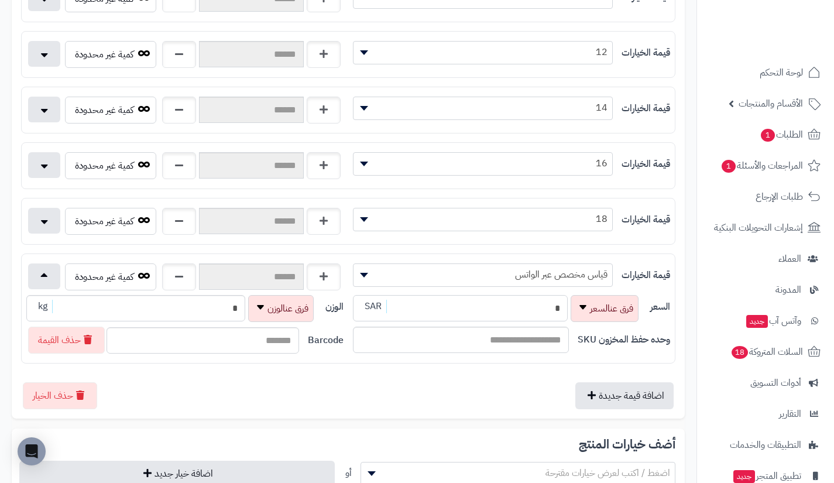
click at [511, 317] on input "*" at bounding box center [460, 308] width 215 height 26
type input "**********"
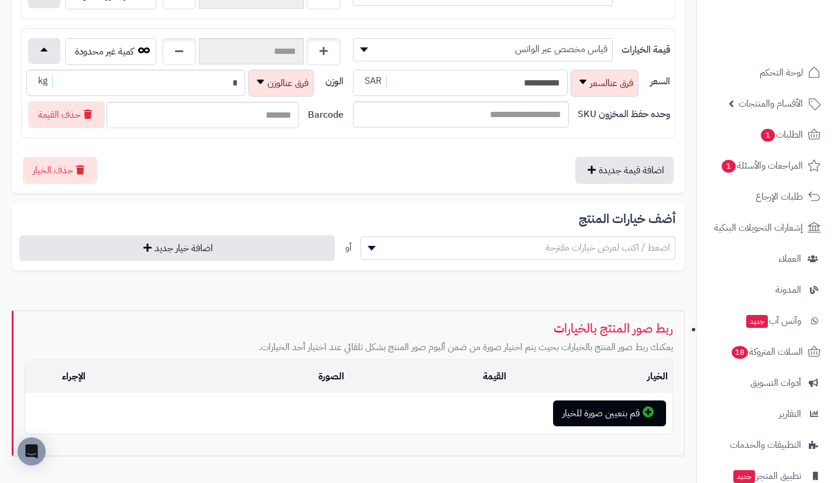
scroll to position [979, 0]
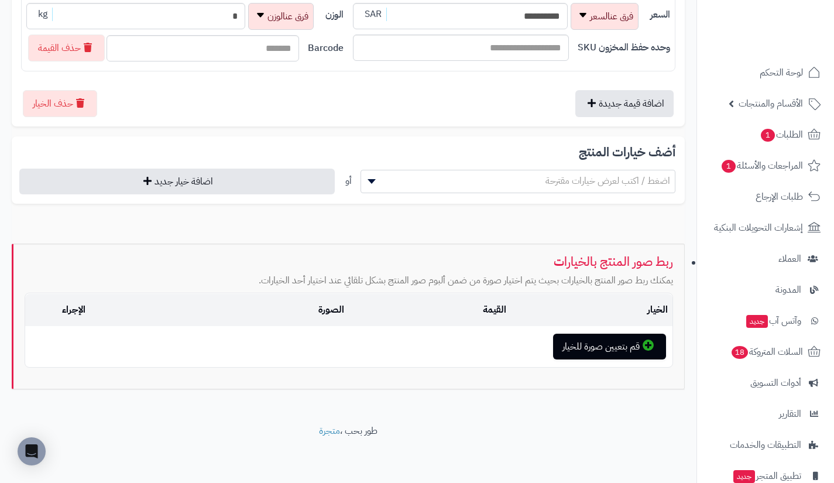
click at [499, 179] on span "اضغط / اكتب لعرض خيارات مقترحة" at bounding box center [518, 181] width 314 height 18
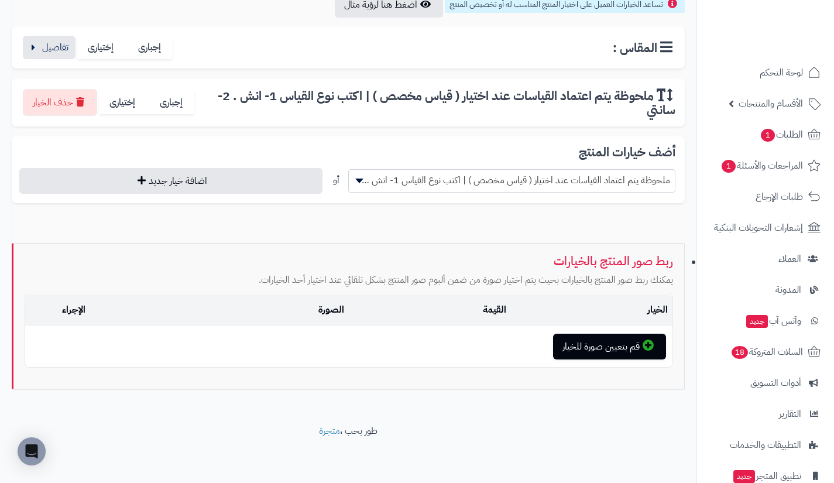
scroll to position [204, 0]
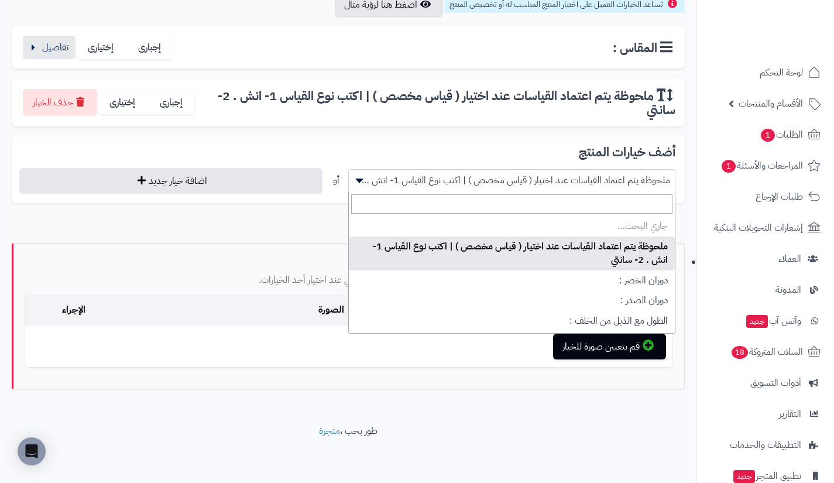
click at [499, 179] on span "ملحوظة يتم اعتماد القياسات عند اختيار ( قياس مخصص ) | اكتب نوع القياس 1- انش . …" at bounding box center [512, 180] width 326 height 18
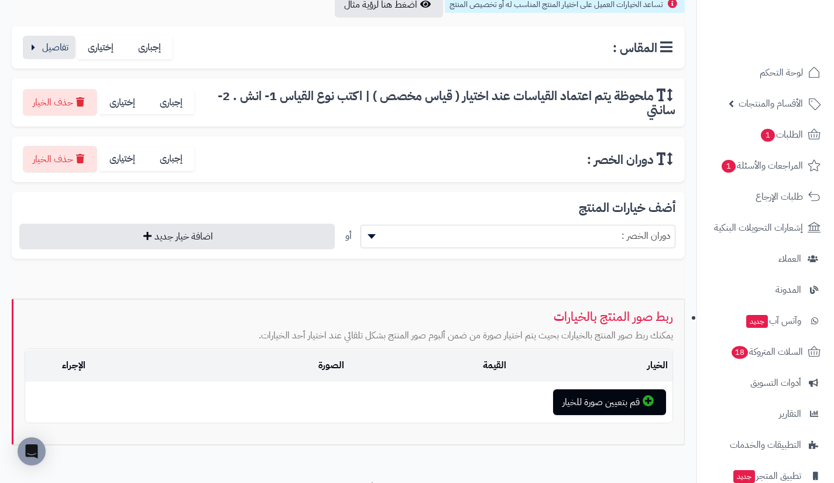
scroll to position [260, 0]
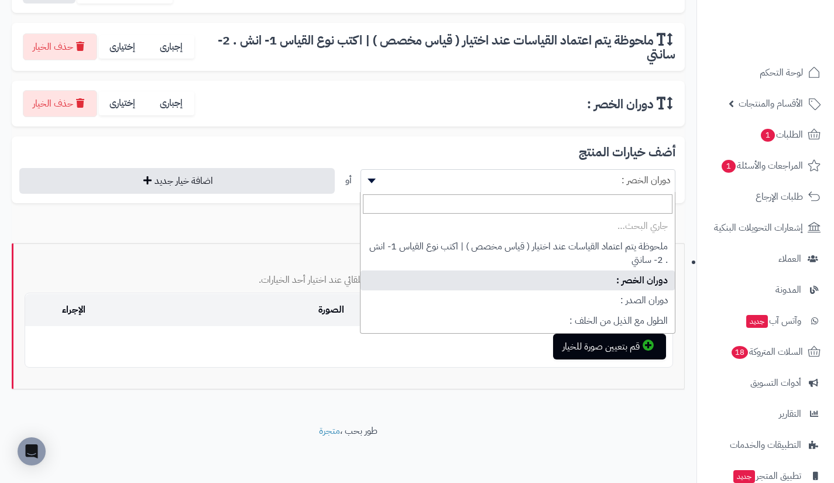
click at [499, 179] on span "دوران الخصر :" at bounding box center [518, 180] width 314 height 18
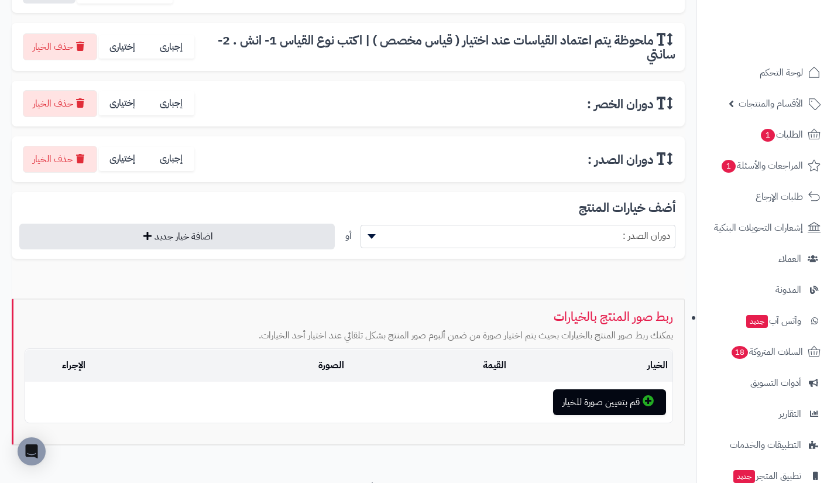
scroll to position [315, 0]
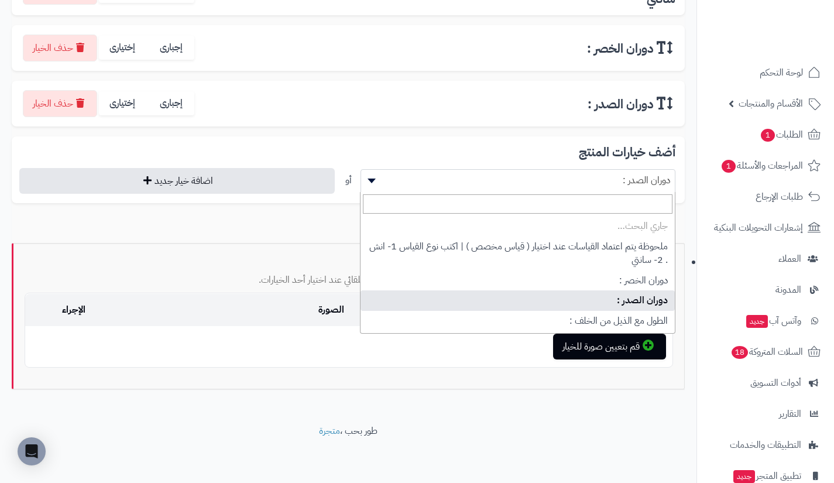
click at [499, 179] on span "دوران الصدر :" at bounding box center [518, 180] width 314 height 18
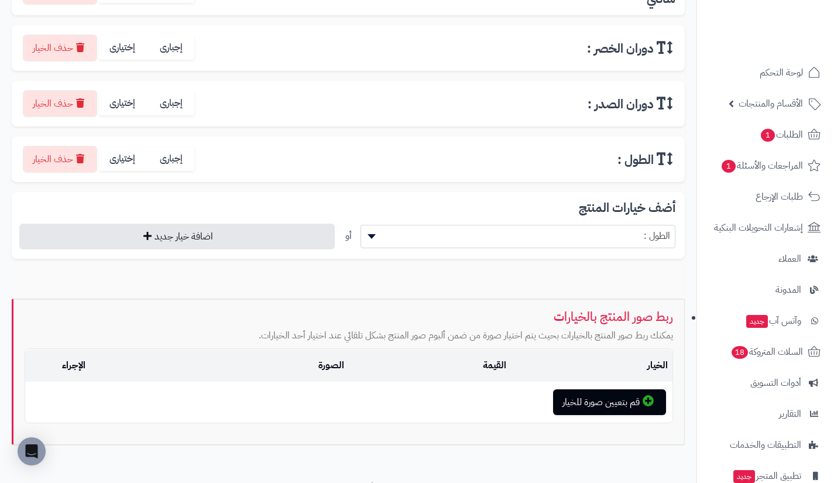
scroll to position [371, 0]
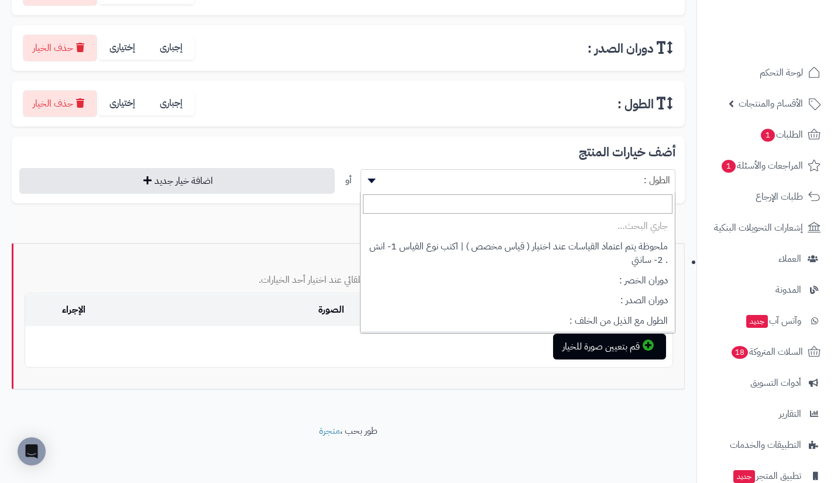
click at [499, 179] on span "الطول :" at bounding box center [518, 180] width 314 height 18
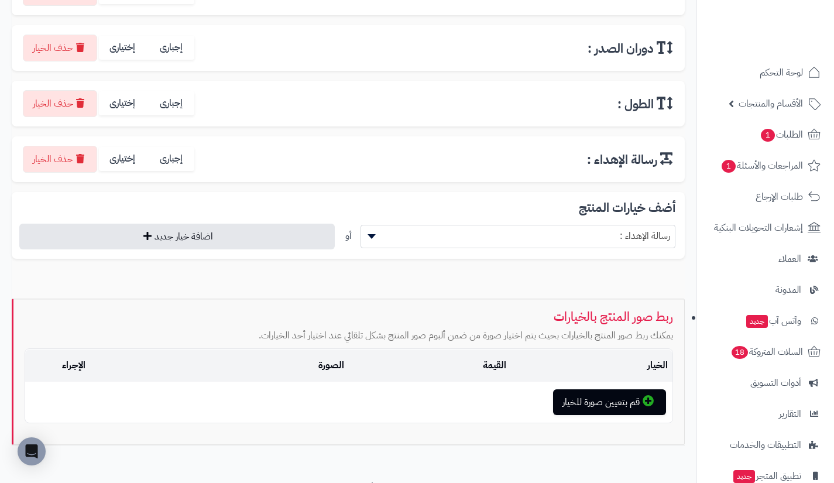
scroll to position [427, 0]
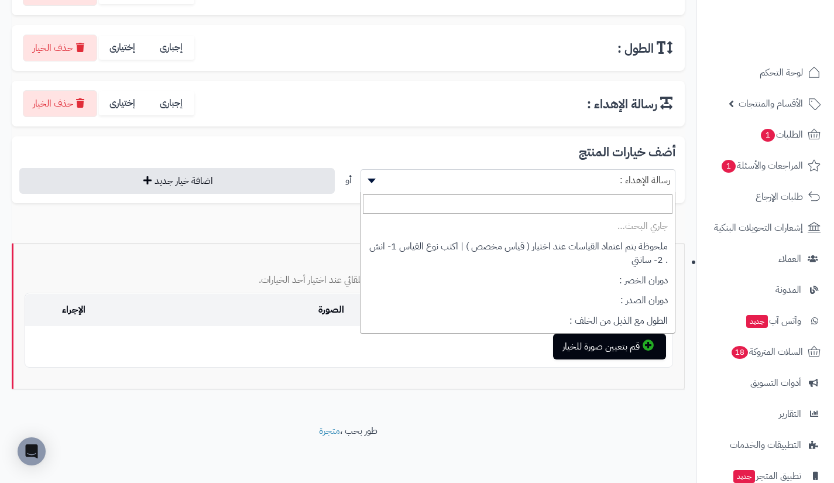
click at [499, 179] on span "رسالة الإهداء :" at bounding box center [518, 180] width 314 height 18
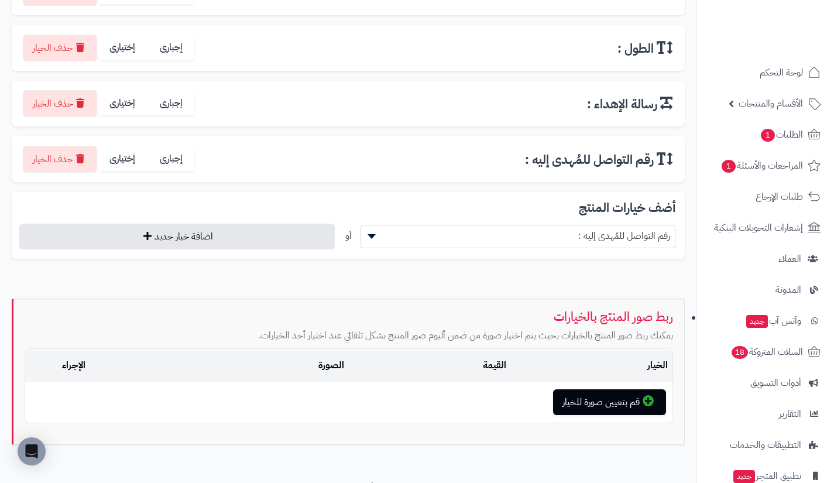
scroll to position [482, 0]
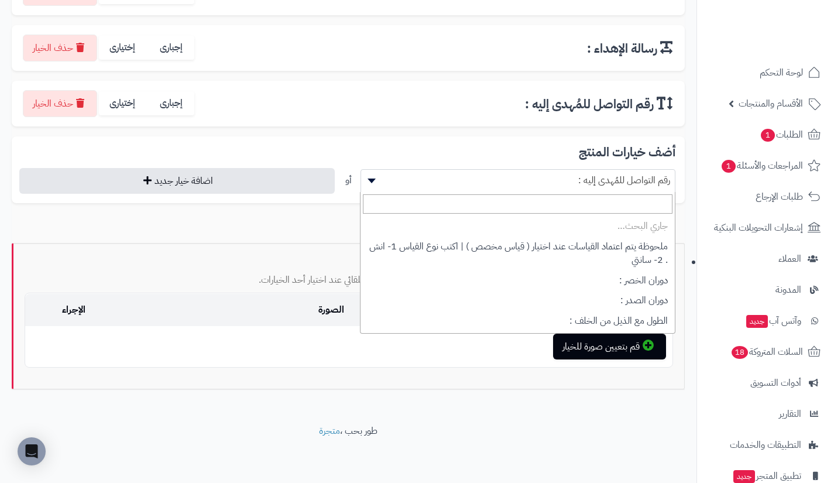
click at [499, 179] on span "رقم التواصل للمُهدى إليه :" at bounding box center [518, 180] width 314 height 18
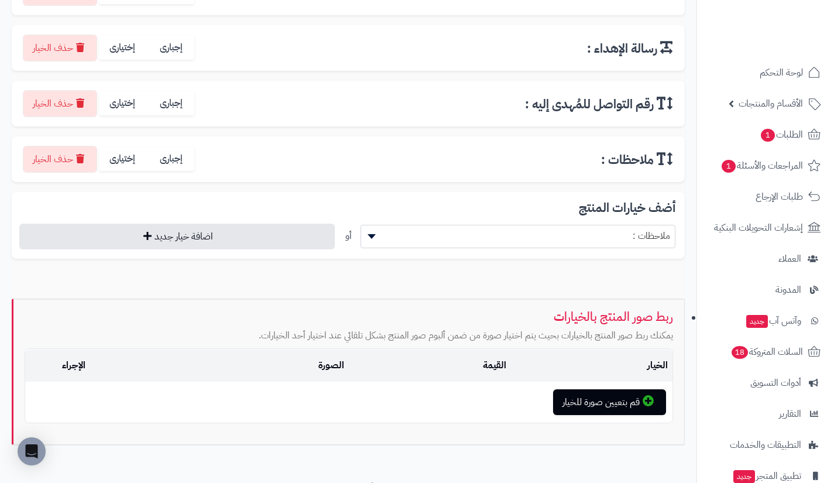
scroll to position [538, 0]
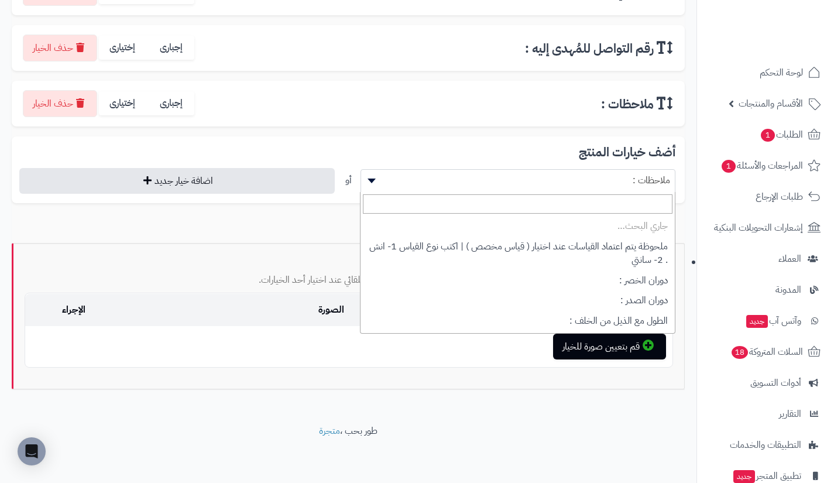
click at [499, 179] on span "ملاحظات :" at bounding box center [518, 180] width 314 height 18
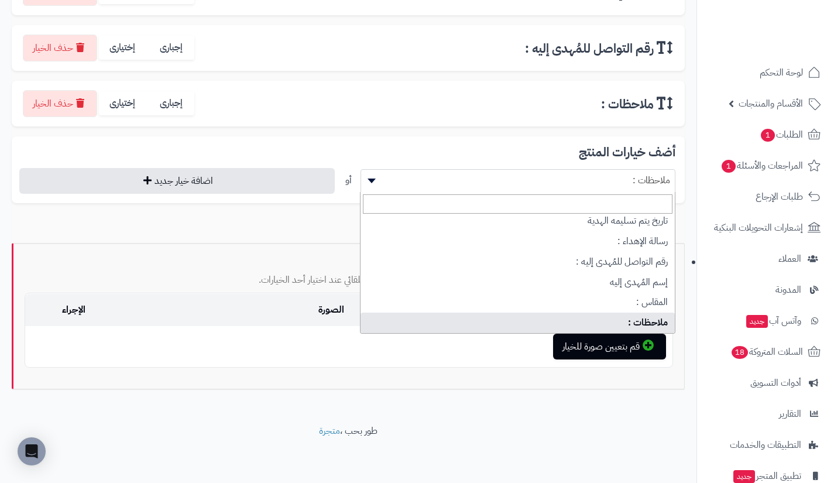
scroll to position [154, 0]
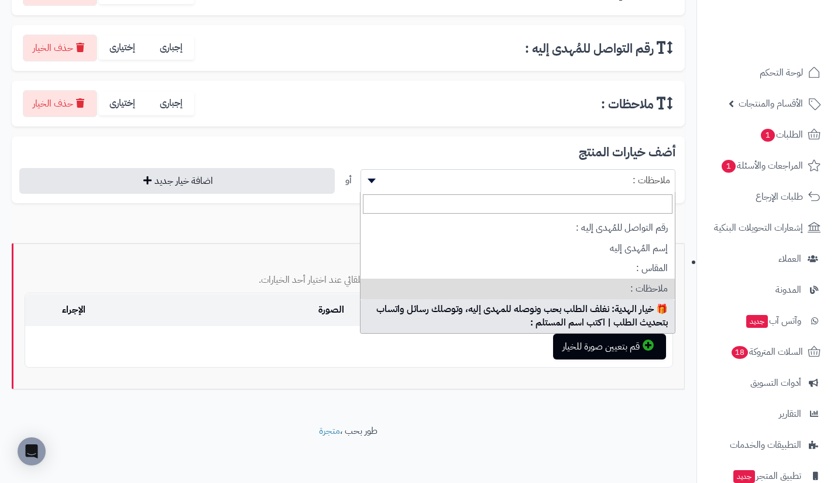
select select "**"
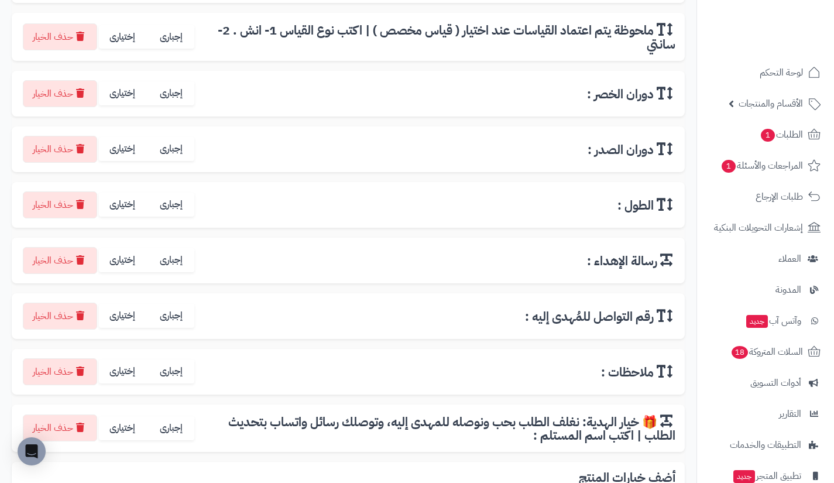
scroll to position [250, 0]
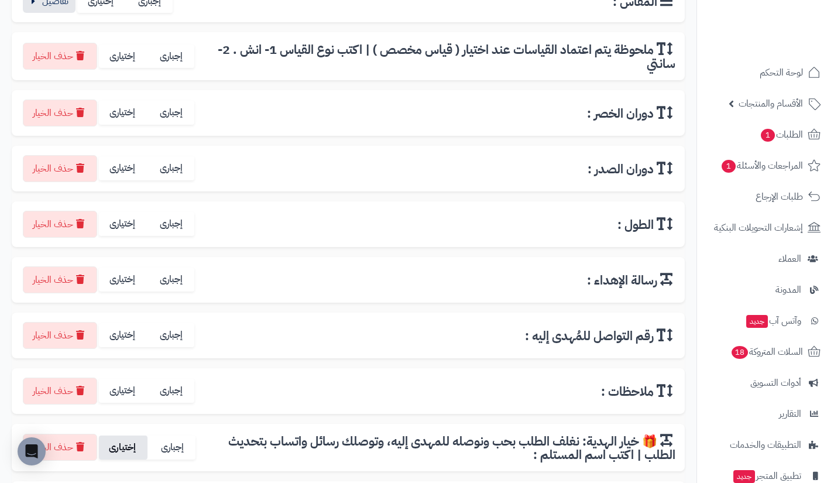
click at [124, 450] on label "إختيارى" at bounding box center [123, 447] width 49 height 24
click at [130, 398] on label "إختيارى" at bounding box center [123, 391] width 49 height 24
click at [125, 334] on label "إختيارى" at bounding box center [123, 335] width 49 height 24
click at [123, 284] on label "إختيارى" at bounding box center [123, 279] width 49 height 24
click at [123, 232] on label "إختيارى" at bounding box center [123, 224] width 49 height 24
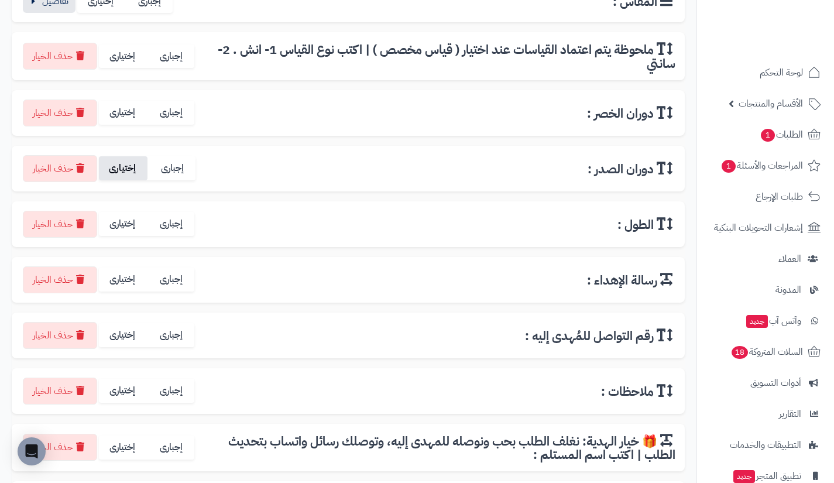
click at [124, 178] on label "إختيارى" at bounding box center [123, 168] width 49 height 24
click at [121, 123] on label "إختيارى" at bounding box center [123, 113] width 49 height 24
click at [121, 63] on label "إختيارى" at bounding box center [123, 56] width 49 height 24
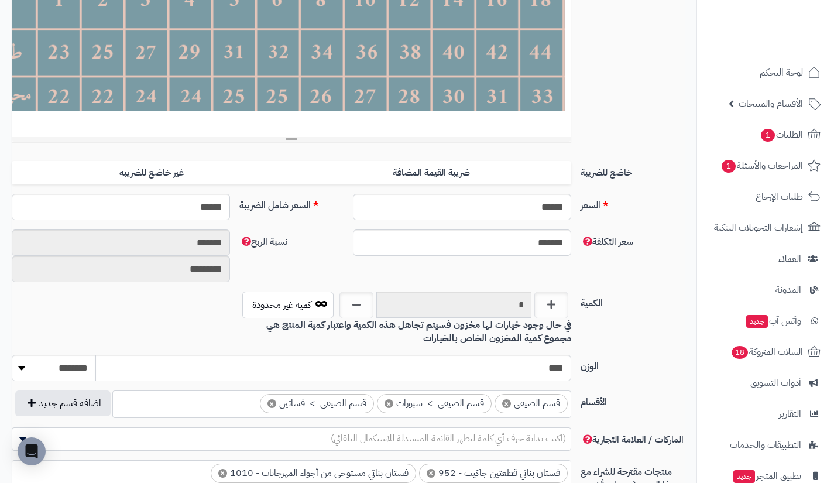
scroll to position [339, 0]
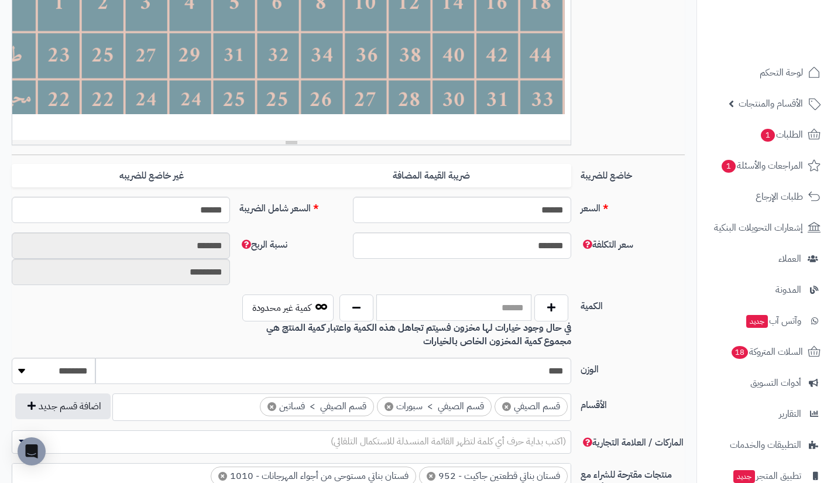
click at [430, 316] on input "text" at bounding box center [453, 307] width 155 height 26
type input "****"
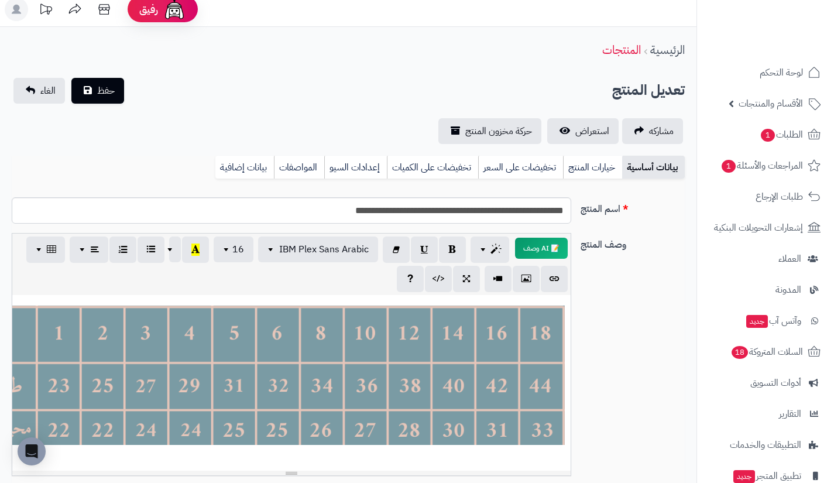
scroll to position [0, 0]
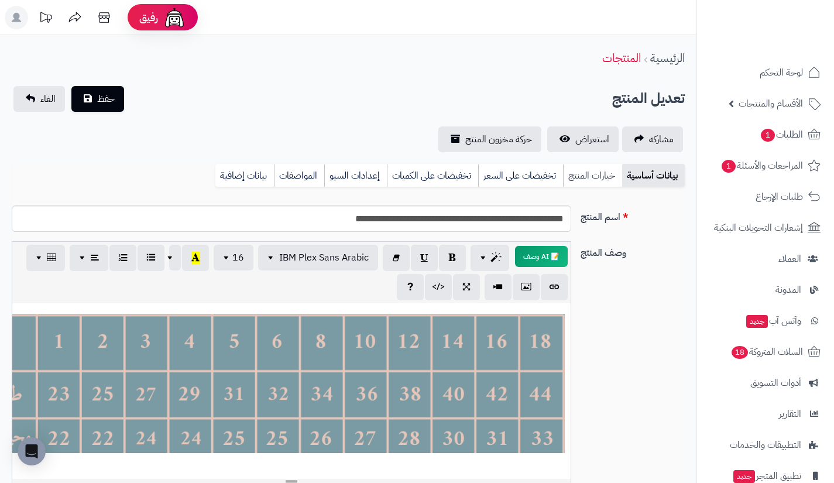
click at [588, 172] on link "خيارات المنتج" at bounding box center [592, 175] width 59 height 23
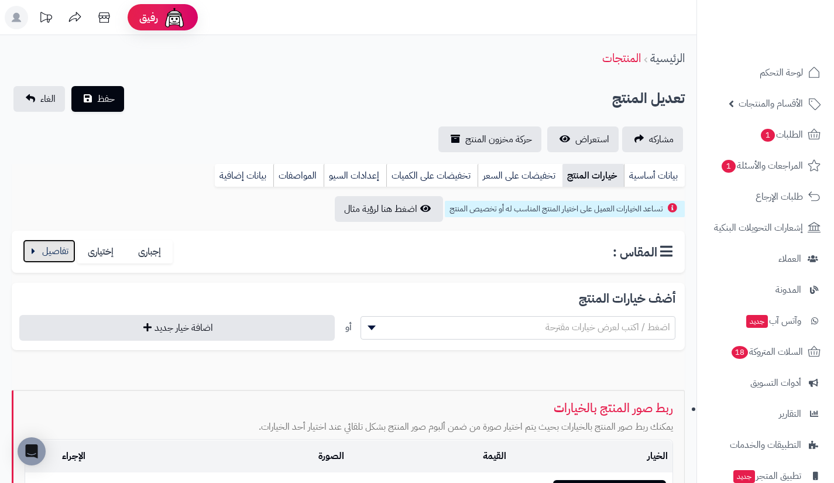
click at [70, 262] on button "button" at bounding box center [49, 250] width 53 height 23
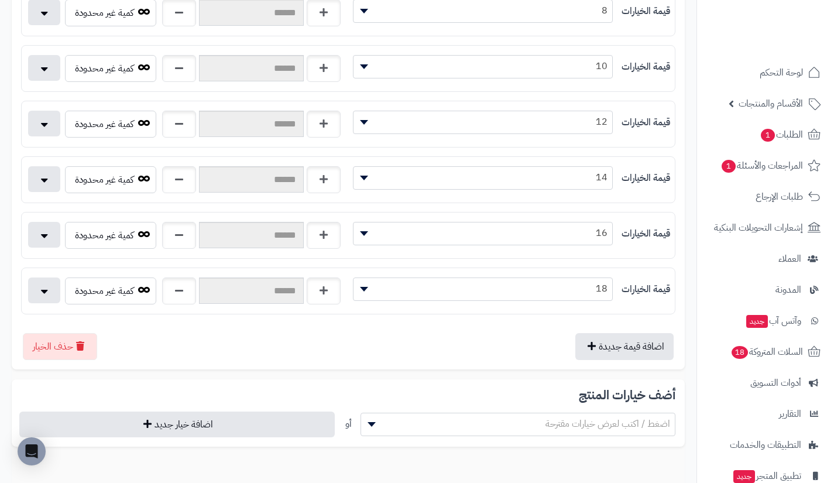
scroll to position [627, 0]
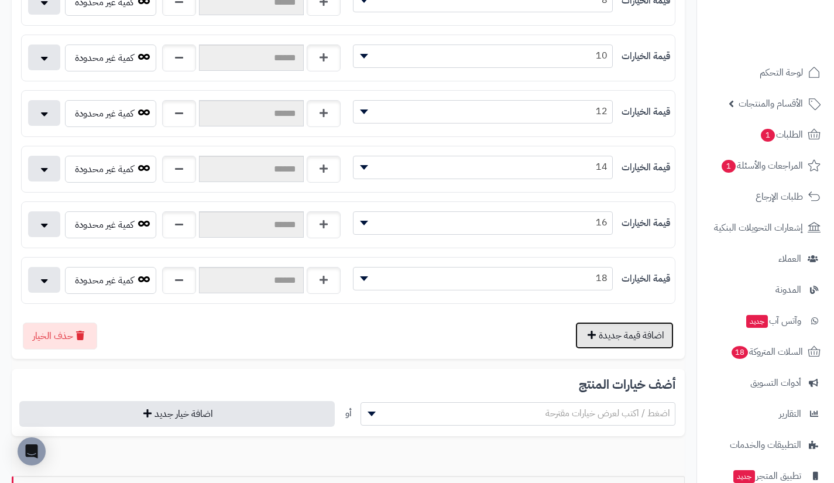
click at [588, 325] on button "اضافة قيمة جديدة" at bounding box center [624, 335] width 98 height 27
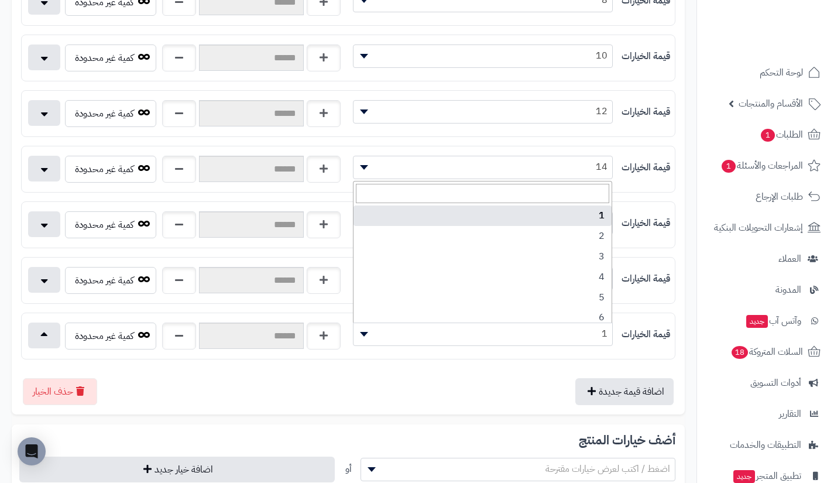
click at [556, 331] on span "1" at bounding box center [482, 334] width 259 height 18
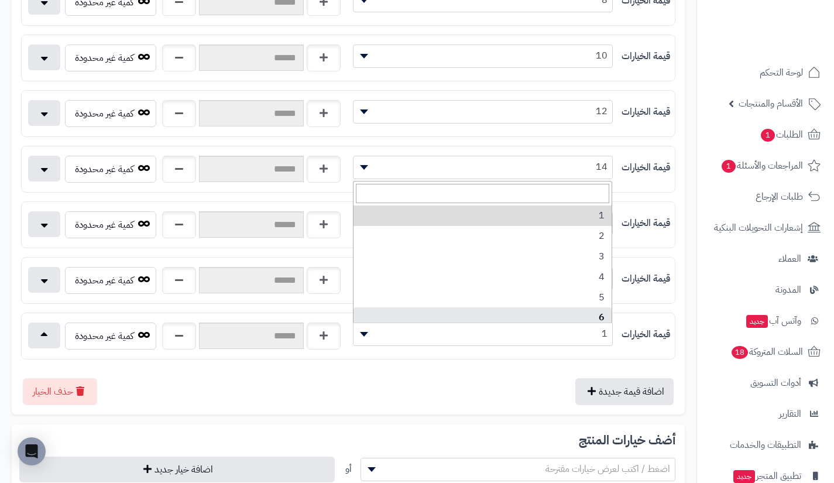
scroll to position [148, 0]
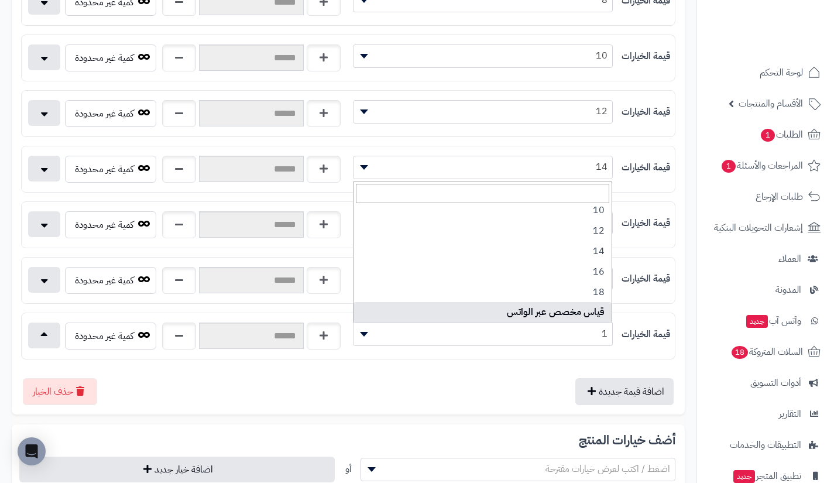
select select "***"
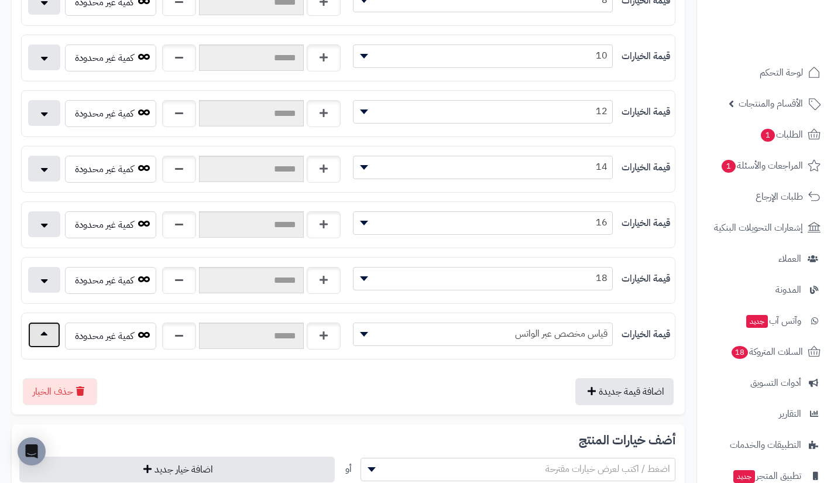
click at [40, 338] on button "button" at bounding box center [44, 335] width 32 height 26
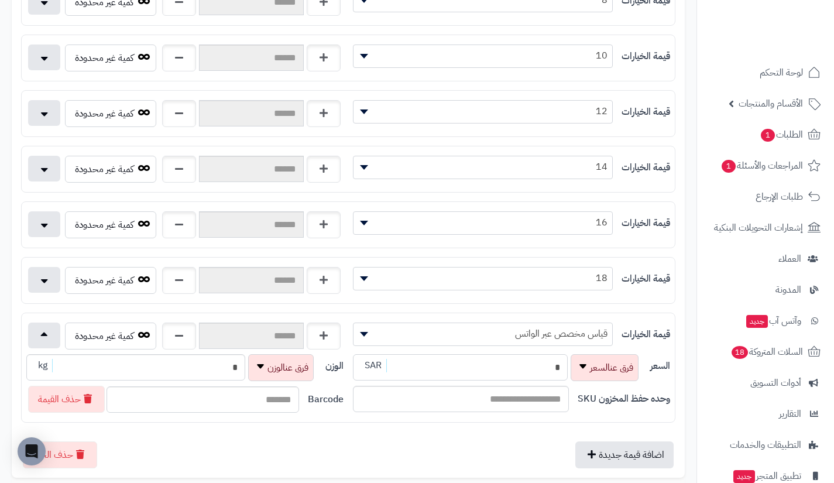
click at [457, 358] on input "*" at bounding box center [460, 367] width 215 height 26
type input "**********"
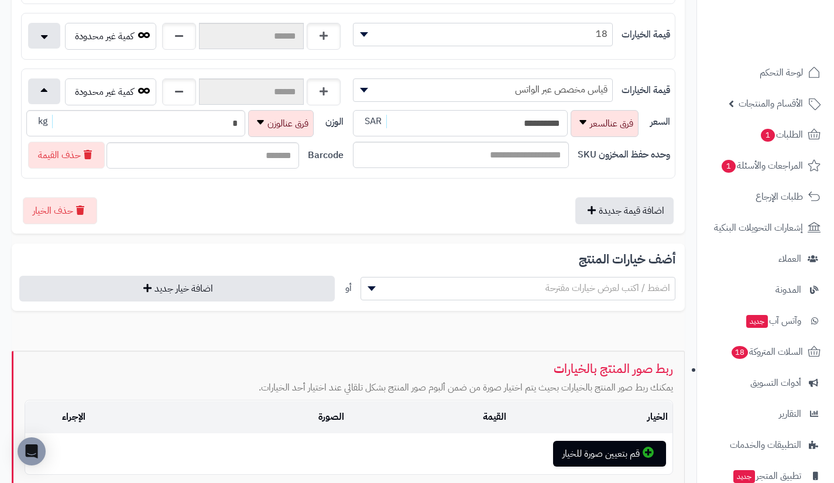
scroll to position [979, 0]
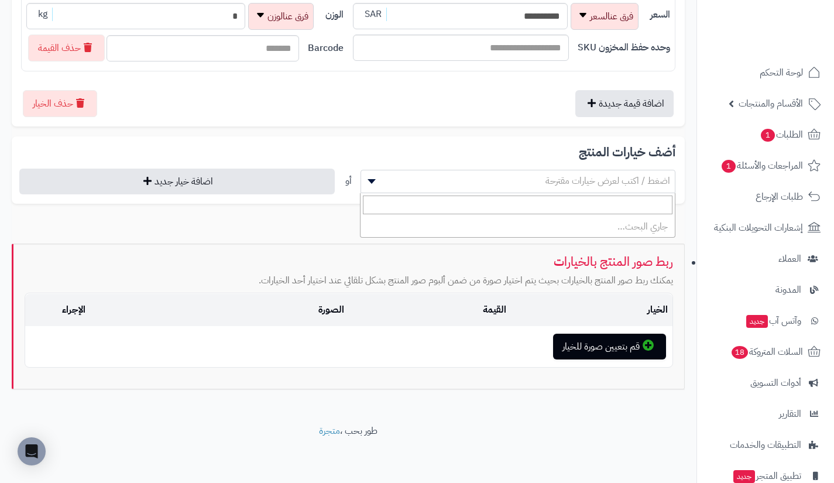
click at [540, 177] on span "اضغط / اكتب لعرض خيارات مقترحة" at bounding box center [518, 181] width 314 height 18
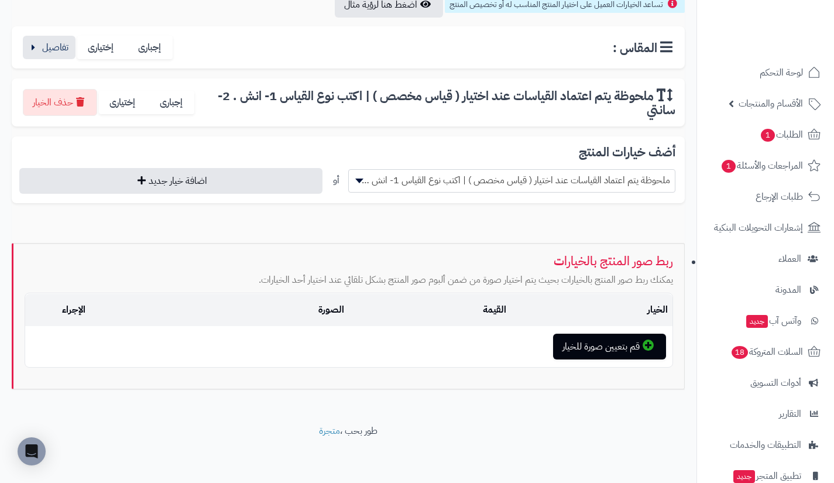
scroll to position [204, 0]
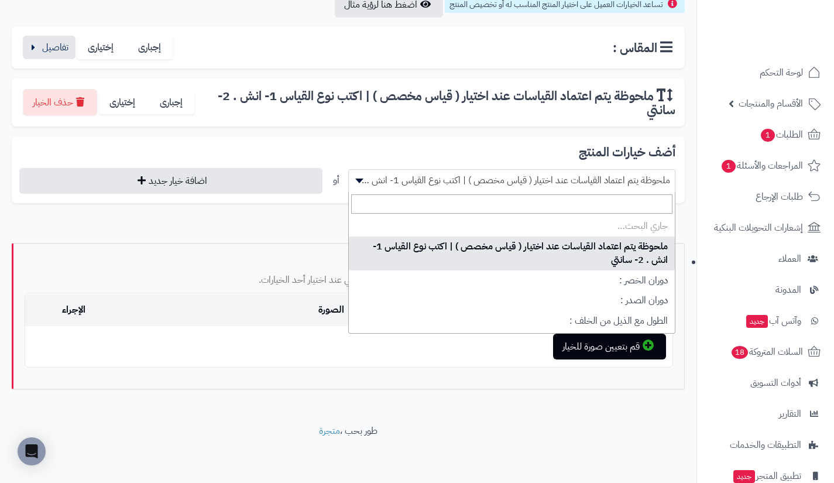
click at [540, 177] on span "ملحوظة يتم اعتماد القياسات عند اختيار ( قياس مخصص ) | اكتب نوع القياس 1- انش . …" at bounding box center [512, 180] width 326 height 18
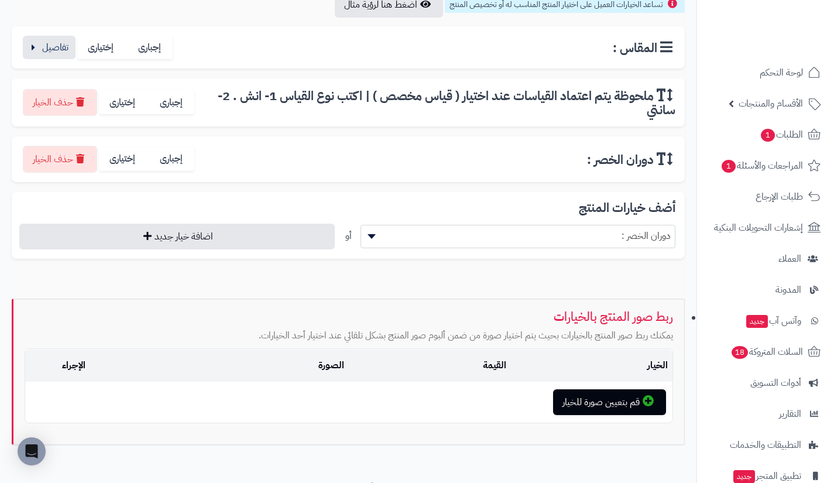
scroll to position [260, 0]
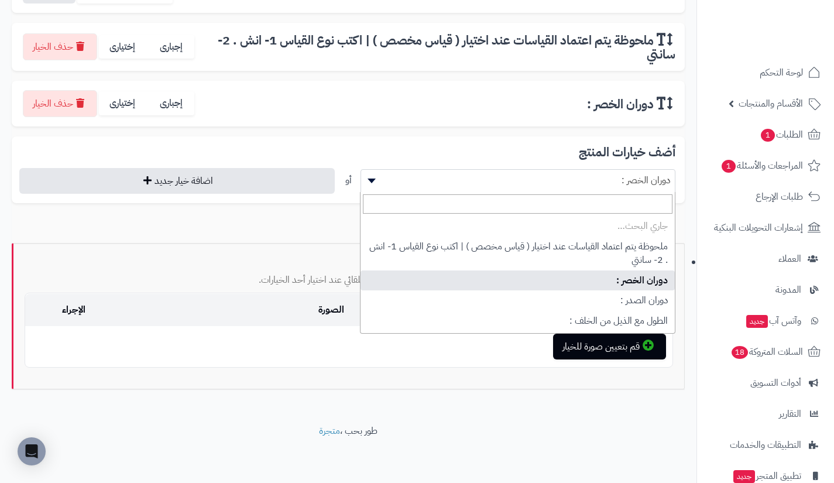
click at [540, 177] on span "دوران الخصر :" at bounding box center [518, 180] width 314 height 18
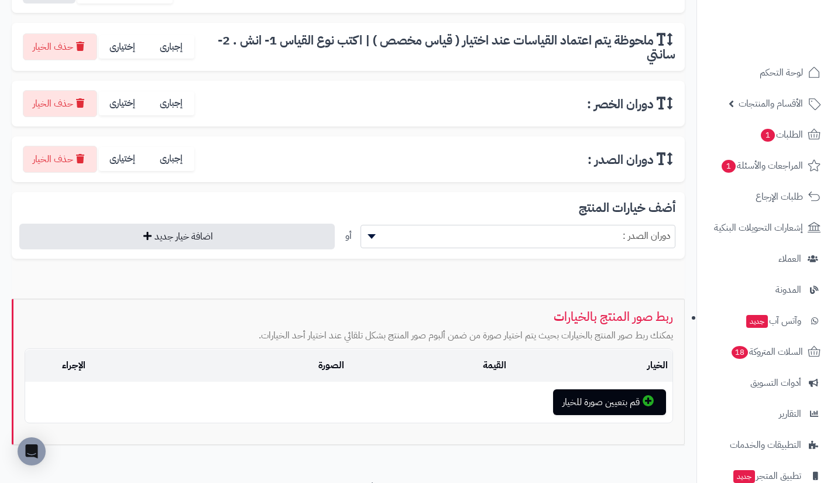
scroll to position [315, 0]
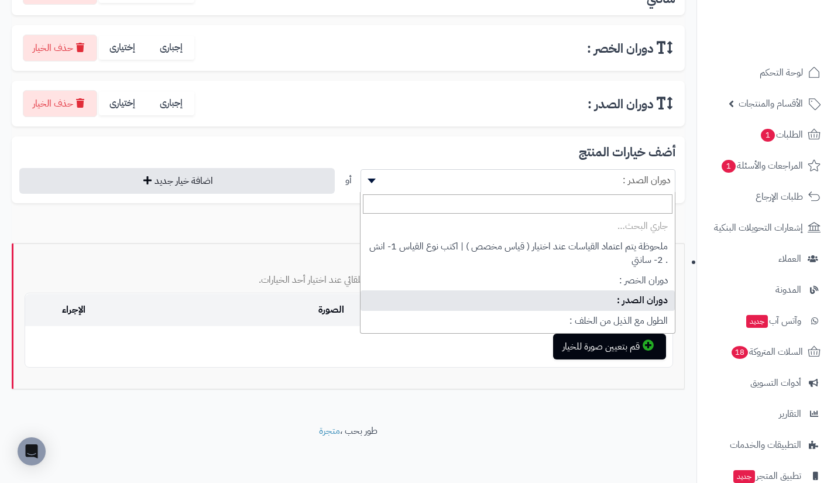
click at [540, 177] on span "دوران الصدر :" at bounding box center [518, 180] width 314 height 18
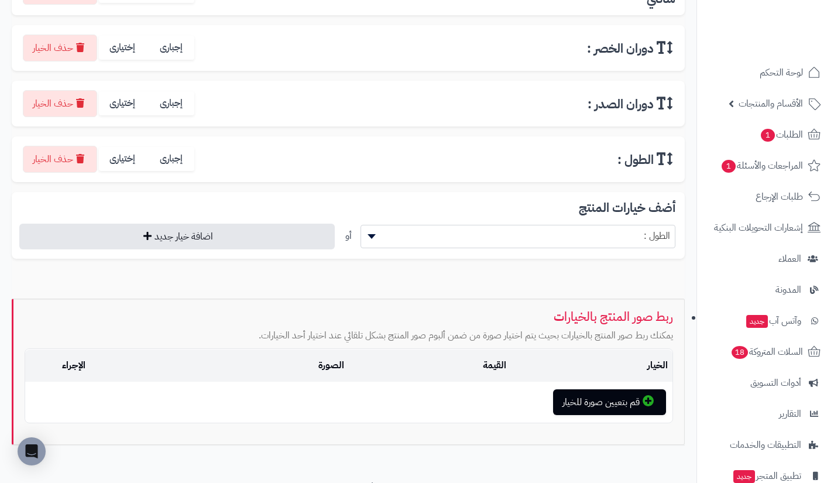
scroll to position [371, 0]
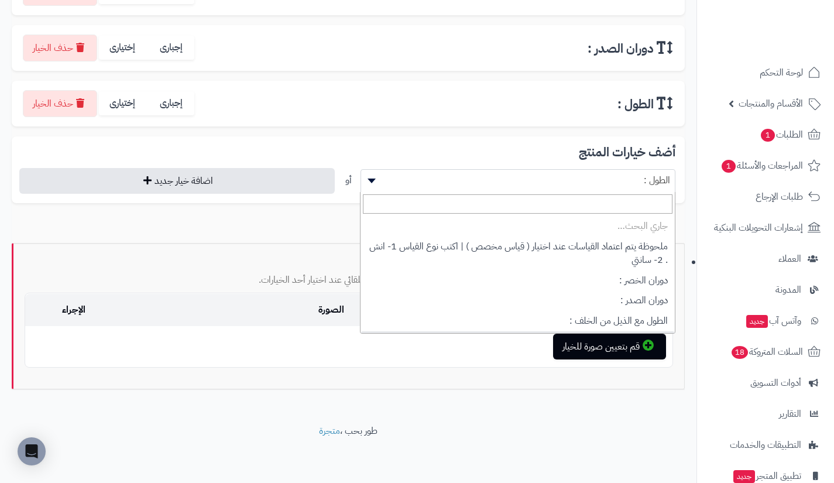
click at [540, 177] on span "الطول :" at bounding box center [518, 180] width 314 height 18
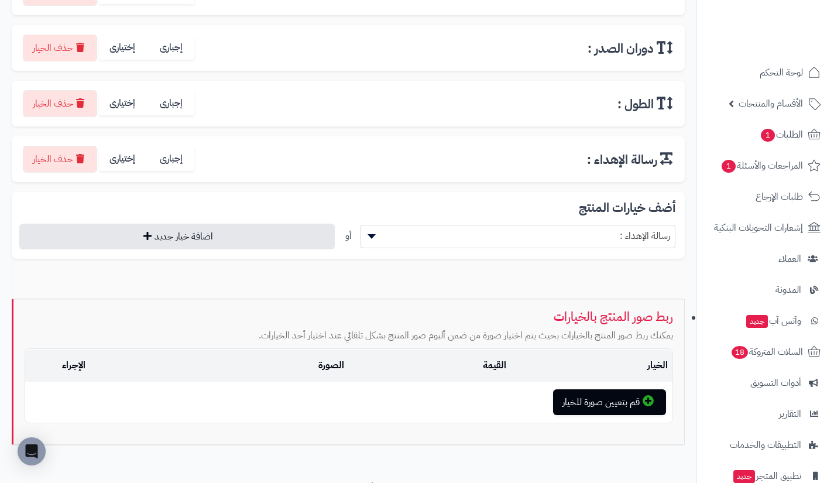
scroll to position [427, 0]
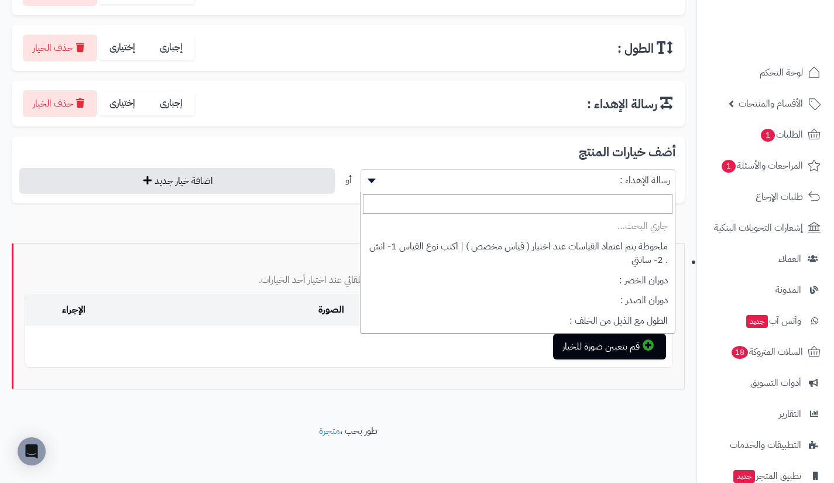
click at [540, 177] on span "رسالة الإهداء :" at bounding box center [518, 180] width 314 height 18
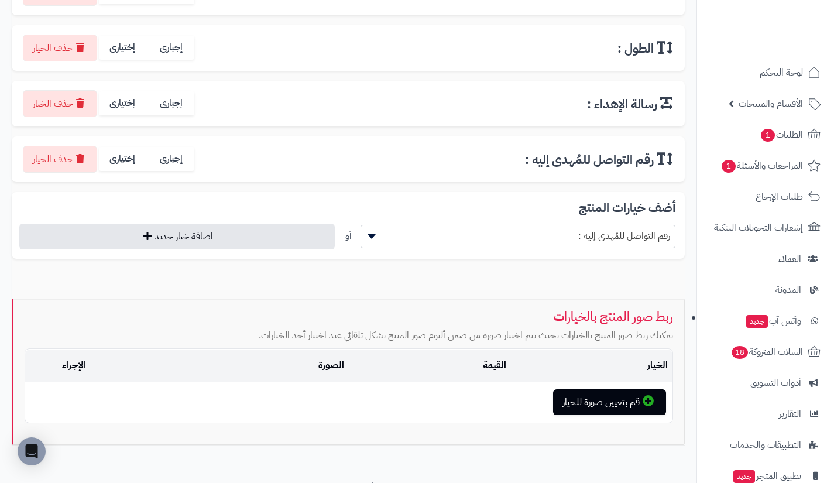
scroll to position [482, 0]
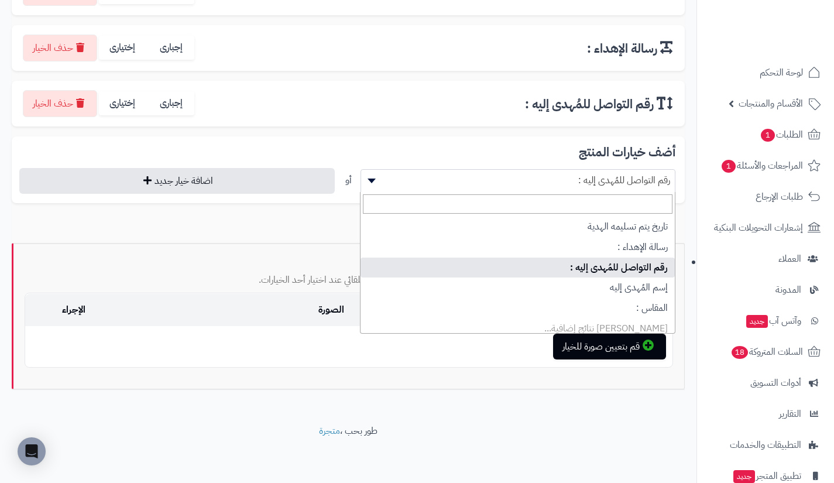
click at [540, 177] on span "رقم التواصل للمُهدى إليه :" at bounding box center [518, 180] width 314 height 18
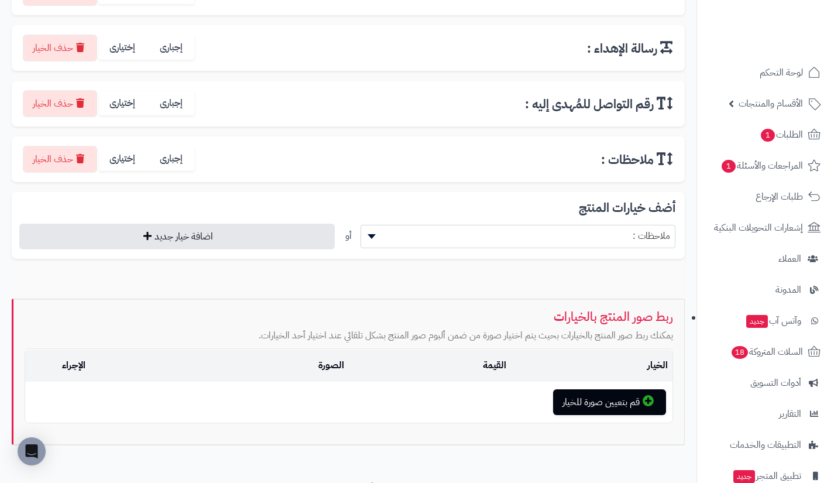
scroll to position [538, 0]
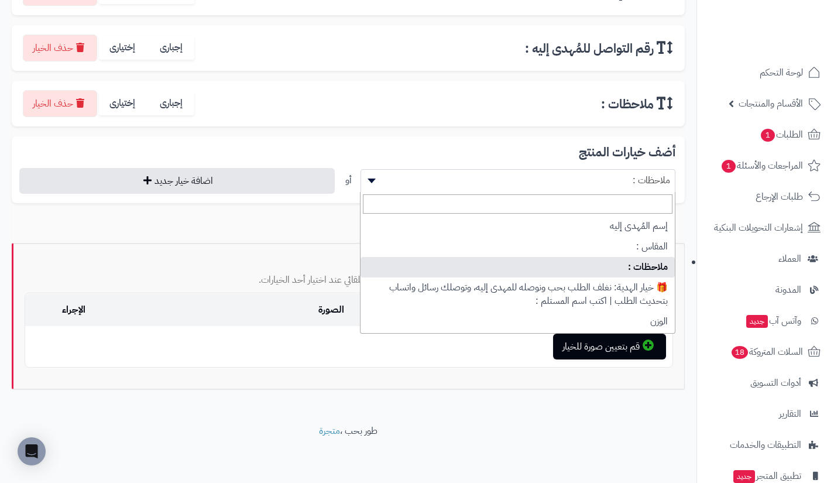
click at [540, 177] on span "ملاحظات :" at bounding box center [518, 180] width 314 height 18
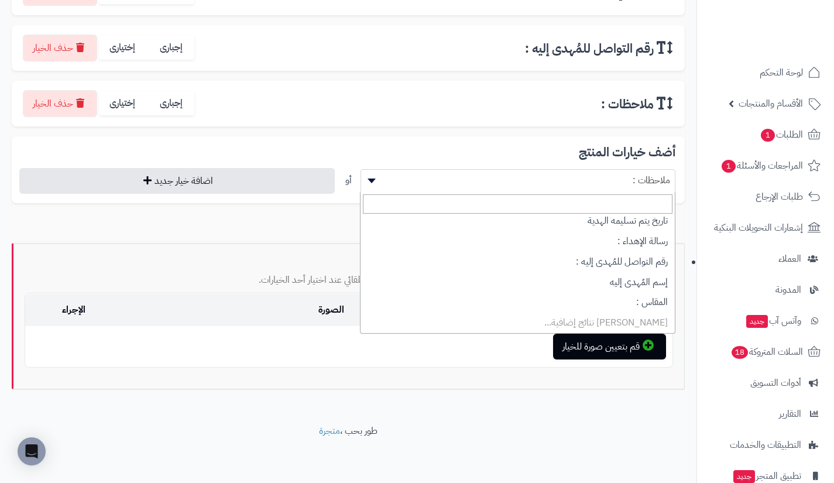
scroll to position [154, 0]
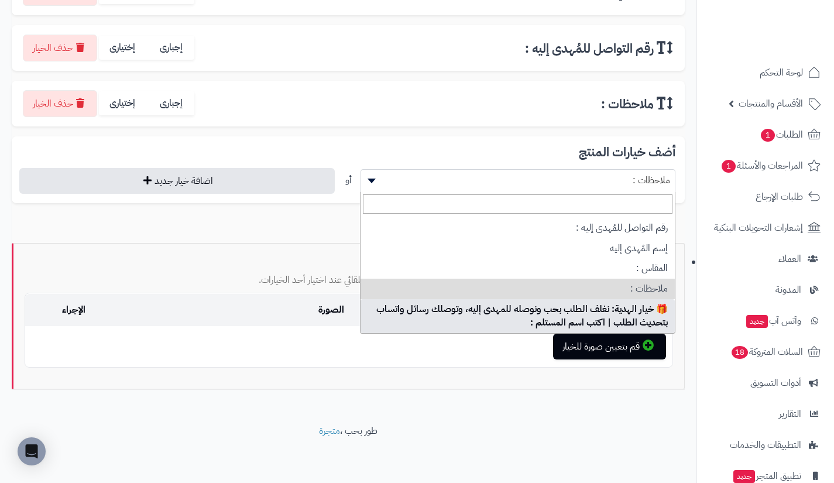
select select "**"
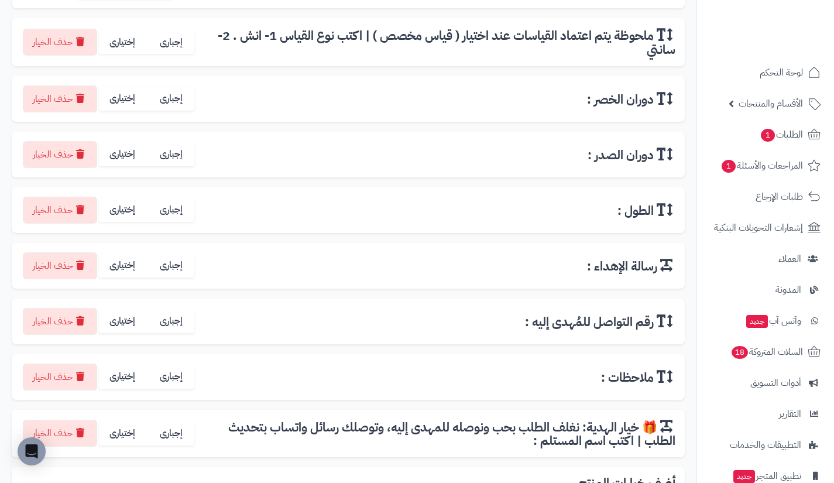
scroll to position [262, 0]
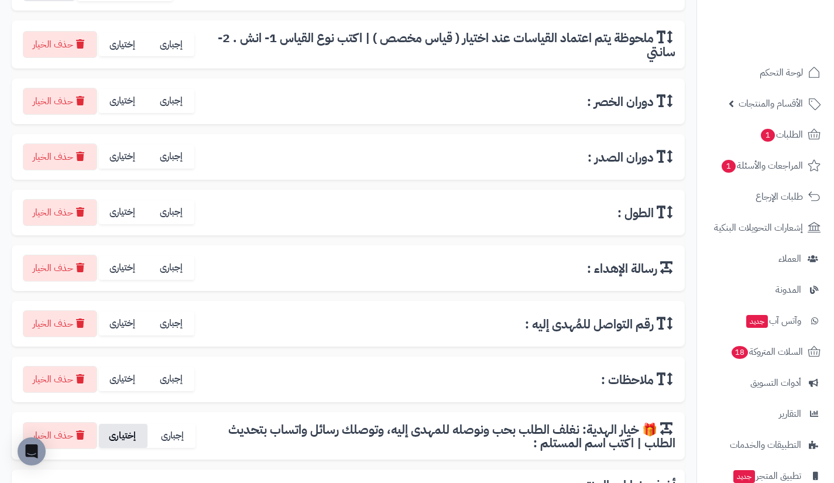
click at [126, 436] on label "إختيارى" at bounding box center [123, 436] width 49 height 24
click at [121, 381] on label "إختيارى" at bounding box center [123, 379] width 49 height 24
click at [122, 323] on label "إختيارى" at bounding box center [123, 323] width 49 height 24
click at [125, 271] on label "إختيارى" at bounding box center [123, 268] width 49 height 24
click at [123, 212] on label "إختيارى" at bounding box center [123, 212] width 49 height 24
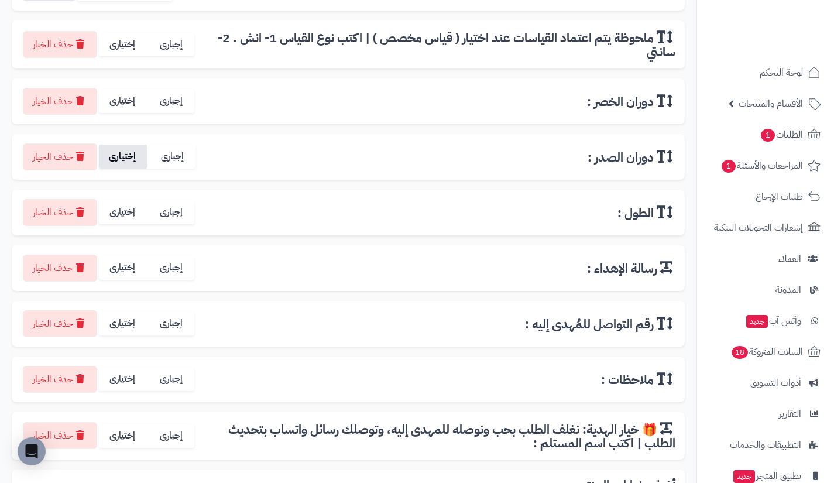
click at [122, 160] on label "إختيارى" at bounding box center [123, 157] width 49 height 24
click at [121, 104] on label "إختيارى" at bounding box center [123, 101] width 49 height 24
click at [122, 48] on label "إختيارى" at bounding box center [123, 45] width 49 height 24
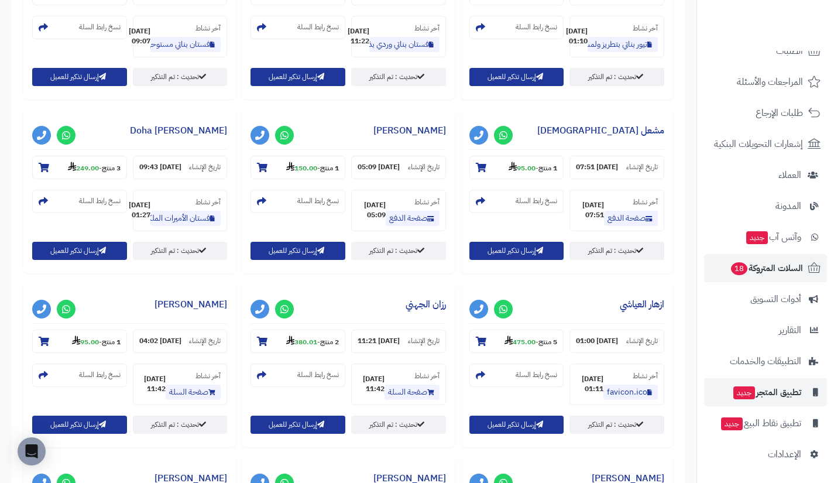
scroll to position [749, 0]
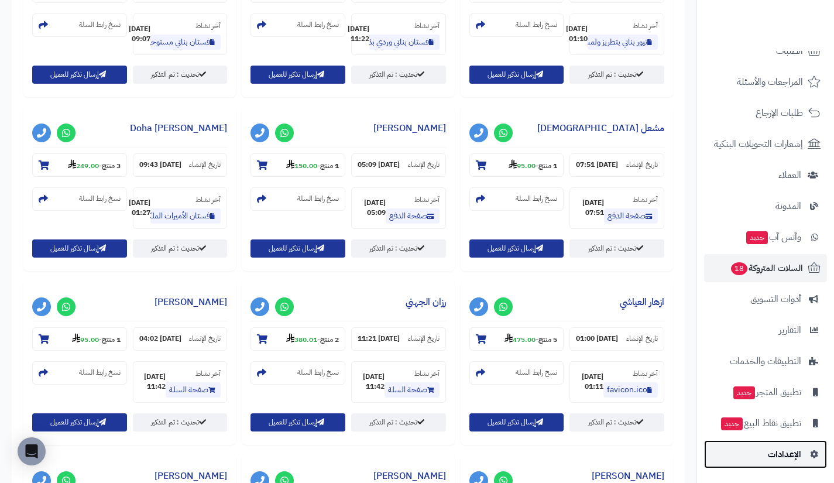
click at [755, 459] on link "الإعدادات" at bounding box center [765, 454] width 123 height 28
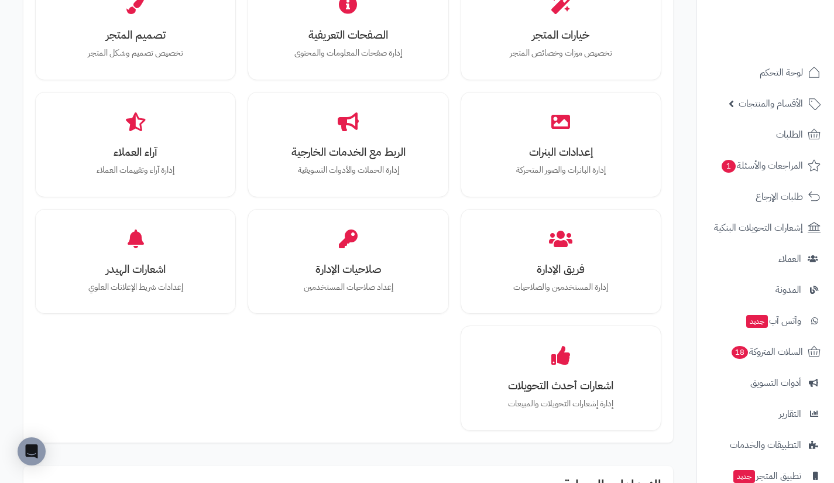
scroll to position [457, 0]
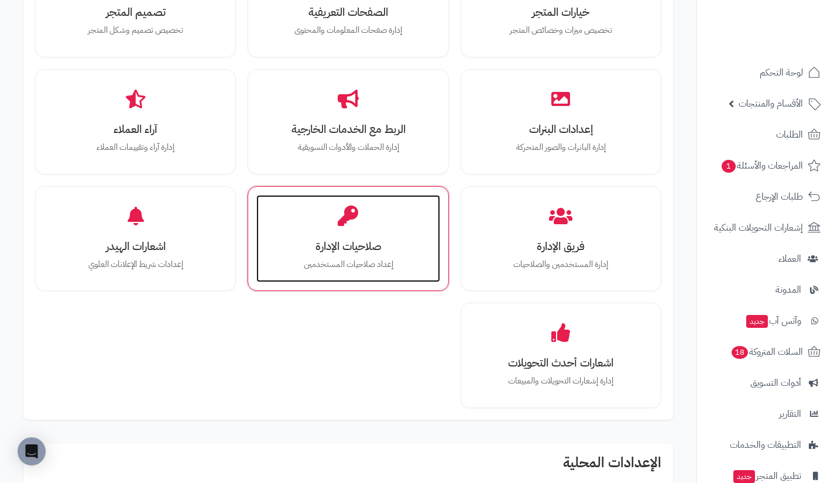
click at [327, 248] on h3 "صلاحيات الإدارة" at bounding box center [348, 246] width 160 height 12
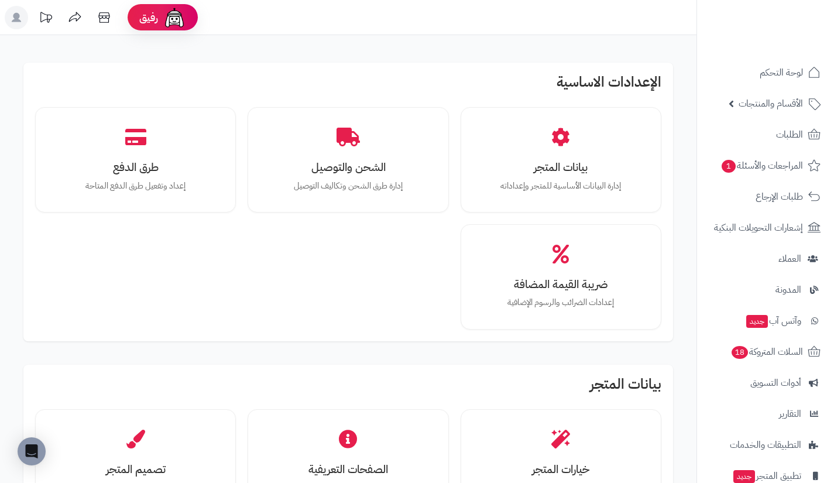
scroll to position [457, 0]
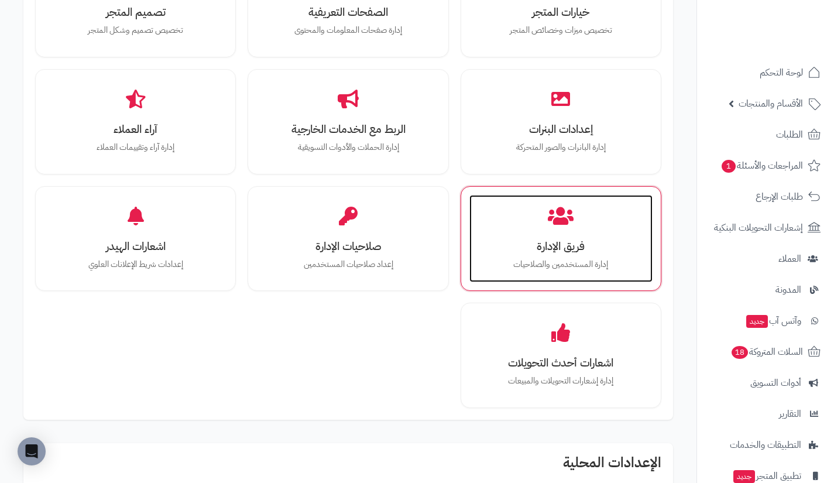
click at [511, 259] on p "إدارة المستخدمين والصلاحيات" at bounding box center [561, 264] width 160 height 13
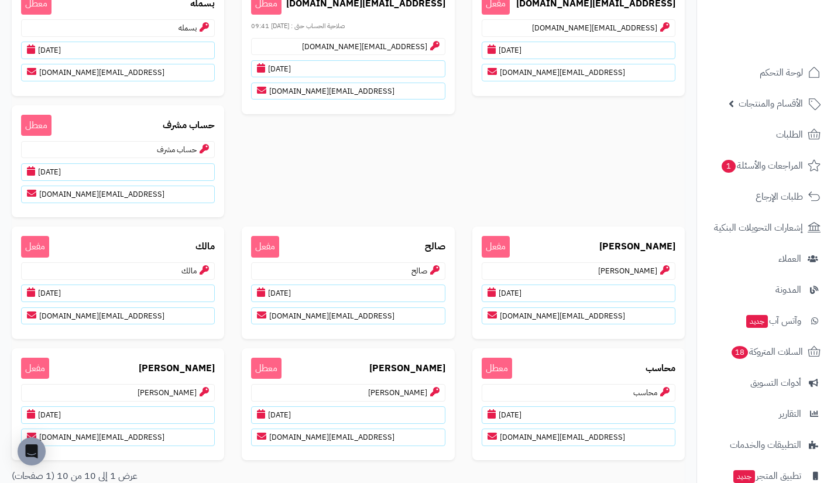
scroll to position [106, 0]
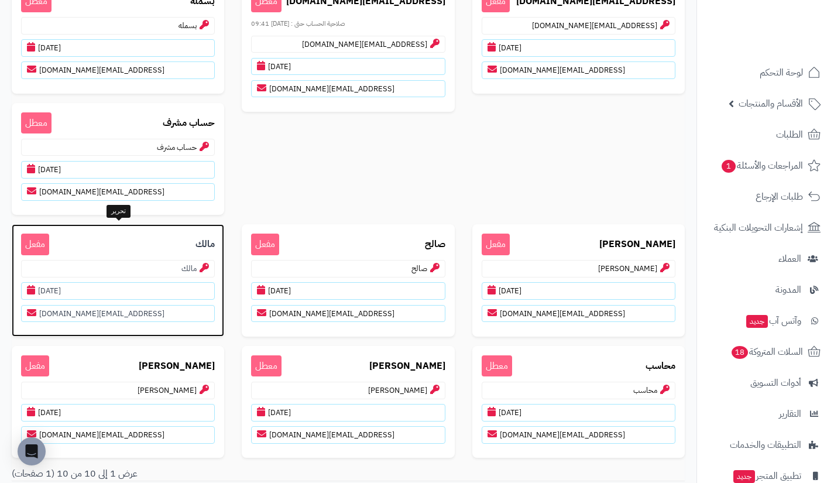
click at [186, 246] on p "مالك مفعل" at bounding box center [118, 244] width 194 height 22
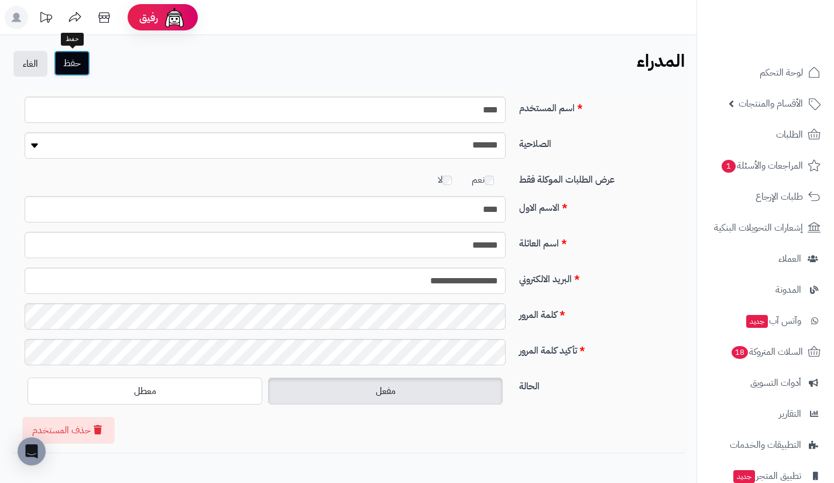
click at [85, 61] on button "حفظ" at bounding box center [72, 63] width 36 height 26
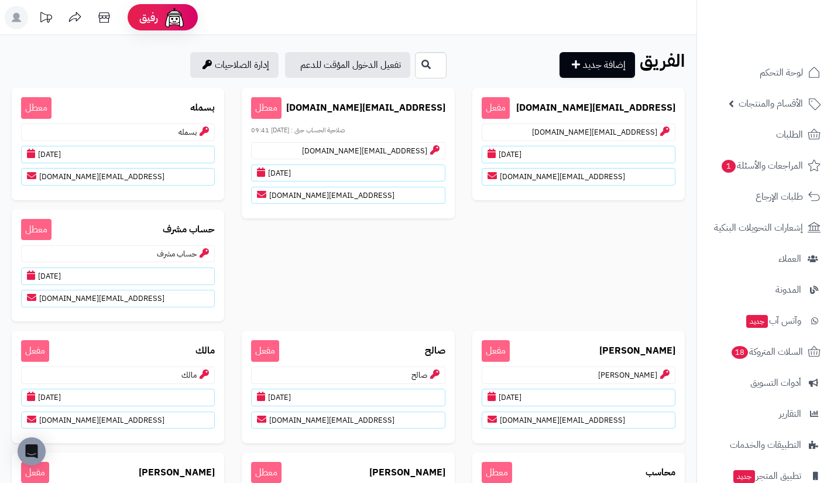
scroll to position [106, 0]
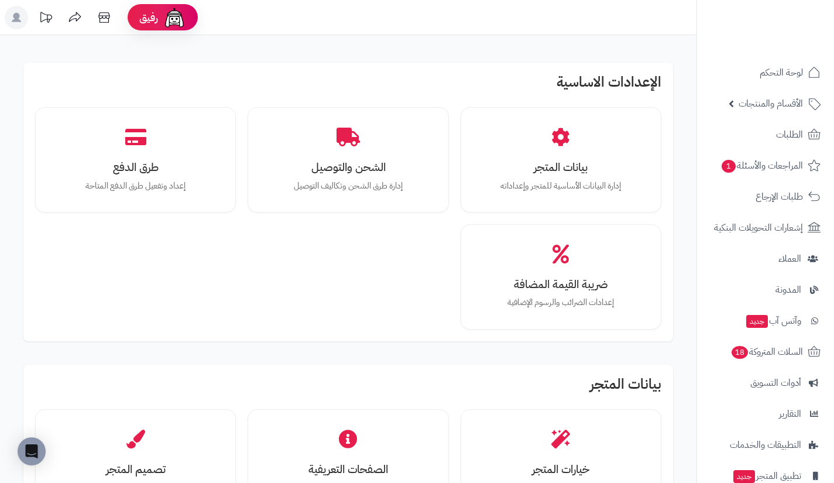
scroll to position [461, 0]
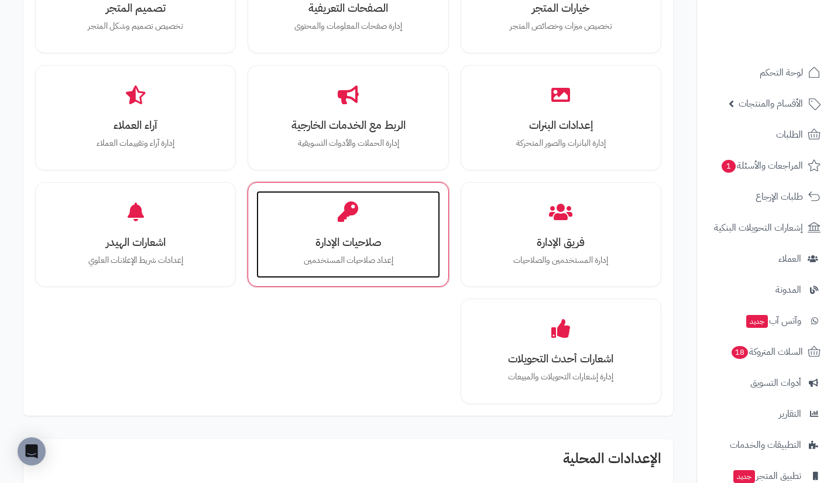
click at [360, 252] on div "صلاحيات الإدارة إعداد صلاحيات المستخدمين" at bounding box center [347, 235] width 183 height 88
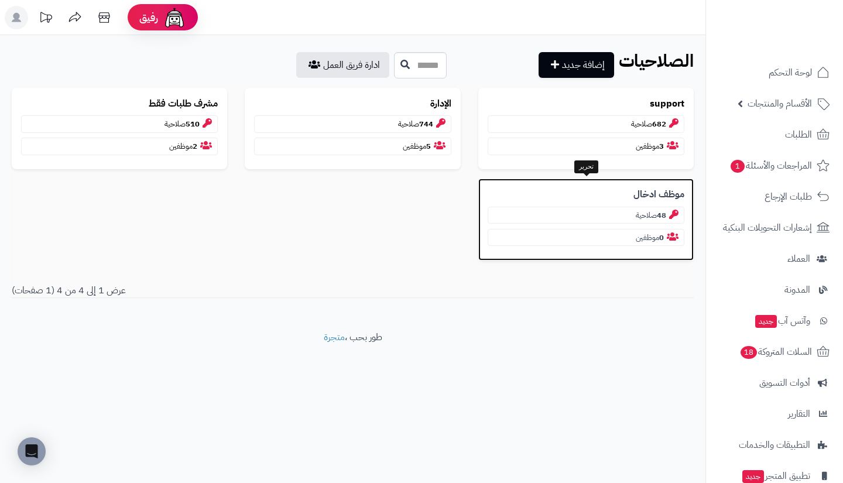
click at [614, 191] on p "موظف ادخال" at bounding box center [585, 194] width 197 height 13
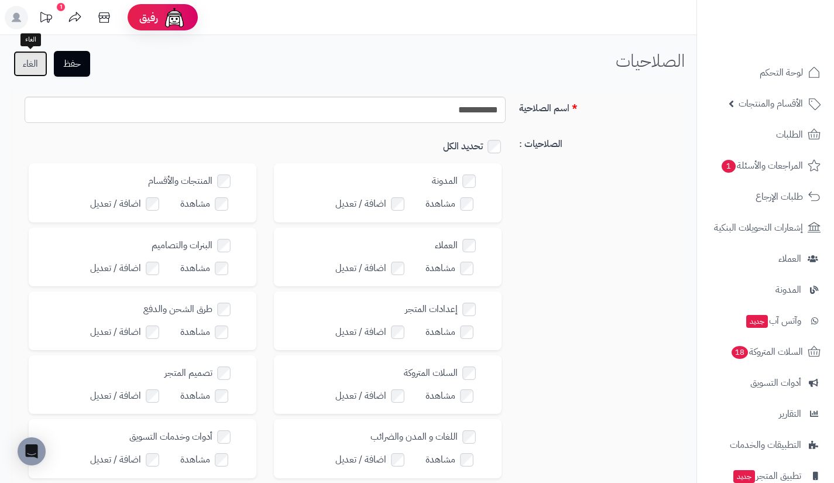
click at [30, 63] on link "الغاء" at bounding box center [30, 64] width 34 height 26
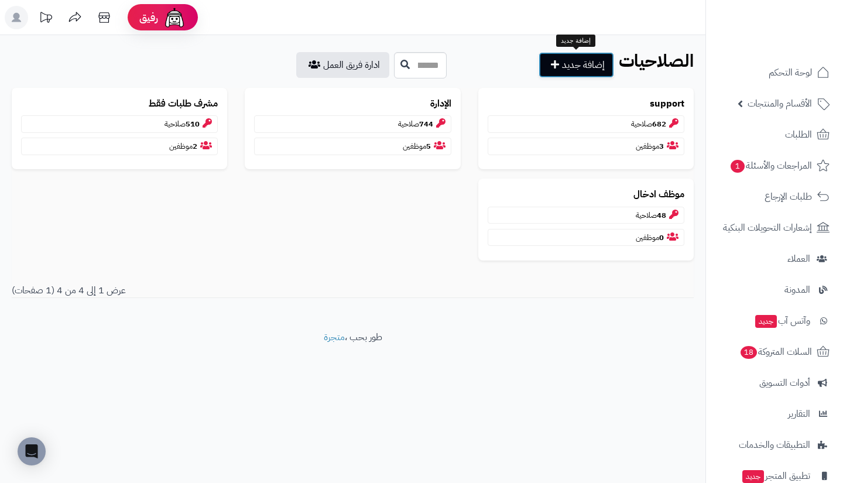
click at [556, 56] on link "إضافة جديد" at bounding box center [575, 65] width 75 height 26
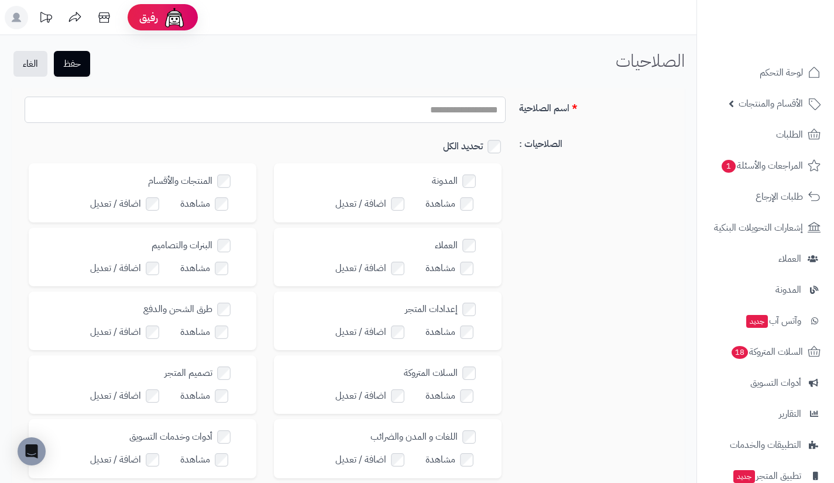
click at [396, 105] on input "اسم الصلاحية" at bounding box center [265, 110] width 481 height 26
type input "**********"
click at [88, 74] on button "حفظ" at bounding box center [72, 63] width 36 height 26
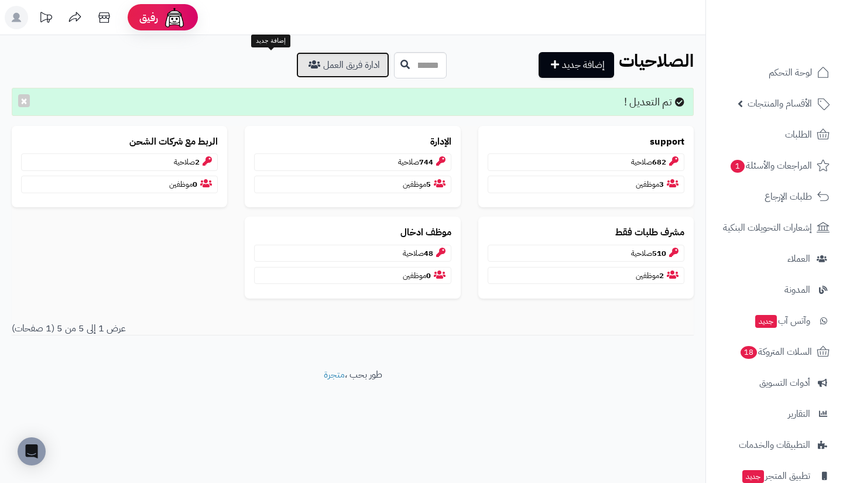
click at [296, 75] on link "ادارة فريق العمل" at bounding box center [342, 65] width 93 height 26
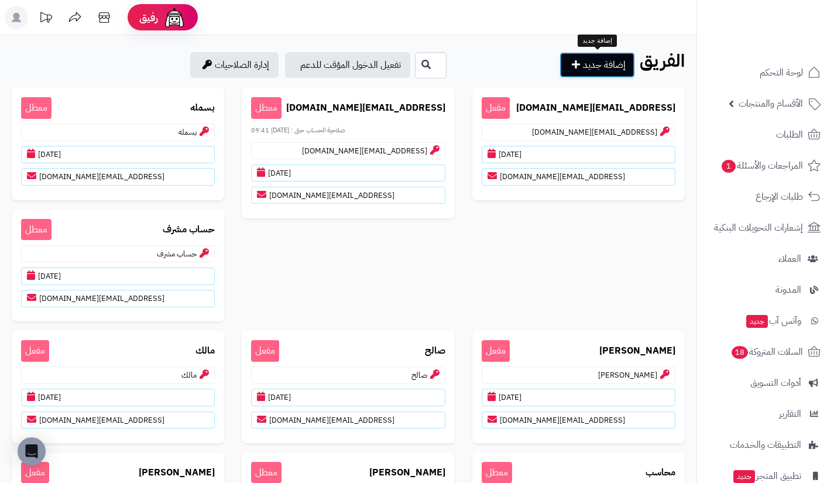
click at [593, 58] on link "إضافة جديد" at bounding box center [596, 65] width 75 height 26
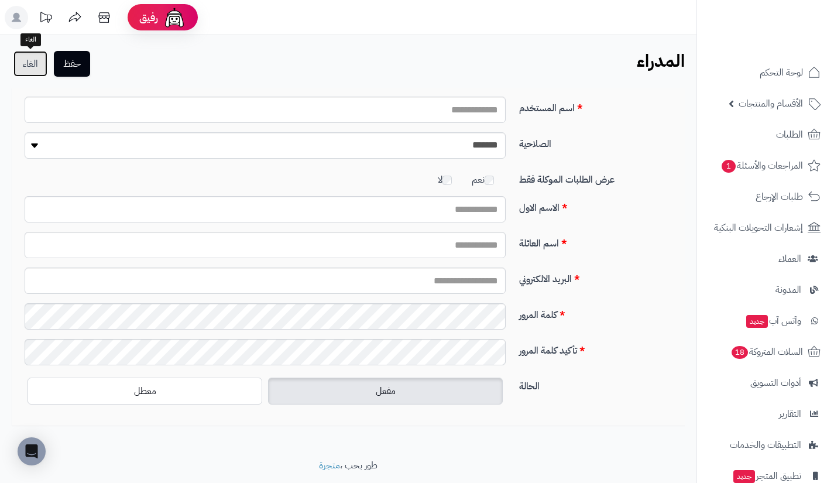
click at [25, 75] on link "الغاء" at bounding box center [30, 64] width 34 height 26
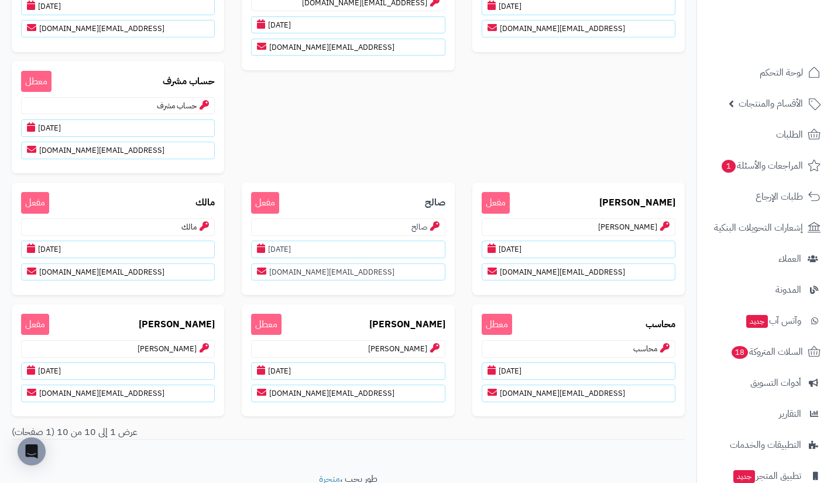
scroll to position [149, 0]
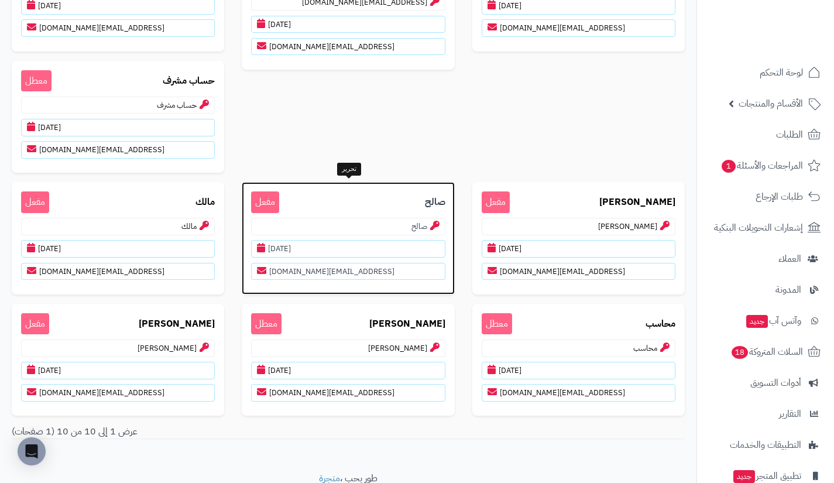
click at [413, 195] on p "صالح مفعل" at bounding box center [348, 202] width 194 height 22
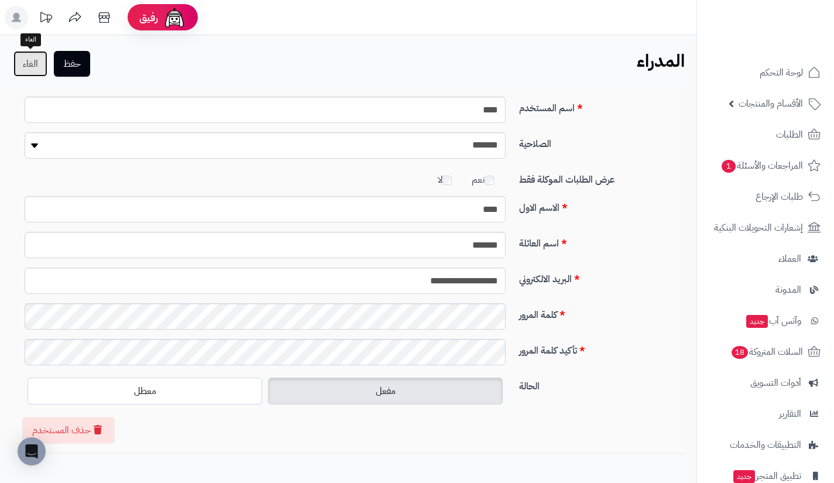
click at [23, 67] on link "الغاء" at bounding box center [30, 64] width 34 height 26
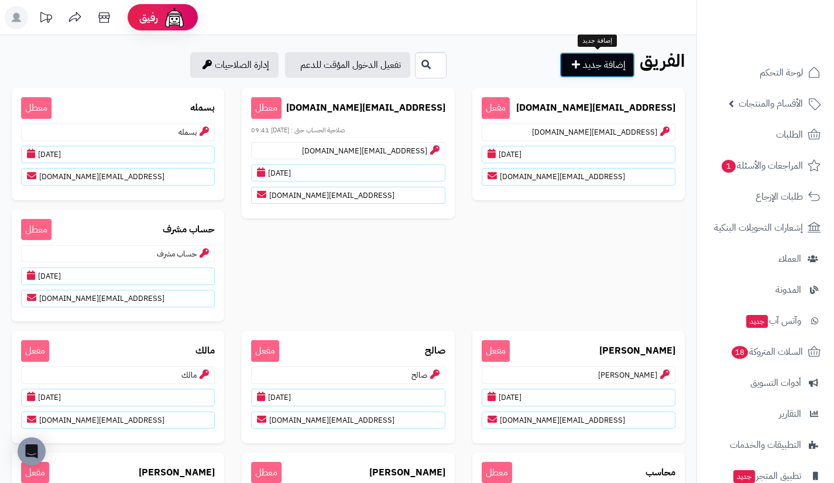
click at [577, 67] on icon at bounding box center [576, 64] width 8 height 9
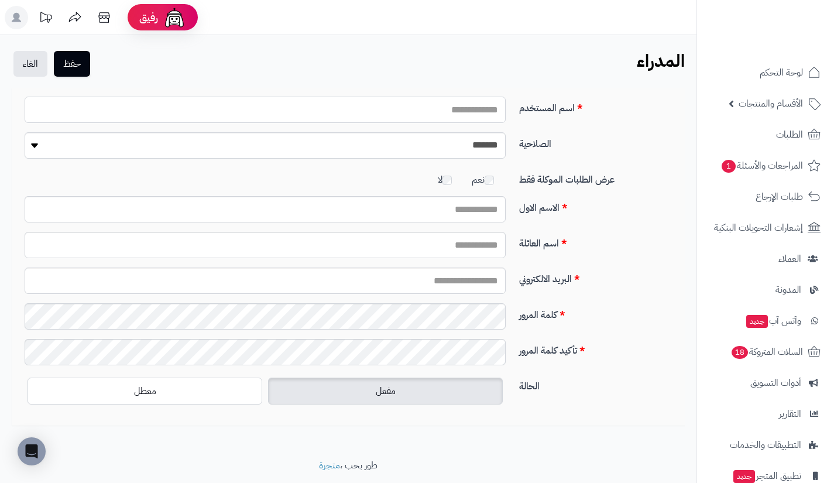
click at [453, 106] on input "اسم المستخدم" at bounding box center [265, 110] width 481 height 26
type input "***"
click at [431, 149] on select "**********" at bounding box center [265, 145] width 481 height 26
select select "**"
click at [25, 132] on select "**********" at bounding box center [265, 145] width 481 height 26
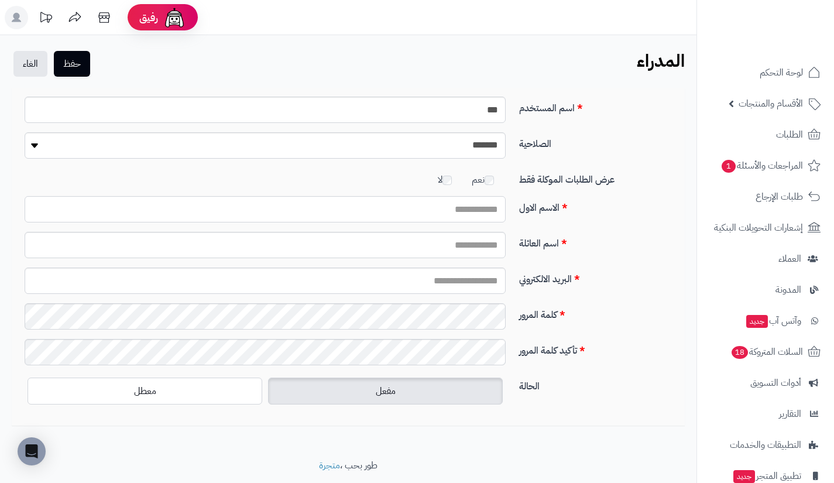
click at [472, 216] on input "الاسم الاول" at bounding box center [265, 209] width 481 height 26
type input "***"
type input "*********"
type input "***"
click at [86, 66] on button "حفظ" at bounding box center [72, 63] width 36 height 26
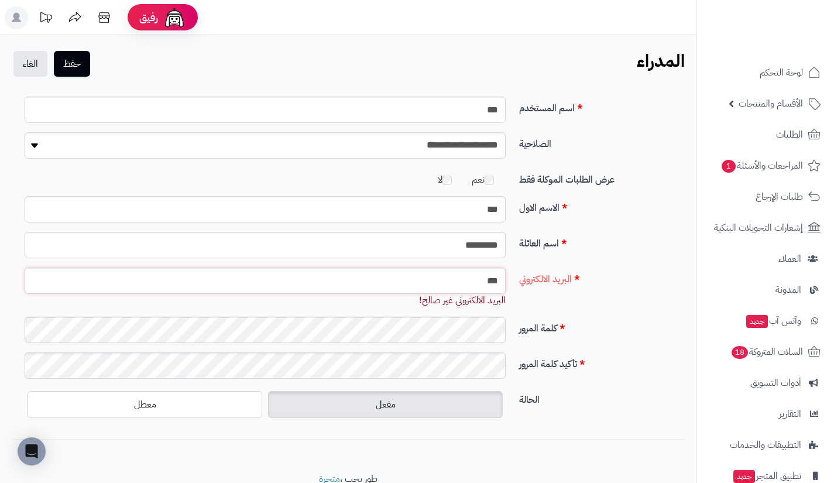
click at [420, 286] on input "***" at bounding box center [265, 280] width 481 height 26
type input "*"
type input "**********"
click at [70, 67] on button "حفظ" at bounding box center [72, 63] width 36 height 26
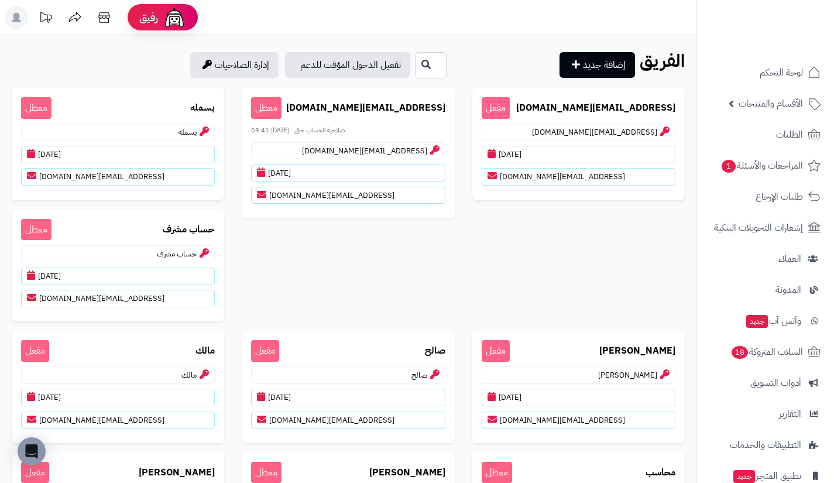
scroll to position [146, 0]
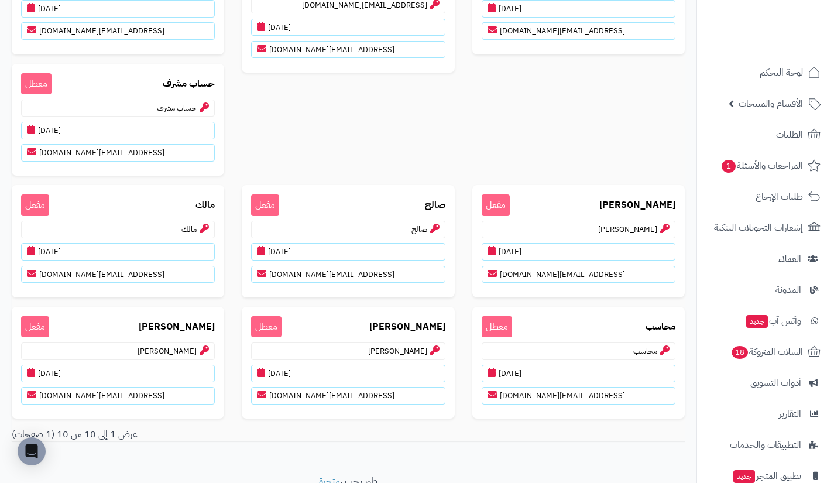
click at [390, 140] on div "[EMAIL_ADDRESS][DOMAIN_NAME] مفعل [EMAIL_ADDRESS][DOMAIN_NAME] [DATE] [EMAIL_AD…" at bounding box center [348, 185] width 690 height 486
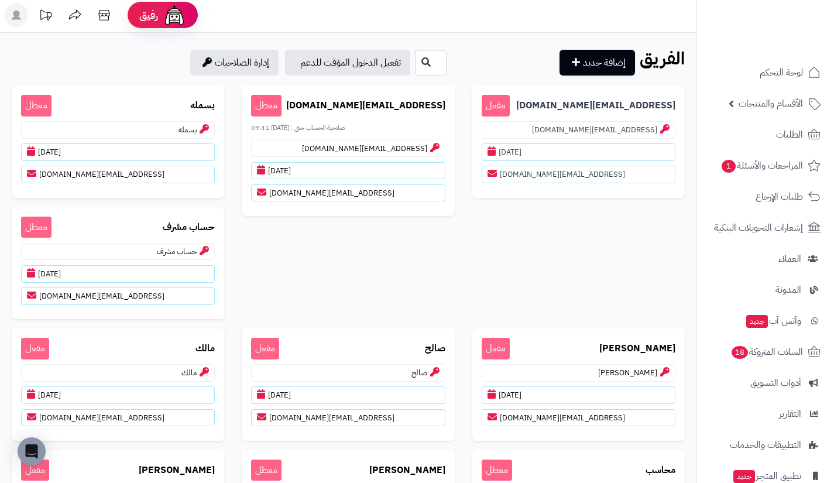
scroll to position [2, 0]
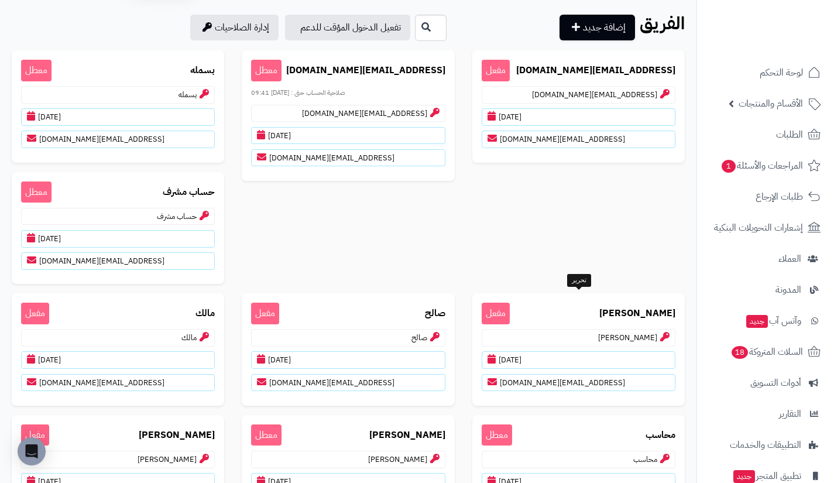
scroll to position [37, 0]
click at [590, 22] on link "إضافة جديد" at bounding box center [596, 28] width 75 height 26
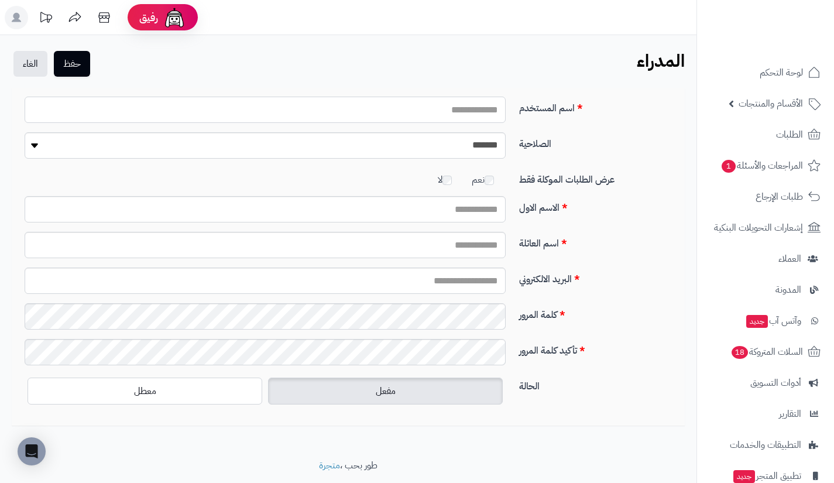
click at [470, 107] on input "اسم المستخدم" at bounding box center [265, 110] width 481 height 26
type input "*"
click at [480, 274] on input "البريد الالكتروني" at bounding box center [265, 280] width 481 height 26
type input "**********"
click at [476, 215] on input "الاسم الاول" at bounding box center [265, 209] width 481 height 26
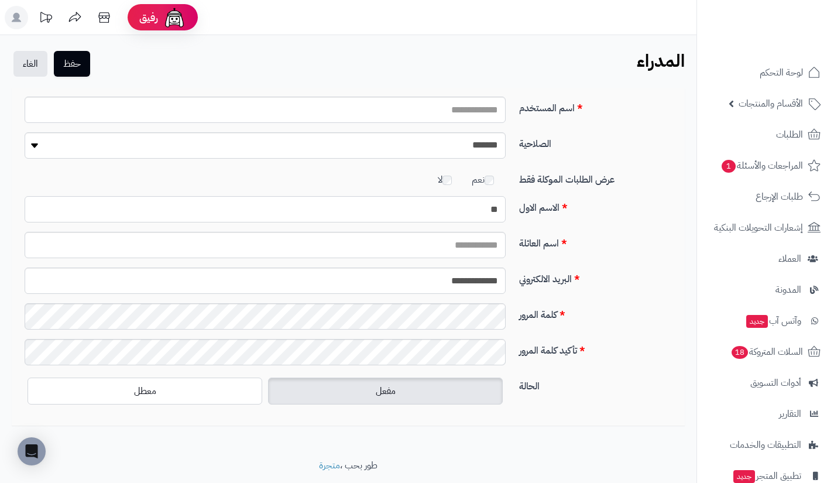
type input "*"
type input "***"
type input "*********"
click at [446, 147] on select "**********" at bounding box center [265, 145] width 481 height 26
select select "**"
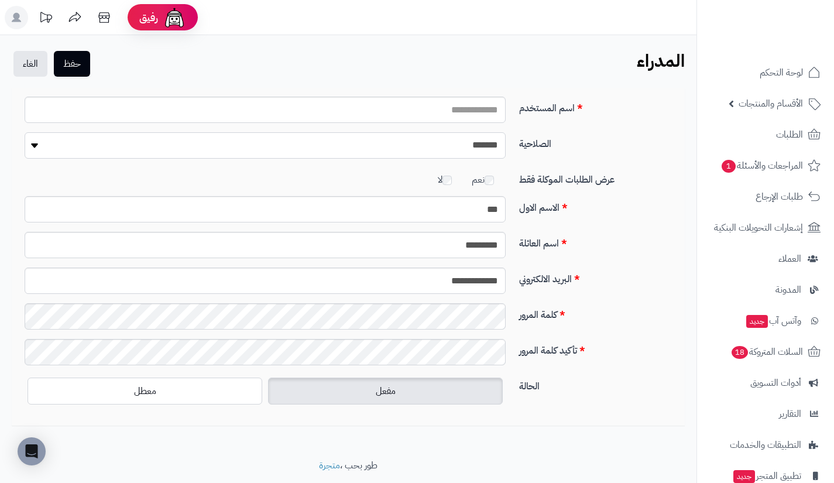
click at [25, 132] on select "**********" at bounding box center [265, 145] width 481 height 26
click at [414, 108] on input "اسم المستخدم" at bounding box center [265, 110] width 481 height 26
type input "***"
click at [75, 68] on button "حفظ" at bounding box center [72, 63] width 36 height 26
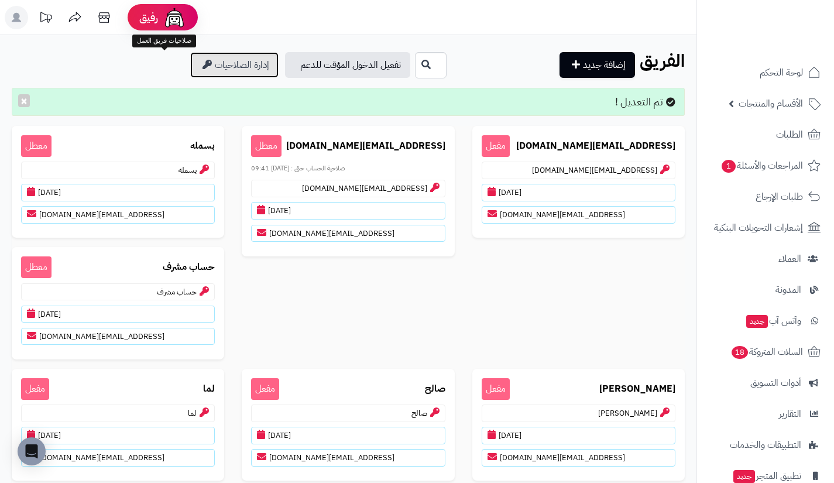
click at [190, 61] on link "إدارة الصلاحيات" at bounding box center [234, 65] width 88 height 26
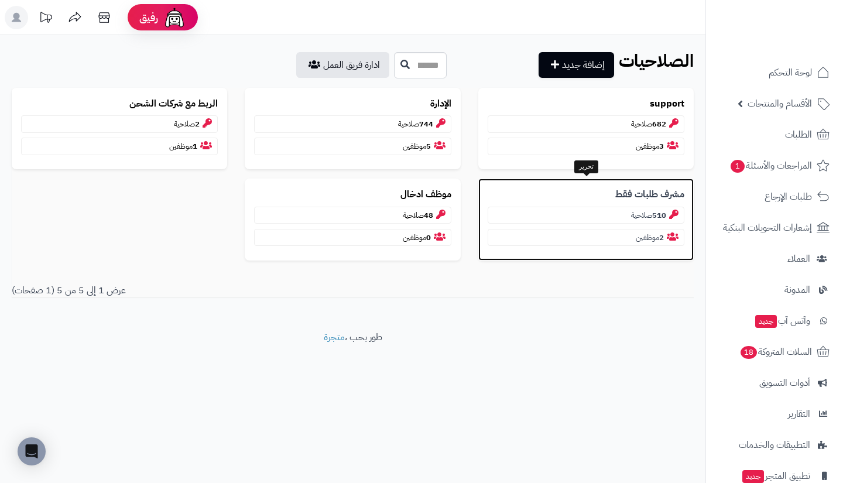
click at [515, 194] on p "مشرف طلبات فقط" at bounding box center [585, 194] width 197 height 13
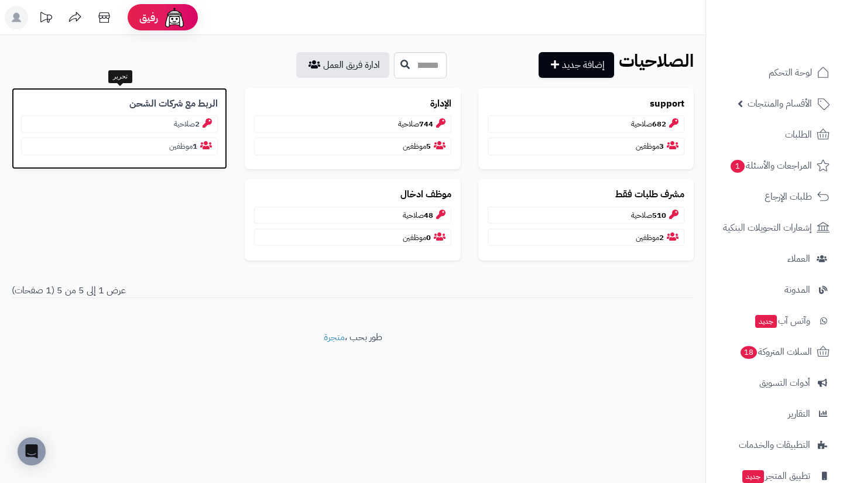
click at [190, 102] on b "الربط مع شركات الشحن" at bounding box center [173, 103] width 88 height 13
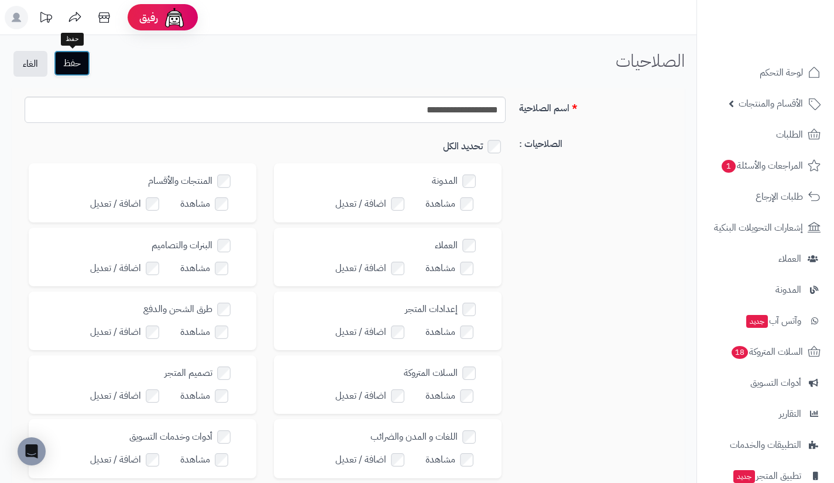
click at [85, 56] on button "حفظ" at bounding box center [72, 63] width 36 height 26
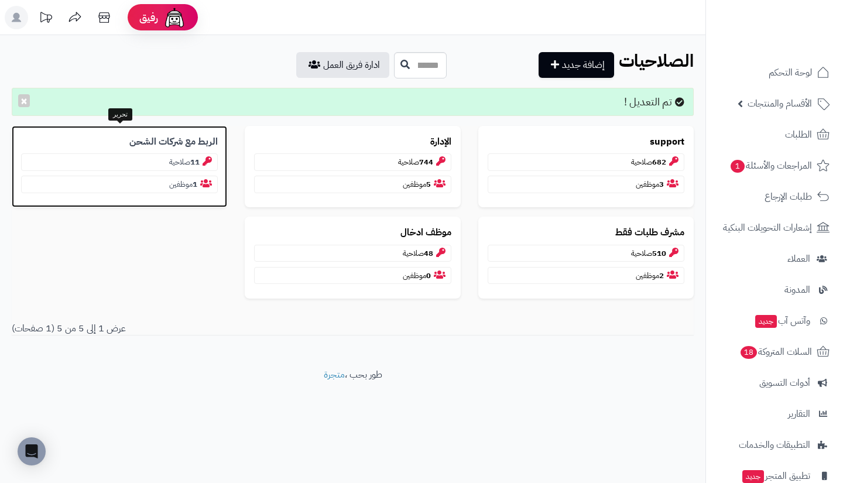
click at [195, 141] on b "الربط مع شركات الشحن" at bounding box center [173, 141] width 88 height 13
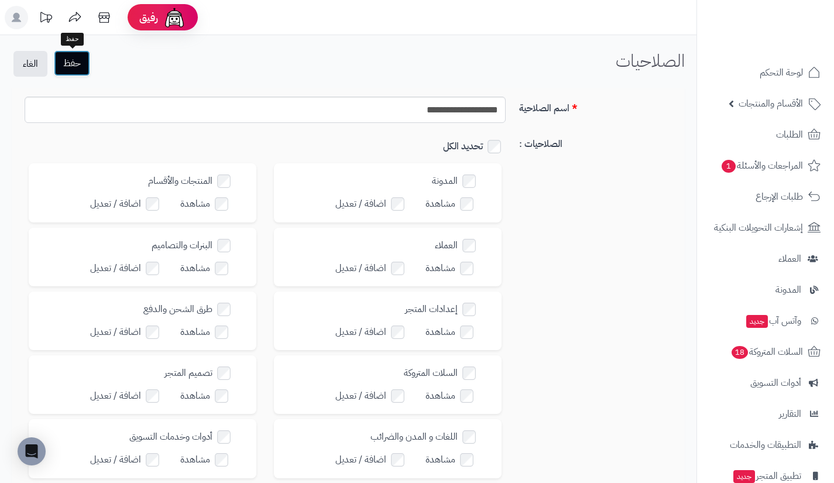
click at [89, 64] on button "حفظ" at bounding box center [72, 63] width 36 height 26
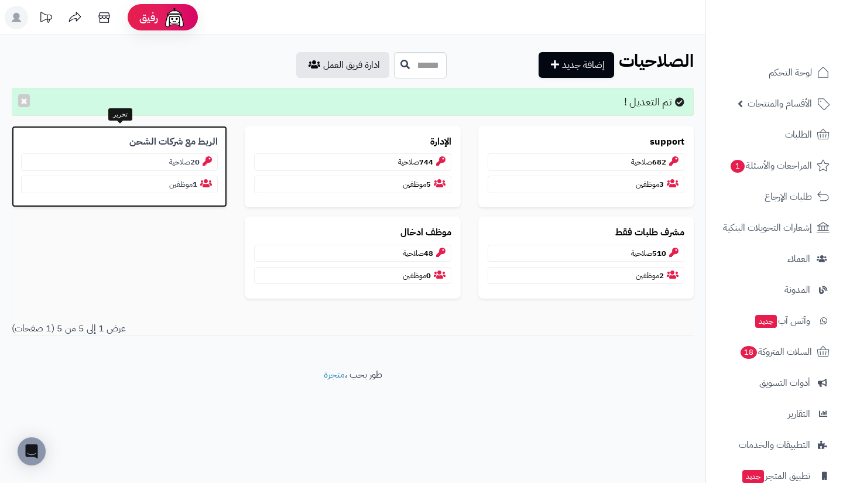
click at [175, 142] on b "الربط مع شركات الشحن" at bounding box center [173, 141] width 88 height 13
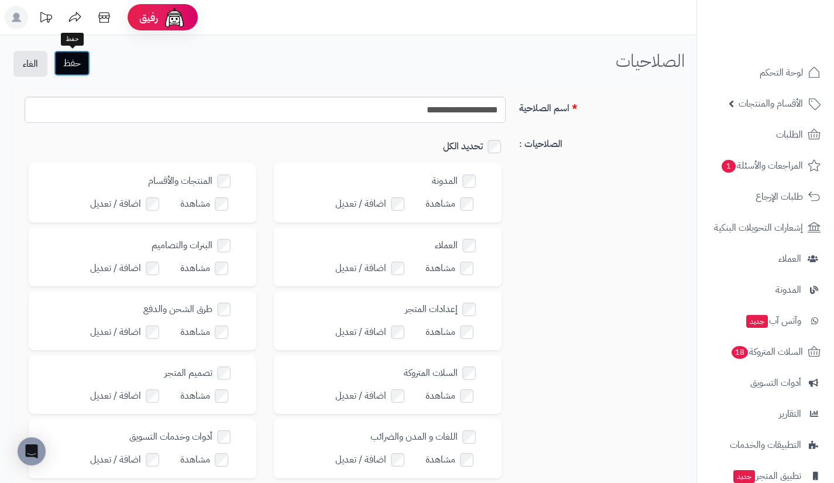
click at [86, 63] on button "حفظ" at bounding box center [72, 63] width 36 height 26
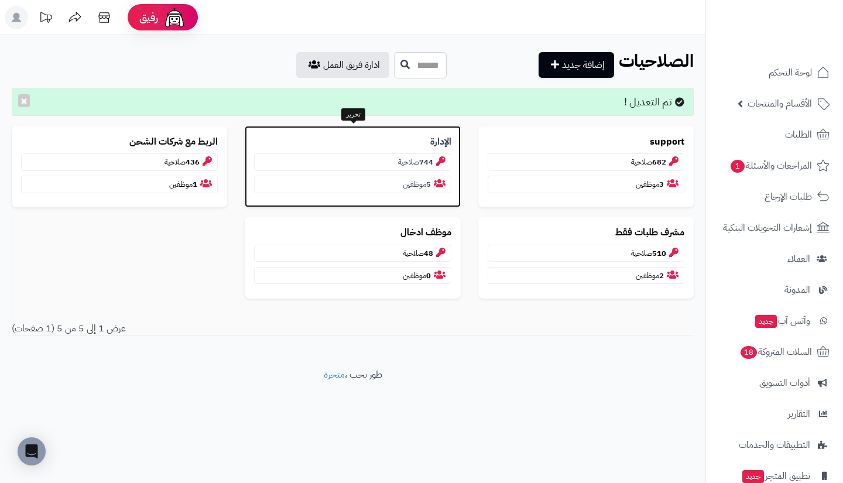
click at [429, 142] on p "الإدارة" at bounding box center [352, 141] width 197 height 13
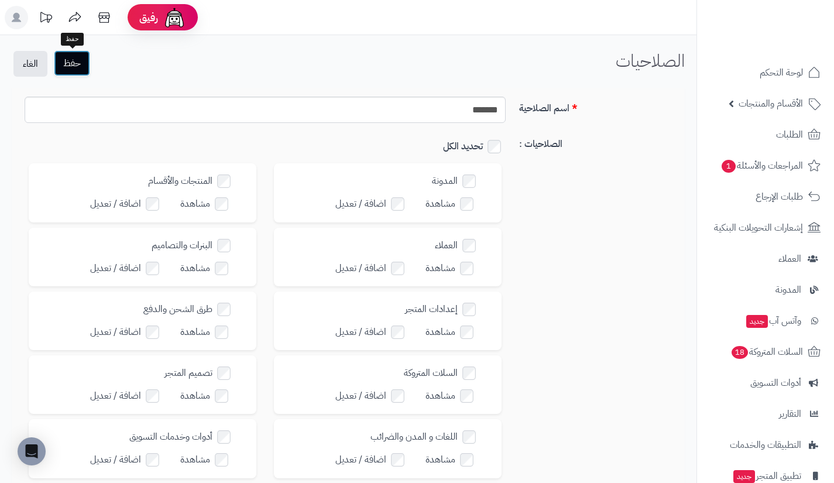
click at [74, 61] on button "حفظ" at bounding box center [72, 63] width 36 height 26
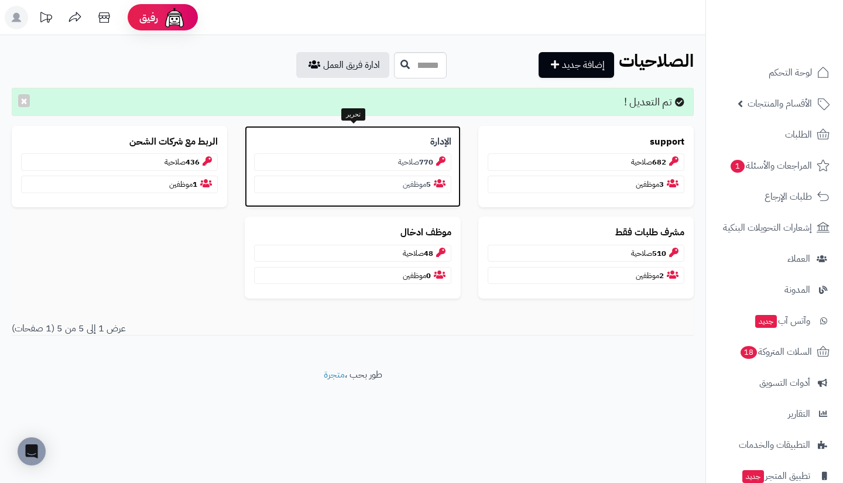
click at [425, 145] on p "الإدارة" at bounding box center [352, 141] width 197 height 13
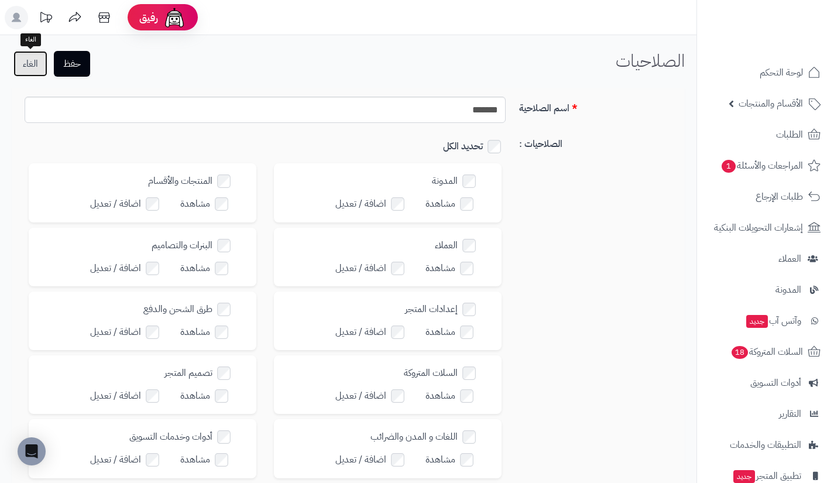
click at [29, 63] on link "الغاء" at bounding box center [30, 64] width 34 height 26
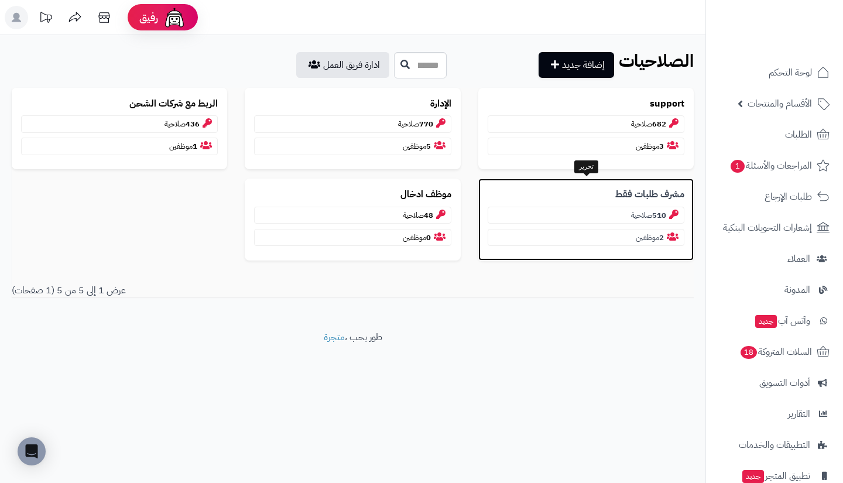
click at [650, 203] on div "مشرف طلبات فقط 510 صلاحية 2 موظفين" at bounding box center [585, 218] width 215 height 81
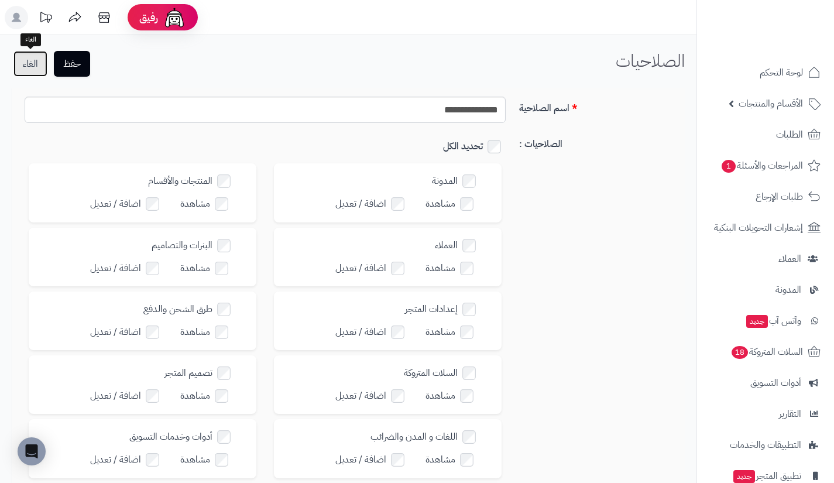
click at [34, 54] on link "الغاء" at bounding box center [30, 64] width 34 height 26
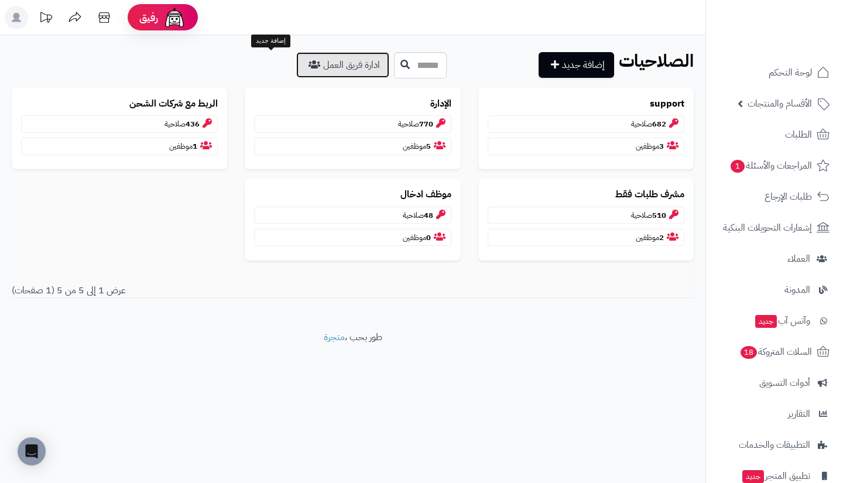
click at [296, 69] on link "ادارة فريق العمل" at bounding box center [342, 65] width 93 height 26
